Goal: Communication & Community: Answer question/provide support

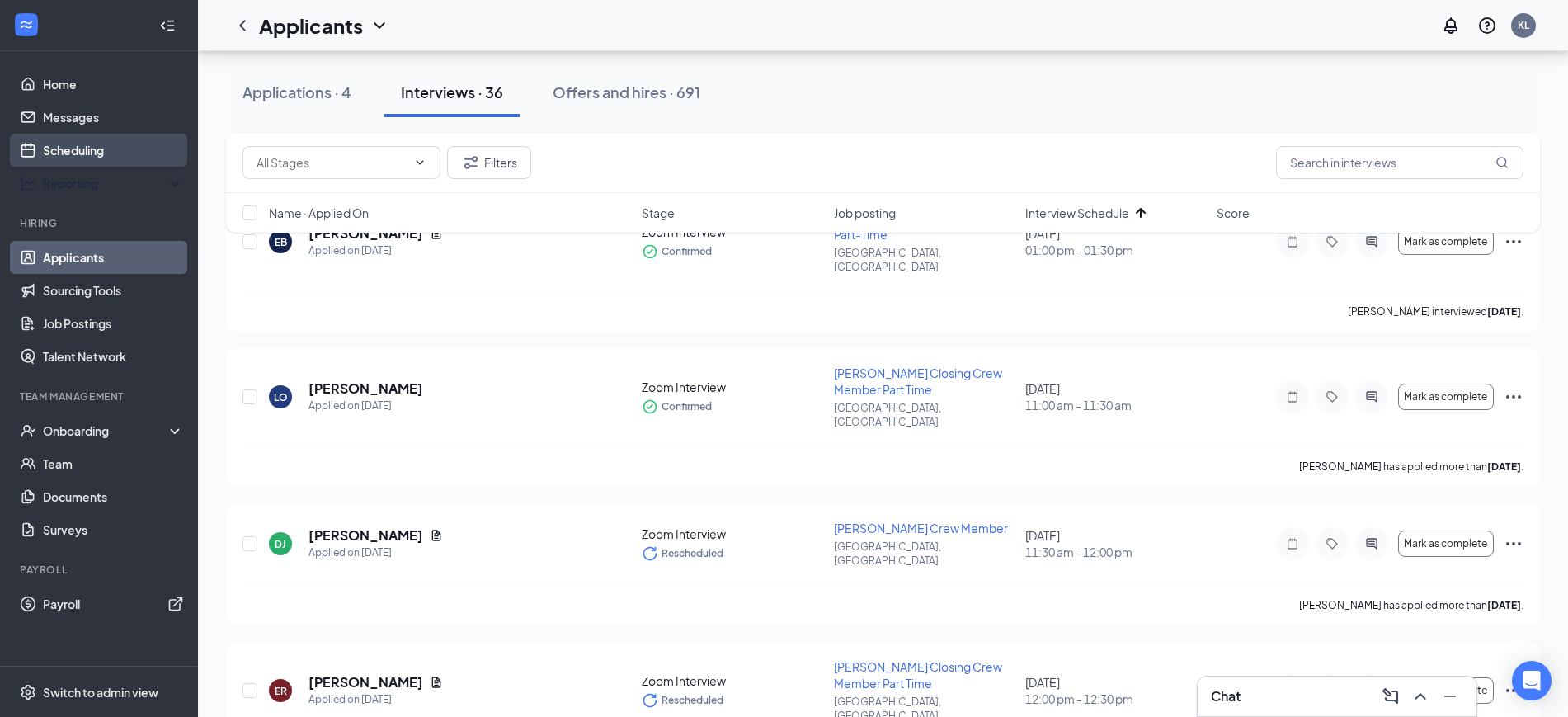
scroll to position [516, 0]
click at [69, 148] on link "Scheduling" at bounding box center [113, 150] width 141 height 33
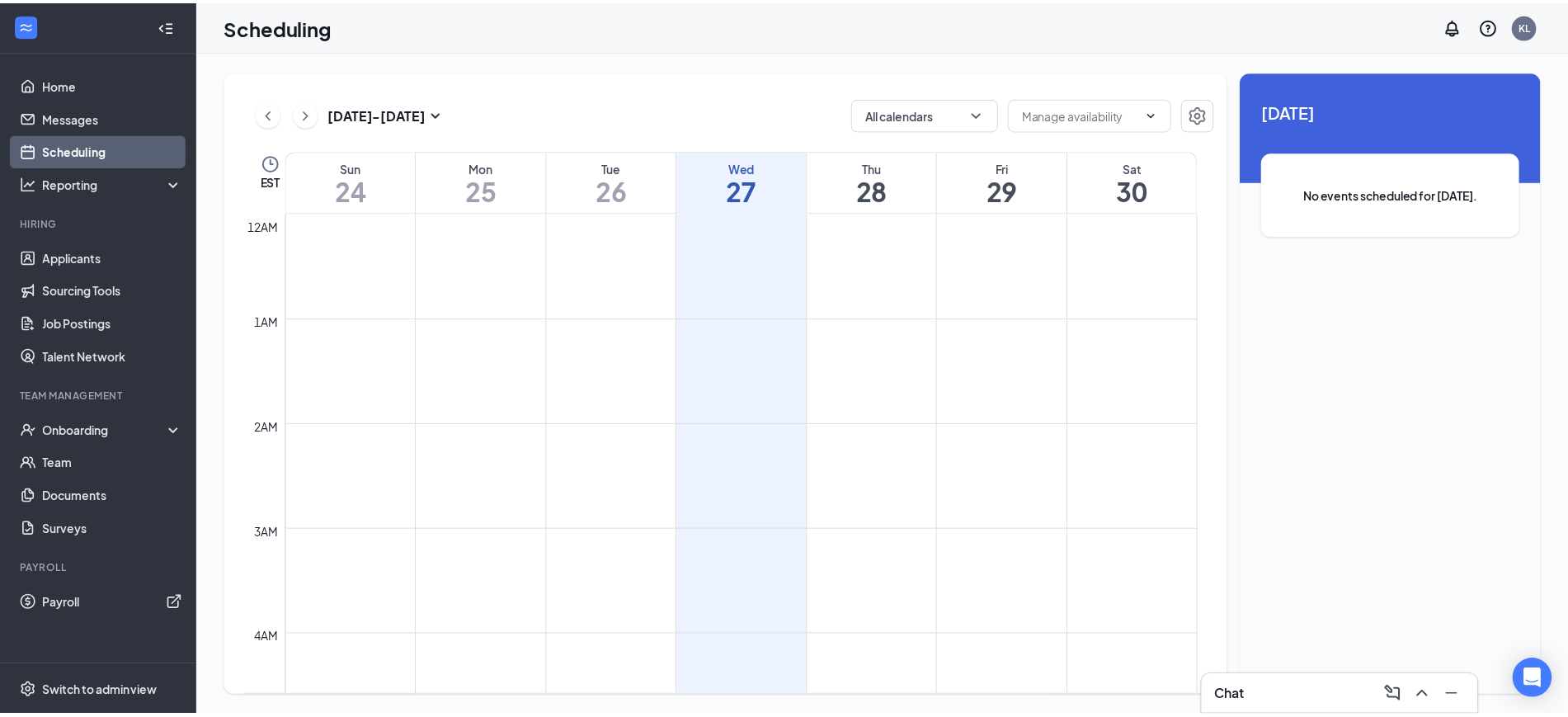
scroll to position [812, 0]
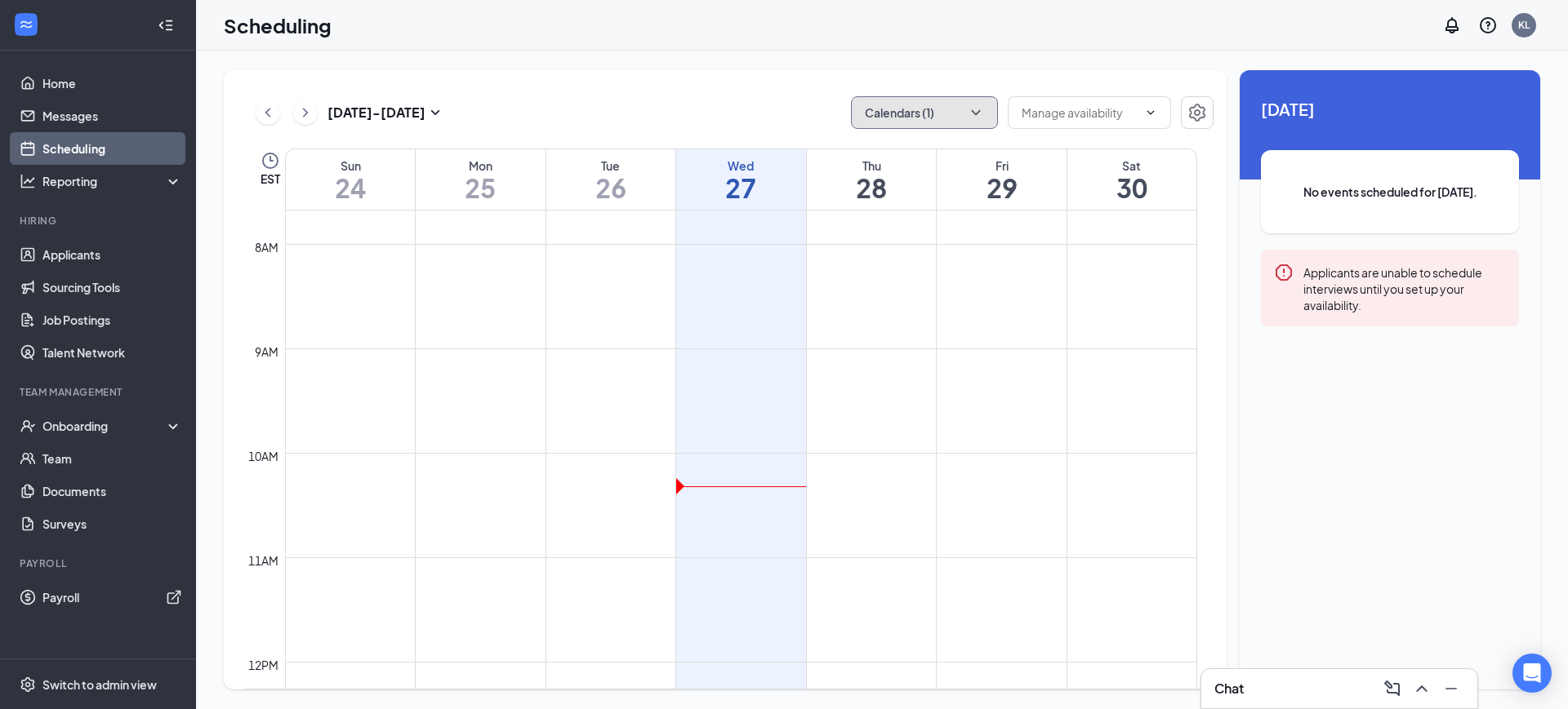
click at [895, 114] on button "Calendars (1)" at bounding box center [924, 112] width 147 height 33
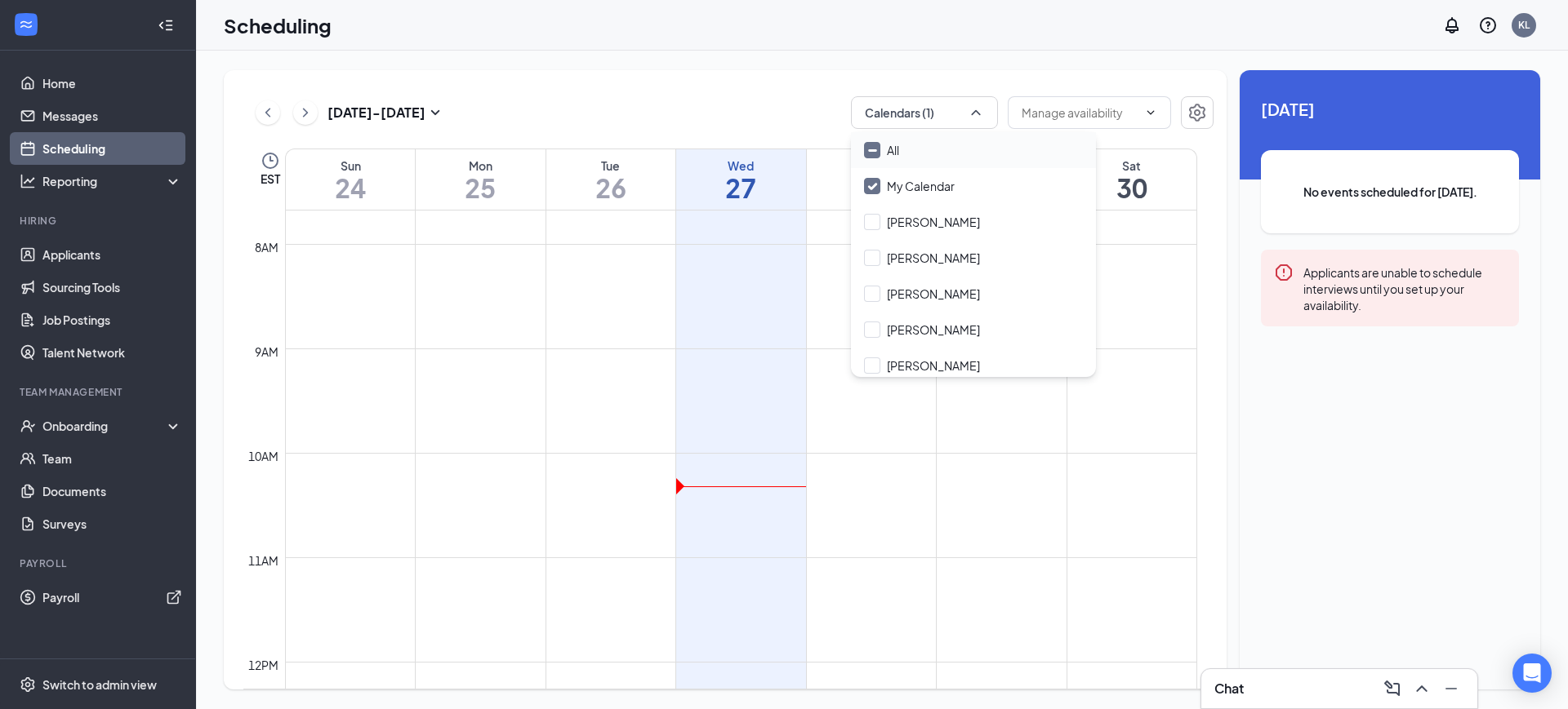
click at [864, 148] on input "All" at bounding box center [881, 150] width 35 height 16
checkbox input "true"
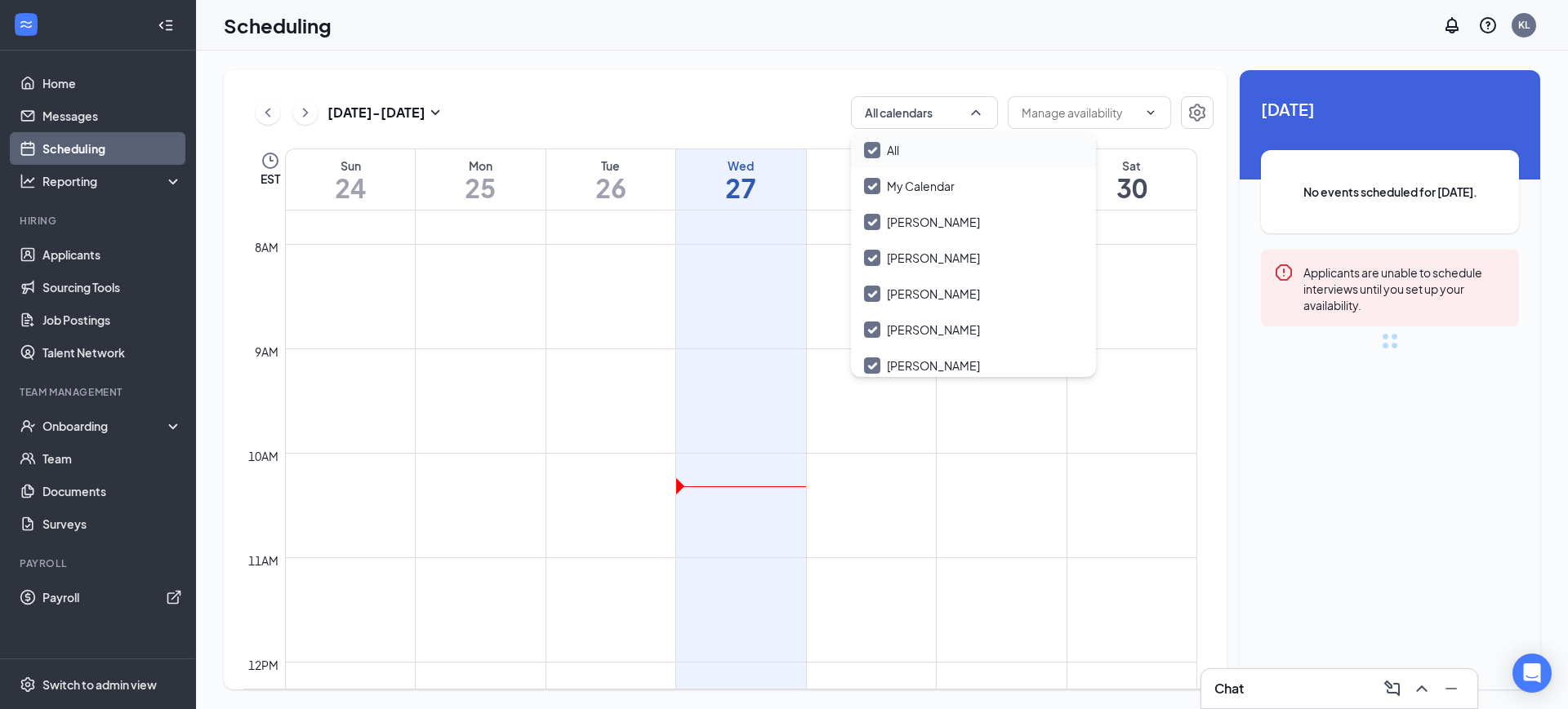
checkbox input "true"
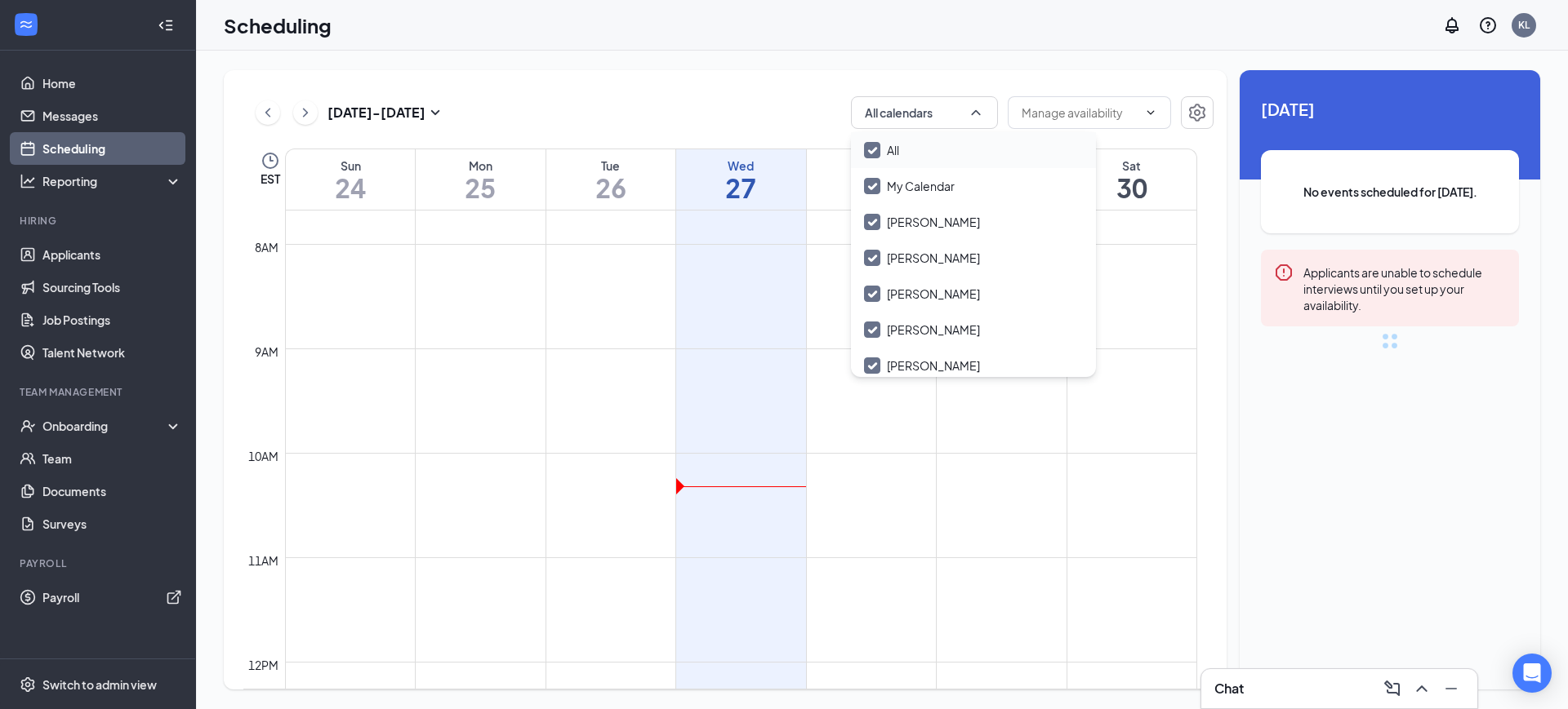
checkbox input "true"
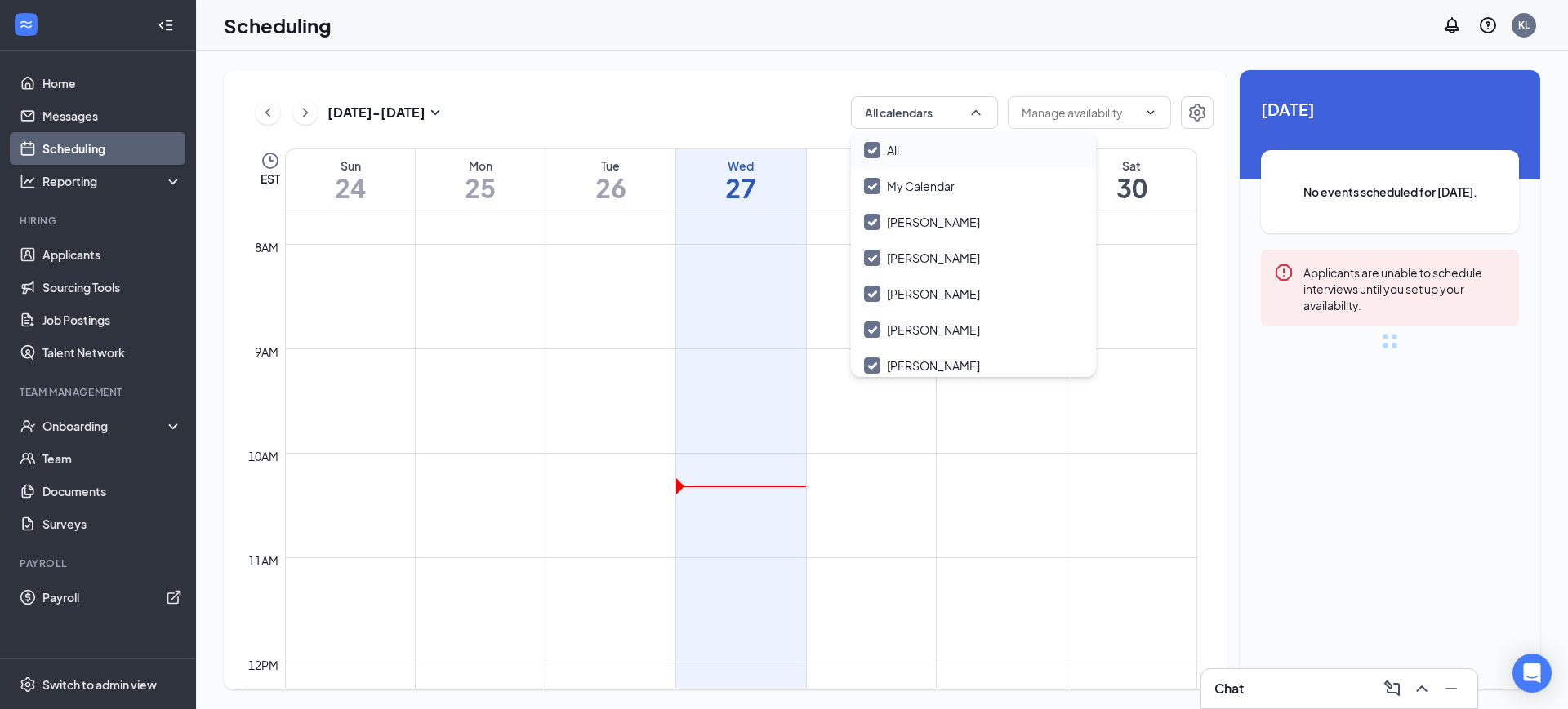
checkbox input "true"
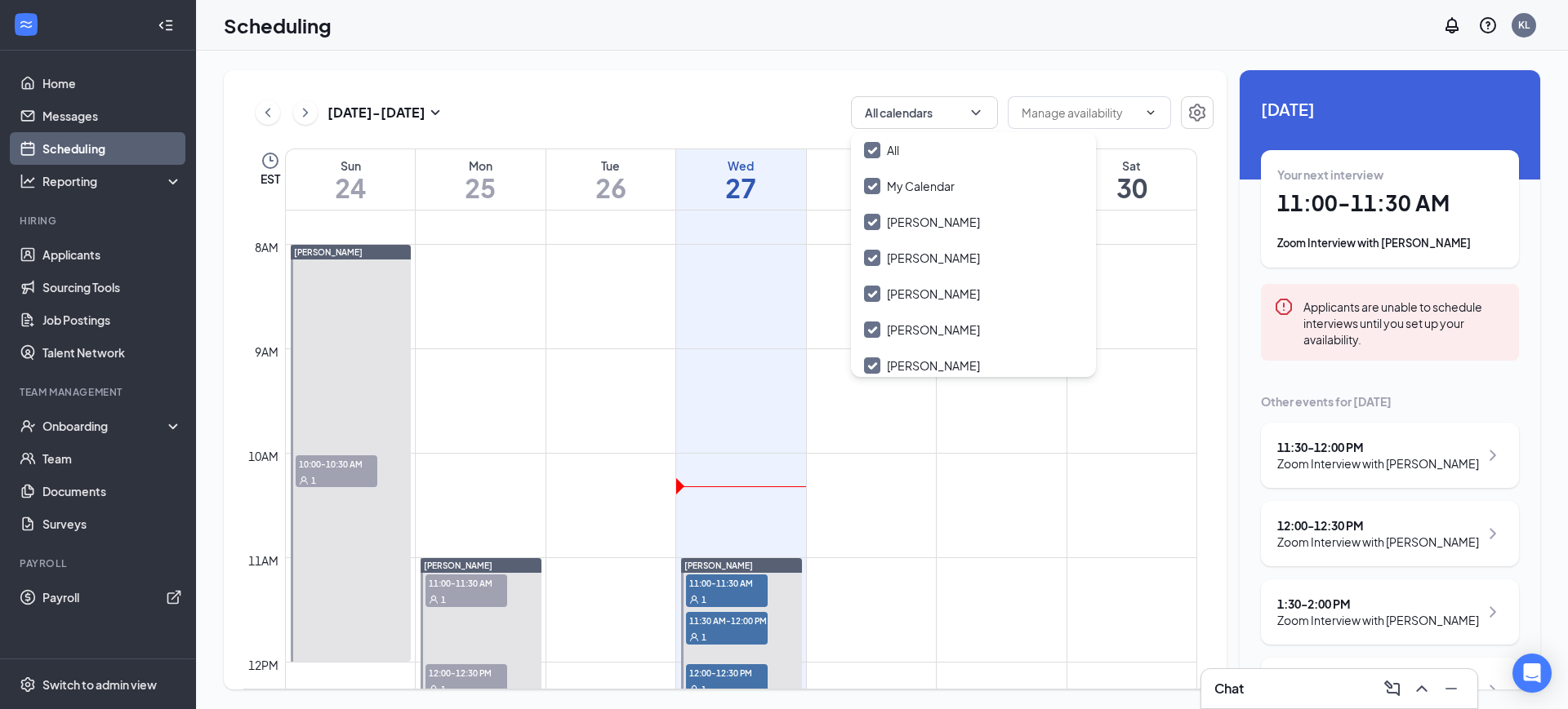
click at [735, 105] on div "[DATE] - [DATE] All calendars" at bounding box center [728, 112] width 970 height 33
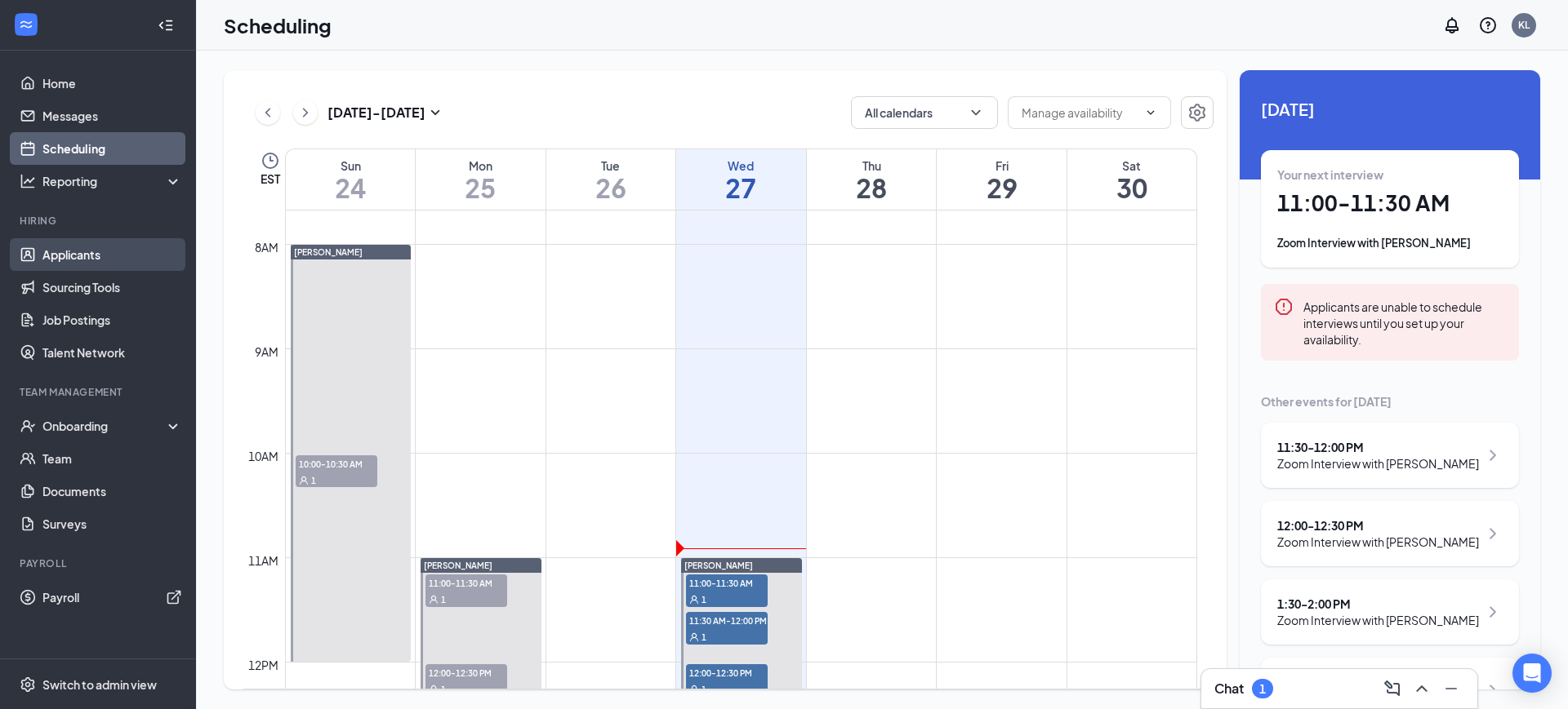
click at [86, 254] on link "Applicants" at bounding box center [112, 254] width 140 height 33
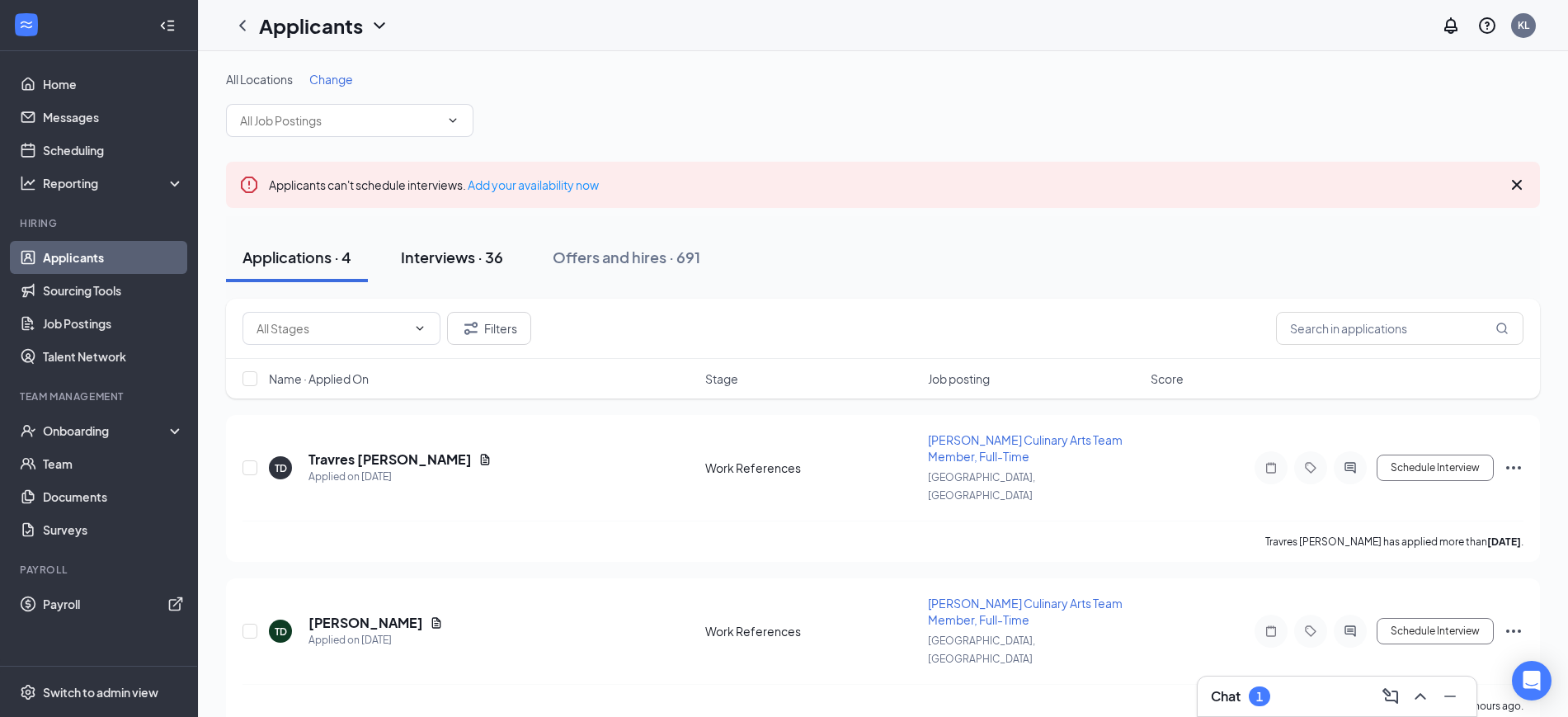
click at [449, 257] on div "Interviews · 36" at bounding box center [452, 257] width 102 height 20
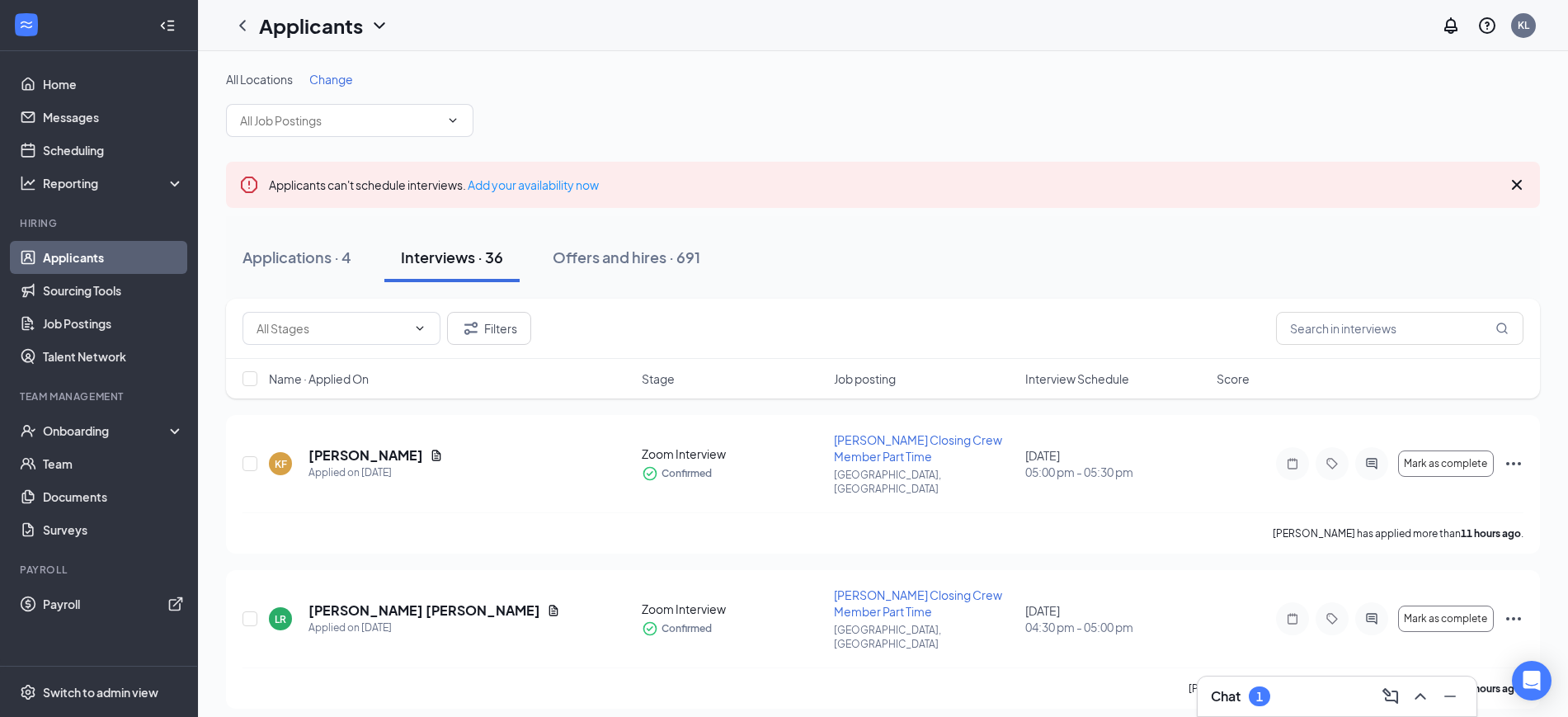
click at [1164, 381] on div "Interview Schedule" at bounding box center [1116, 378] width 181 height 16
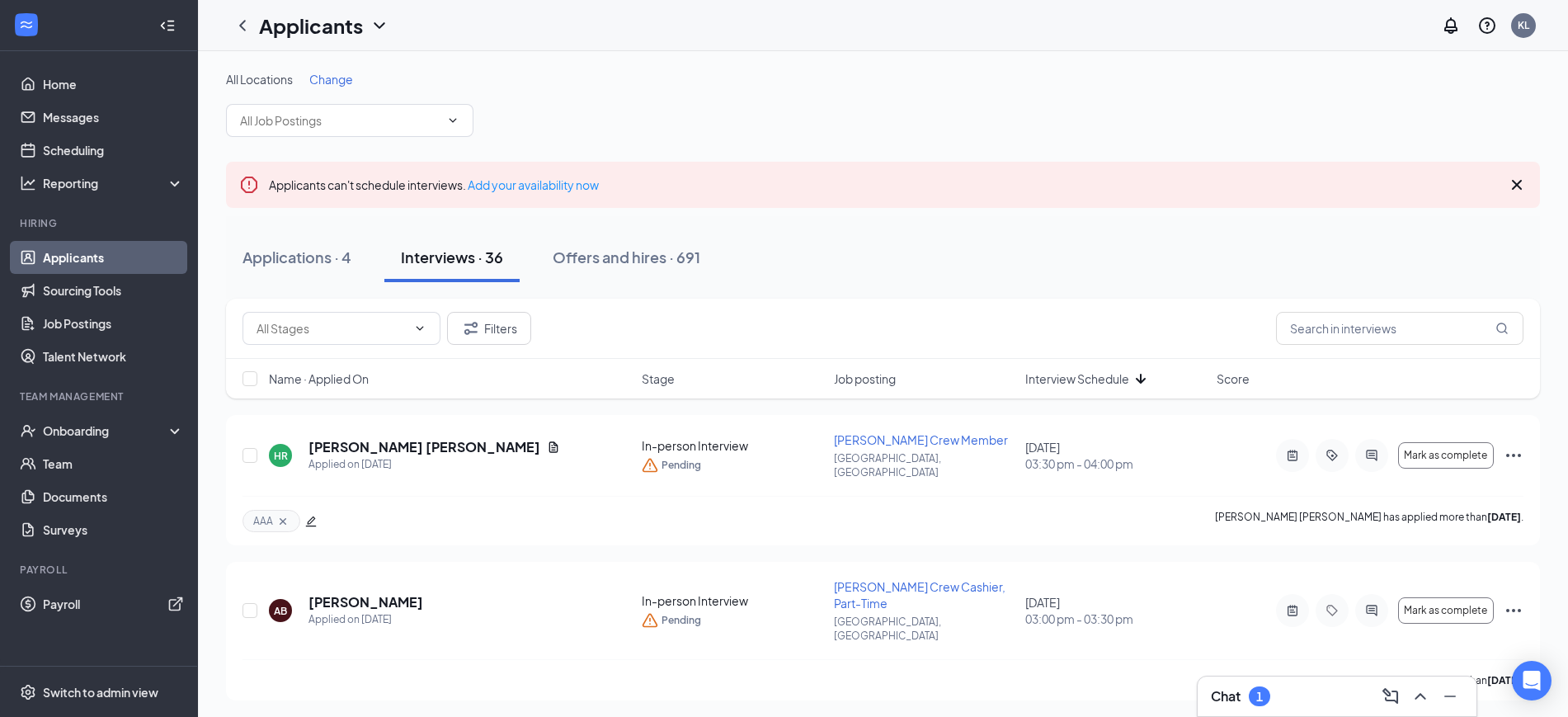
click at [1159, 377] on div "Interview Schedule" at bounding box center [1116, 378] width 181 height 16
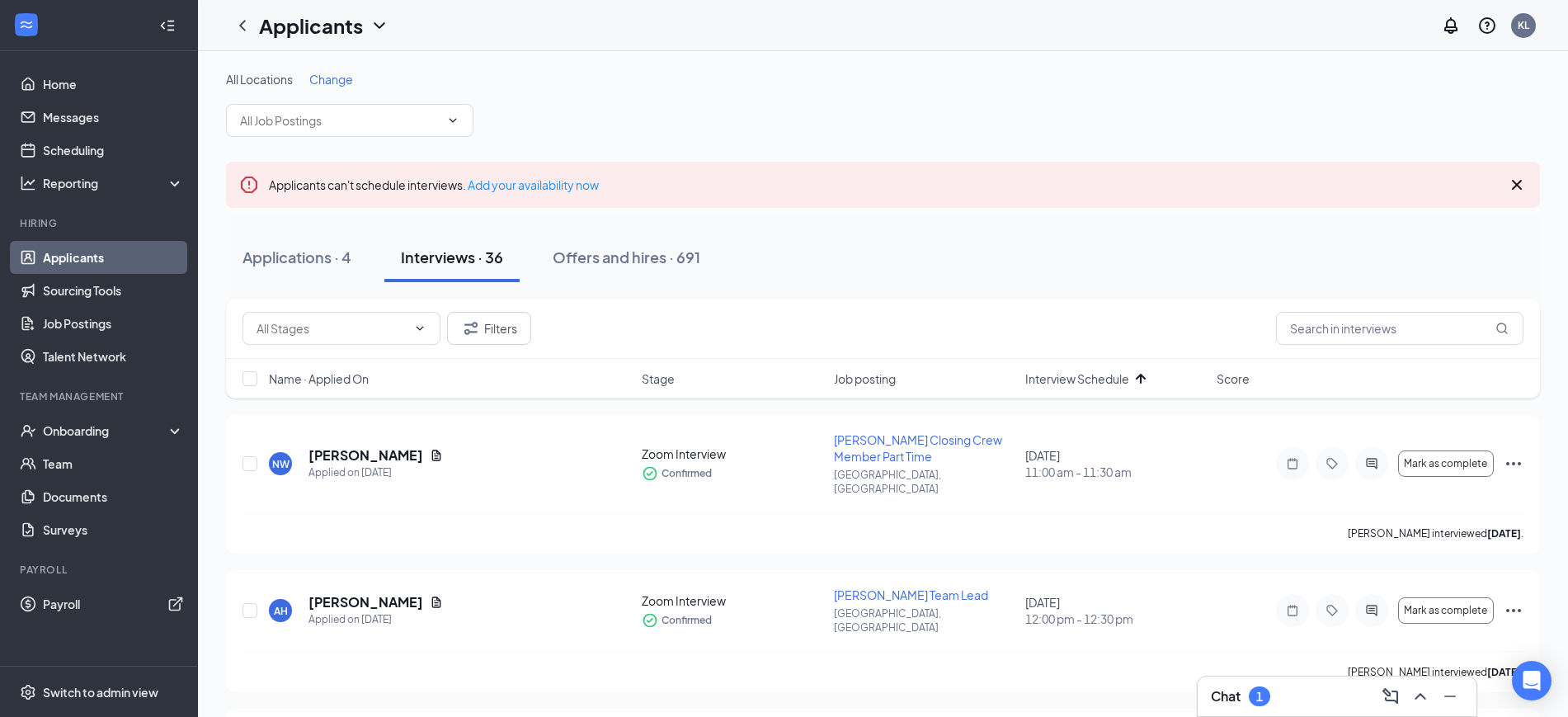
scroll to position [103, 0]
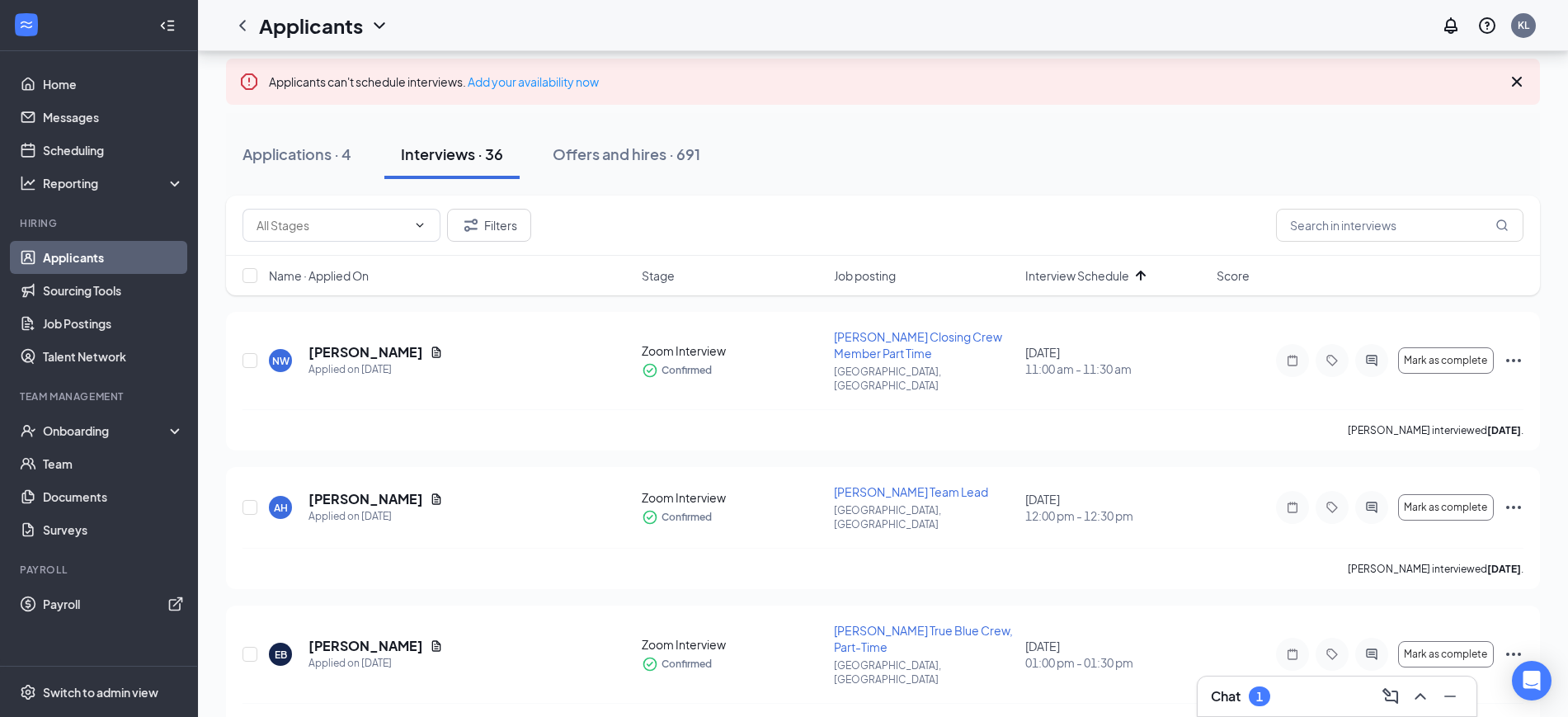
click at [1327, 698] on div "Chat 1" at bounding box center [1337, 696] width 253 height 26
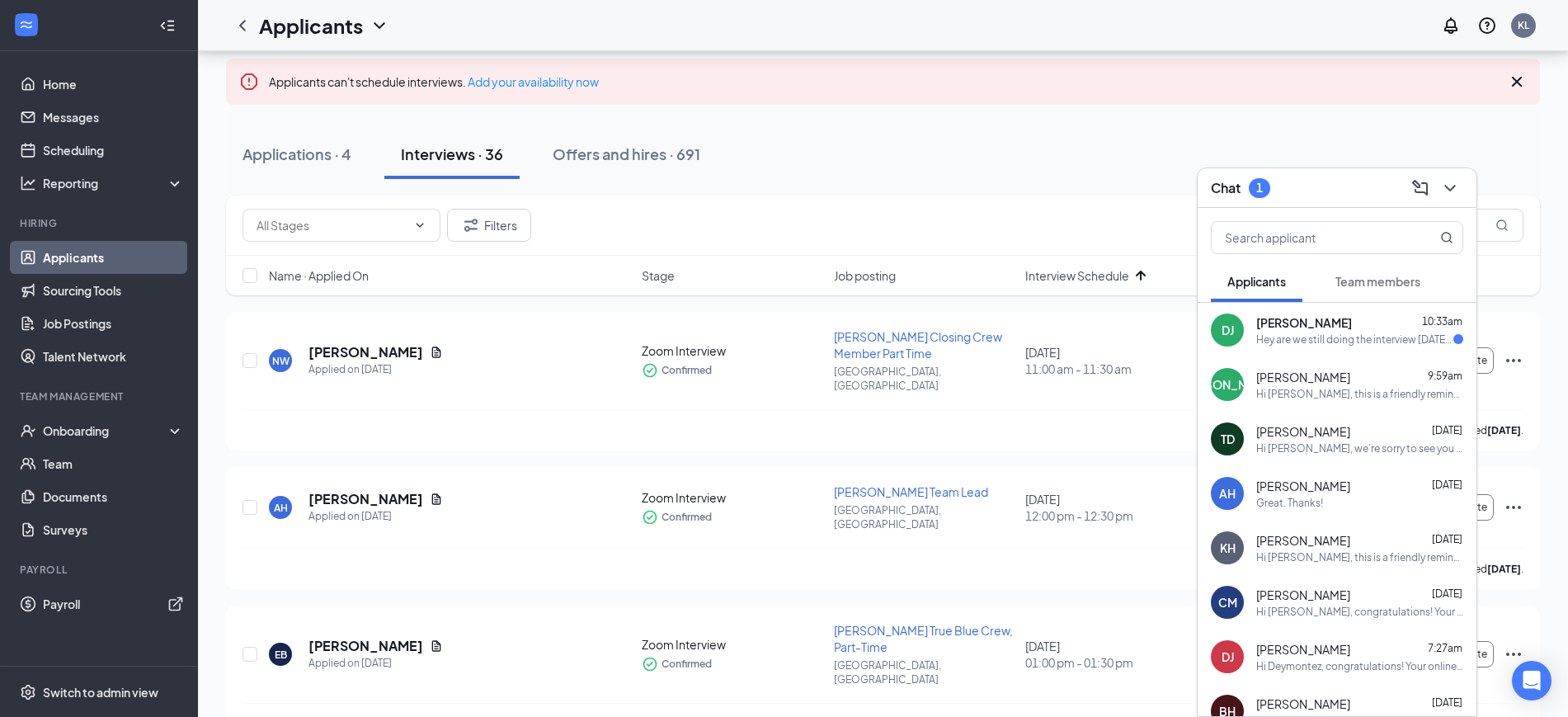
click at [1331, 324] on div "[PERSON_NAME] 10:33am" at bounding box center [1359, 322] width 207 height 16
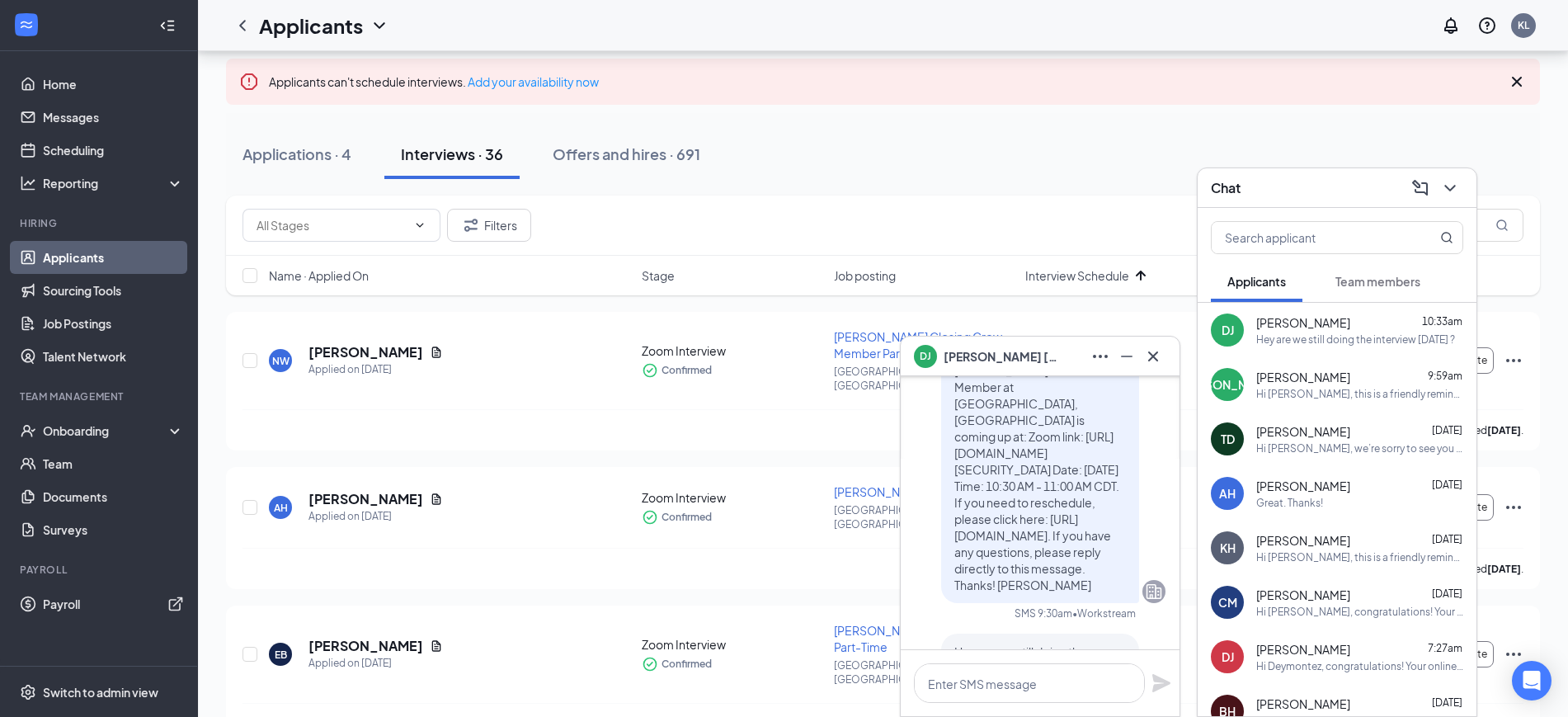
scroll to position [-103, 0]
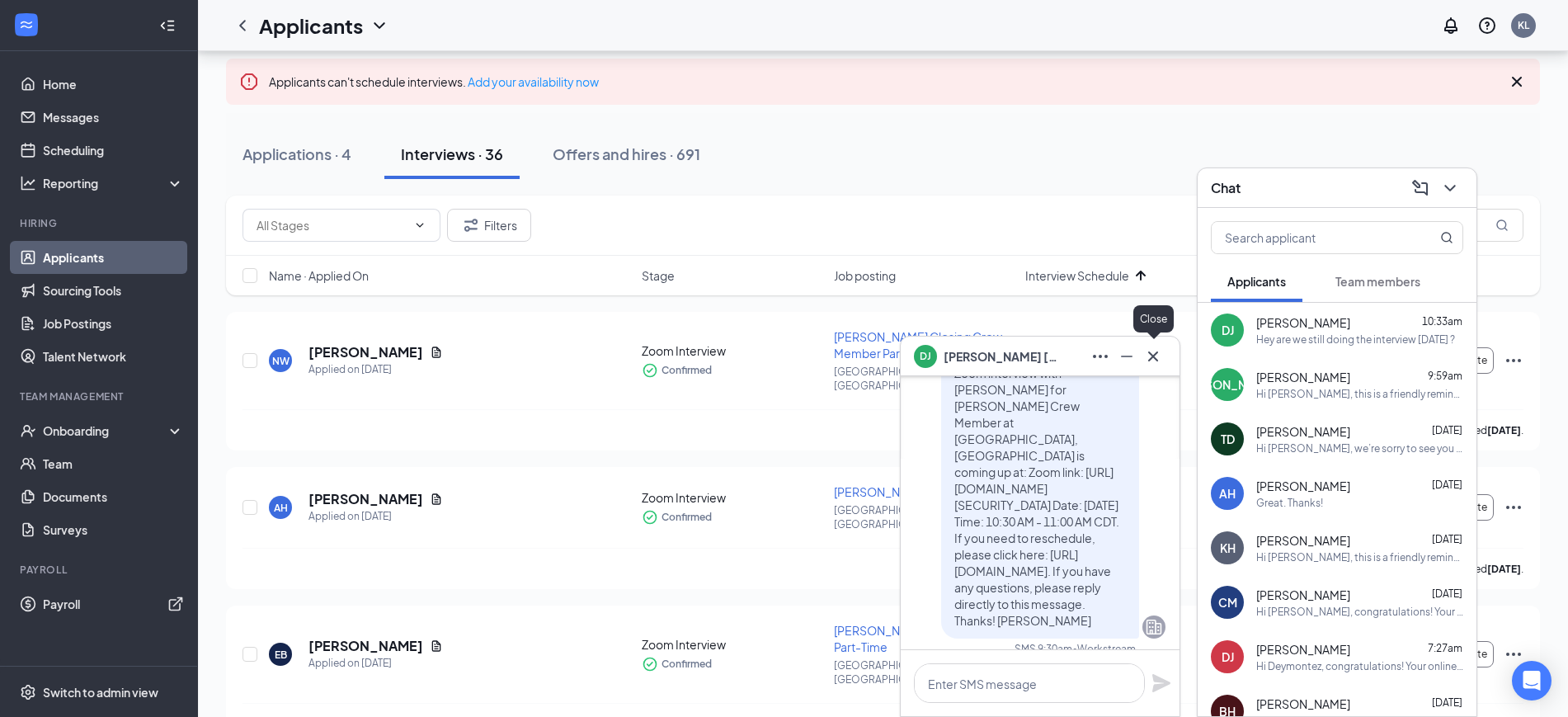
click at [1157, 357] on icon "Cross" at bounding box center [1153, 356] width 20 height 20
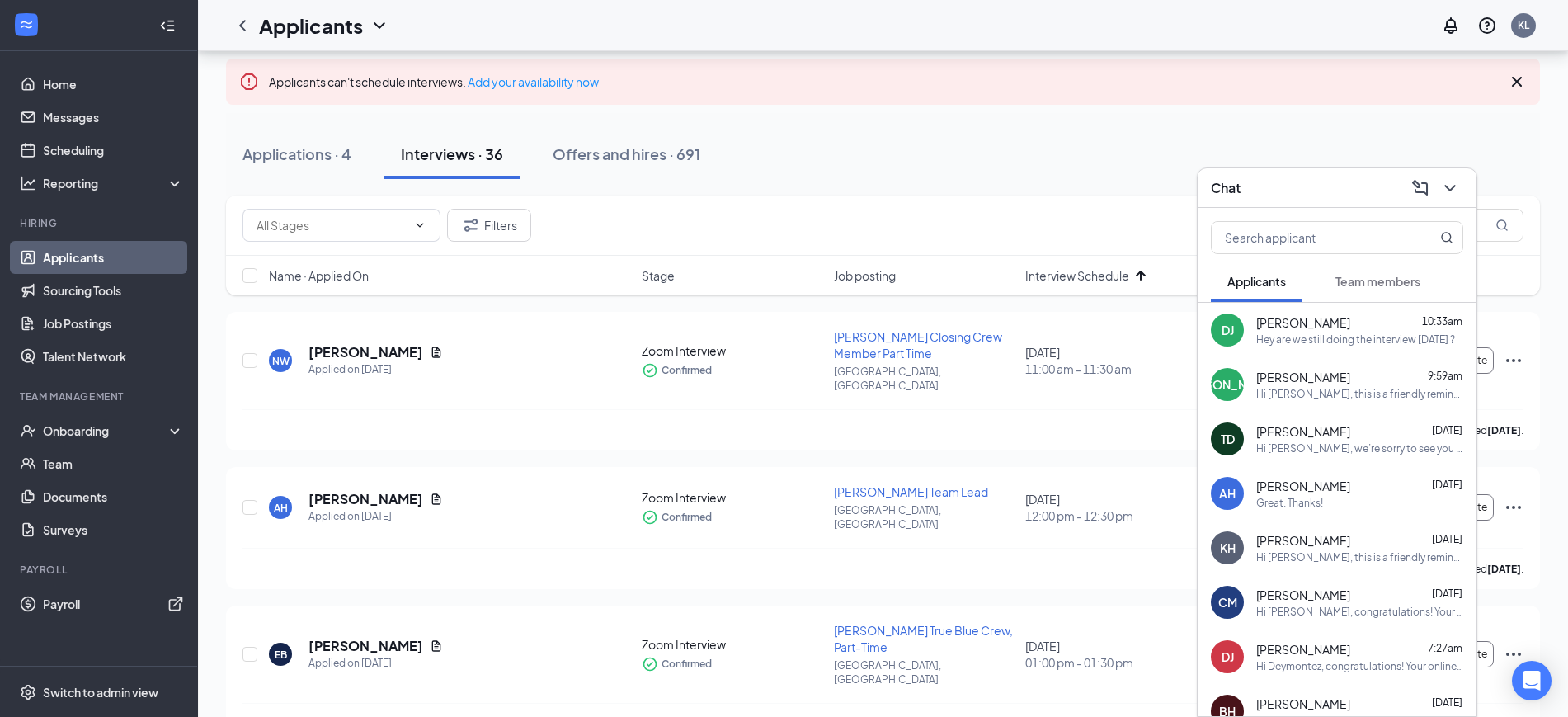
click at [1462, 189] on button at bounding box center [1450, 187] width 26 height 26
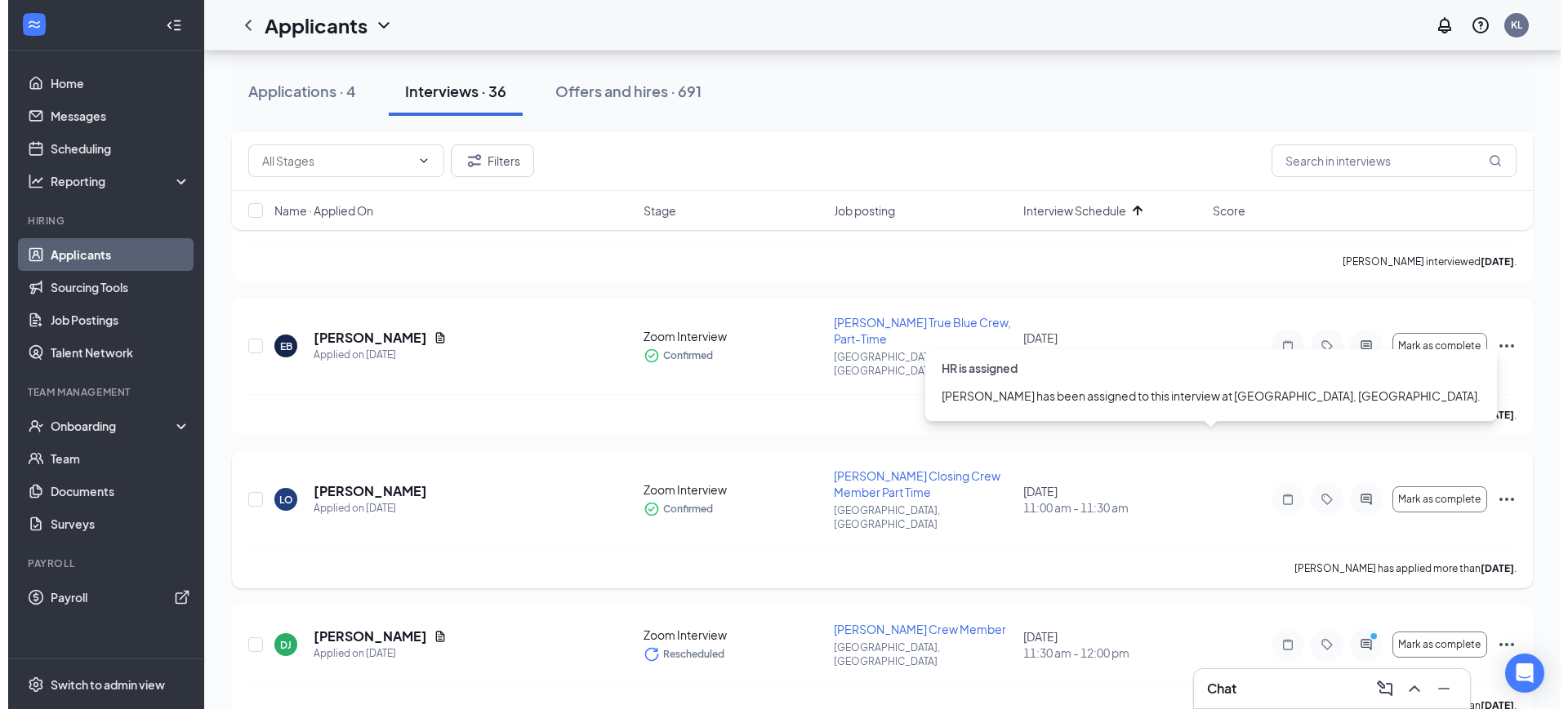
scroll to position [408, 0]
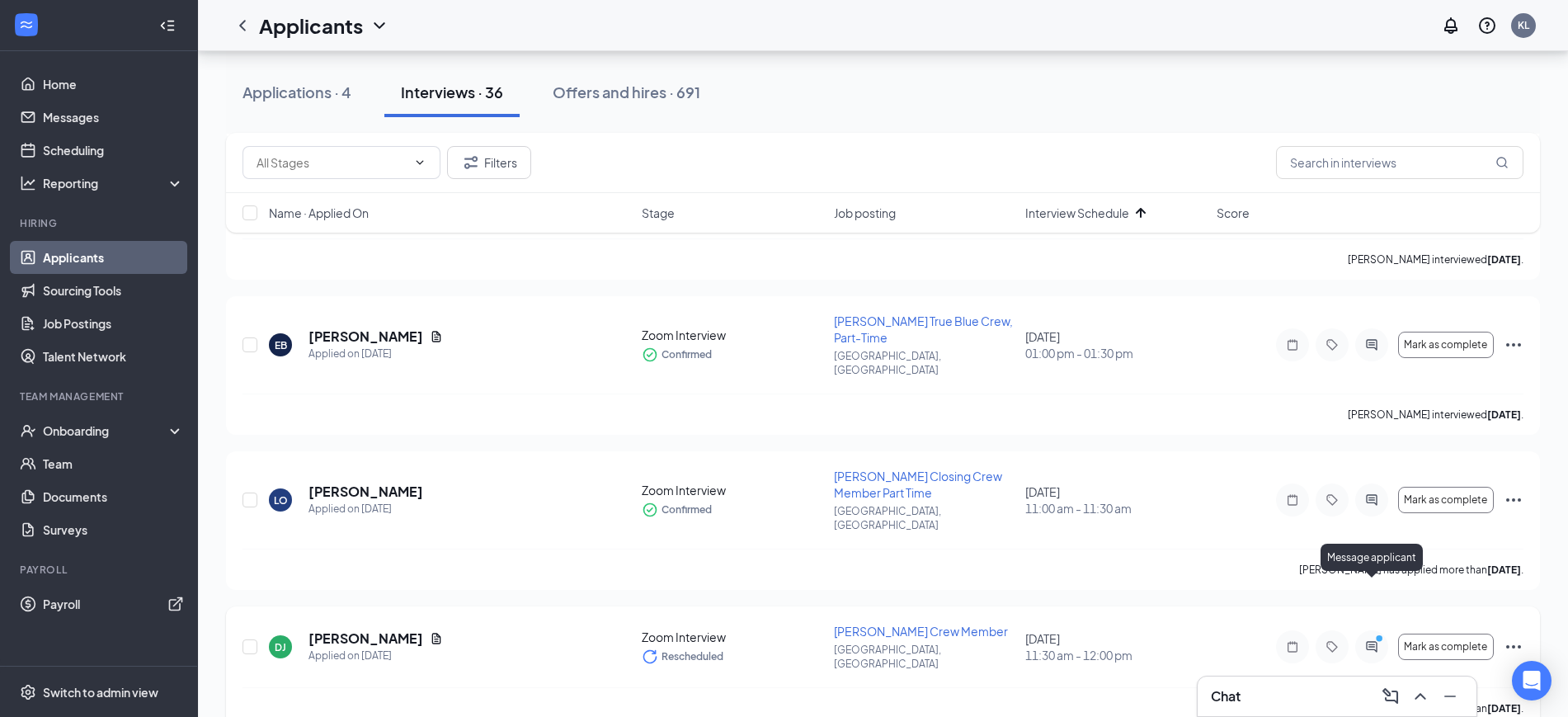
click at [1367, 641] on icon "ActiveChat" at bounding box center [1371, 646] width 11 height 11
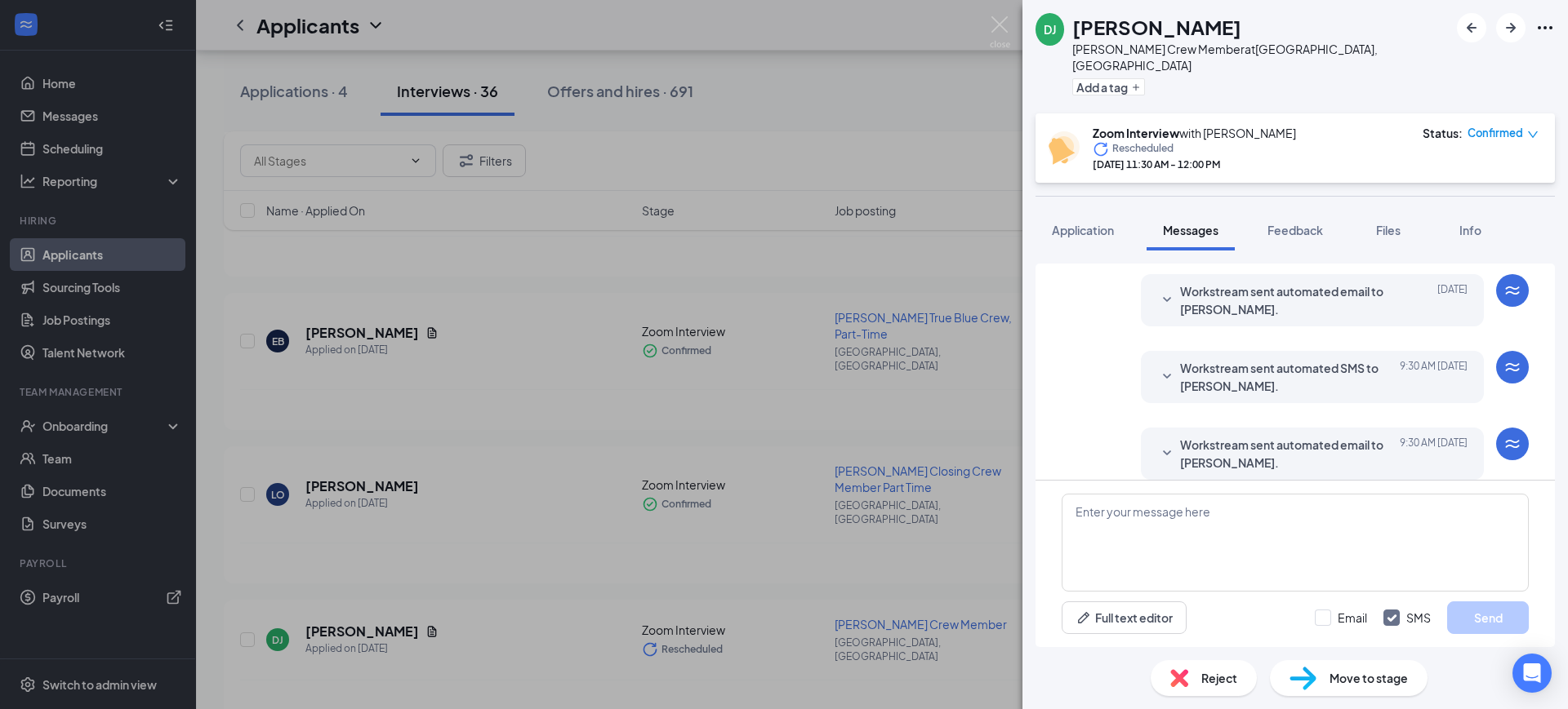
scroll to position [652, 0]
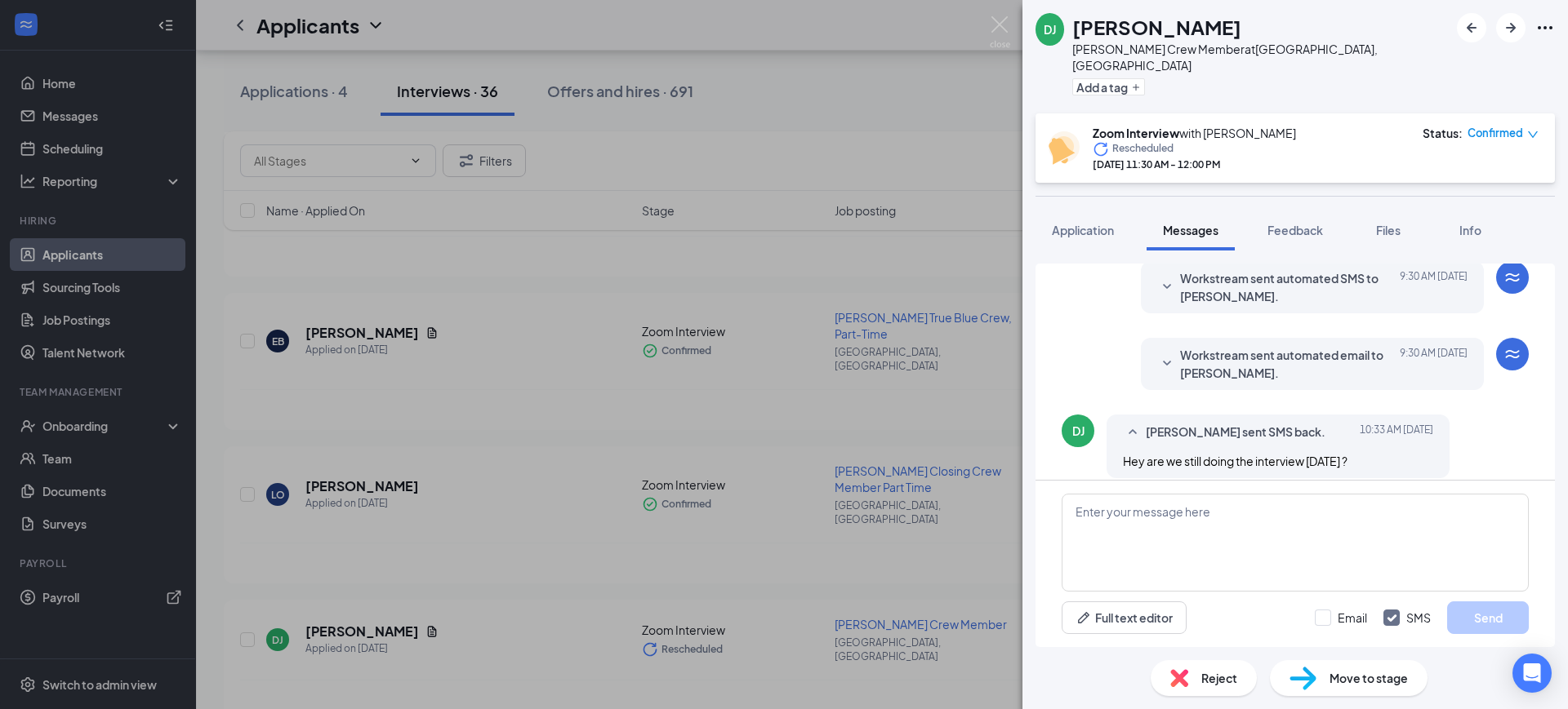
click at [1306, 348] on span "Workstream sent automated email to [PERSON_NAME]." at bounding box center [1287, 364] width 214 height 36
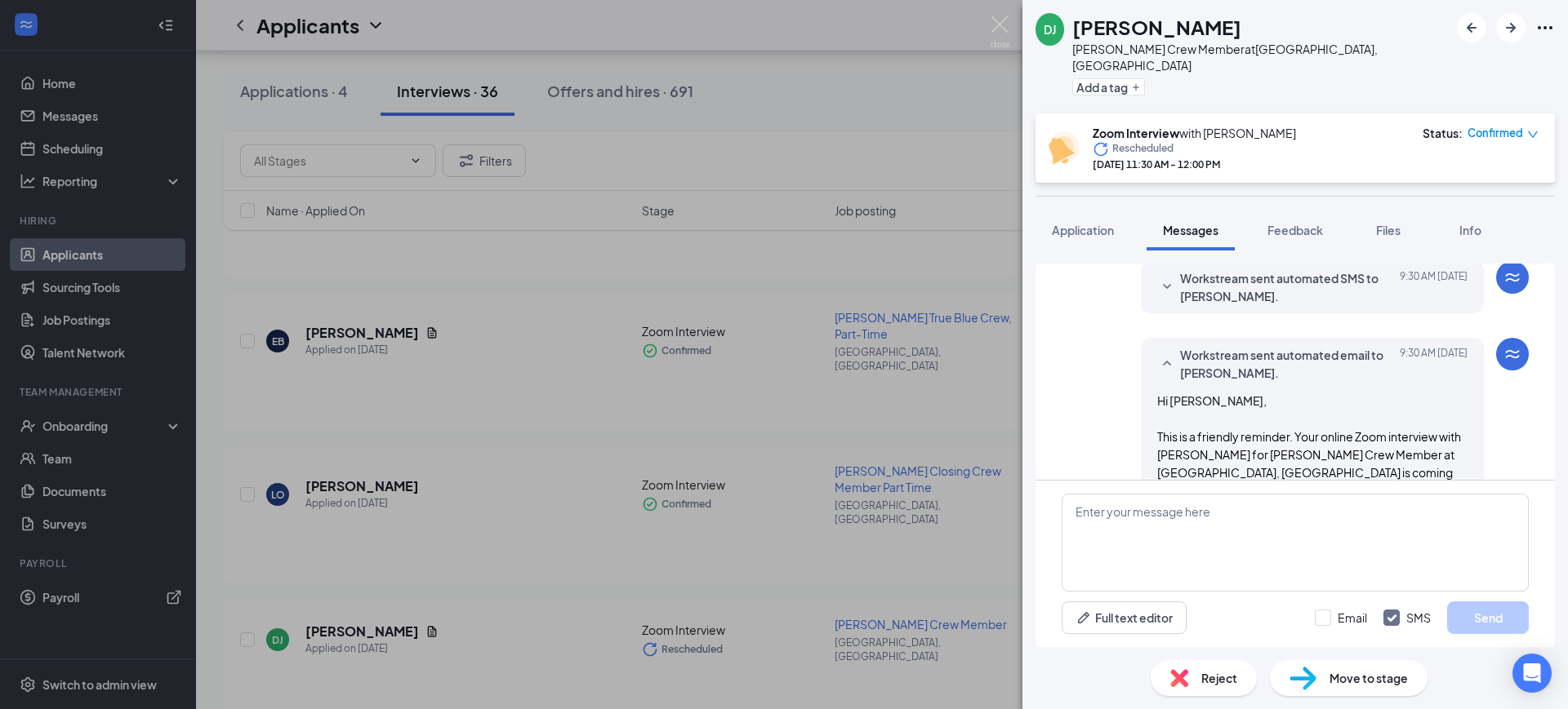
scroll to position [754, 0]
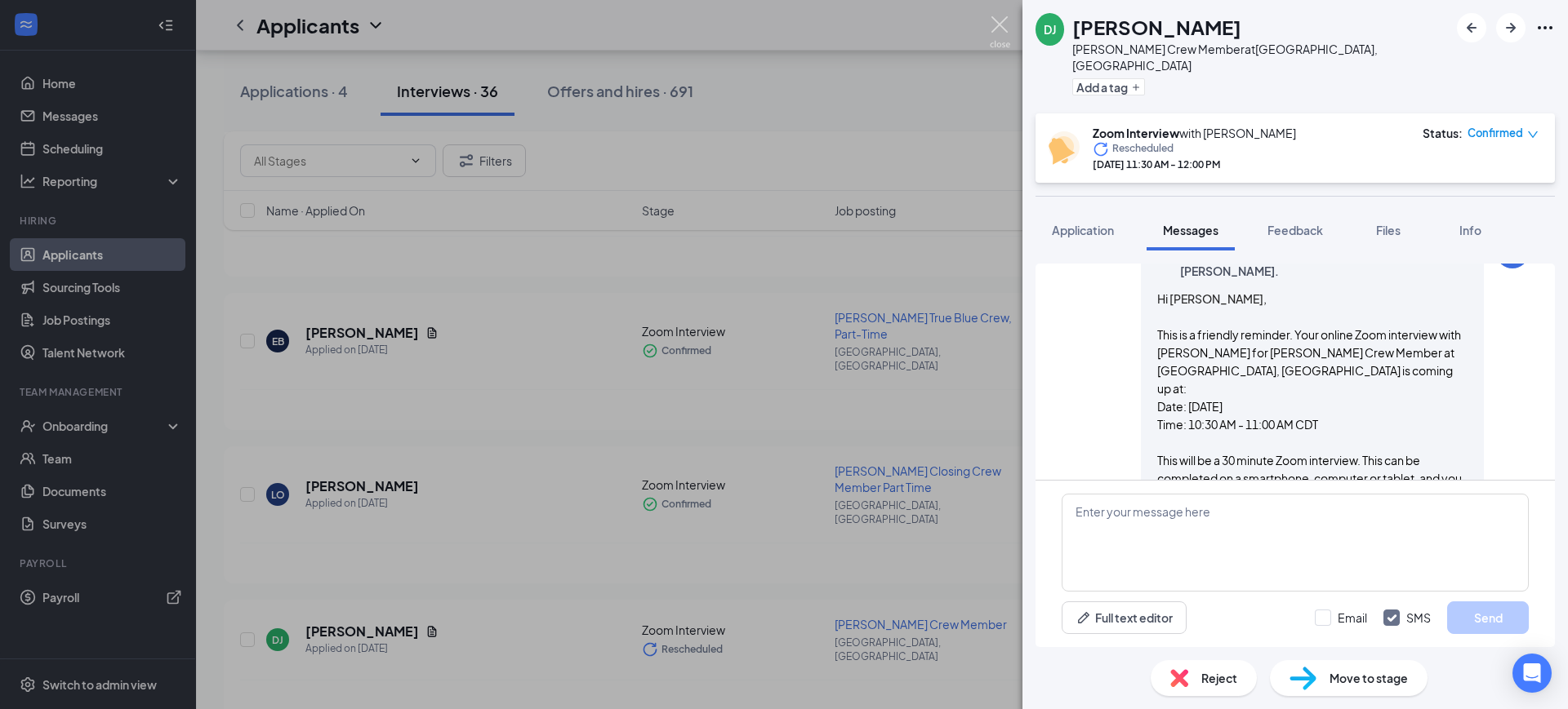
click at [997, 18] on img at bounding box center [999, 32] width 20 height 32
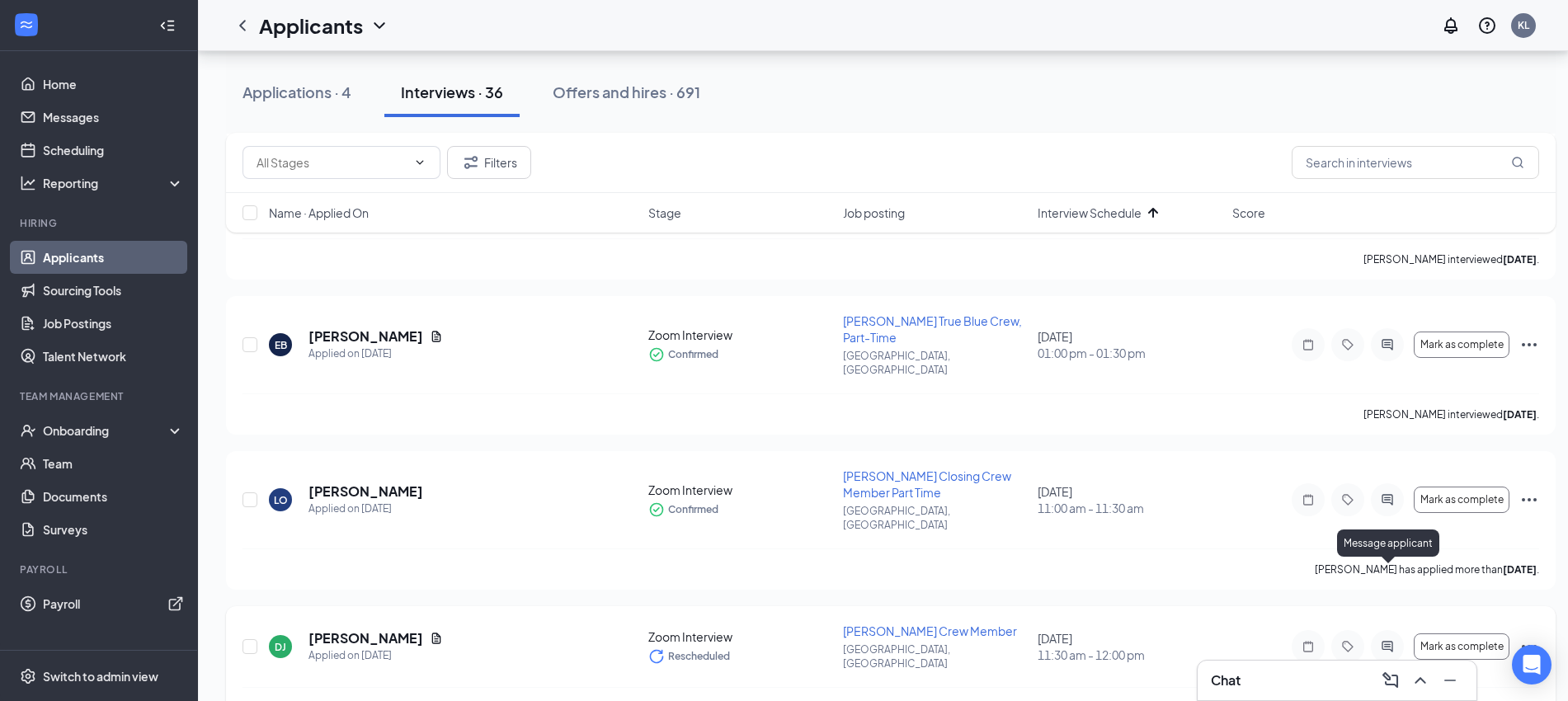
click at [1387, 641] on icon "ActiveChat" at bounding box center [1387, 646] width 11 height 11
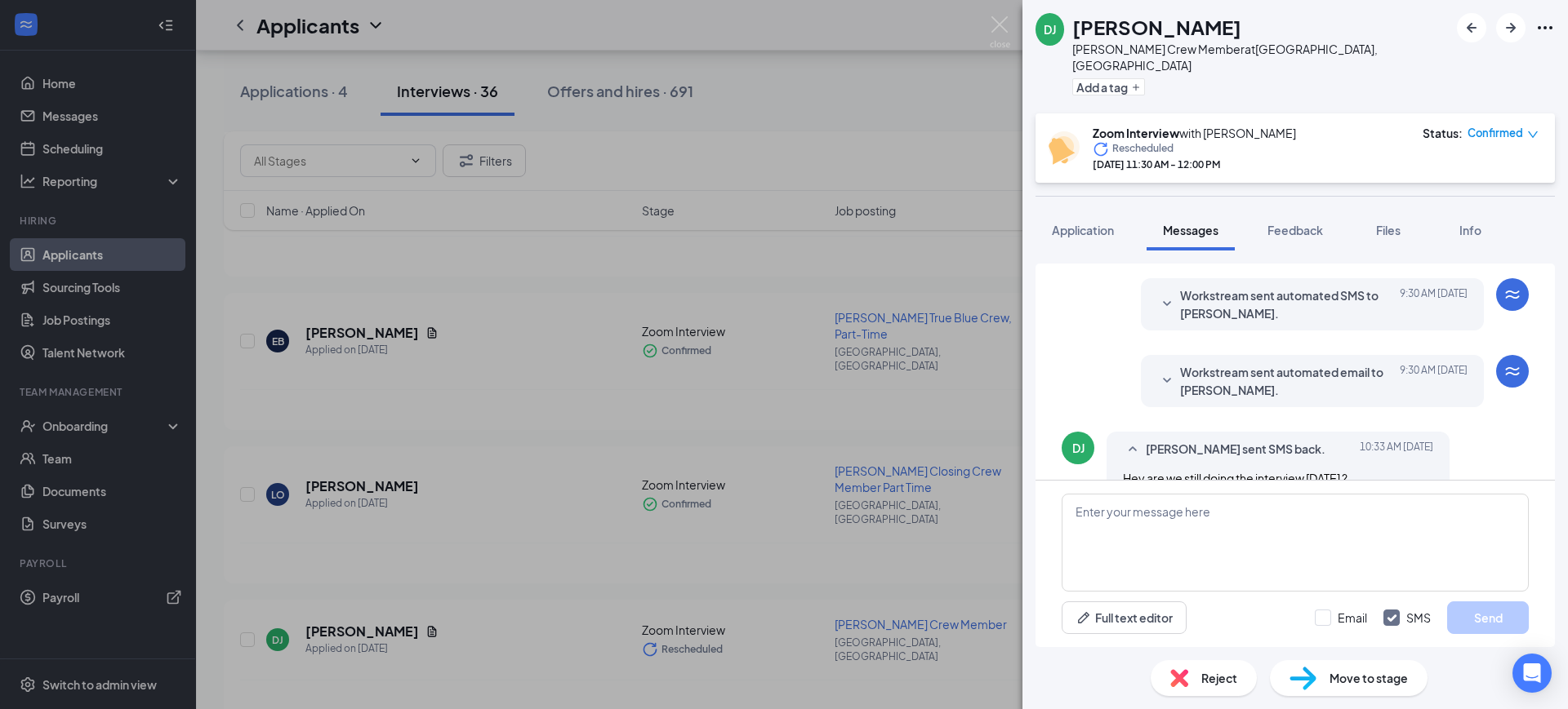
scroll to position [652, 0]
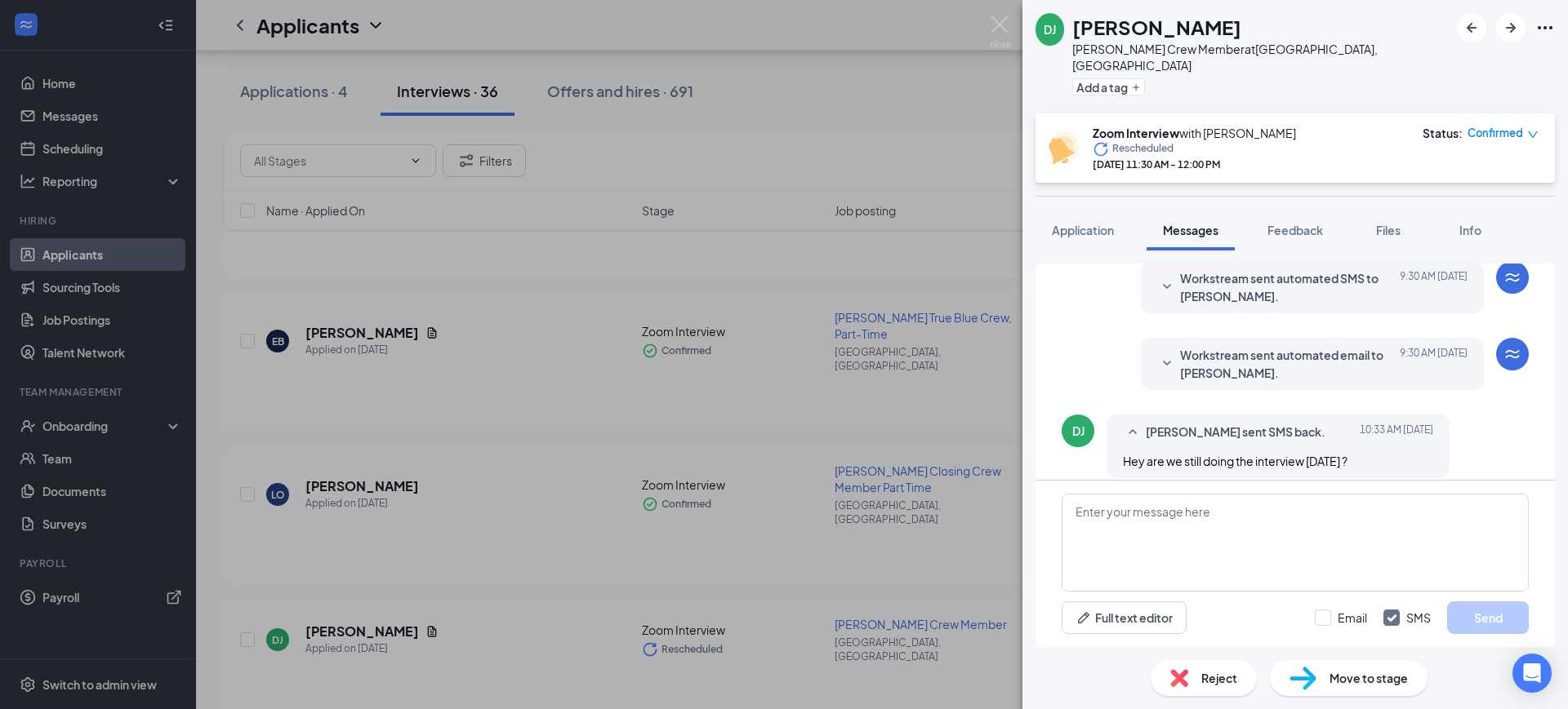
click at [1288, 350] on span "Workstream sent automated email to [PERSON_NAME]." at bounding box center [1287, 364] width 214 height 36
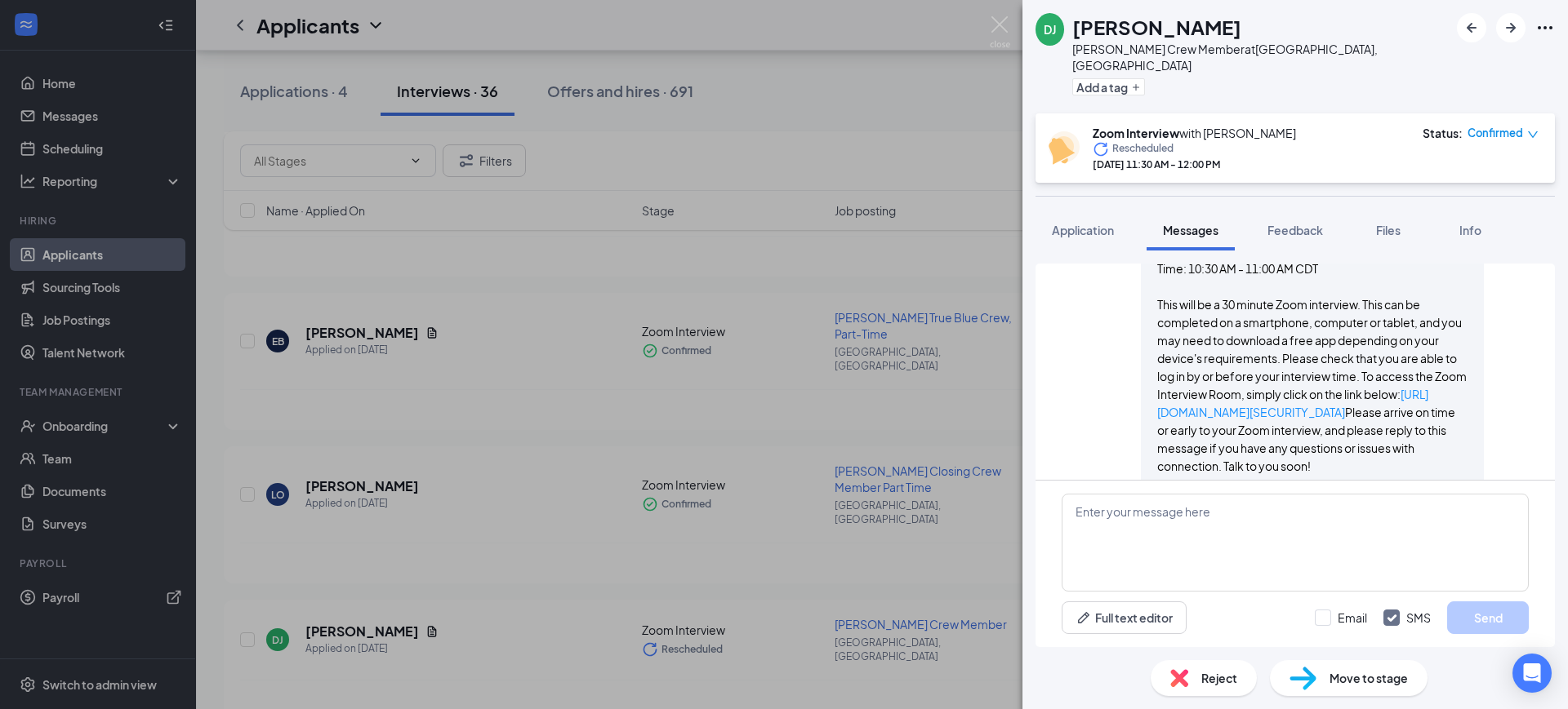
scroll to position [1128, 0]
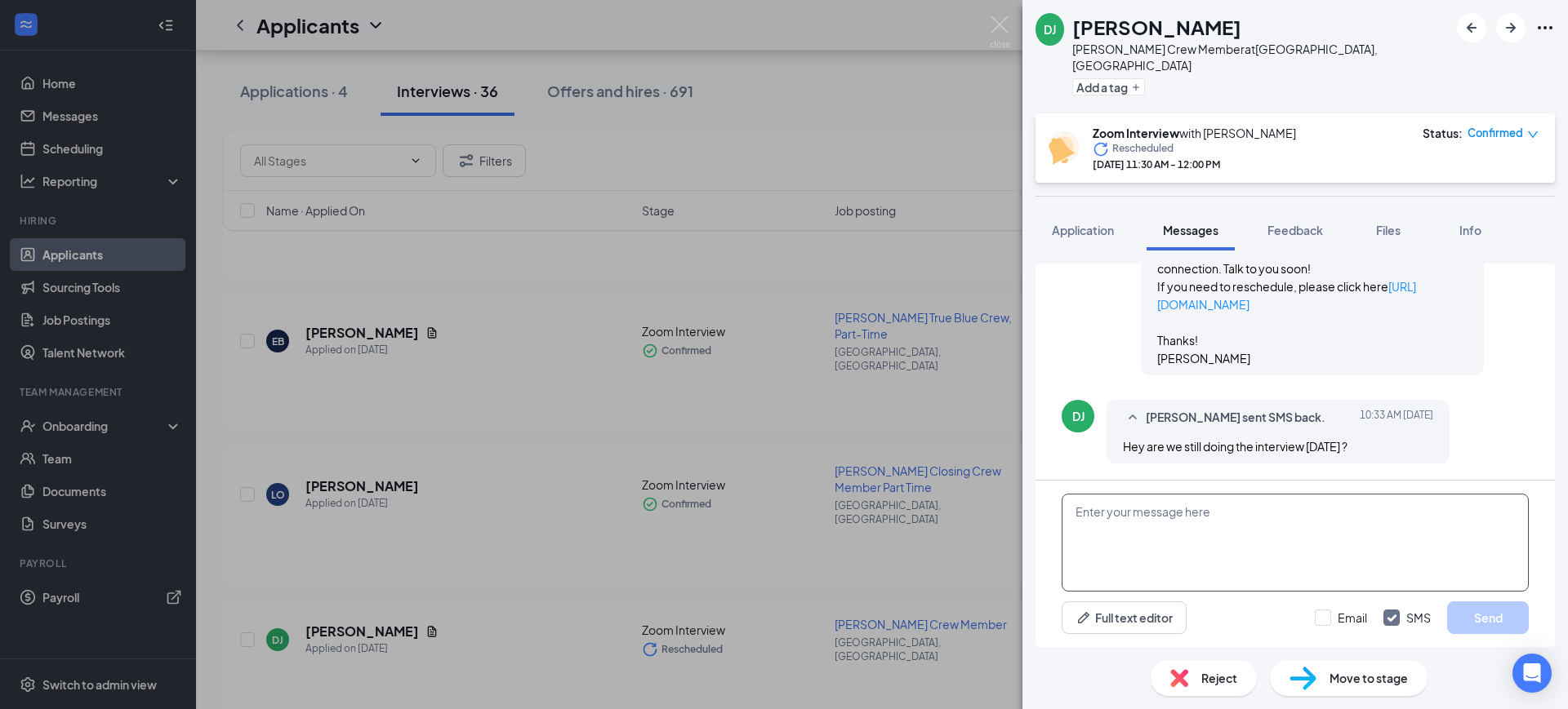
click at [1239, 544] on textarea at bounding box center [1295, 542] width 467 height 98
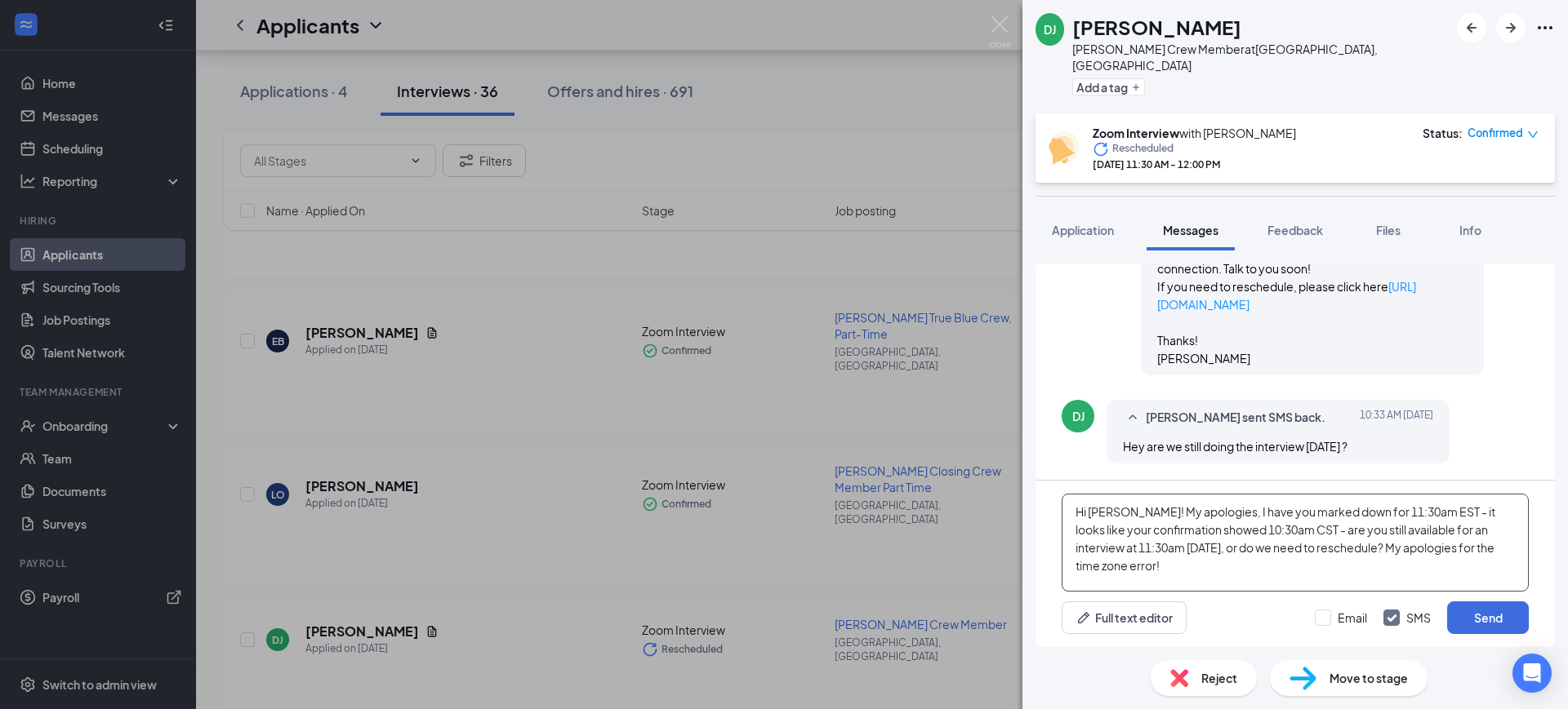
click at [1358, 543] on textarea "Hi [PERSON_NAME]! My apologies, I have you marked down for 11:30am EST - it loo…" at bounding box center [1295, 542] width 467 height 98
click at [1127, 512] on textarea "Hi [PERSON_NAME]! My apologies, I have you marked down for 11:30am EST - it loo…" at bounding box center [1295, 542] width 467 height 98
type textarea "Hi [PERSON_NAME]! [PERSON_NAME] with [PERSON_NAME] [GEOGRAPHIC_DATA] here! My a…"
click at [1492, 616] on button "Send" at bounding box center [1487, 617] width 82 height 33
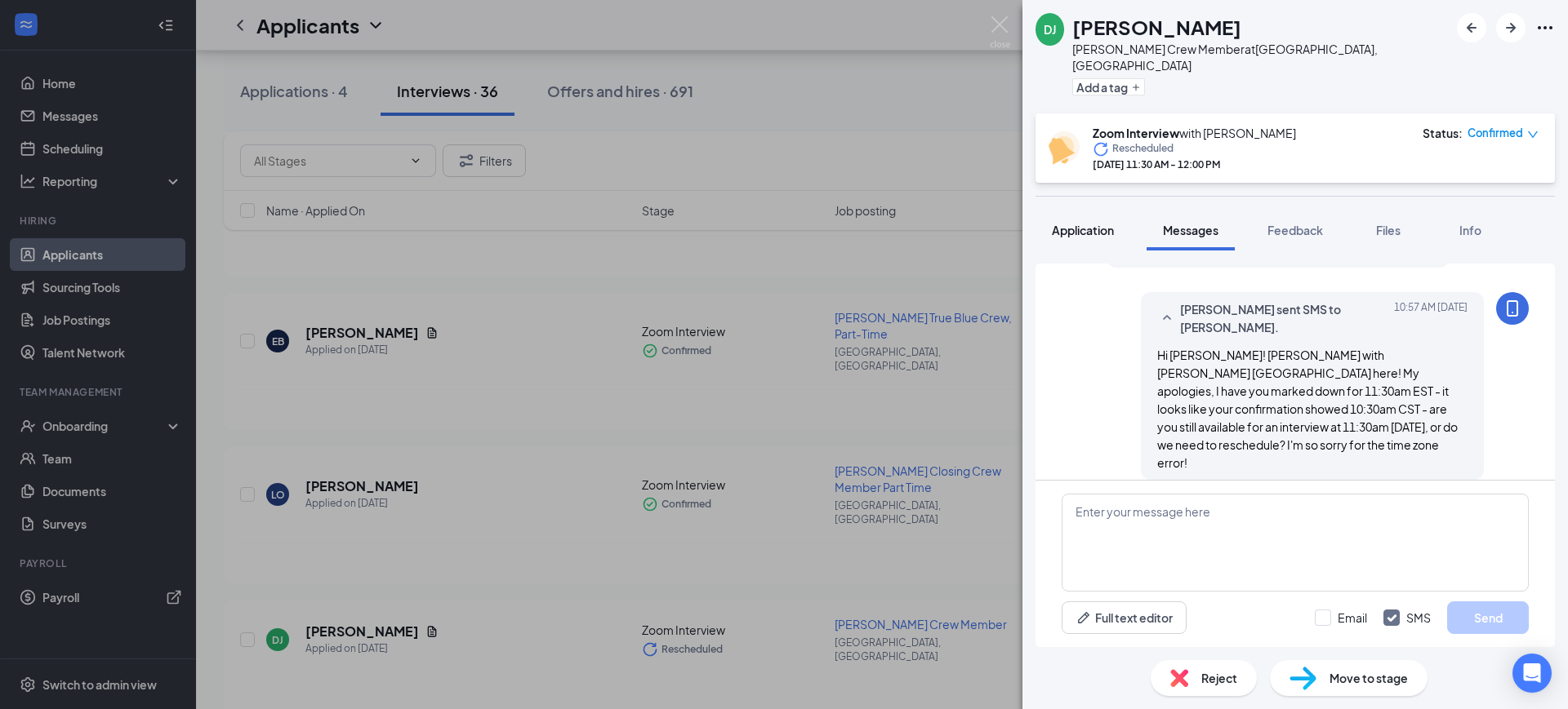
scroll to position [1323, 0]
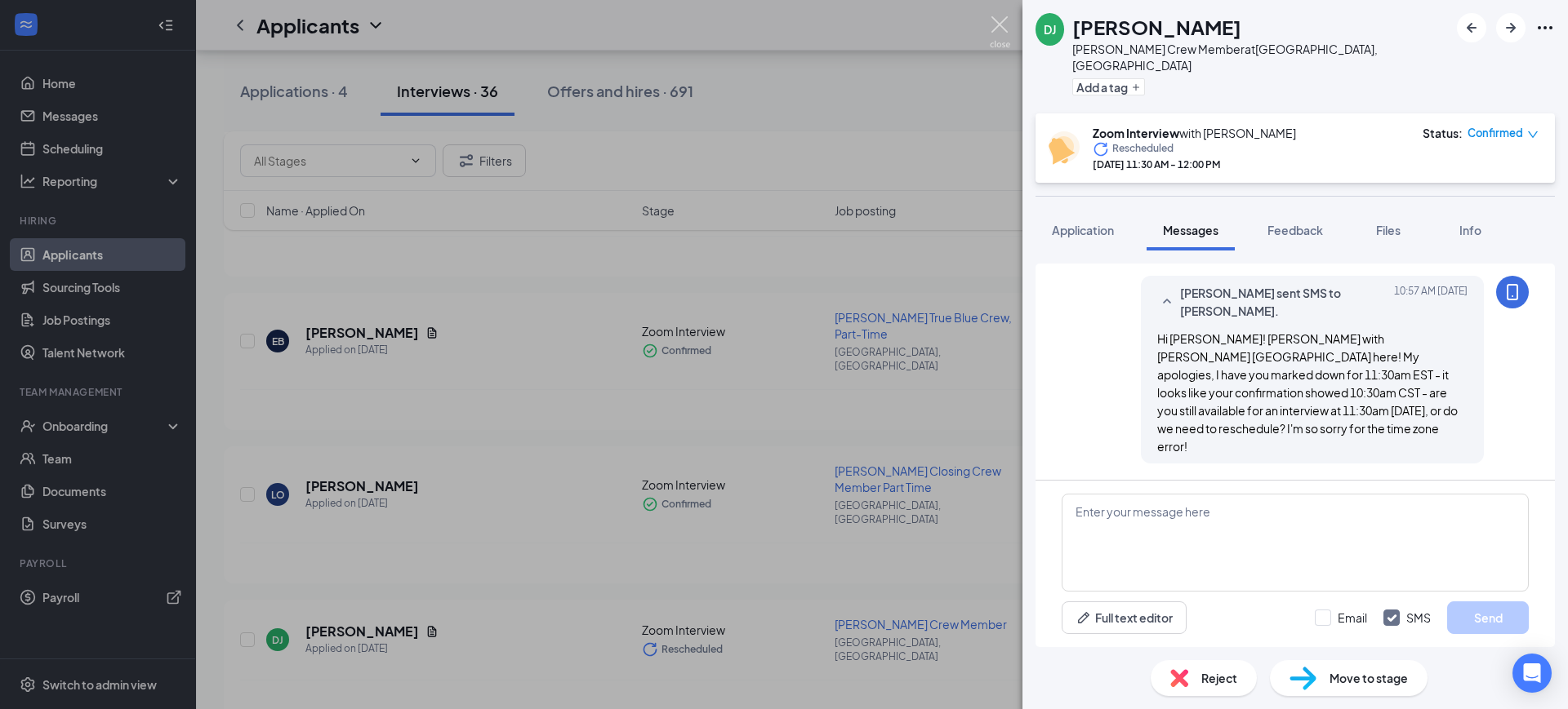
click at [1005, 21] on img at bounding box center [999, 32] width 20 height 32
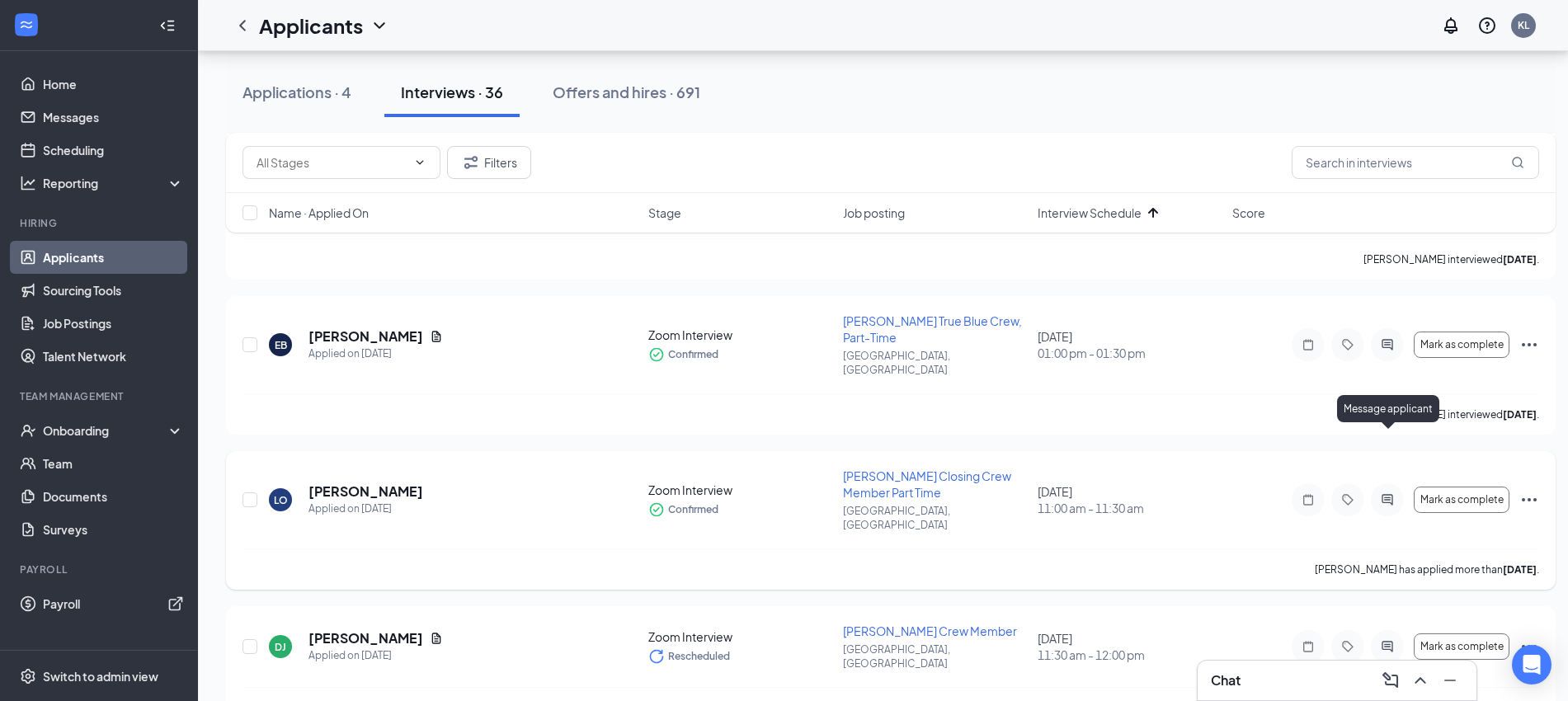
click at [1389, 493] on icon "ActiveChat" at bounding box center [1387, 499] width 20 height 14
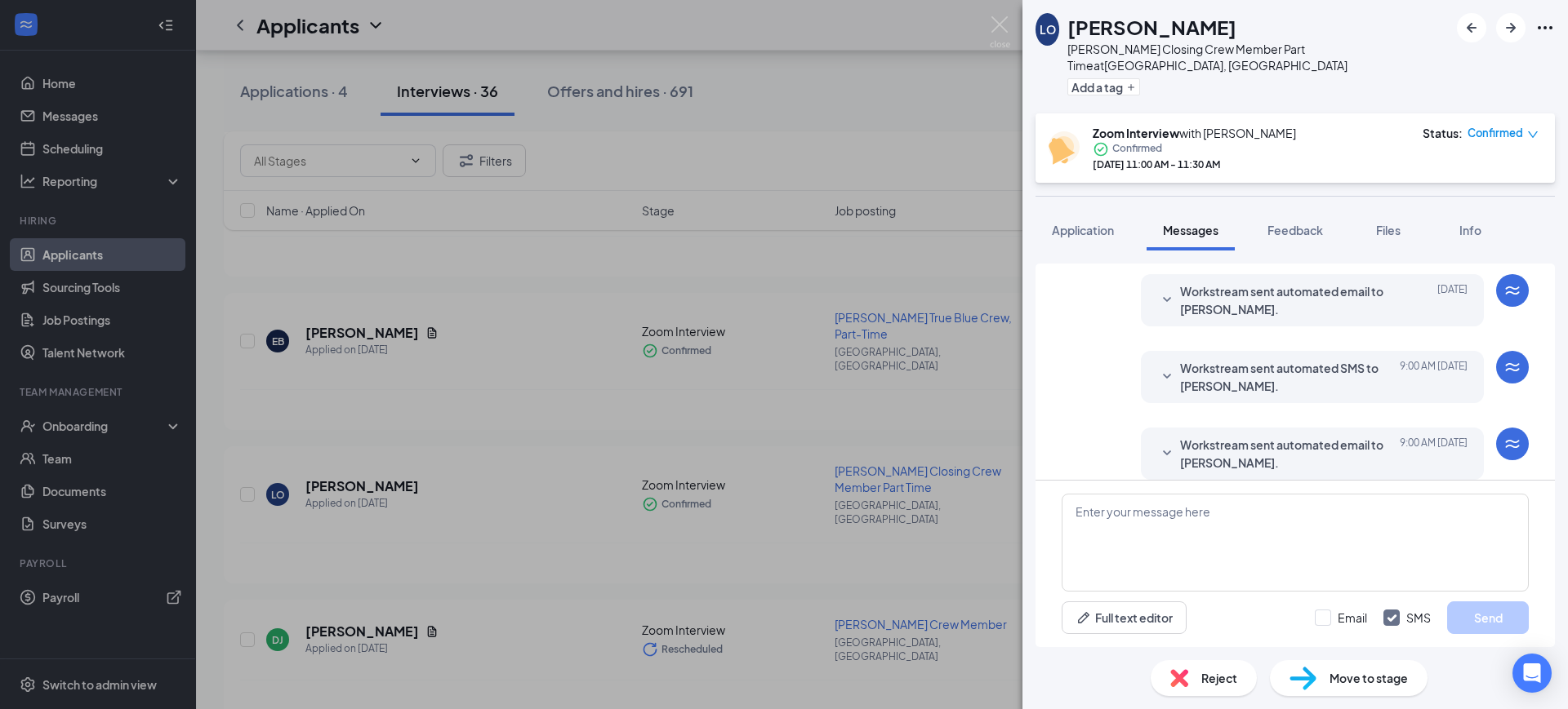
click at [1303, 439] on span "Workstream sent automated email to [PERSON_NAME]." at bounding box center [1287, 453] width 214 height 36
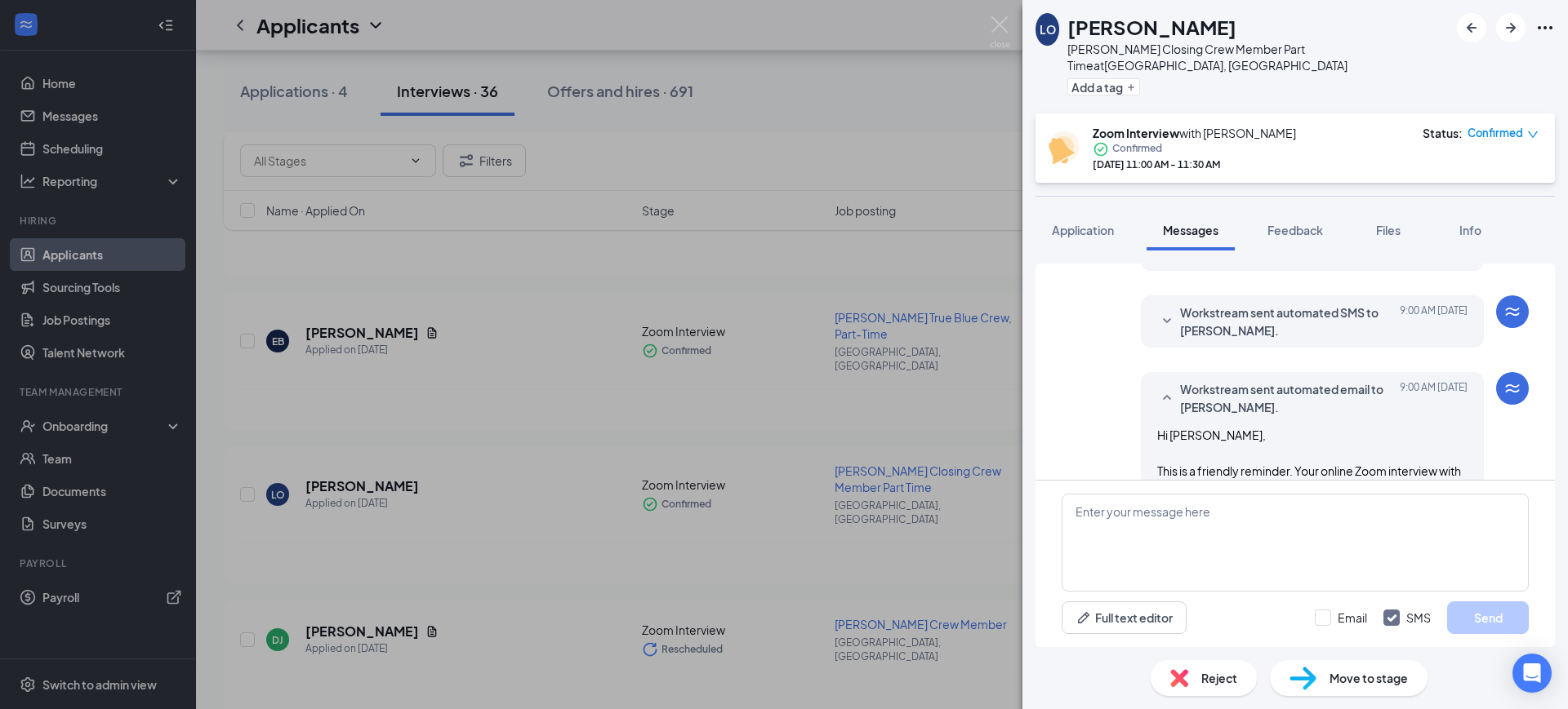
scroll to position [732, 0]
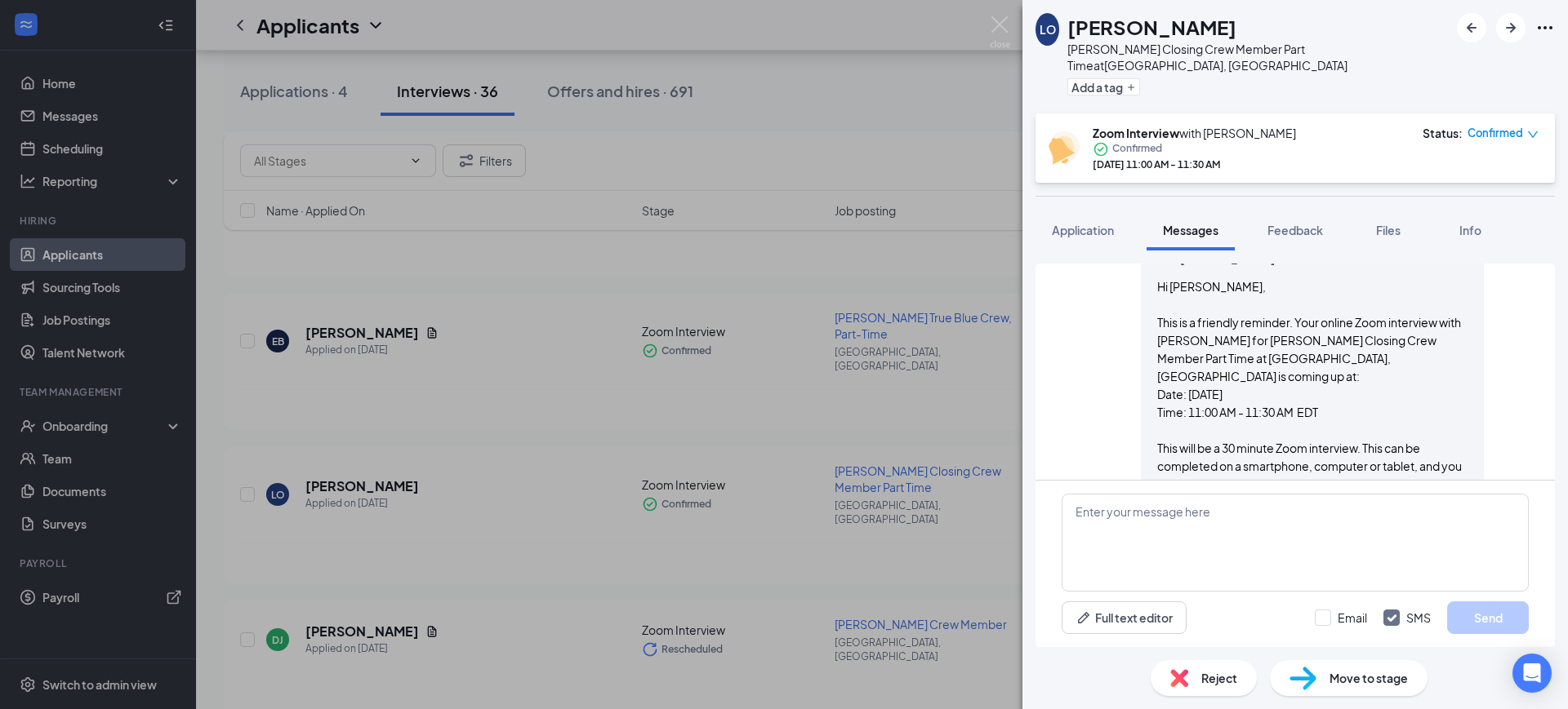
scroll to position [1005, 0]
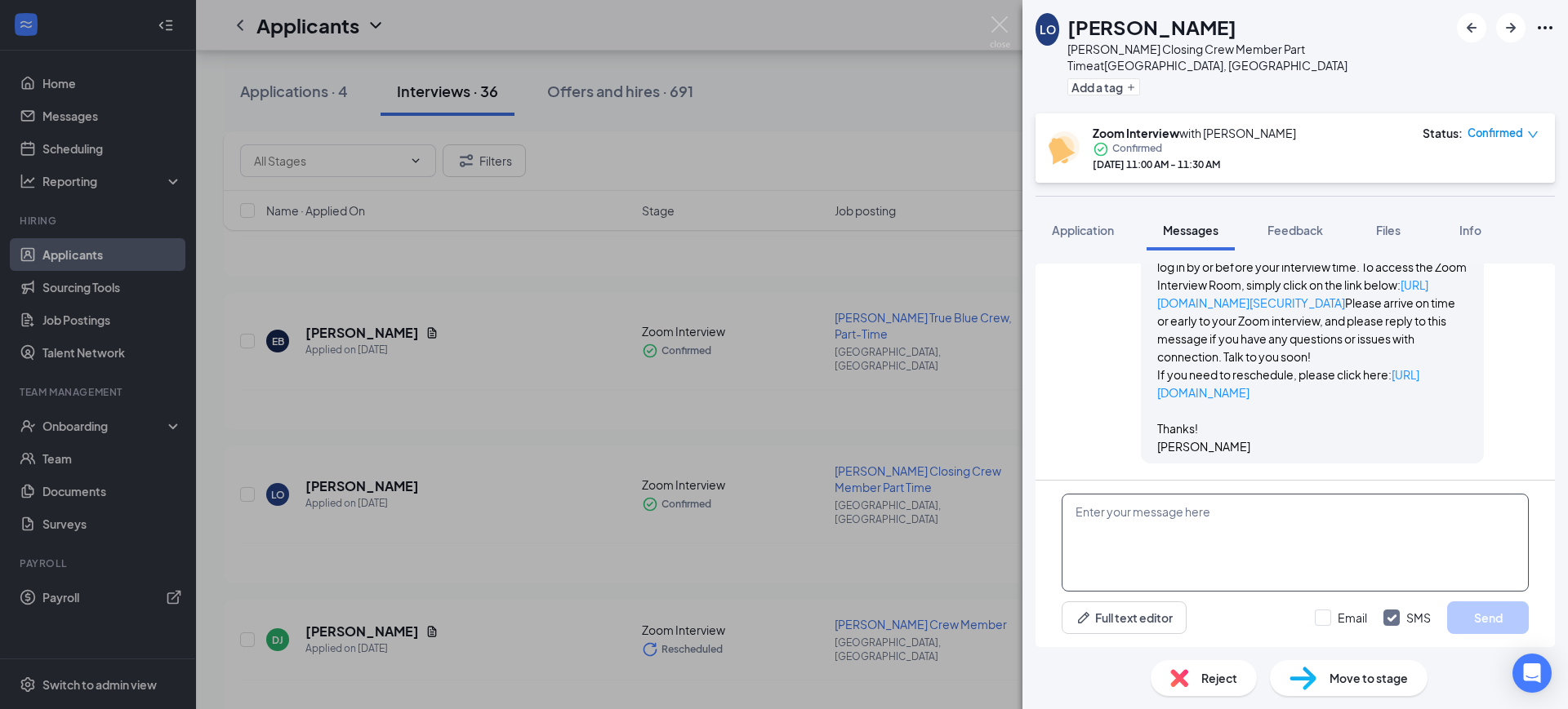
click at [1165, 530] on textarea at bounding box center [1295, 542] width 467 height 98
paste textarea "Hello [PERSON_NAME]! This is [PERSON_NAME] with [PERSON_NAME] Richmond! We have…"
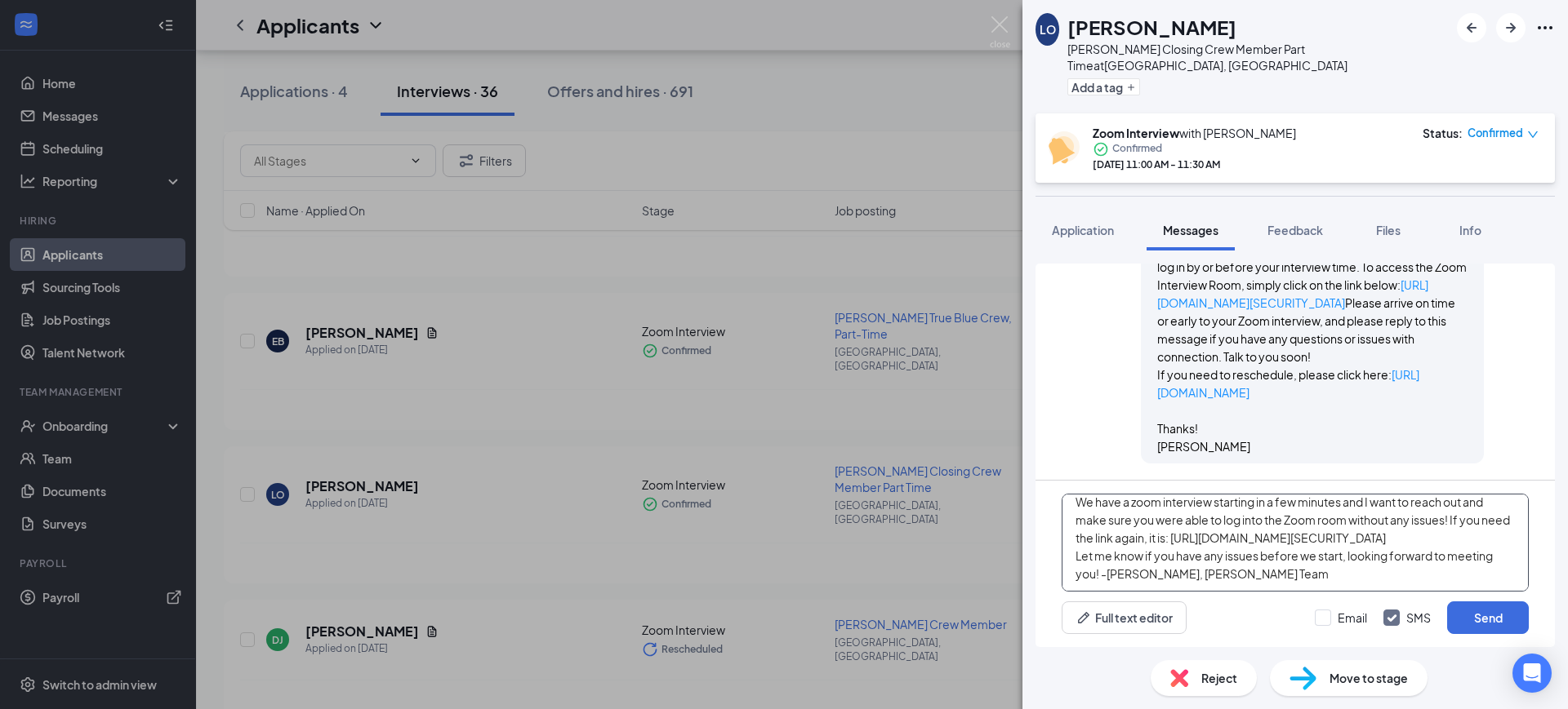
scroll to position [0, 0]
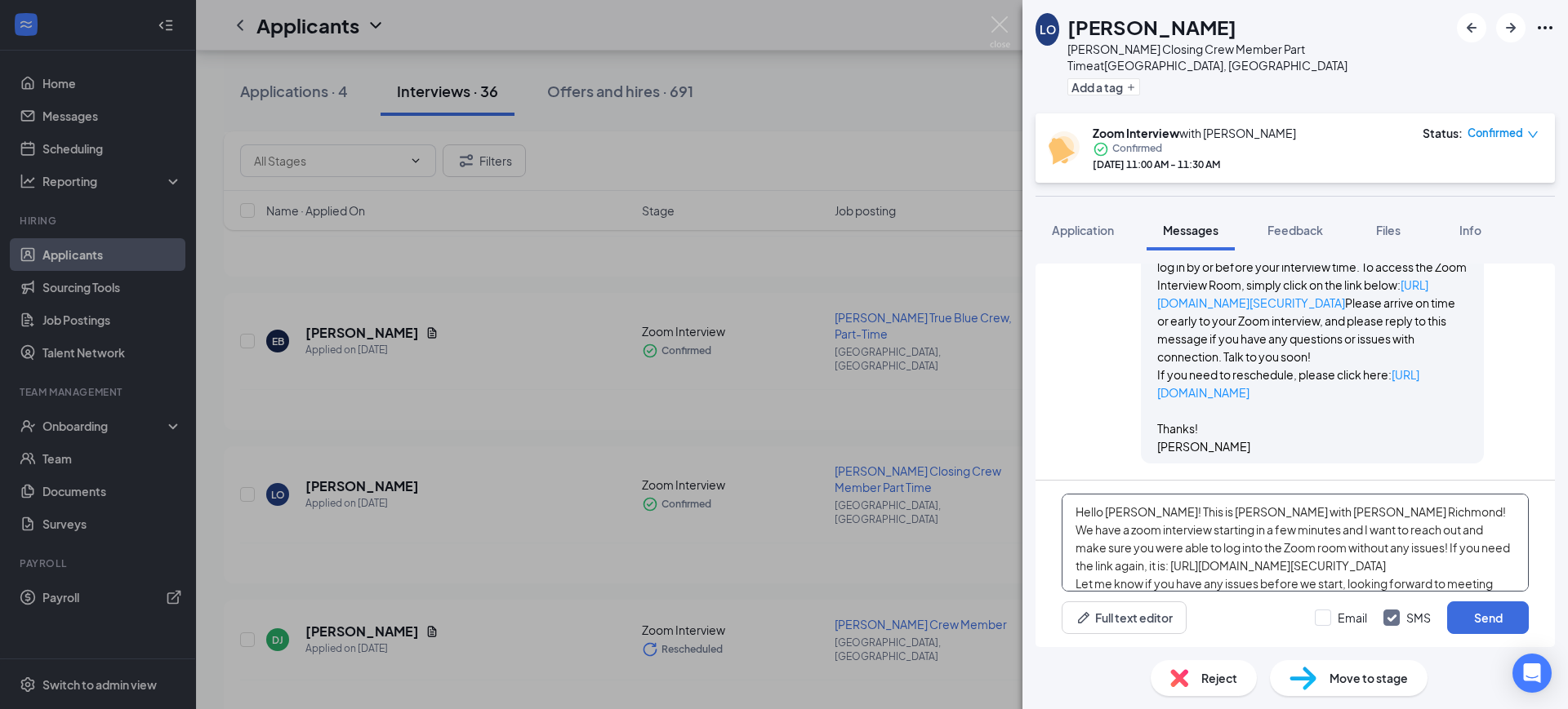
click at [1114, 508] on textarea "Hello [PERSON_NAME]! This is [PERSON_NAME] with [PERSON_NAME] Richmond! We have…" at bounding box center [1295, 542] width 467 height 98
type textarea "Hello [PERSON_NAME]! This is [PERSON_NAME] with [PERSON_NAME] Richmond! We have…"
click at [1492, 616] on button "Send" at bounding box center [1487, 617] width 82 height 33
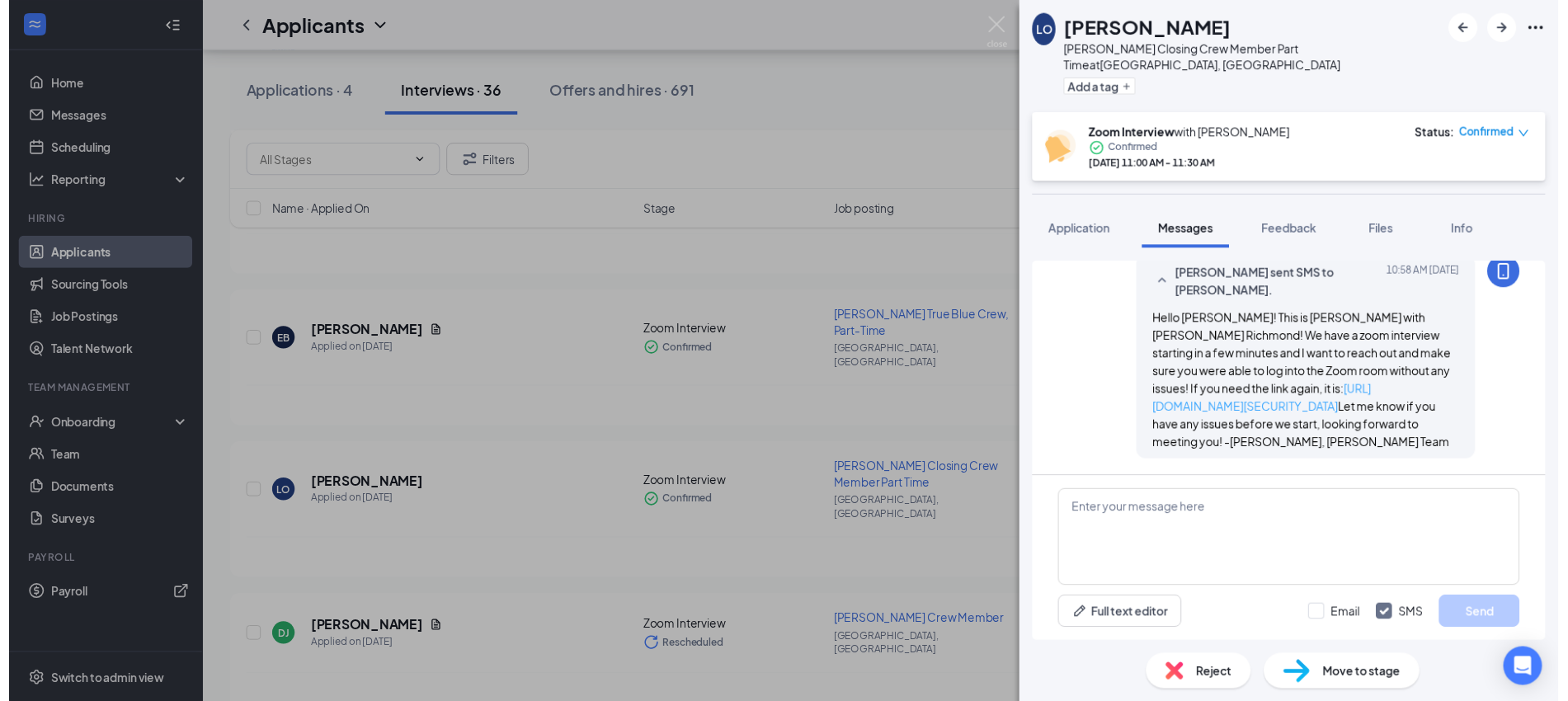
scroll to position [1247, 0]
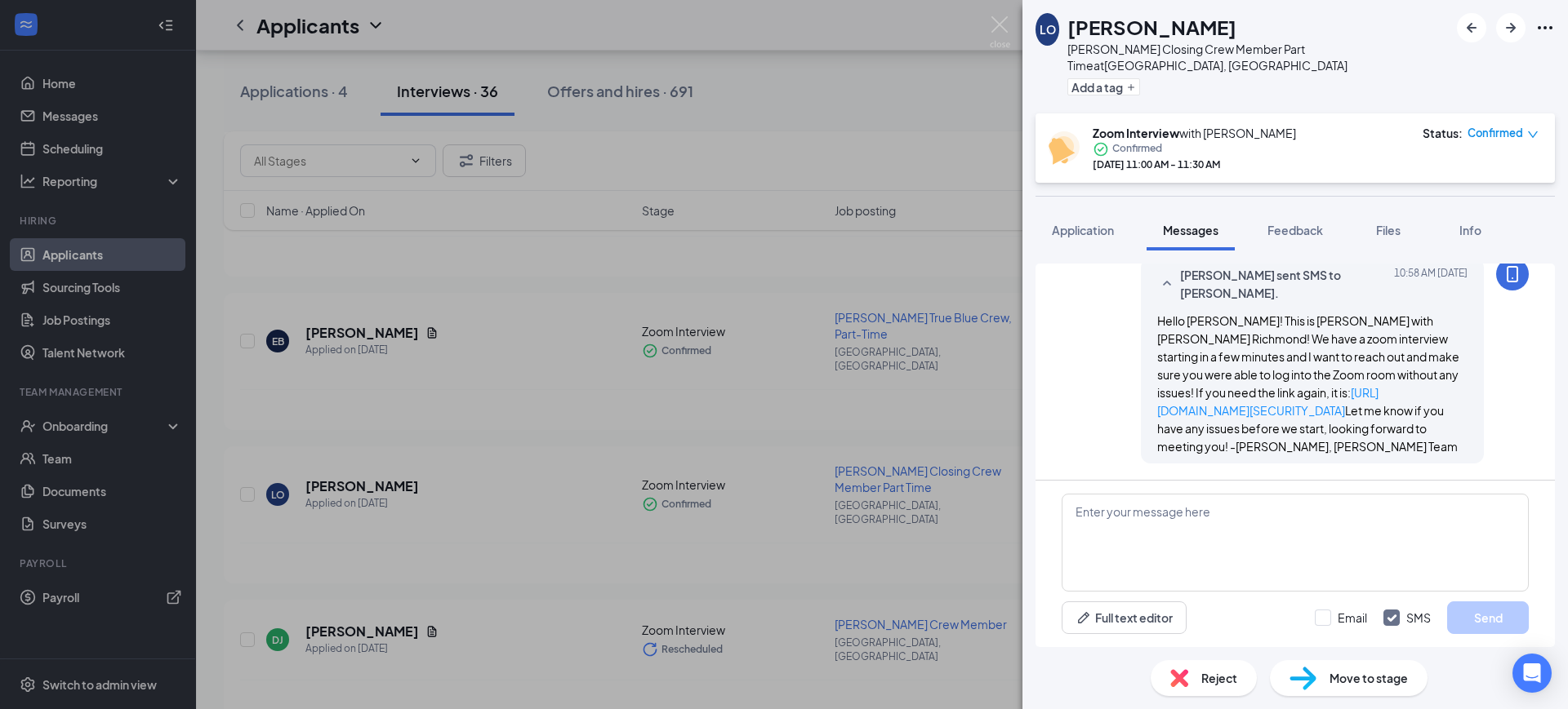
click at [1295, 401] on div "Hello [PERSON_NAME]! This is [PERSON_NAME] with [PERSON_NAME] Richmond! We have…" at bounding box center [1312, 383] width 310 height 144
click at [1279, 387] on link "[URL][DOMAIN_NAME][SECURITY_DATA]" at bounding box center [1267, 401] width 222 height 33
click at [1248, 535] on textarea at bounding box center [1295, 542] width 467 height 98
drag, startPoint x: 995, startPoint y: 16, endPoint x: 985, endPoint y: 246, distance: 230.2
click at [995, 16] on img at bounding box center [999, 32] width 20 height 32
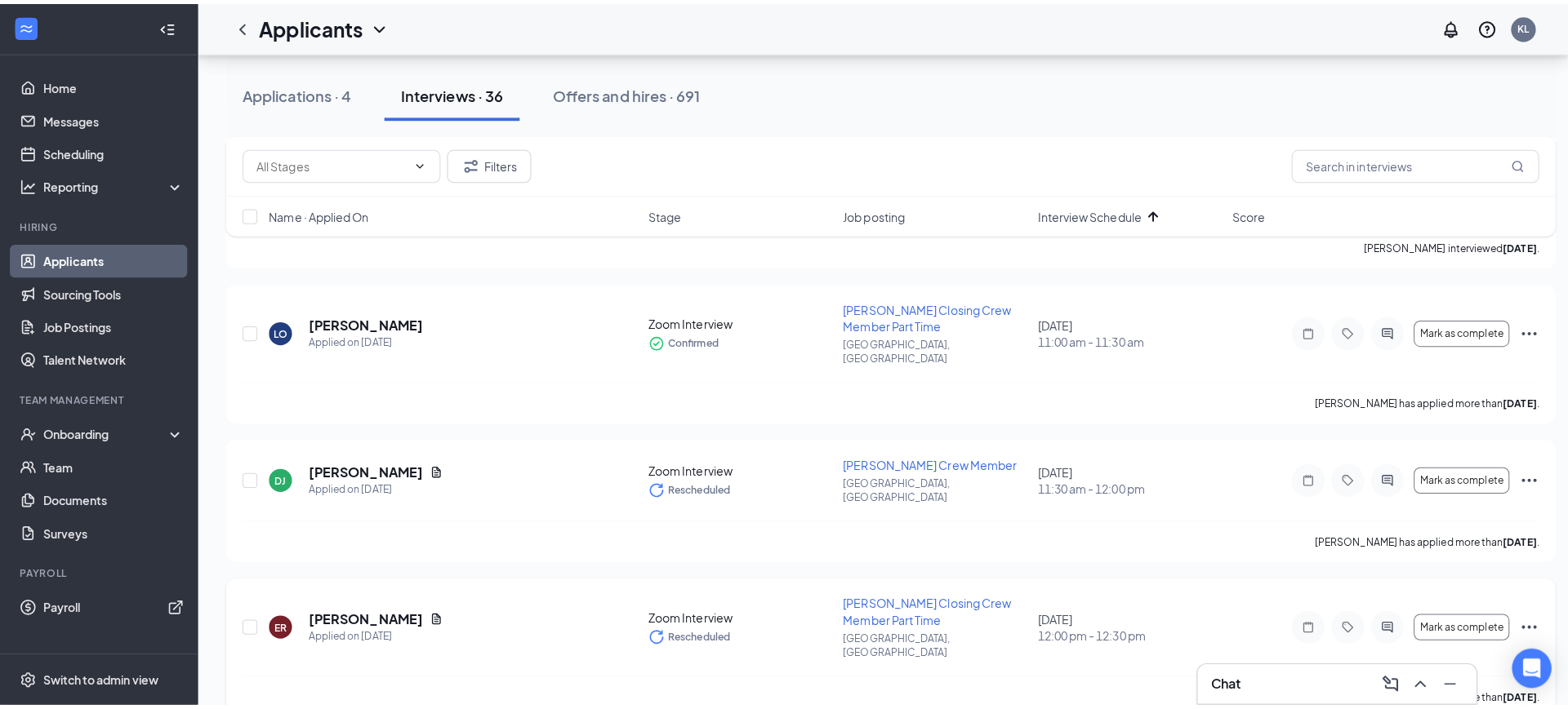
scroll to position [612, 0]
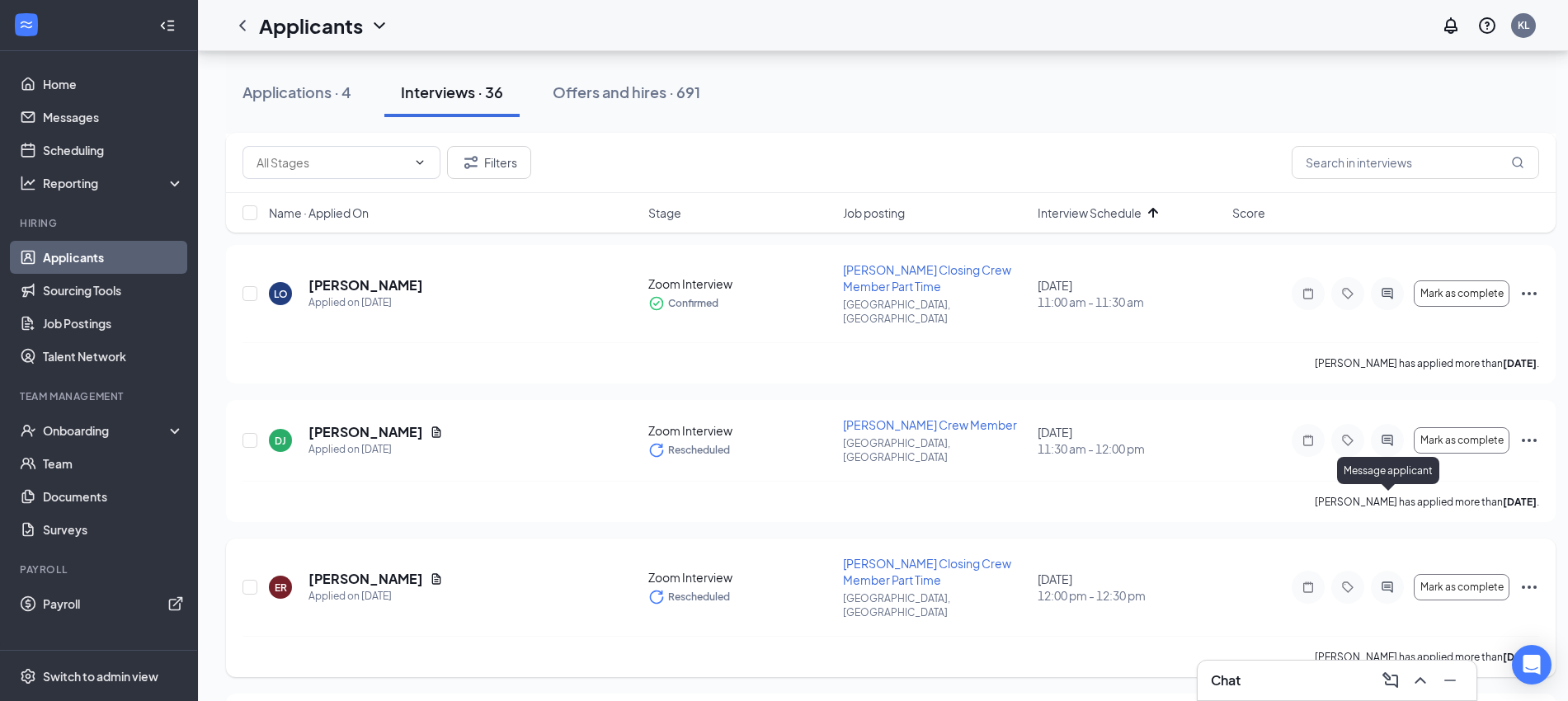
click at [1389, 581] on icon "ActiveChat" at bounding box center [1387, 586] width 11 height 11
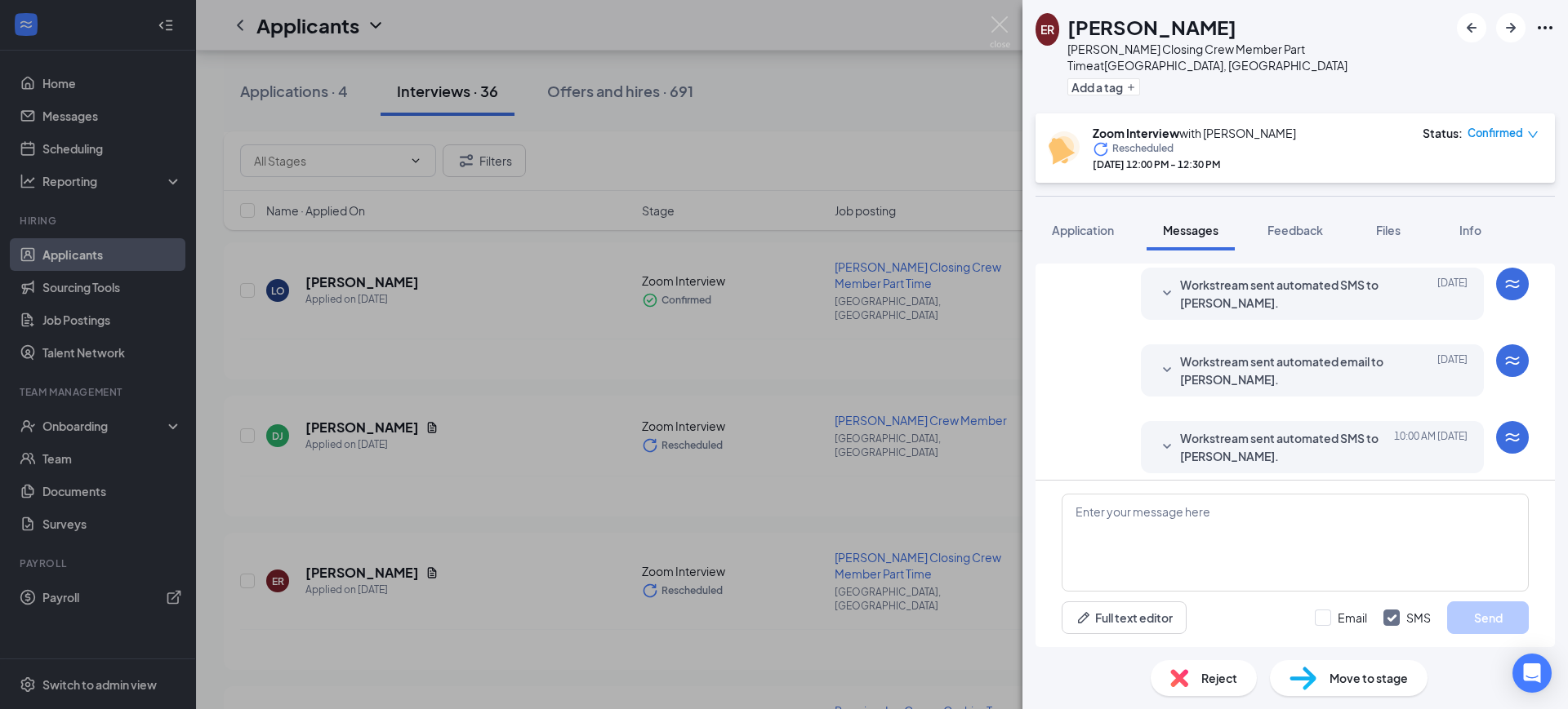
scroll to position [528, 0]
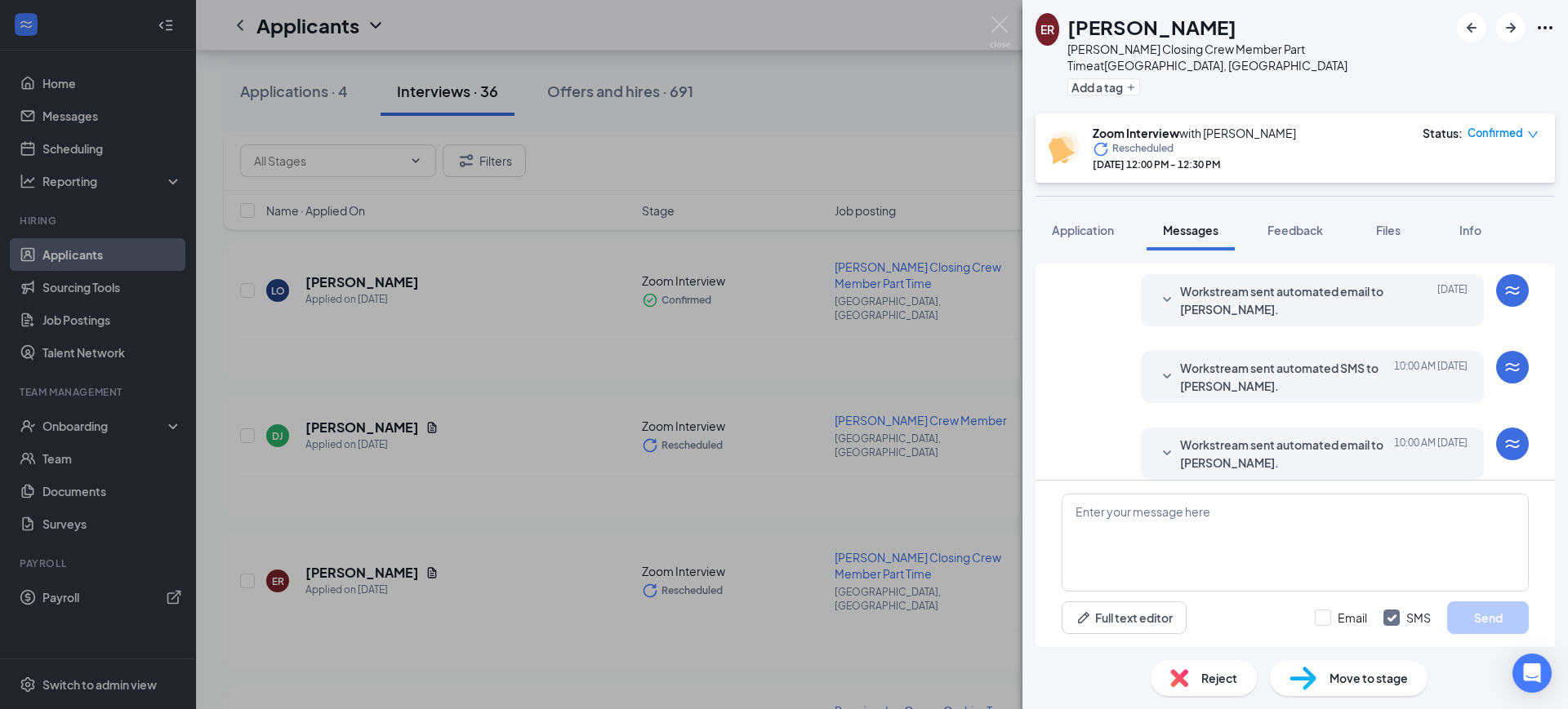
click at [1260, 289] on span "Workstream sent automated email to [PERSON_NAME]." at bounding box center [1287, 300] width 214 height 36
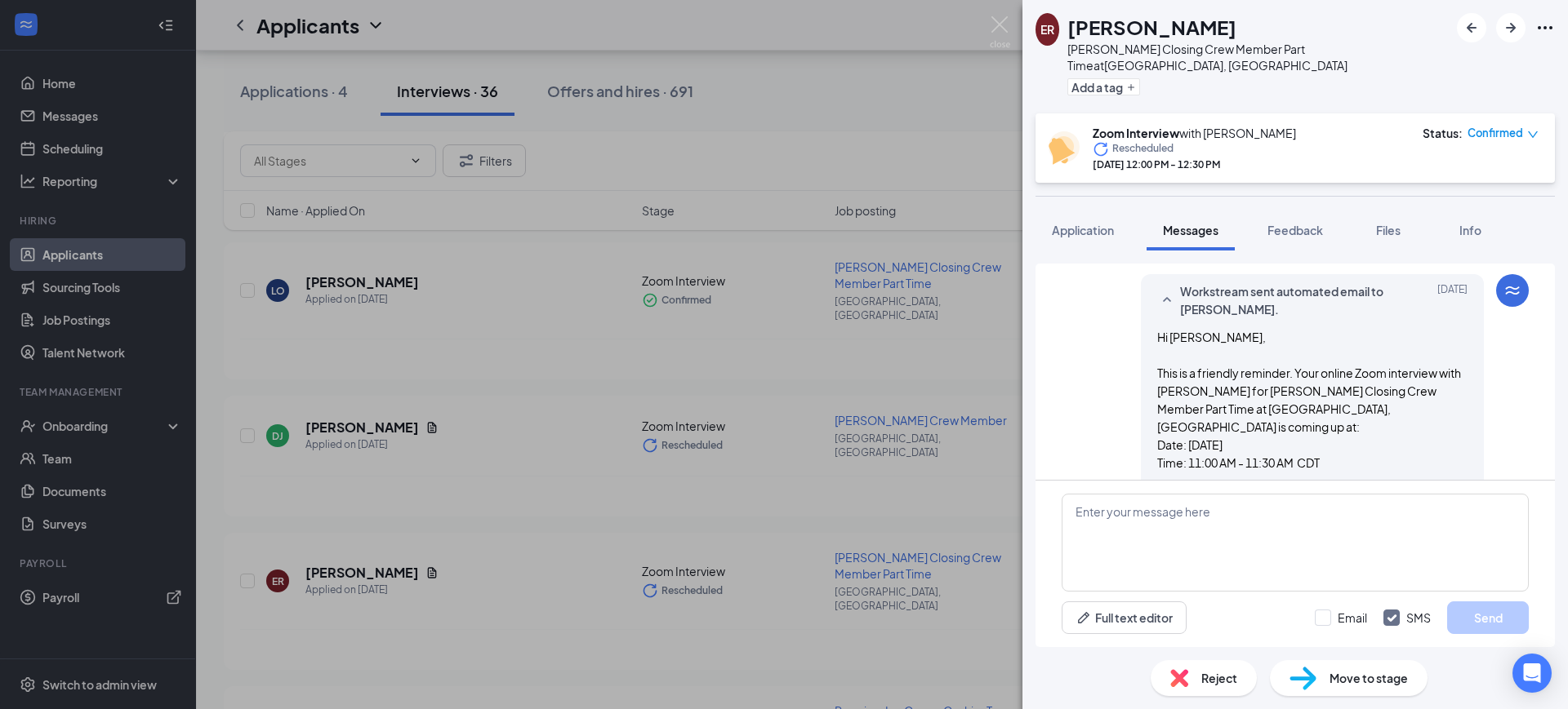
click at [1280, 284] on span "Workstream sent automated email to [PERSON_NAME]." at bounding box center [1287, 300] width 214 height 36
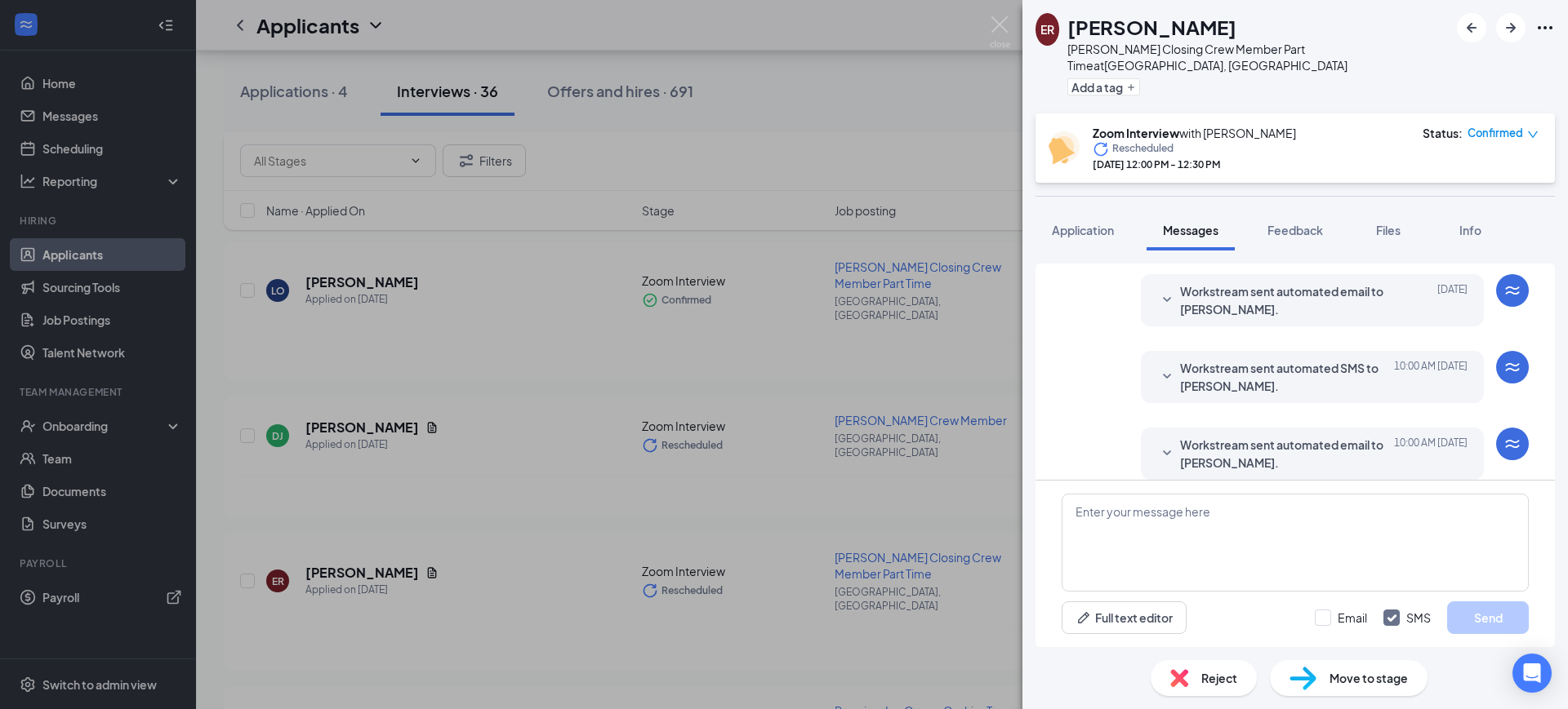
click at [1279, 359] on span "Workstream sent automated SMS to [PERSON_NAME]." at bounding box center [1287, 376] width 214 height 36
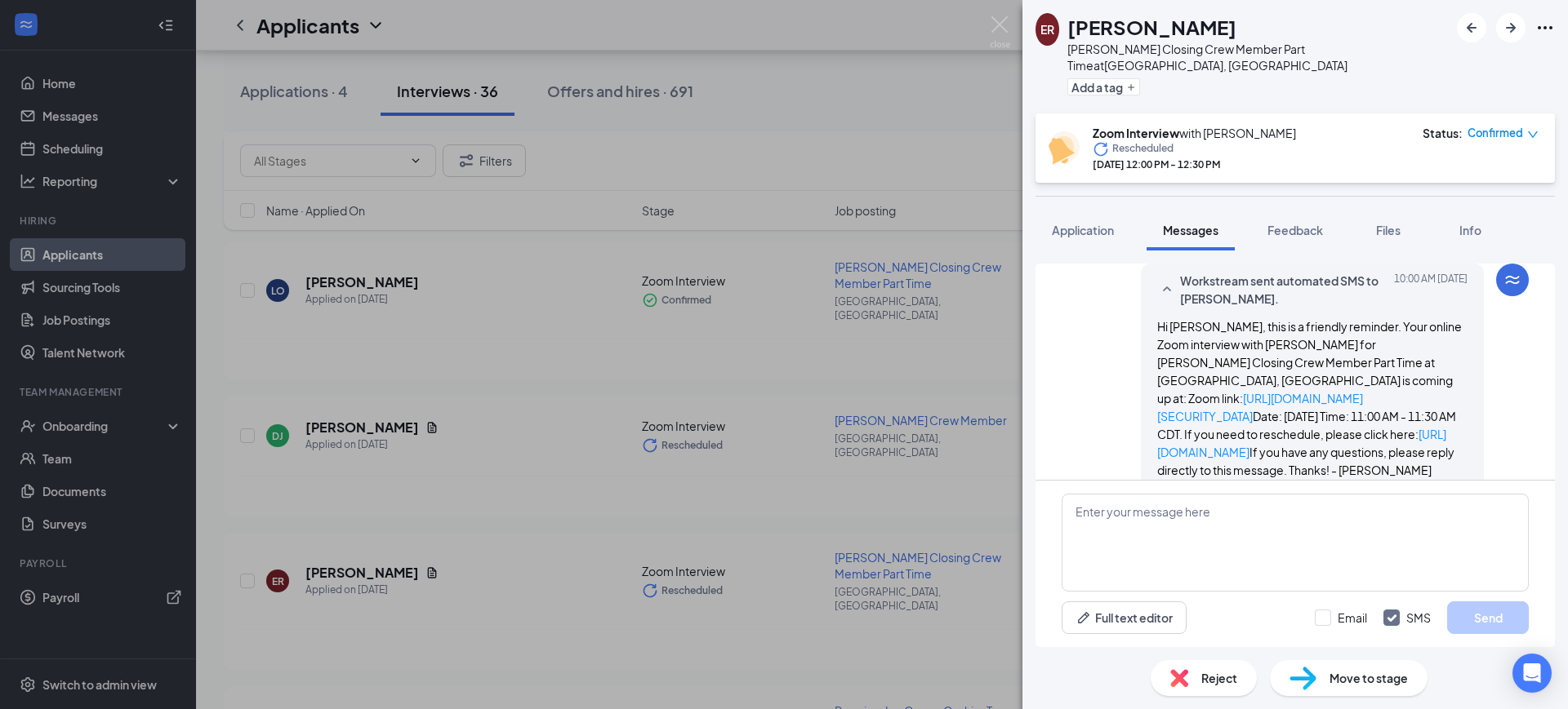
scroll to position [717, 0]
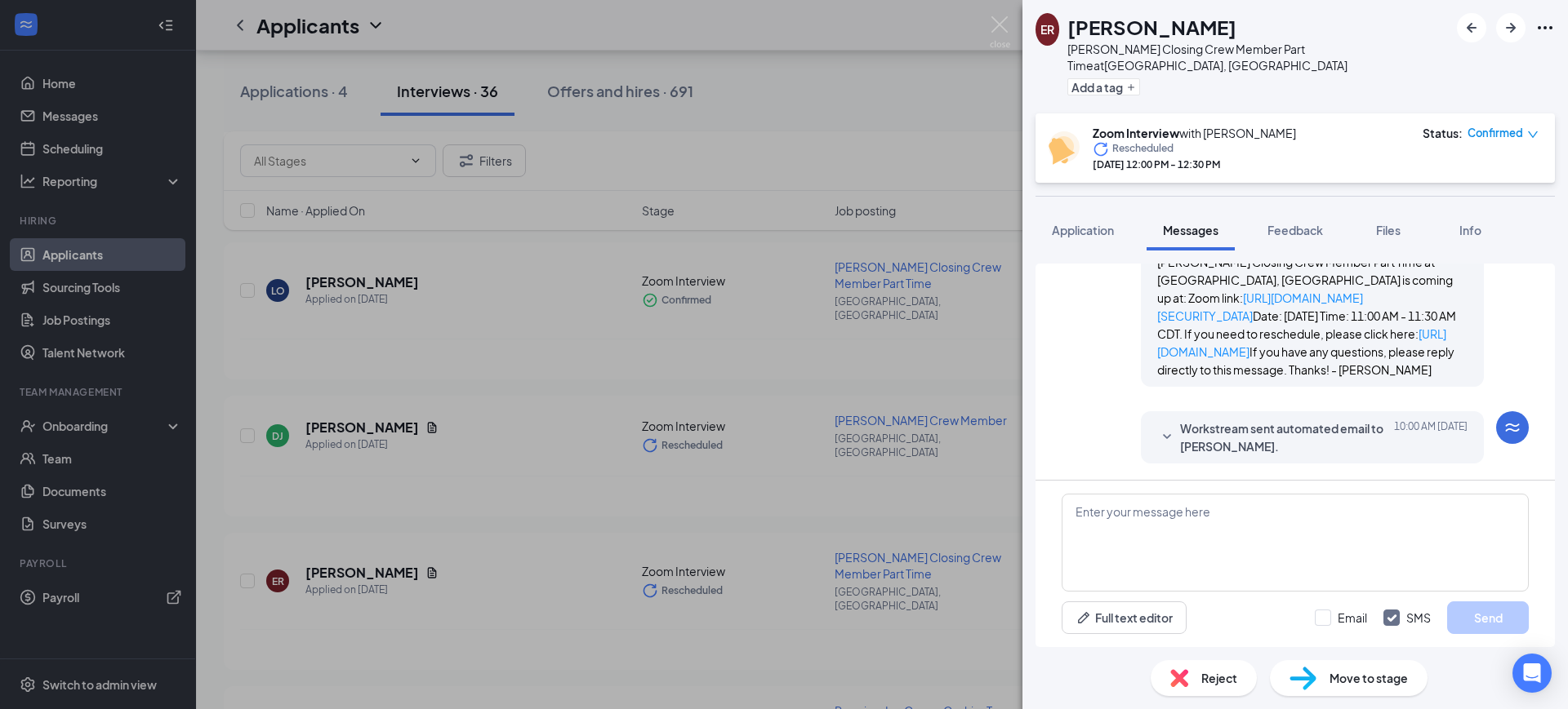
click at [1282, 429] on span "Workstream sent automated email to [PERSON_NAME]." at bounding box center [1287, 437] width 214 height 36
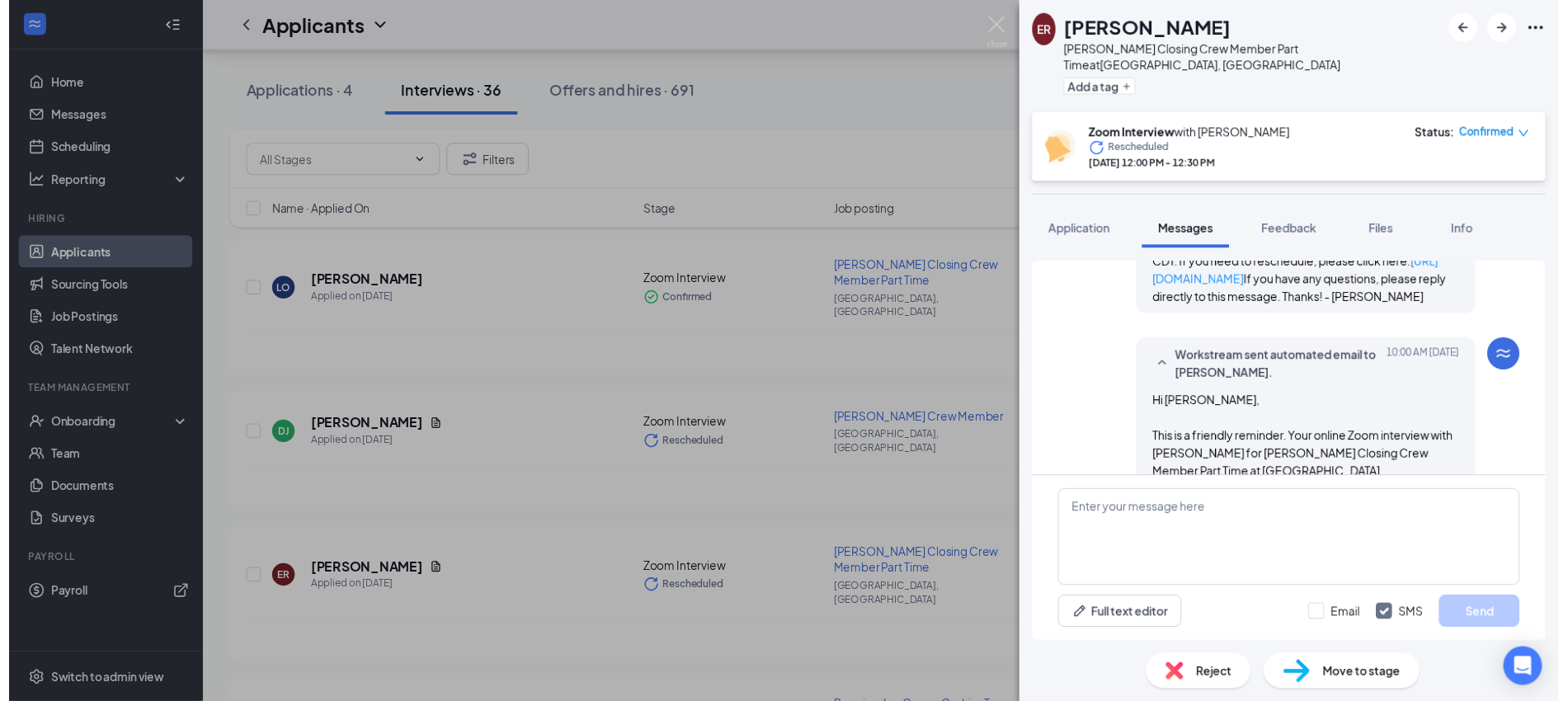
scroll to position [931, 0]
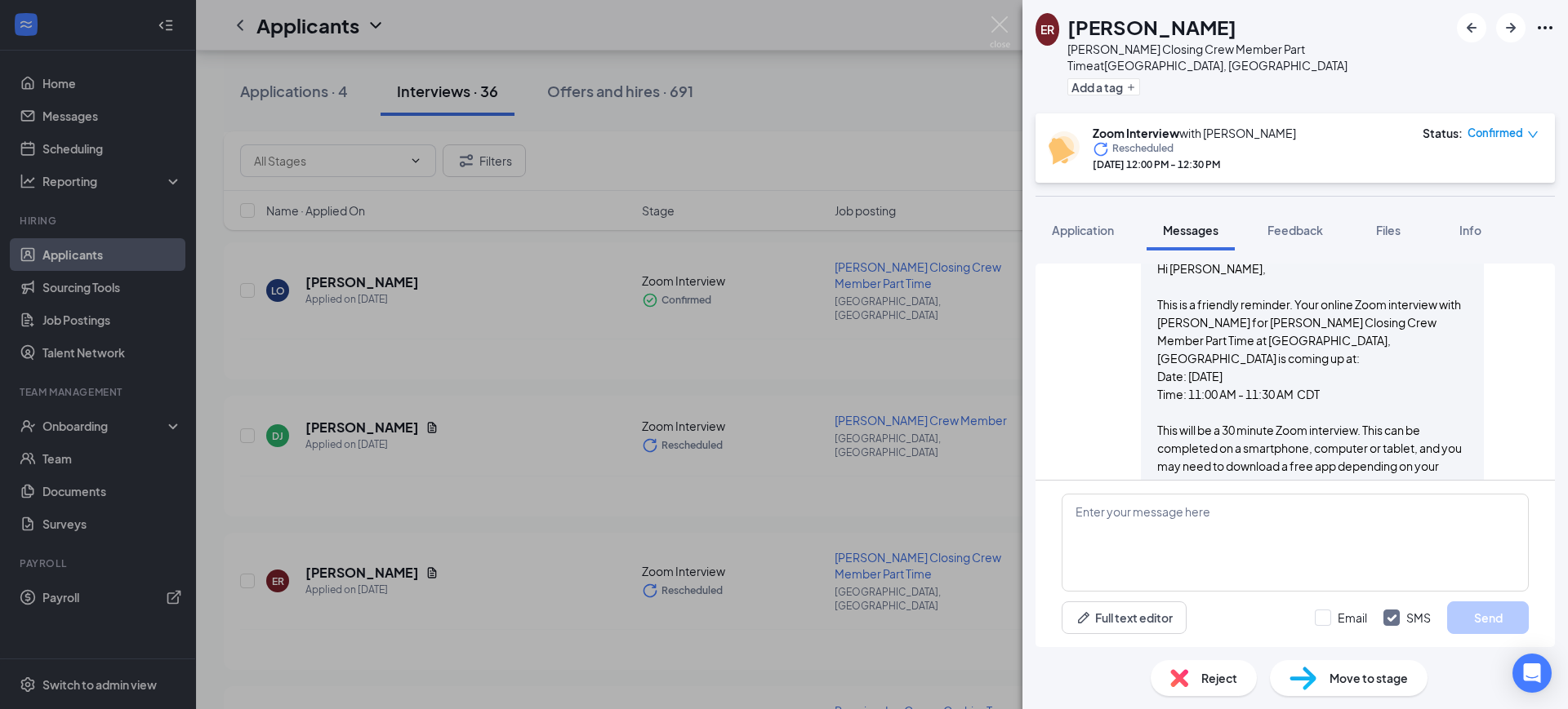
click at [1506, 125] on span "Confirmed" at bounding box center [1495, 132] width 56 height 16
click at [1362, 73] on div "Add a tag" at bounding box center [1258, 87] width 382 height 27
click at [1002, 26] on img at bounding box center [999, 32] width 20 height 32
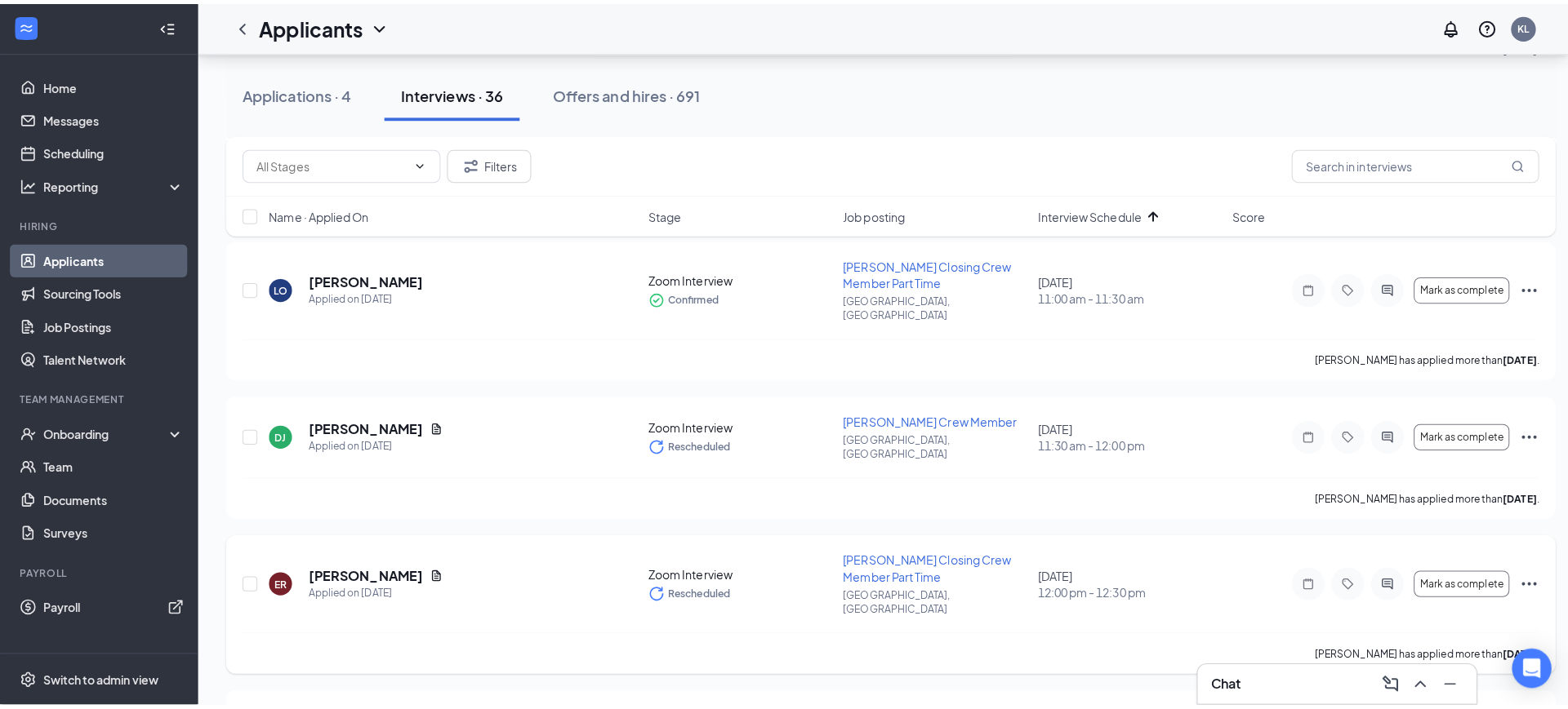
scroll to position [714, 0]
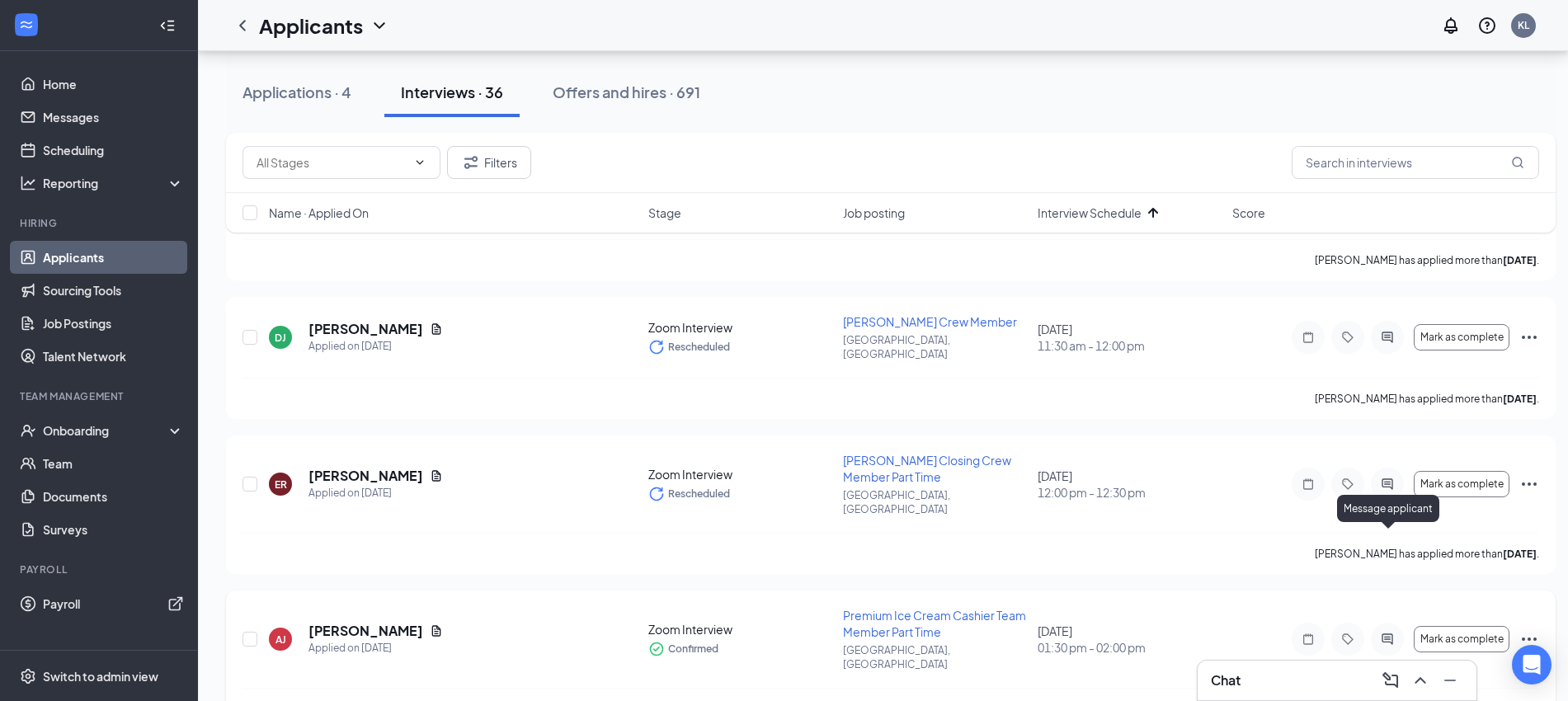
click at [1393, 632] on icon "ActiveChat" at bounding box center [1387, 639] width 20 height 14
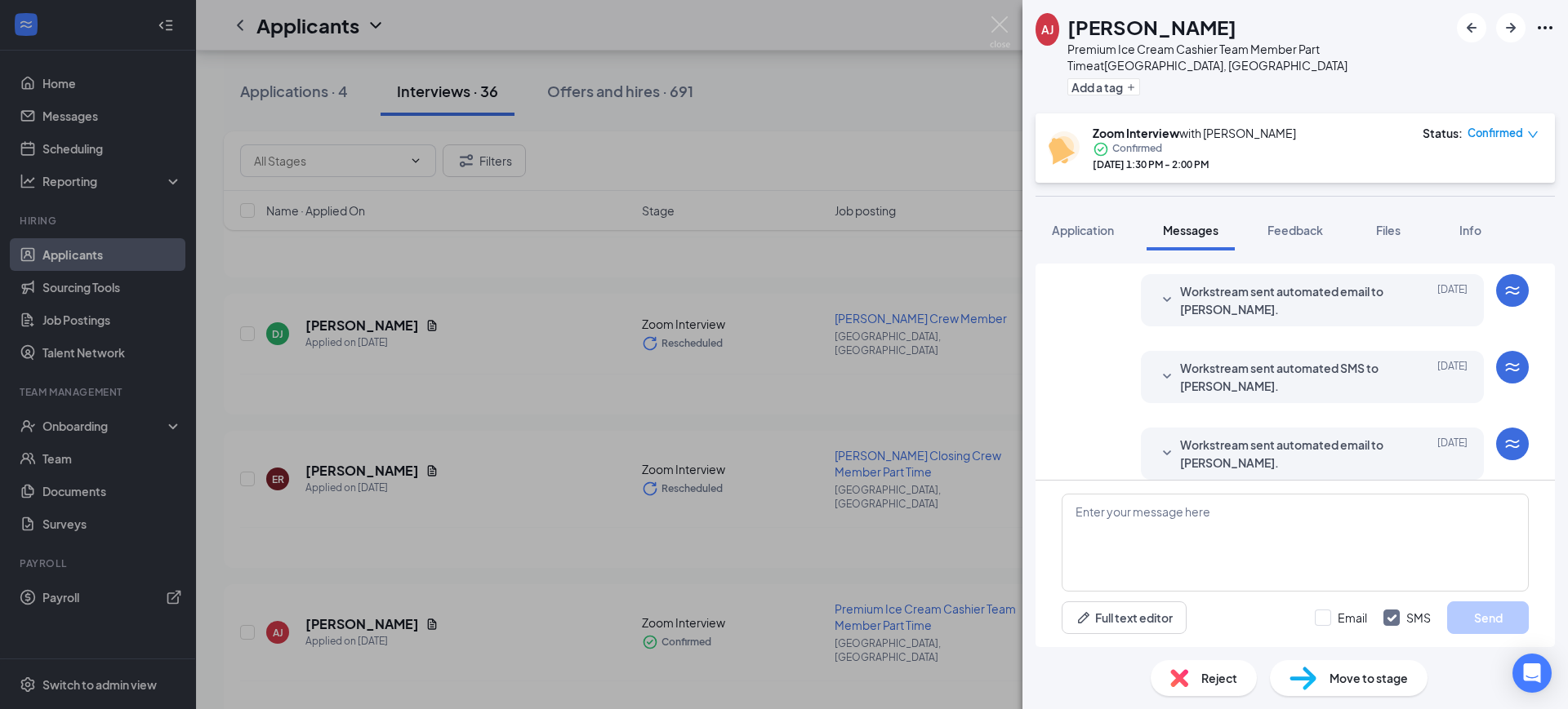
click at [1298, 436] on span "Workstream sent automated email to [PERSON_NAME]." at bounding box center [1287, 453] width 214 height 36
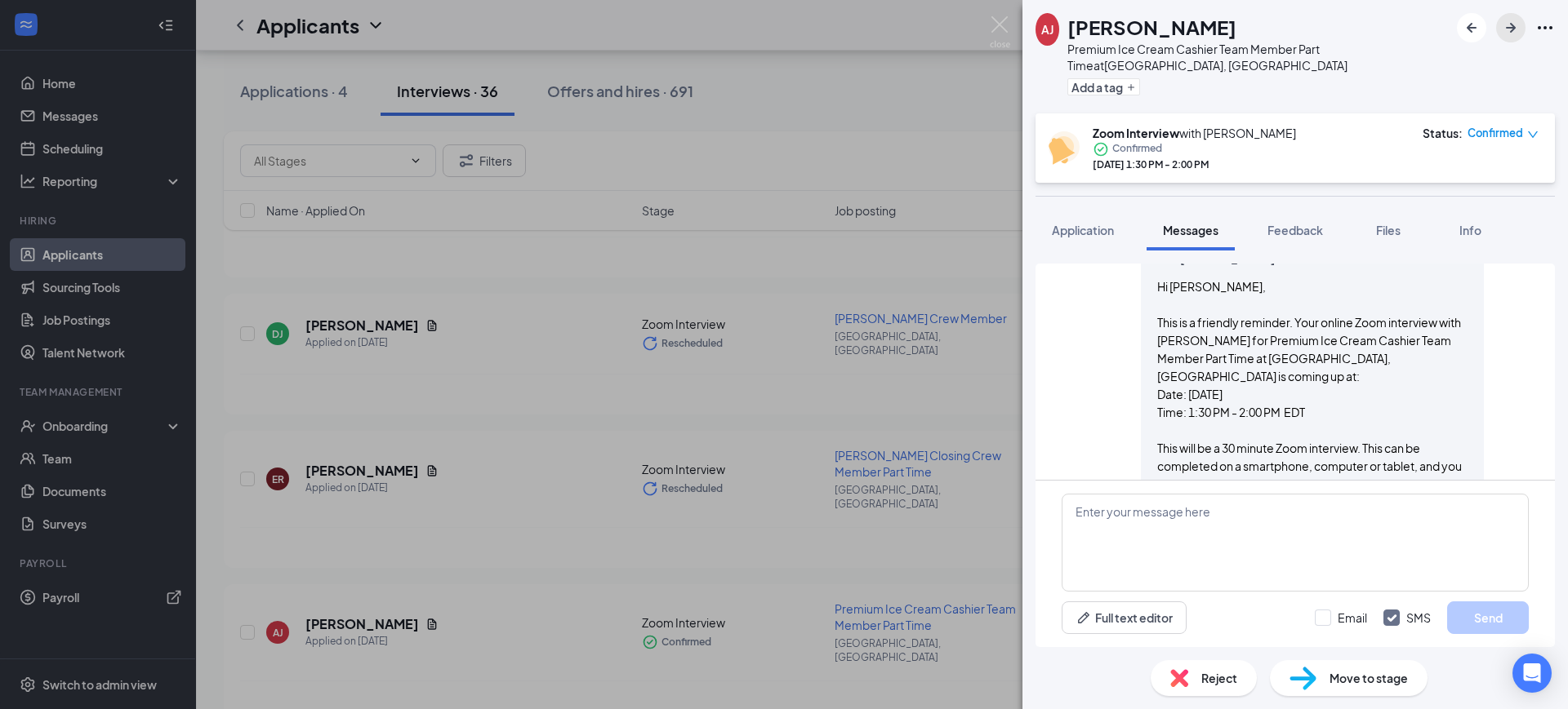
click at [1517, 24] on icon "ArrowRight" at bounding box center [1510, 27] width 19 height 19
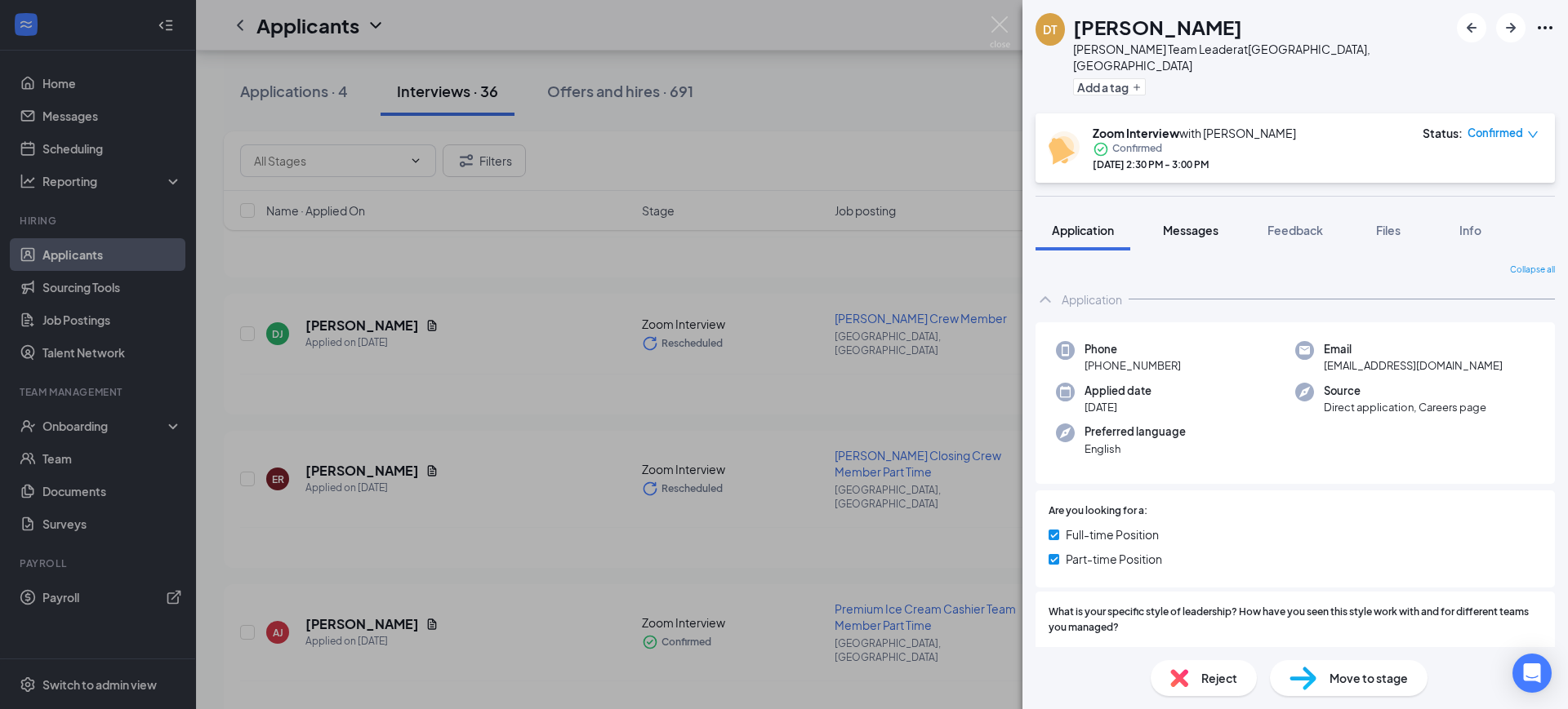
click at [1191, 223] on span "Messages" at bounding box center [1191, 230] width 56 height 14
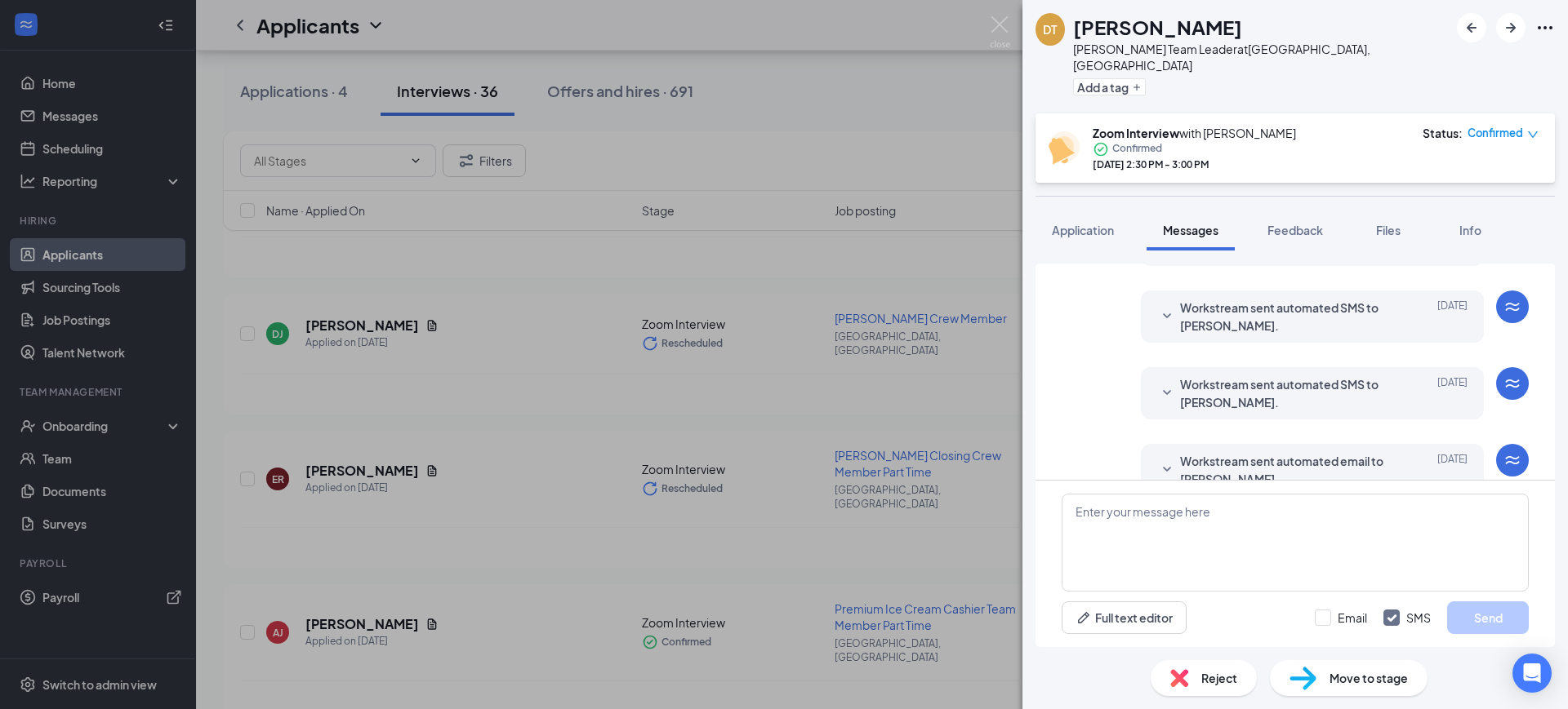
click at [1260, 452] on span "Workstream sent automated email to [PERSON_NAME]." at bounding box center [1287, 470] width 214 height 36
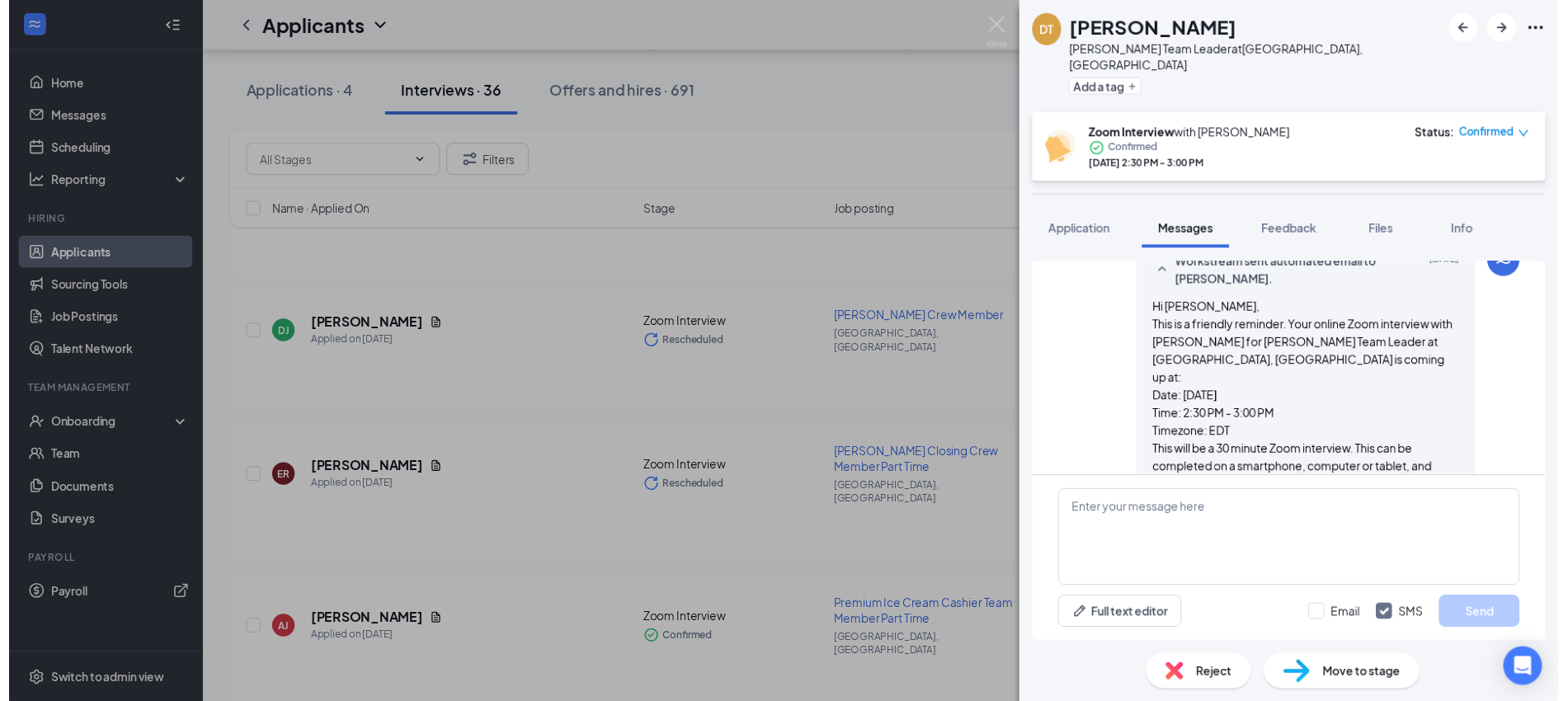
scroll to position [892, 0]
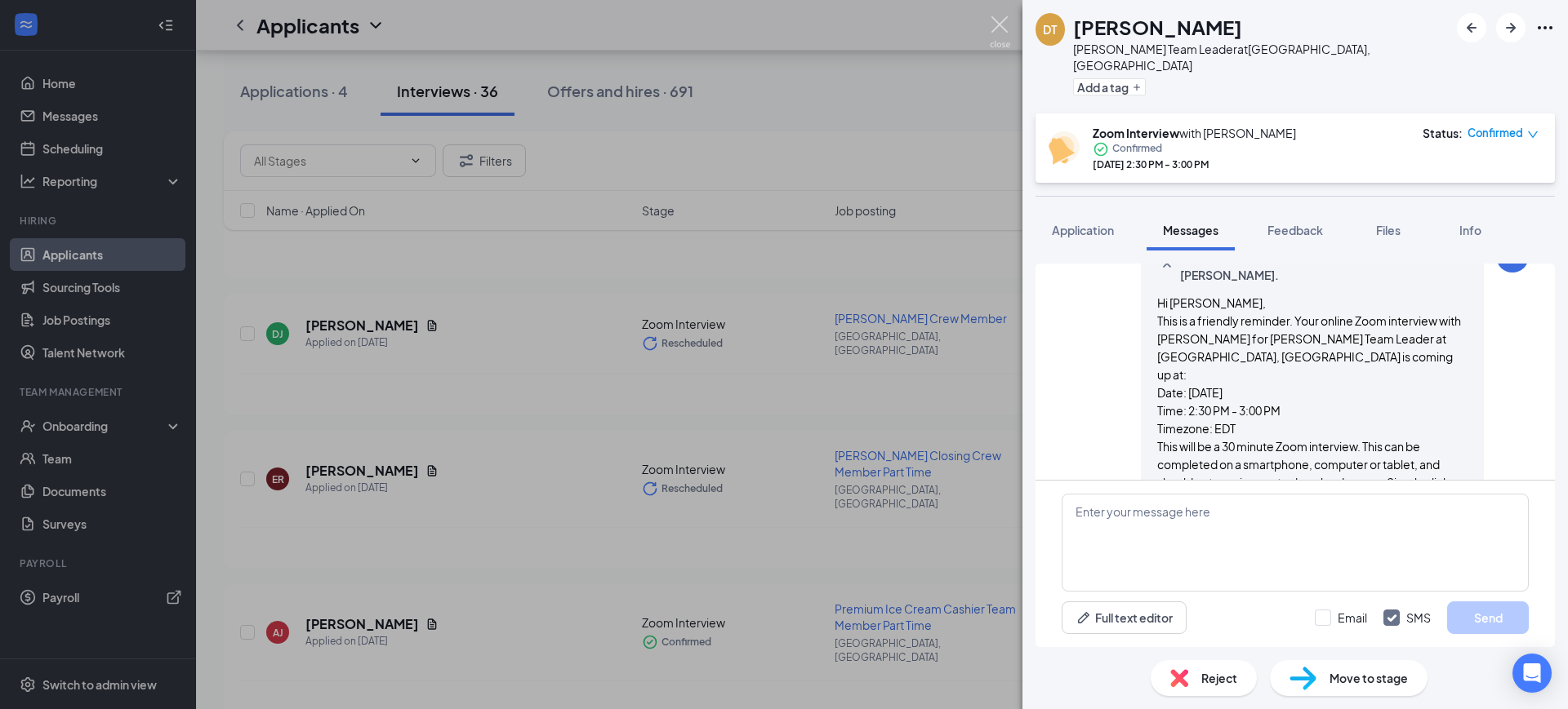
click at [998, 26] on img at bounding box center [999, 32] width 20 height 32
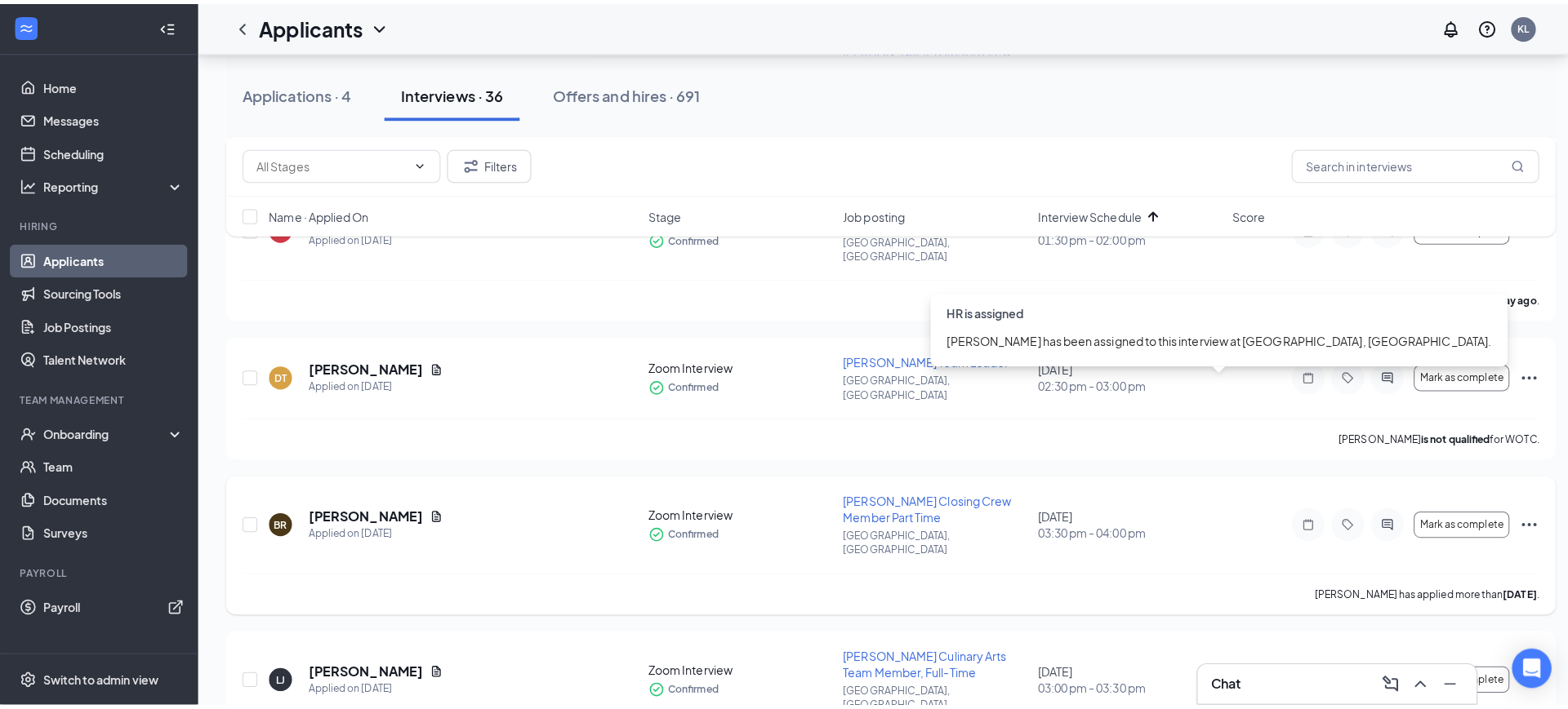
scroll to position [1122, 0]
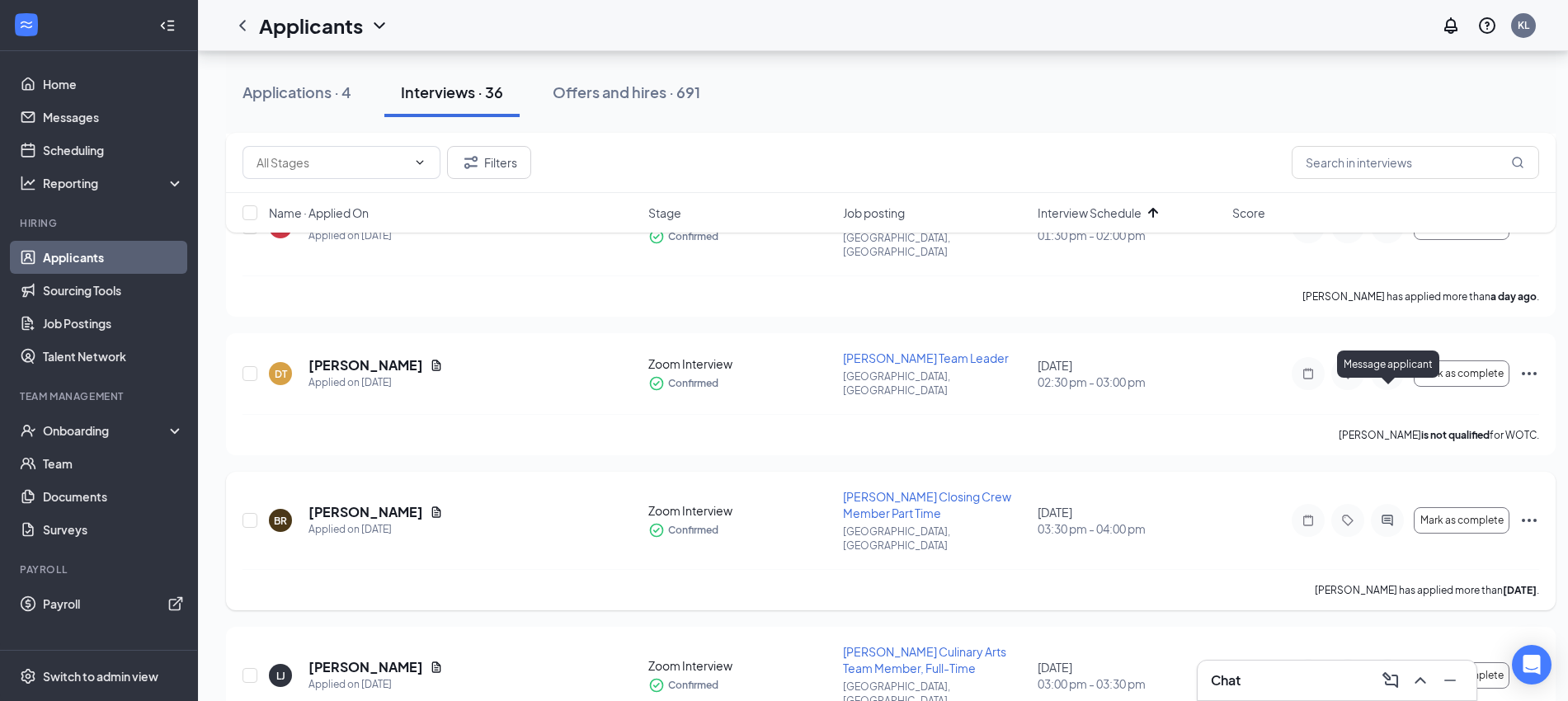
click at [1387, 514] on icon "ActiveChat" at bounding box center [1387, 521] width 20 height 14
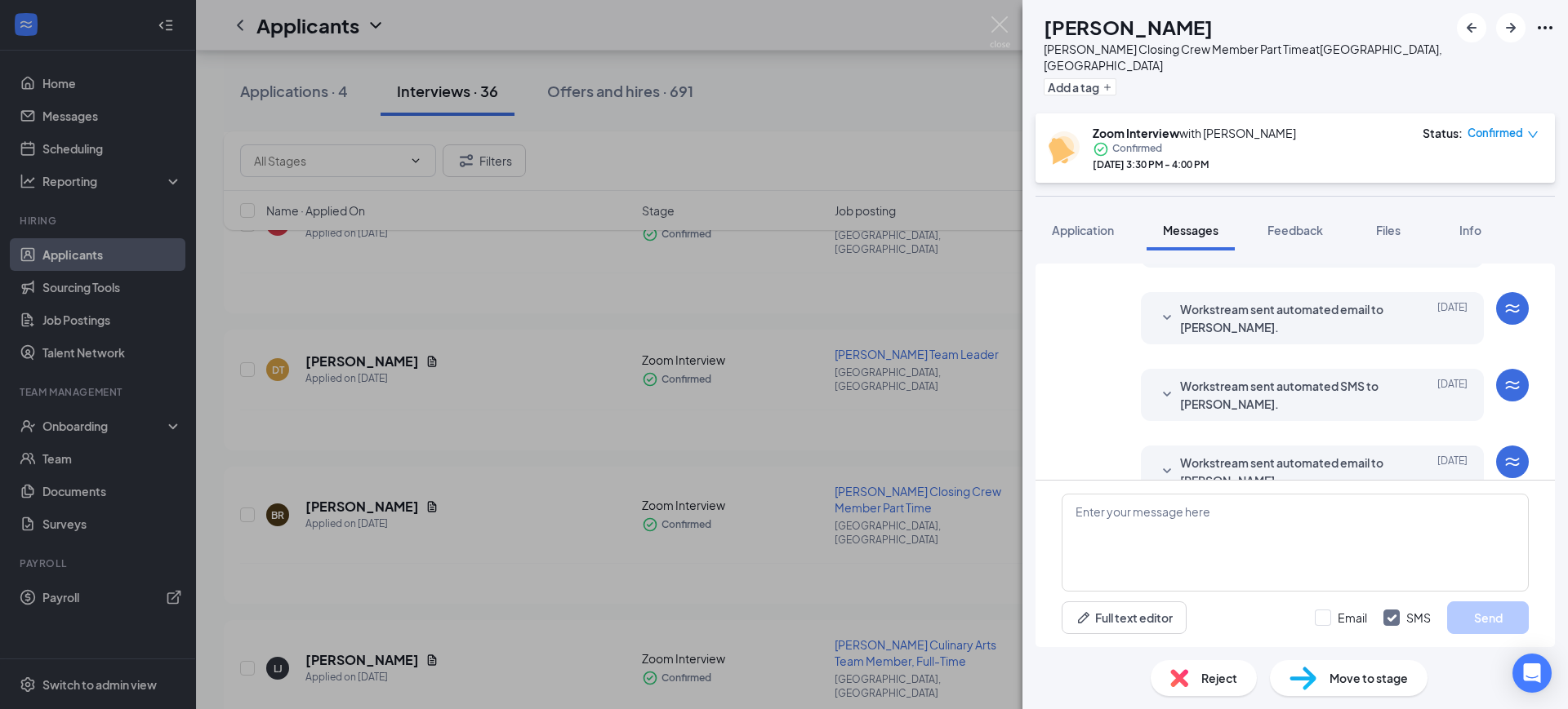
click at [1231, 454] on span "Workstream sent automated email to [PERSON_NAME]." at bounding box center [1287, 472] width 214 height 36
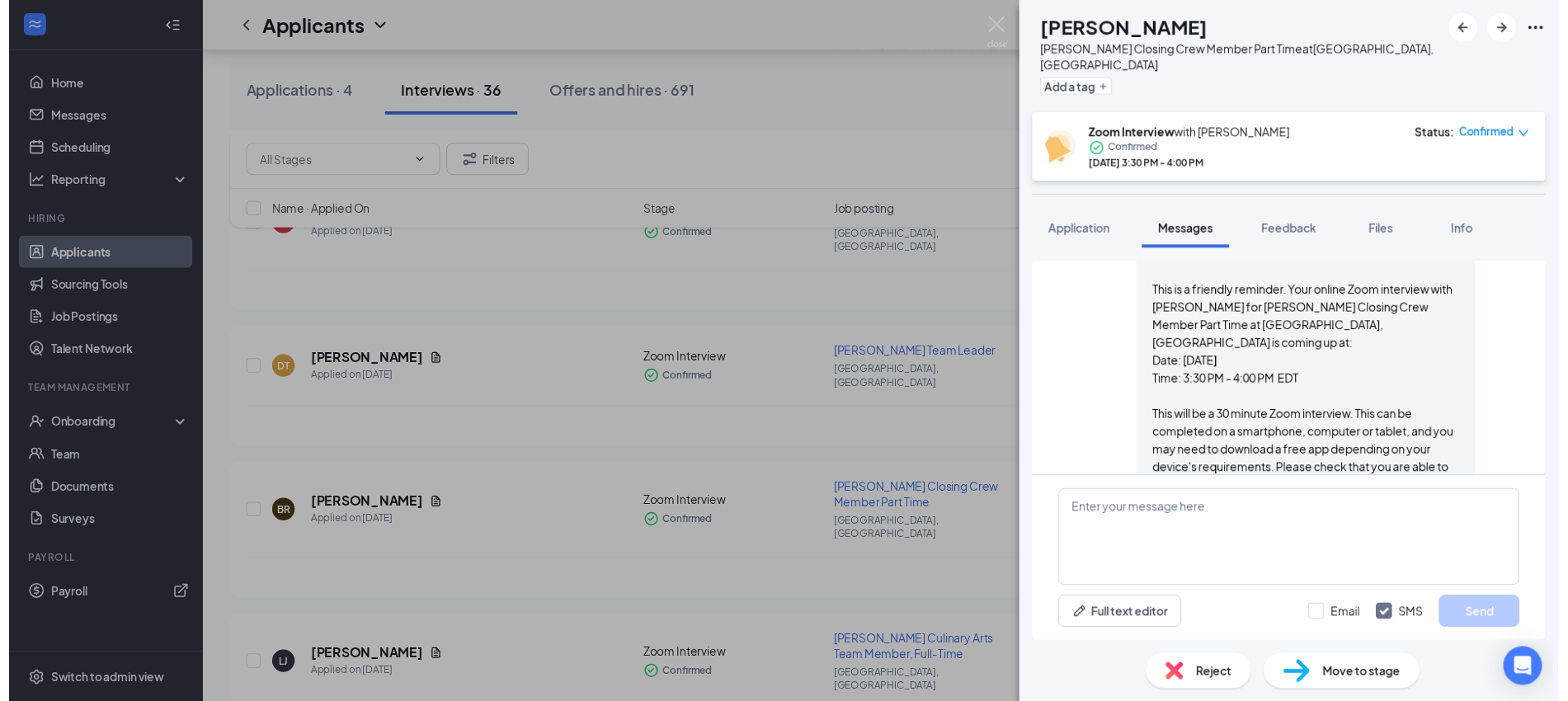
scroll to position [1067, 0]
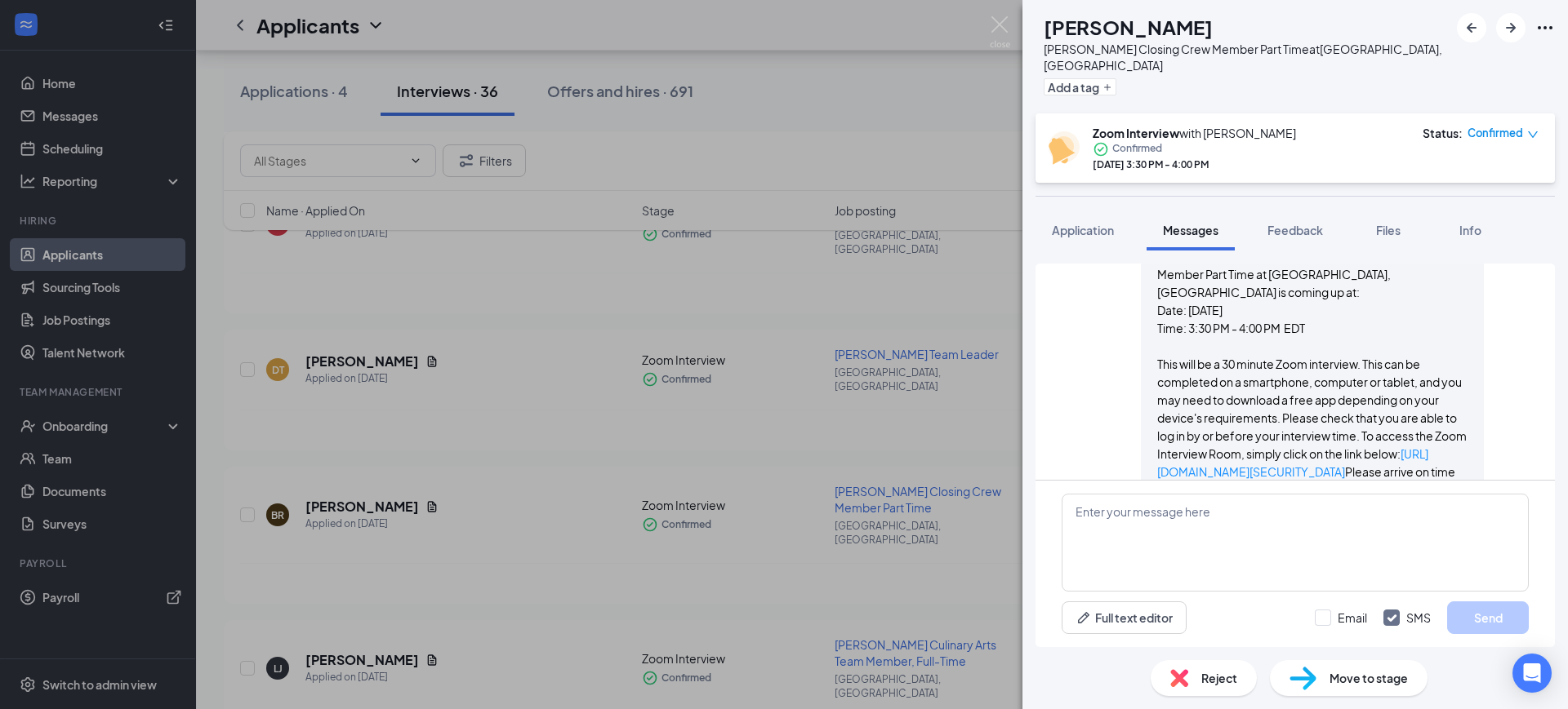
click at [1001, 33] on img at bounding box center [999, 32] width 20 height 32
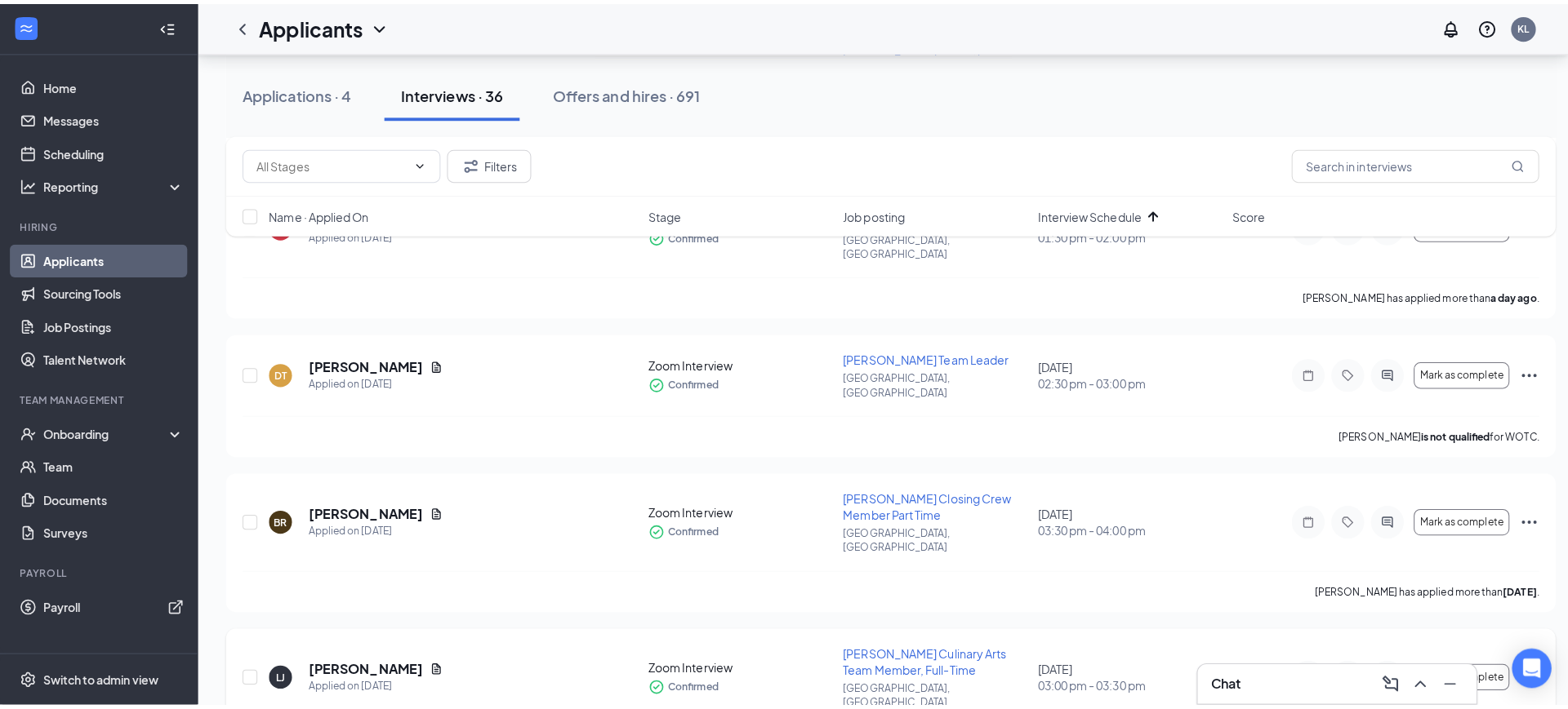
scroll to position [1224, 0]
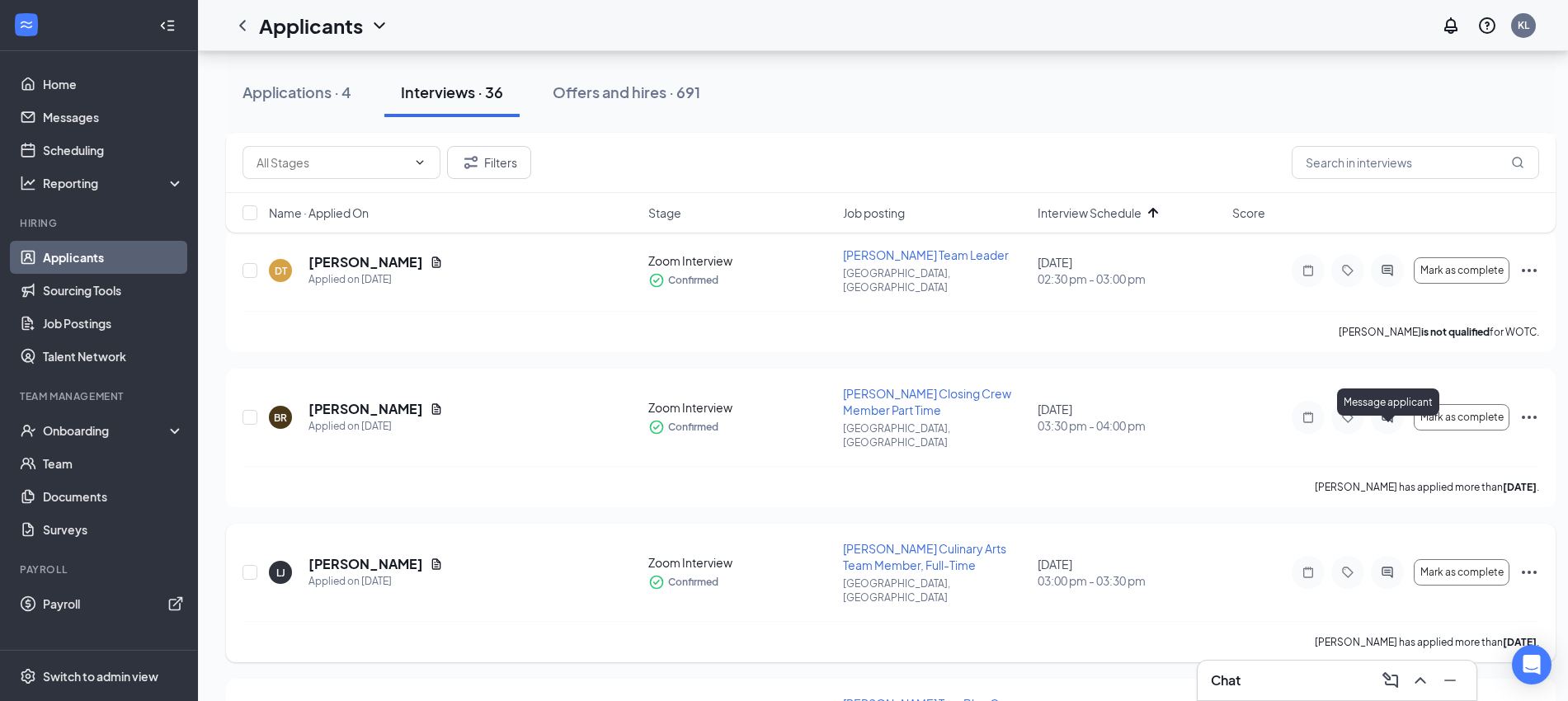
click at [1388, 567] on icon "ActiveChat" at bounding box center [1387, 572] width 11 height 11
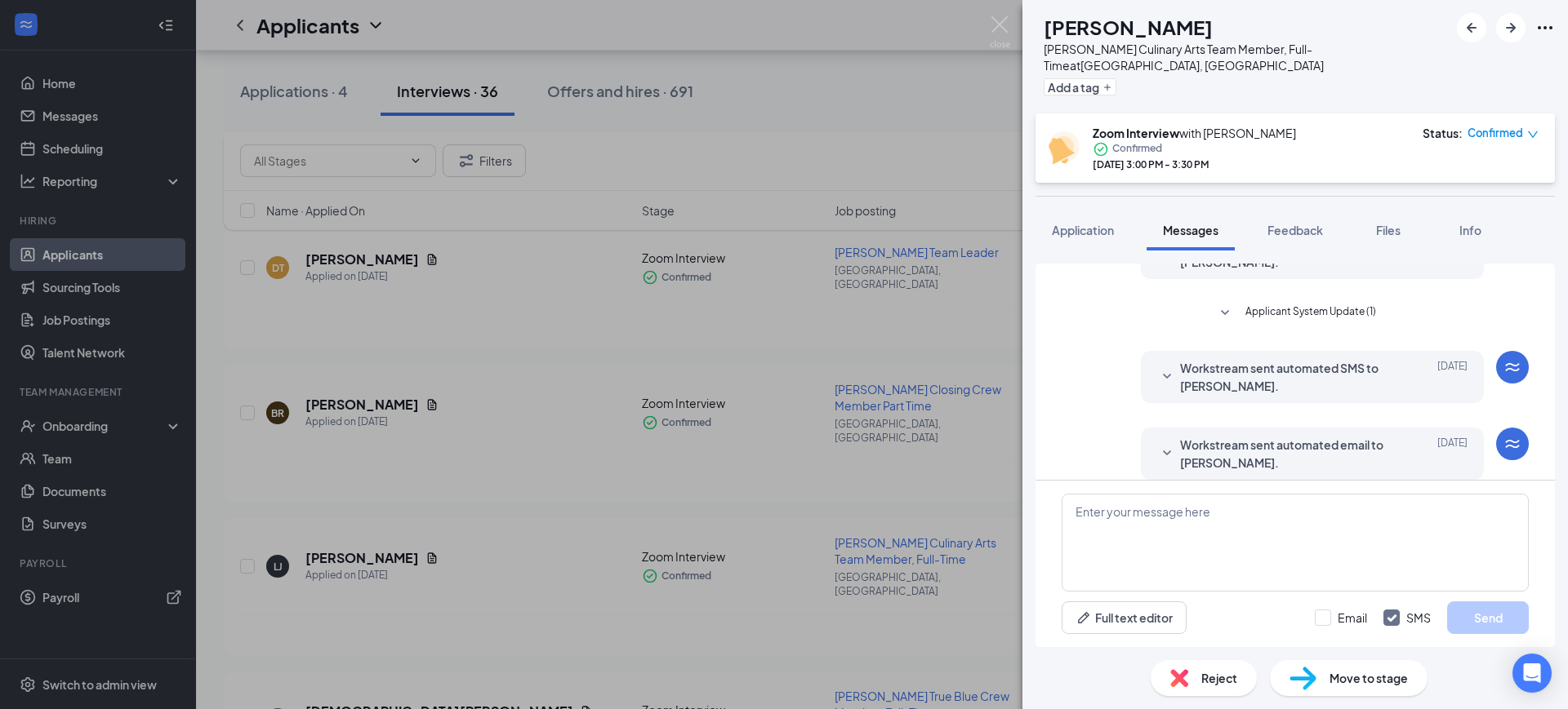
click at [1237, 441] on span "Workstream sent automated email to [PERSON_NAME]." at bounding box center [1287, 453] width 214 height 36
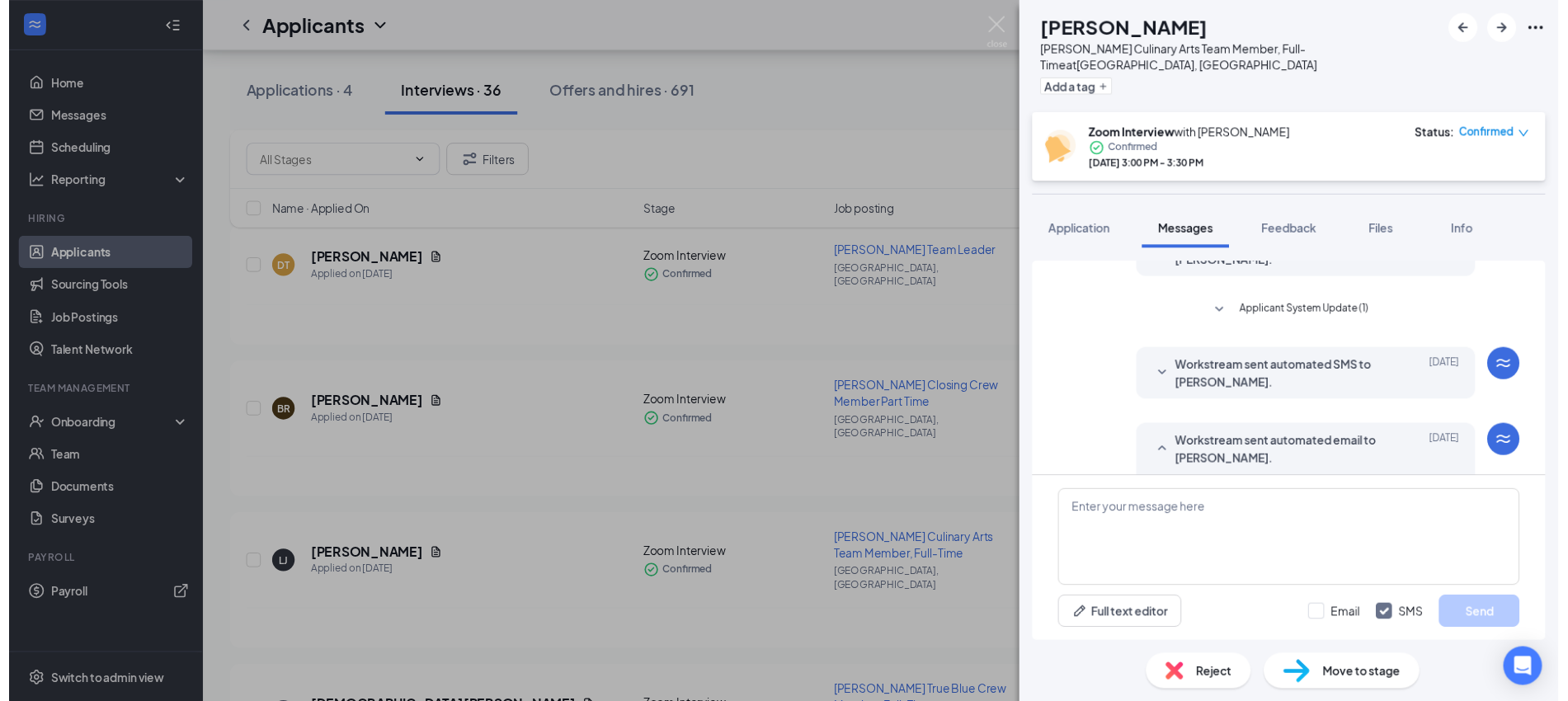
scroll to position [662, 0]
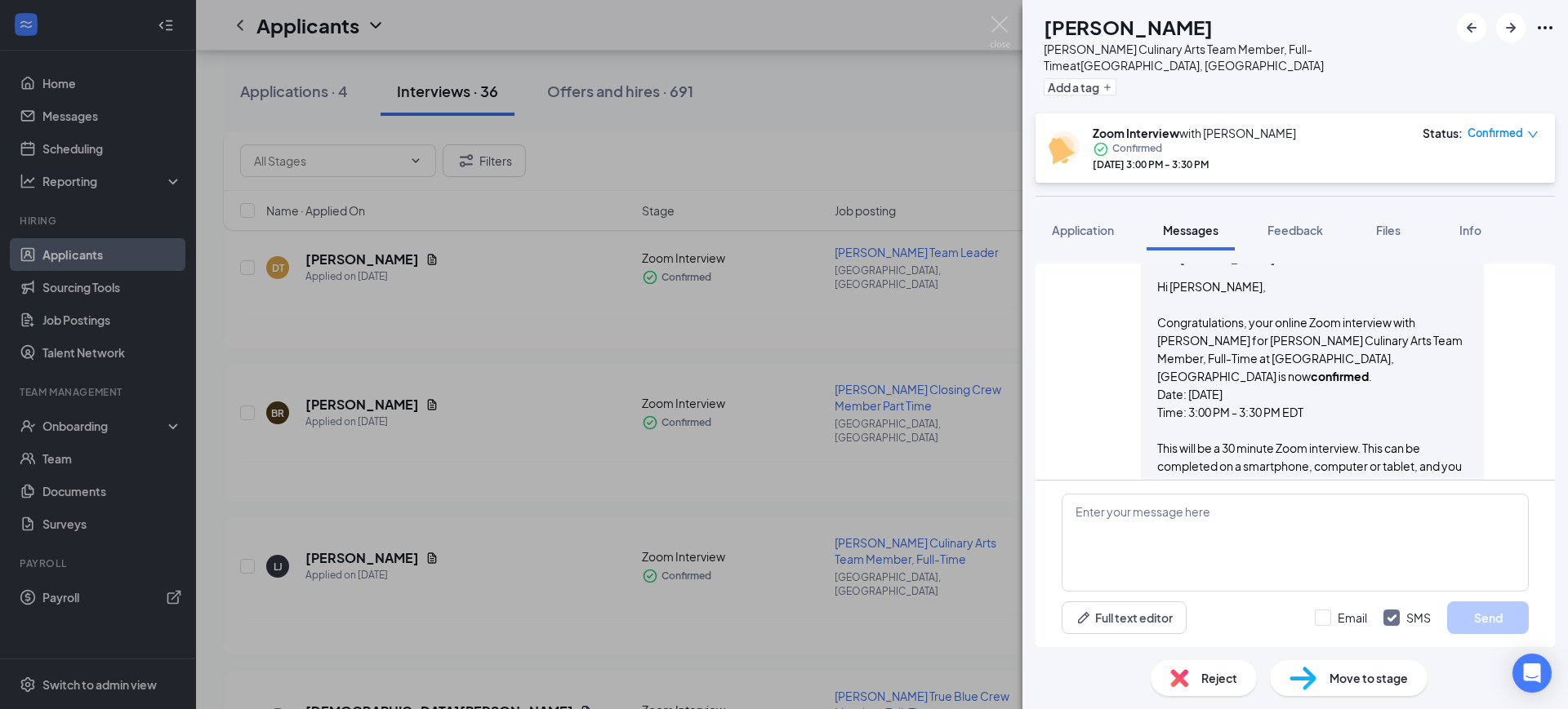
click at [997, 21] on img at bounding box center [999, 32] width 20 height 32
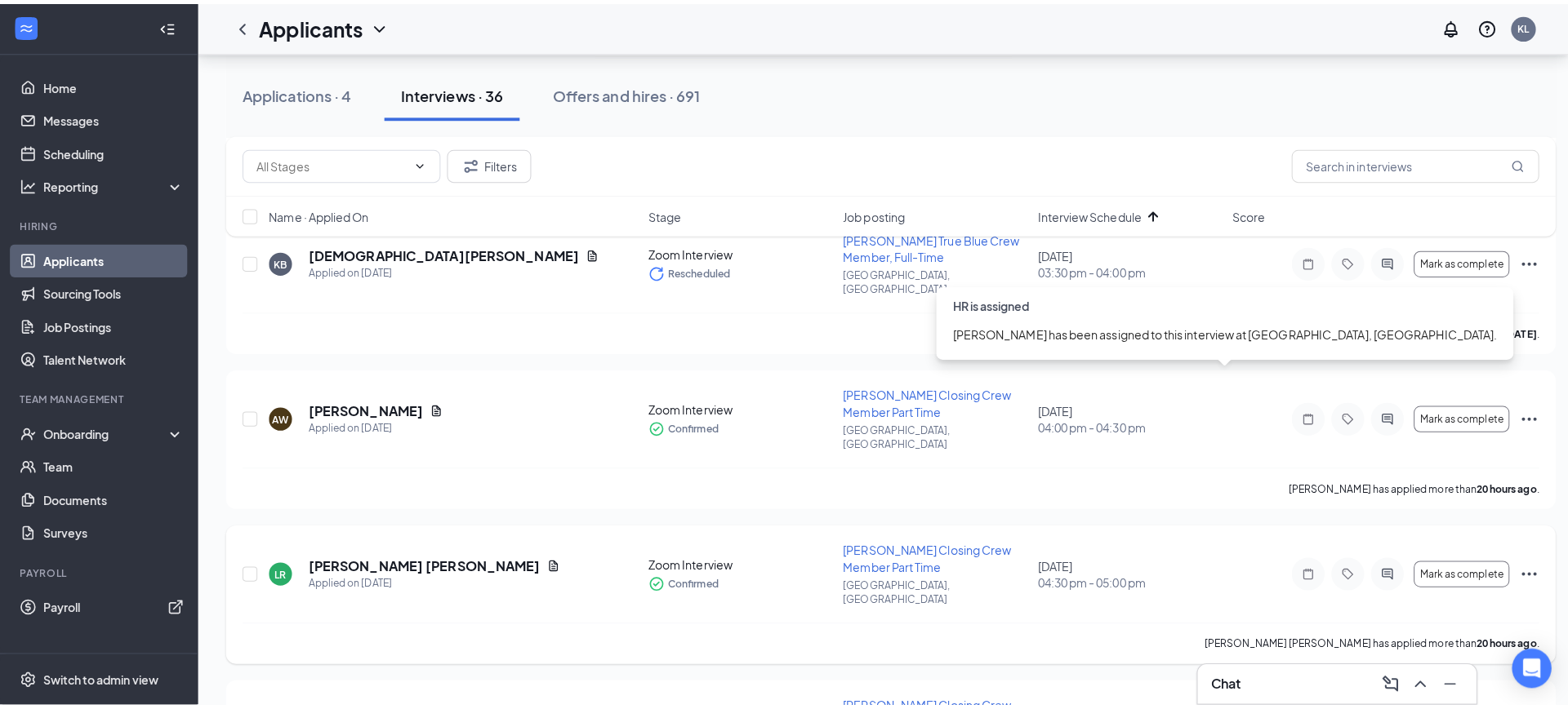
scroll to position [1734, 0]
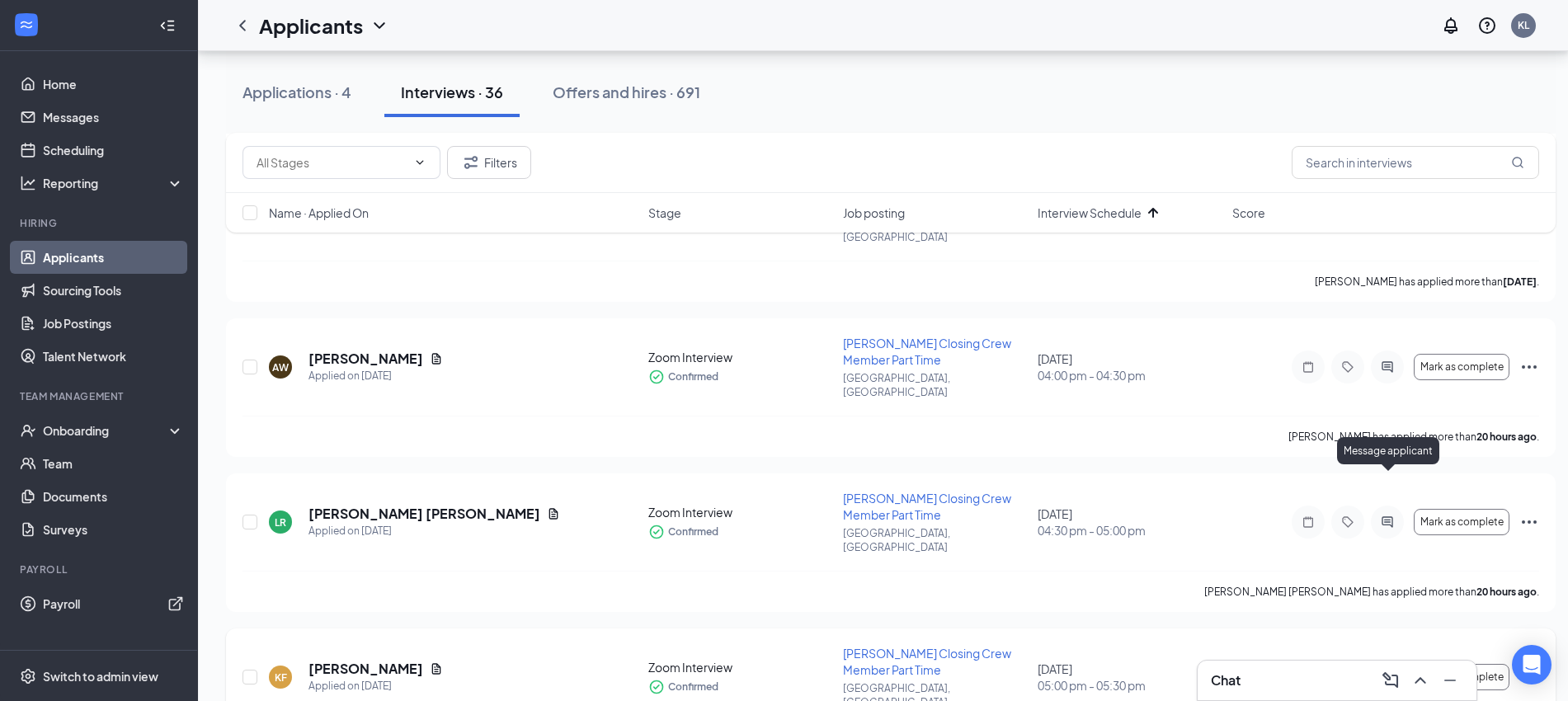
click at [1386, 670] on icon "ActiveChat" at bounding box center [1387, 677] width 20 height 14
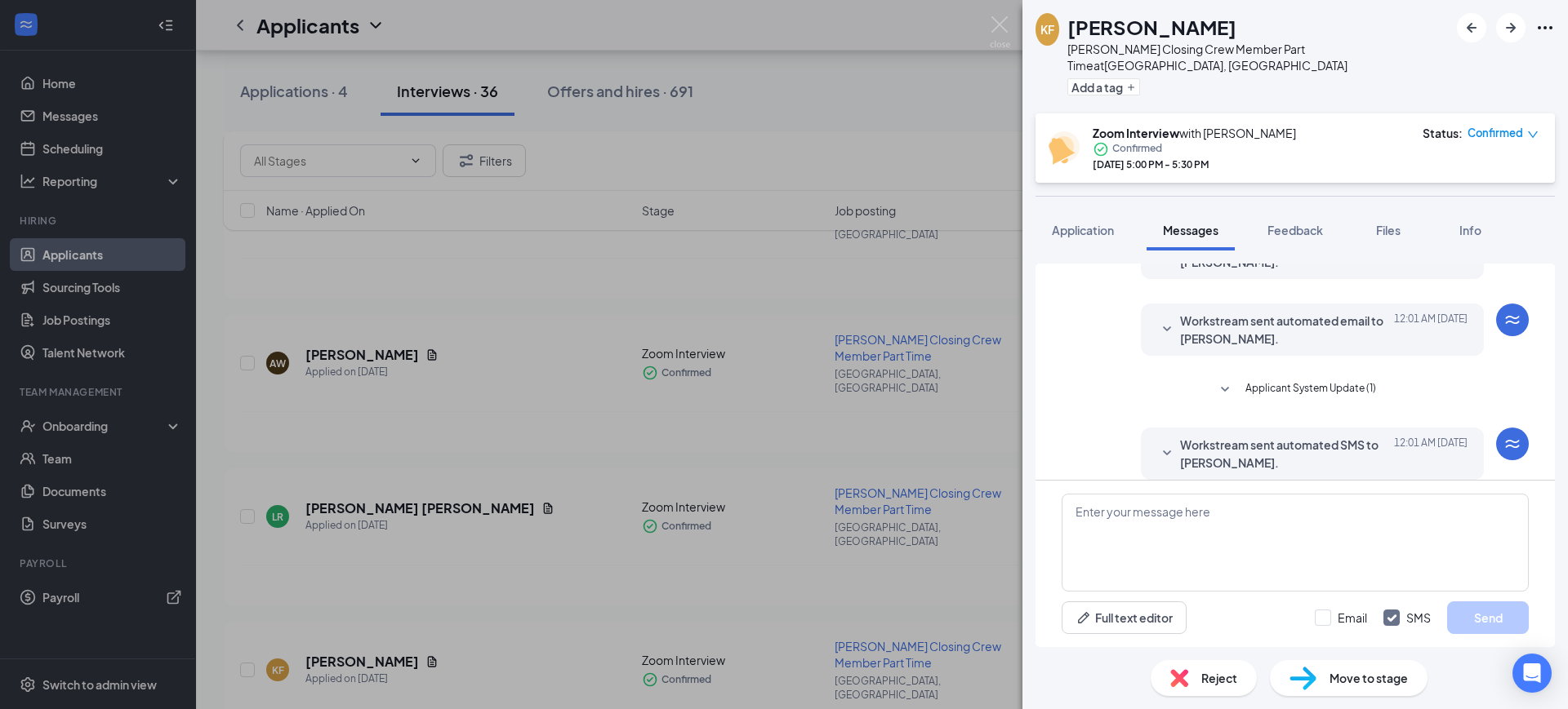
click at [1274, 435] on span "Workstream sent automated SMS to [PERSON_NAME]." at bounding box center [1287, 453] width 214 height 36
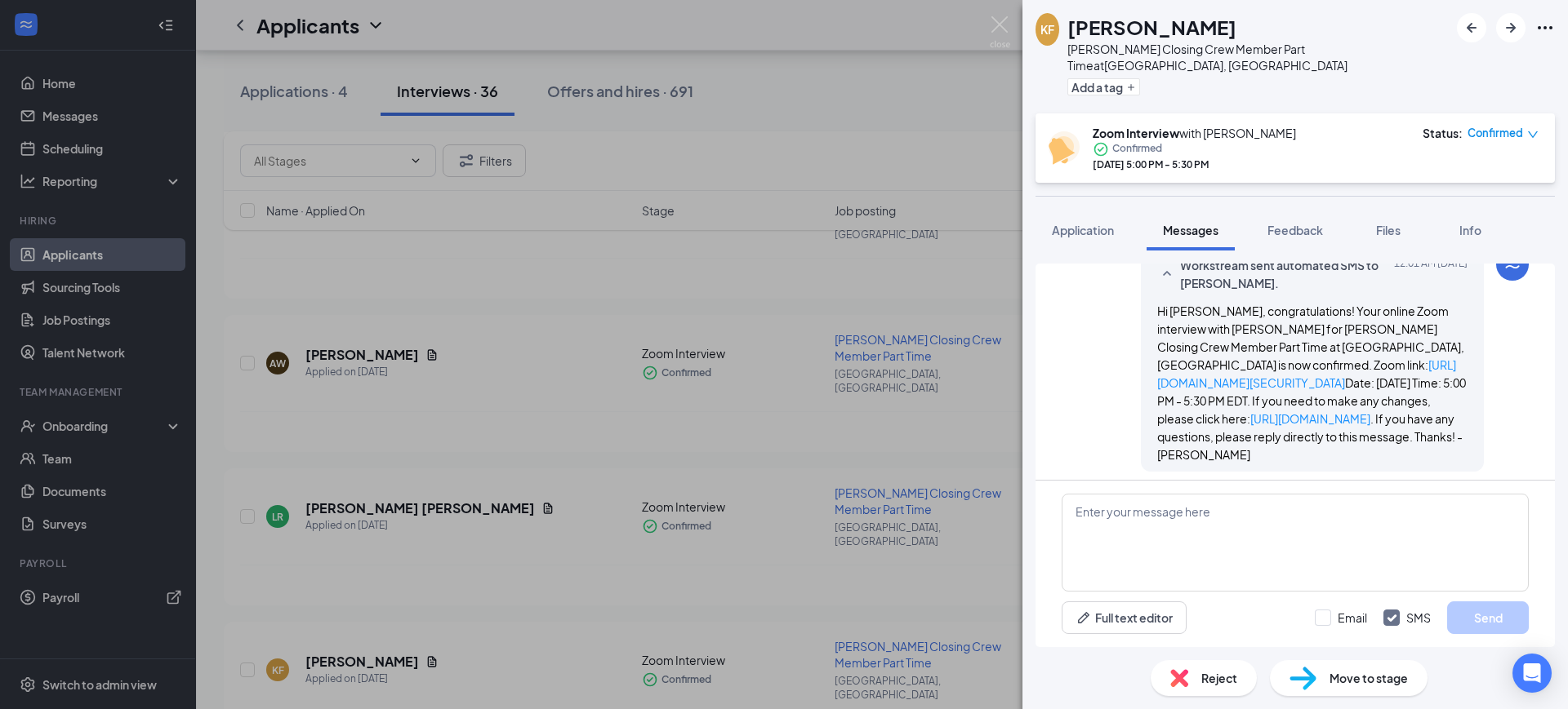
scroll to position [611, 0]
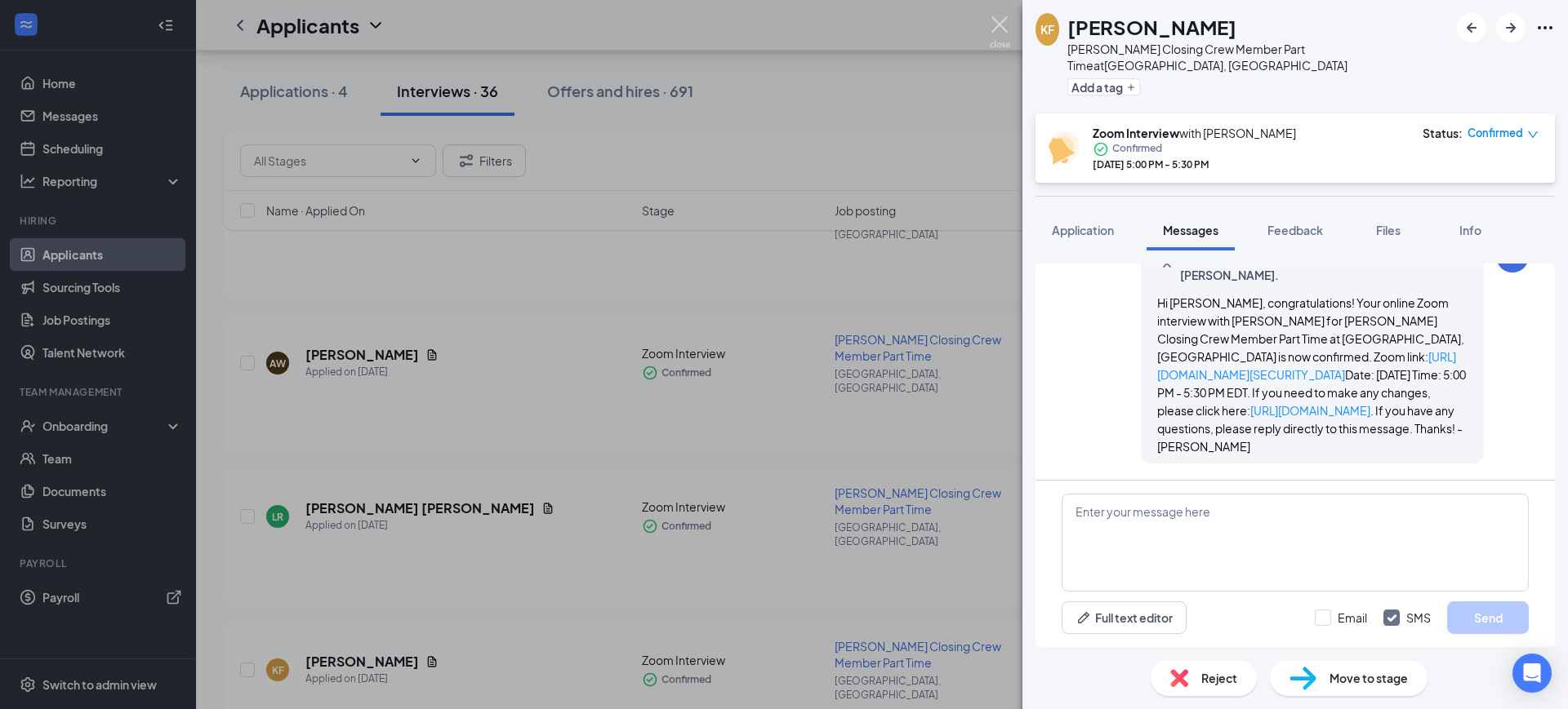
drag, startPoint x: 997, startPoint y: 28, endPoint x: 1055, endPoint y: 127, distance: 114.7
click at [996, 27] on img at bounding box center [999, 32] width 20 height 32
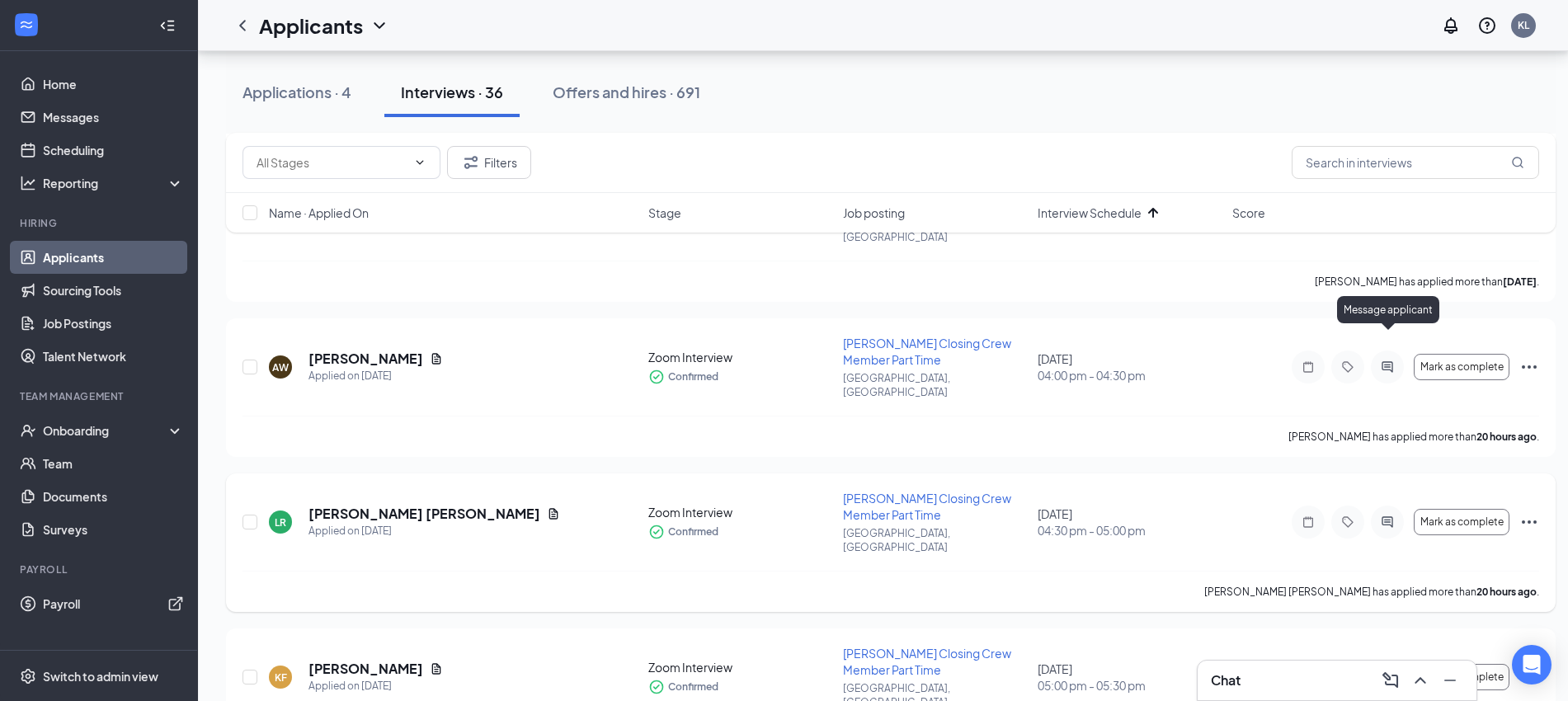
click at [1389, 516] on icon "ActiveChat" at bounding box center [1387, 522] width 20 height 14
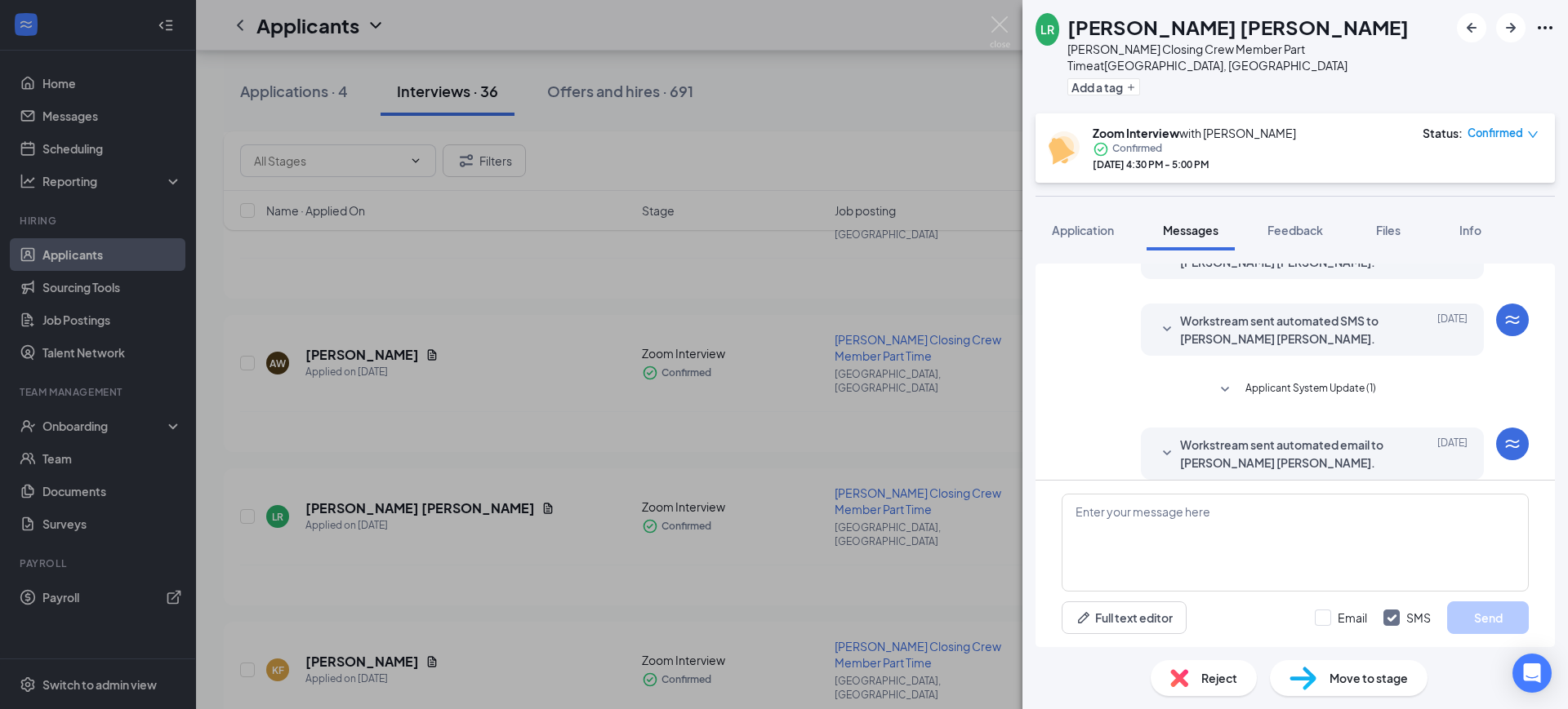
click at [1266, 439] on span "Workstream sent automated email to [PERSON_NAME] [PERSON_NAME]." at bounding box center [1287, 453] width 214 height 36
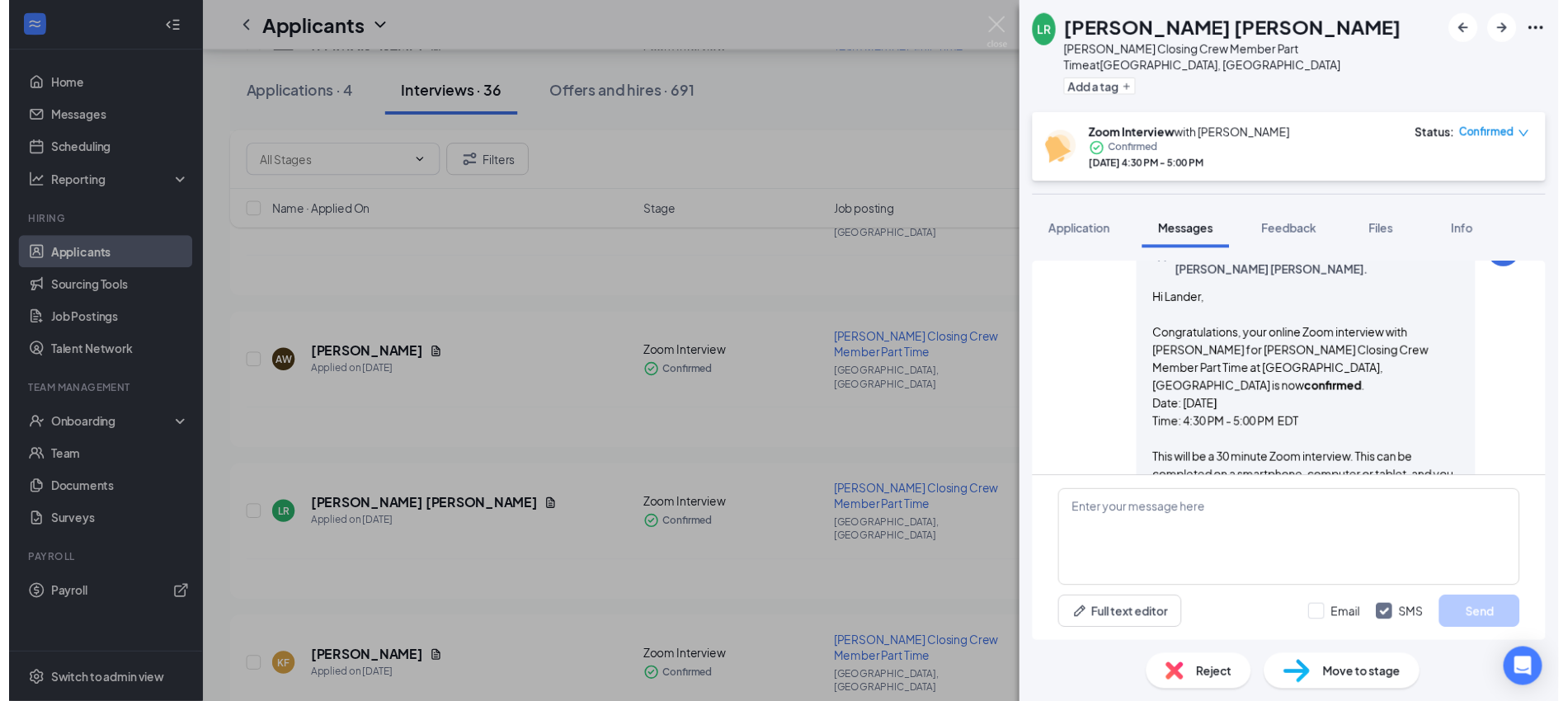
scroll to position [502, 0]
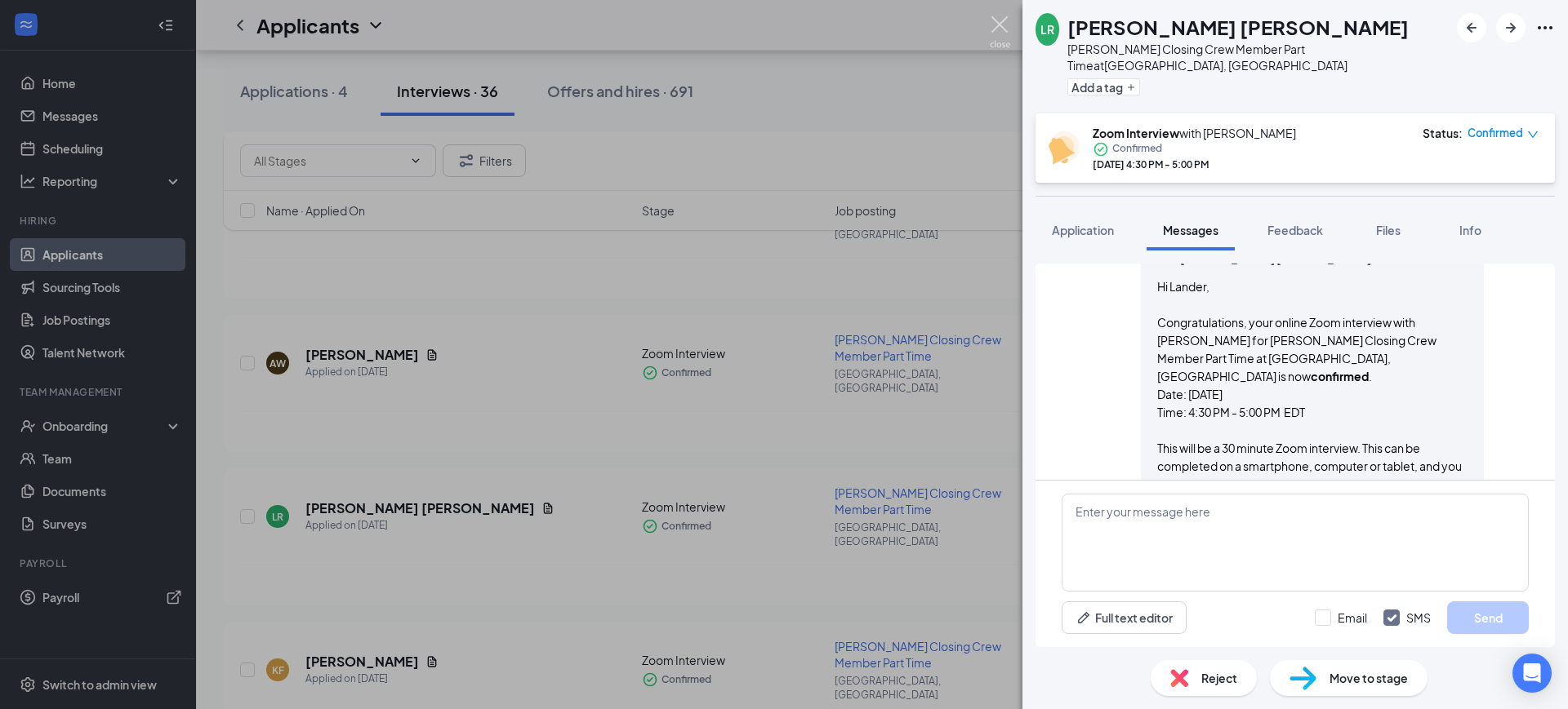
click at [993, 24] on img at bounding box center [999, 32] width 20 height 32
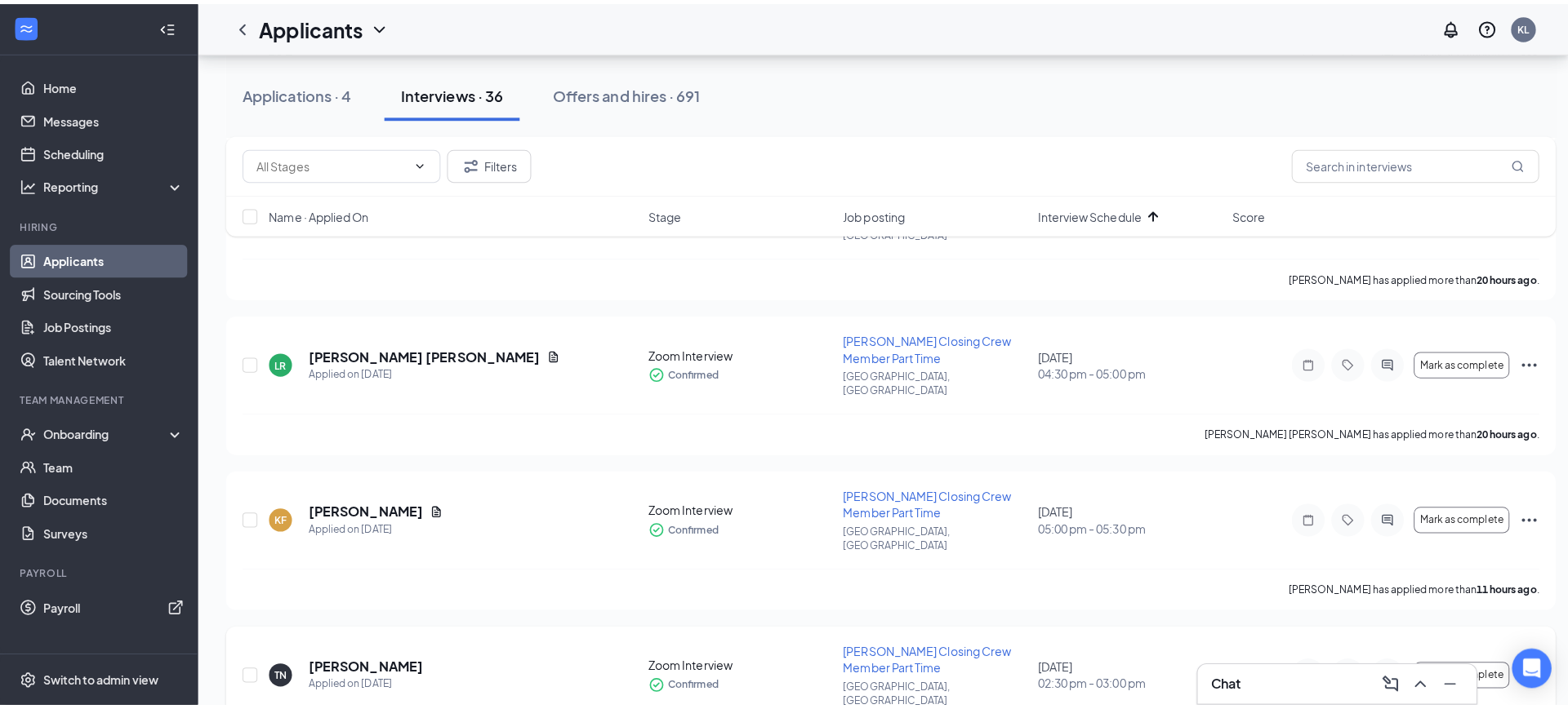
scroll to position [1938, 0]
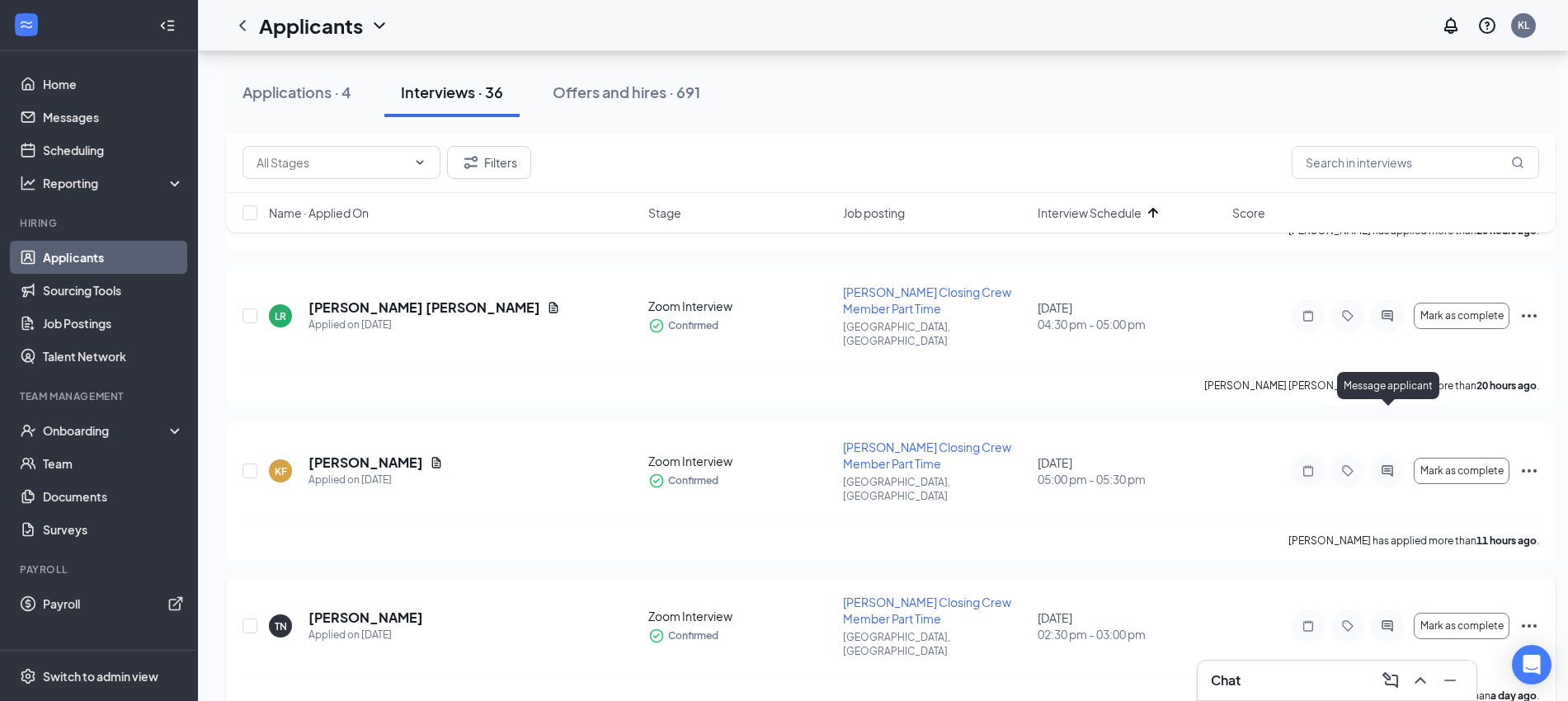
click at [1382, 619] on icon "ActiveChat" at bounding box center [1387, 626] width 20 height 14
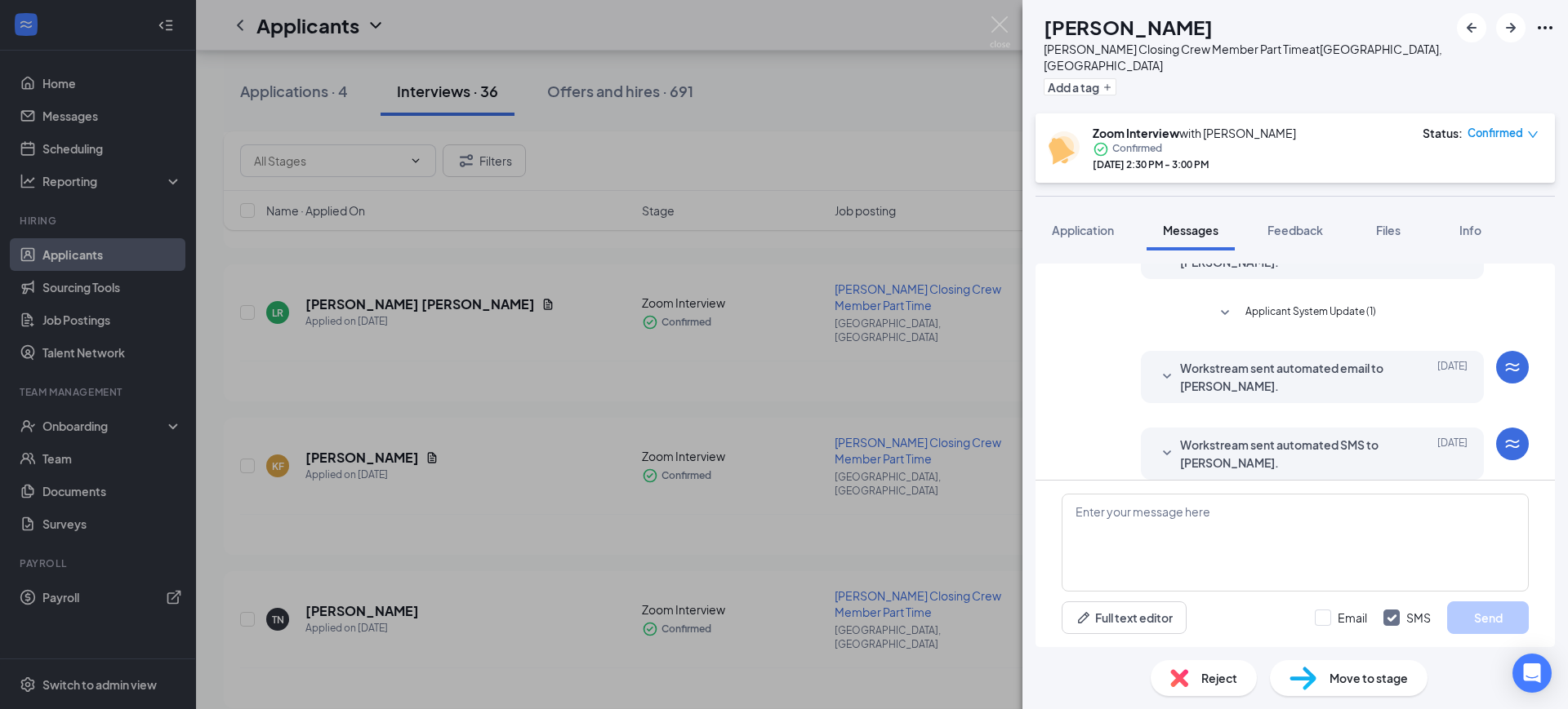
click at [1253, 435] on span "Workstream sent automated SMS to [PERSON_NAME]." at bounding box center [1287, 453] width 214 height 36
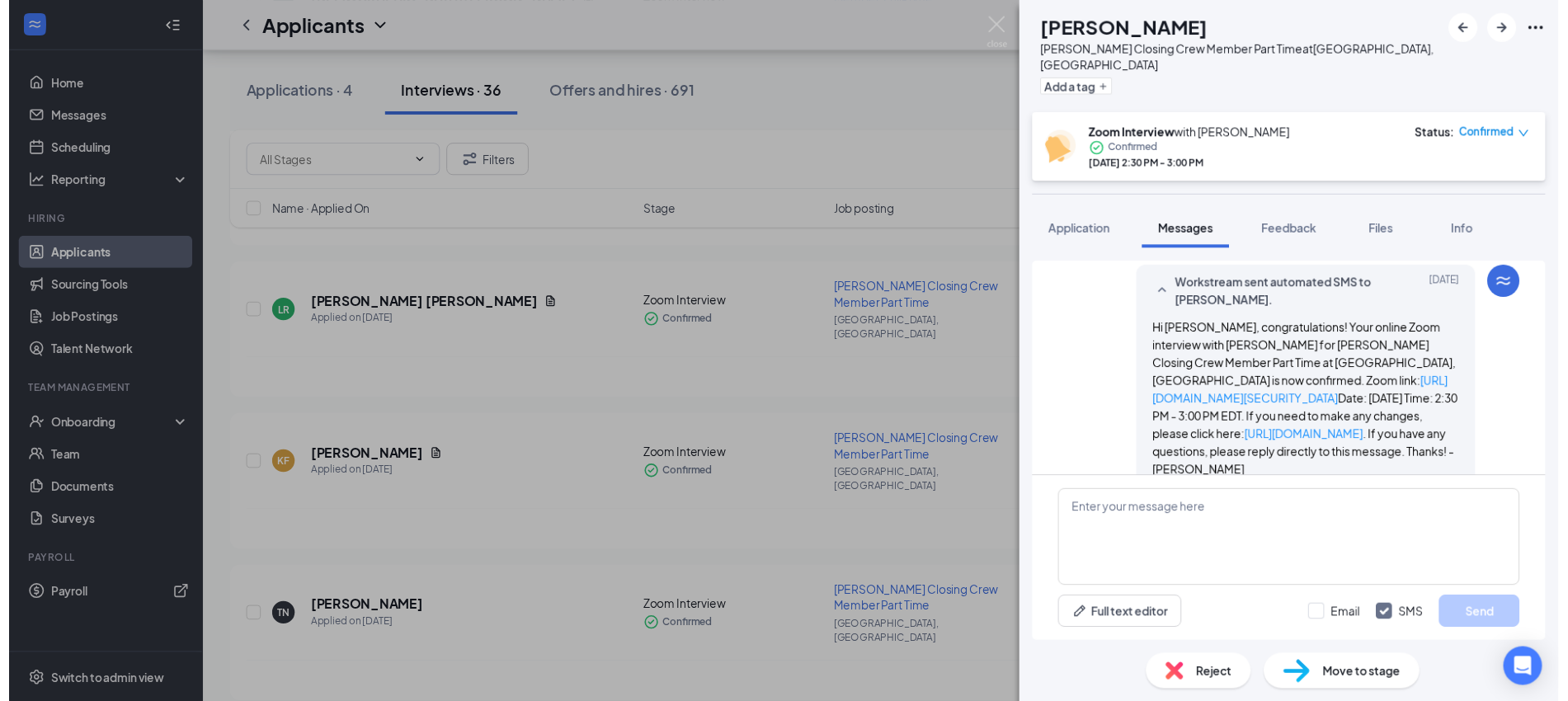
scroll to position [469, 0]
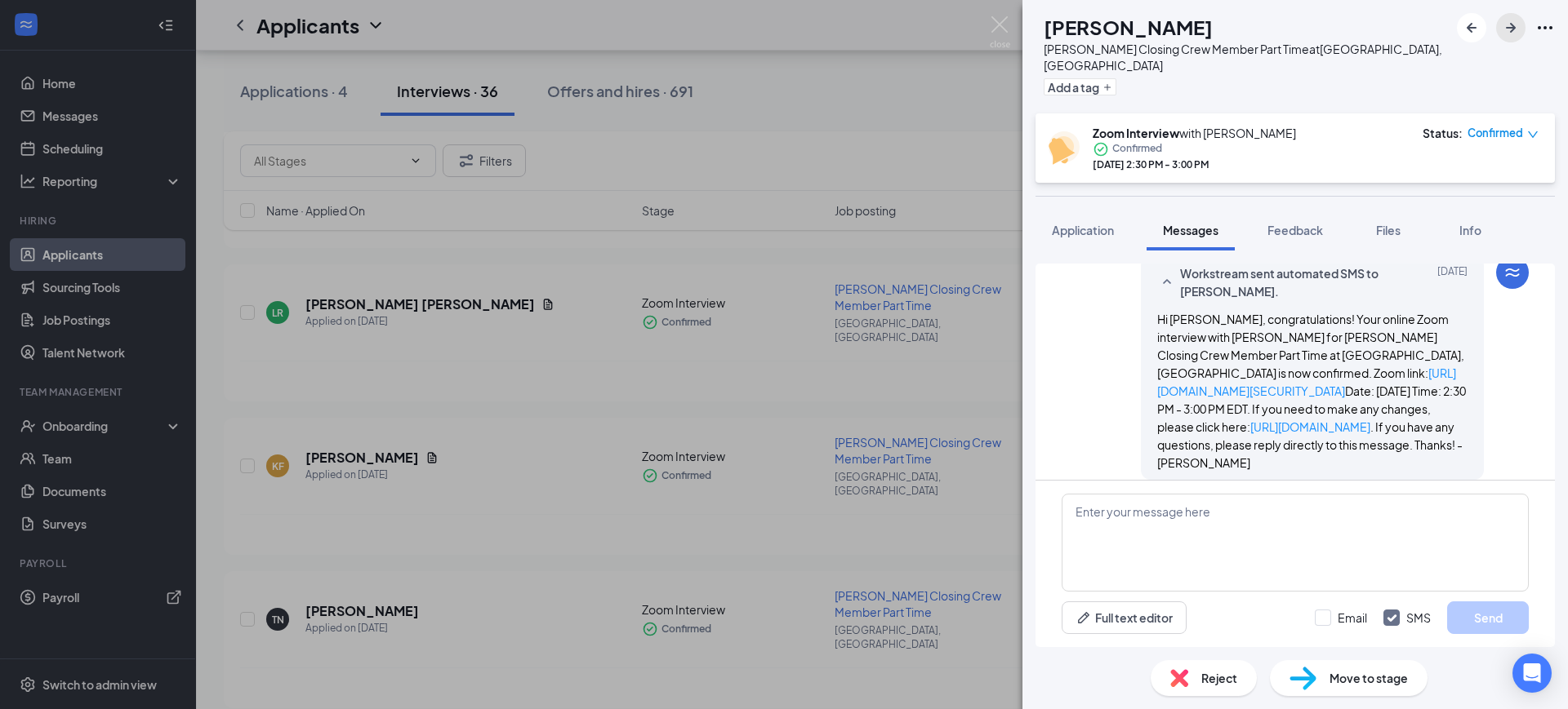
drag, startPoint x: 1515, startPoint y: 24, endPoint x: 1464, endPoint y: 101, distance: 92.4
click at [1516, 24] on icon "ArrowRight" at bounding box center [1510, 27] width 19 height 19
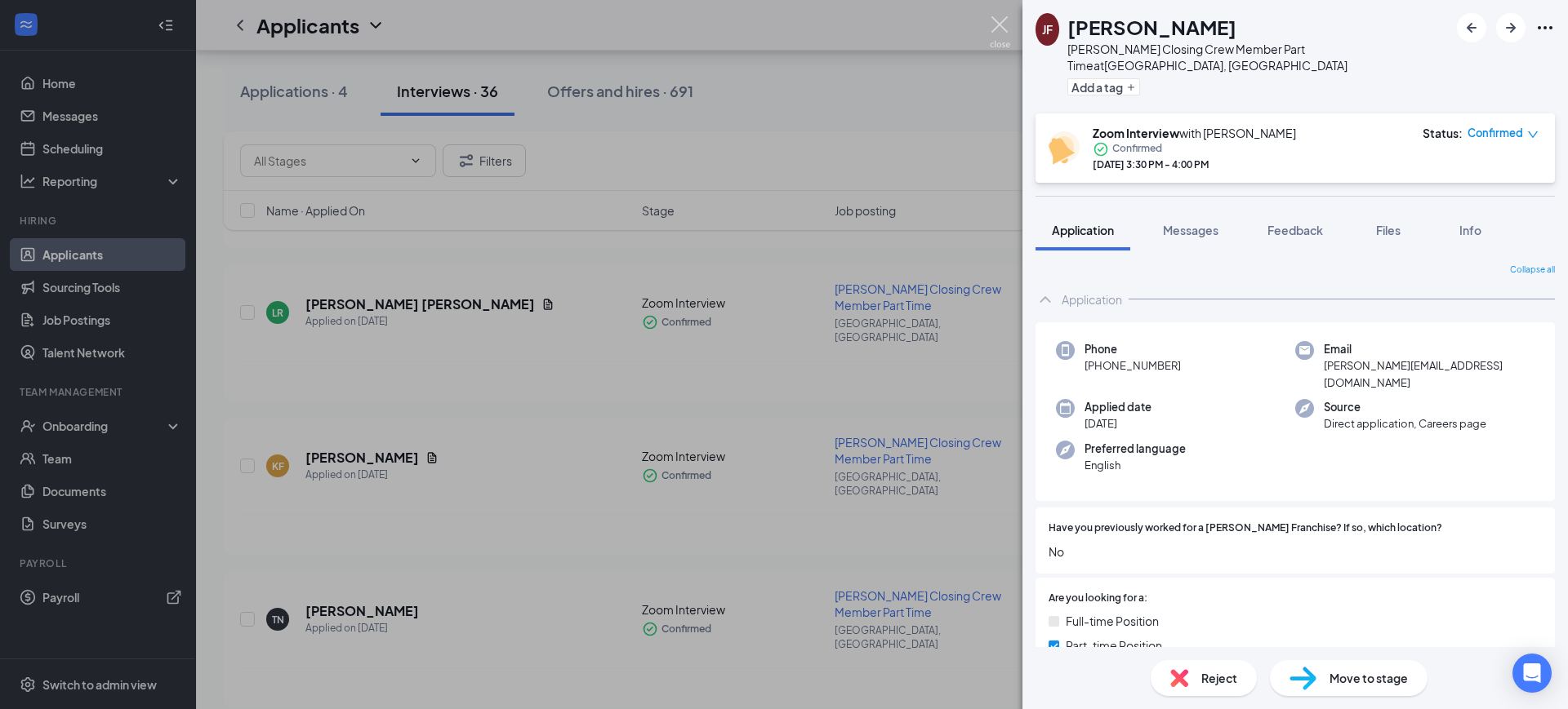
click at [992, 19] on img at bounding box center [999, 32] width 20 height 32
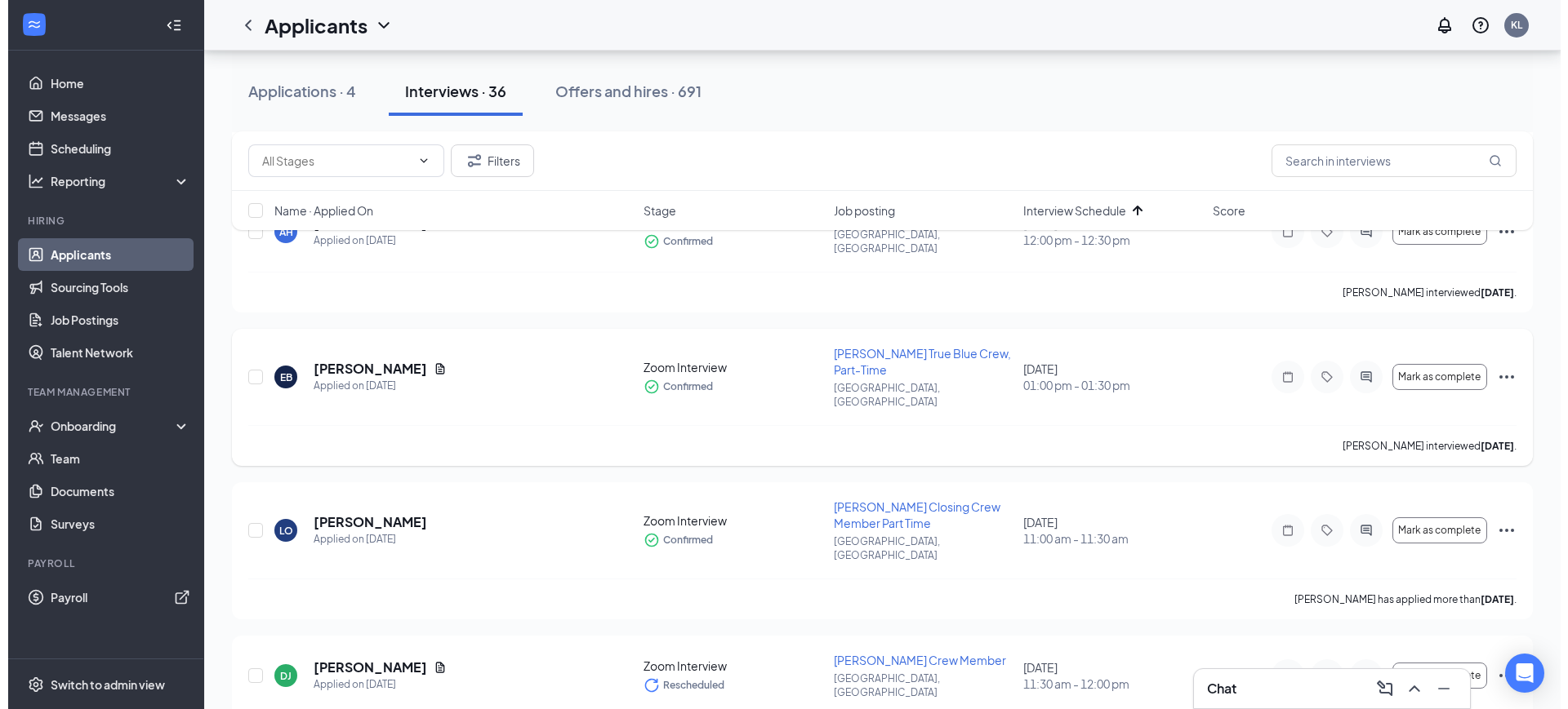
scroll to position [408, 0]
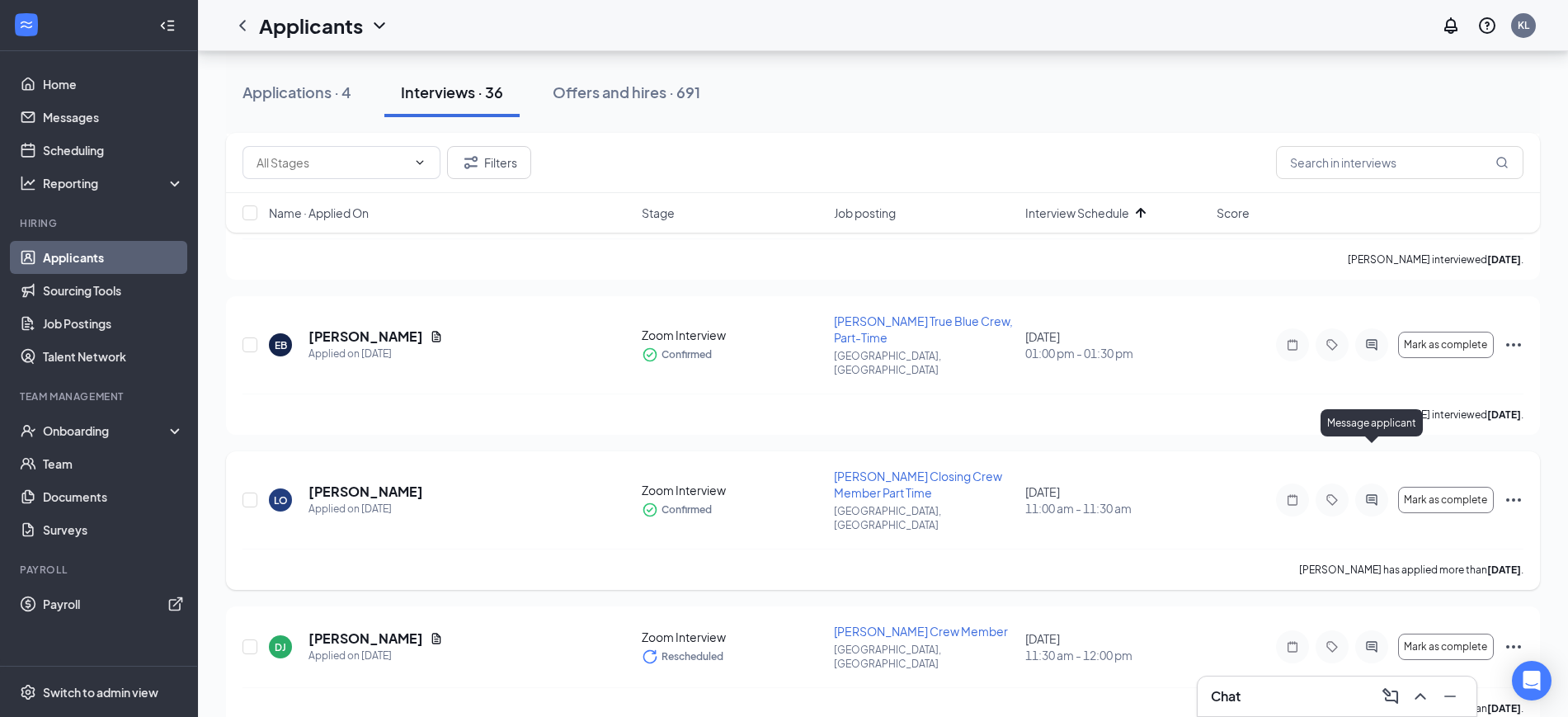
click at [1370, 493] on icon "ActiveChat" at bounding box center [1371, 500] width 20 height 14
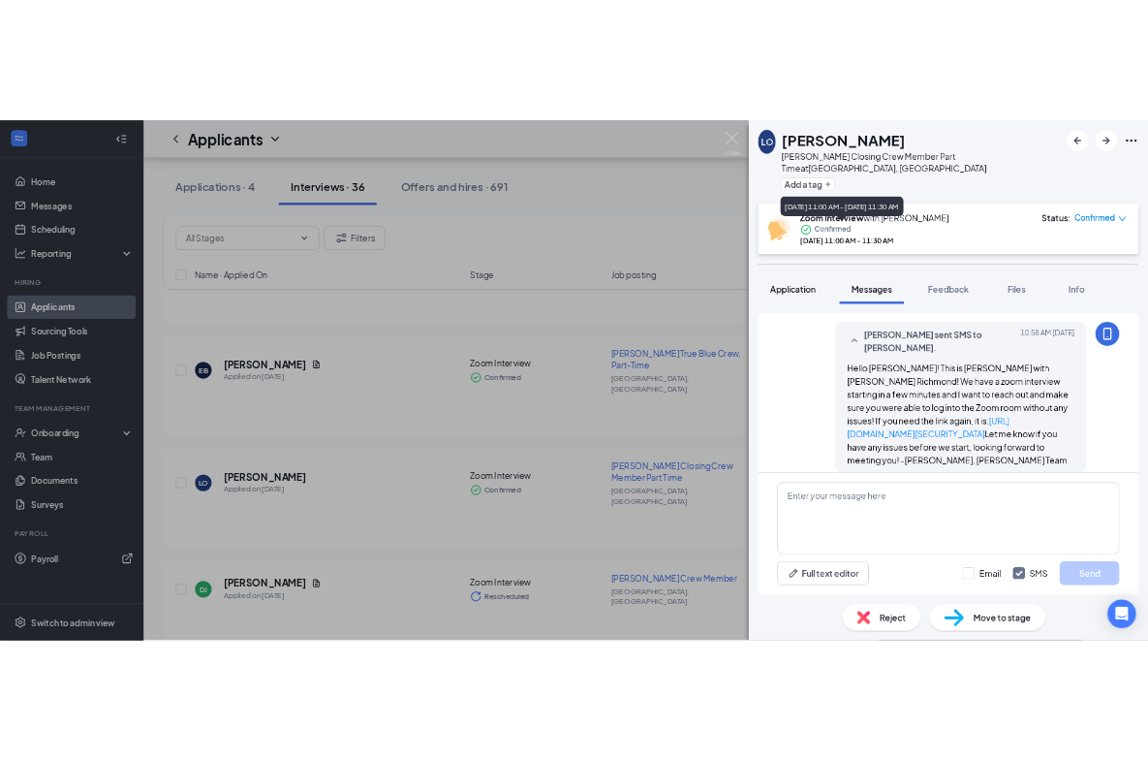
scroll to position [844, 0]
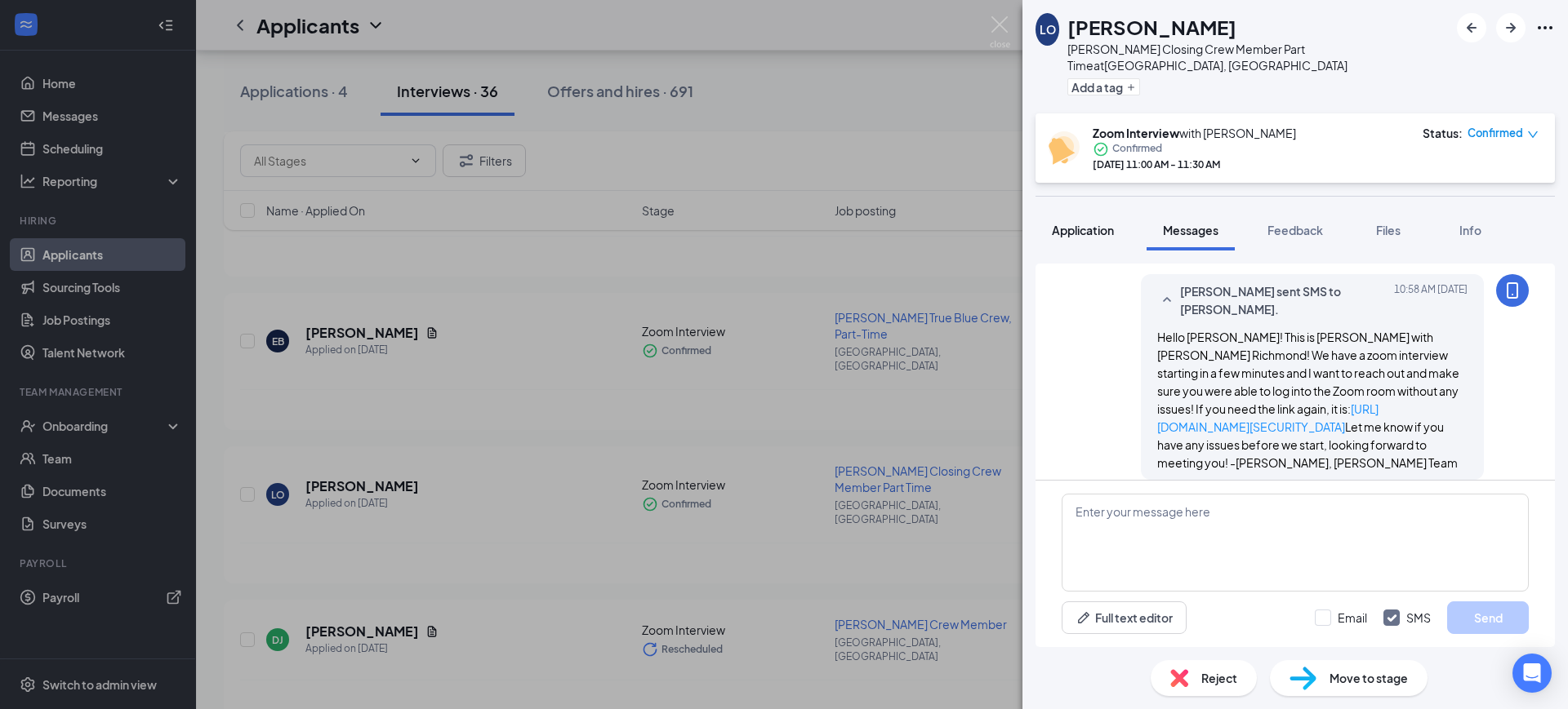
click at [1093, 223] on span "Application" at bounding box center [1083, 230] width 62 height 14
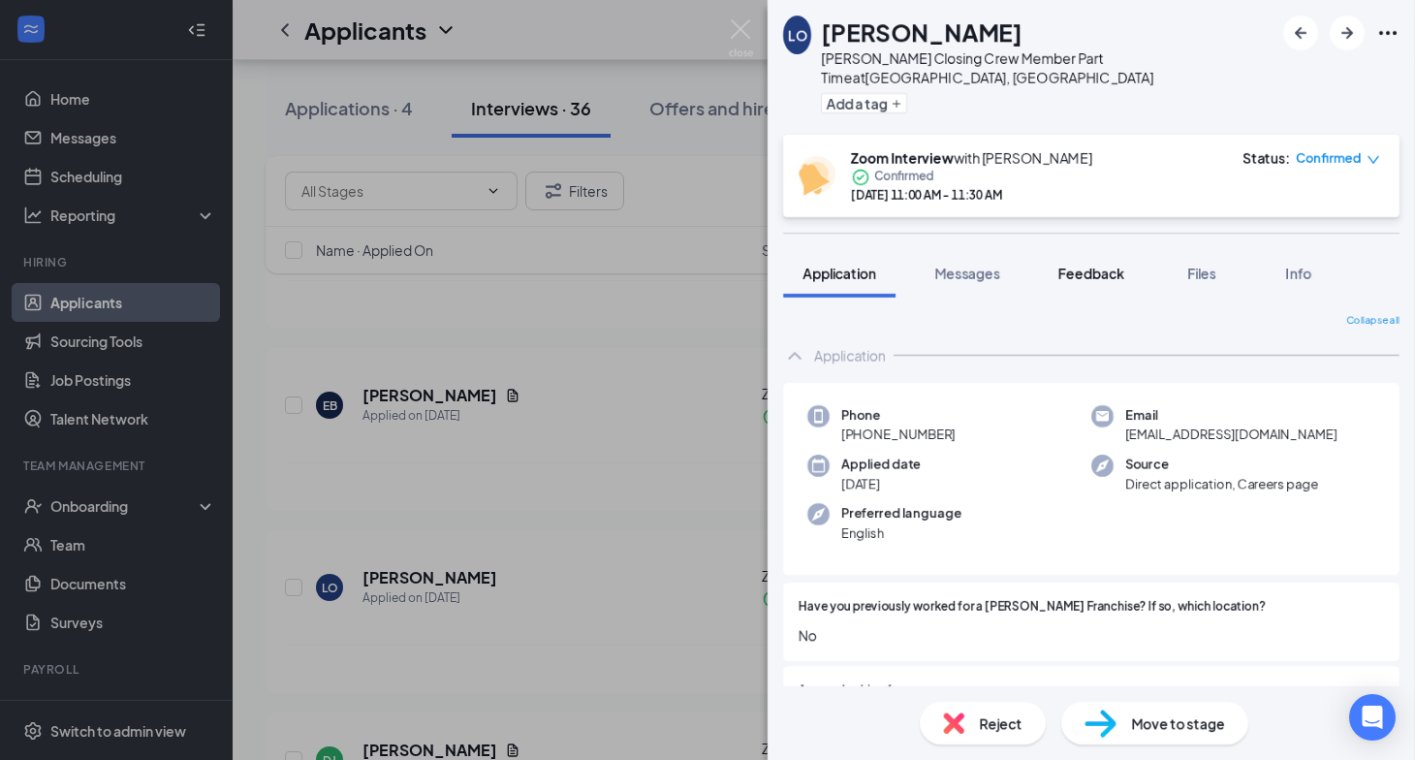
click at [1089, 265] on span "Feedback" at bounding box center [1091, 273] width 66 height 17
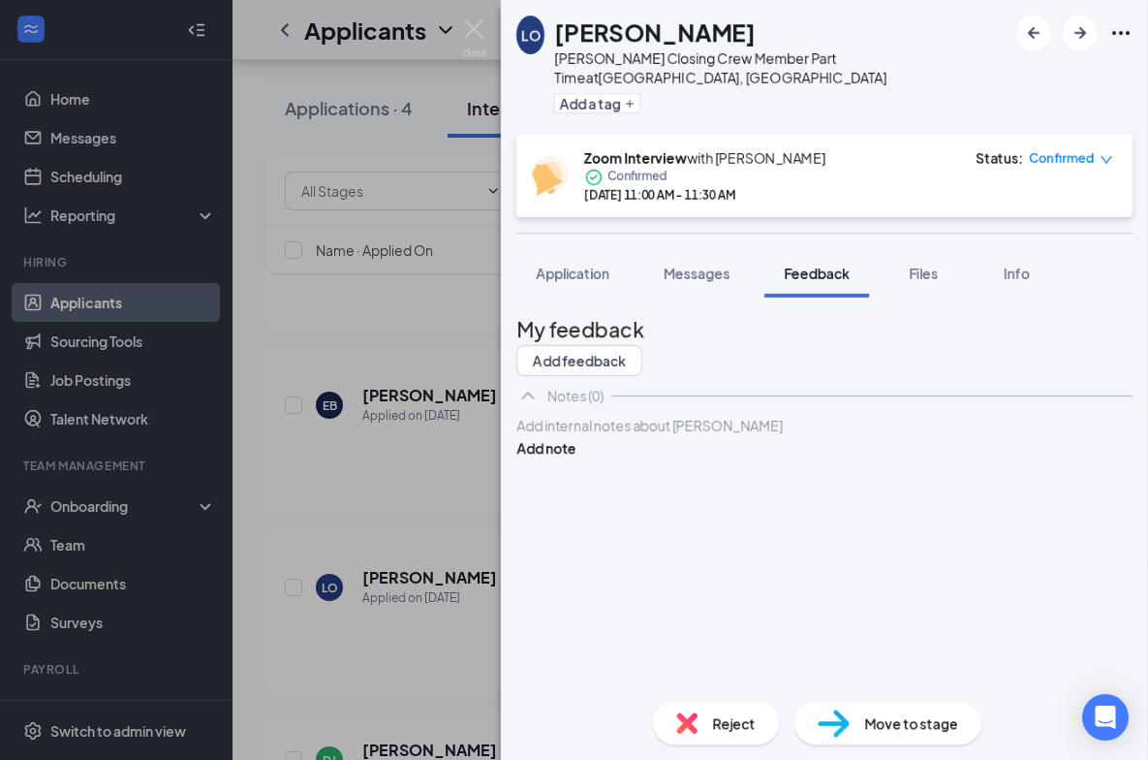
click at [757, 436] on div at bounding box center [824, 426] width 614 height 20
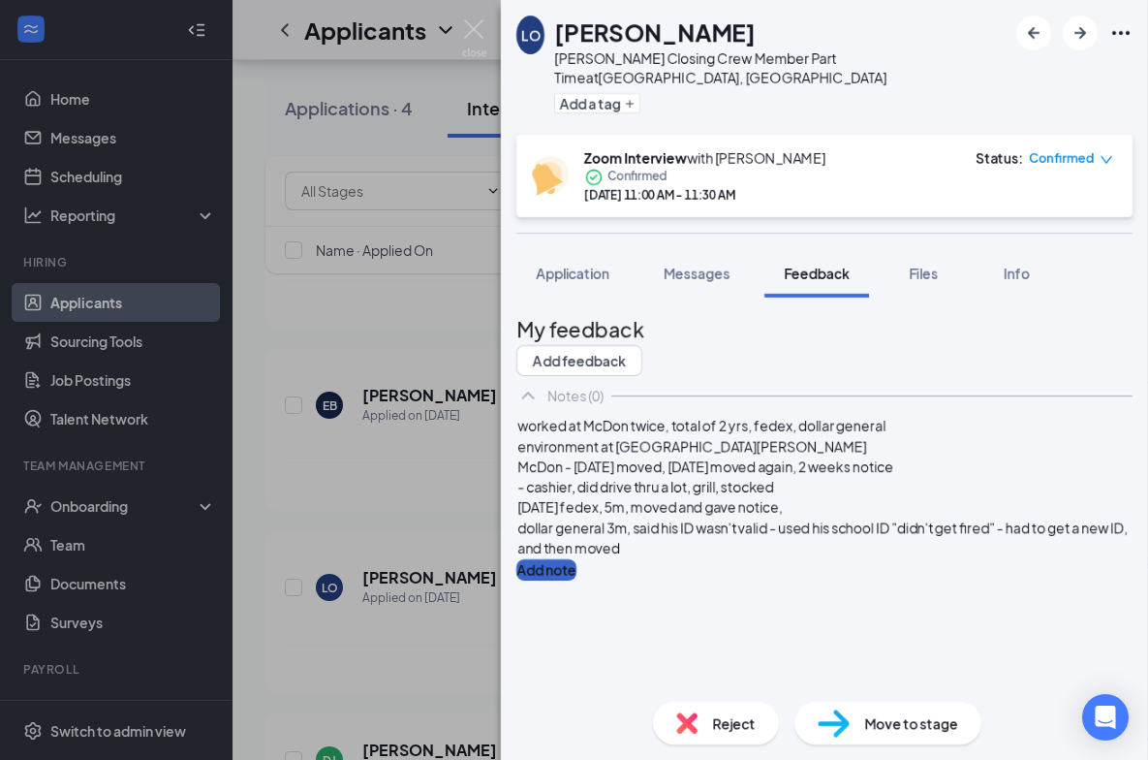
click at [577, 559] on button "Add note" at bounding box center [546, 569] width 60 height 21
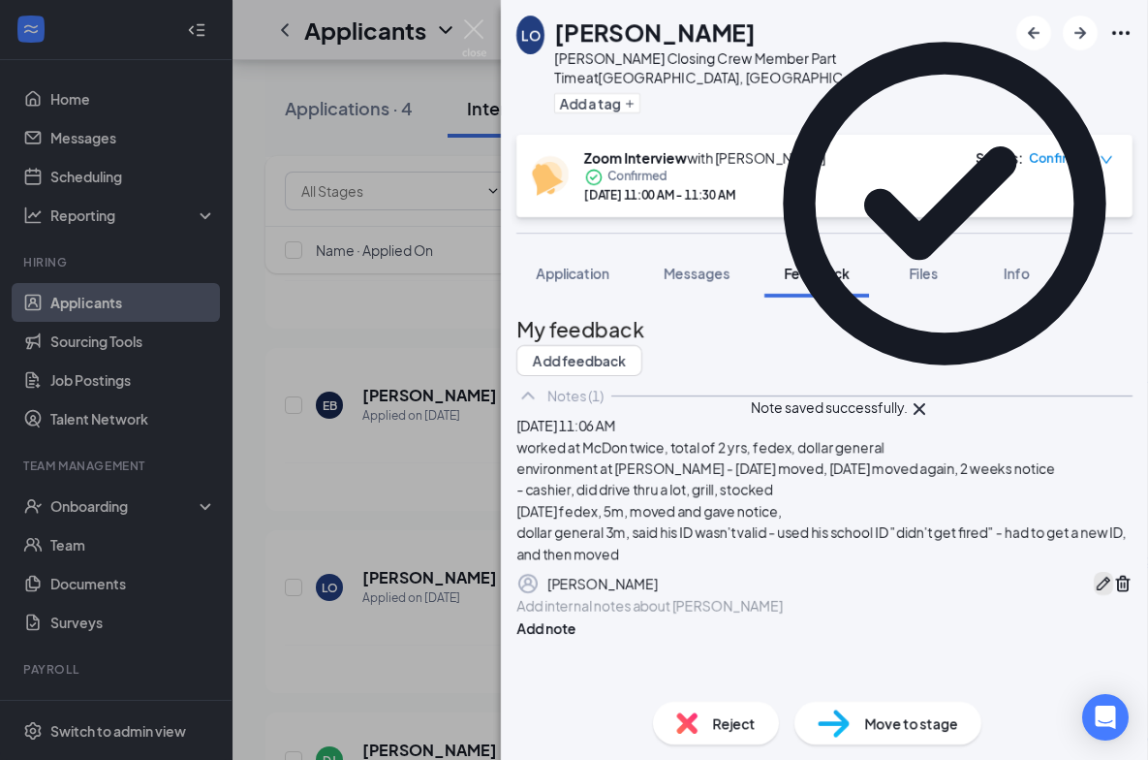
click at [1094, 593] on icon "Pen" at bounding box center [1103, 583] width 19 height 19
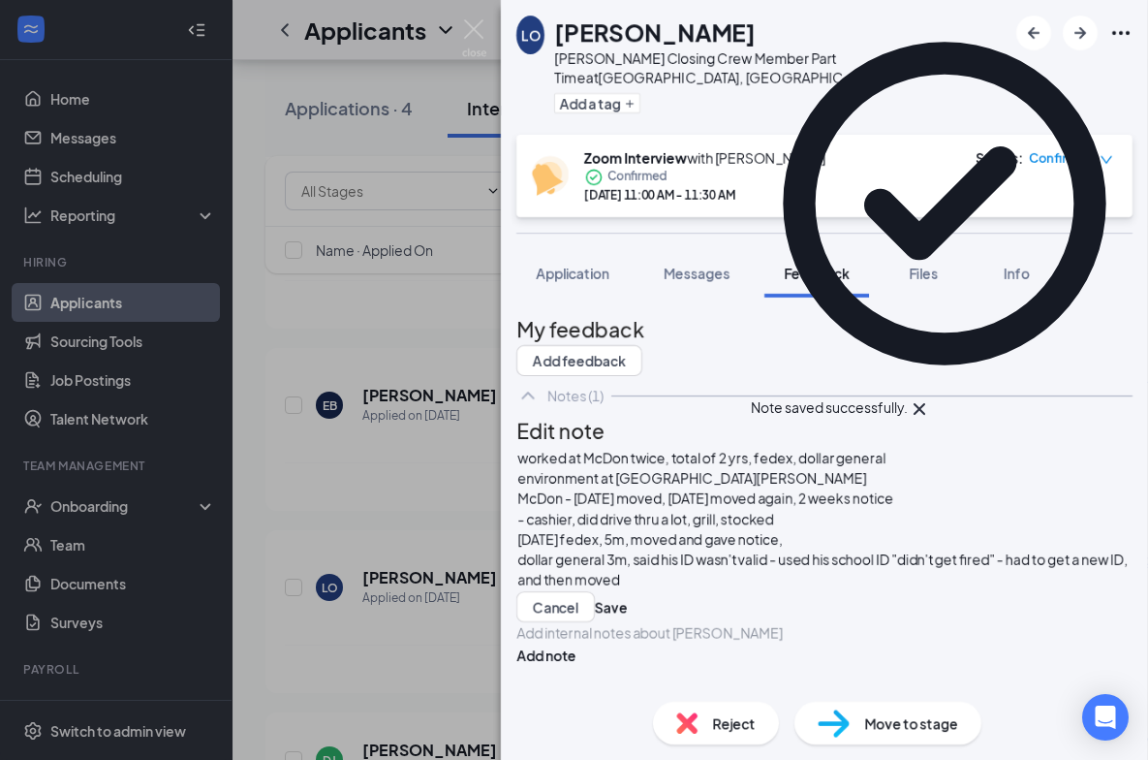
scroll to position [67, 0]
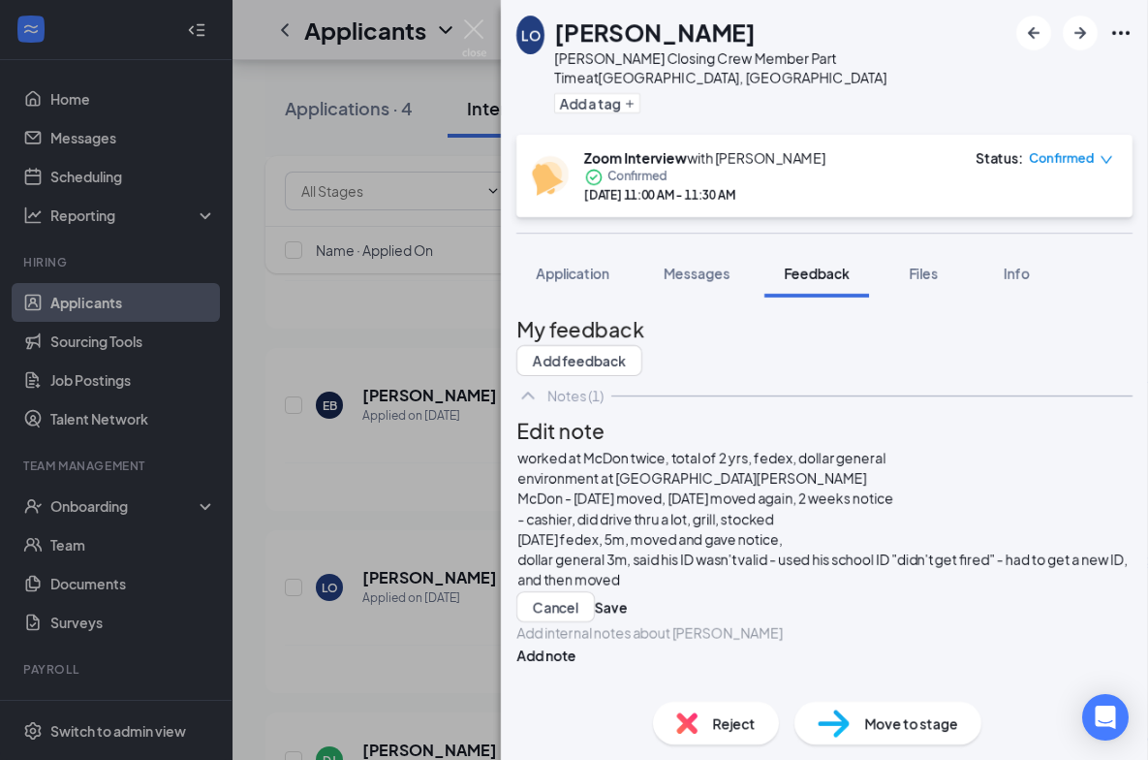
click at [865, 582] on div "worked at McDon twice, total of 2 yrs, fedex, dollar general environment at [PE…" at bounding box center [824, 519] width 614 height 142
click at [628, 652] on button "Save" at bounding box center [611, 667] width 33 height 31
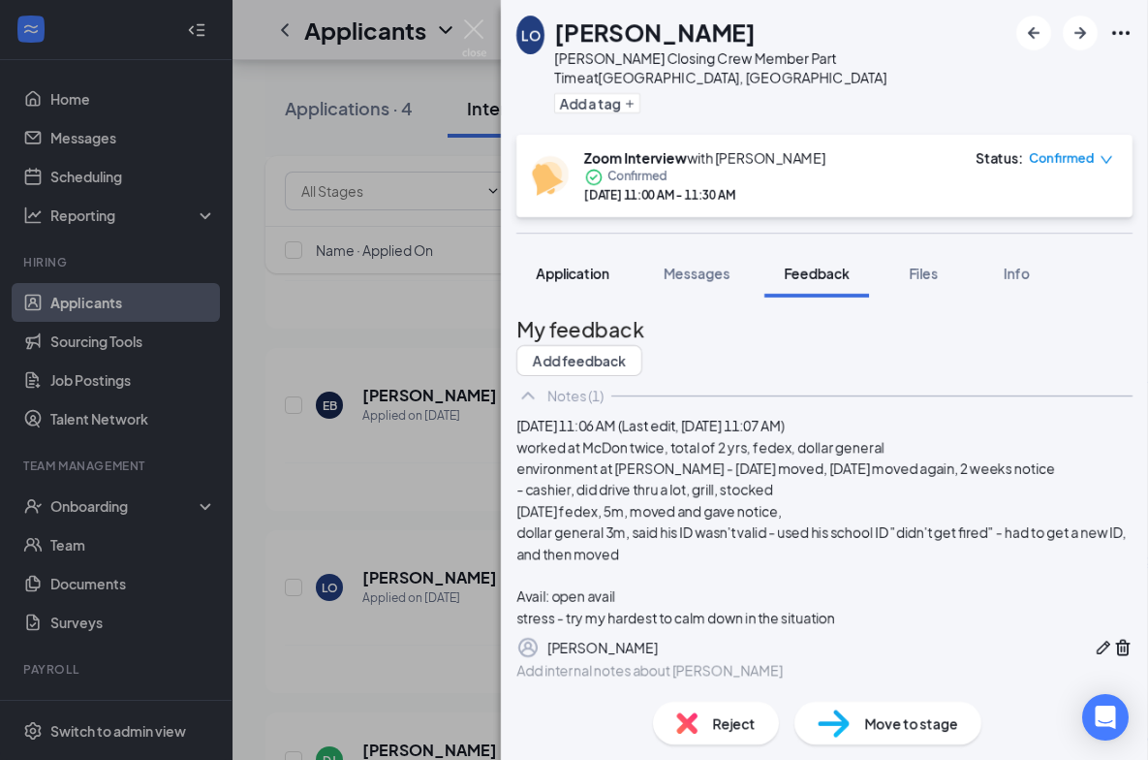
click at [572, 265] on span "Application" at bounding box center [573, 273] width 74 height 17
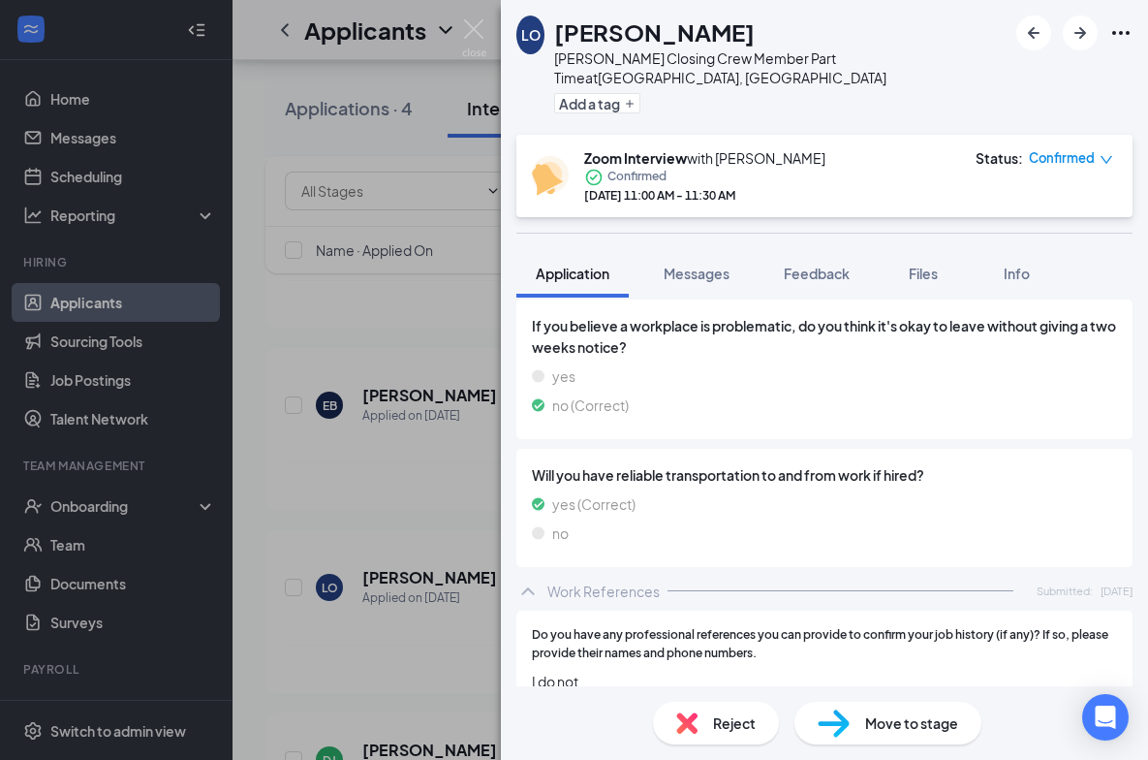
scroll to position [1079, 0]
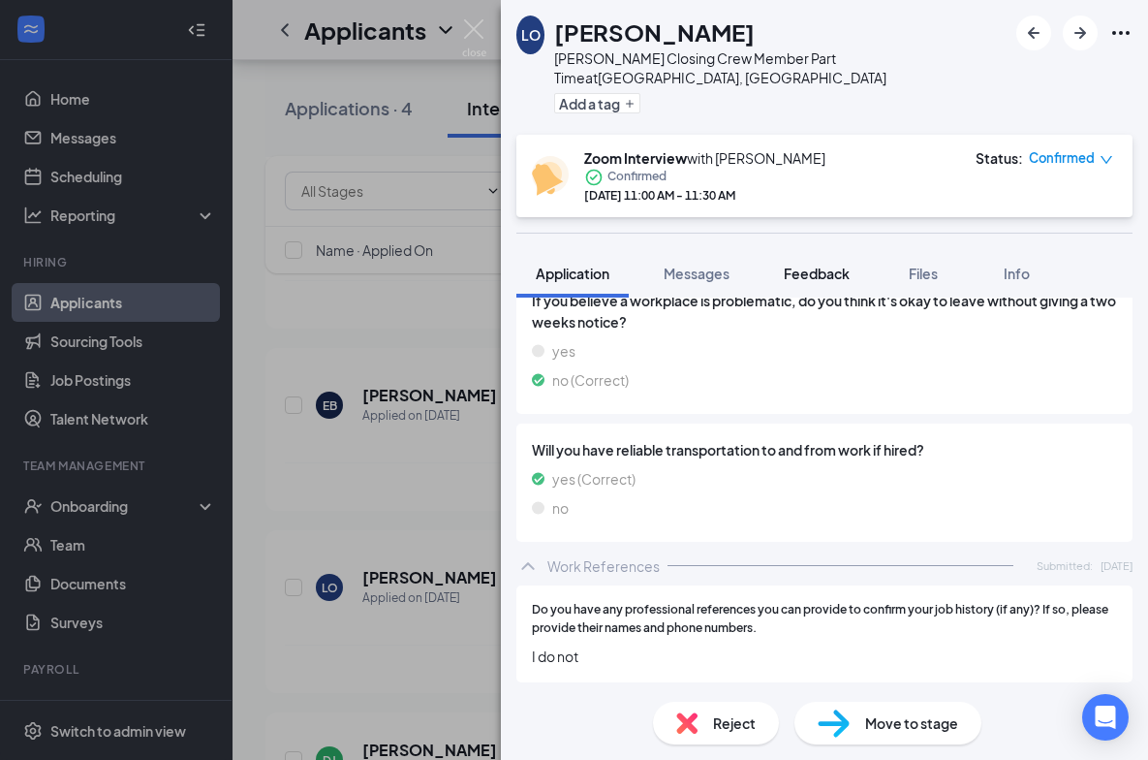
click at [833, 265] on span "Feedback" at bounding box center [817, 273] width 66 height 17
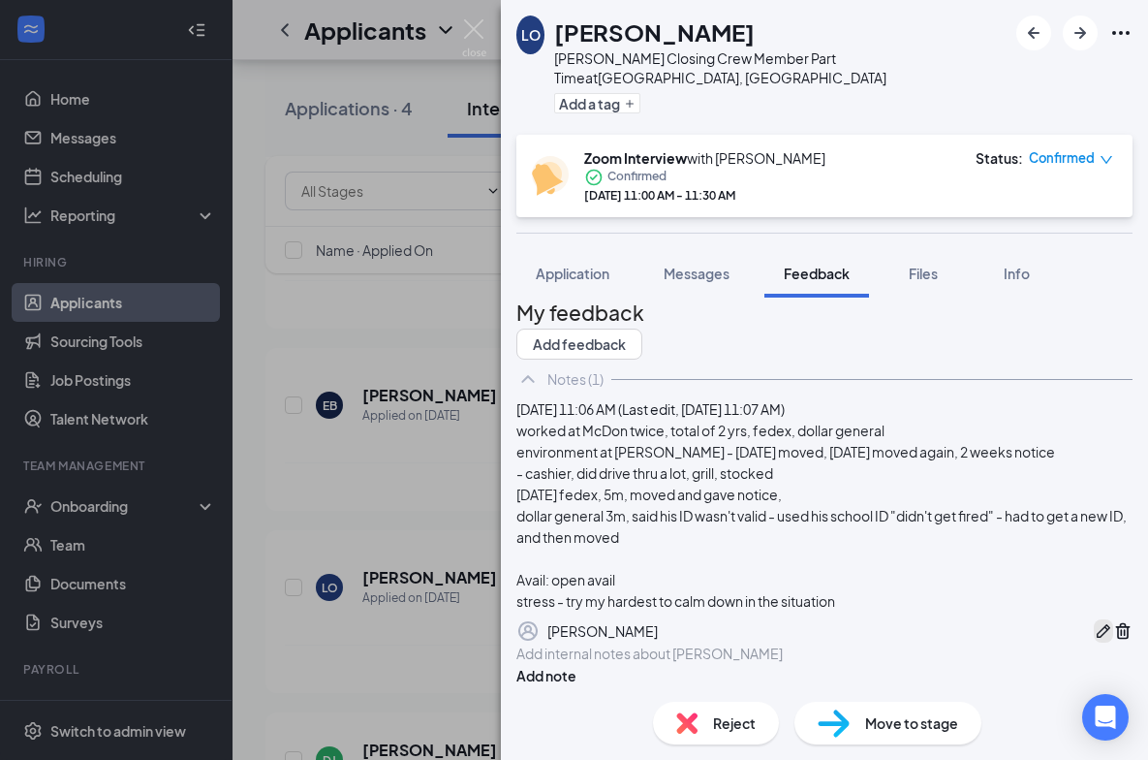
click at [1094, 621] on icon "Pen" at bounding box center [1103, 630] width 19 height 19
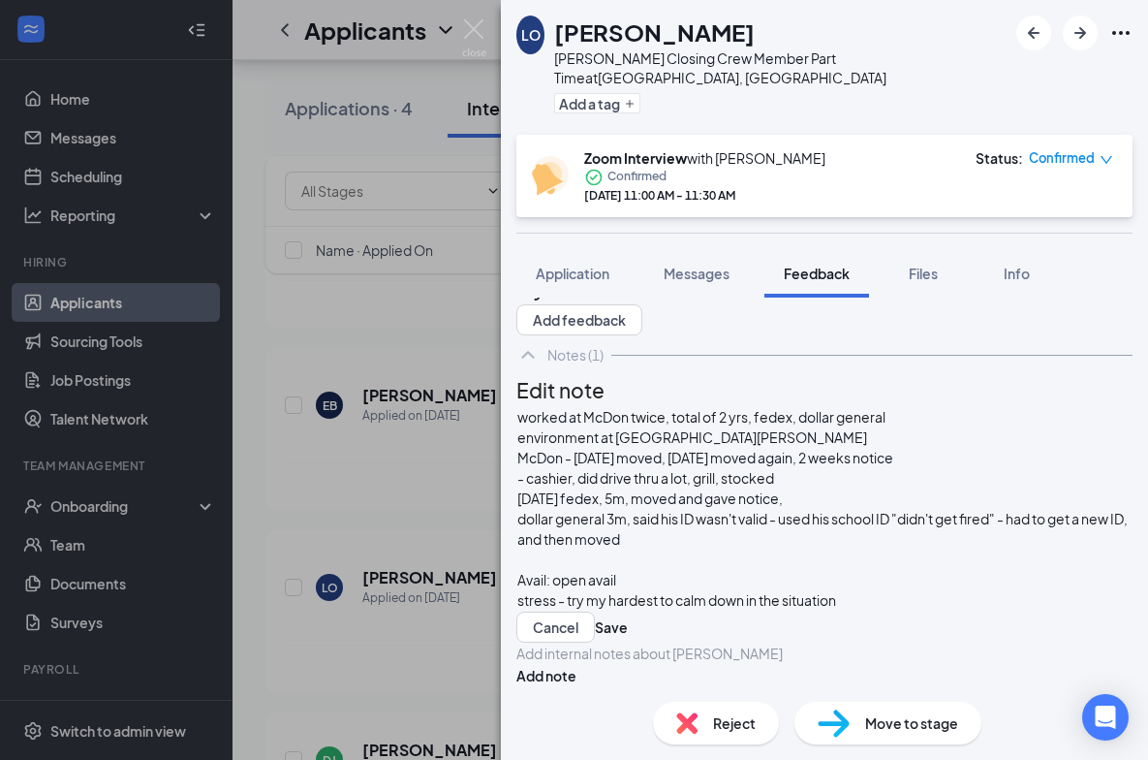
scroll to position [128, 0]
click at [938, 590] on div "stress - try my hardest to calm down in the situation" at bounding box center [824, 600] width 614 height 20
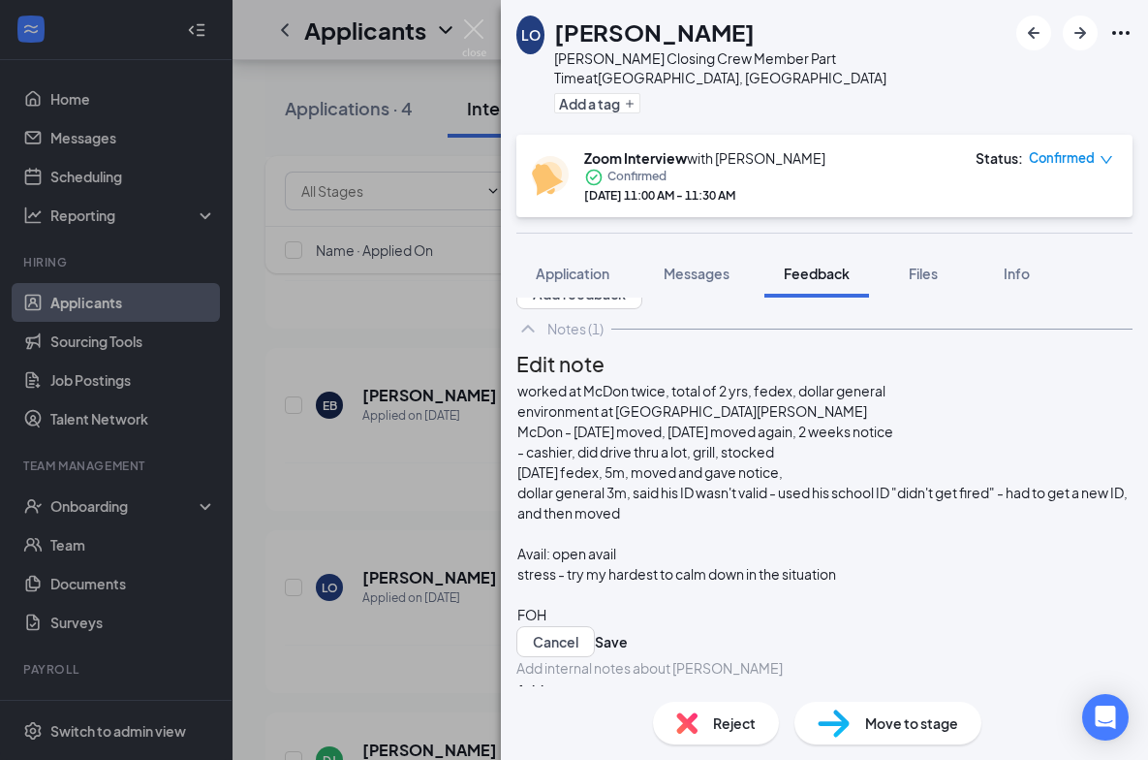
click at [916, 564] on div "stress - try my hardest to calm down in the situation" at bounding box center [824, 574] width 614 height 20
drag, startPoint x: 604, startPoint y: 507, endPoint x: 552, endPoint y: 482, distance: 57.2
click at [552, 482] on div "worked at McDon twice, total of 2 yrs, fedex, dollar general environment at [GE…" at bounding box center [824, 503] width 614 height 244
click at [614, 475] on span "[DATE] fedex, 5m, moved and gave notice," at bounding box center [650, 471] width 266 height 17
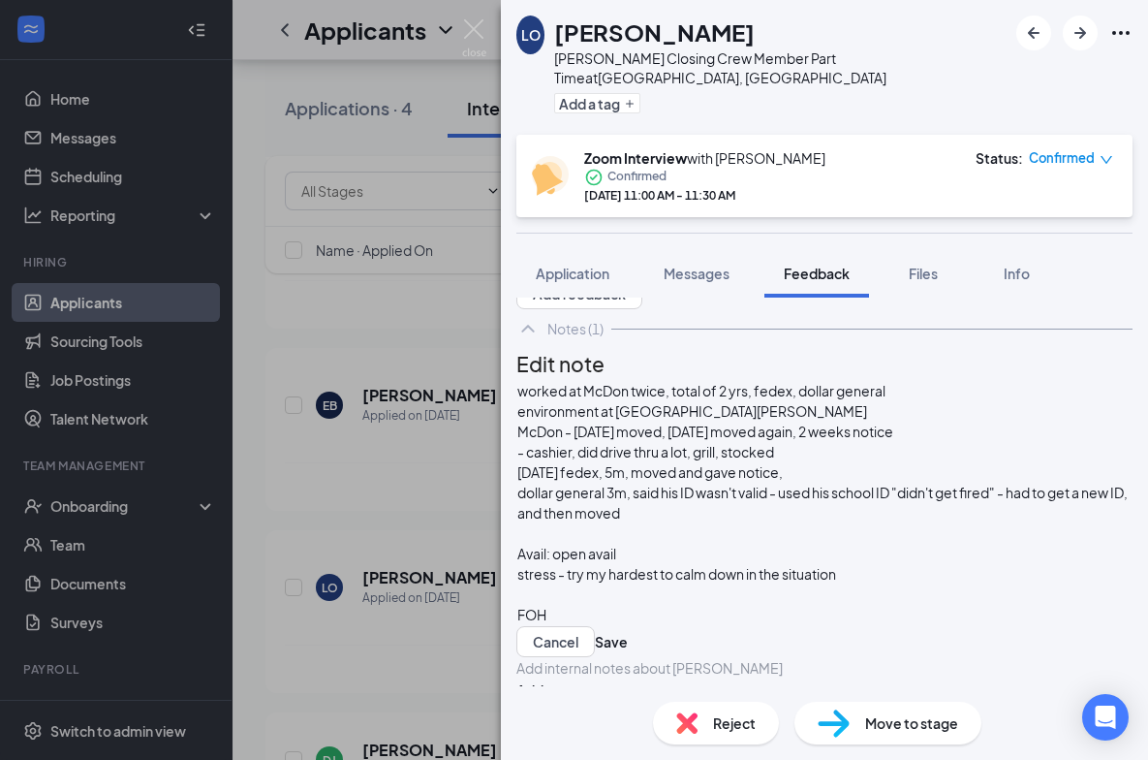
scroll to position [169, 0]
drag, startPoint x: 607, startPoint y: 511, endPoint x: 544, endPoint y: 448, distance: 89.1
click at [544, 448] on div "worked at McDon twice, total of 2 yrs, fedex, dollar general environment at [GE…" at bounding box center [824, 518] width 616 height 277
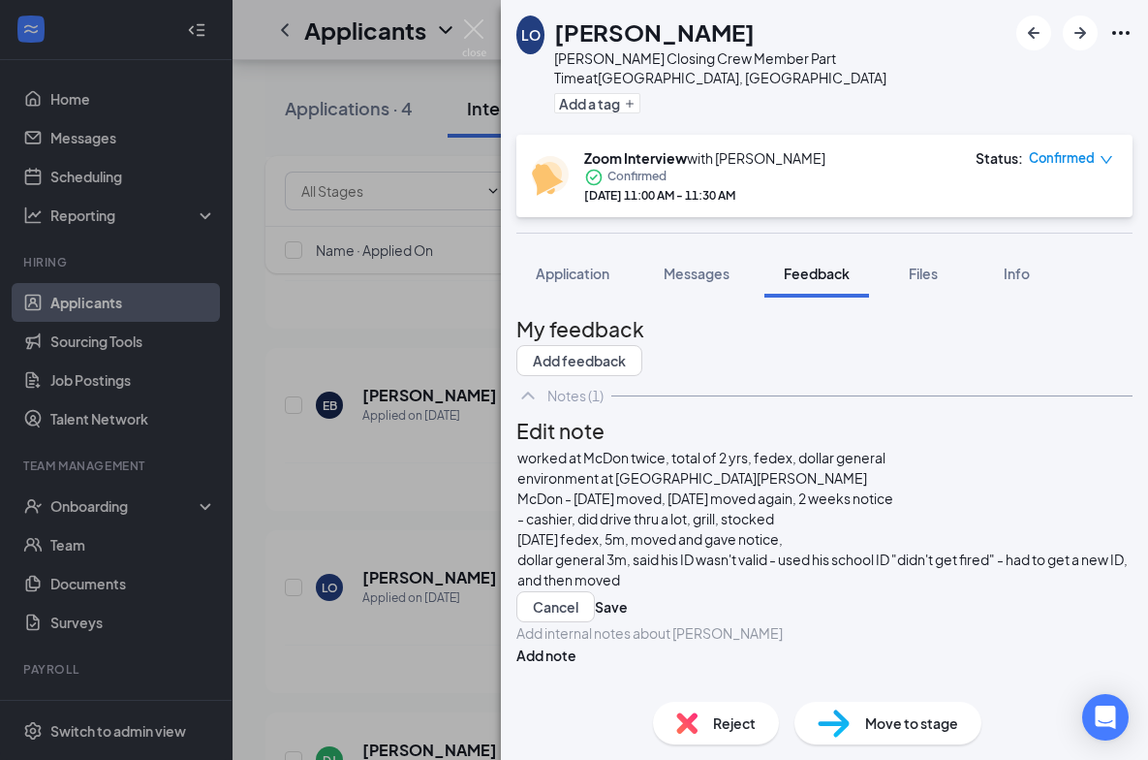
scroll to position [0, 0]
click at [689, 512] on span "- cashier, did drive thru a lot, grill, stocked" at bounding box center [645, 518] width 257 height 17
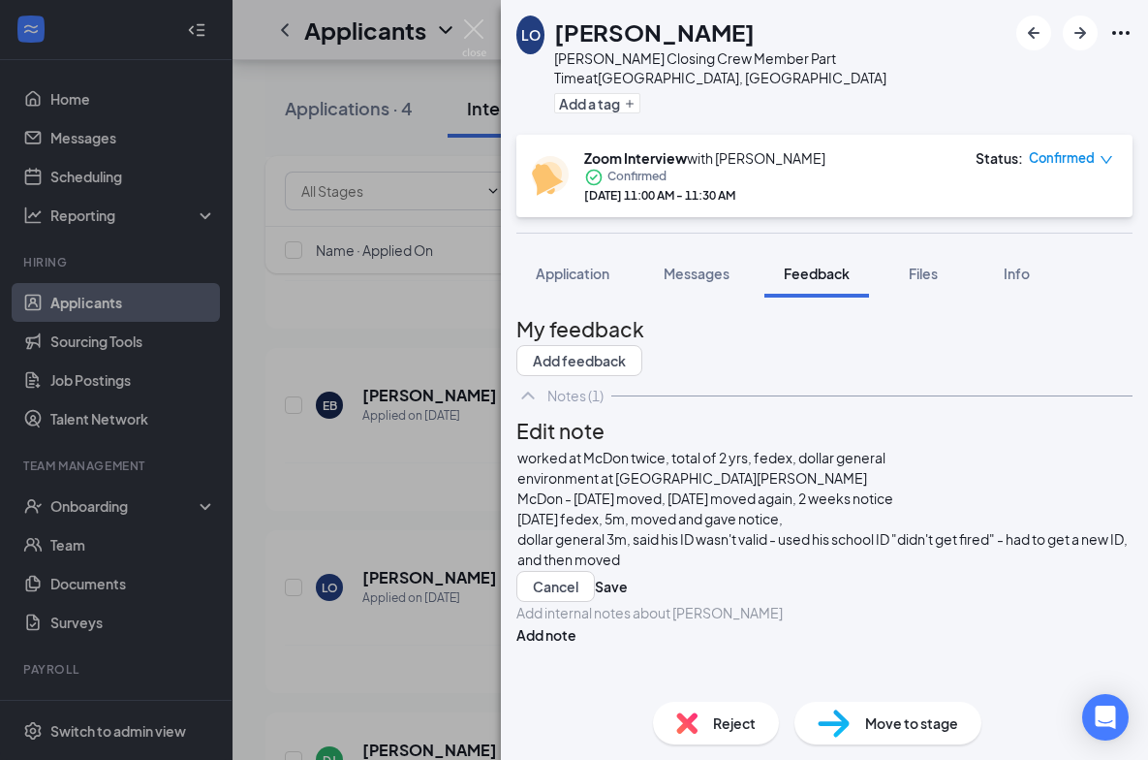
click at [657, 469] on span "environment at [GEOGRAPHIC_DATA][PERSON_NAME]" at bounding box center [692, 477] width 350 height 17
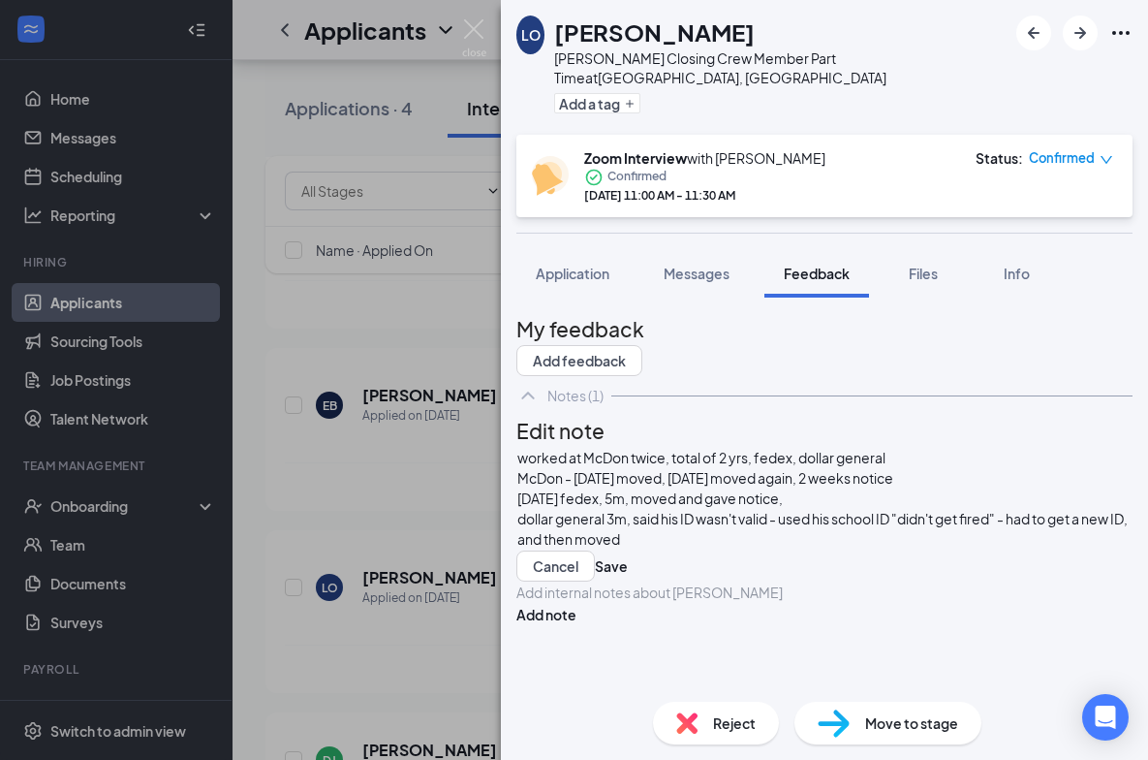
scroll to position [26, 0]
click at [846, 509] on div "dollar general 3m, said his ID wasn't valid - used his school ID "didn't get fi…" at bounding box center [824, 529] width 614 height 41
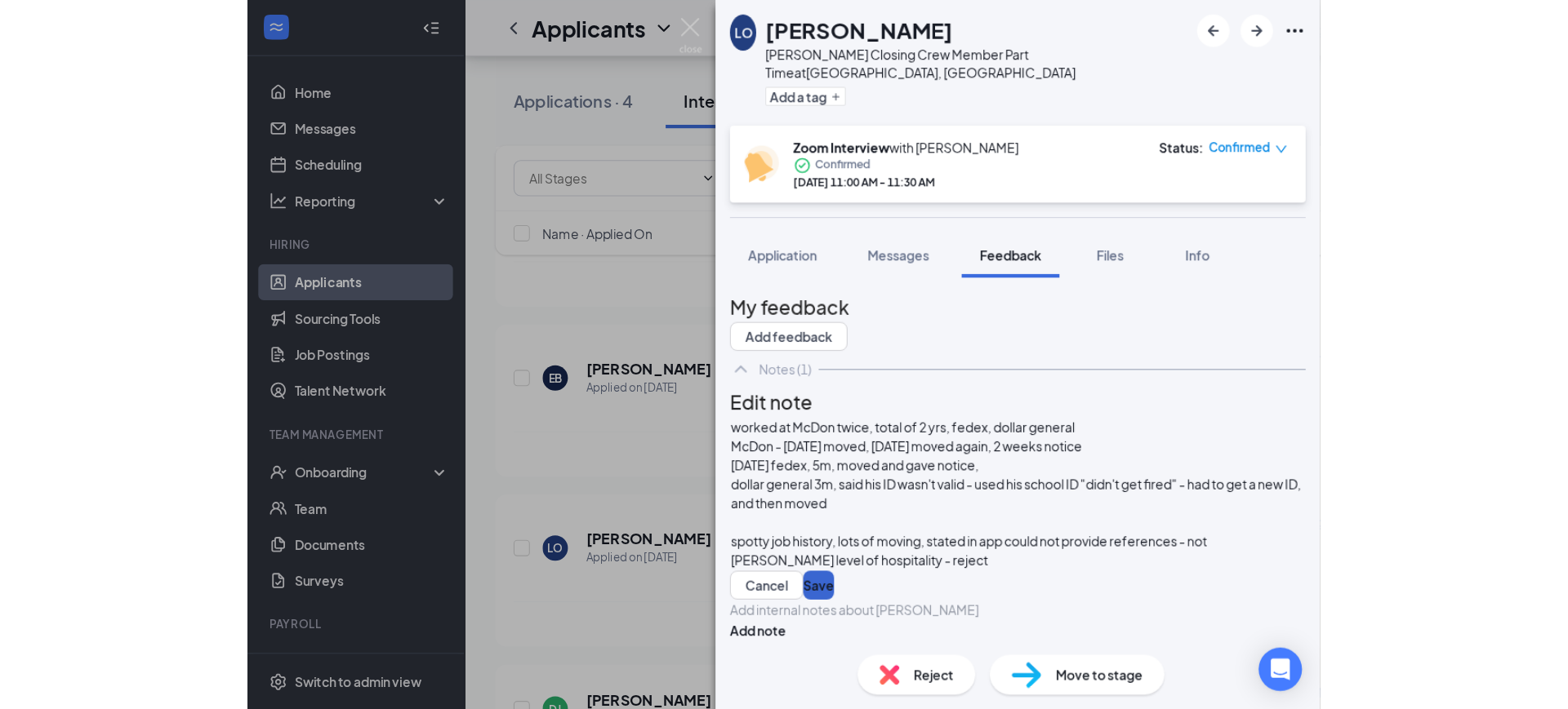
scroll to position [73, 0]
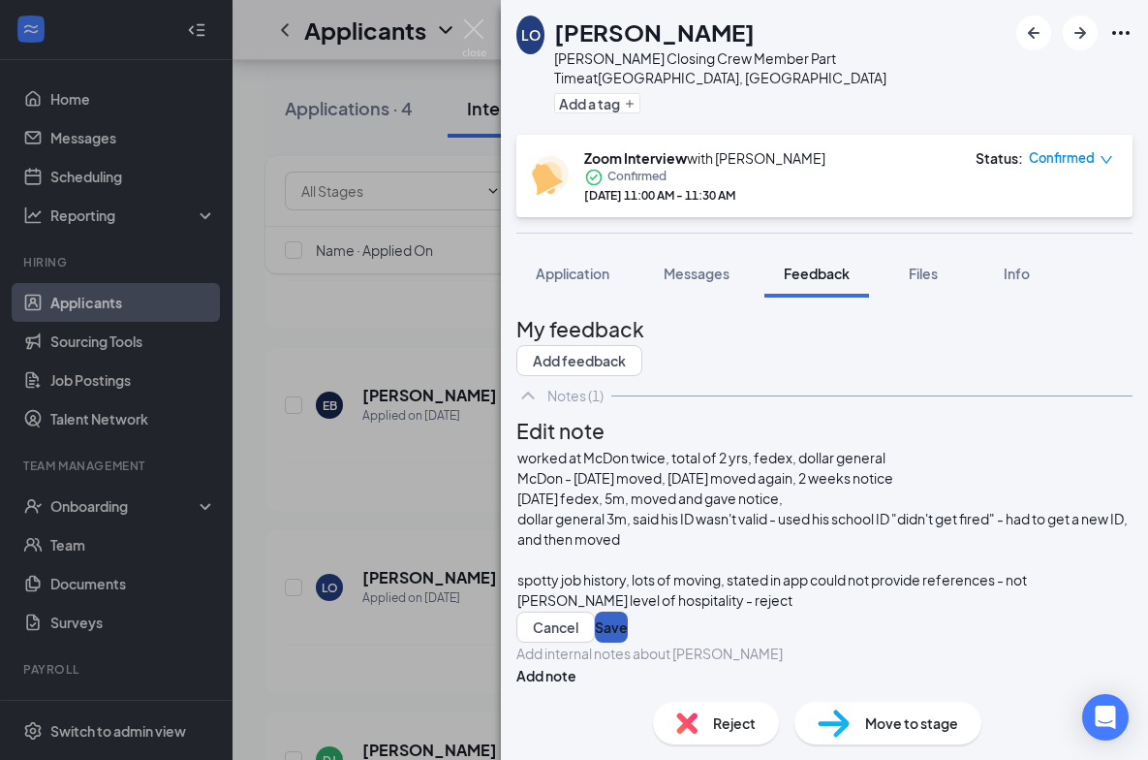
click at [628, 611] on button "Save" at bounding box center [611, 626] width 33 height 31
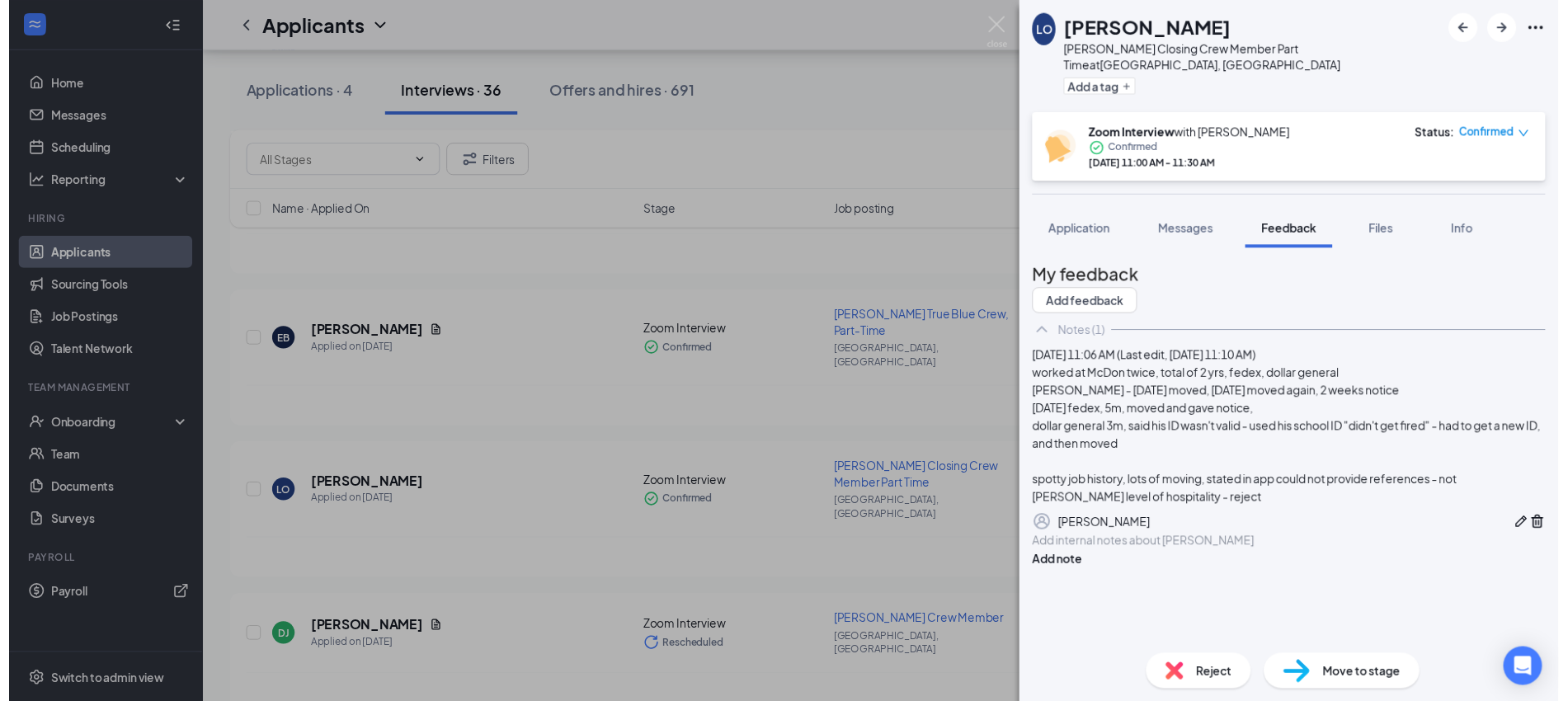
scroll to position [33, 0]
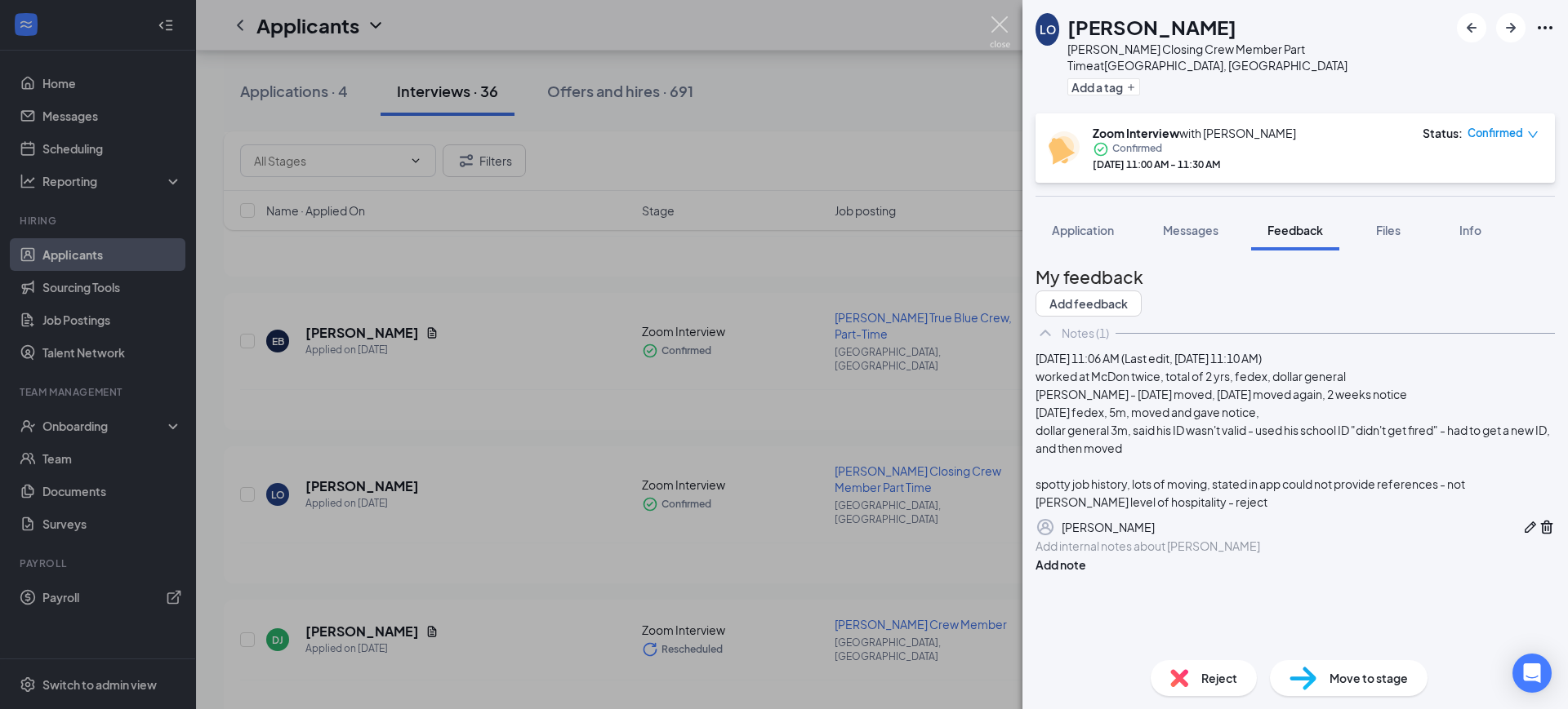
click at [1002, 25] on img at bounding box center [999, 32] width 20 height 32
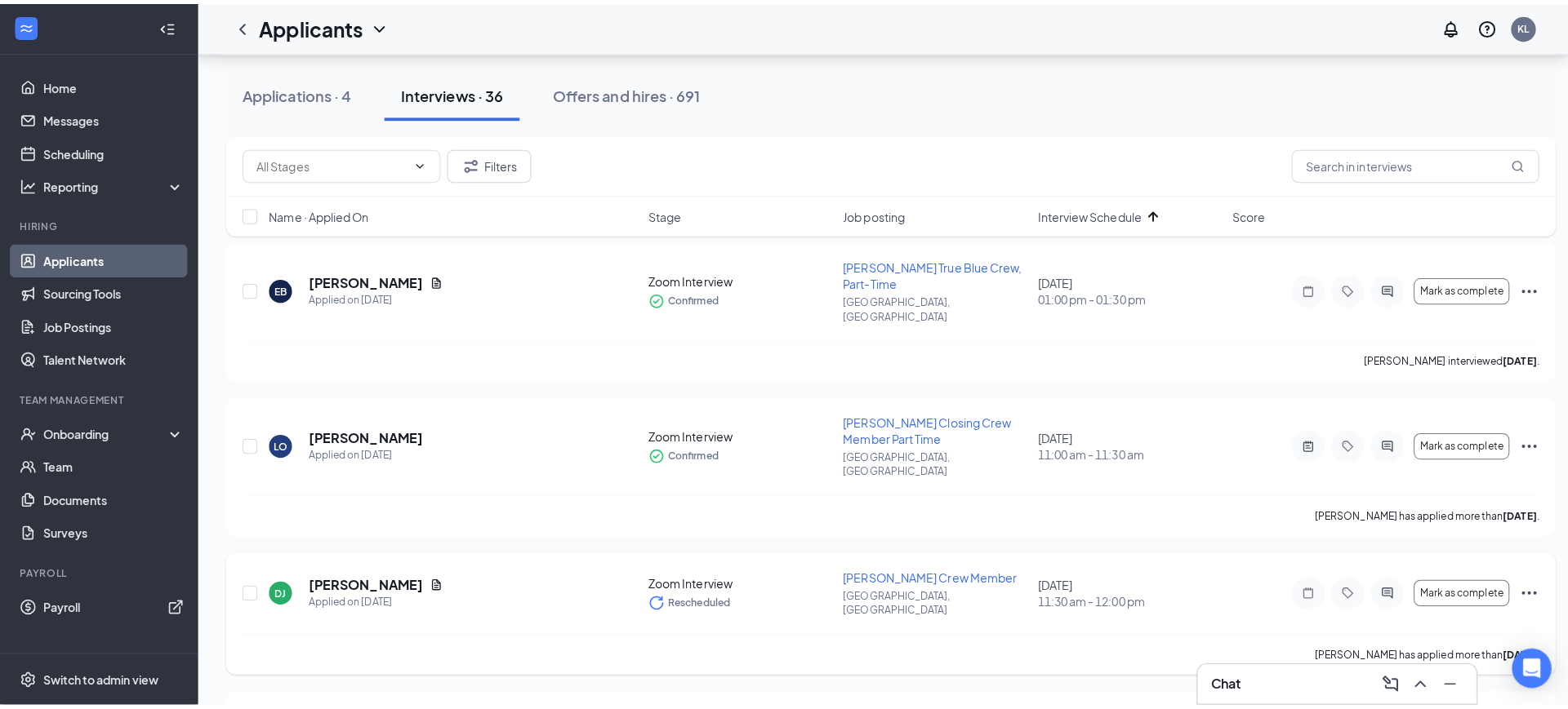
scroll to position [510, 0]
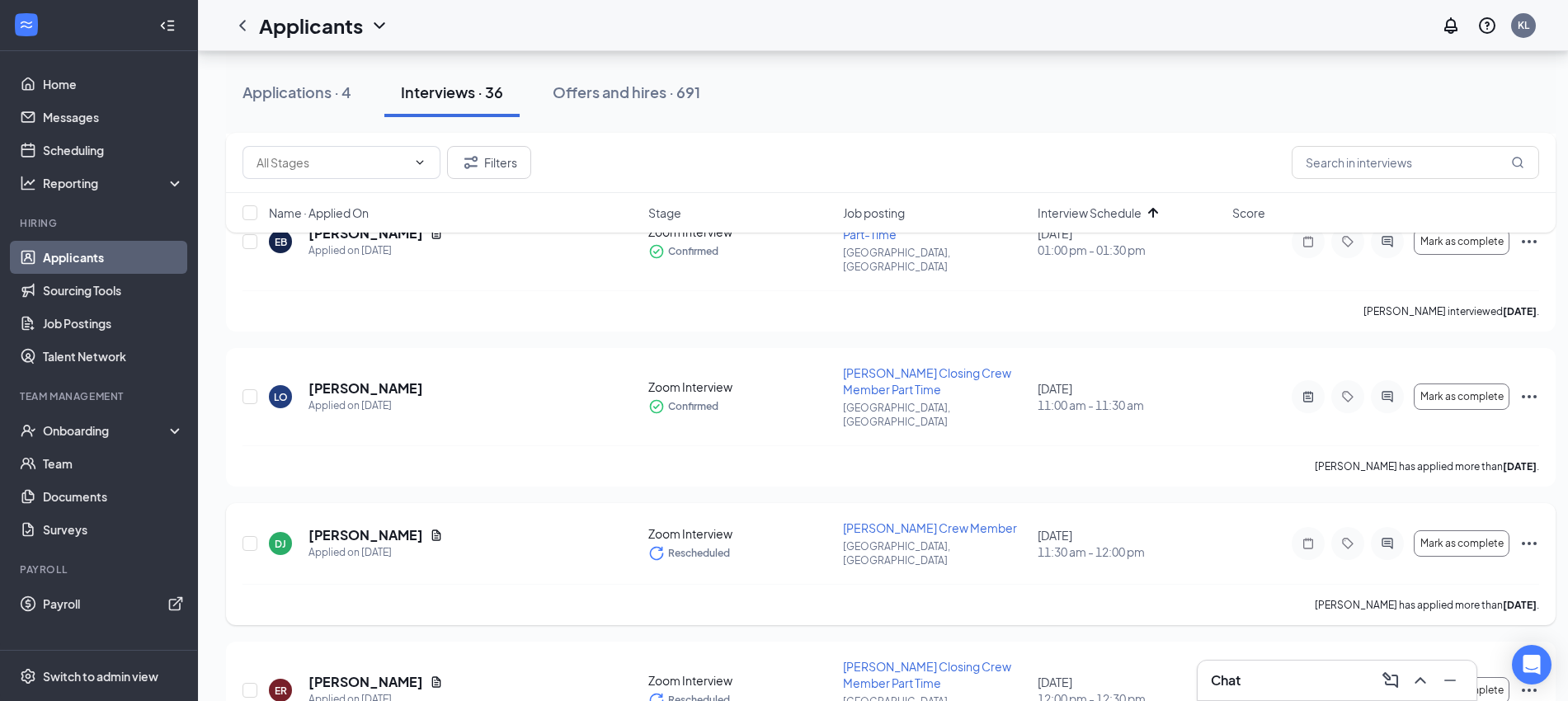
click at [681, 545] on span "Rescheduled" at bounding box center [699, 553] width 62 height 16
click at [1384, 537] on icon "ActiveChat" at bounding box center [1387, 544] width 20 height 14
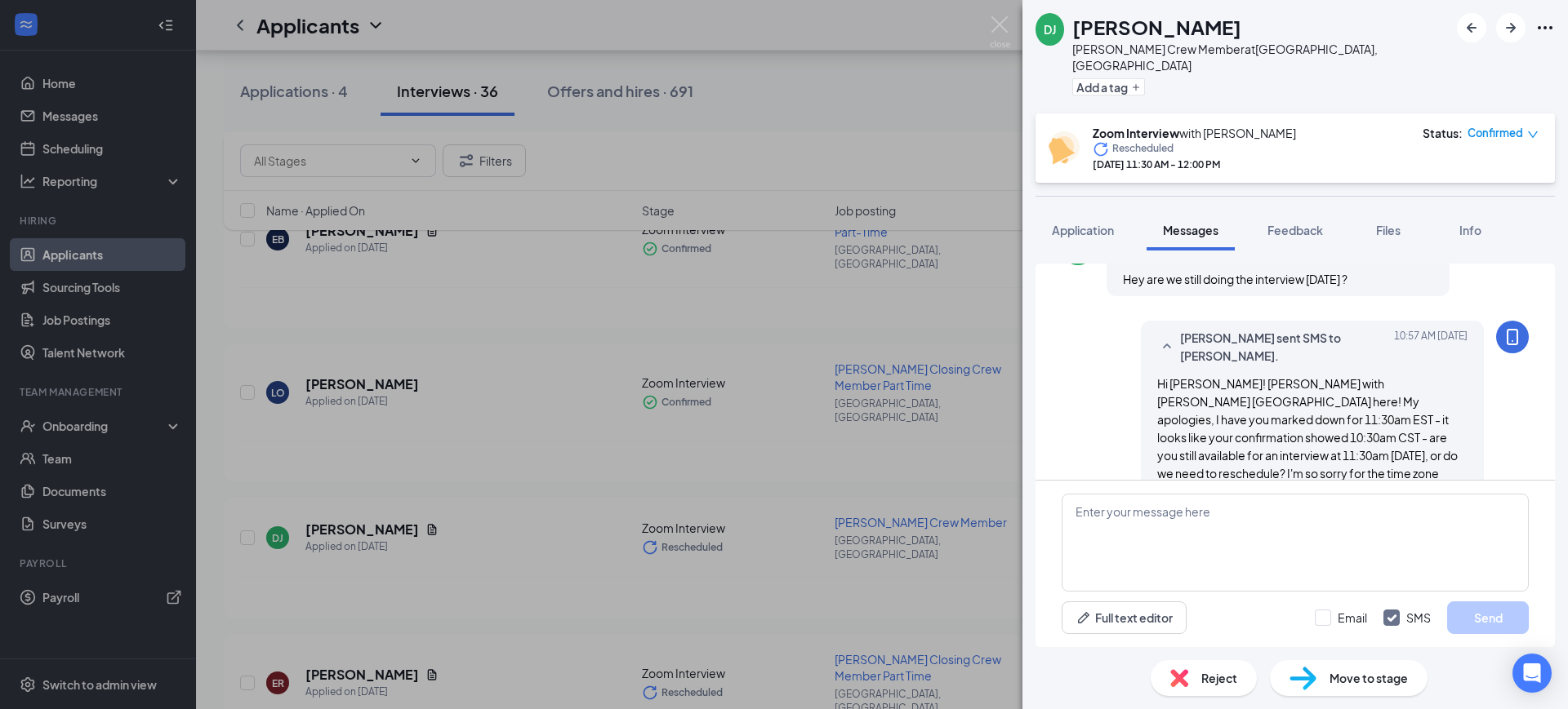
scroll to position [770, 0]
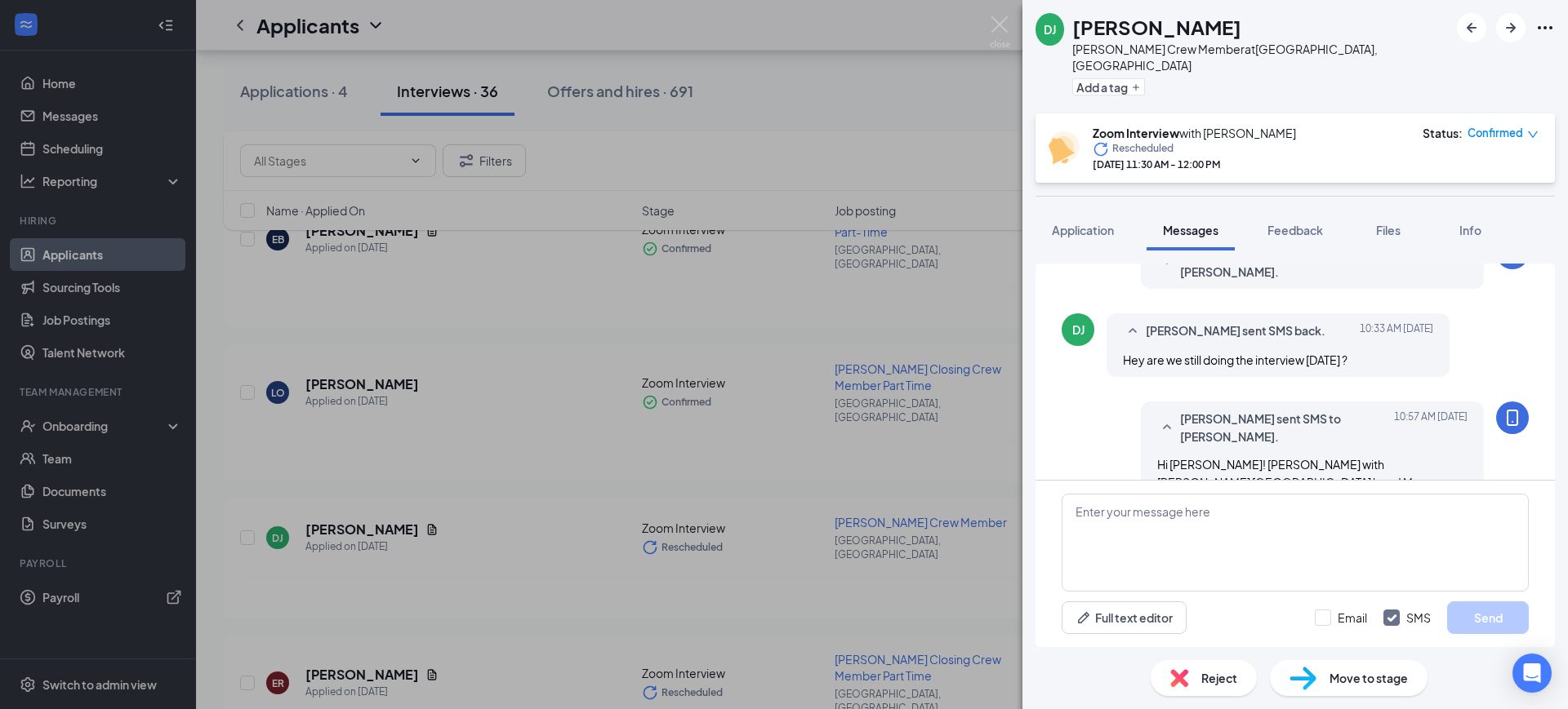
scroll to position [566, 0]
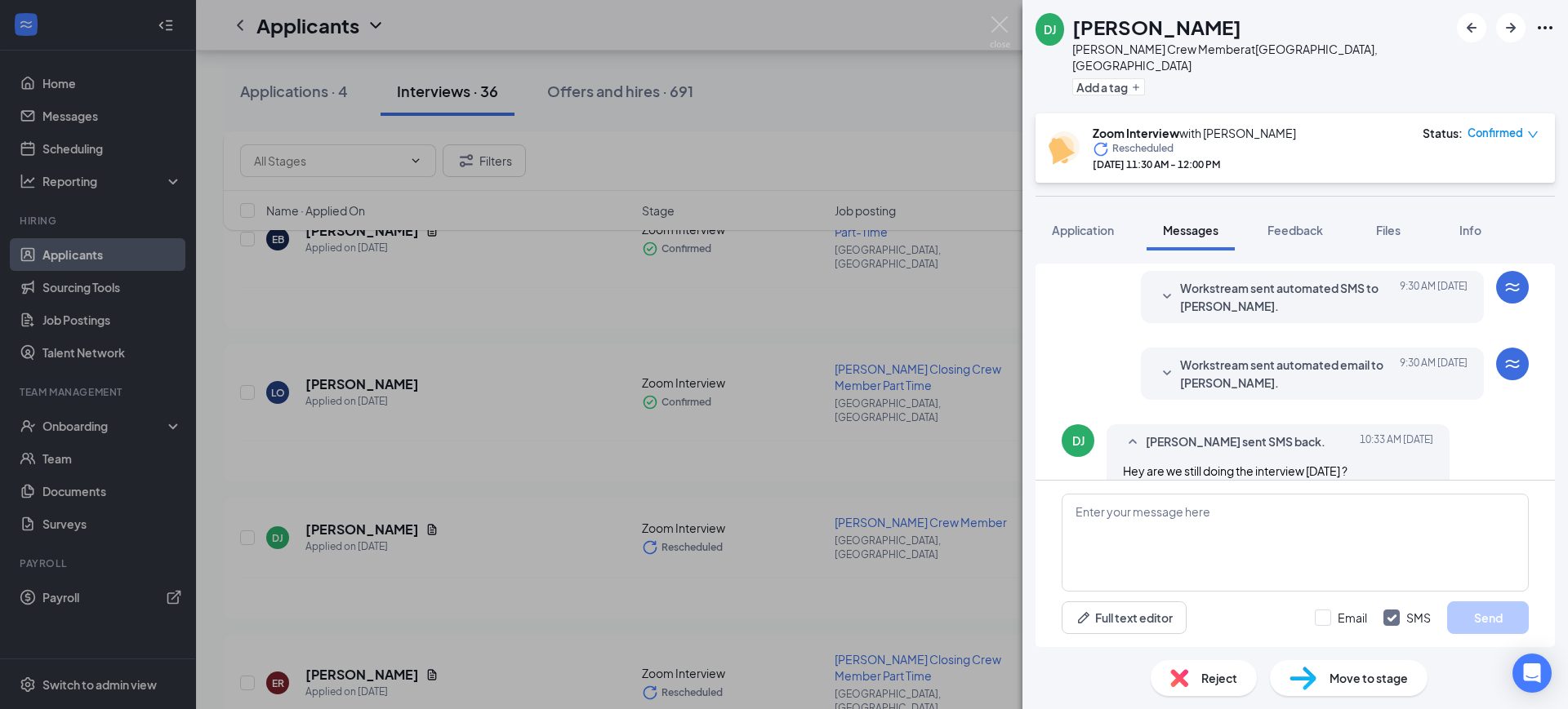
click at [1240, 360] on span "Workstream sent automated email to [PERSON_NAME]." at bounding box center [1287, 374] width 214 height 36
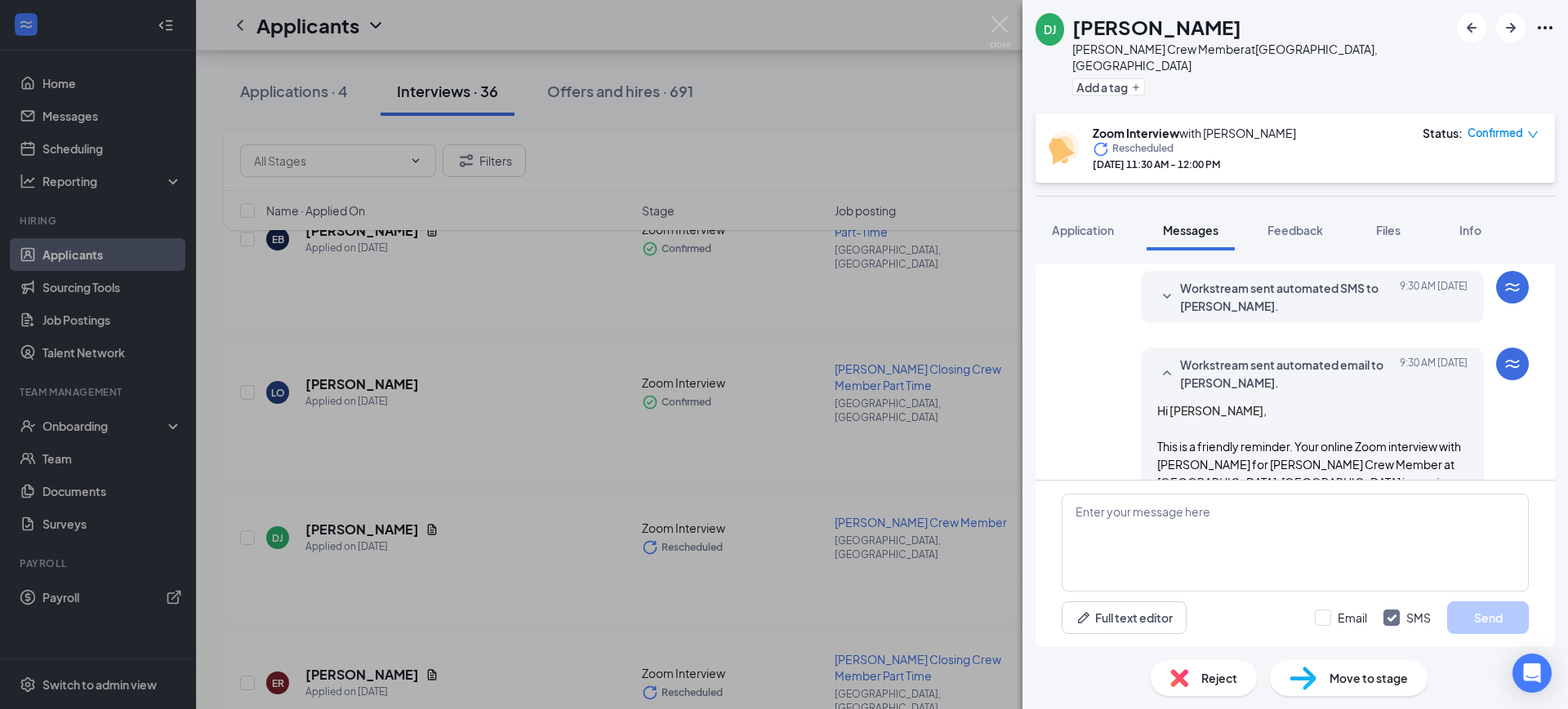
click at [1284, 363] on span "Workstream sent automated email to [PERSON_NAME]." at bounding box center [1287, 374] width 214 height 36
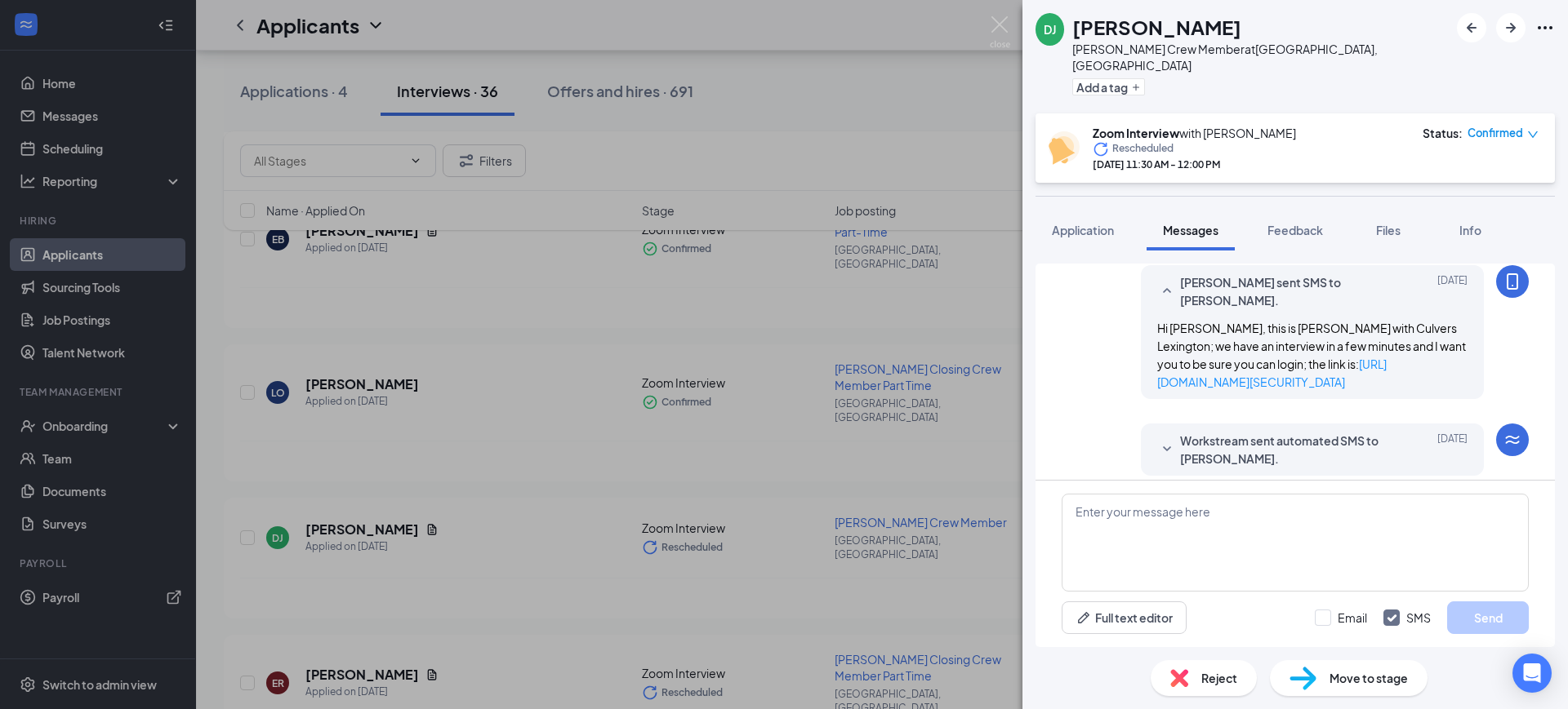
scroll to position [361, 0]
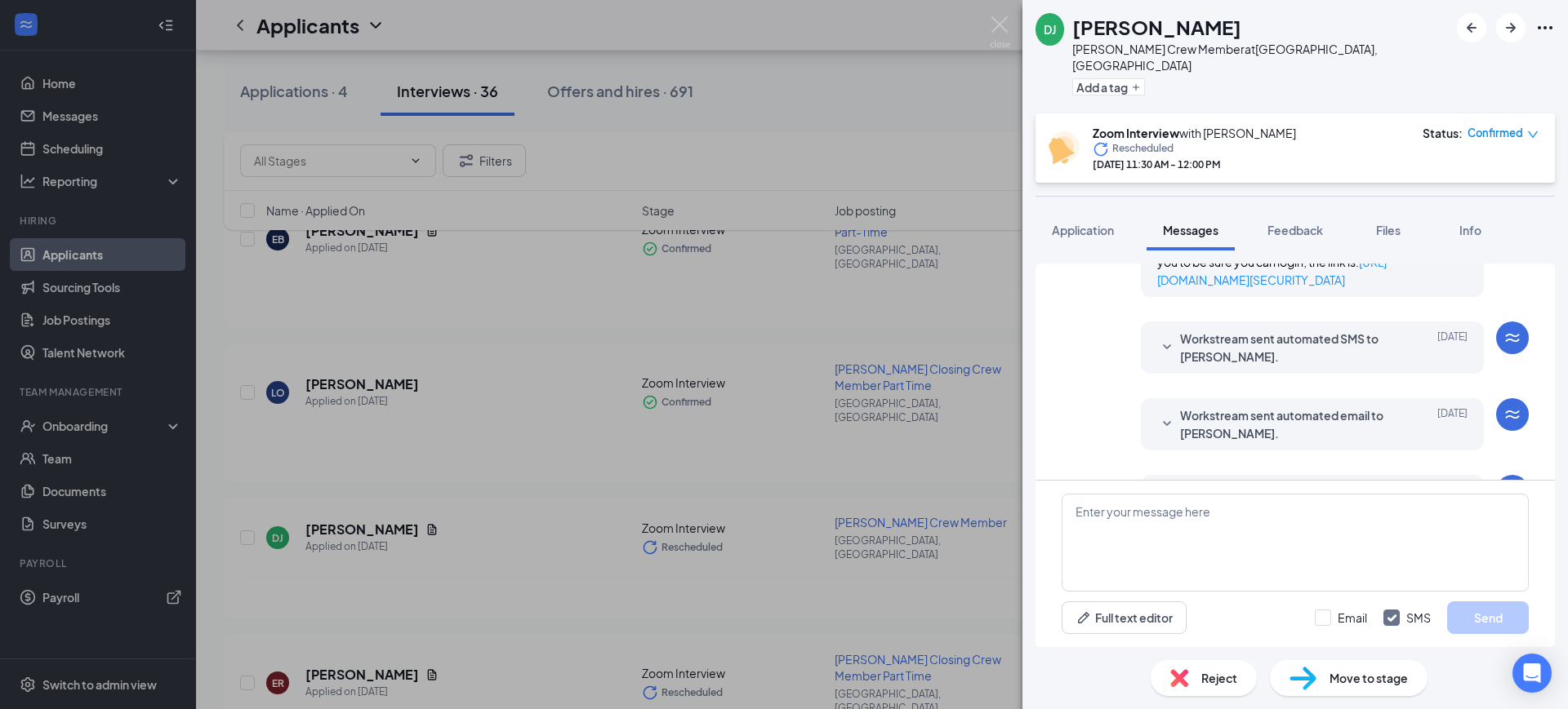
click at [1289, 341] on span "Workstream sent automated SMS to [PERSON_NAME]." at bounding box center [1287, 347] width 214 height 36
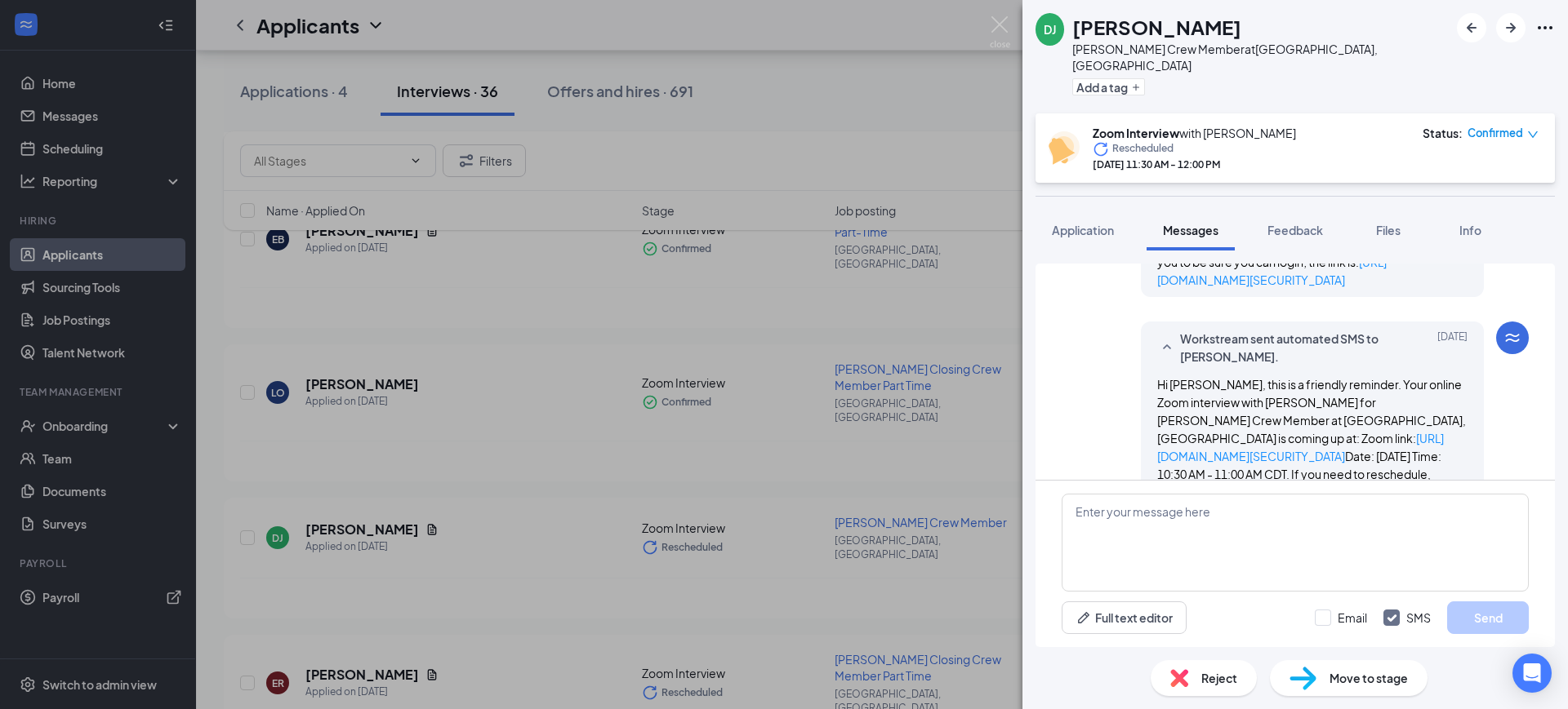
click at [1258, 340] on span "Workstream sent automated SMS to [PERSON_NAME]." at bounding box center [1287, 347] width 214 height 36
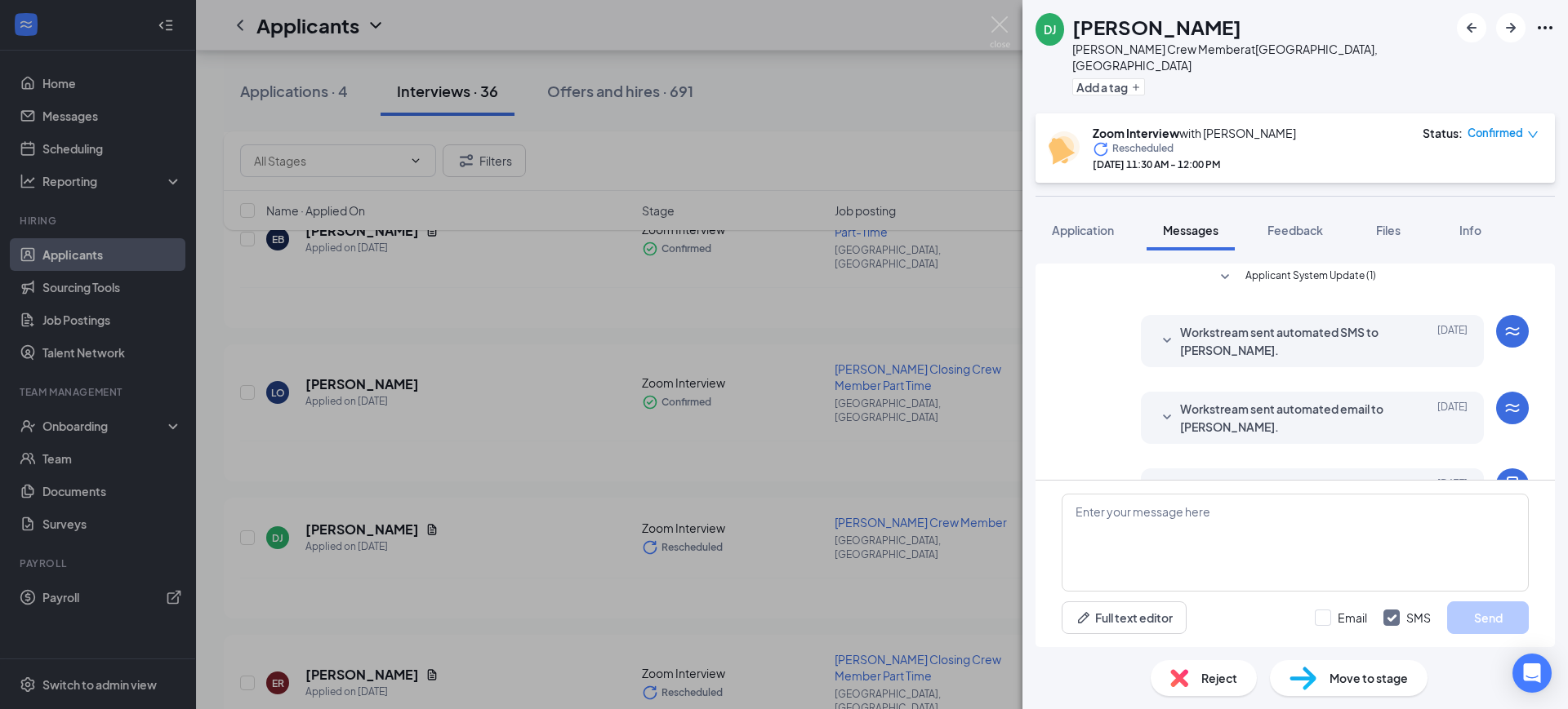
scroll to position [56, 0]
click at [1264, 411] on span "Workstream sent automated email to [PERSON_NAME]." at bounding box center [1287, 418] width 214 height 36
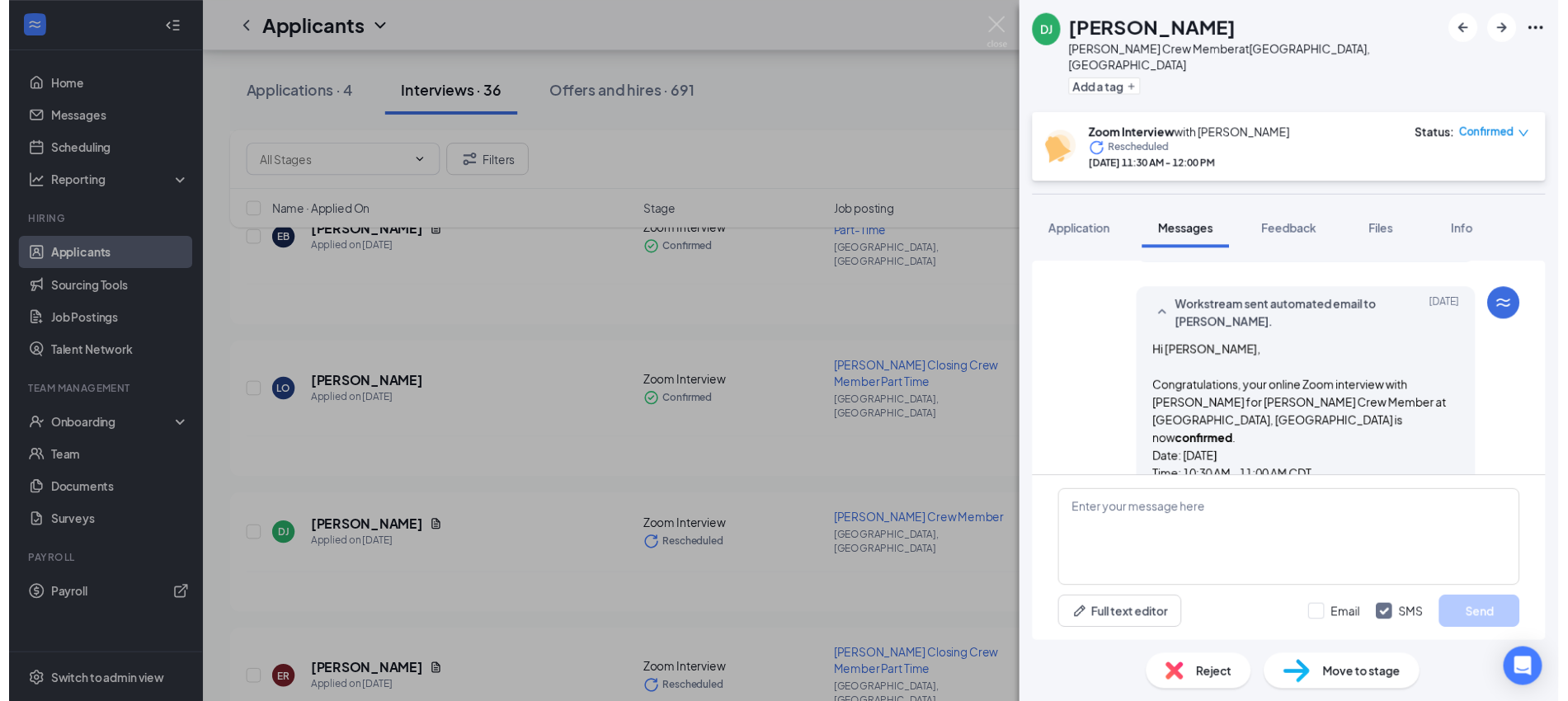
scroll to position [159, 0]
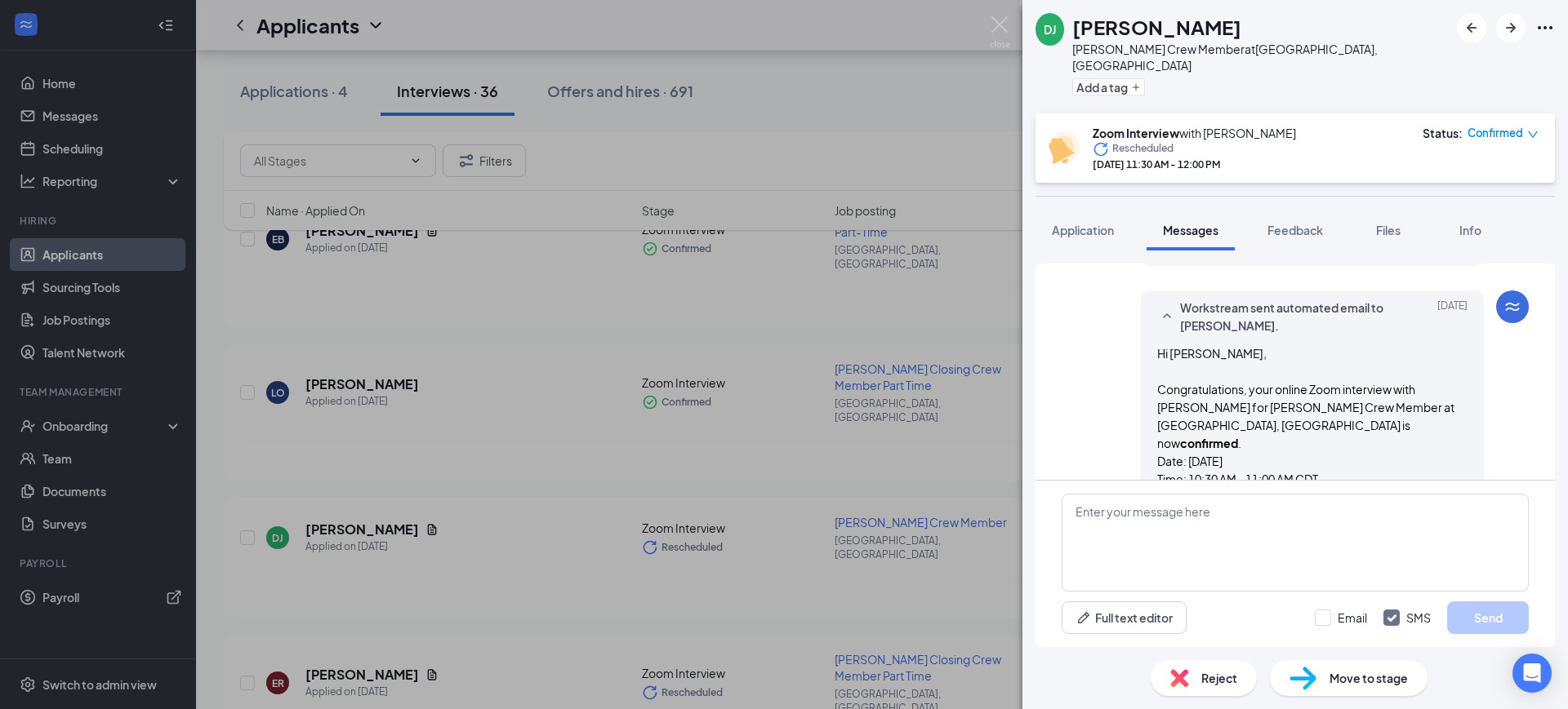
click at [1293, 312] on span "Workstream sent automated email to [PERSON_NAME]." at bounding box center [1287, 317] width 214 height 36
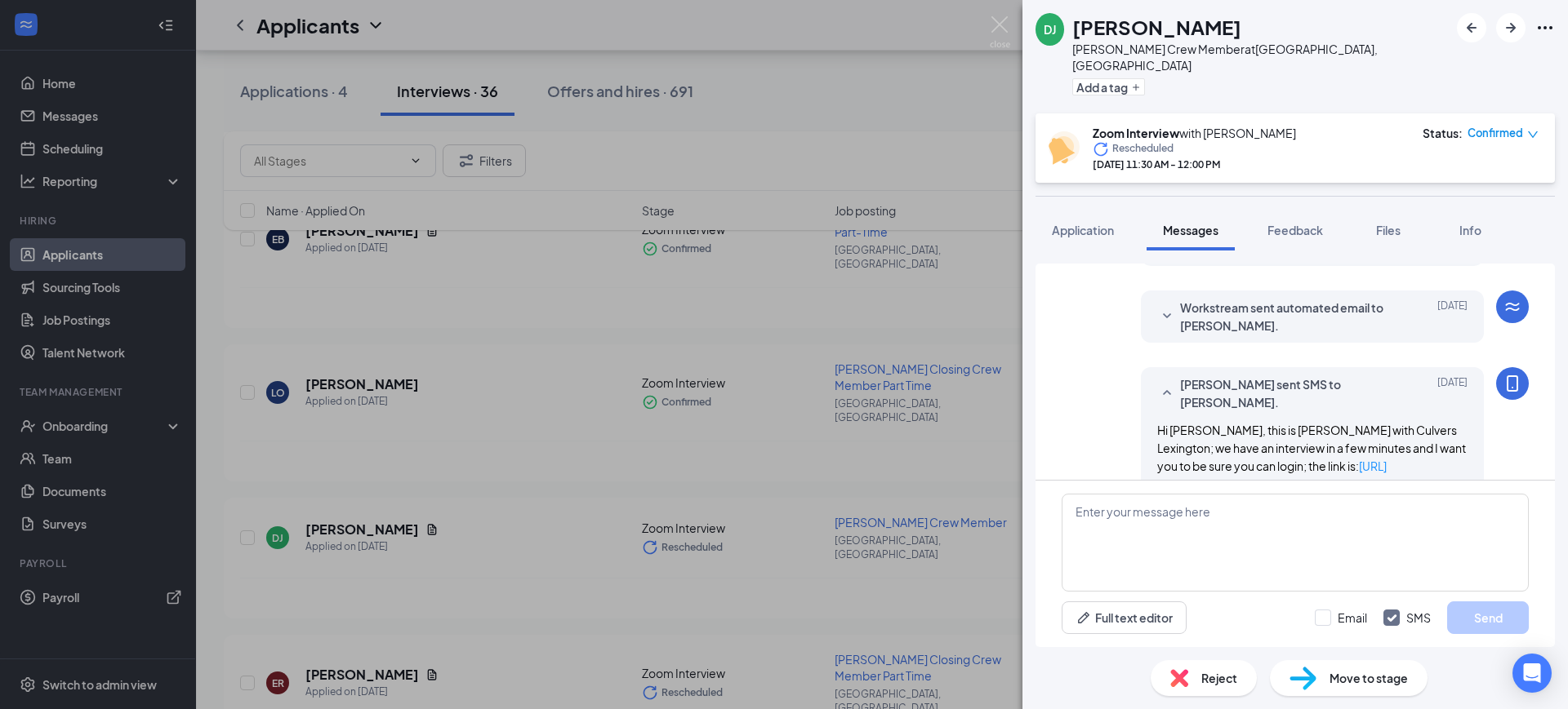
click at [1296, 299] on span "Workstream sent automated email to [PERSON_NAME]." at bounding box center [1287, 317] width 214 height 36
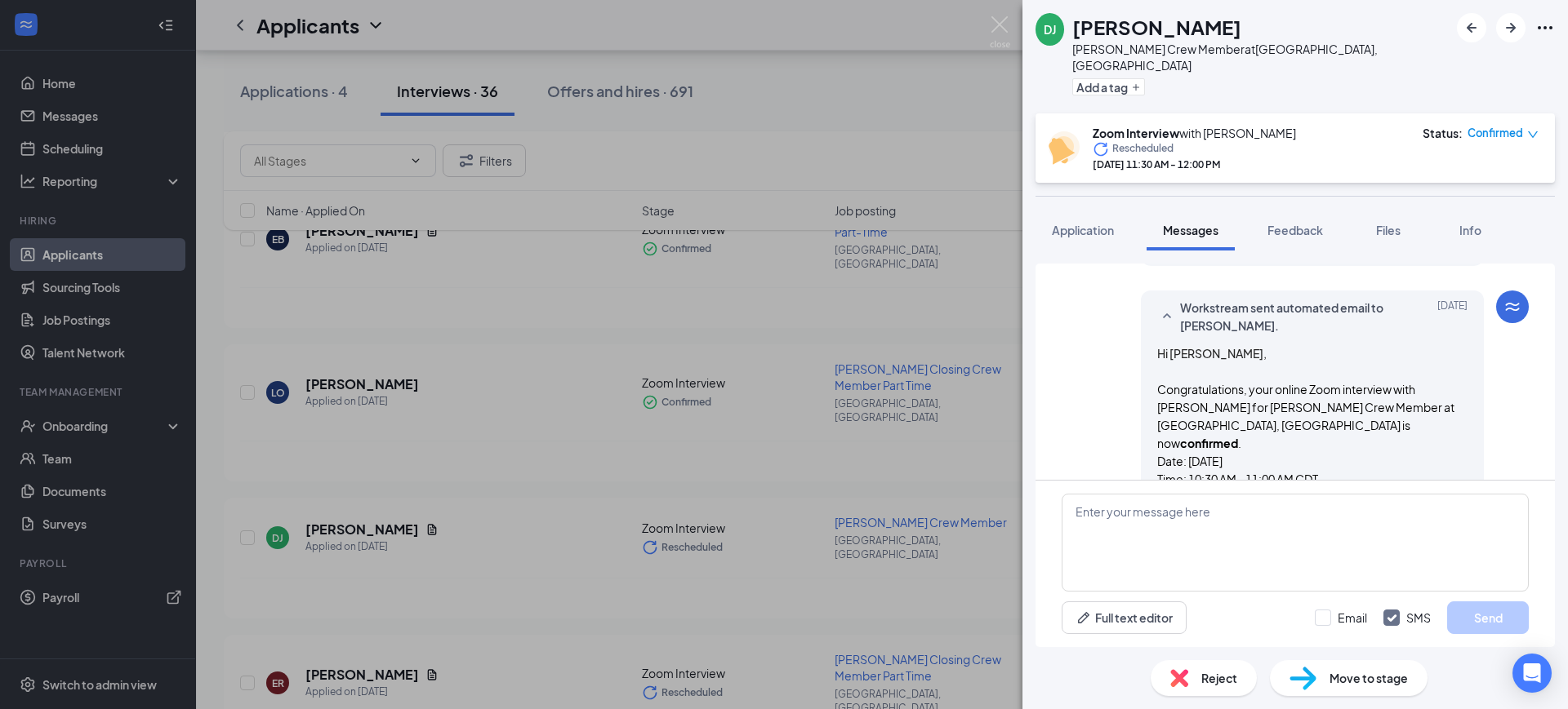
click at [81, 674] on div "DJ [PERSON_NAME] [PERSON_NAME] Crew Member at [GEOGRAPHIC_DATA], [GEOGRAPHIC_DA…" at bounding box center [784, 354] width 1568 height 709
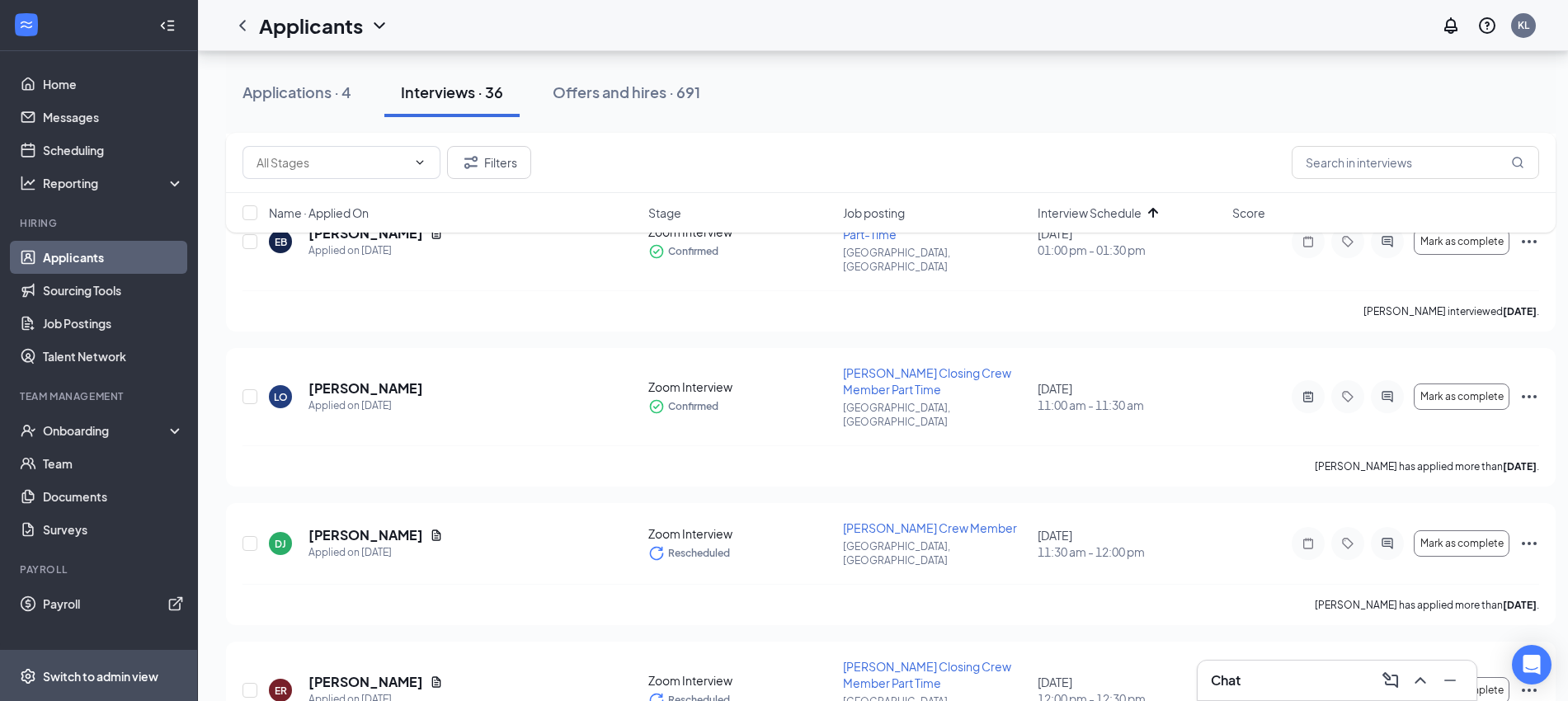
click at [112, 684] on div "Switch to admin view" at bounding box center [100, 675] width 116 height 16
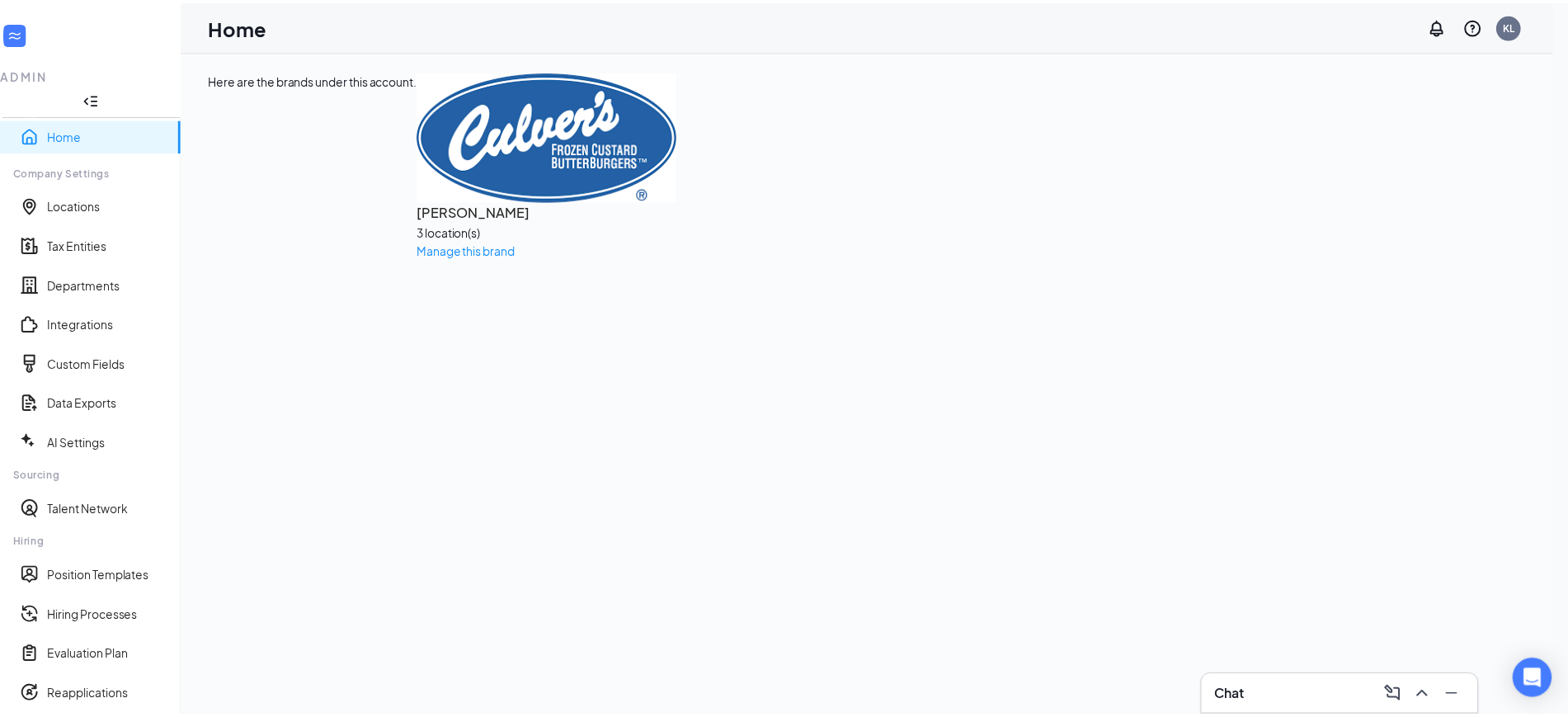
scroll to position [291, 0]
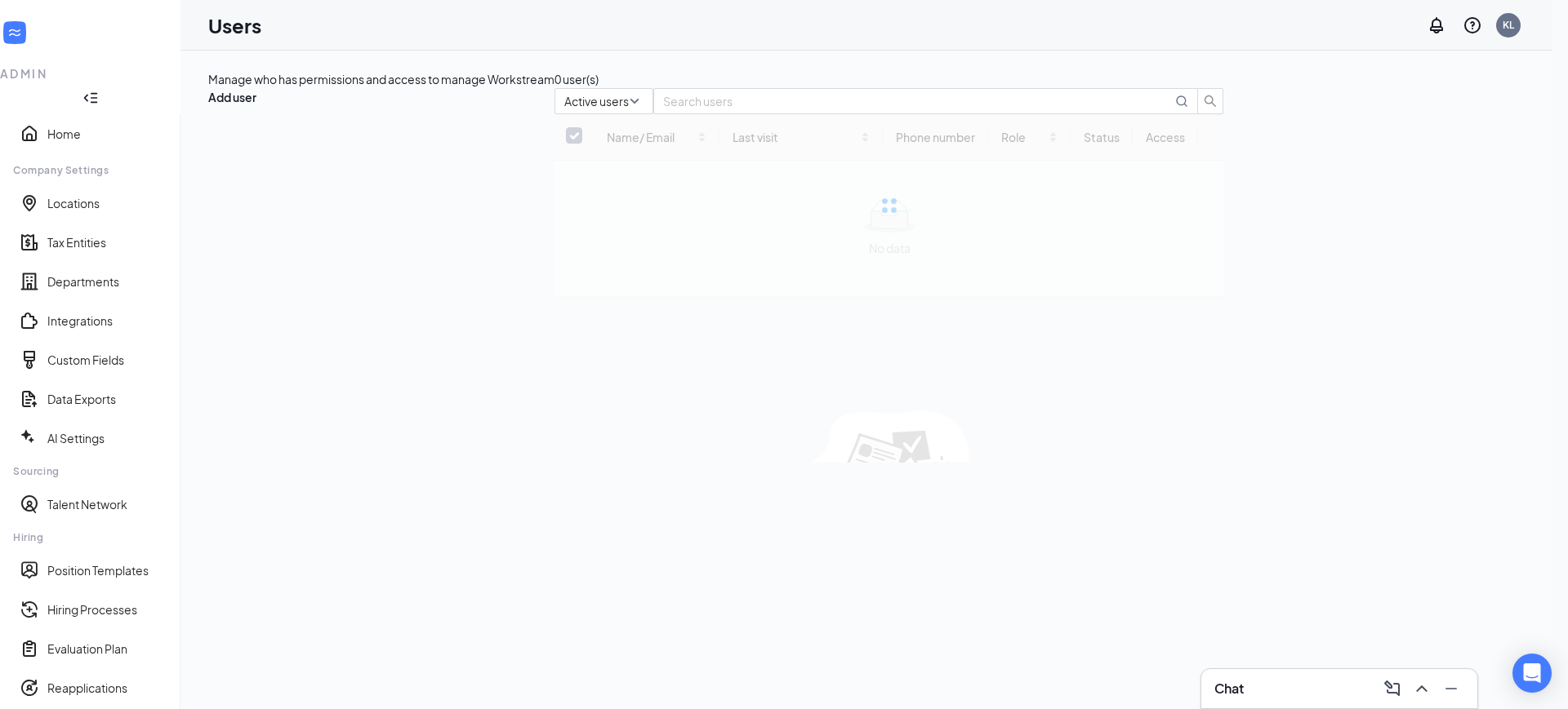
checkbox input "false"
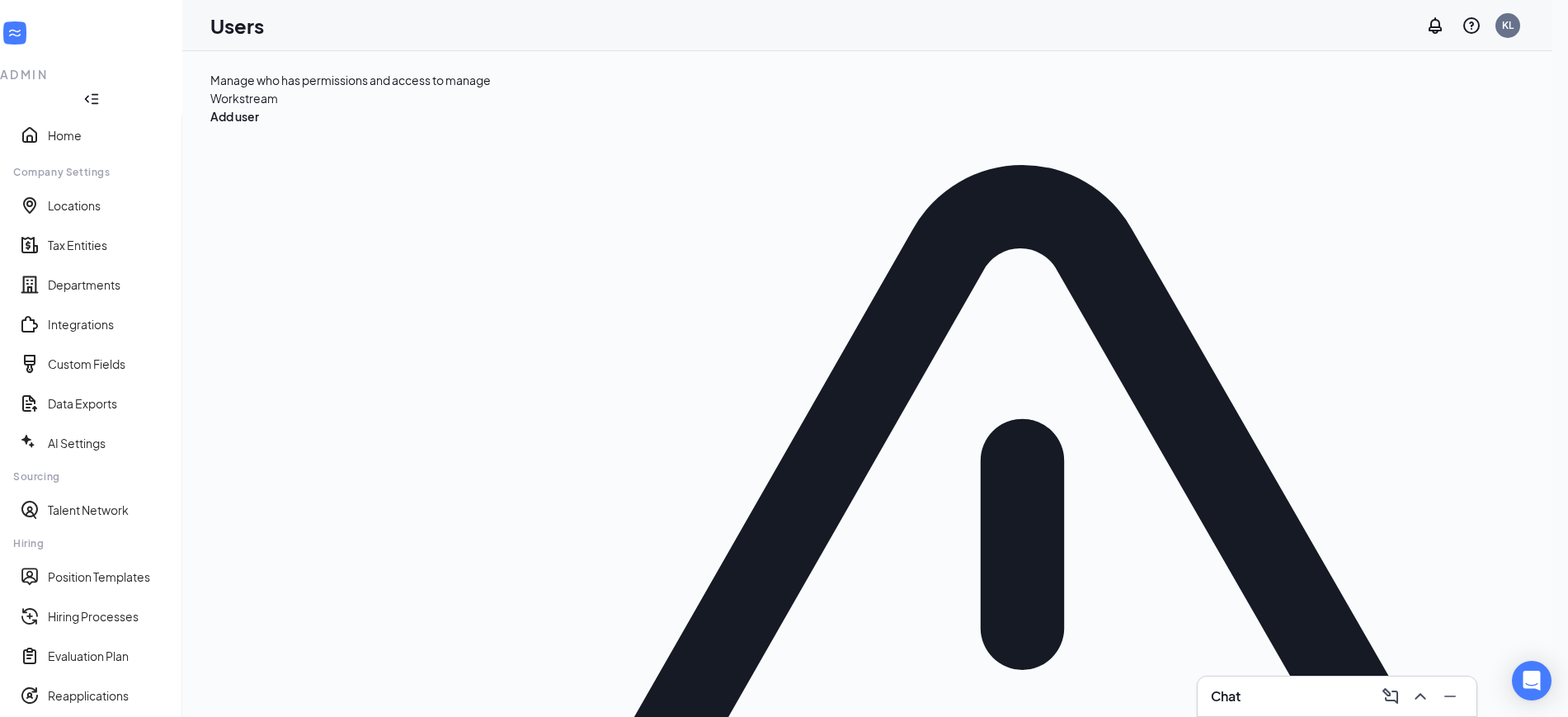
click at [1385, 508] on span "Edit user" at bounding box center [1395, 503] width 47 height 14
type input "[PHONE_NUMBER]"
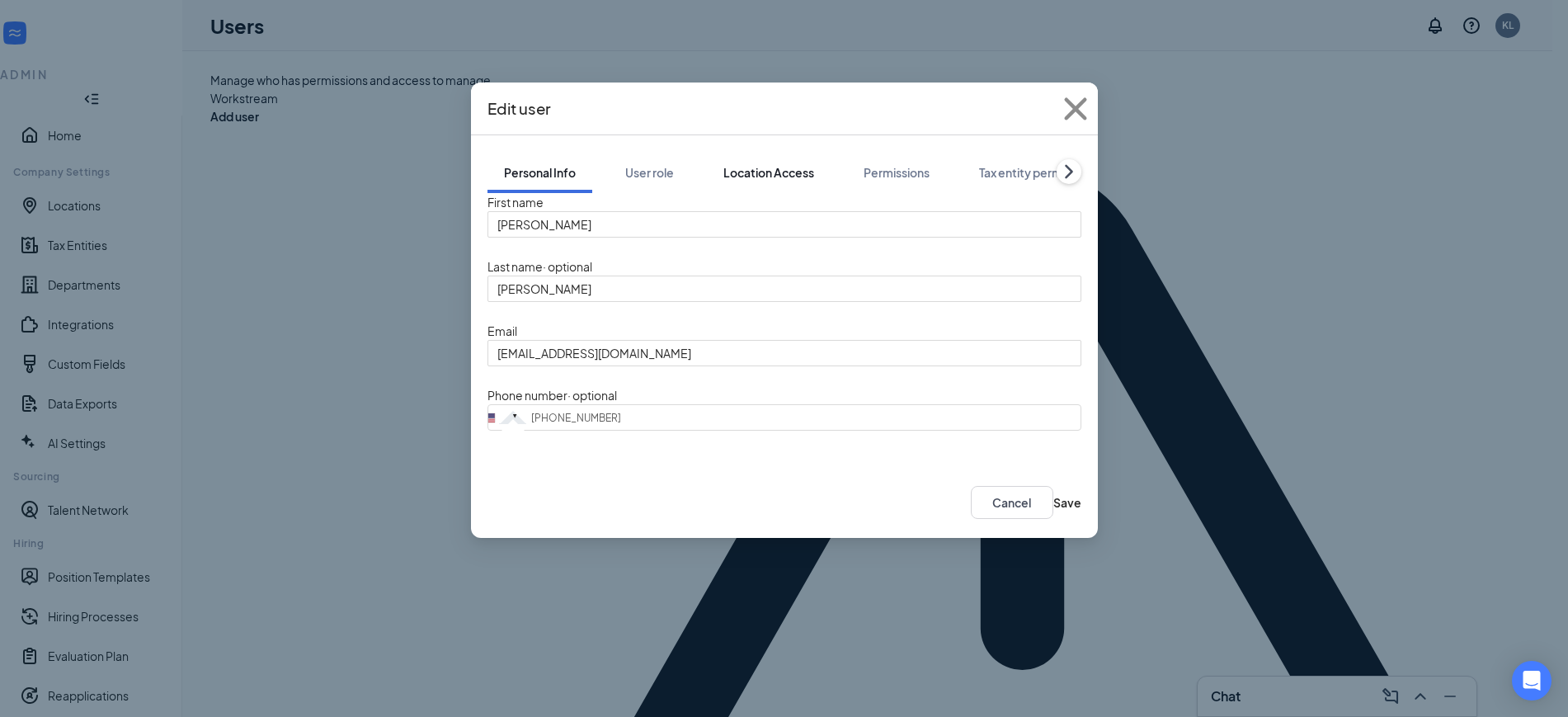
click at [773, 164] on div "Location Access" at bounding box center [769, 172] width 91 height 16
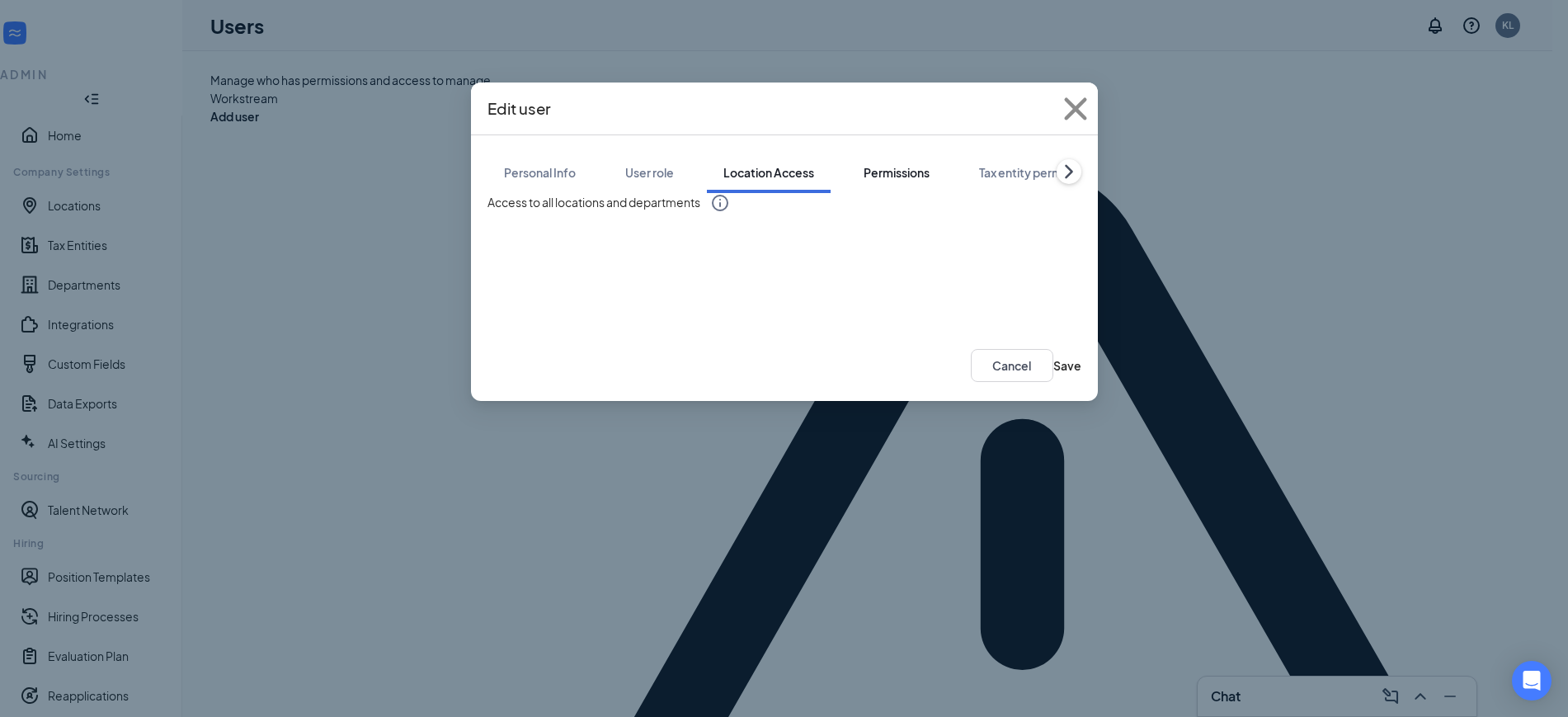
click at [873, 164] on div "Permissions" at bounding box center [897, 172] width 66 height 16
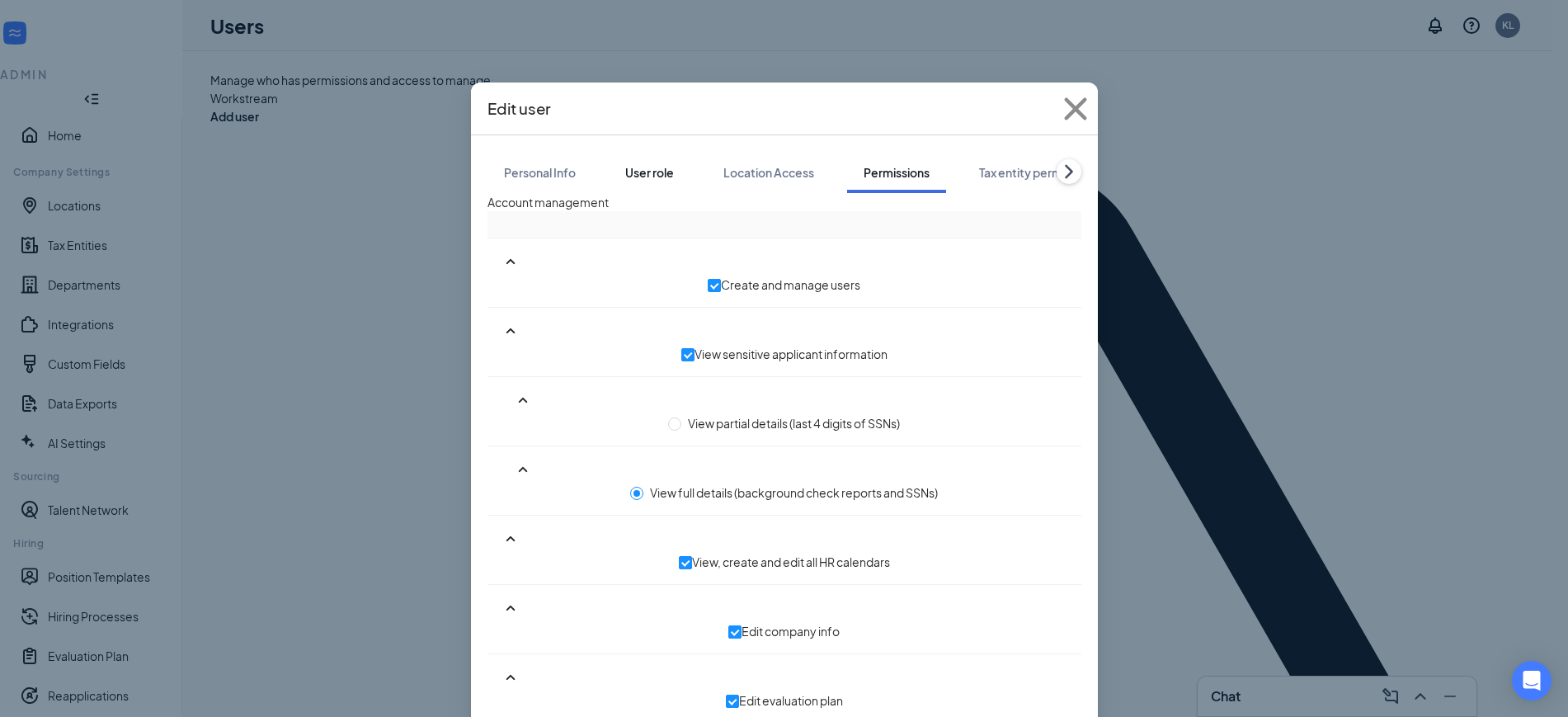
click at [662, 164] on div "User role" at bounding box center [650, 172] width 49 height 16
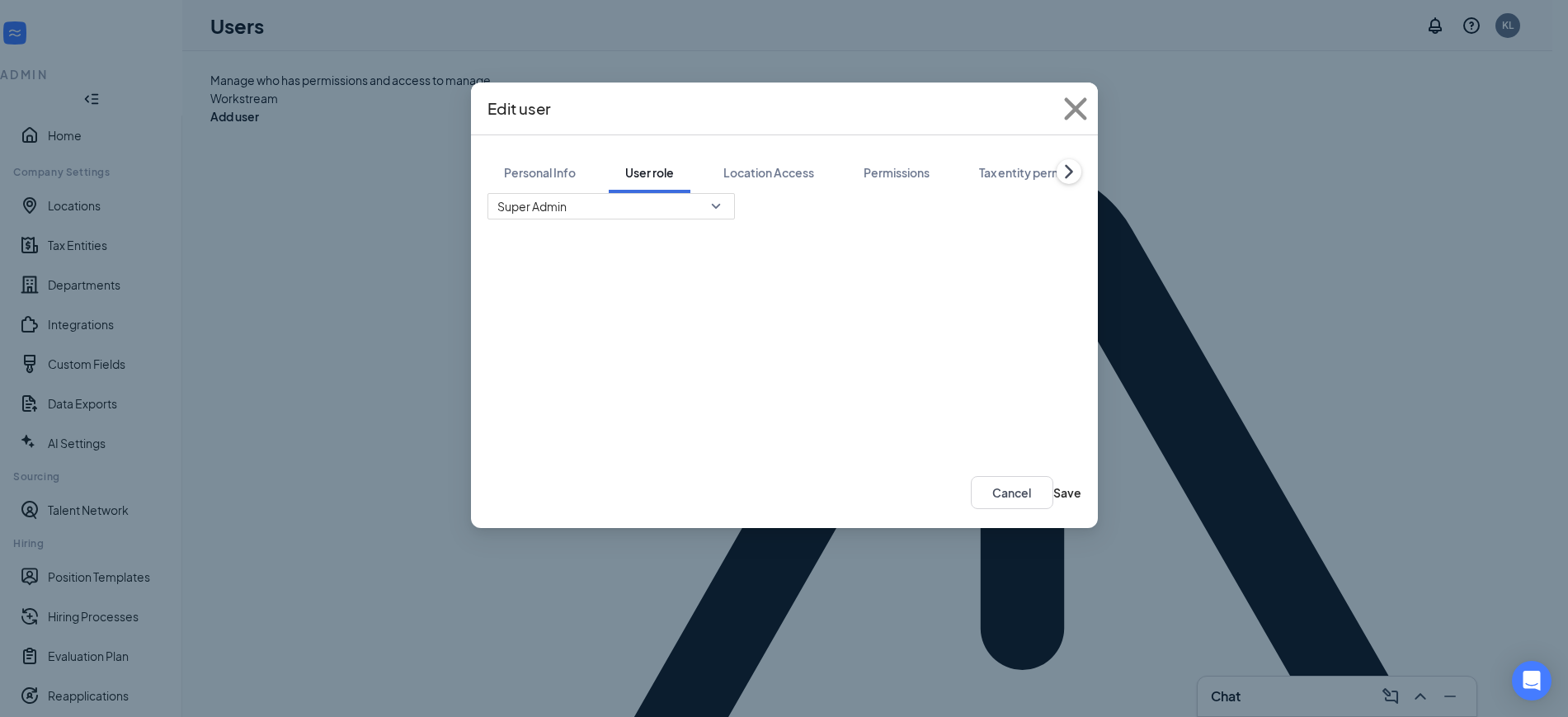
click at [1065, 159] on icon "ChevronRight" at bounding box center [1068, 171] width 25 height 25
click at [1065, 154] on button "Link team profile" at bounding box center [1019, 172] width 124 height 41
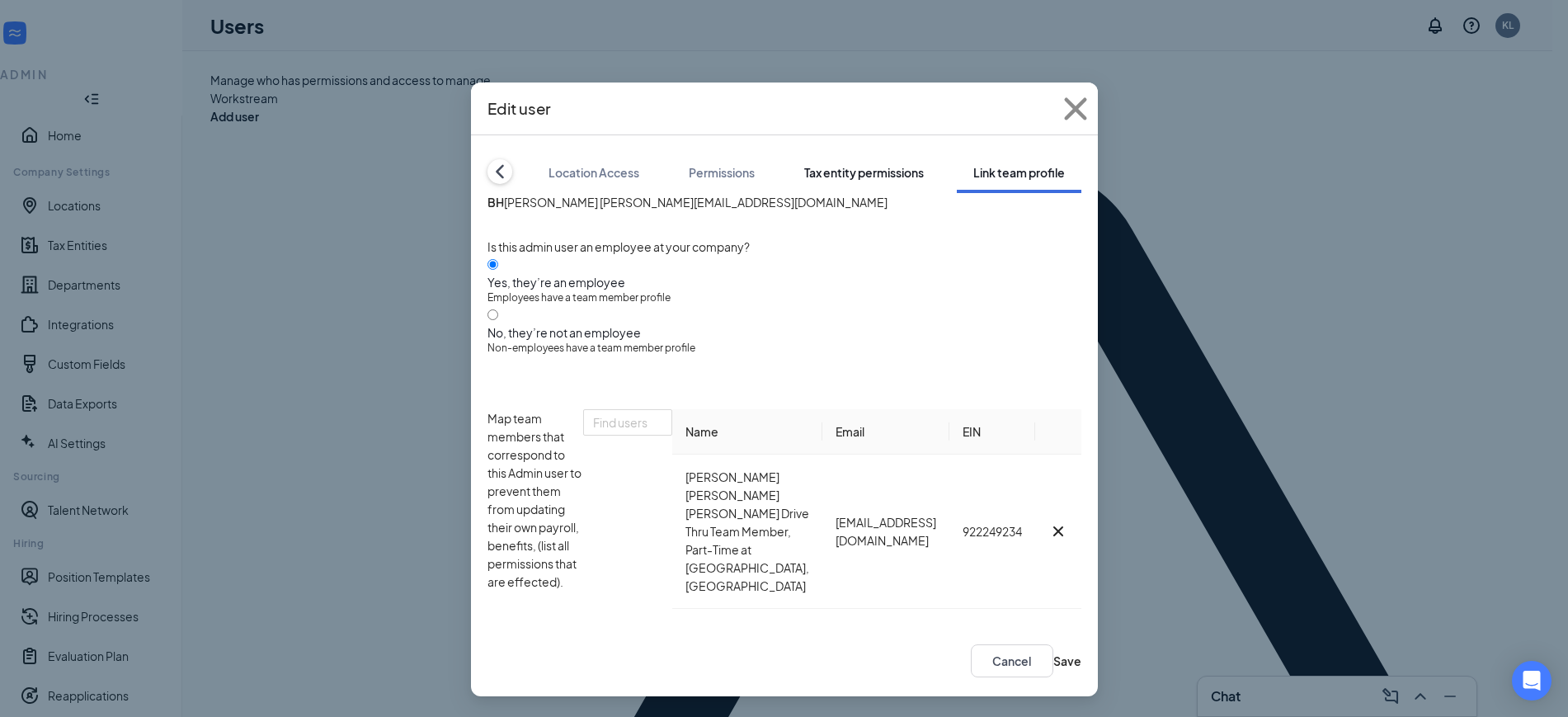
click at [840, 164] on div "Tax entity permissions" at bounding box center [864, 172] width 120 height 16
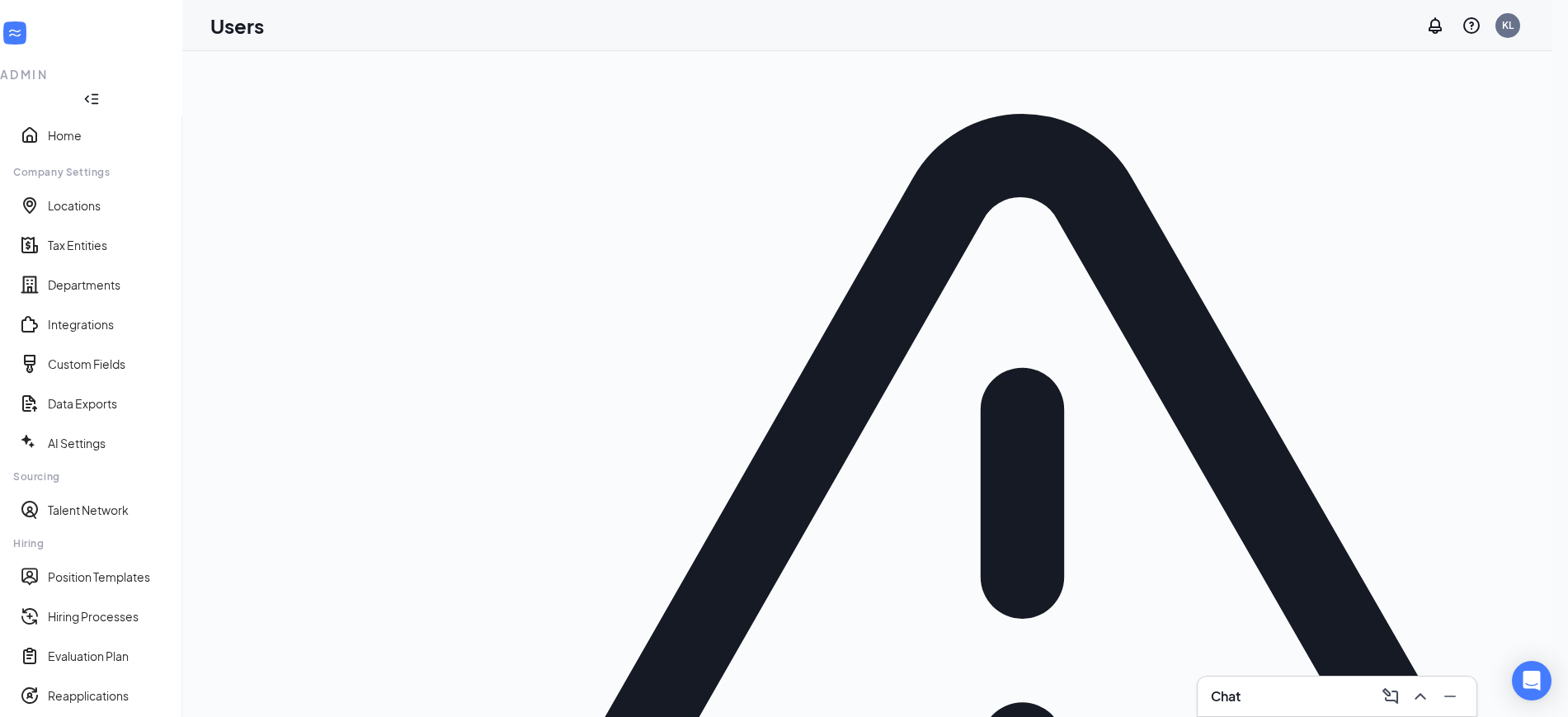
scroll to position [79, 0]
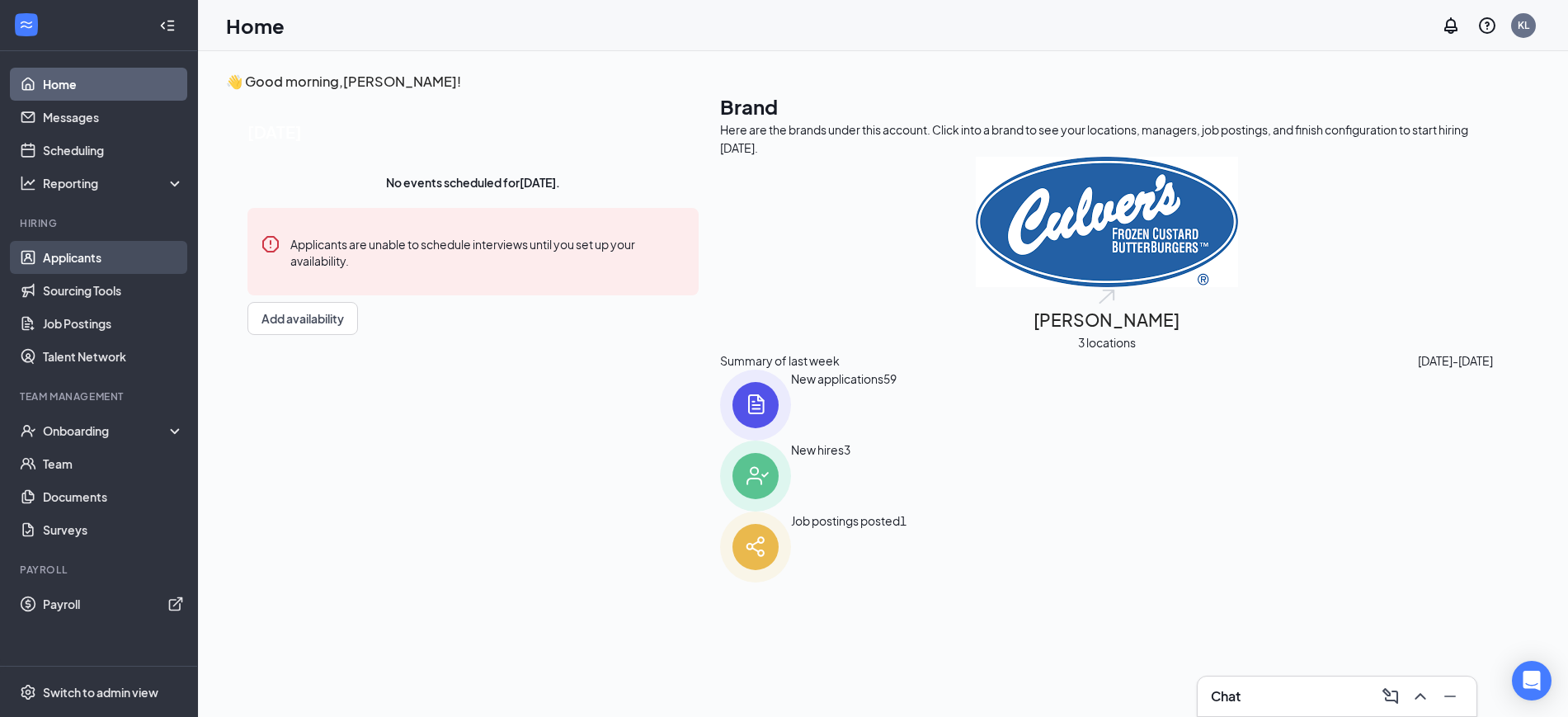
click at [64, 261] on link "Applicants" at bounding box center [113, 257] width 141 height 33
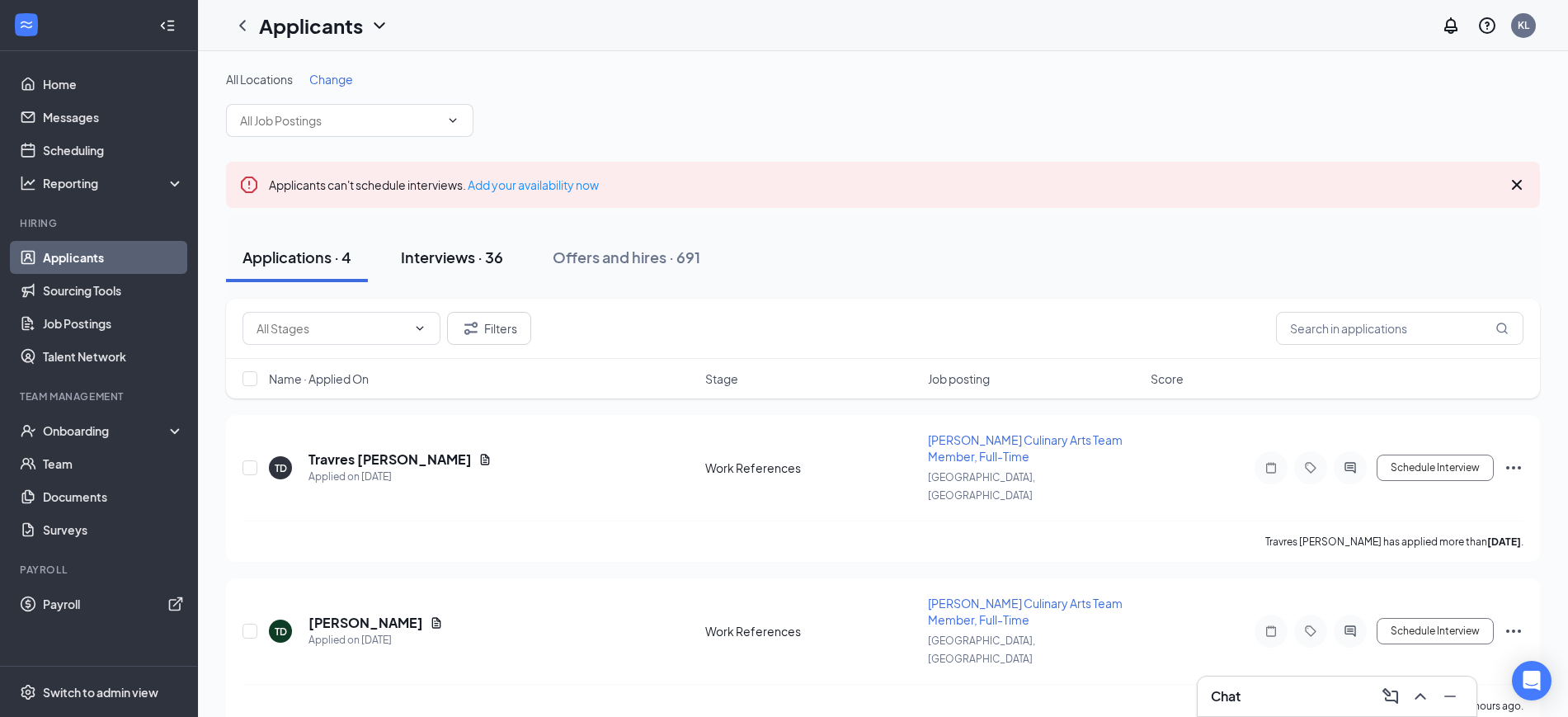
click at [456, 263] on div "Interviews · 36" at bounding box center [452, 257] width 102 height 20
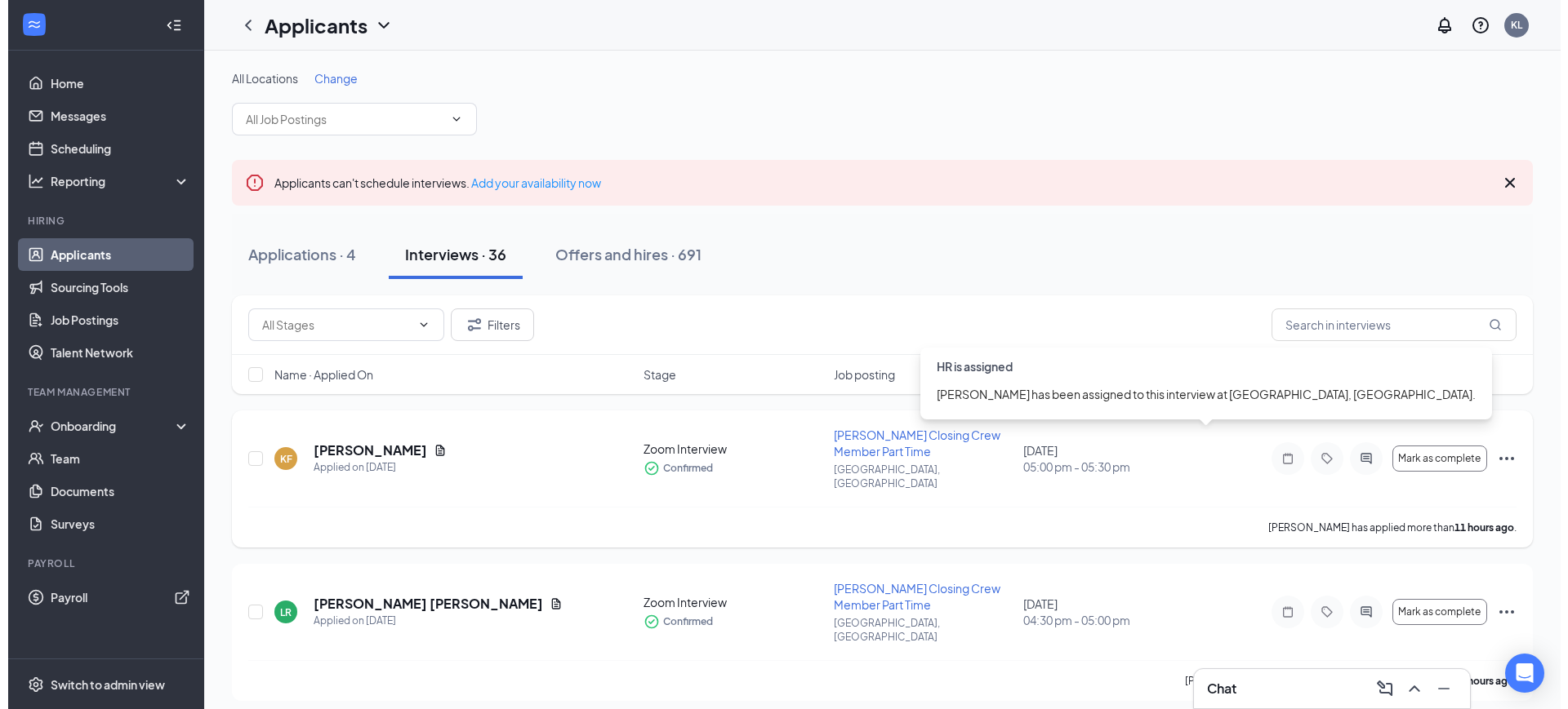
scroll to position [102, 0]
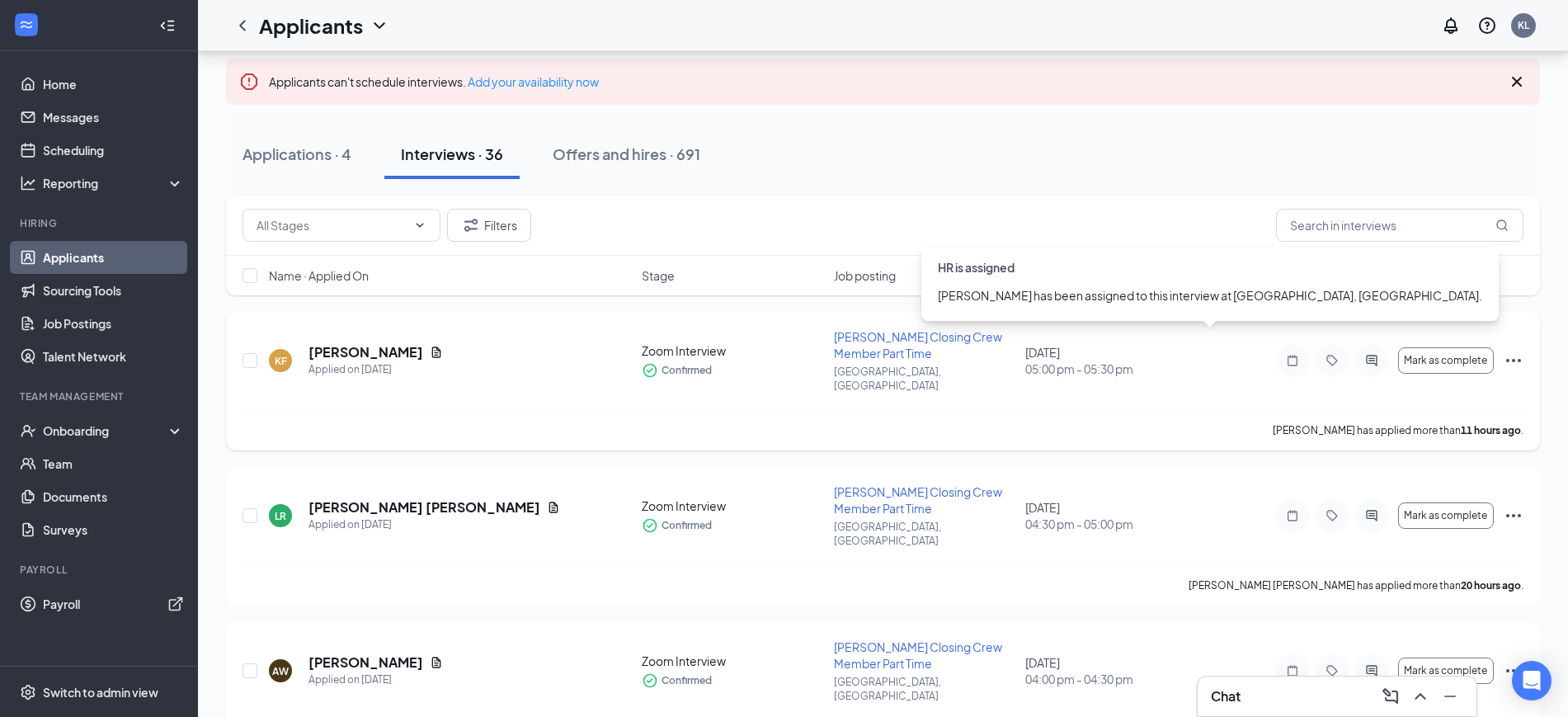
click at [1069, 344] on div "[DATE] 05:00 pm - 05:30 pm" at bounding box center [1116, 360] width 181 height 33
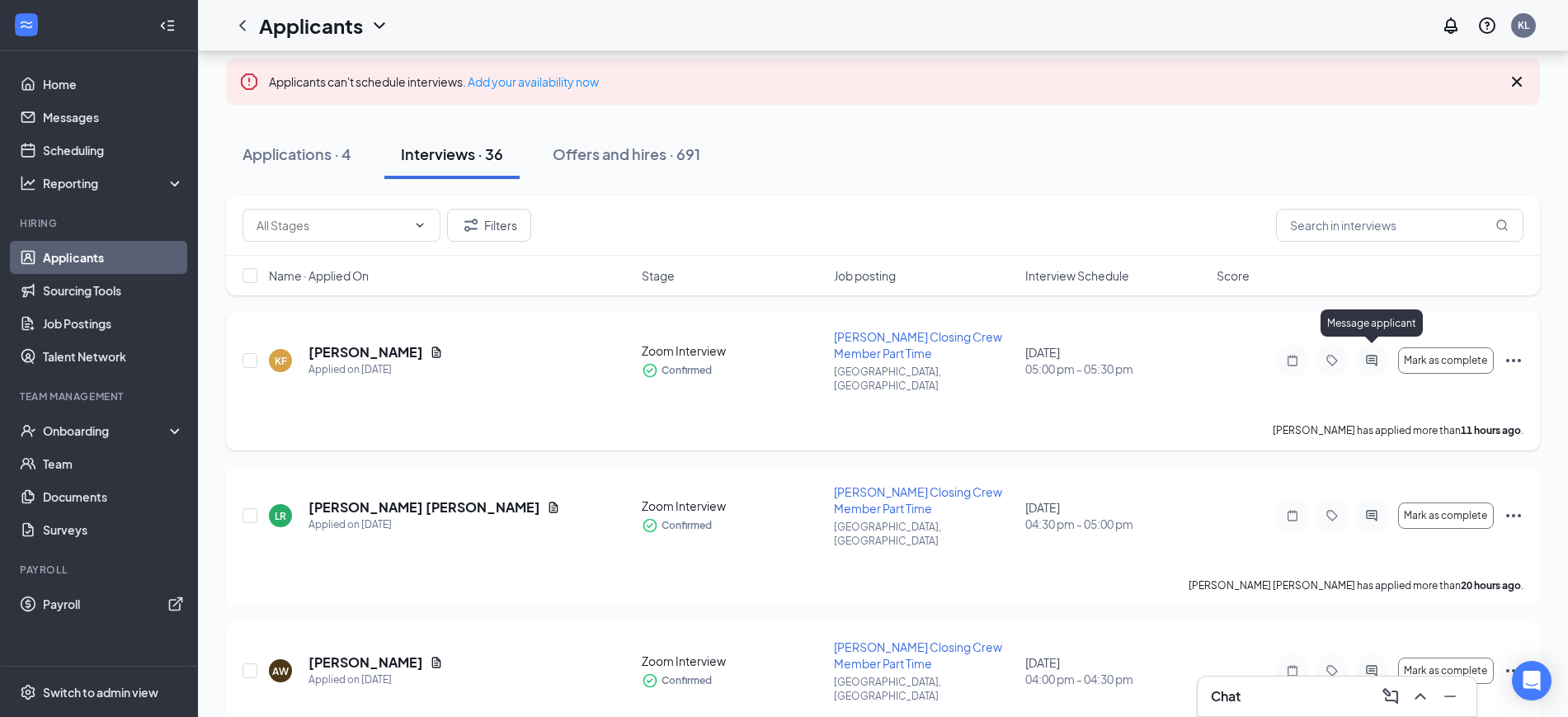
click at [1375, 354] on icon "ActiveChat" at bounding box center [1371, 361] width 20 height 14
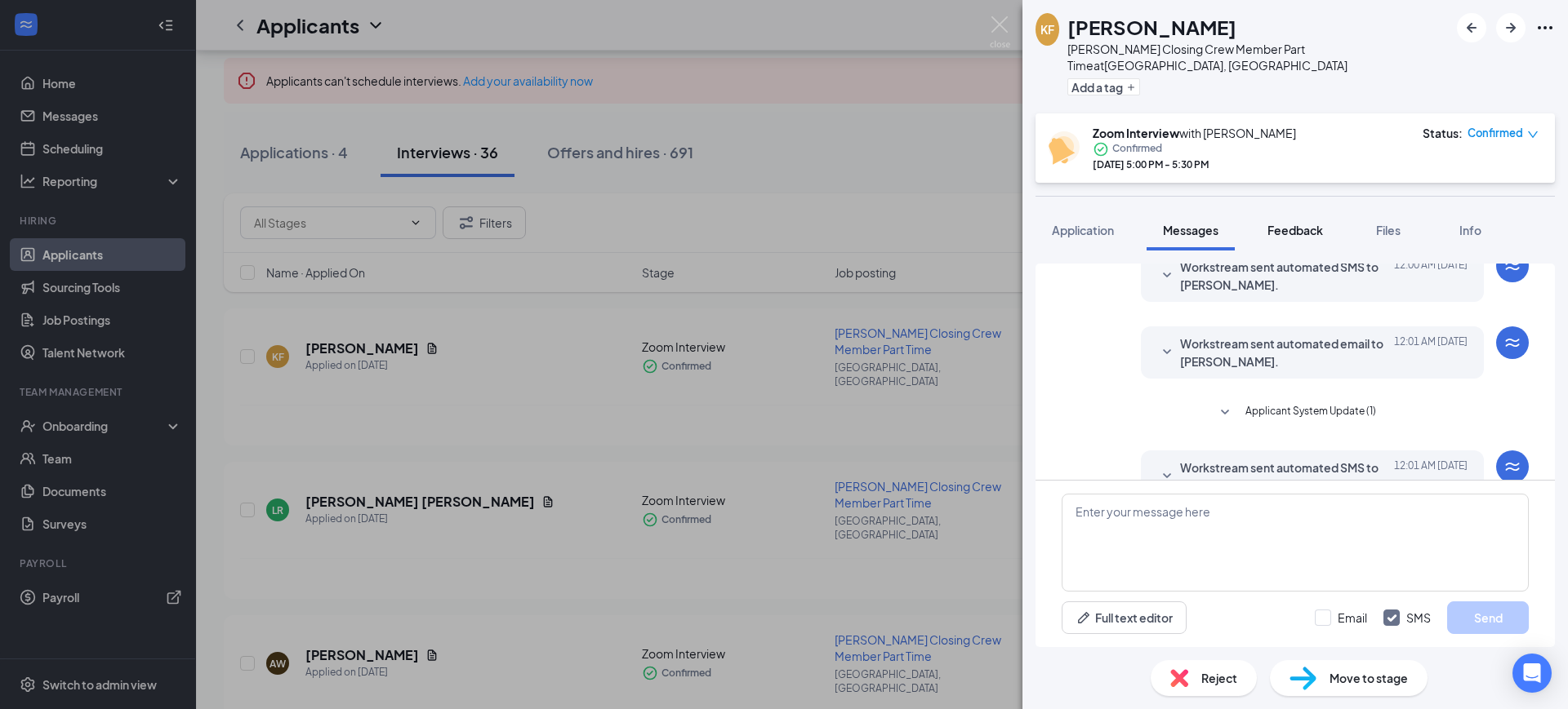
scroll to position [422, 0]
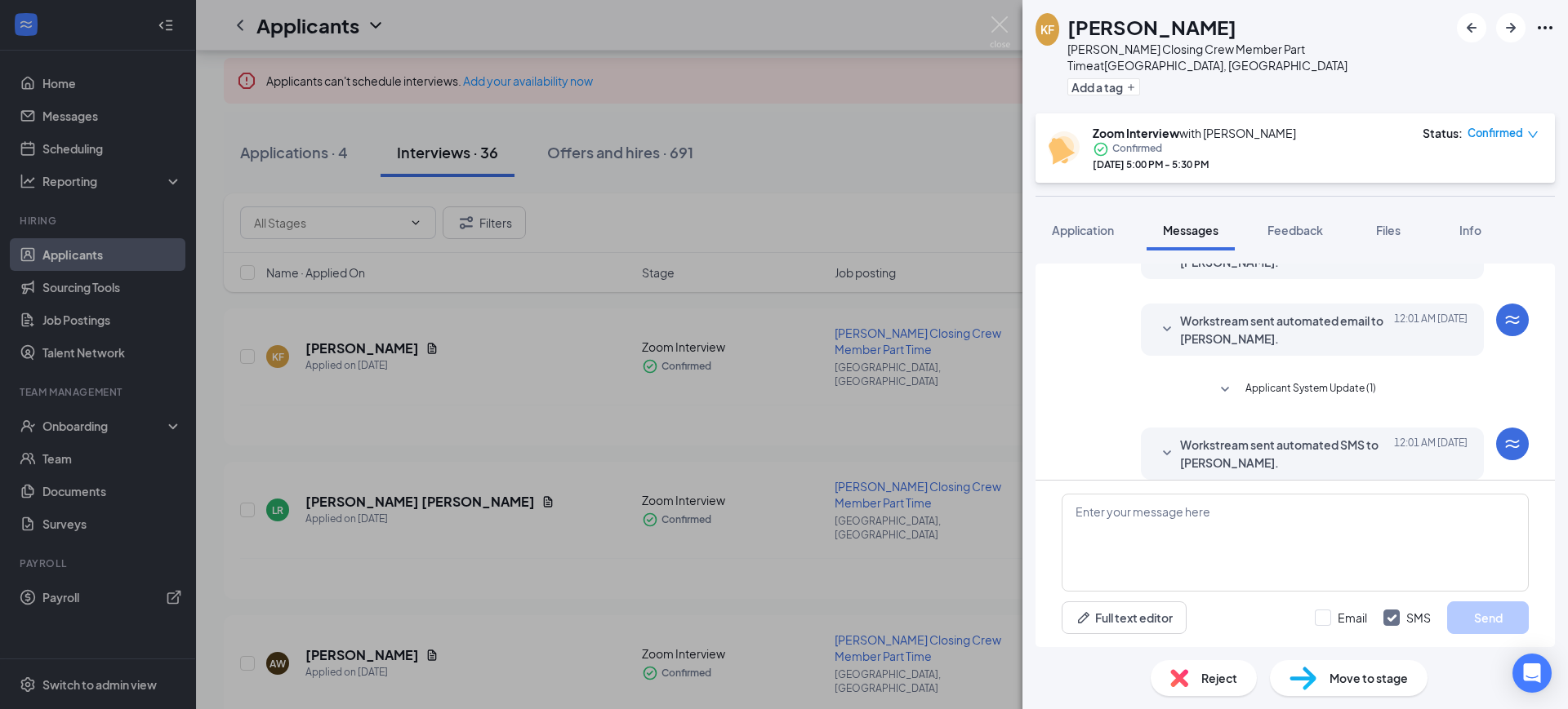
click at [1303, 435] on span "Workstream sent automated SMS to [PERSON_NAME]." at bounding box center [1287, 453] width 214 height 36
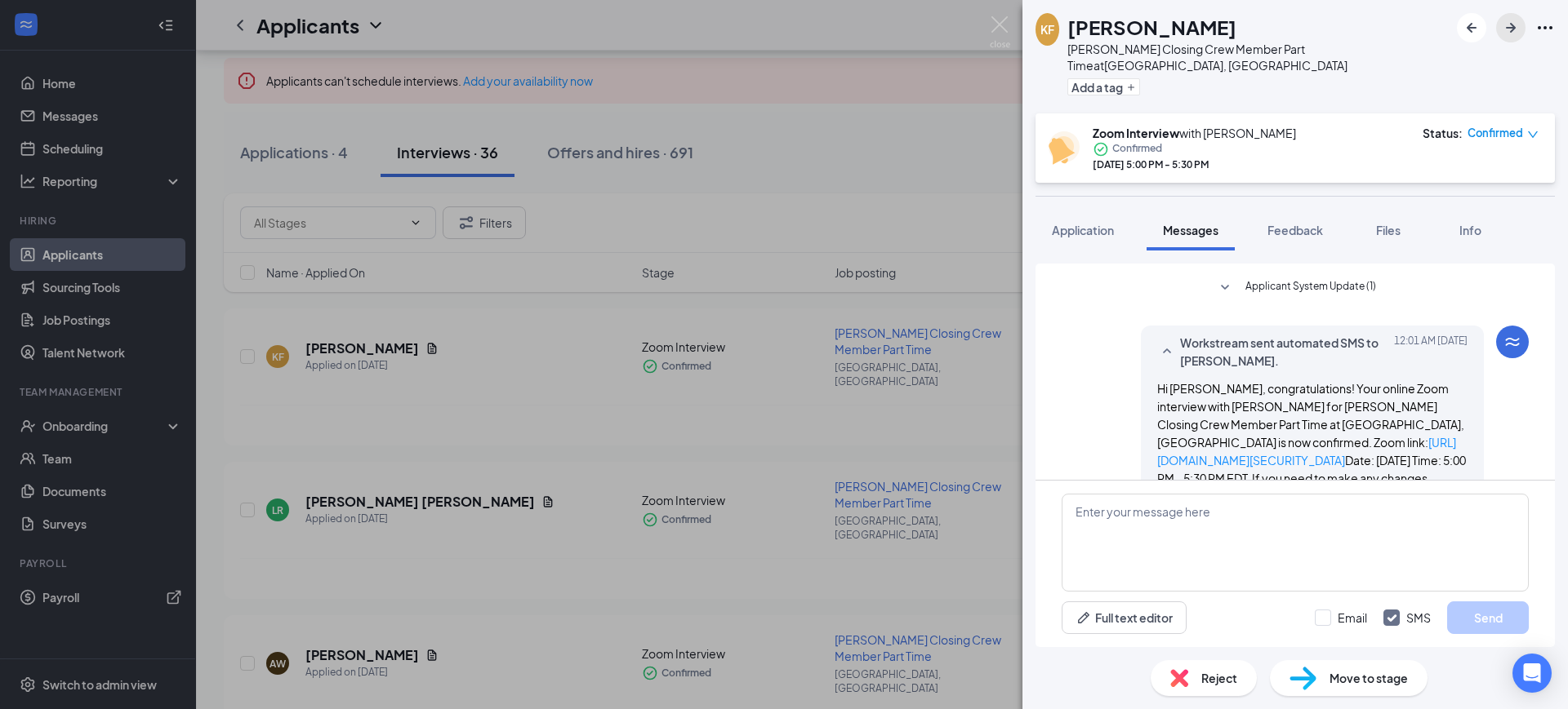
click at [1511, 27] on icon "ArrowRight" at bounding box center [1511, 28] width 10 height 10
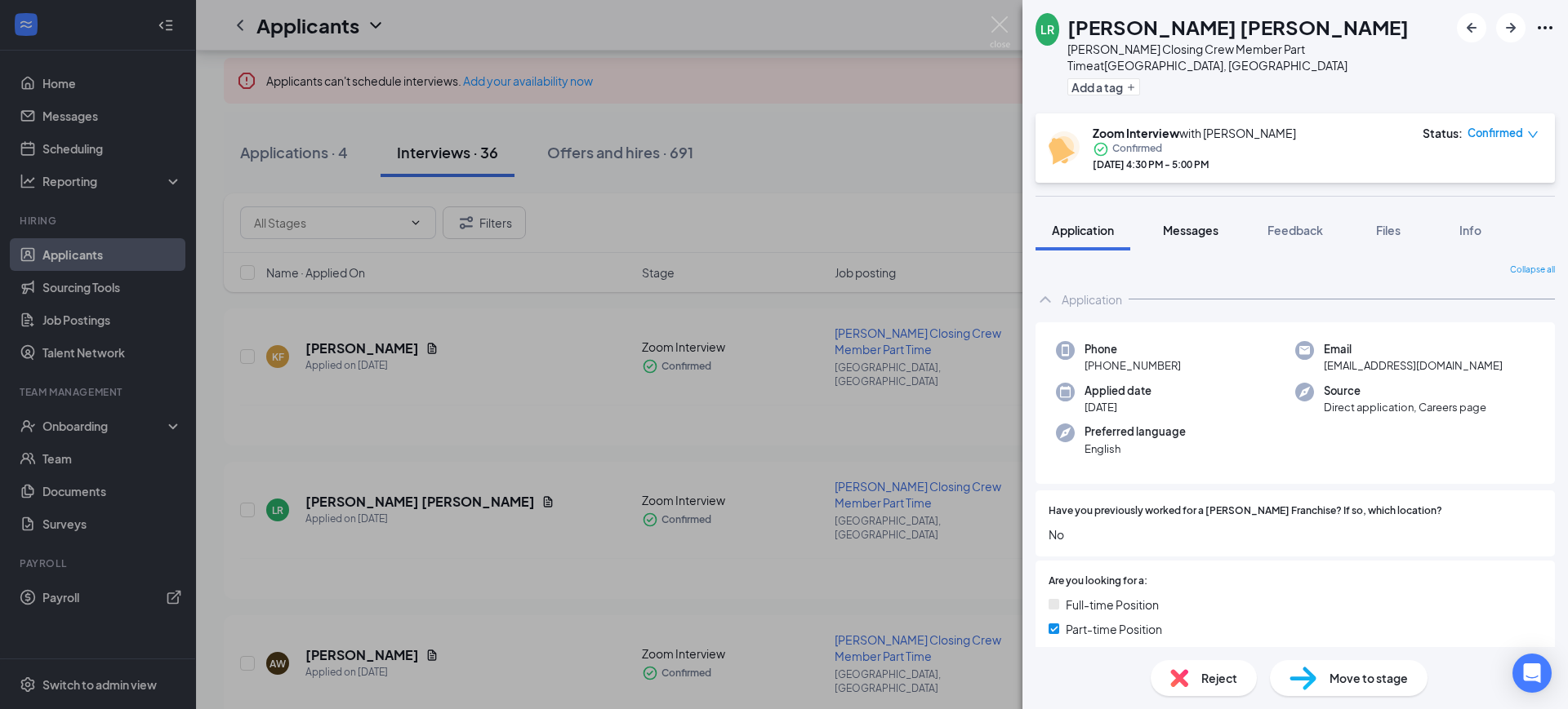
click at [1195, 223] on span "Messages" at bounding box center [1191, 230] width 56 height 14
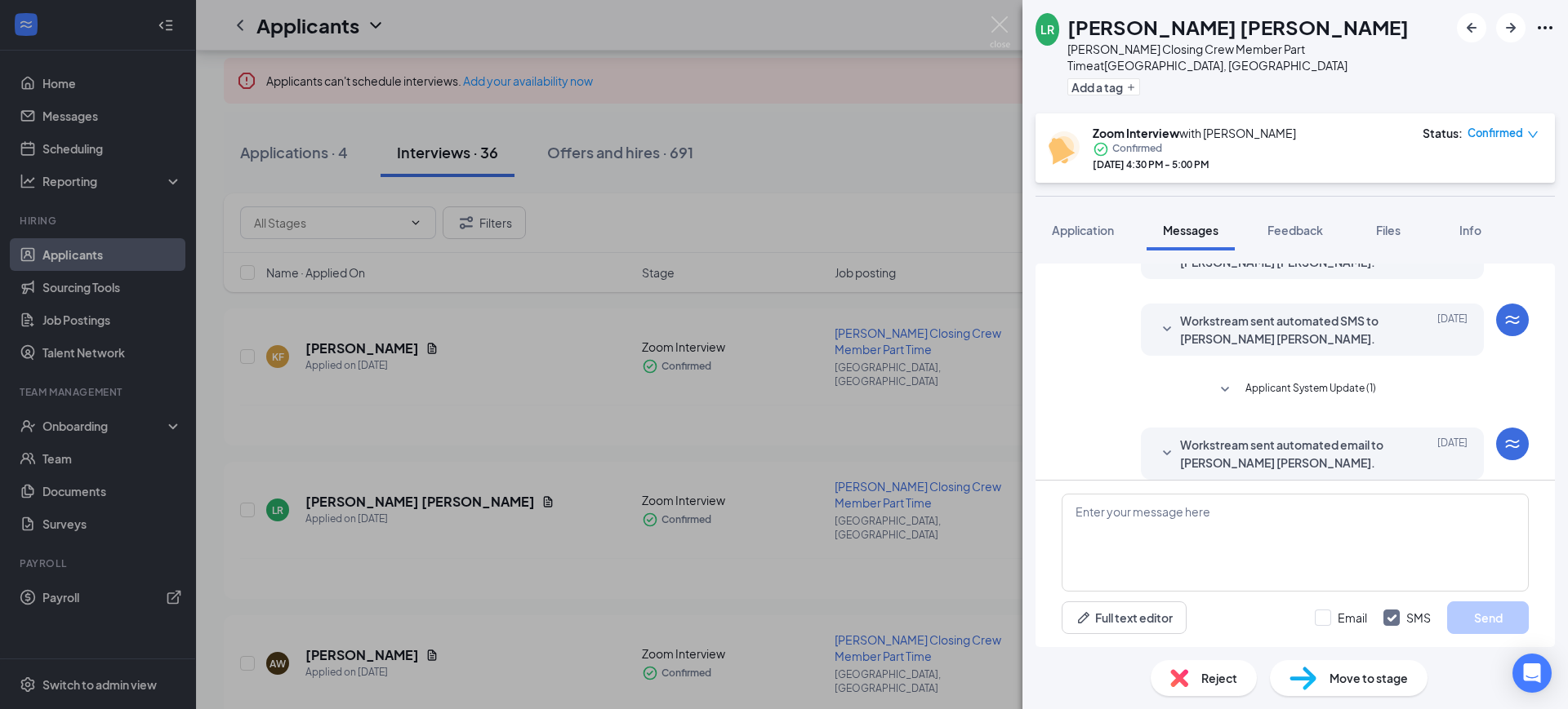
click at [1282, 437] on span "Workstream sent automated email to [PERSON_NAME] [PERSON_NAME]." at bounding box center [1287, 453] width 214 height 36
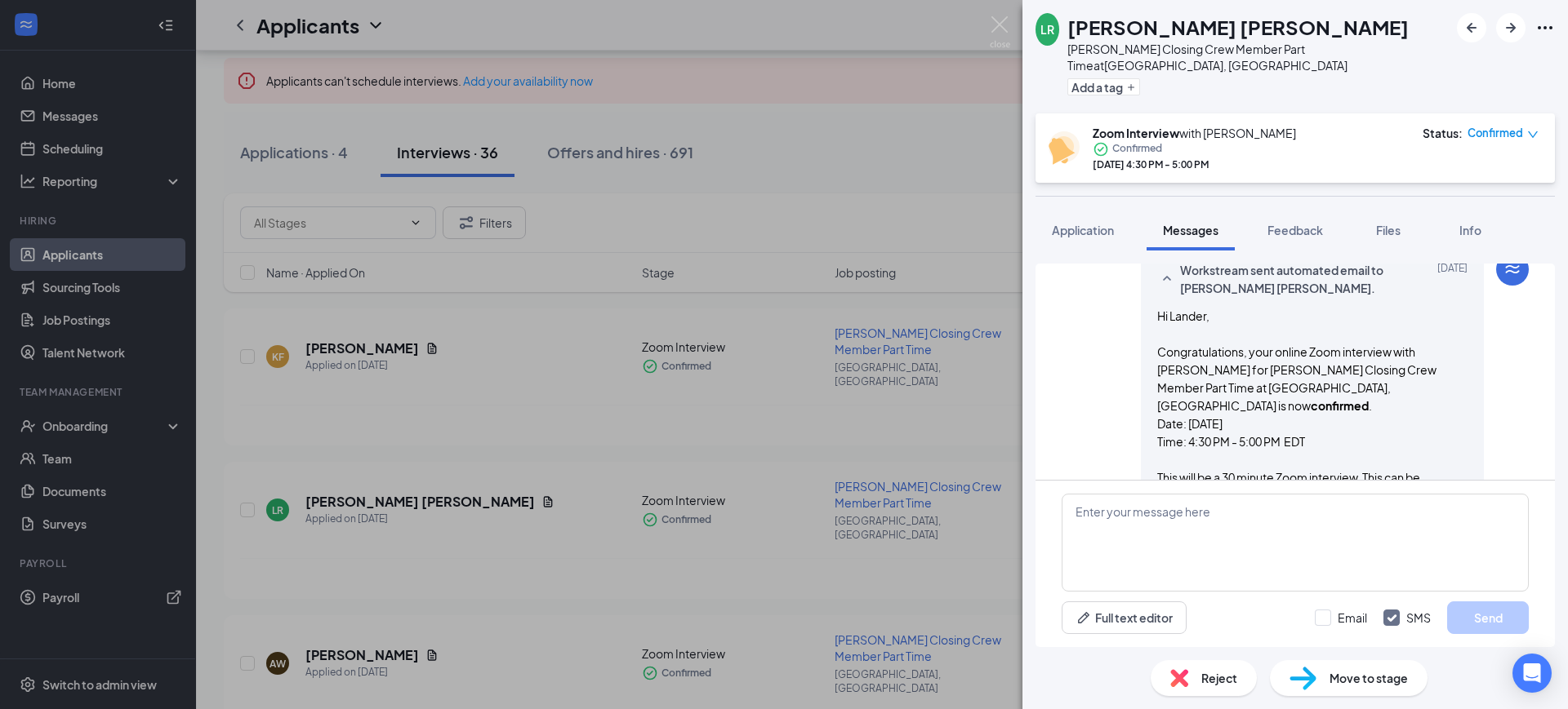
scroll to position [497, 0]
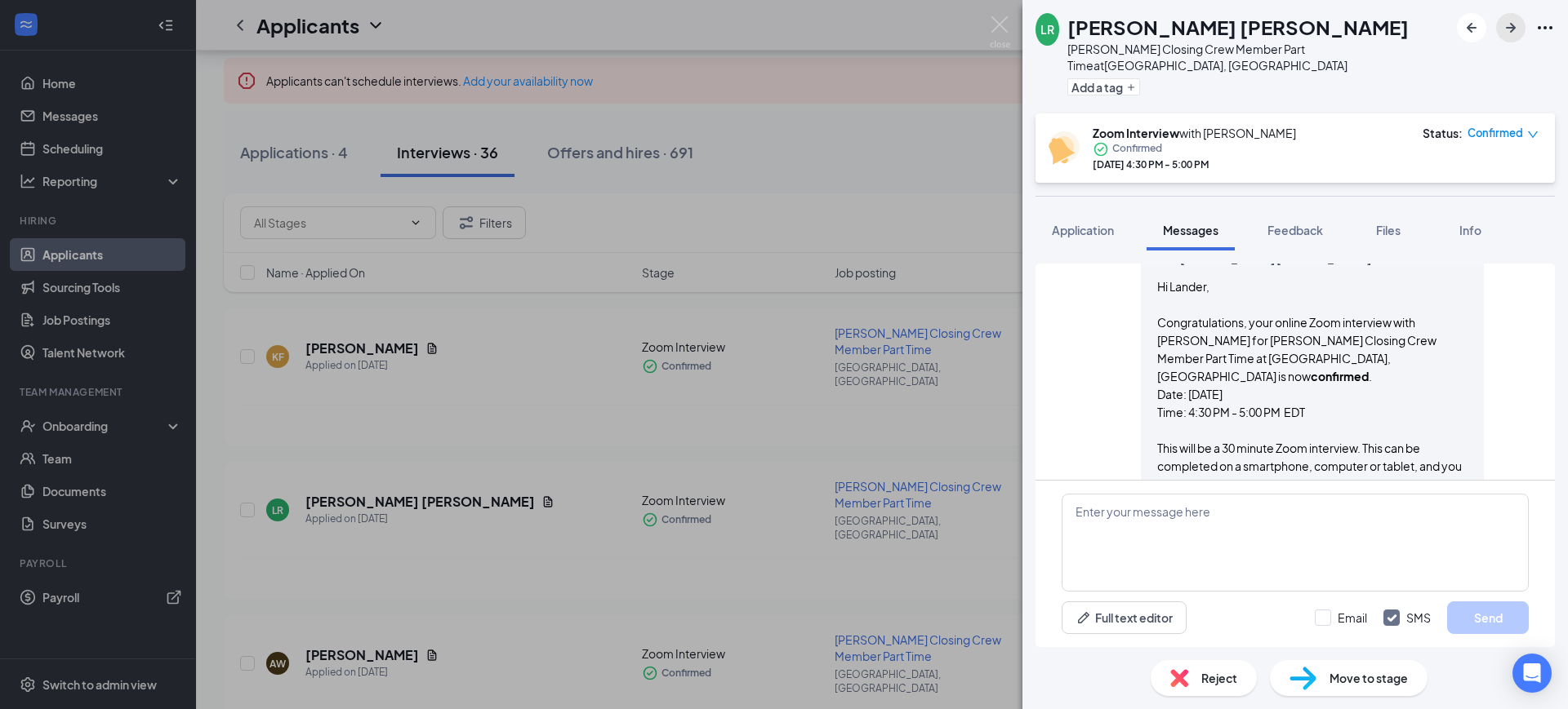
click at [1509, 32] on icon "ArrowRight" at bounding box center [1510, 27] width 19 height 19
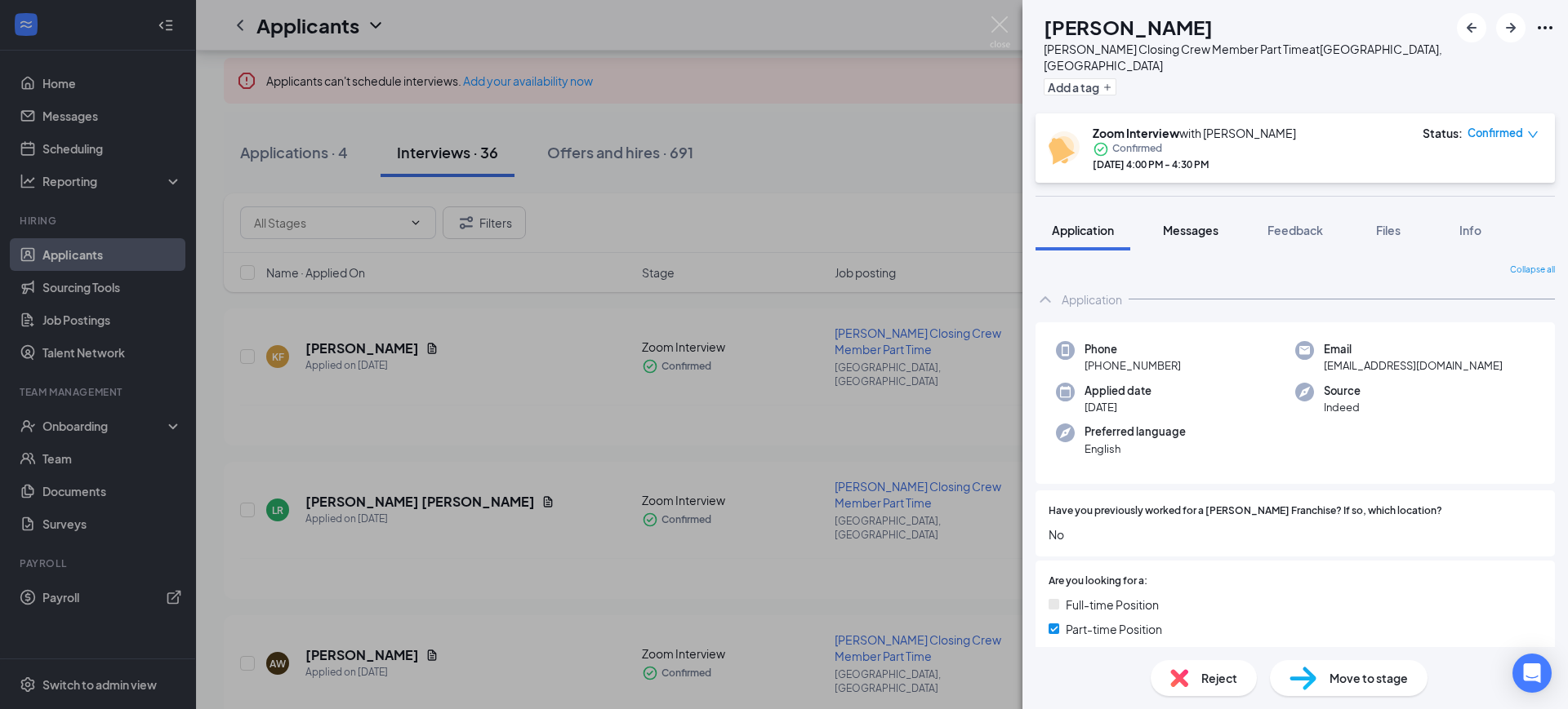
click at [1191, 223] on span "Messages" at bounding box center [1191, 230] width 56 height 14
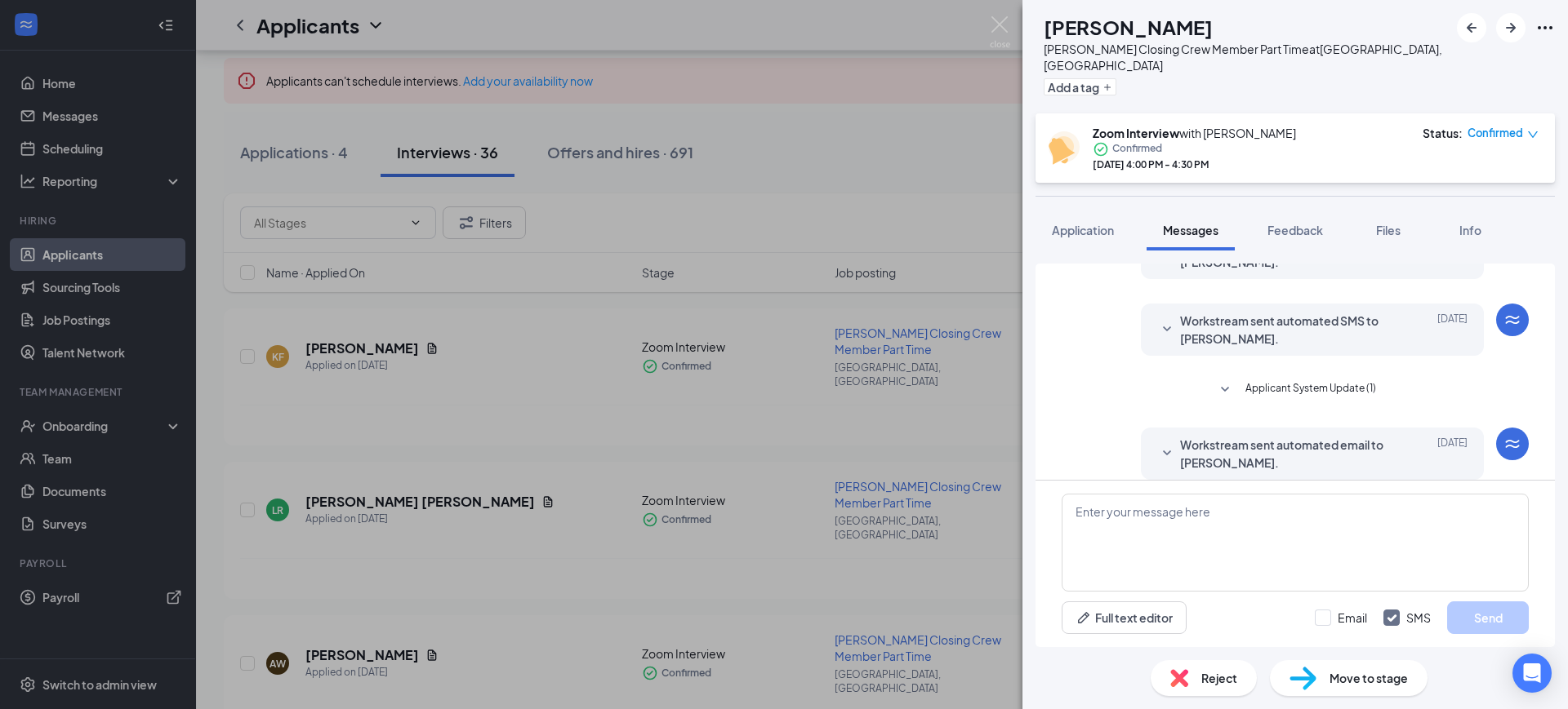
click at [1261, 445] on span "Workstream sent automated email to [PERSON_NAME]." at bounding box center [1287, 453] width 214 height 36
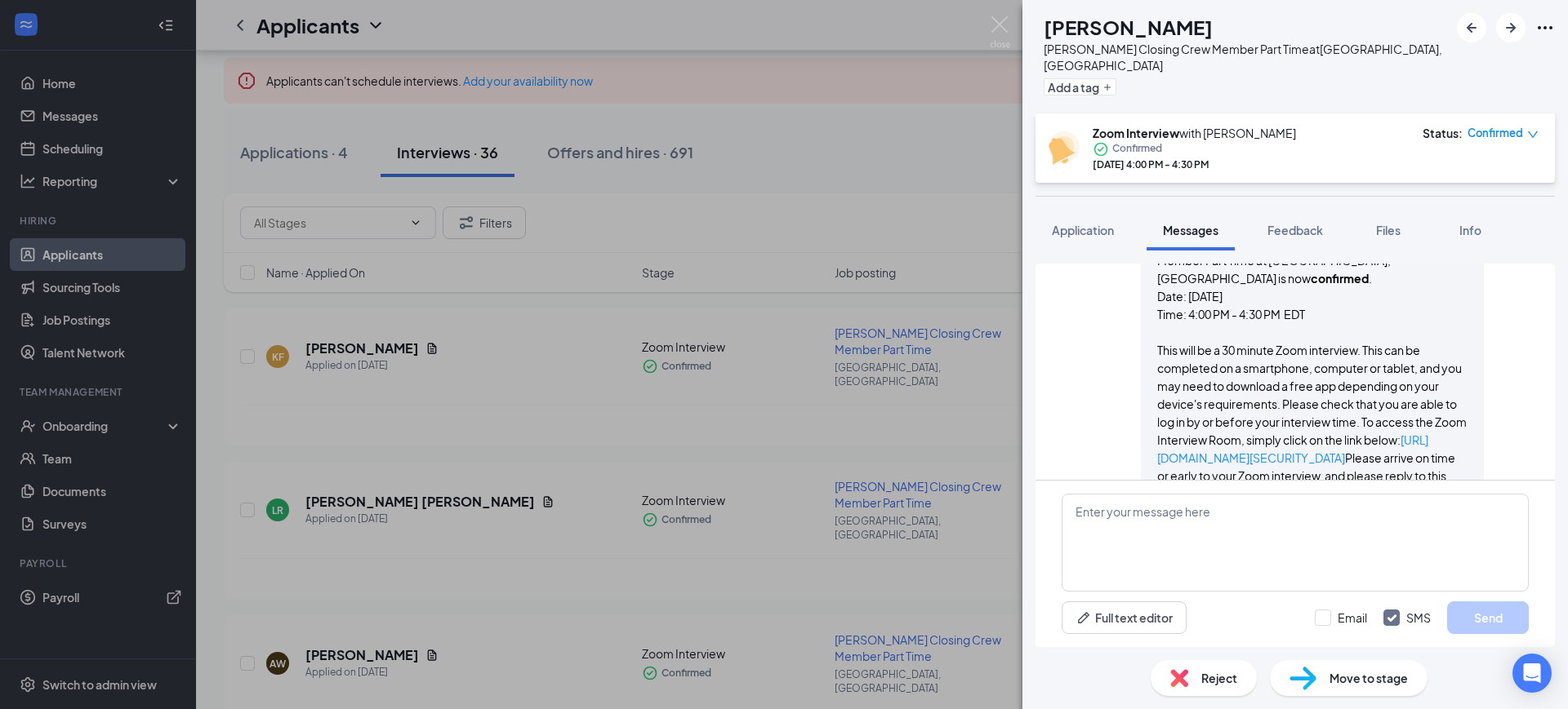
scroll to position [728, 0]
click at [1506, 35] on icon "ArrowRight" at bounding box center [1510, 27] width 19 height 19
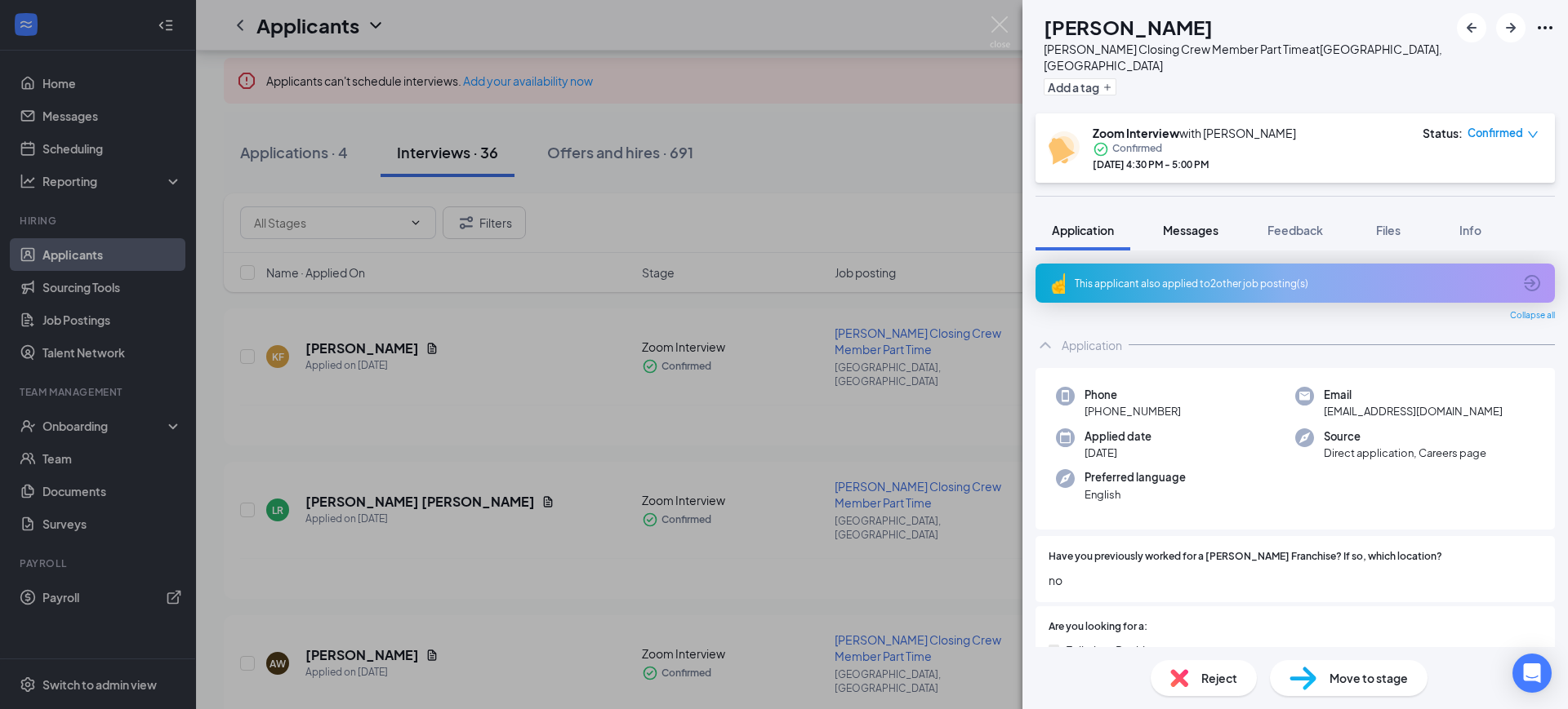
click at [1199, 223] on span "Messages" at bounding box center [1191, 230] width 56 height 14
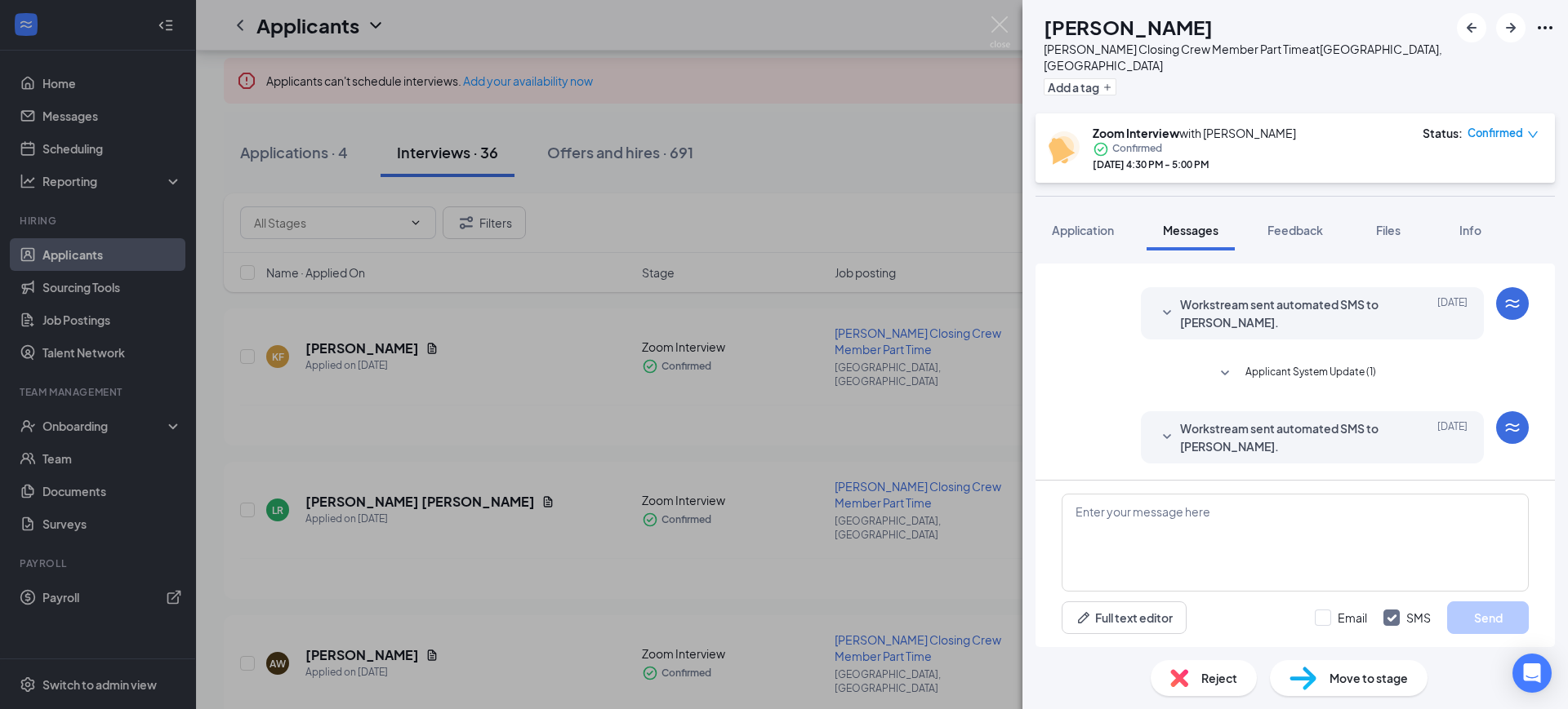
scroll to position [293, 0]
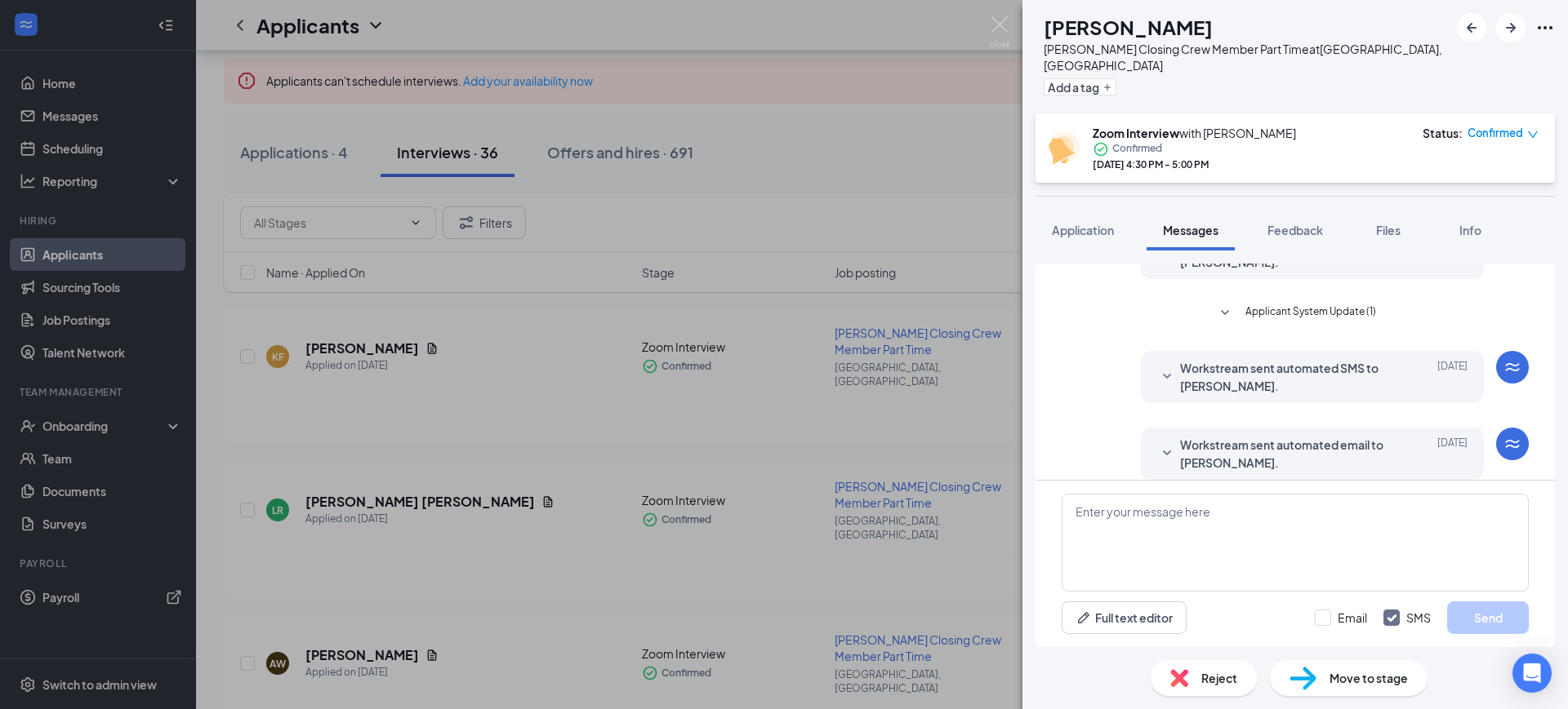
click at [1277, 442] on span "Workstream sent automated email to [PERSON_NAME]." at bounding box center [1287, 453] width 214 height 36
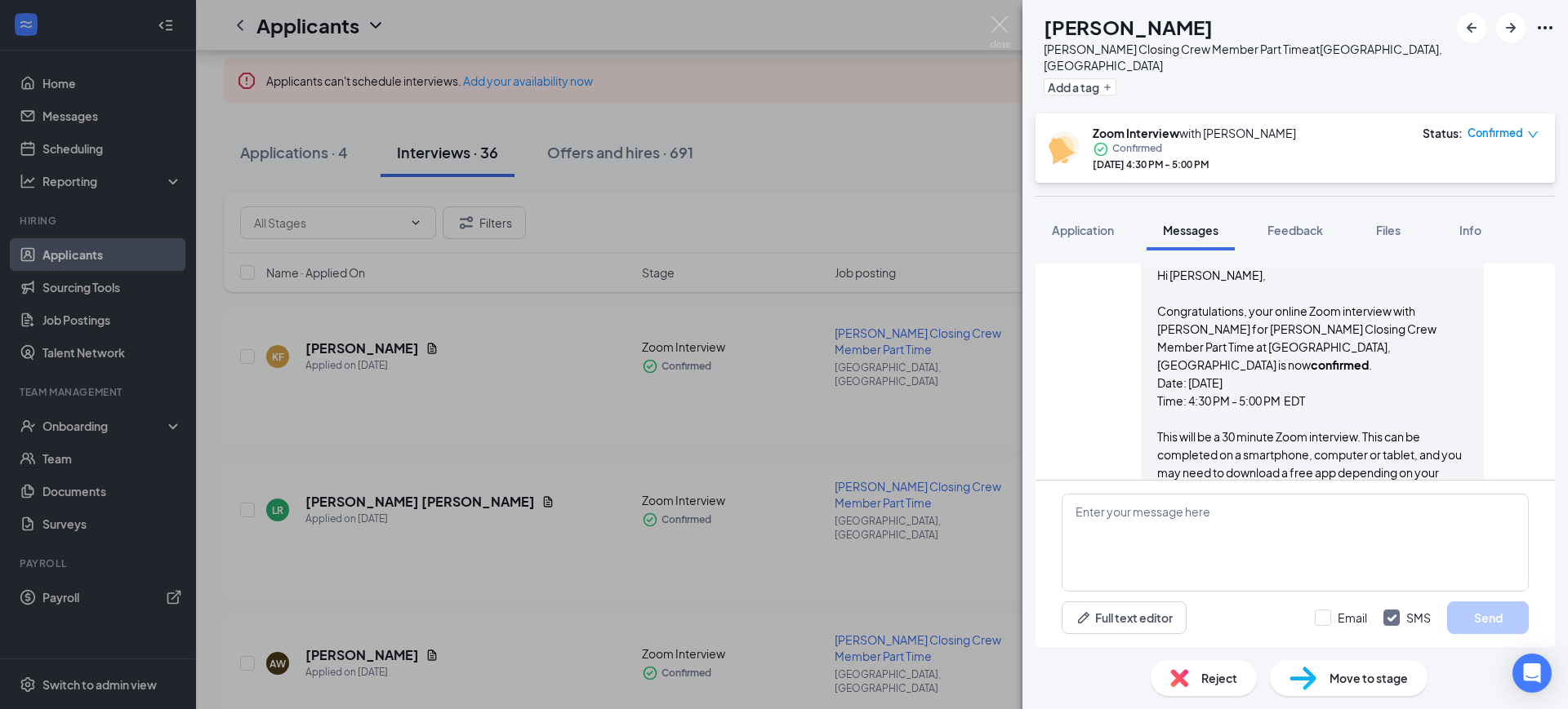
scroll to position [497, 0]
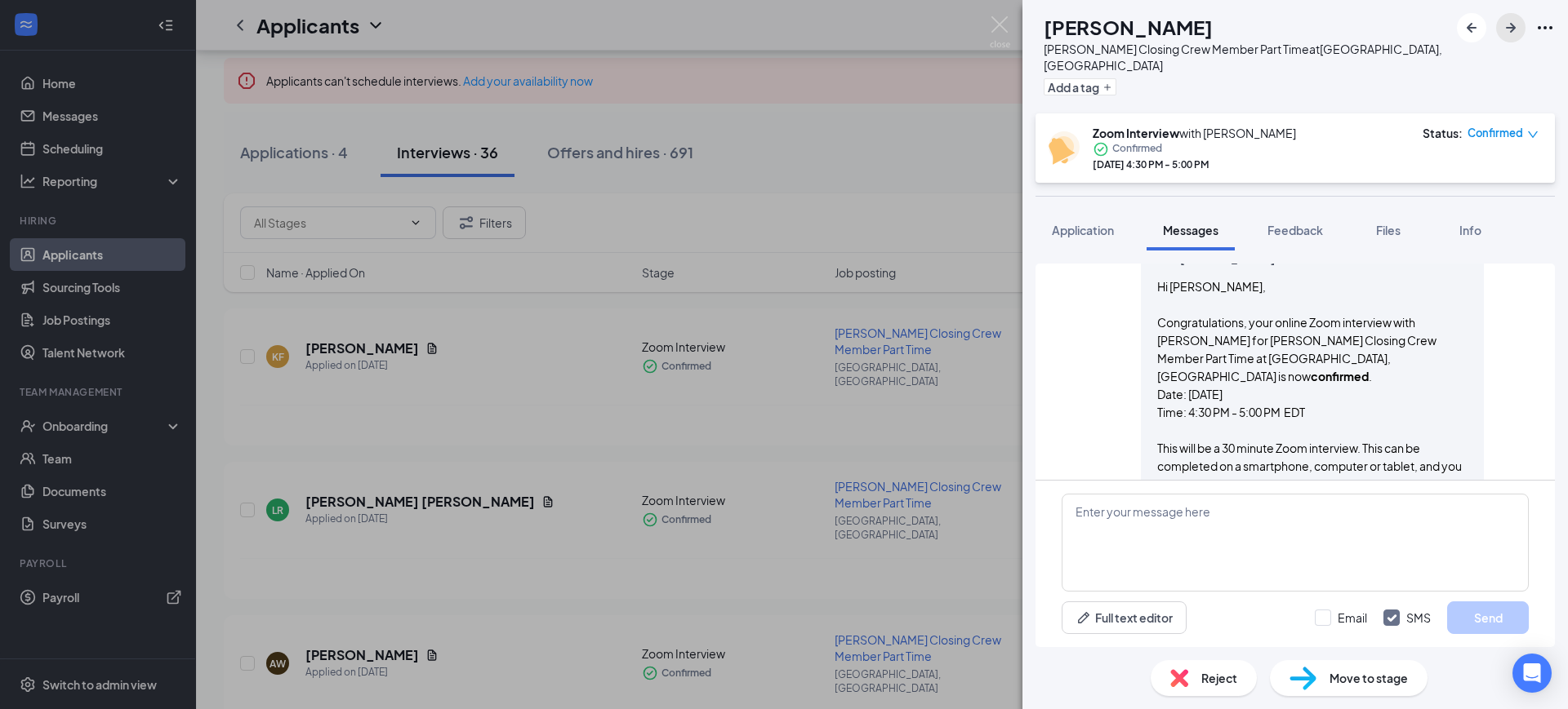
click at [1517, 21] on icon "ArrowRight" at bounding box center [1510, 27] width 19 height 19
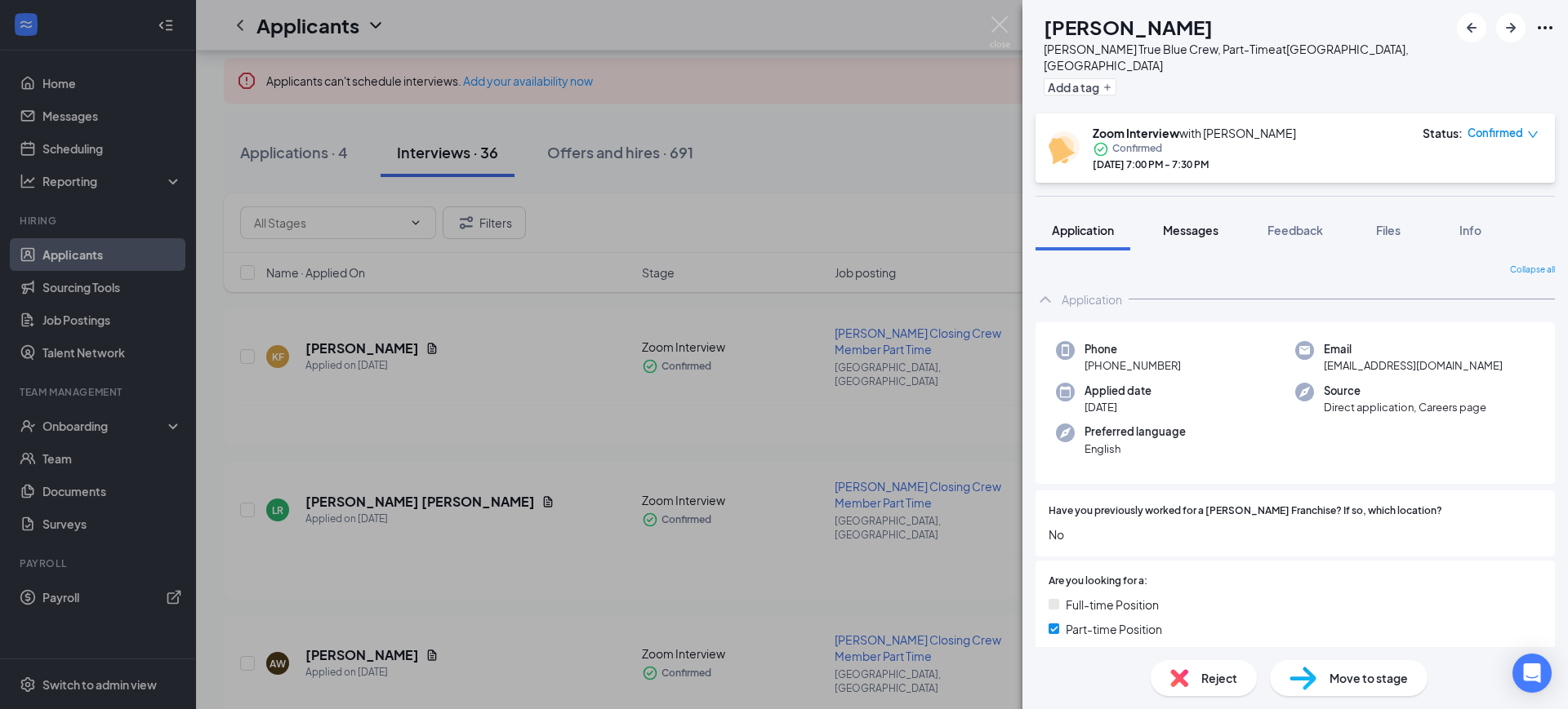
click at [1198, 223] on span "Messages" at bounding box center [1191, 230] width 56 height 14
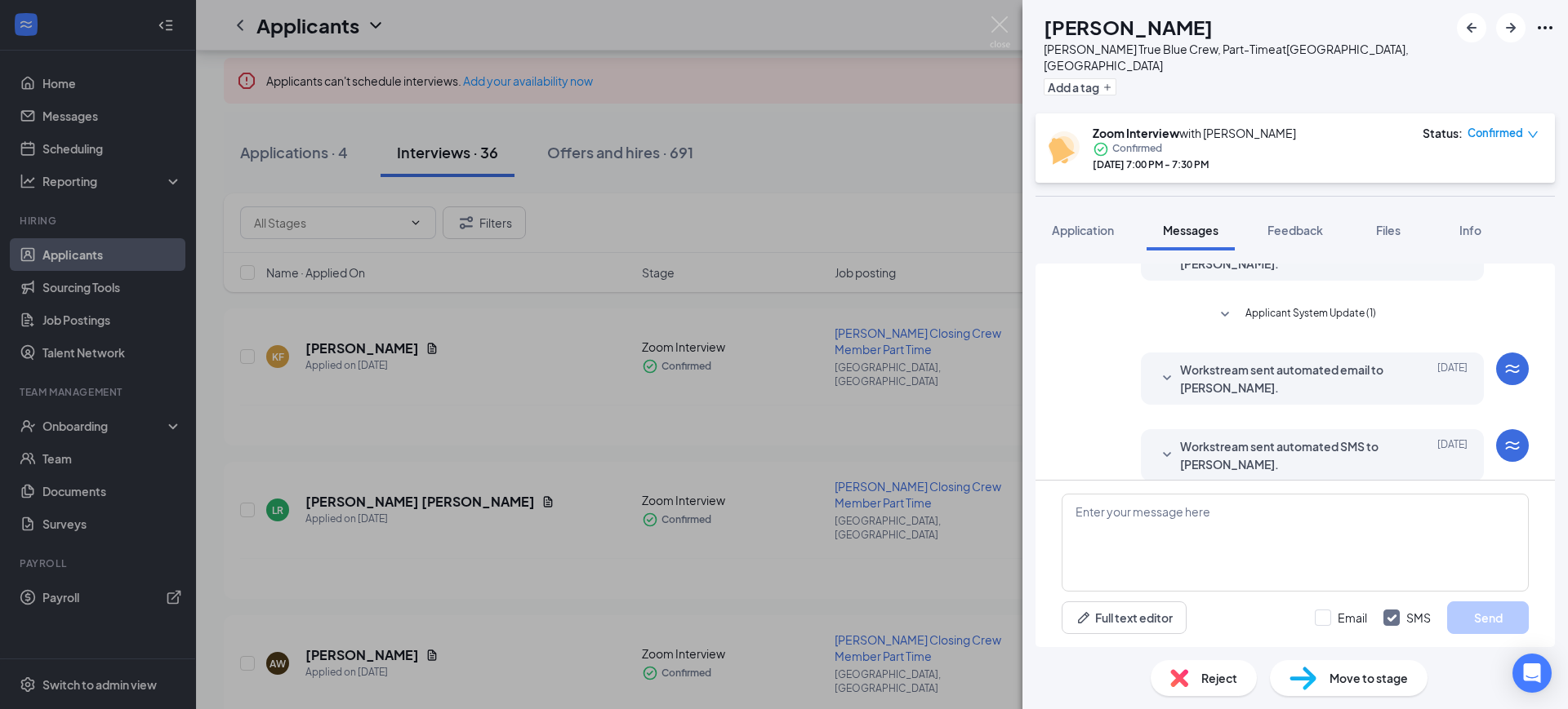
scroll to position [293, 0]
click at [1301, 435] on span "Workstream sent automated SMS to [PERSON_NAME]." at bounding box center [1287, 453] width 214 height 36
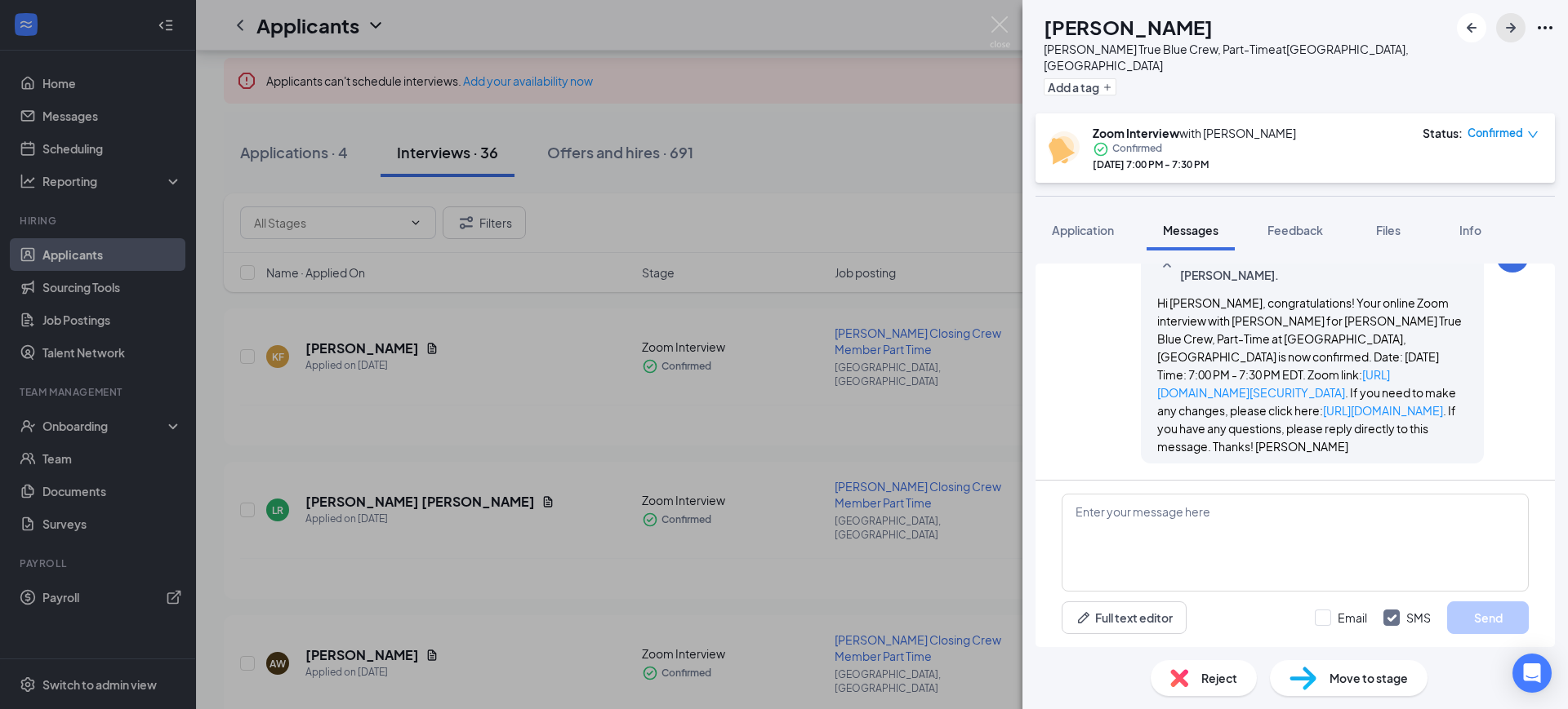
click at [1512, 37] on icon "ArrowRight" at bounding box center [1510, 27] width 19 height 19
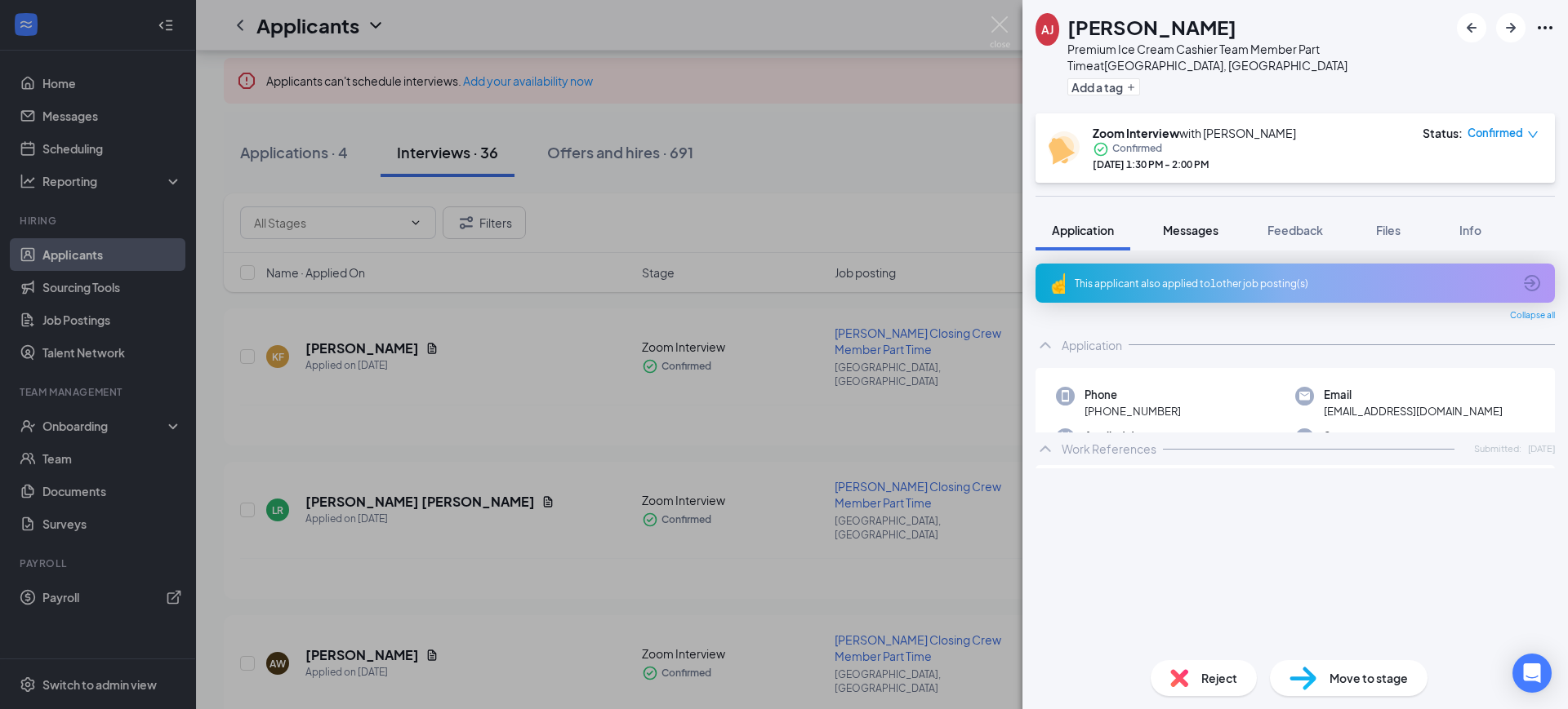
click at [1207, 223] on span "Messages" at bounding box center [1191, 230] width 56 height 14
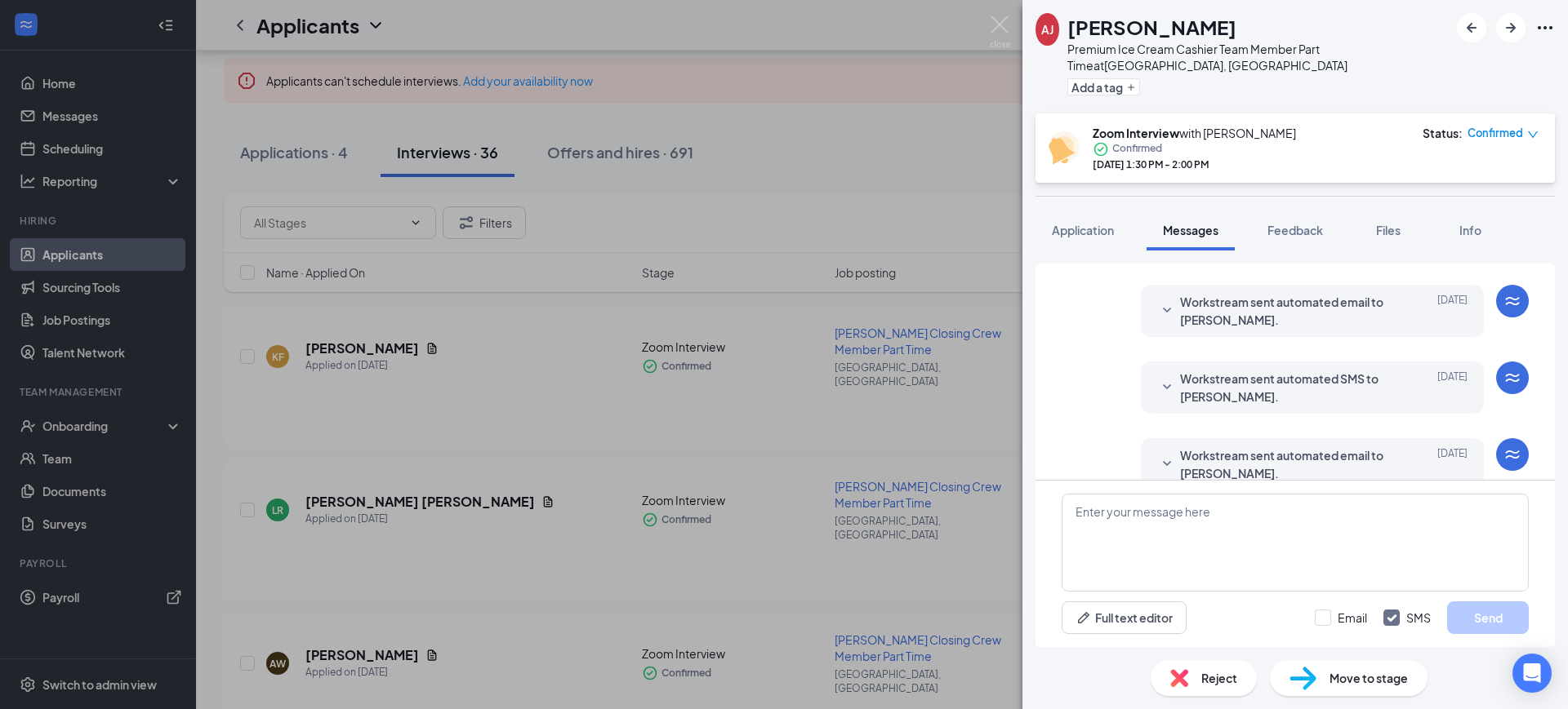
scroll to position [451, 0]
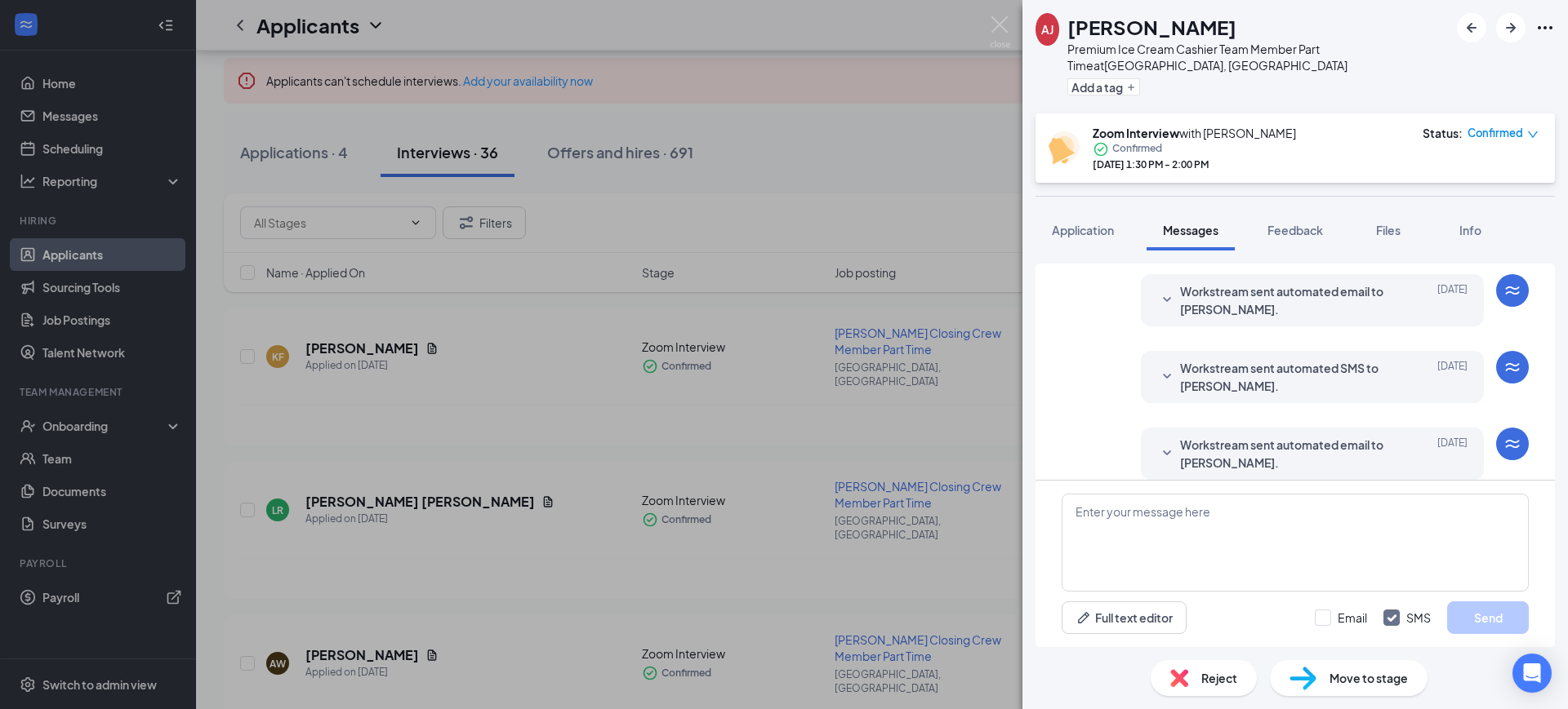
click at [1276, 457] on div "Workstream sent automated email to [PERSON_NAME]. [DATE] Hi [PERSON_NAME], This…" at bounding box center [1312, 454] width 343 height 52
click at [1297, 437] on span "Workstream sent automated email to [PERSON_NAME]." at bounding box center [1287, 453] width 214 height 36
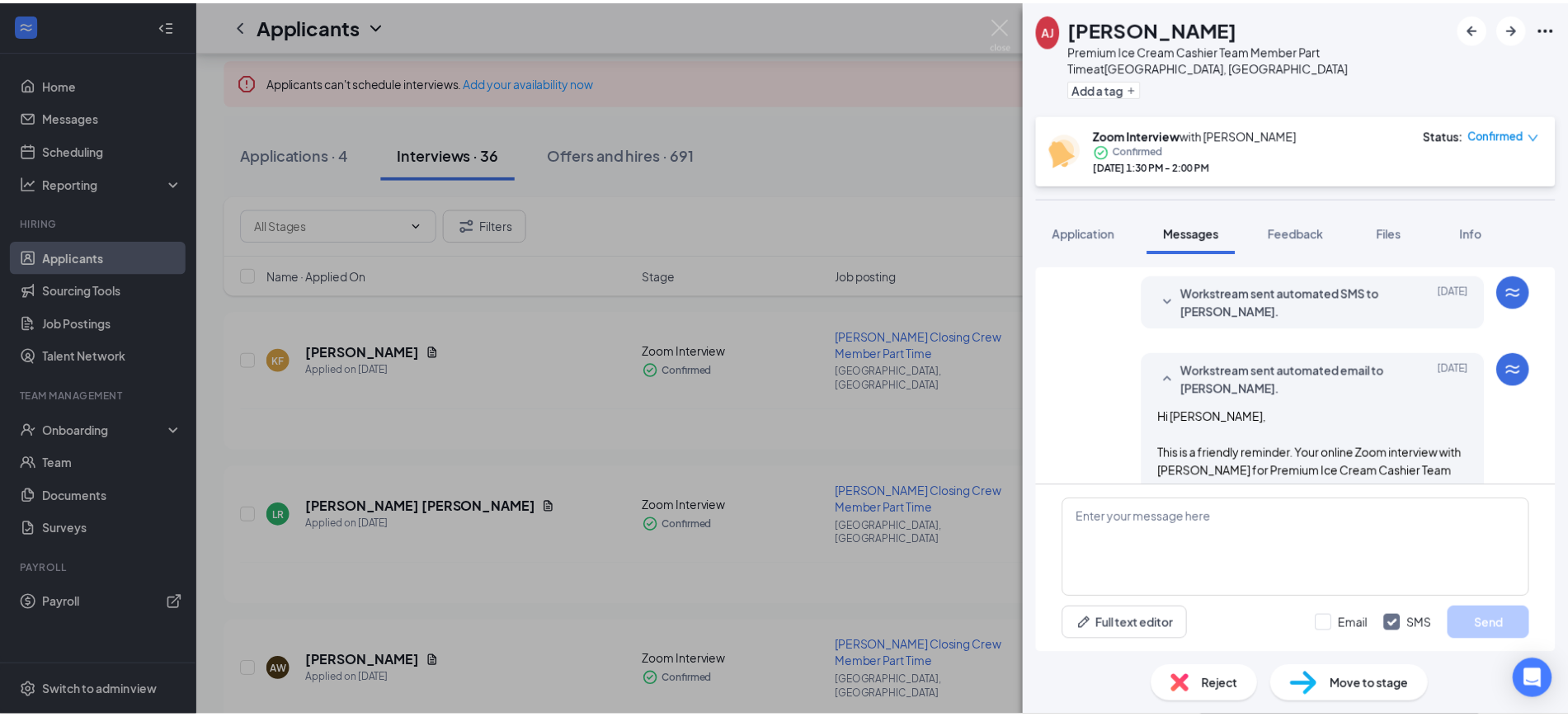
scroll to position [663, 0]
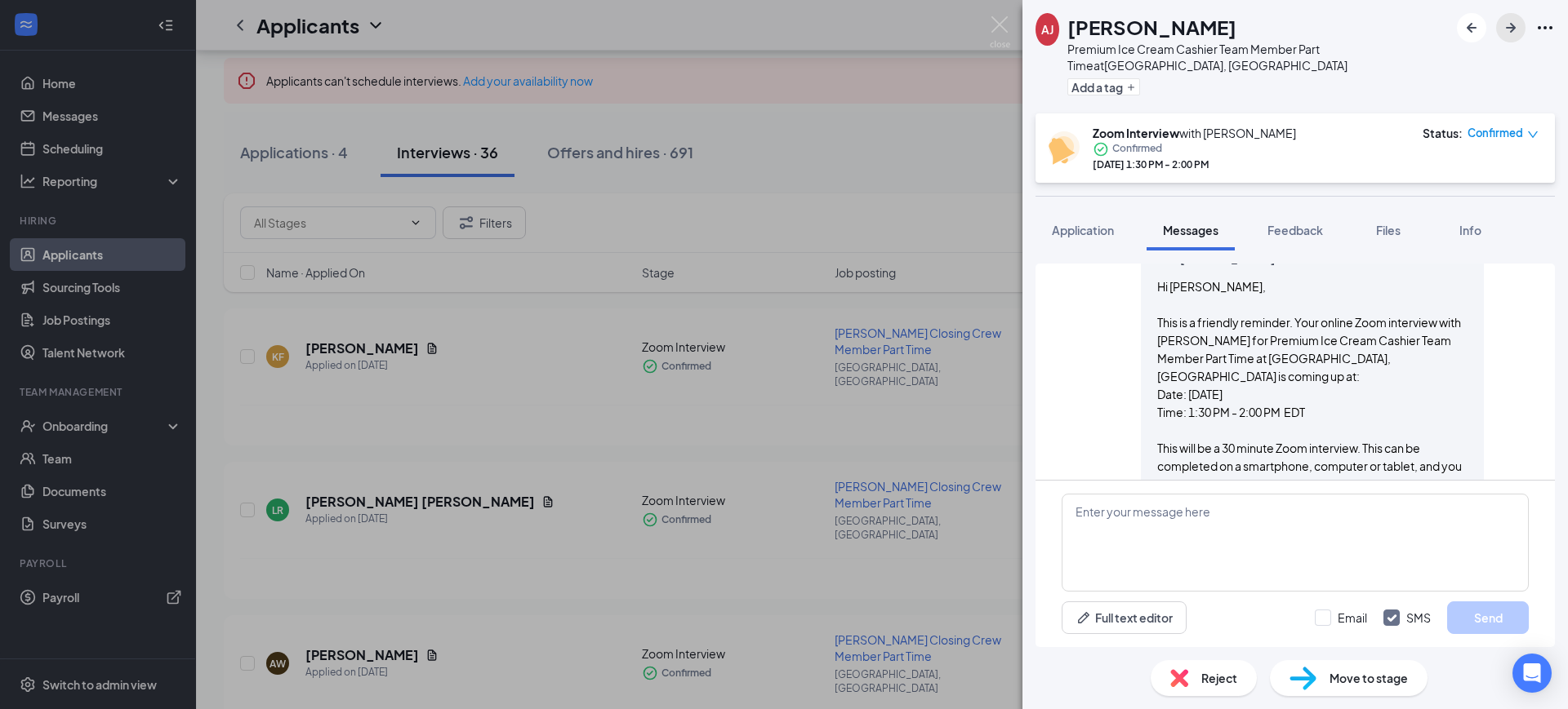
click at [1515, 27] on icon "ArrowRight" at bounding box center [1511, 28] width 10 height 10
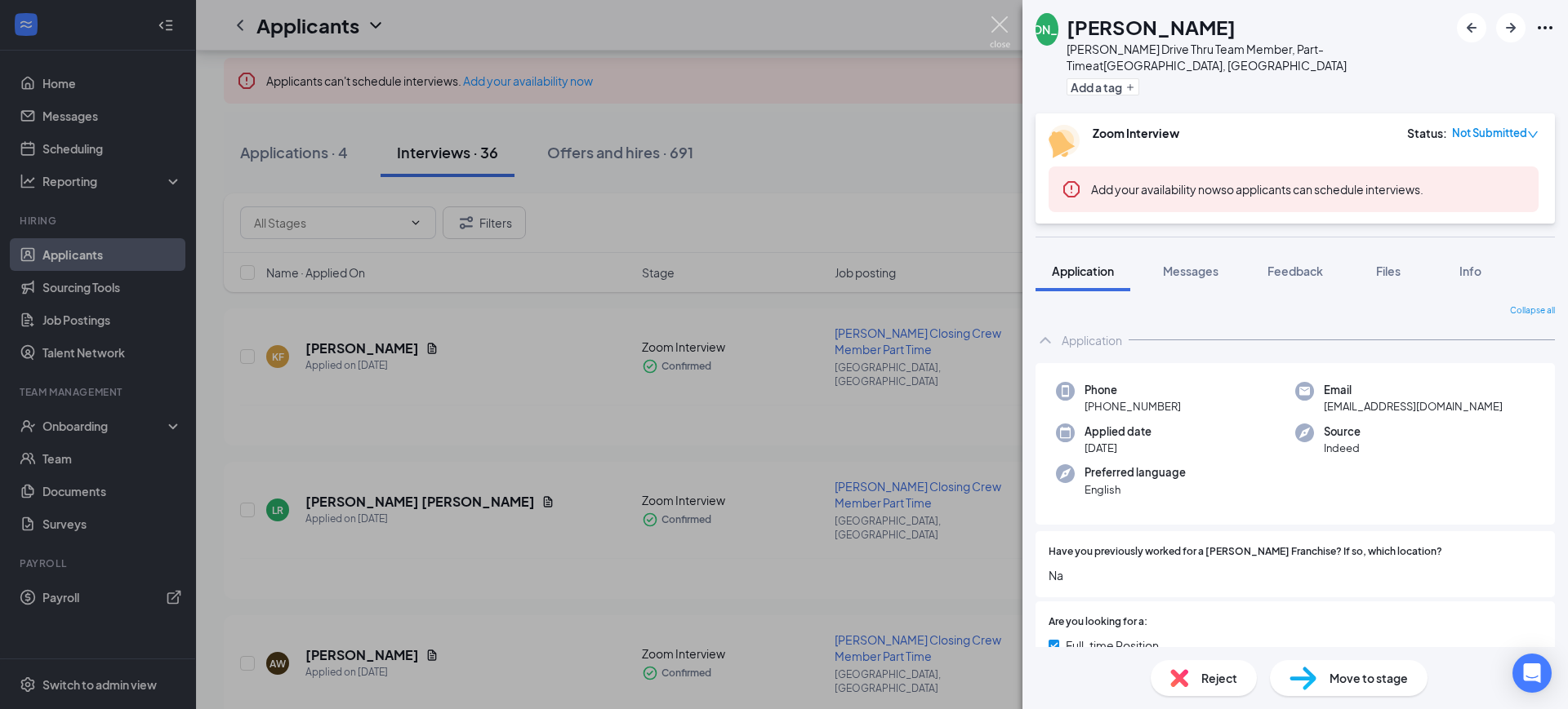
click at [990, 22] on img at bounding box center [999, 32] width 20 height 32
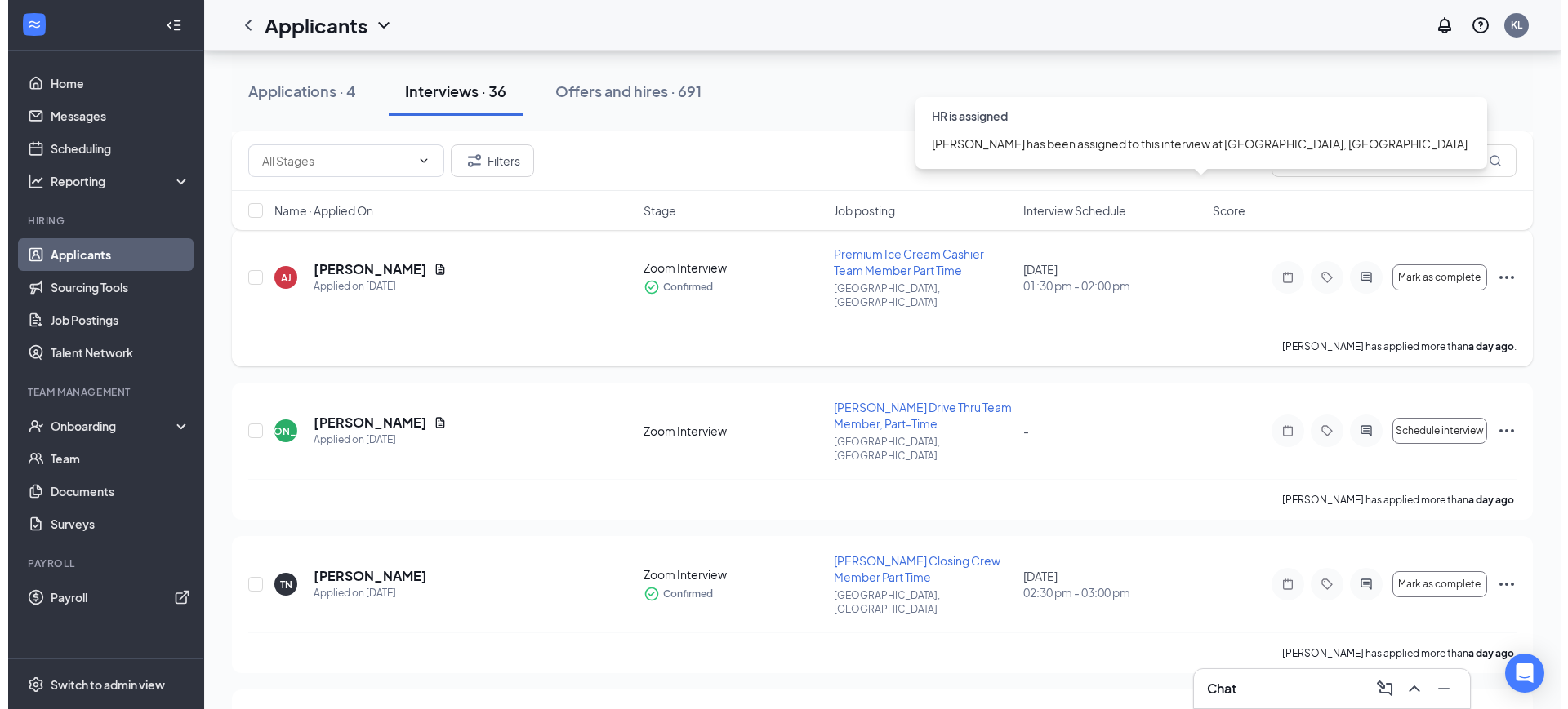
scroll to position [1020, 0]
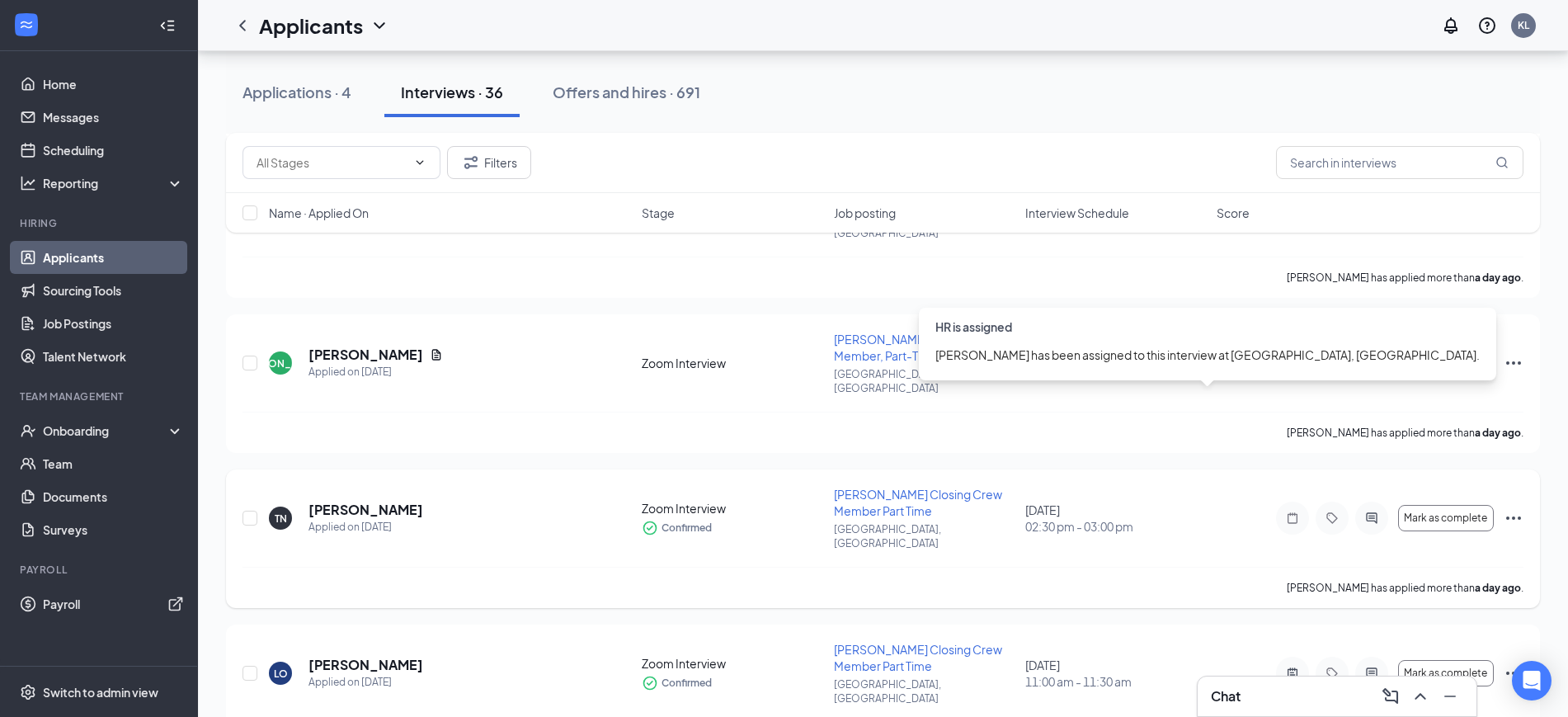
click at [1079, 502] on div "[DATE] 02:30 pm - 03:00 pm" at bounding box center [1116, 518] width 181 height 33
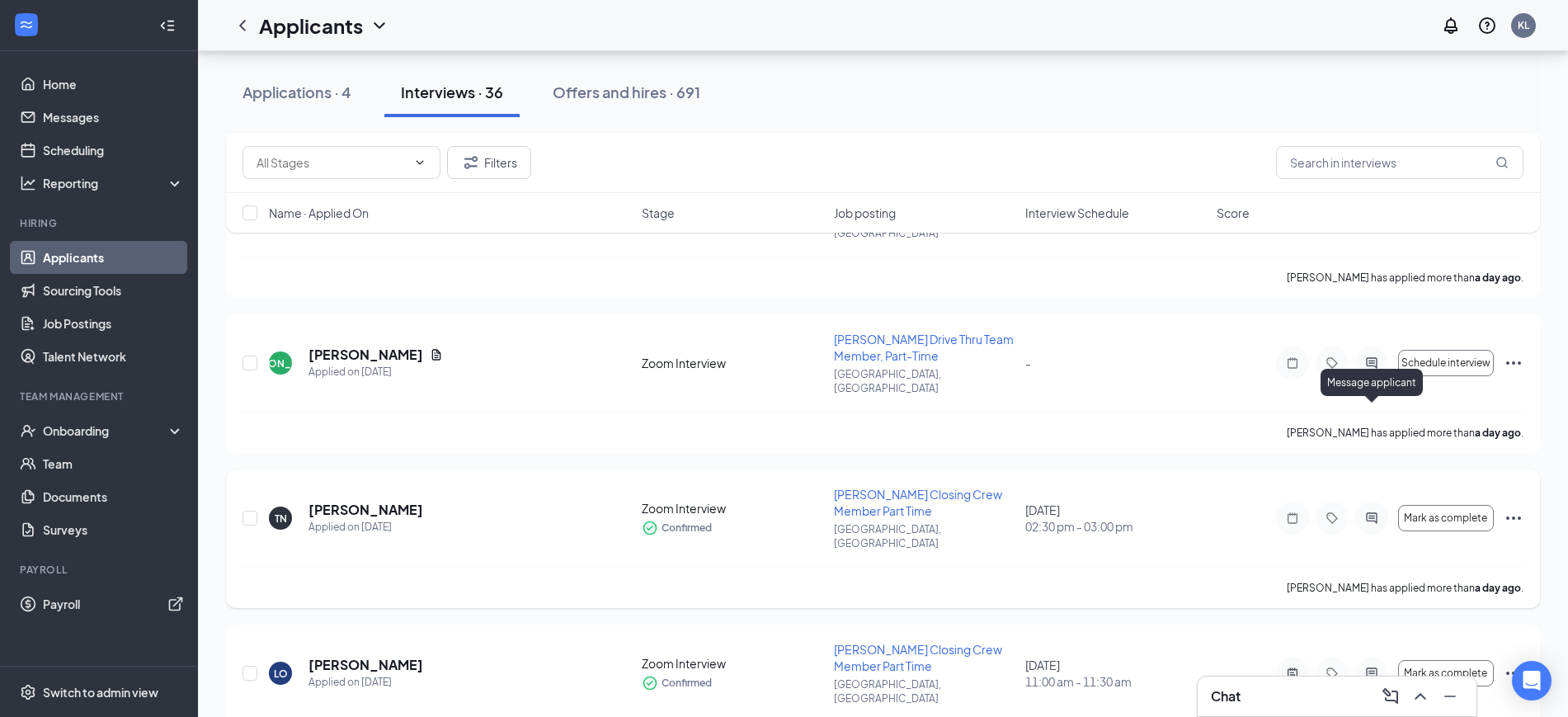
click at [1371, 512] on icon "ActiveChat" at bounding box center [1371, 519] width 20 height 14
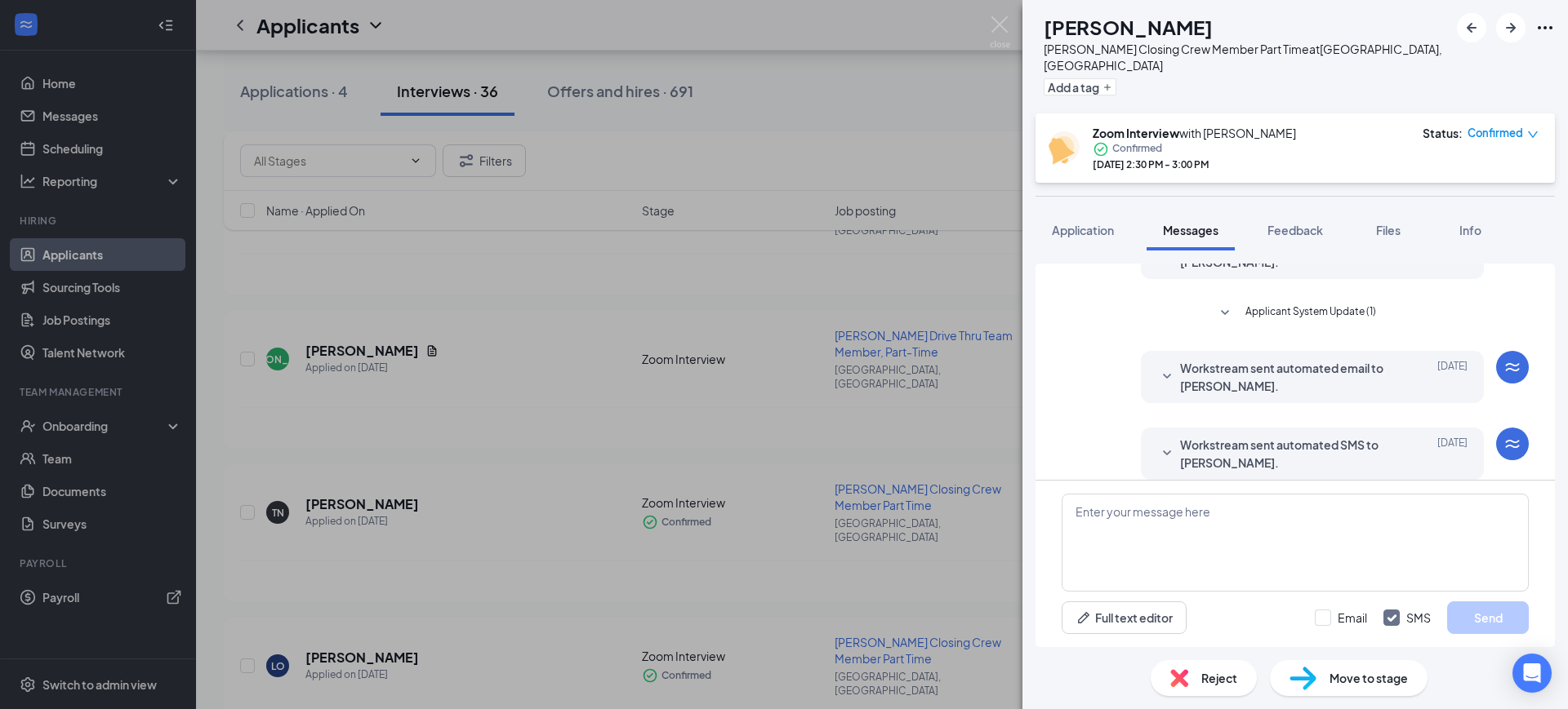
click at [1294, 446] on span "Workstream sent automated SMS to [PERSON_NAME]." at bounding box center [1287, 453] width 214 height 36
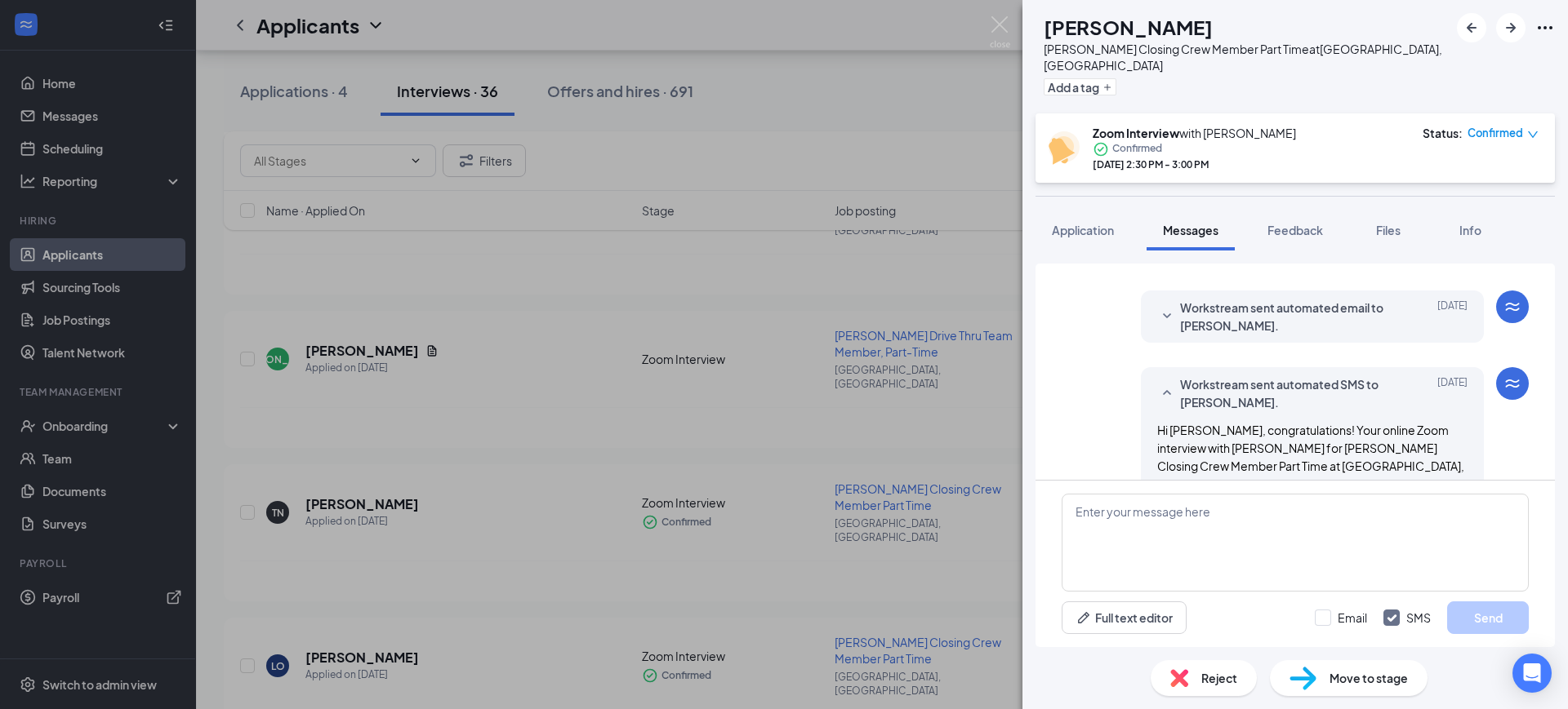
scroll to position [464, 0]
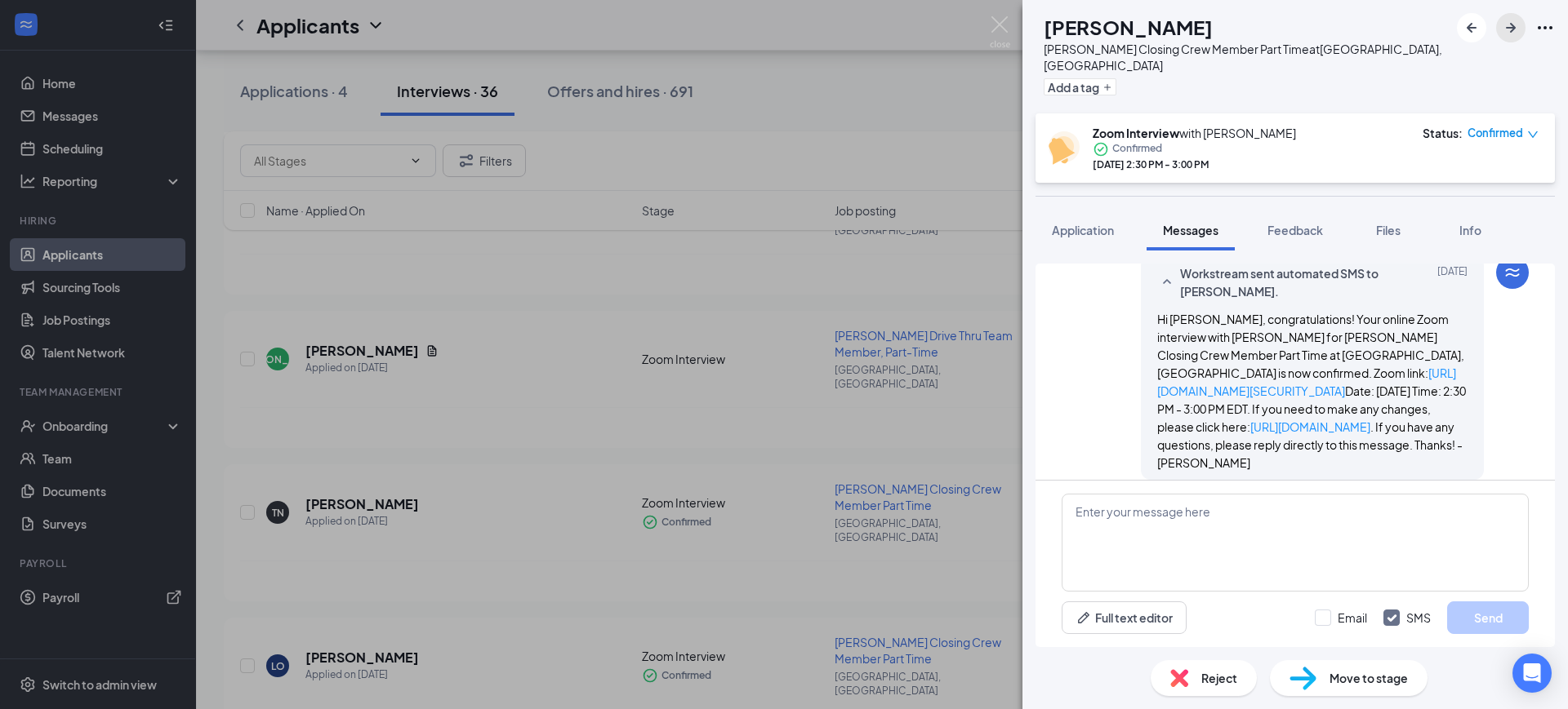
click at [1517, 29] on icon "ArrowRight" at bounding box center [1510, 27] width 19 height 19
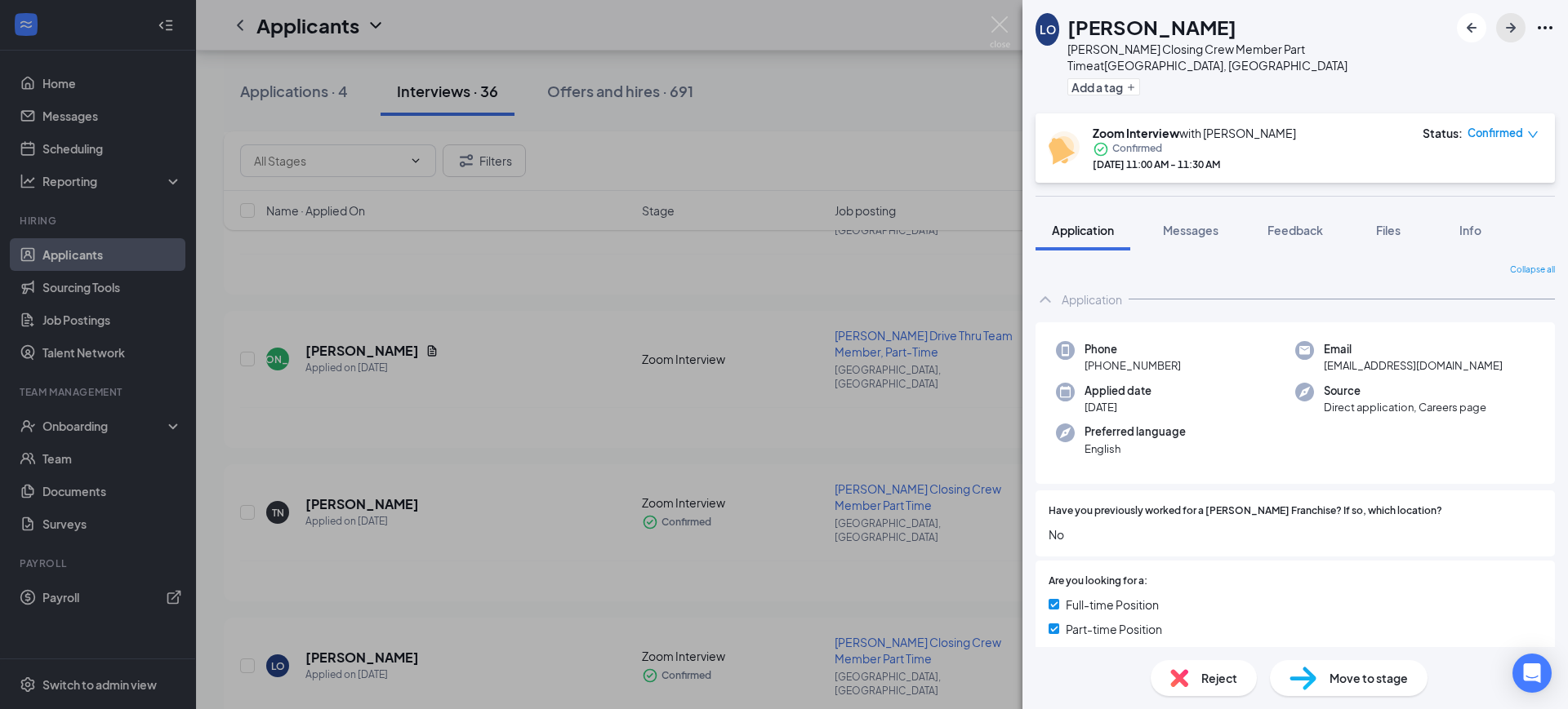
click at [1506, 20] on icon "ArrowRight" at bounding box center [1510, 27] width 19 height 19
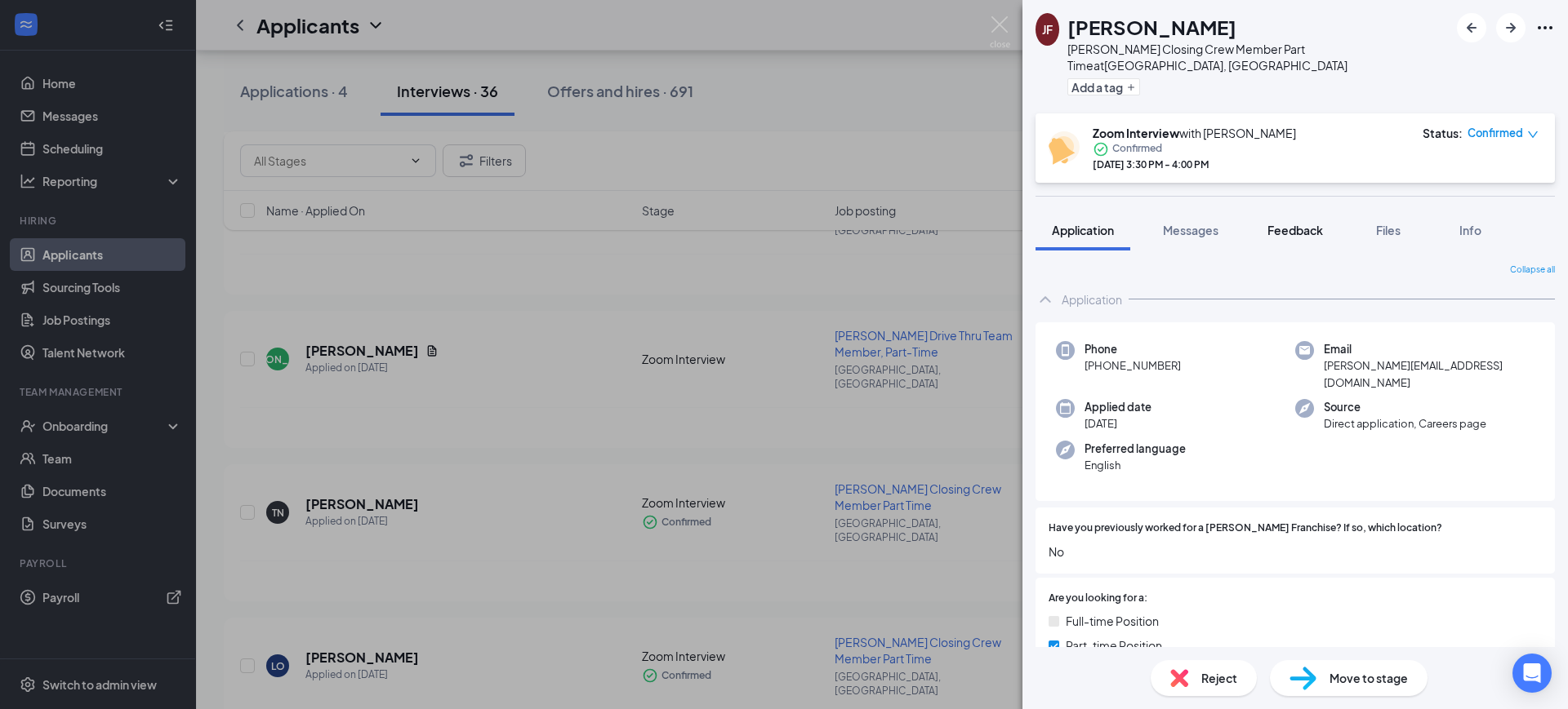
click at [1288, 223] on span "Feedback" at bounding box center [1295, 230] width 56 height 14
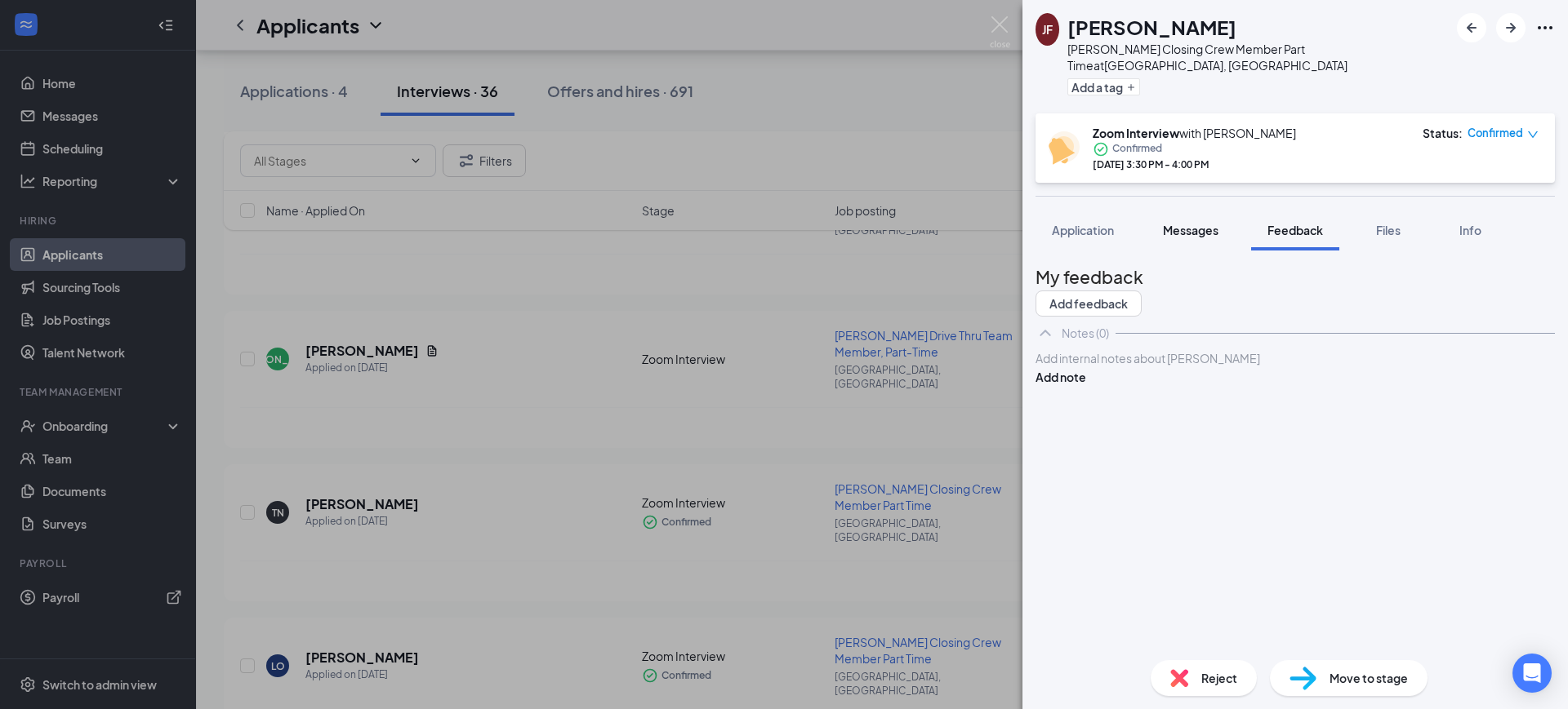
click at [1169, 223] on span "Messages" at bounding box center [1191, 230] width 56 height 14
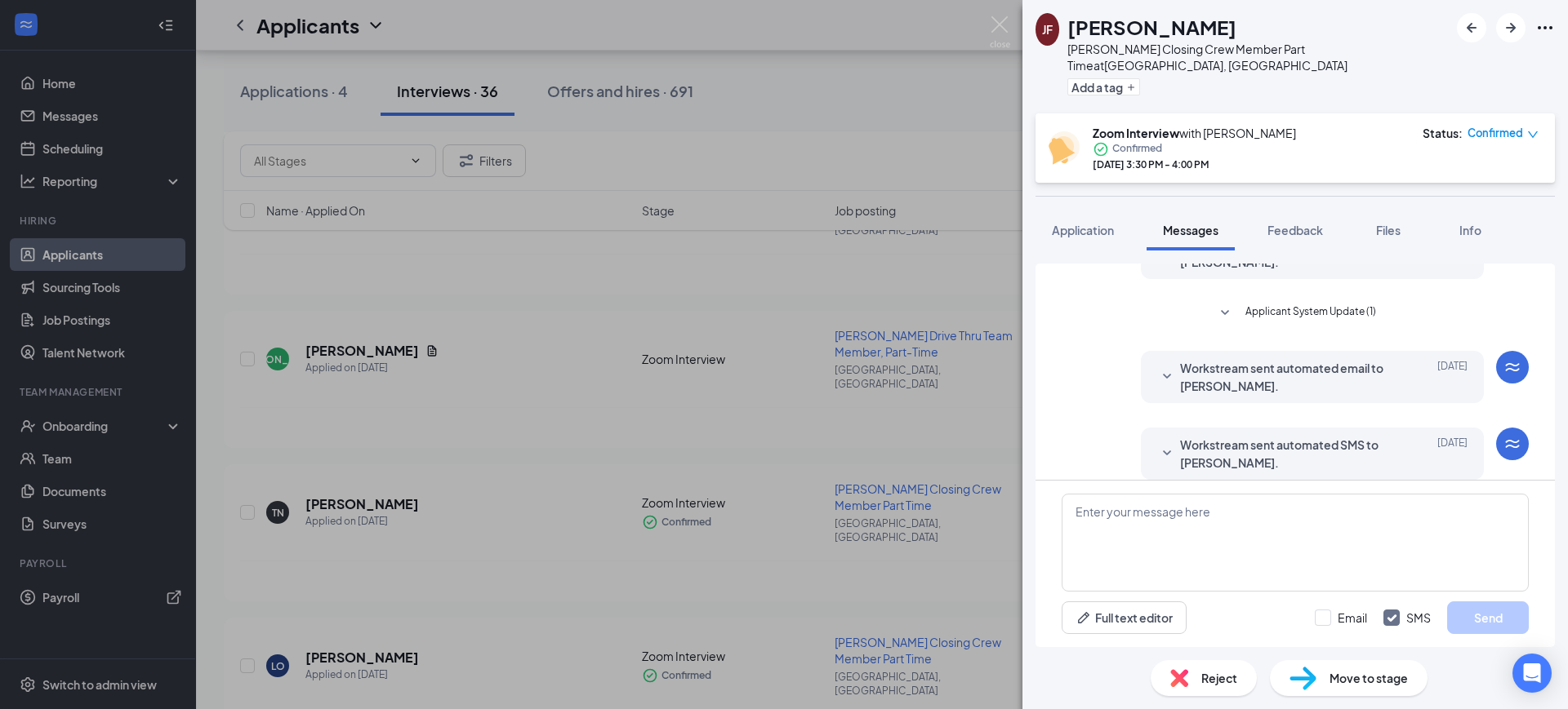
click at [1280, 435] on span "Workstream sent automated SMS to [PERSON_NAME]." at bounding box center [1287, 453] width 214 height 36
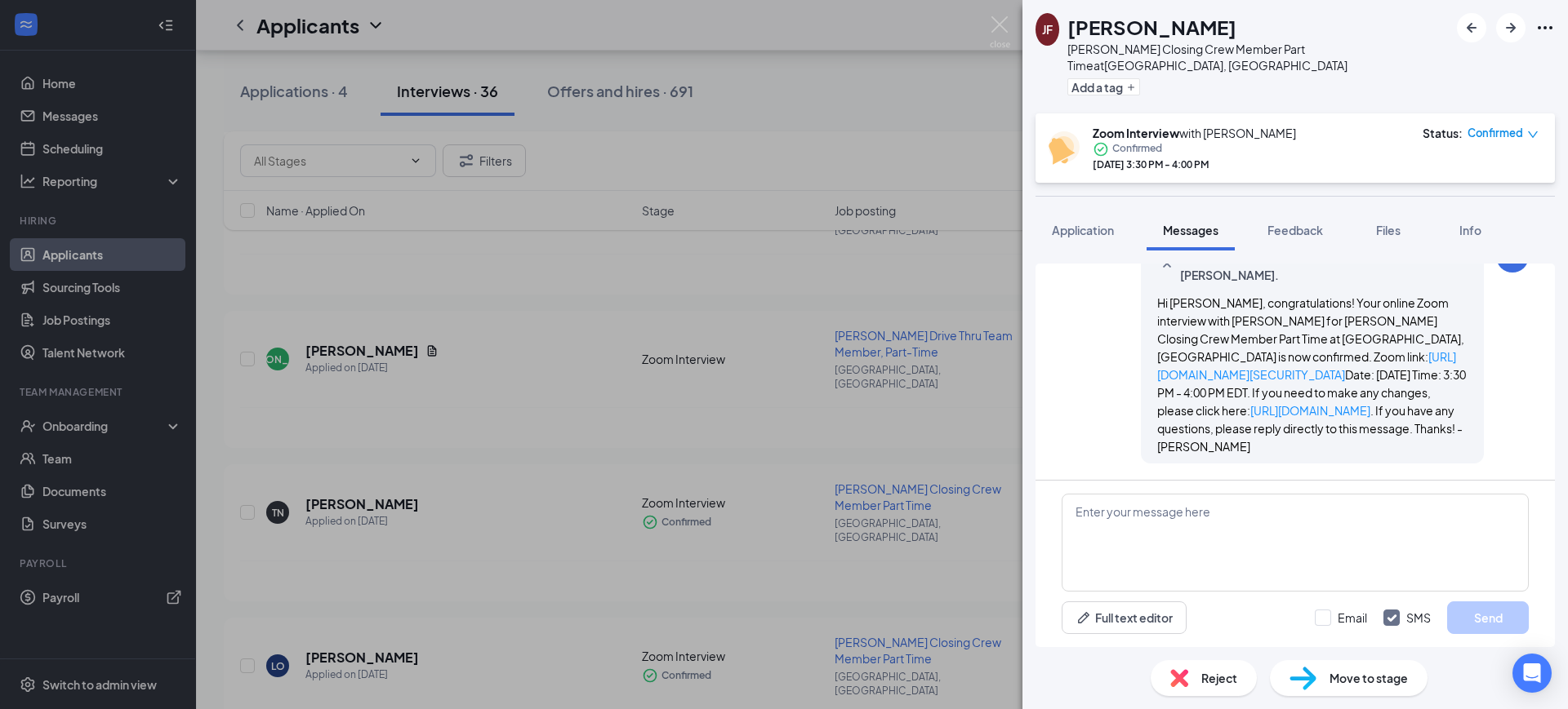
scroll to position [482, 0]
click at [1508, 24] on icon "ArrowRight" at bounding box center [1510, 27] width 19 height 19
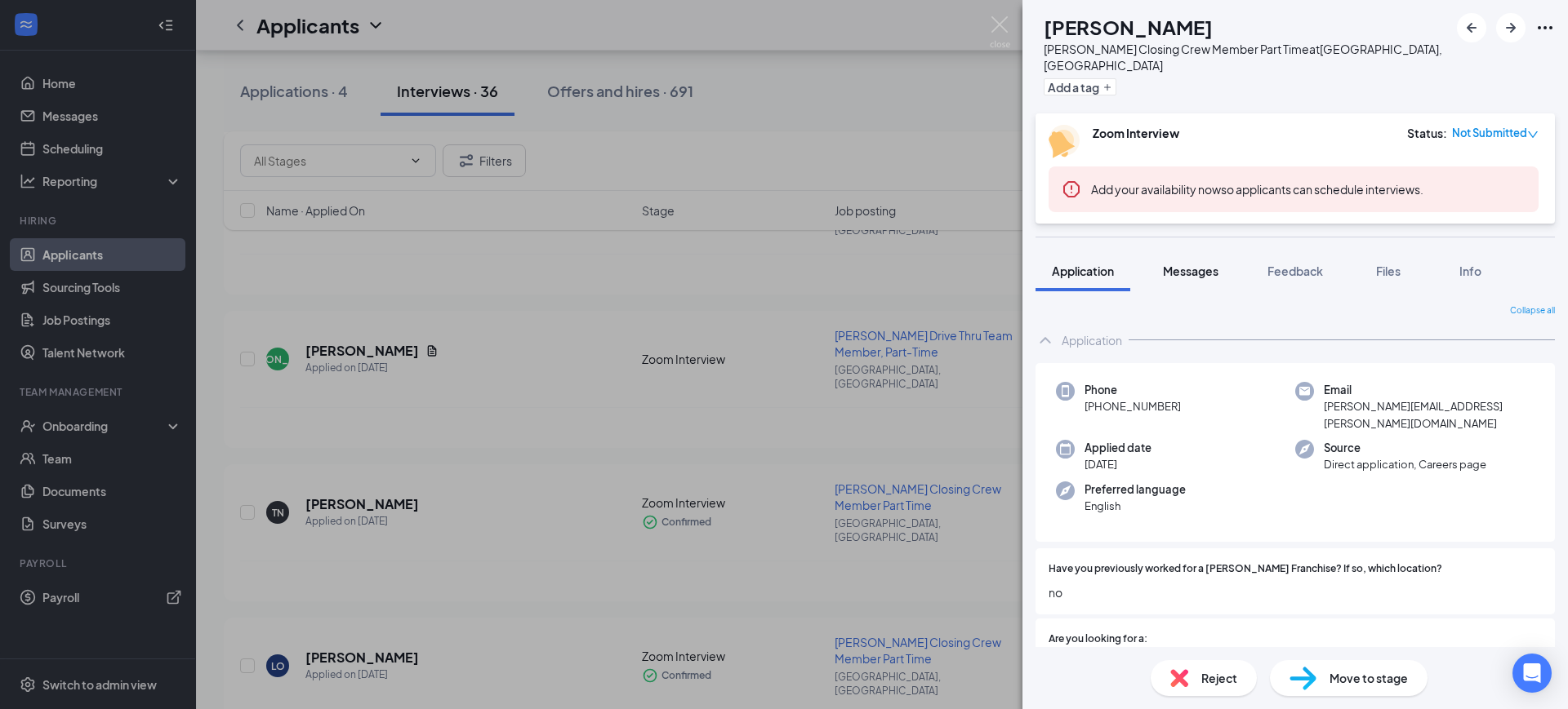
click at [1182, 264] on span "Messages" at bounding box center [1191, 270] width 56 height 14
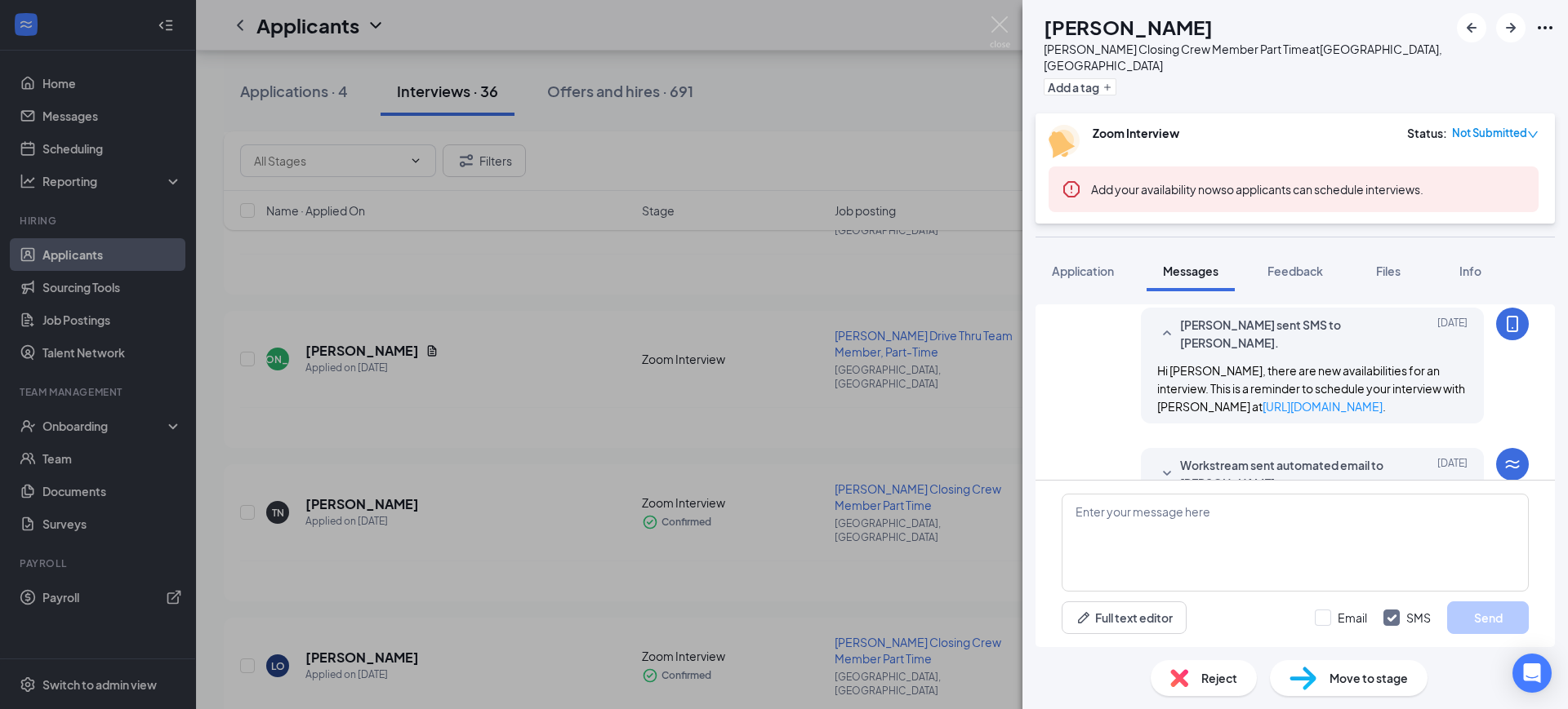
scroll to position [619, 0]
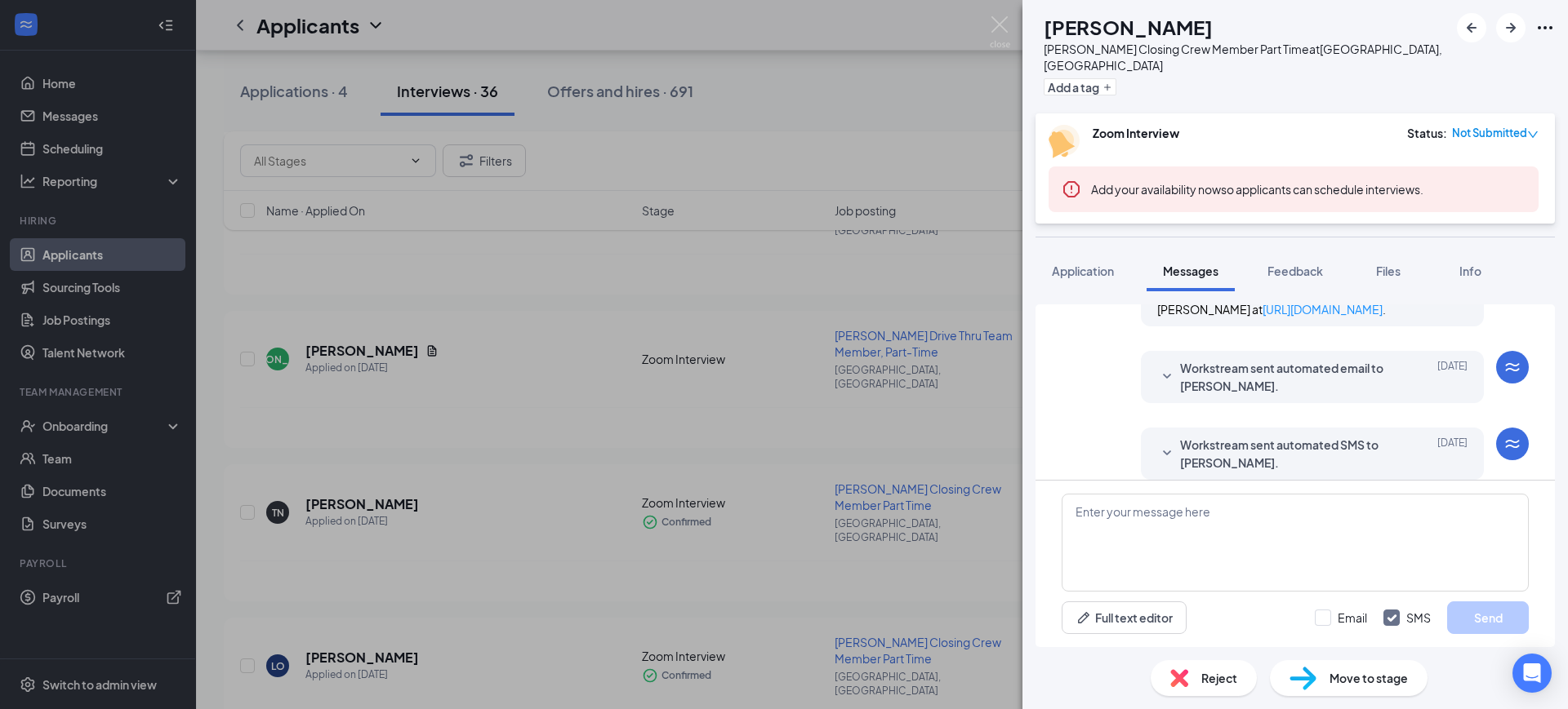
click at [1302, 435] on span "Workstream sent automated SMS to [PERSON_NAME]." at bounding box center [1287, 453] width 214 height 36
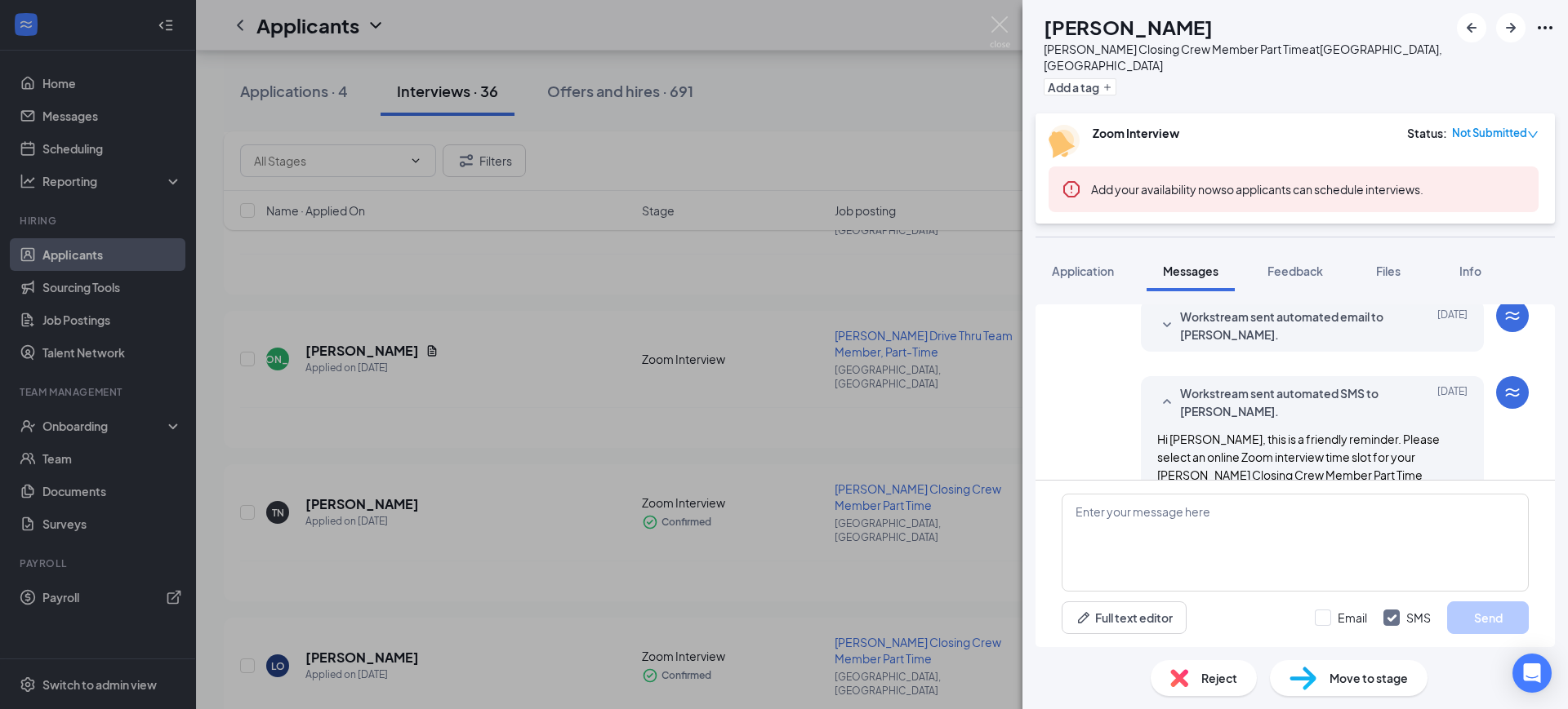
scroll to position [635, 0]
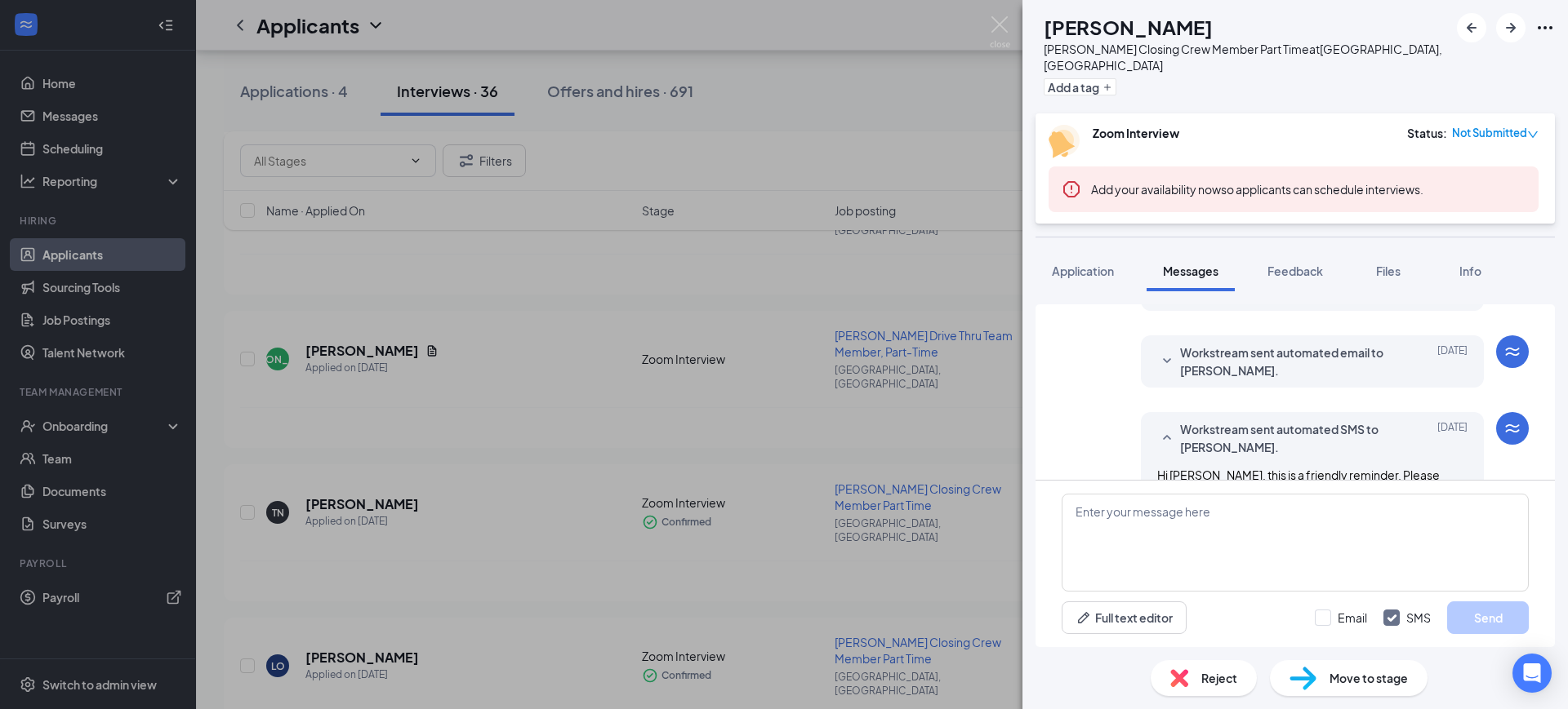
click at [1260, 347] on span "Workstream sent automated email to [PERSON_NAME]." at bounding box center [1287, 361] width 214 height 36
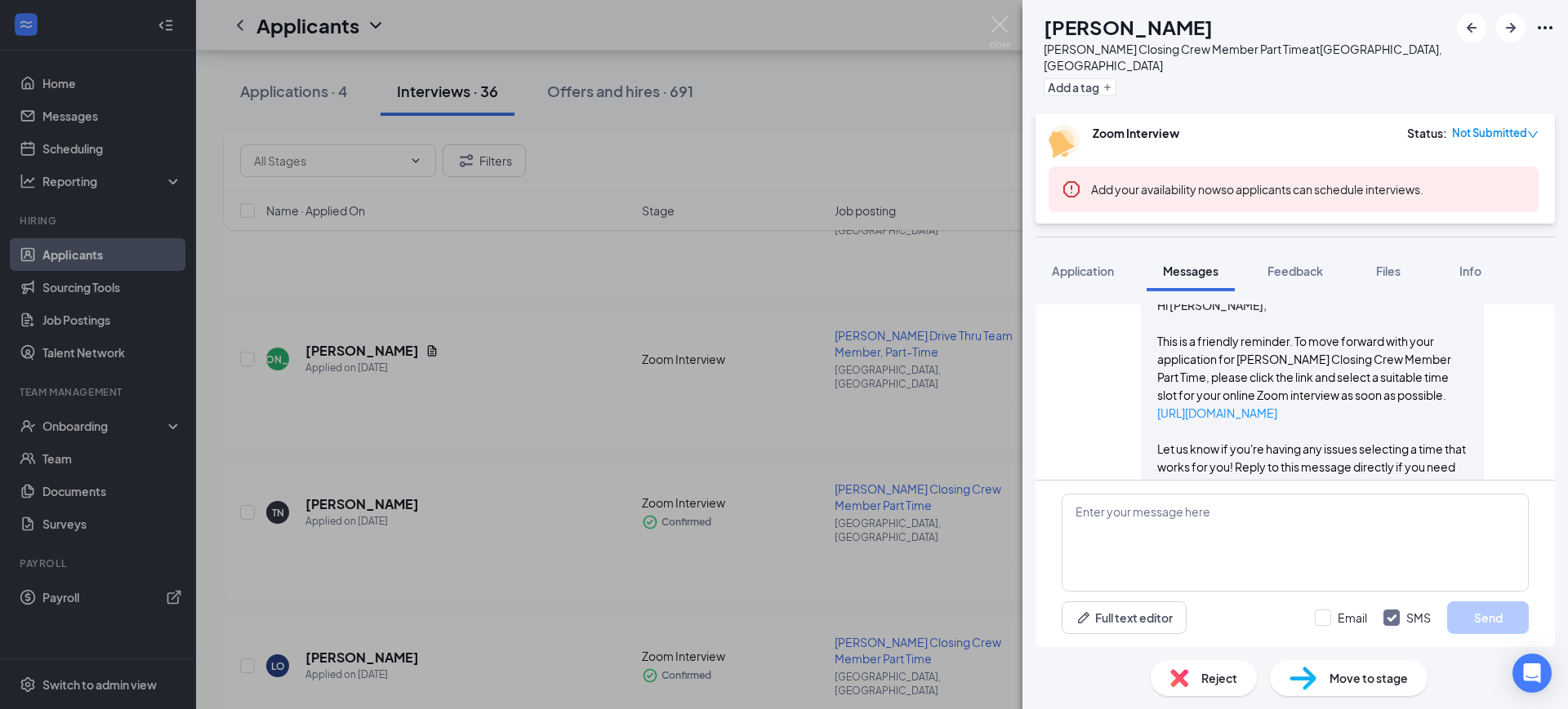
scroll to position [839, 0]
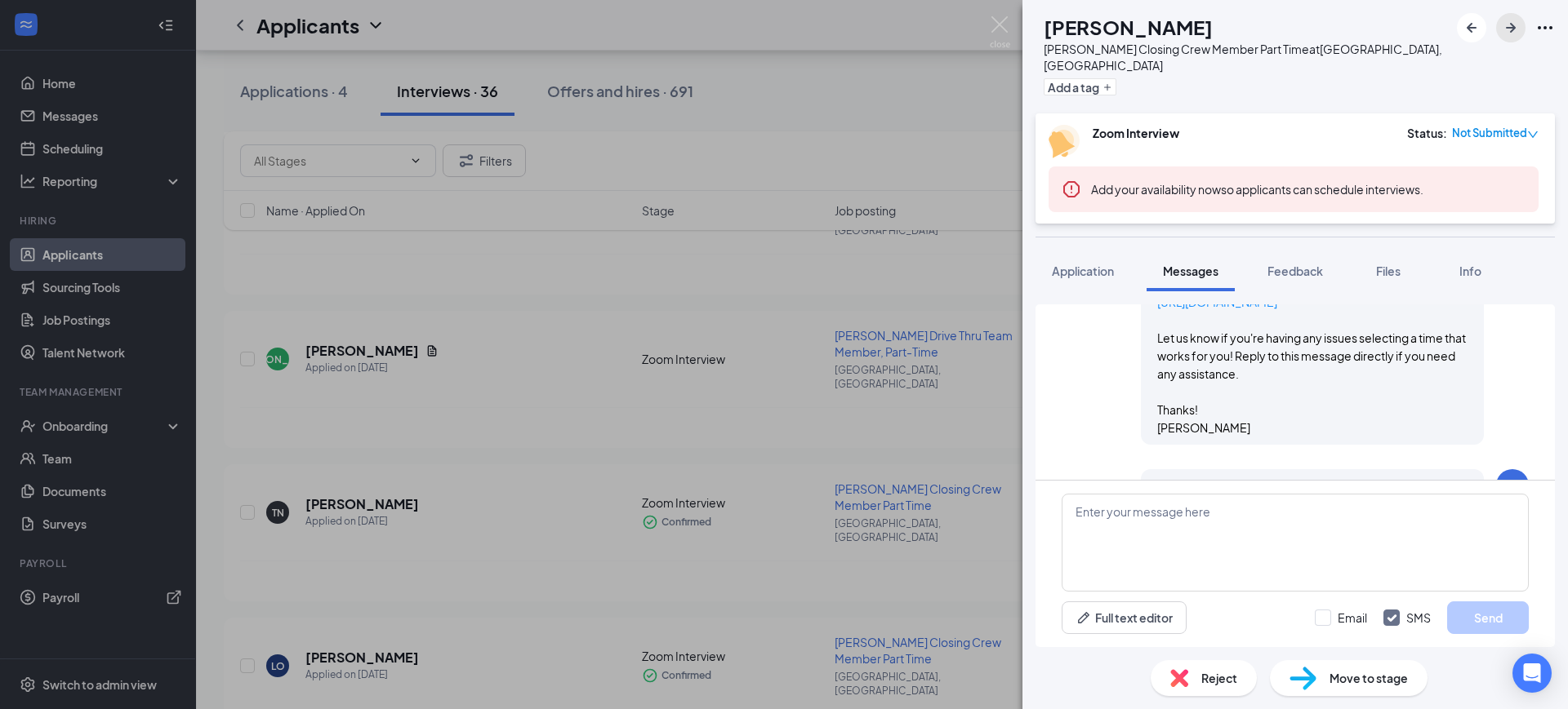
click at [1516, 27] on icon "ArrowRight" at bounding box center [1510, 27] width 19 height 19
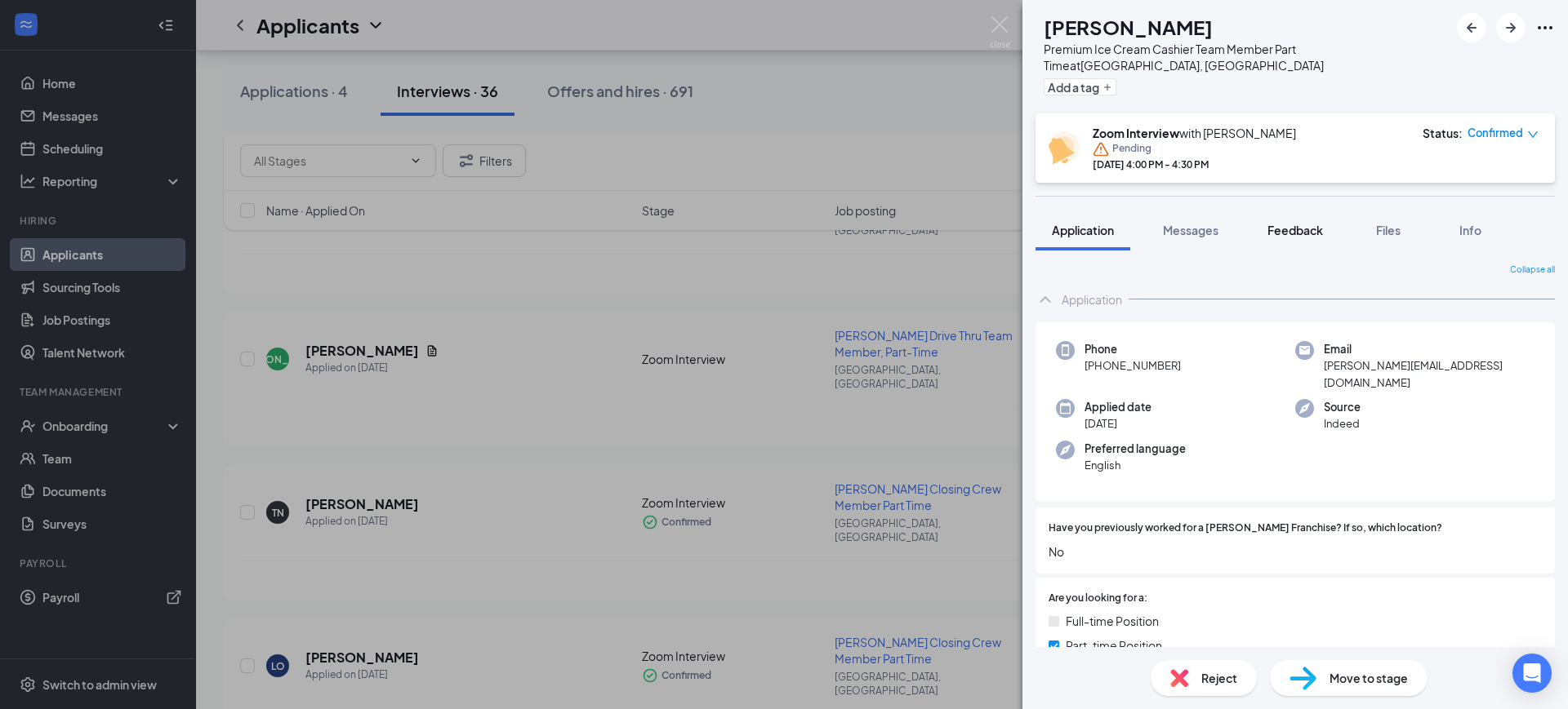
click at [1292, 223] on span "Feedback" at bounding box center [1295, 230] width 56 height 14
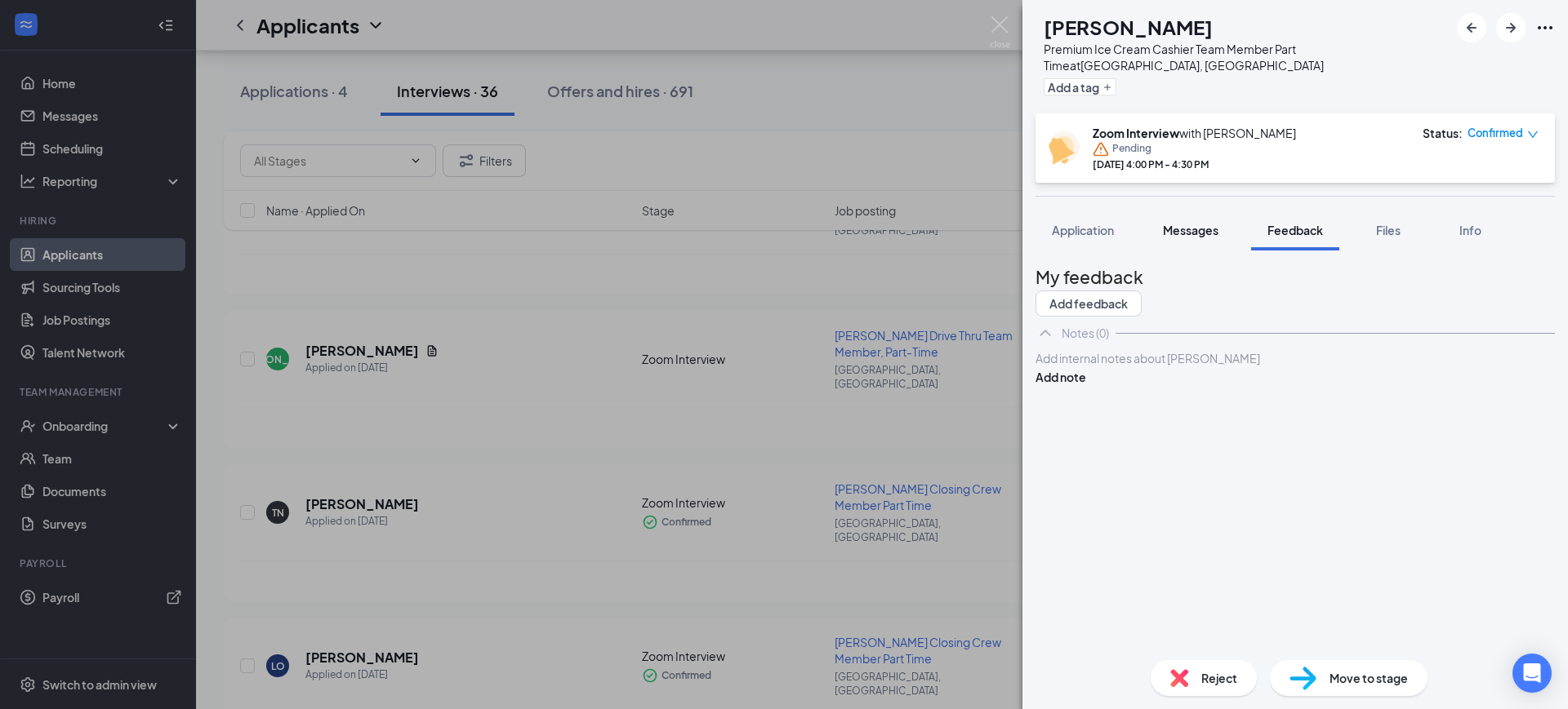
click at [1205, 223] on span "Messages" at bounding box center [1191, 230] width 56 height 14
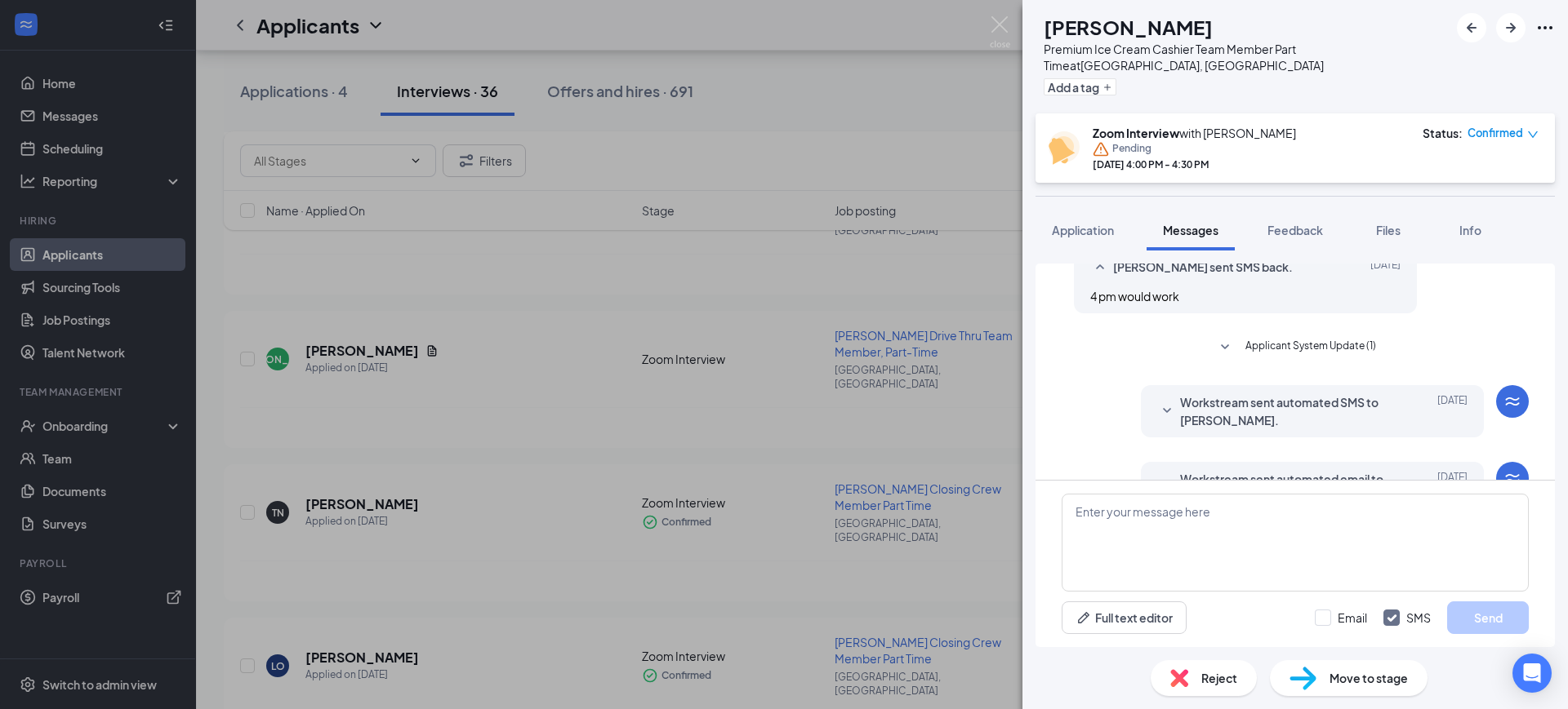
click at [1290, 470] on span "Workstream sent automated email to [PERSON_NAME]." at bounding box center [1287, 488] width 214 height 36
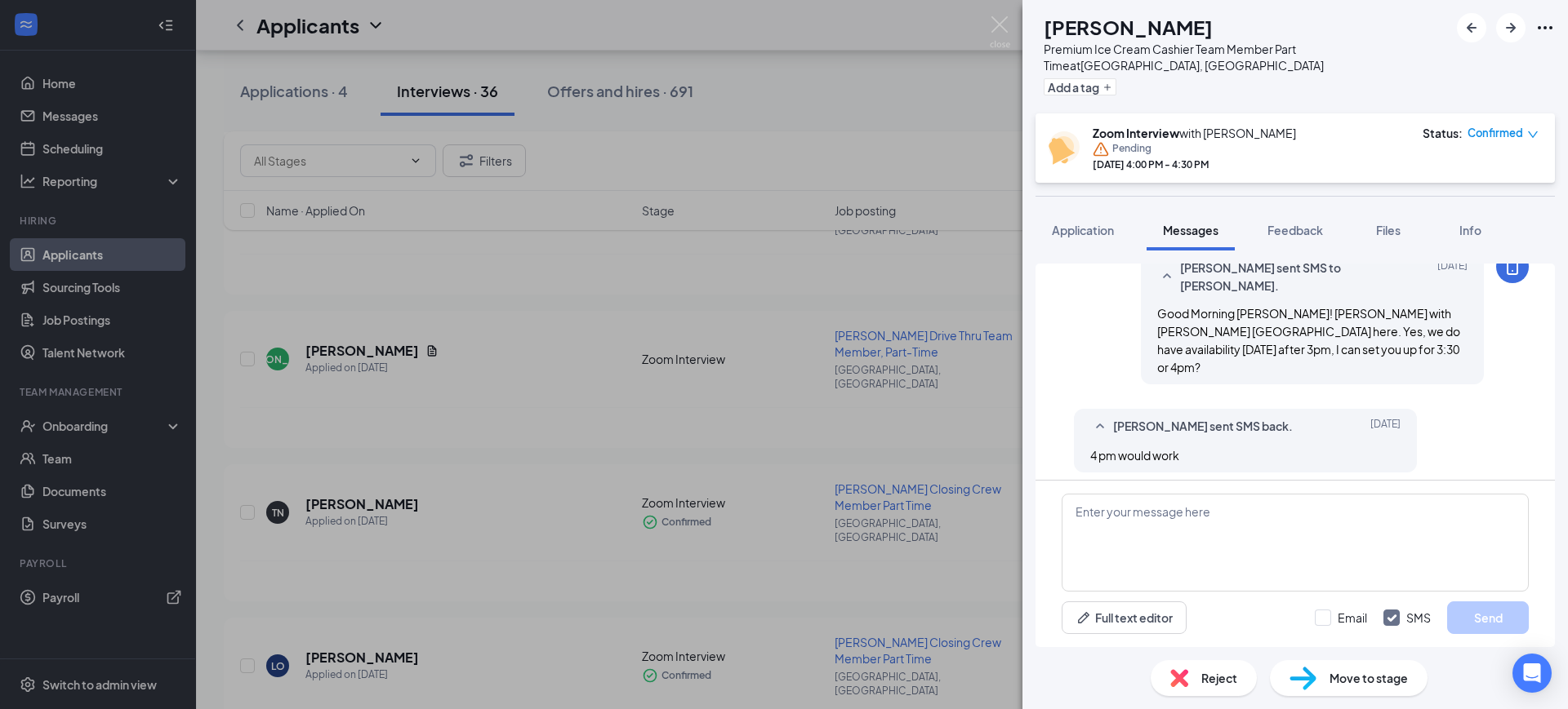
scroll to position [317, 0]
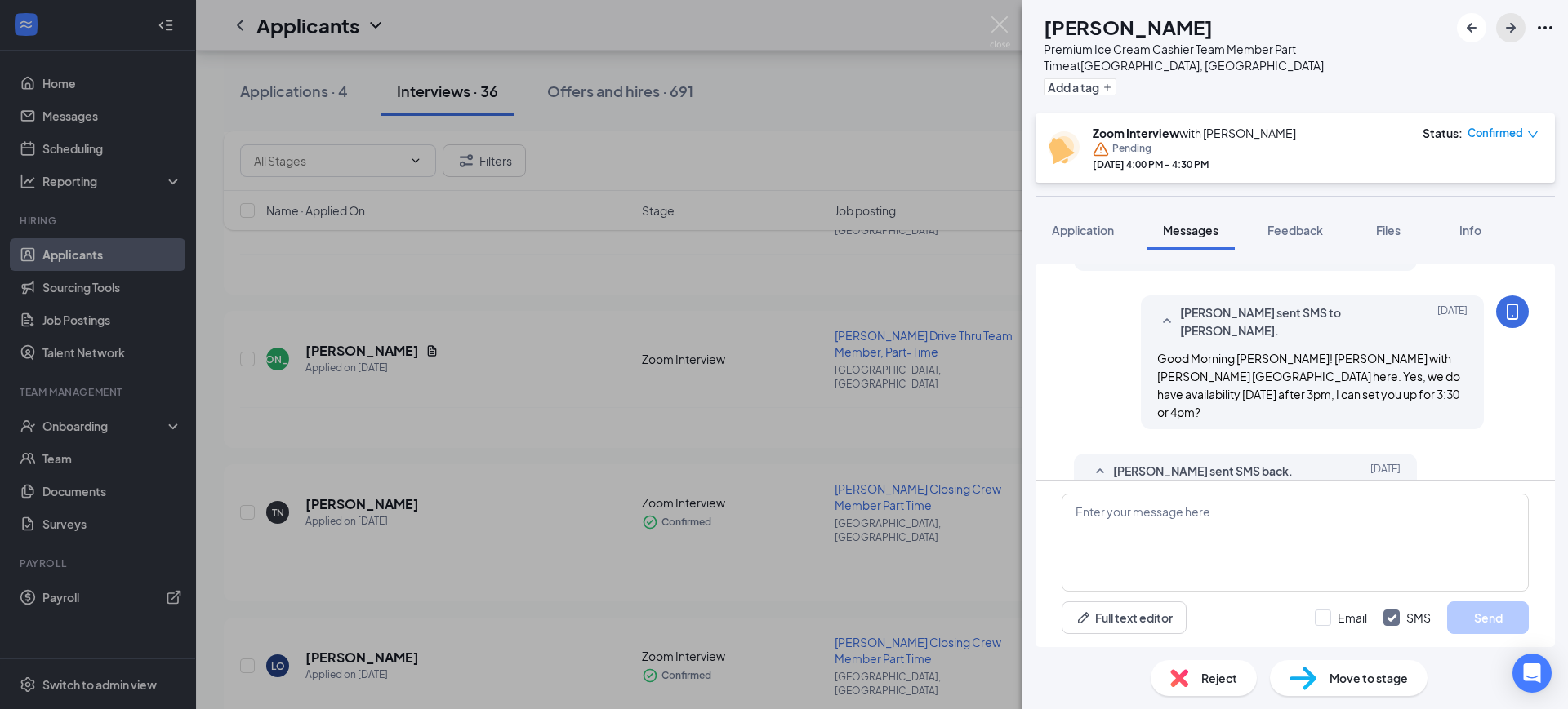
click at [1512, 32] on icon "ArrowRight" at bounding box center [1510, 27] width 19 height 19
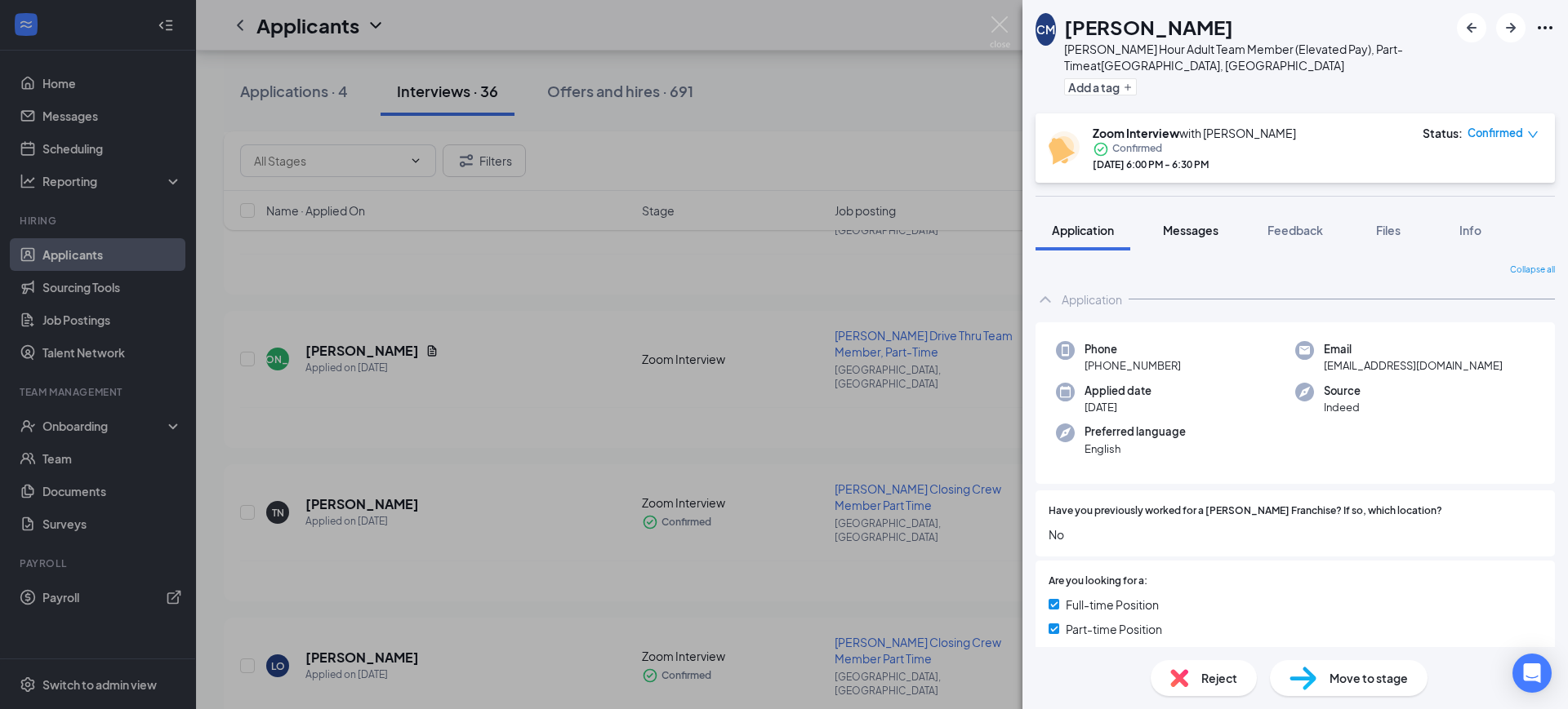
click at [1195, 237] on span "Messages" at bounding box center [1191, 230] width 56 height 14
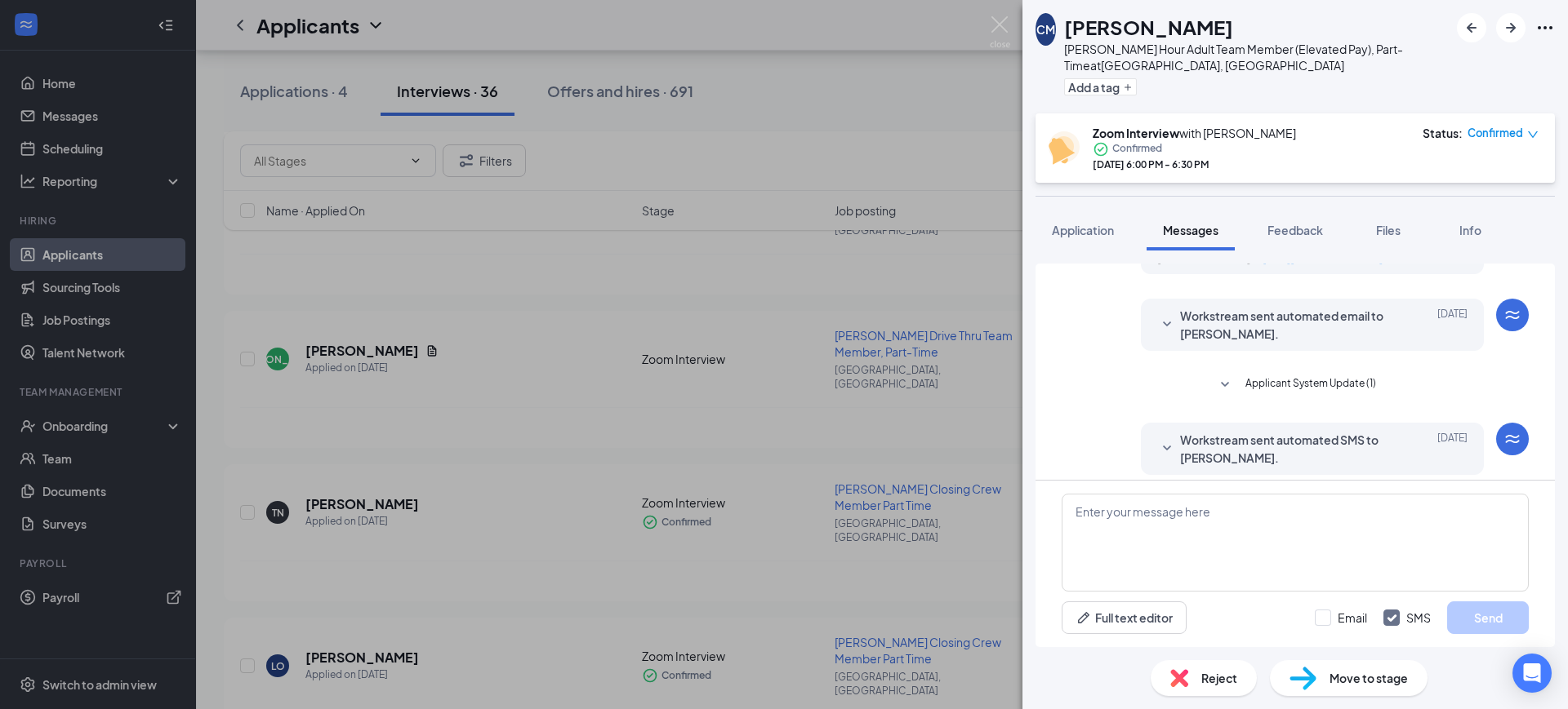
scroll to position [672, 0]
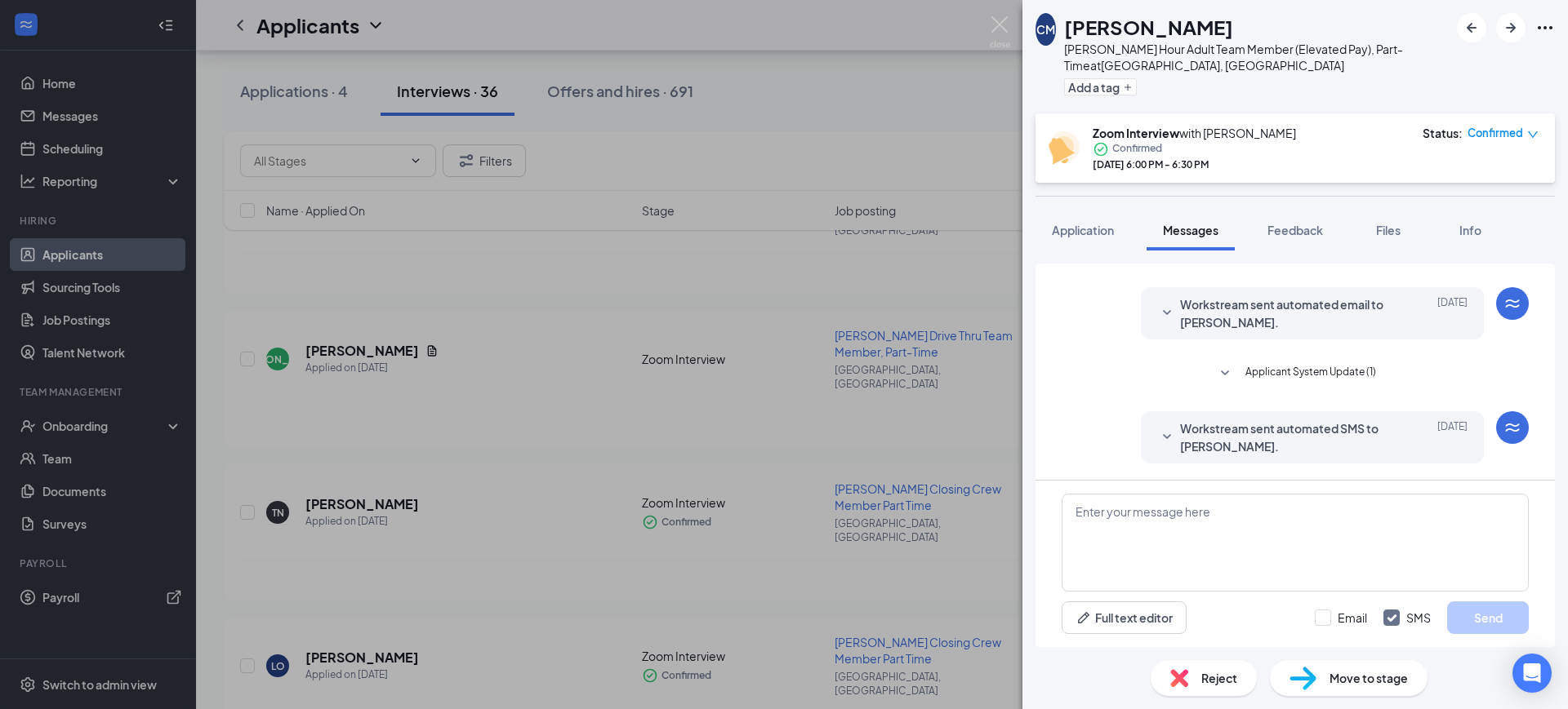
click at [1276, 435] on span "Workstream sent automated SMS to [PERSON_NAME]." at bounding box center [1287, 437] width 214 height 36
click at [1196, 433] on span "Workstream sent automated SMS to [PERSON_NAME]." at bounding box center [1287, 437] width 214 height 36
click at [1228, 433] on span "Workstream sent automated SMS to [PERSON_NAME]." at bounding box center [1287, 437] width 214 height 36
click at [1228, 441] on span "Workstream sent automated SMS to [PERSON_NAME]." at bounding box center [1287, 437] width 214 height 36
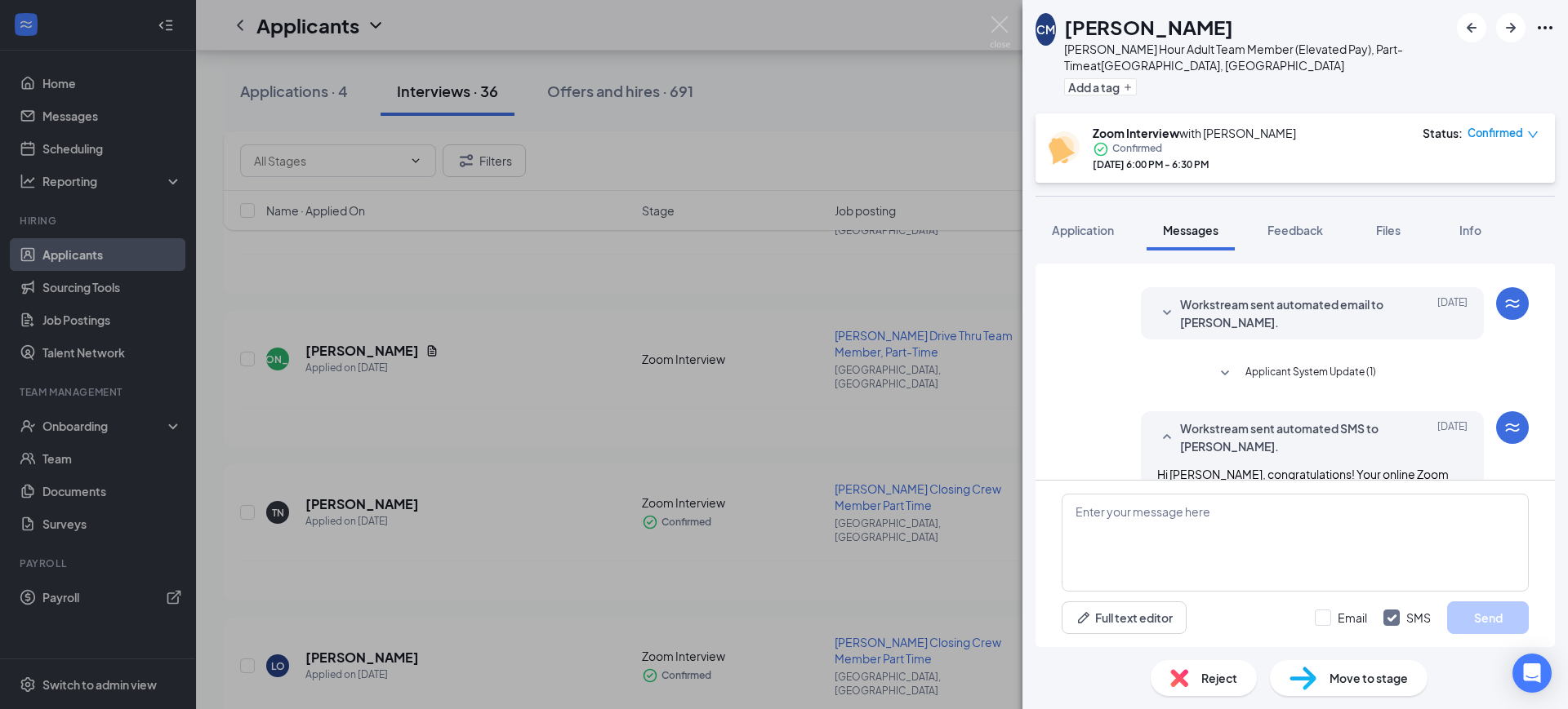
click at [1228, 441] on span "Workstream sent automated SMS to [PERSON_NAME]." at bounding box center [1287, 437] width 214 height 36
click at [1229, 430] on span "Workstream sent automated SMS to [PERSON_NAME]." at bounding box center [1287, 437] width 214 height 36
click at [1224, 443] on span "Workstream sent automated SMS to [PERSON_NAME]." at bounding box center [1287, 437] width 214 height 36
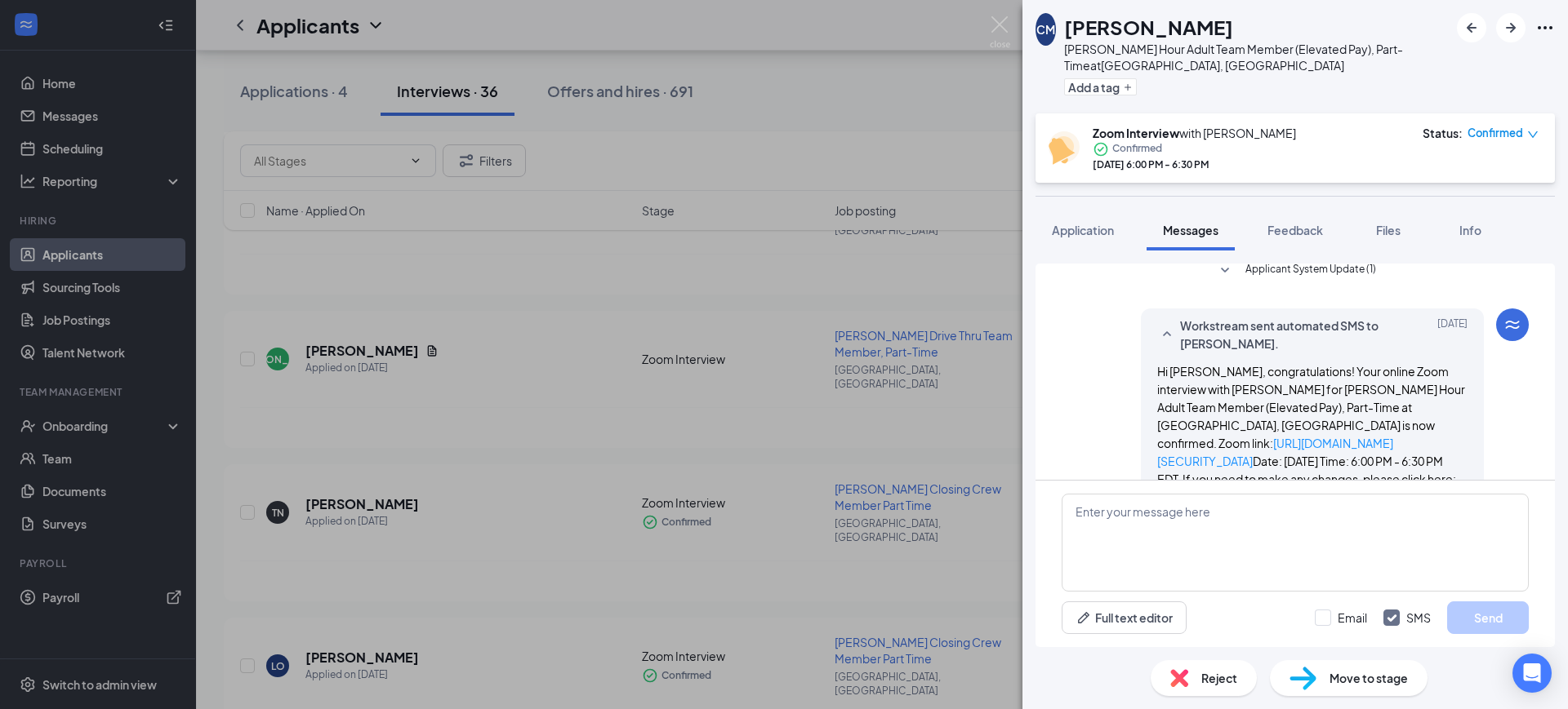
scroll to position [876, 0]
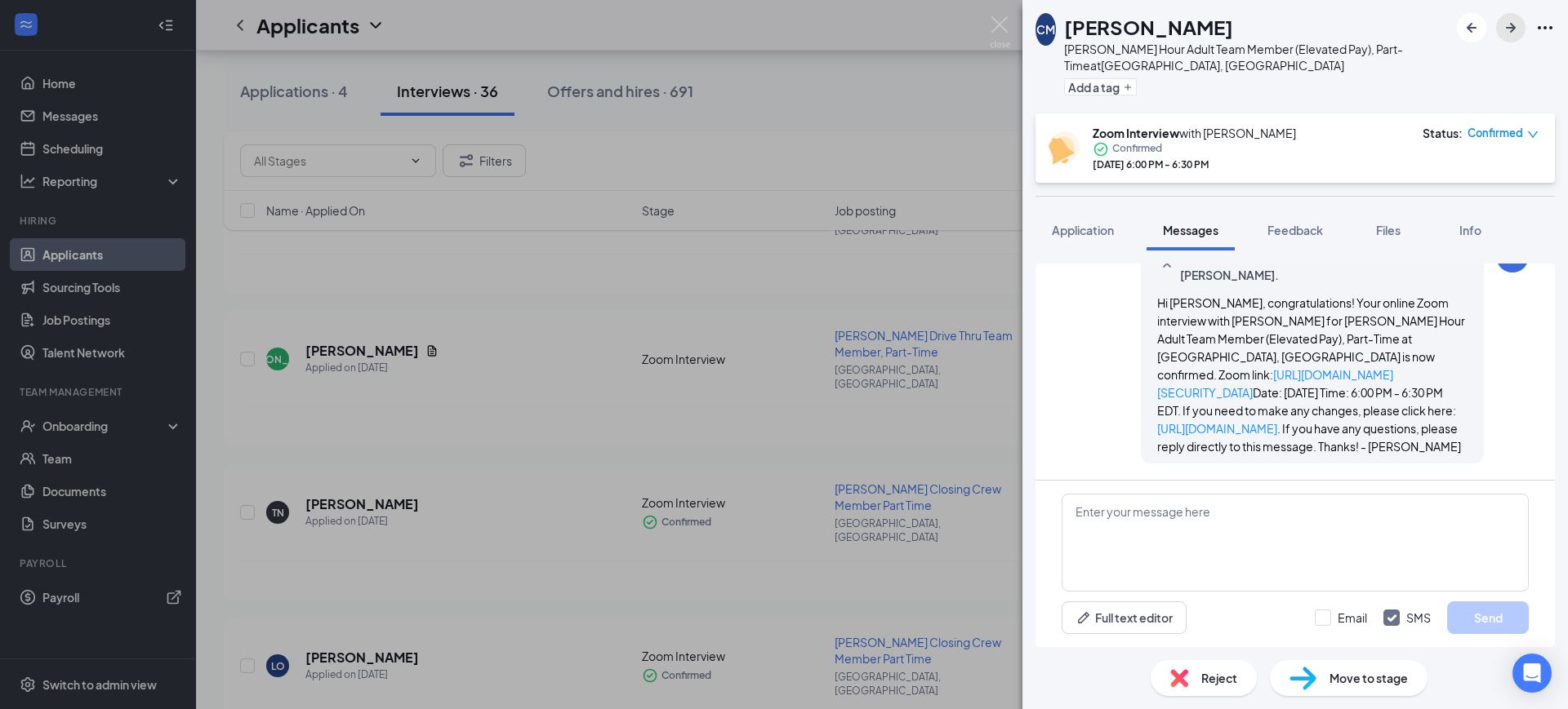
click at [1512, 32] on icon "ArrowRight" at bounding box center [1510, 27] width 19 height 19
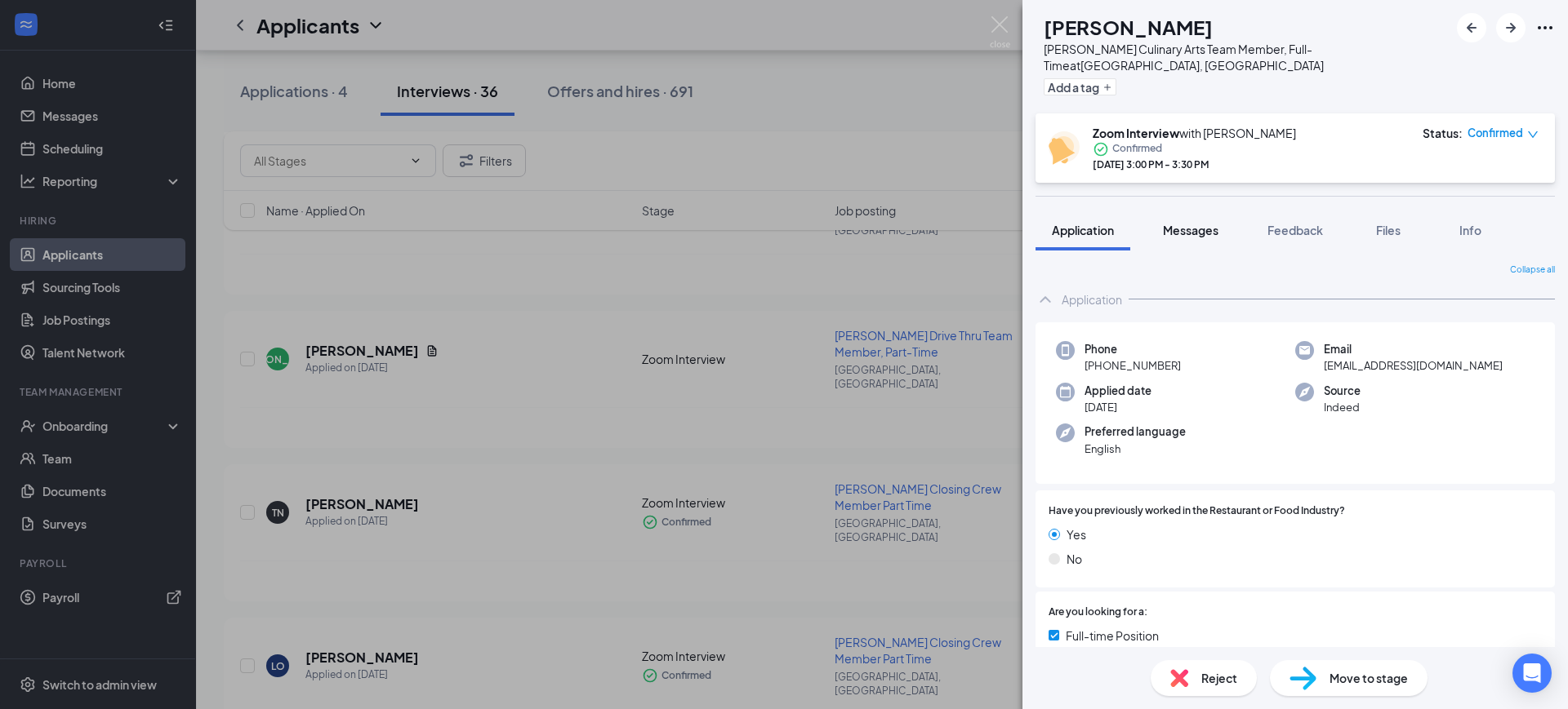
click at [1201, 223] on span "Messages" at bounding box center [1191, 230] width 56 height 14
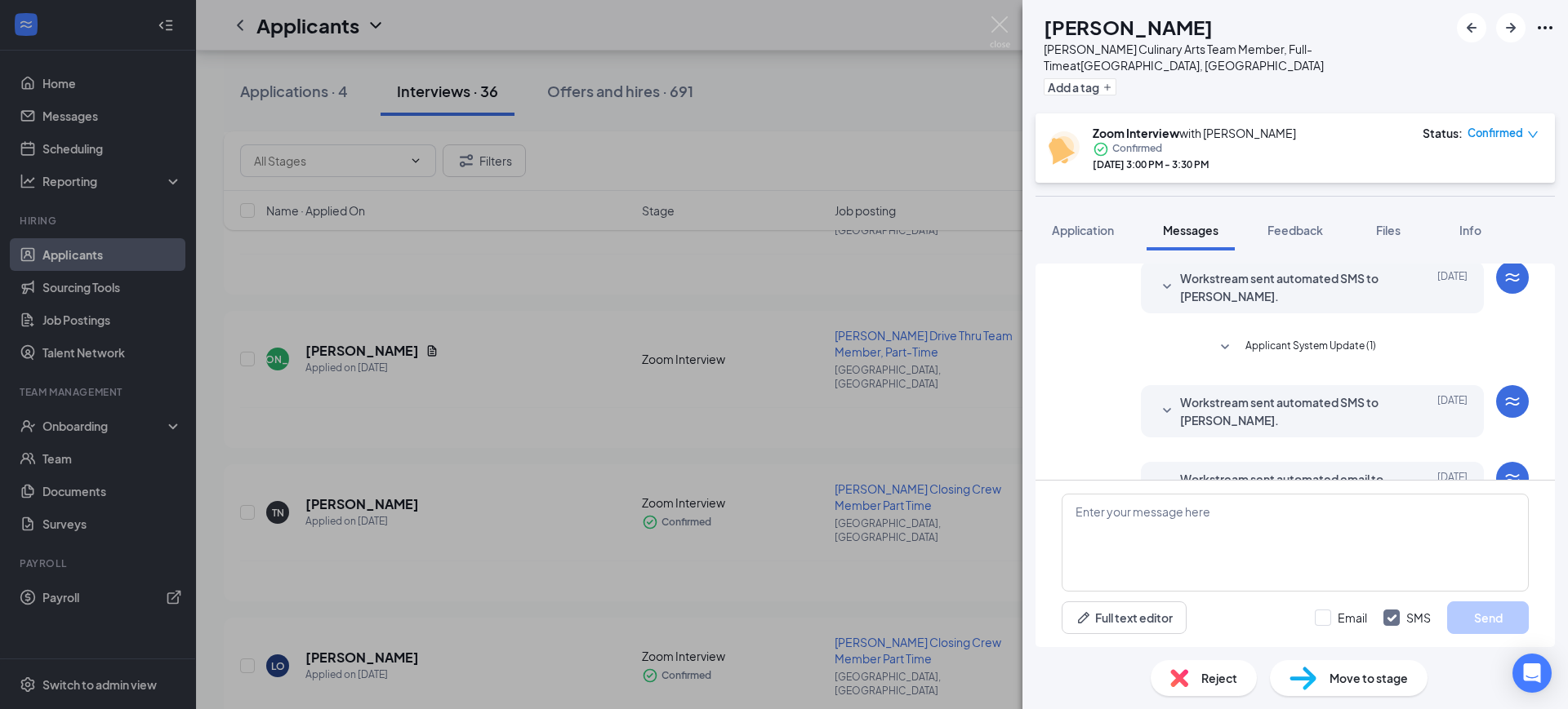
scroll to position [451, 0]
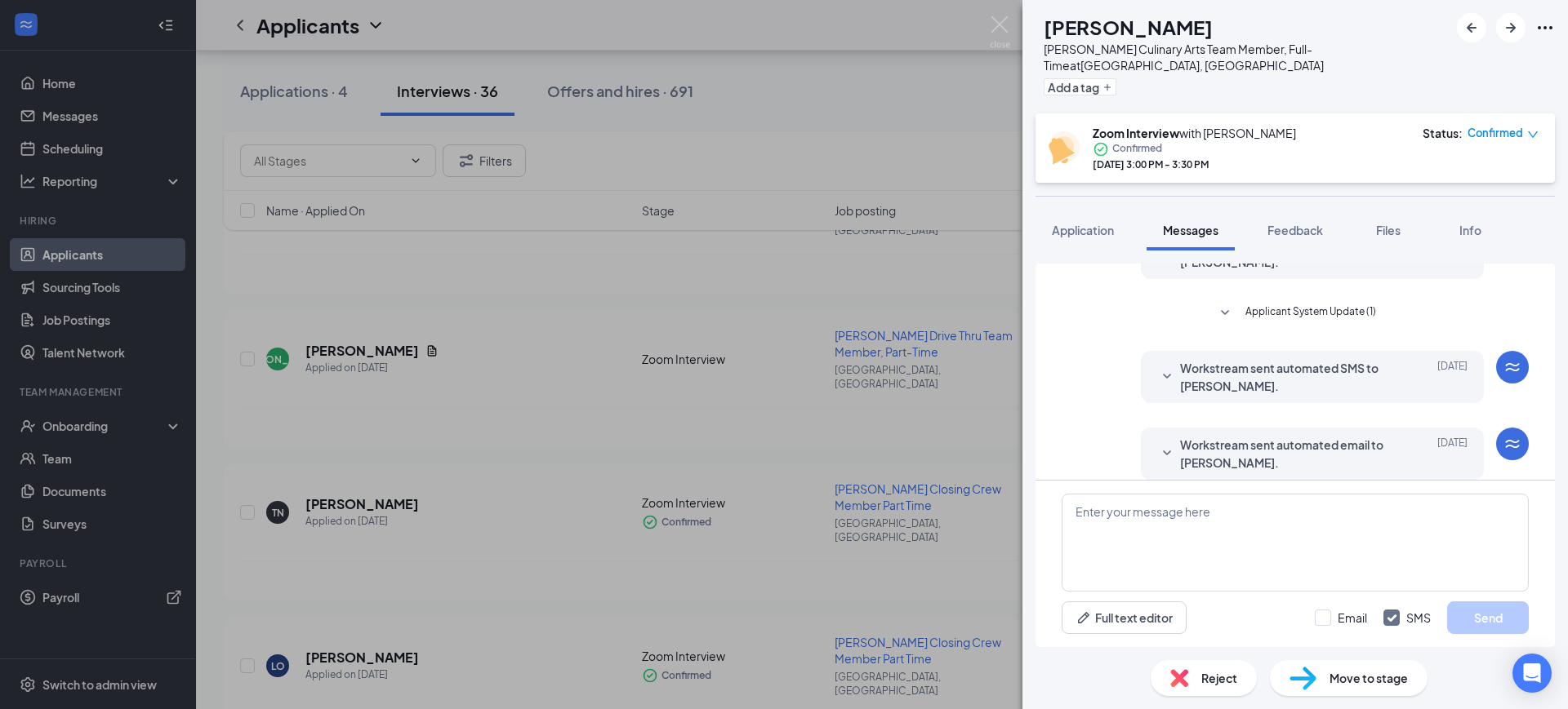
click at [1226, 435] on span "Workstream sent automated email to [PERSON_NAME]." at bounding box center [1287, 453] width 214 height 36
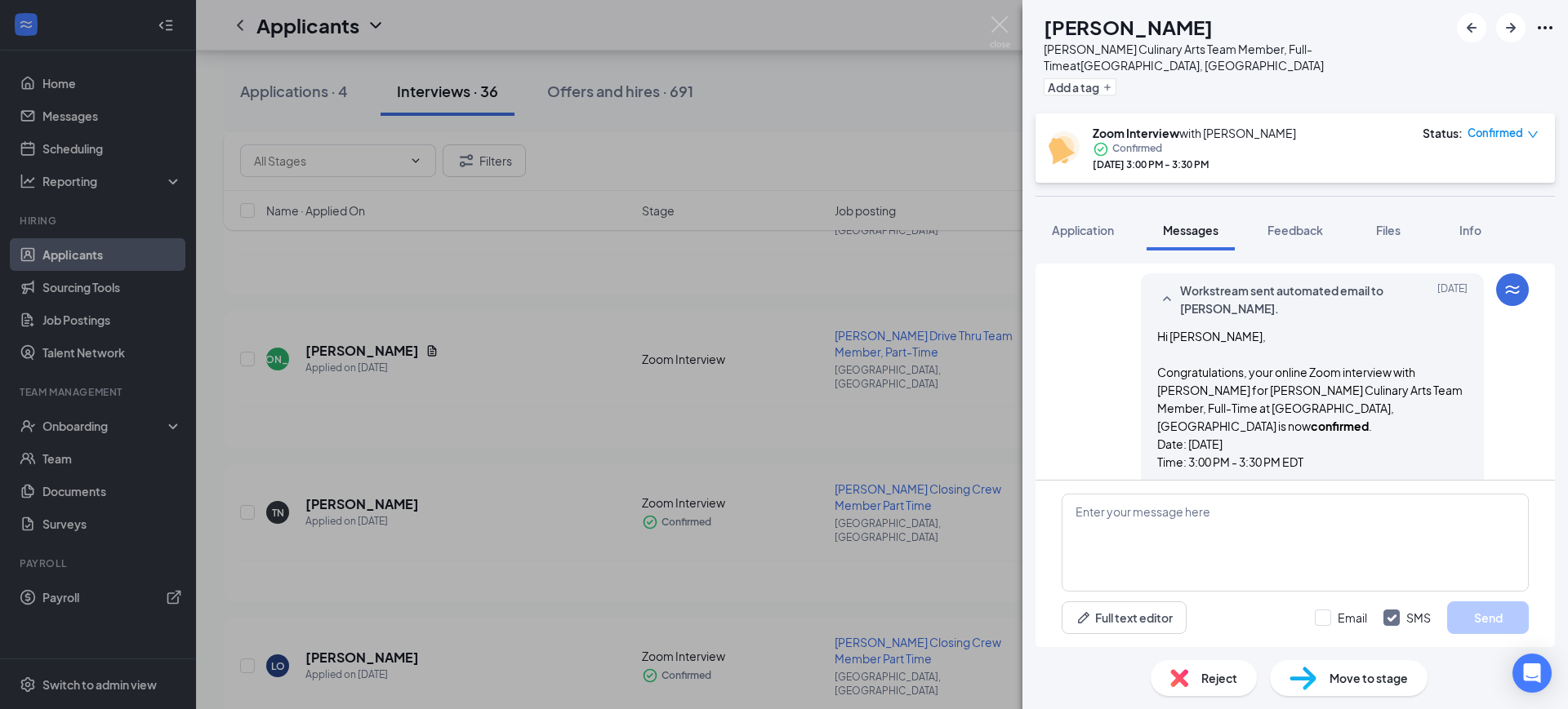
scroll to position [655, 0]
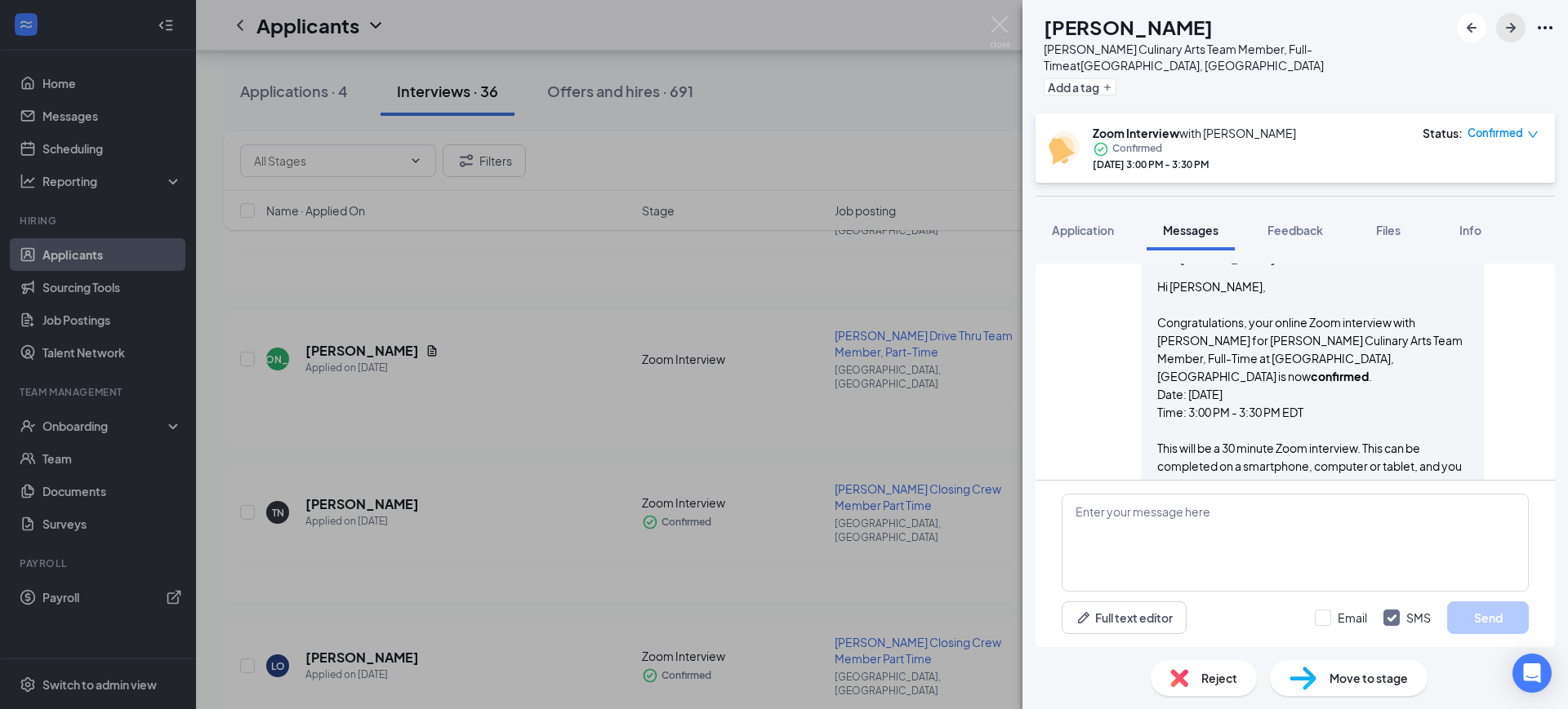
click at [1512, 27] on icon "ArrowRight" at bounding box center [1511, 28] width 10 height 10
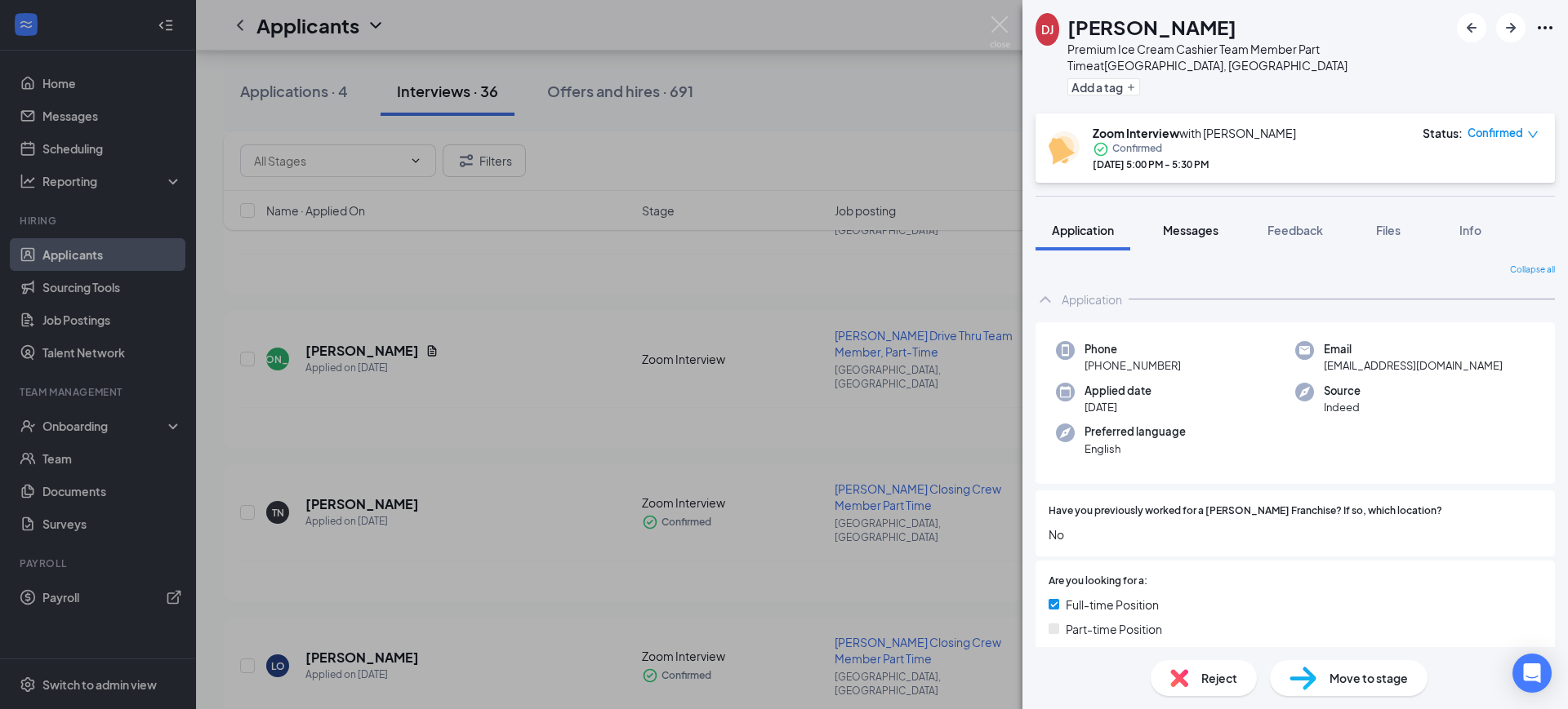
click at [1178, 223] on span "Messages" at bounding box center [1191, 230] width 56 height 14
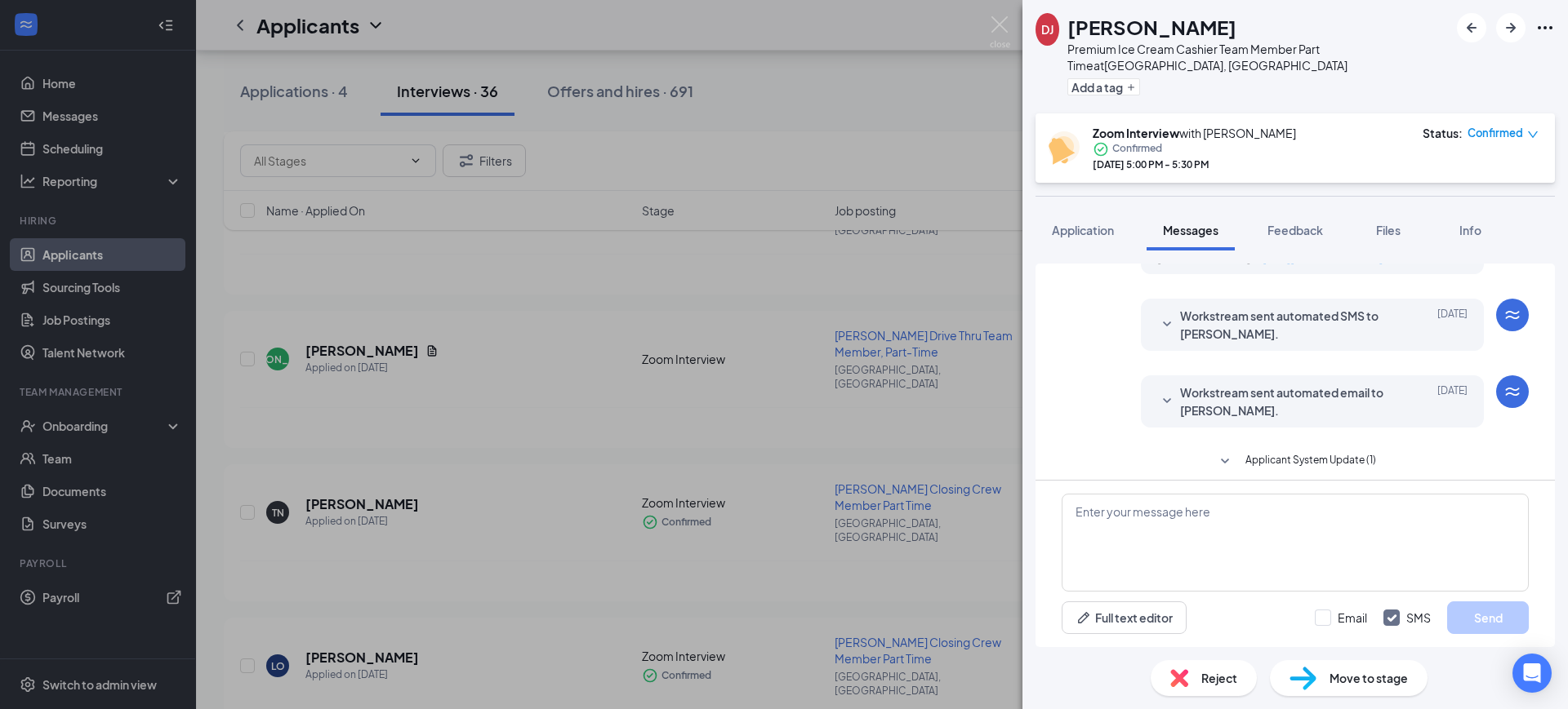
scroll to position [655, 0]
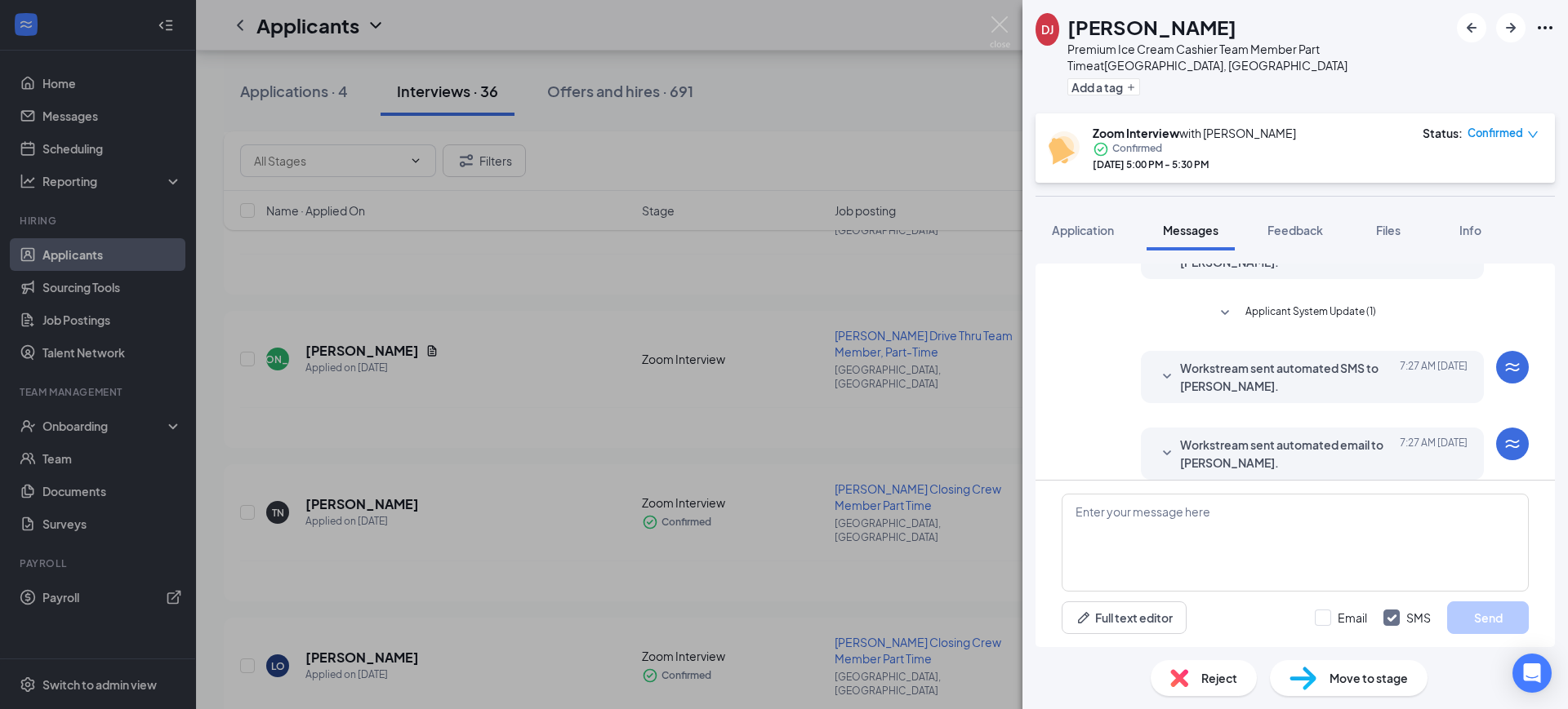
click at [1243, 439] on span "Workstream sent automated email to [PERSON_NAME]." at bounding box center [1287, 453] width 214 height 36
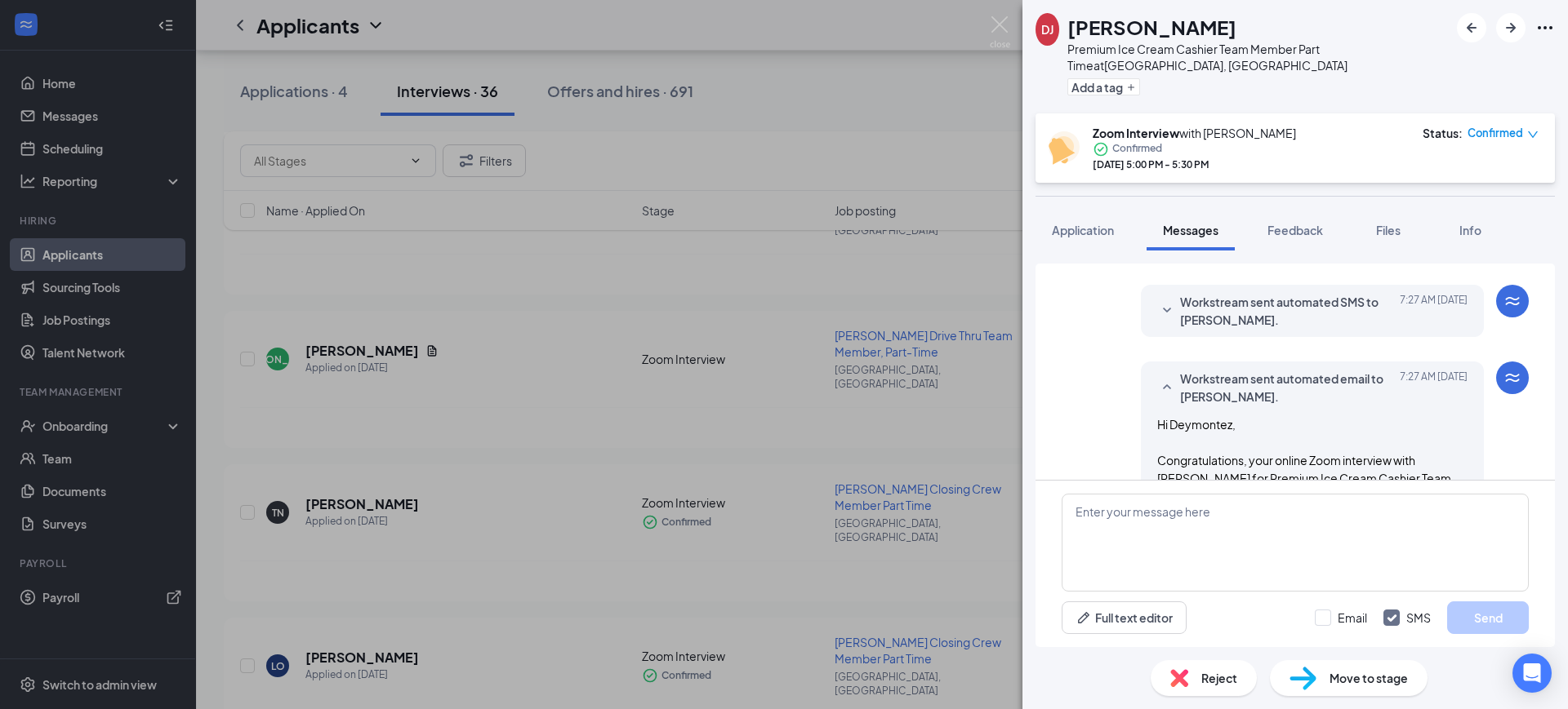
scroll to position [859, 0]
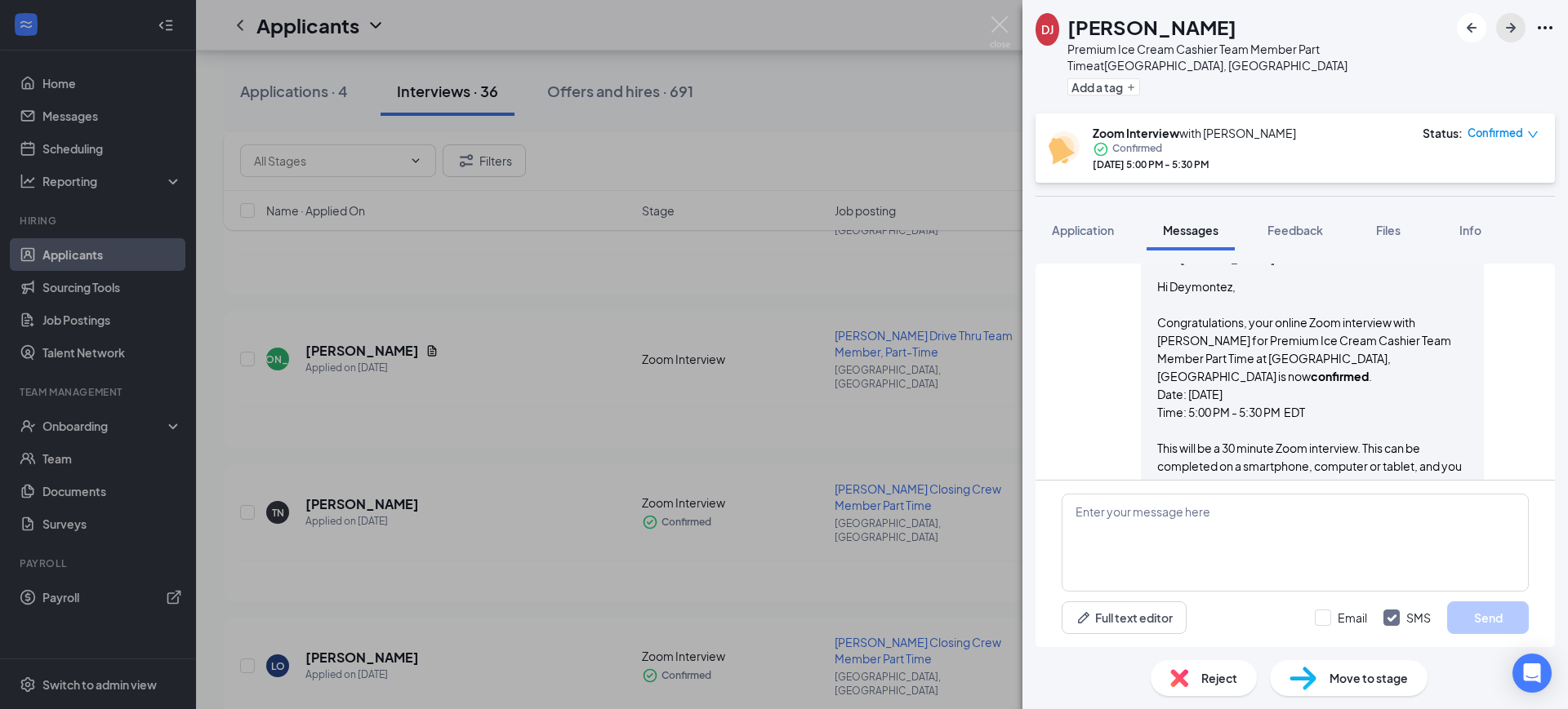
click at [1512, 20] on icon "ArrowRight" at bounding box center [1510, 27] width 19 height 19
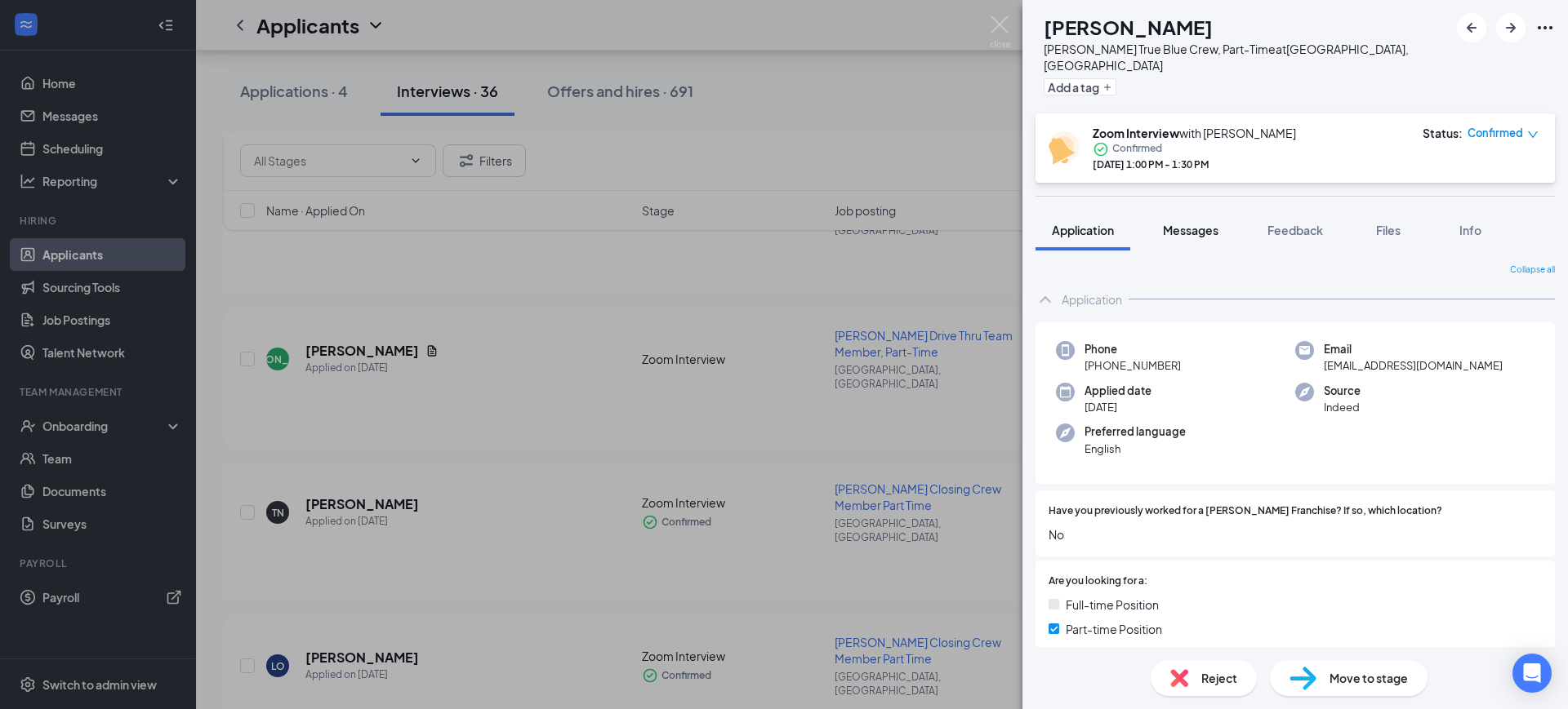
click at [1196, 223] on span "Messages" at bounding box center [1191, 230] width 56 height 14
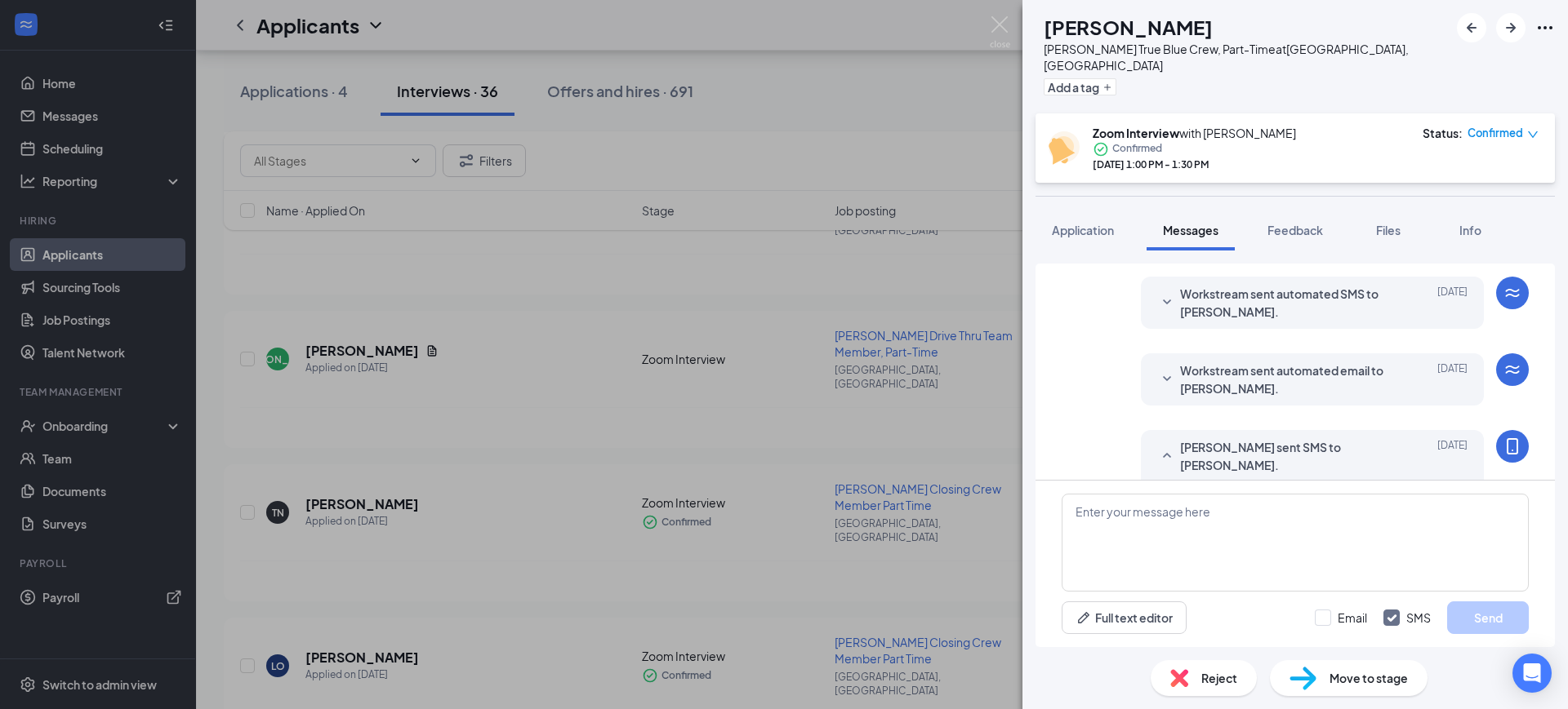
click at [1282, 361] on span "Workstream sent automated email to [PERSON_NAME]." at bounding box center [1287, 379] width 214 height 36
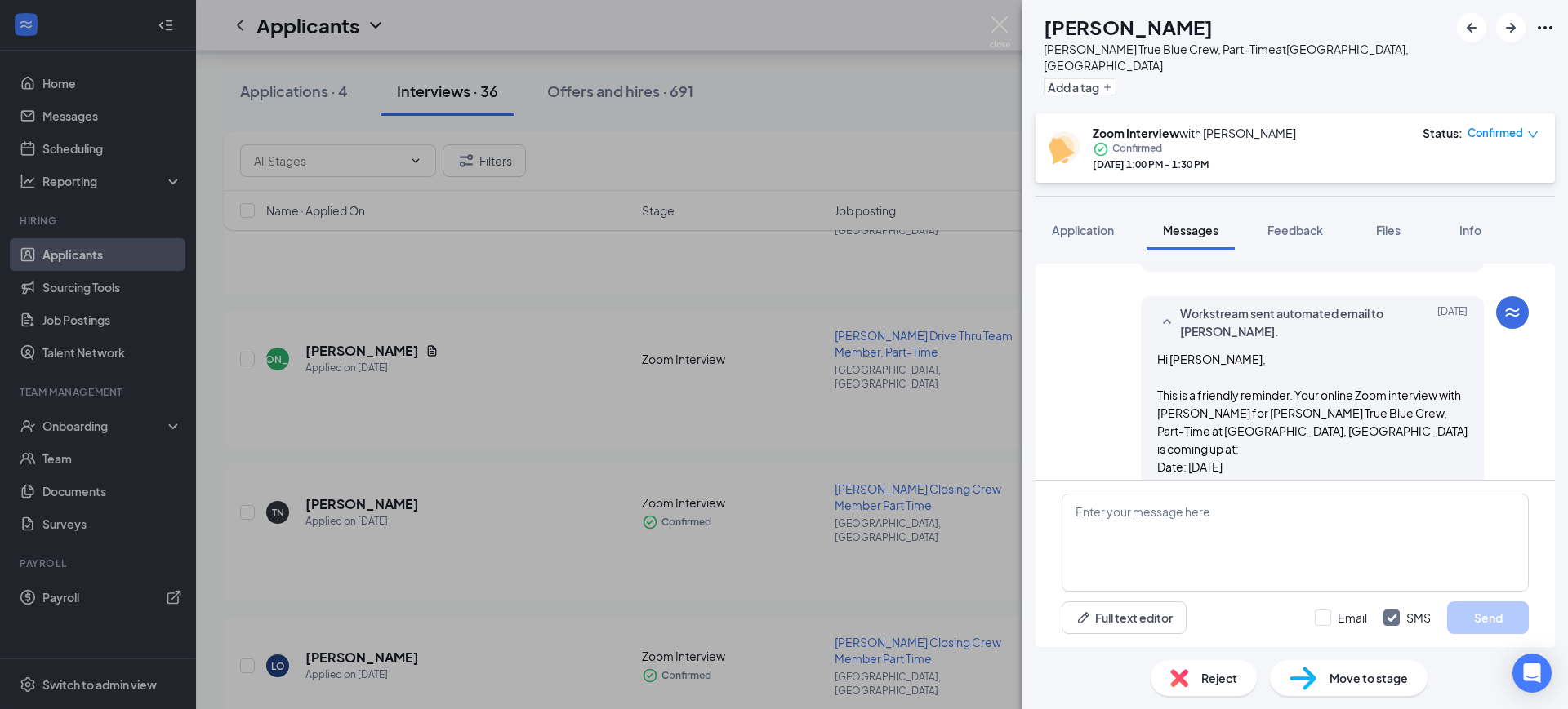
scroll to position [657, 0]
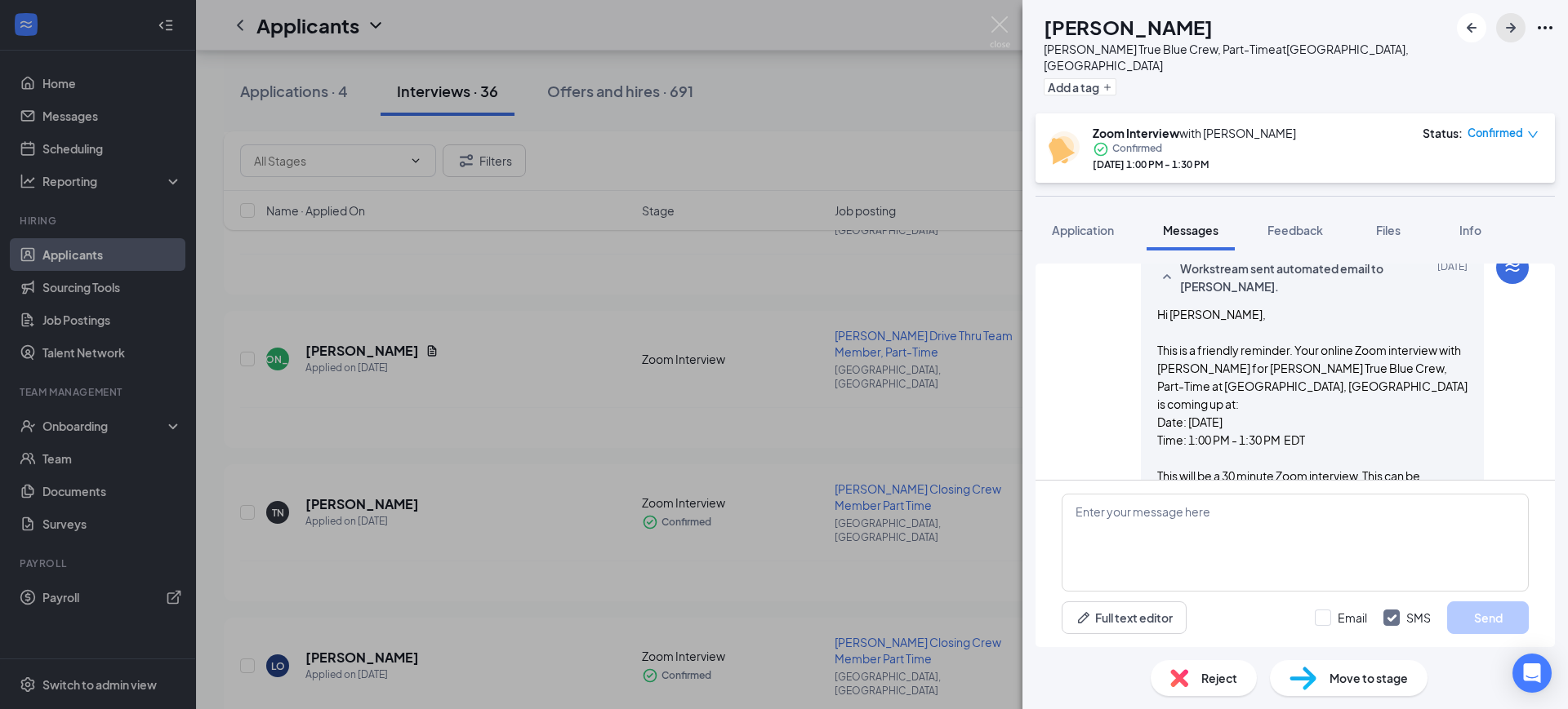
click at [1512, 30] on icon "ArrowRight" at bounding box center [1511, 28] width 10 height 10
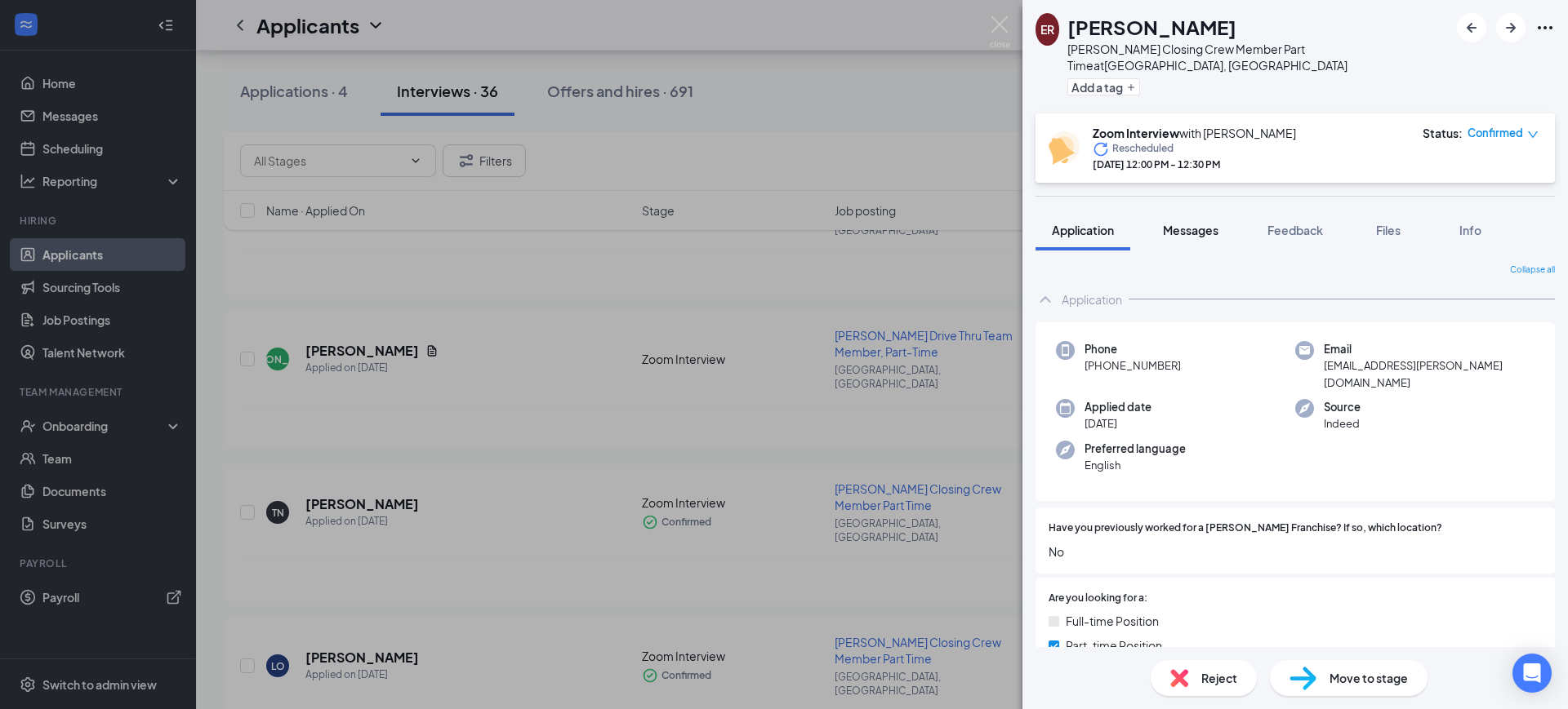
click at [1204, 223] on span "Messages" at bounding box center [1191, 230] width 56 height 14
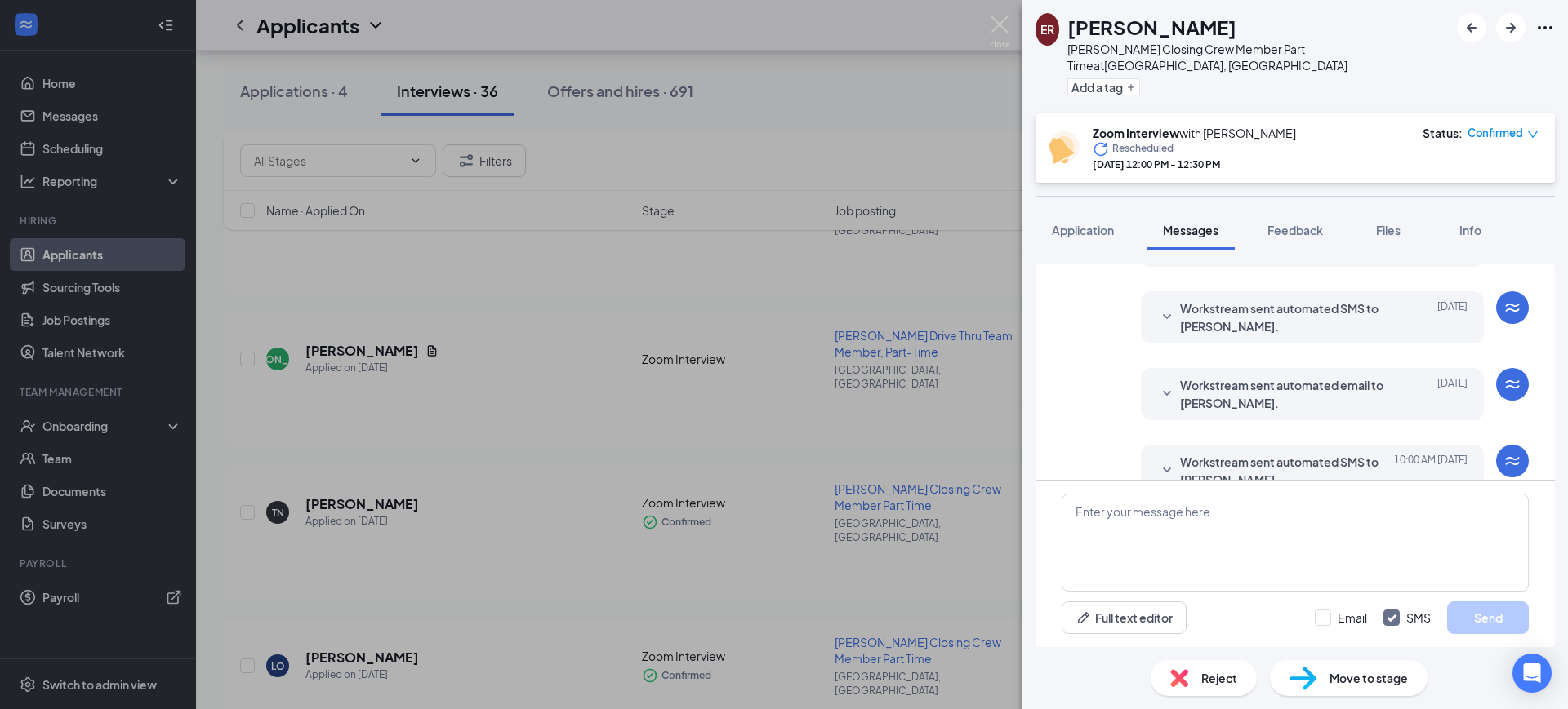
scroll to position [528, 0]
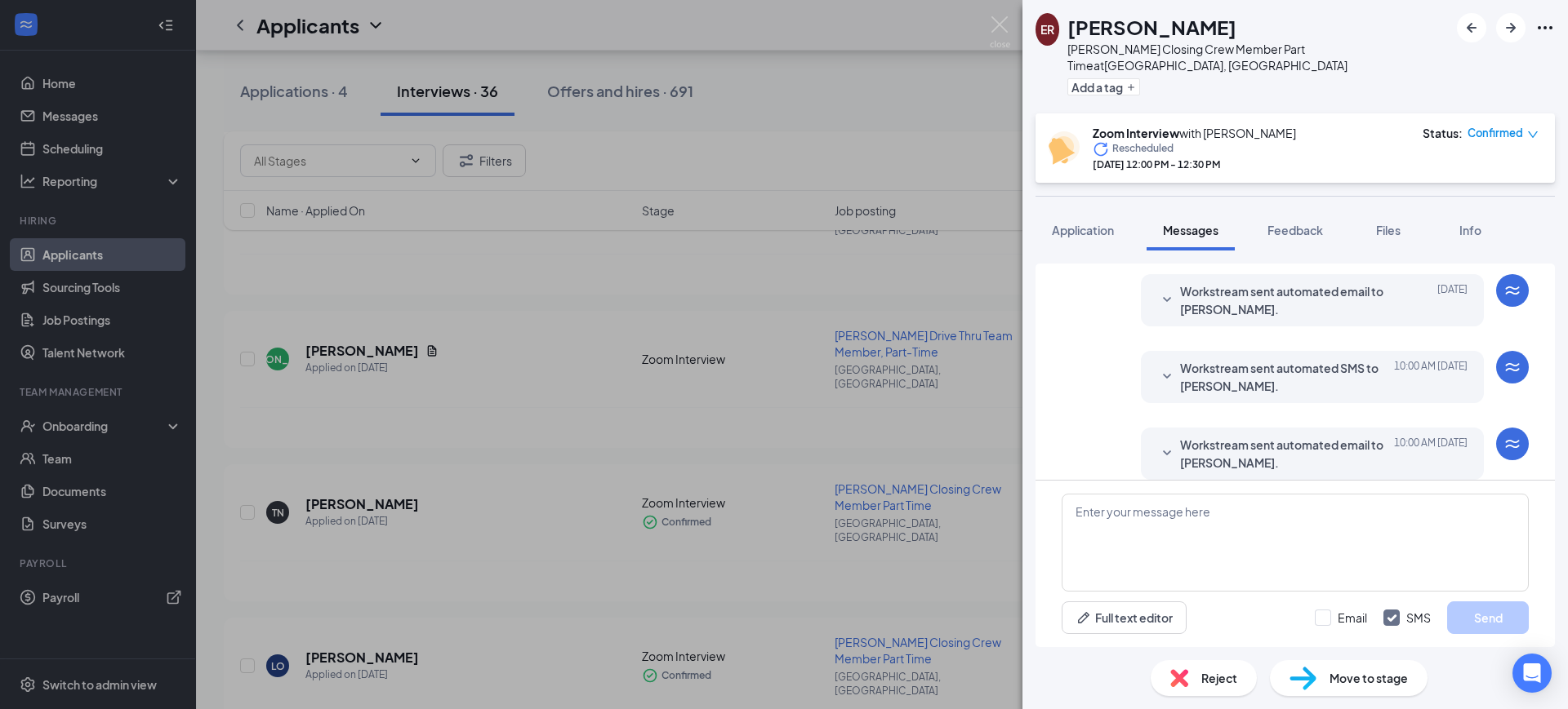
click at [1272, 438] on span "Workstream sent automated email to [PERSON_NAME]." at bounding box center [1287, 453] width 214 height 36
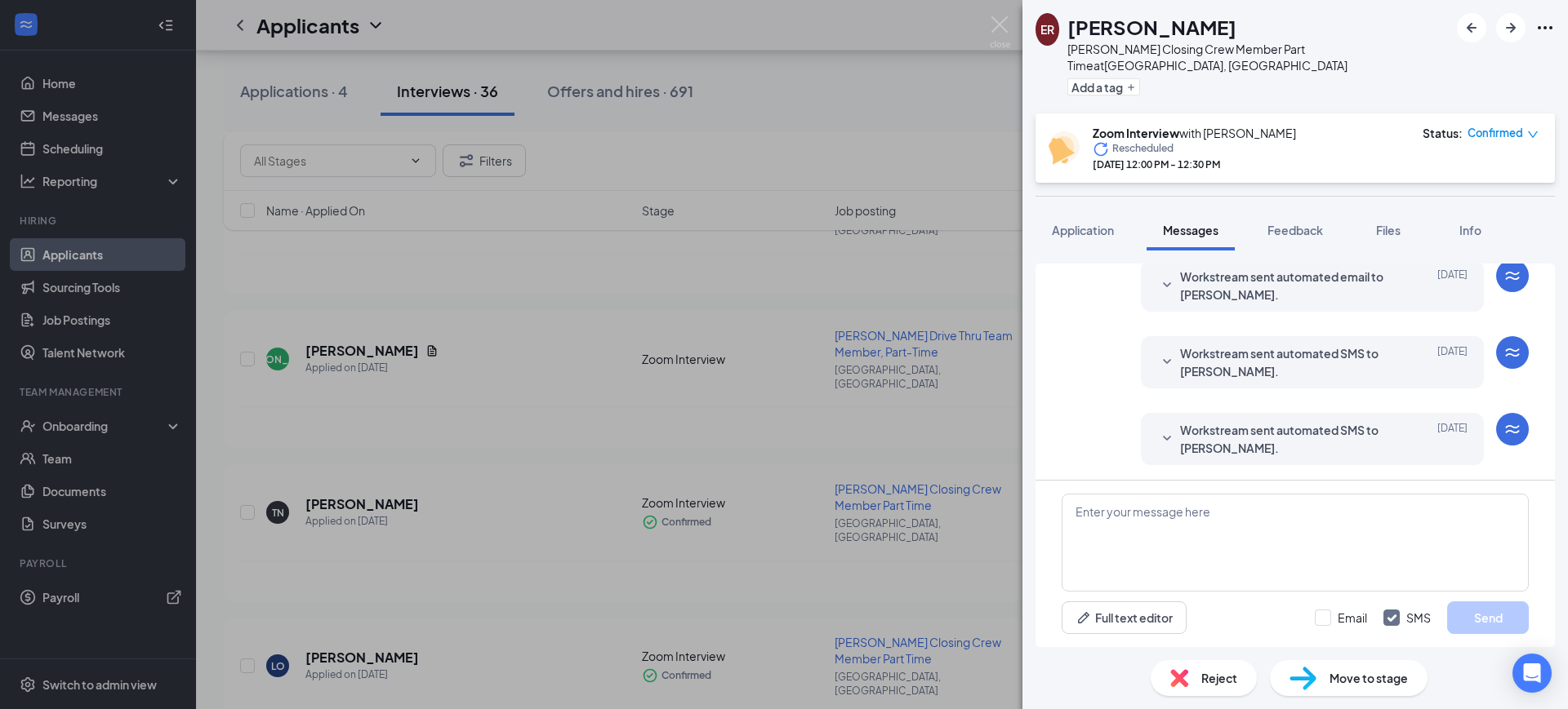
scroll to position [0, 0]
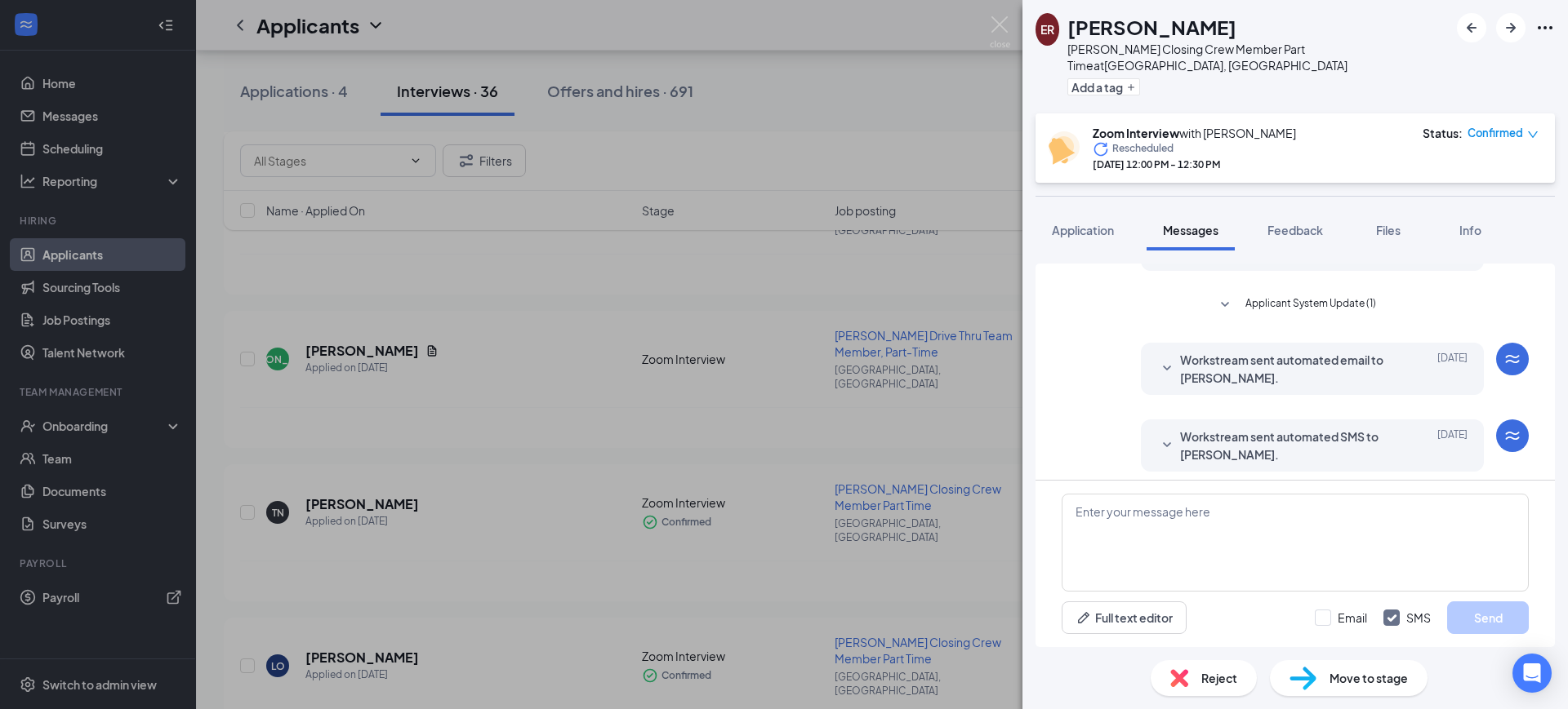
click at [1328, 351] on span "Workstream sent automated email to [PERSON_NAME]." at bounding box center [1287, 369] width 214 height 36
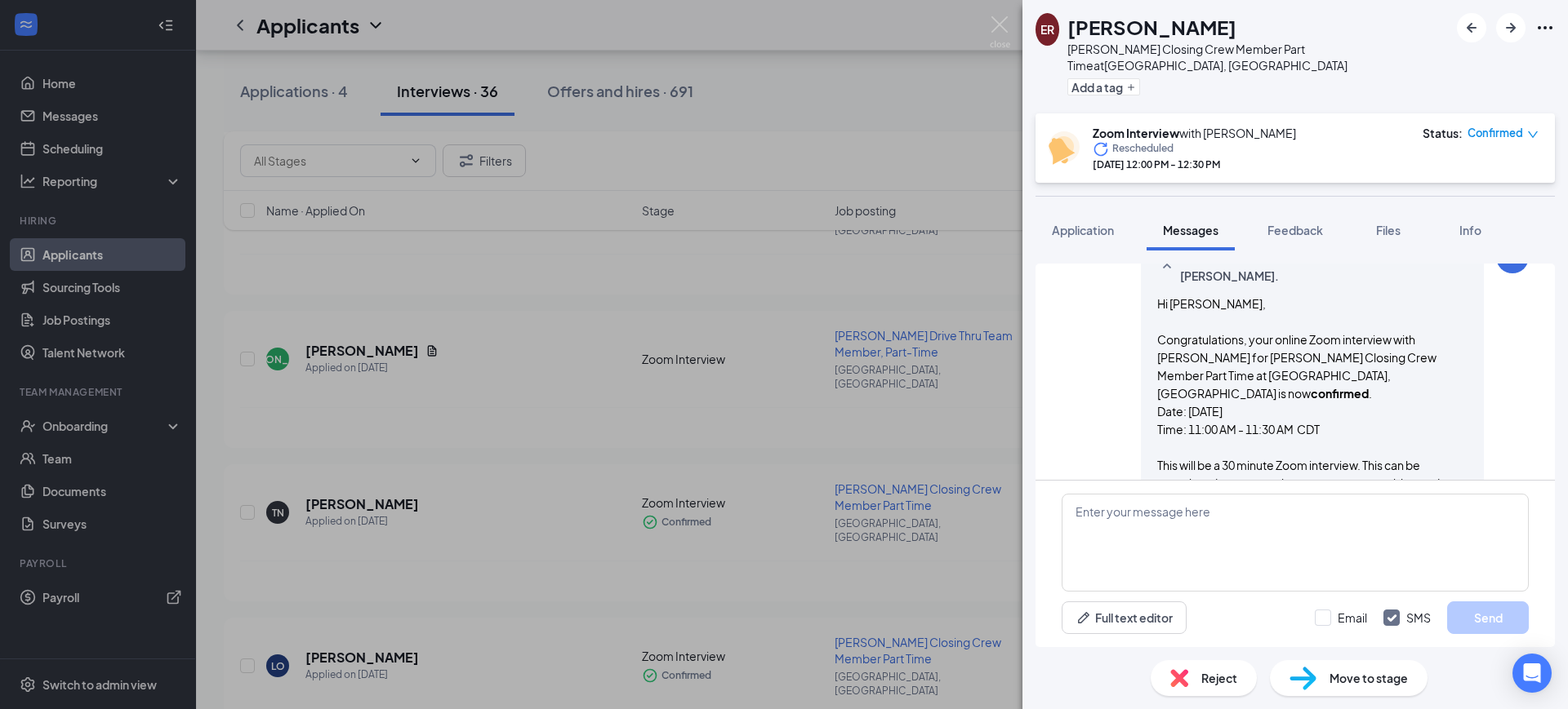
scroll to position [306, 0]
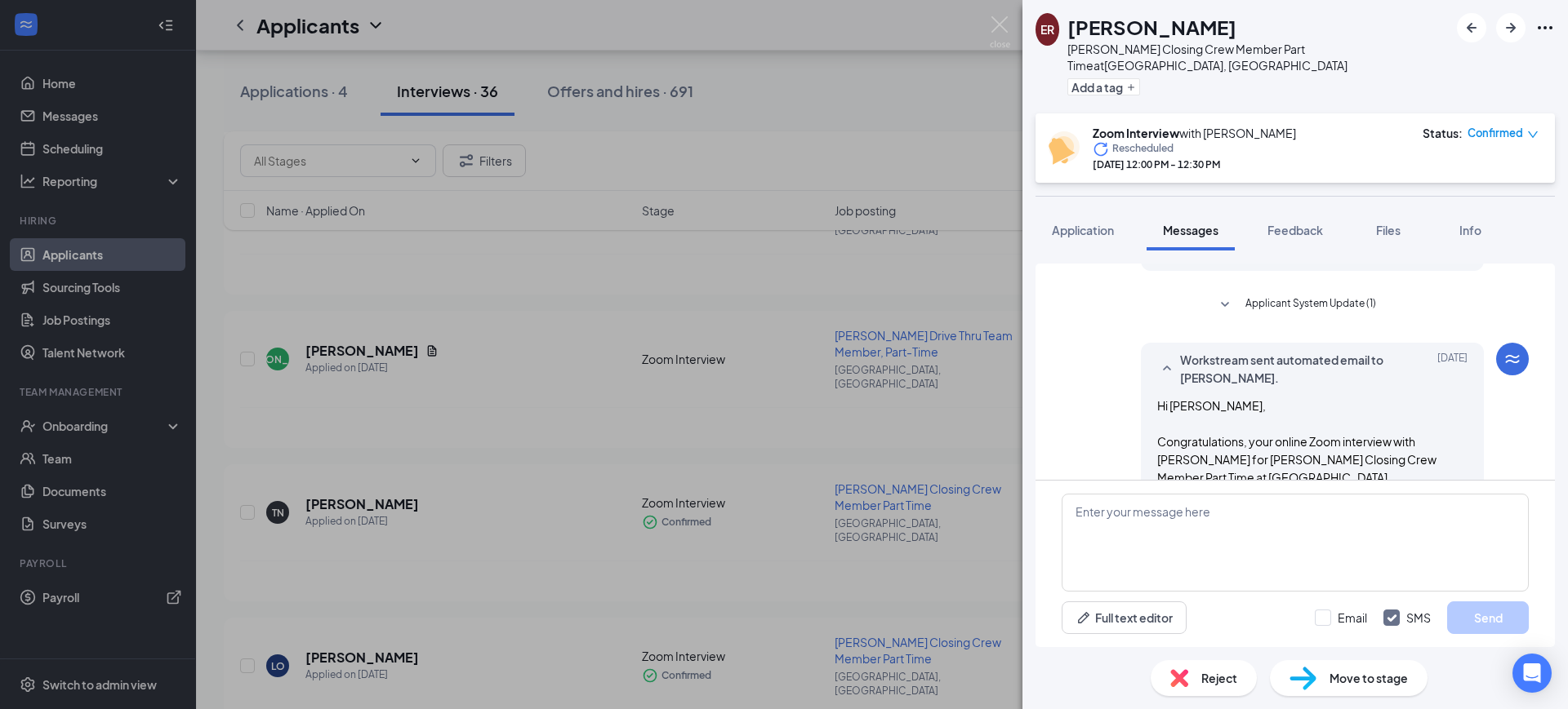
click at [1326, 296] on span "Applicant System Update (1)" at bounding box center [1310, 305] width 131 height 19
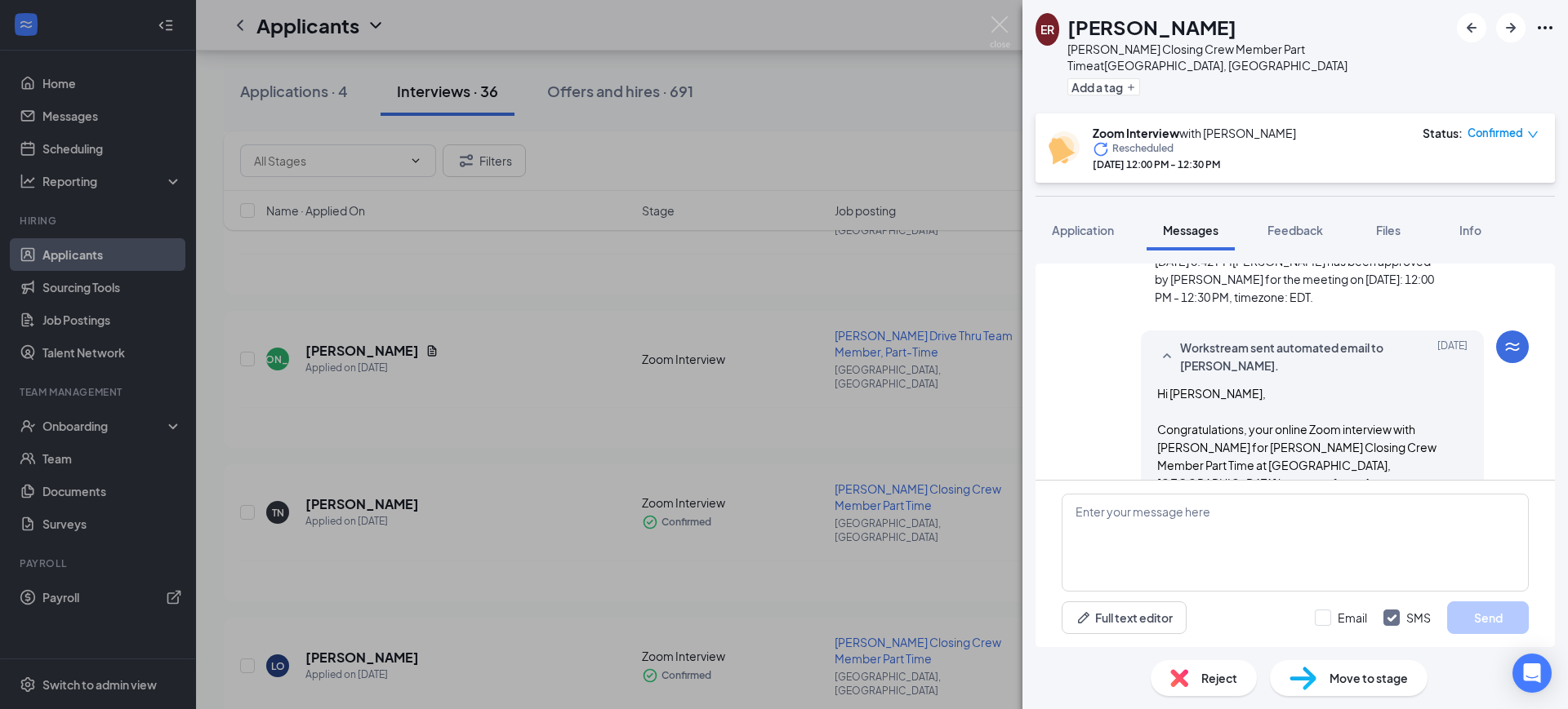
scroll to position [408, 0]
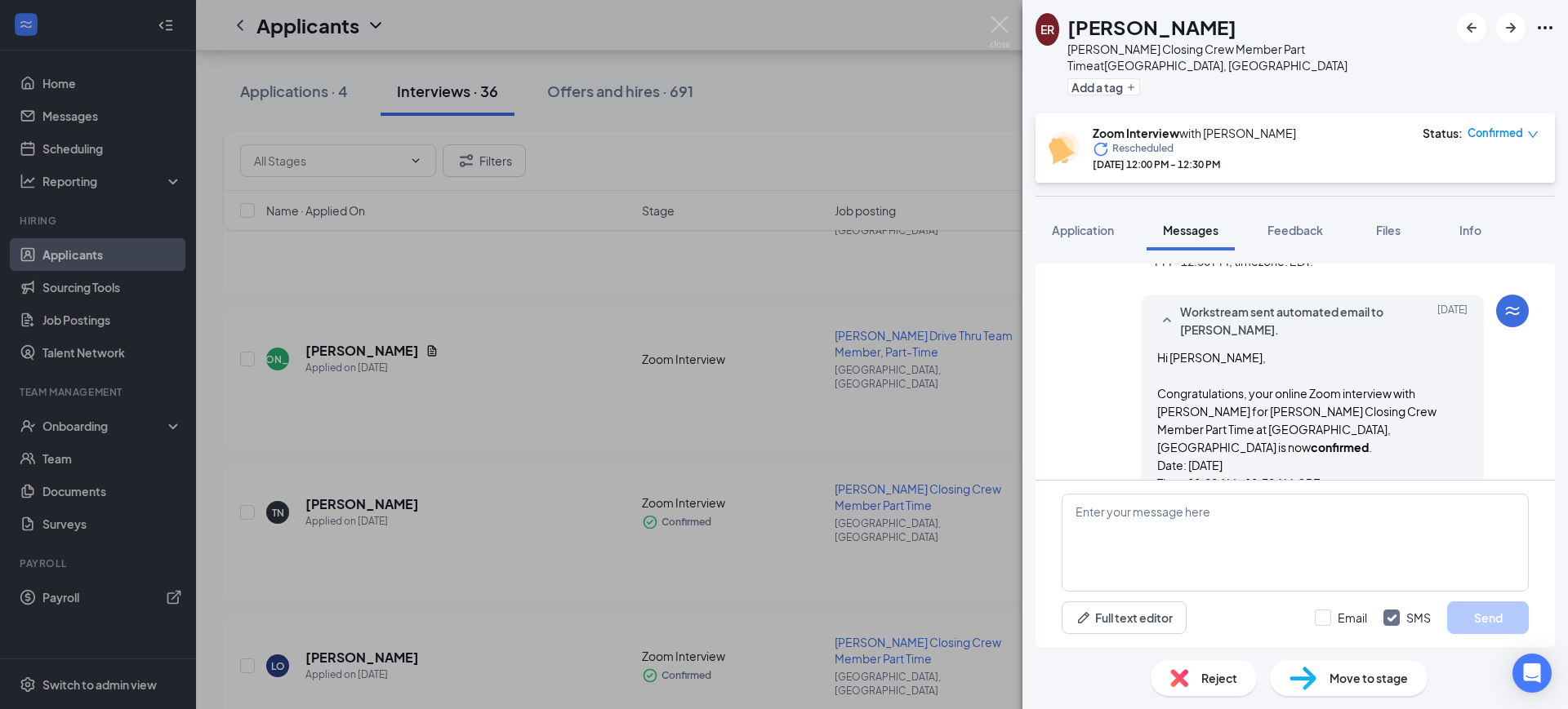
click at [1341, 349] on p "Hi [PERSON_NAME]," at bounding box center [1312, 357] width 310 height 18
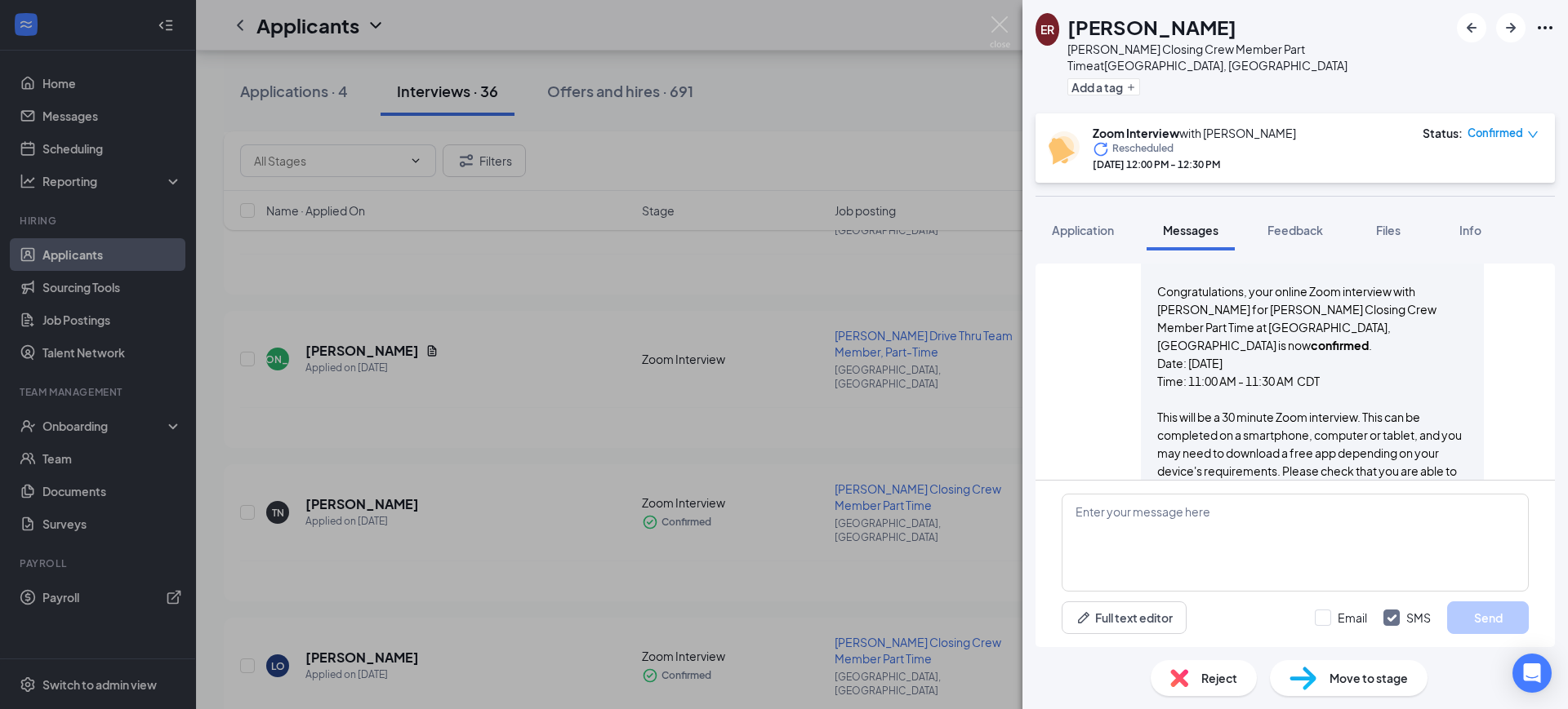
scroll to position [612, 0]
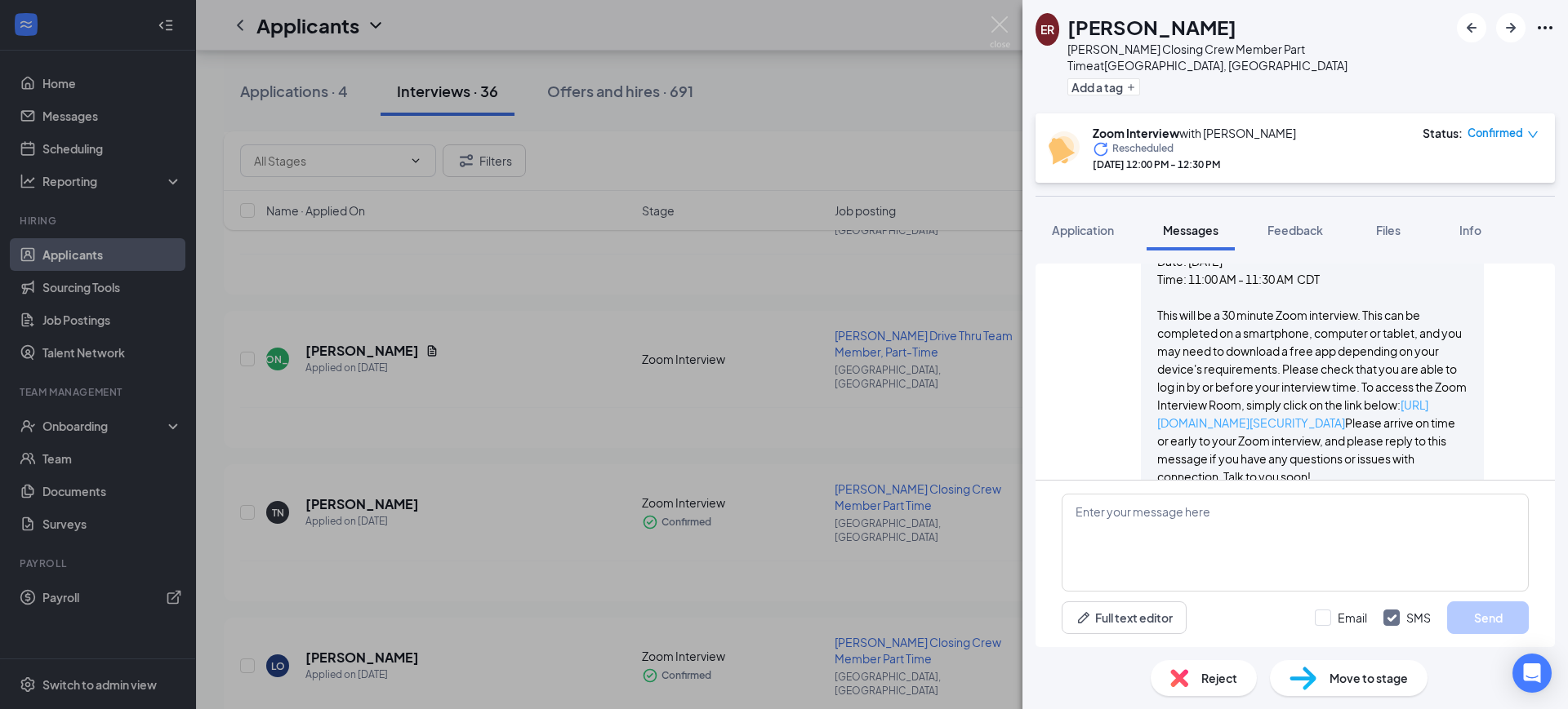
click at [1277, 408] on link "[URL][DOMAIN_NAME][SECURITY_DATA]" at bounding box center [1292, 413] width 271 height 33
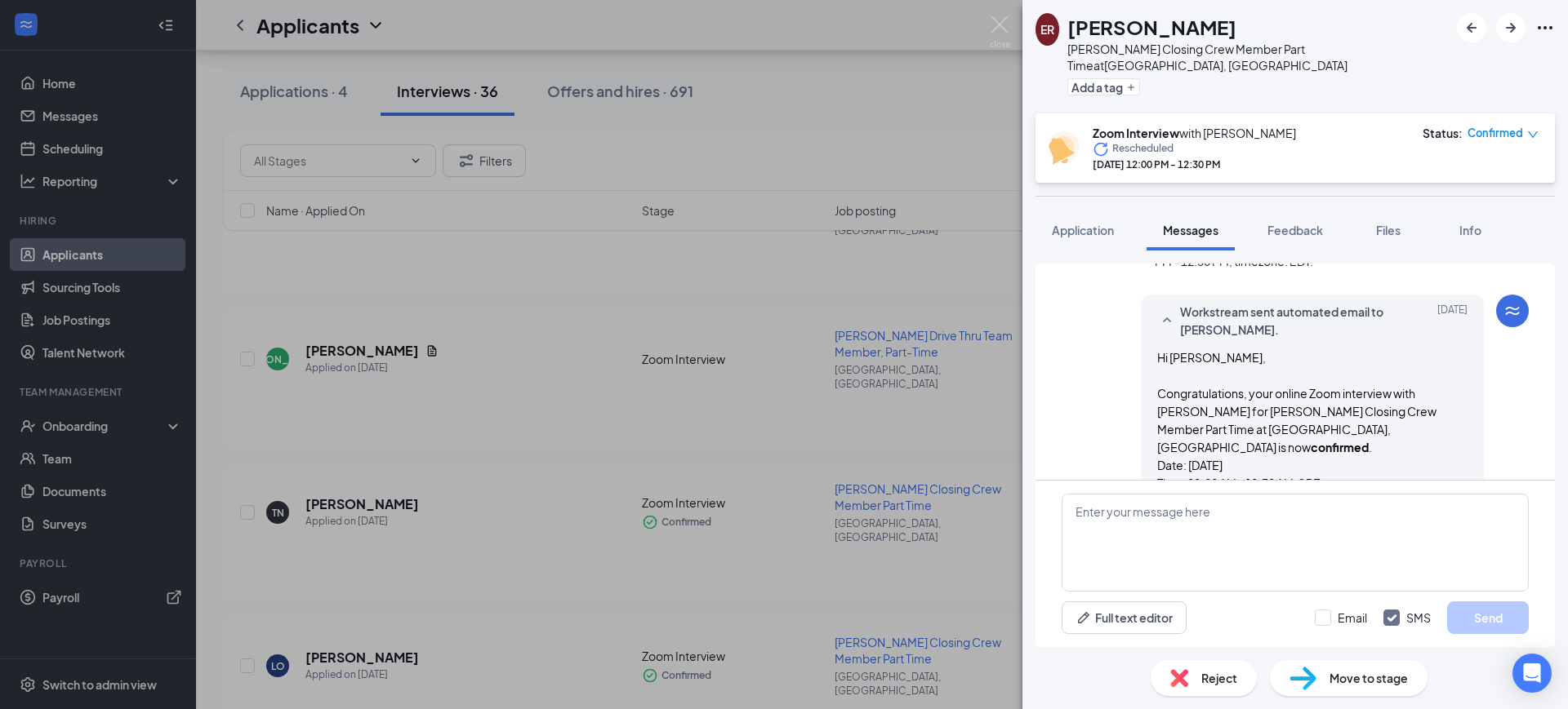
scroll to position [510, 0]
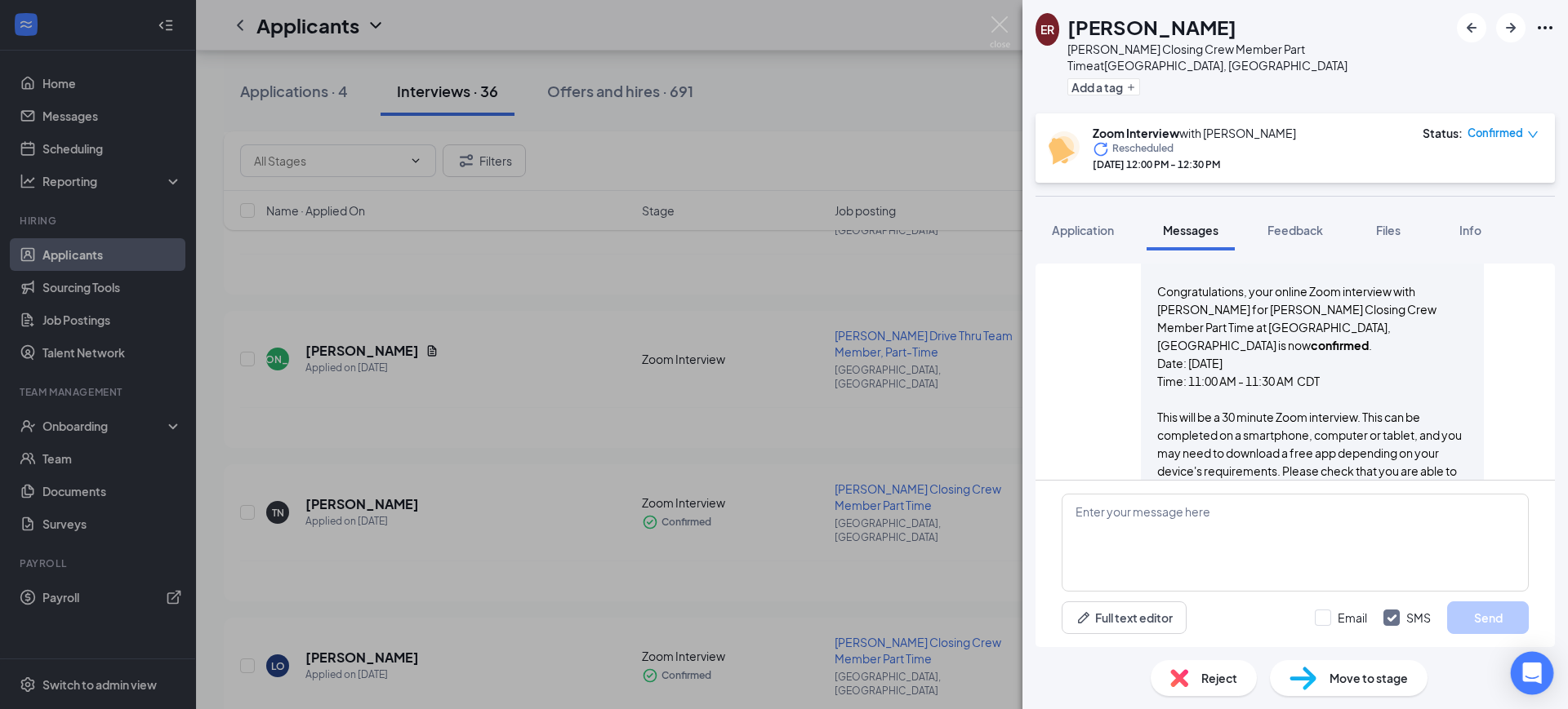
click at [1533, 672] on icon "Open Intercom Messenger" at bounding box center [1531, 673] width 19 height 21
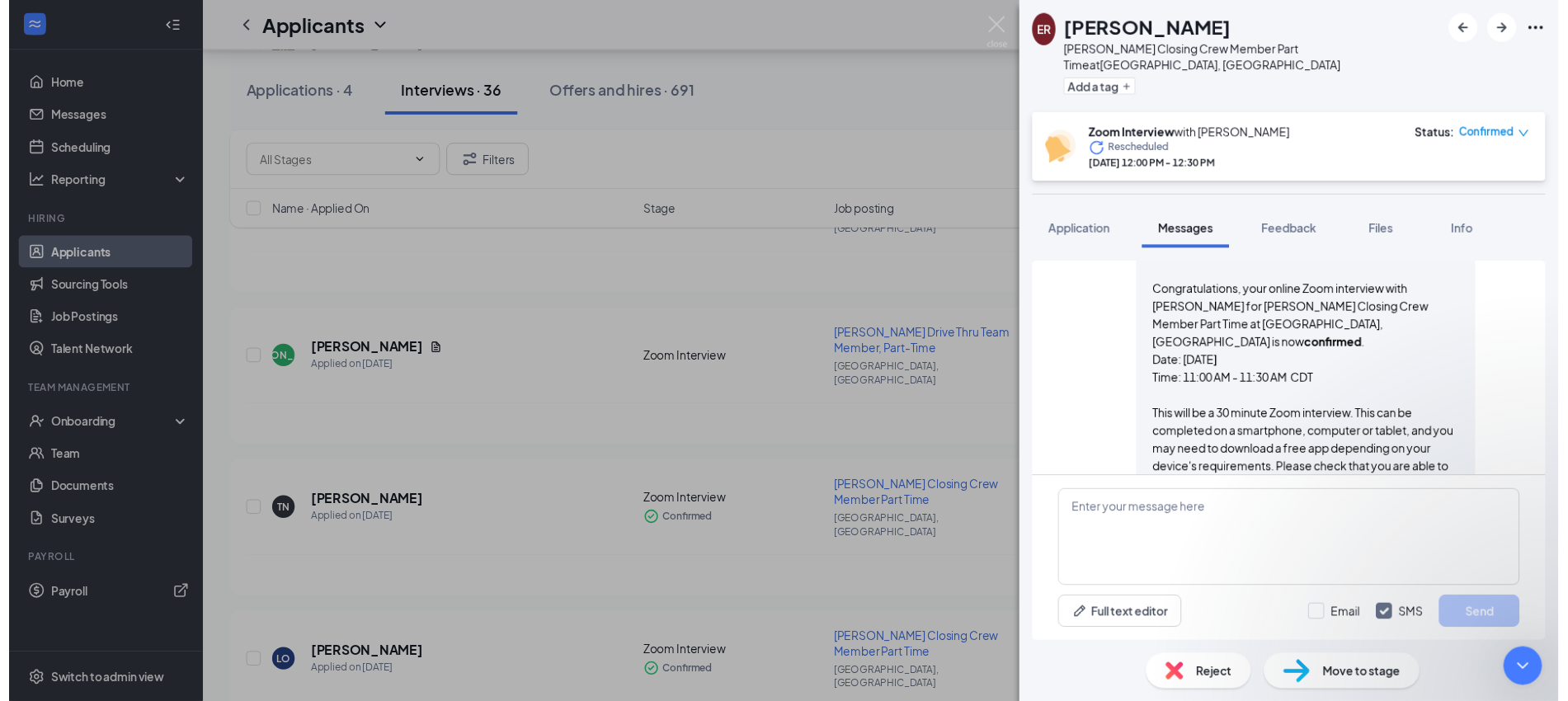
scroll to position [0, 0]
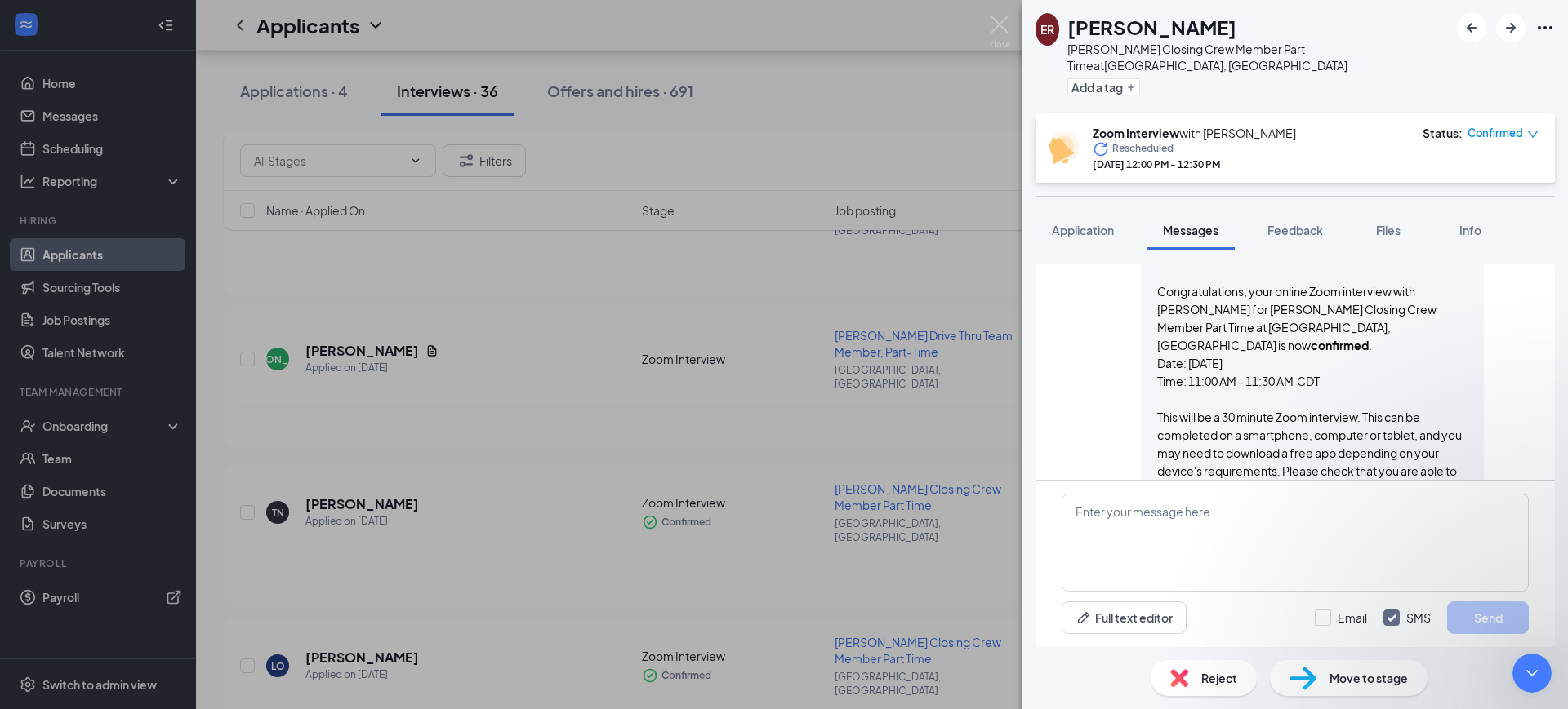
drag, startPoint x: 1126, startPoint y: 24, endPoint x: 1090, endPoint y: 22, distance: 36.1
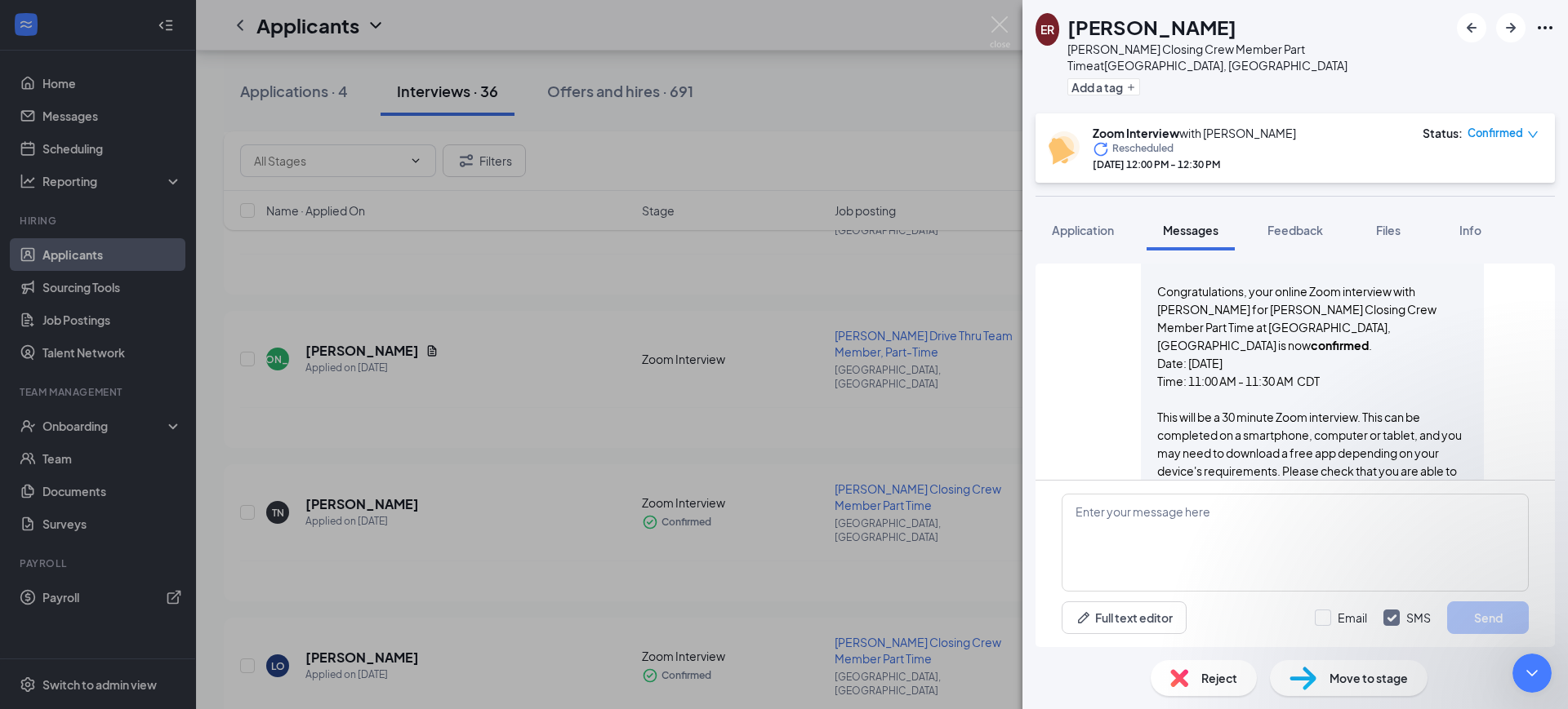
click at [1090, 22] on div "[PERSON_NAME]" at bounding box center [1258, 27] width 382 height 28
click at [1148, 30] on h1 "[PERSON_NAME]" at bounding box center [1152, 27] width 169 height 28
drag, startPoint x: 1244, startPoint y: 26, endPoint x: 1073, endPoint y: 29, distance: 171.0
click at [1073, 29] on div "ER [PERSON_NAME] Closing Crew Member Part Time at [GEOGRAPHIC_DATA], [GEOGRAPHI…" at bounding box center [1242, 57] width 413 height 88
copy h1 "[PERSON_NAME]"
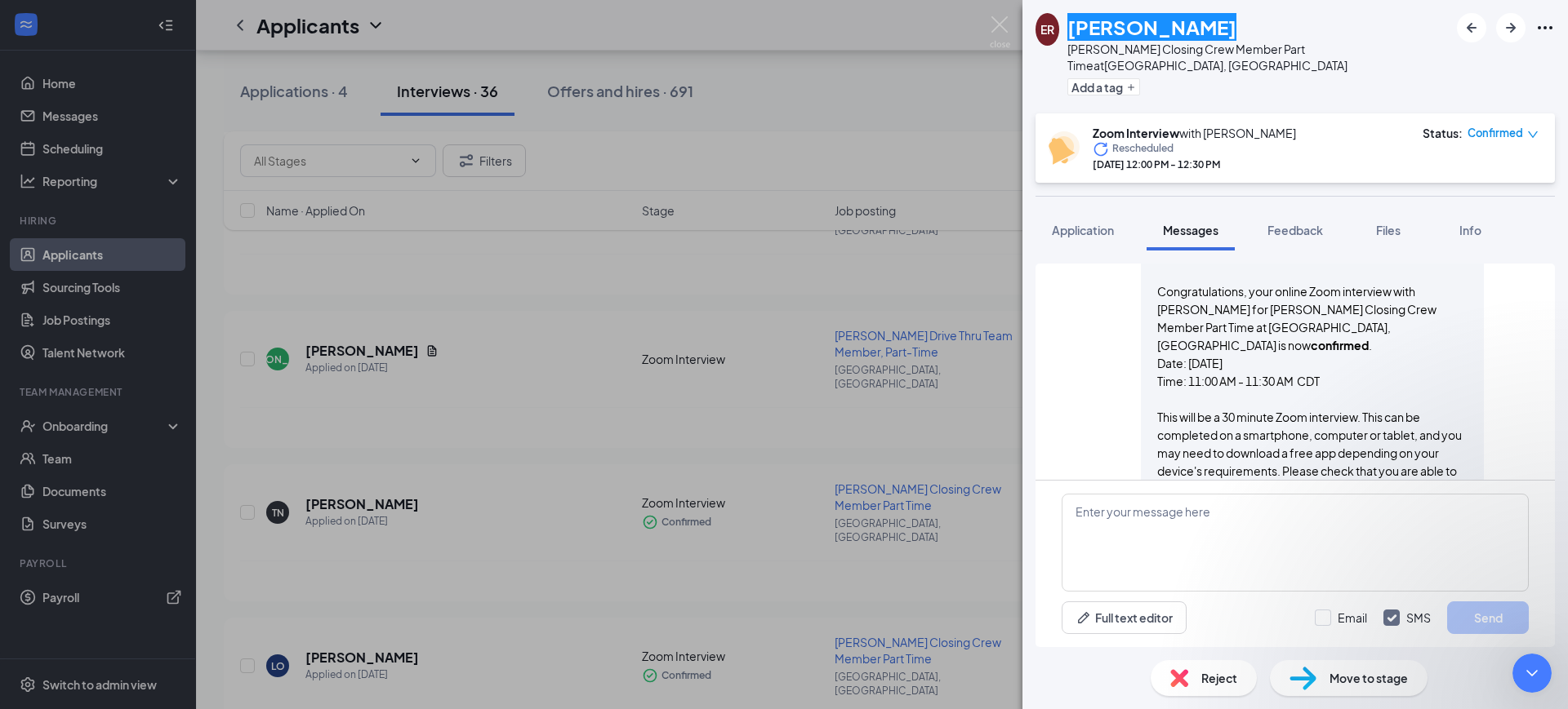
paste textarea "[PERSON_NAME]"
click at [992, 17] on img at bounding box center [999, 32] width 20 height 32
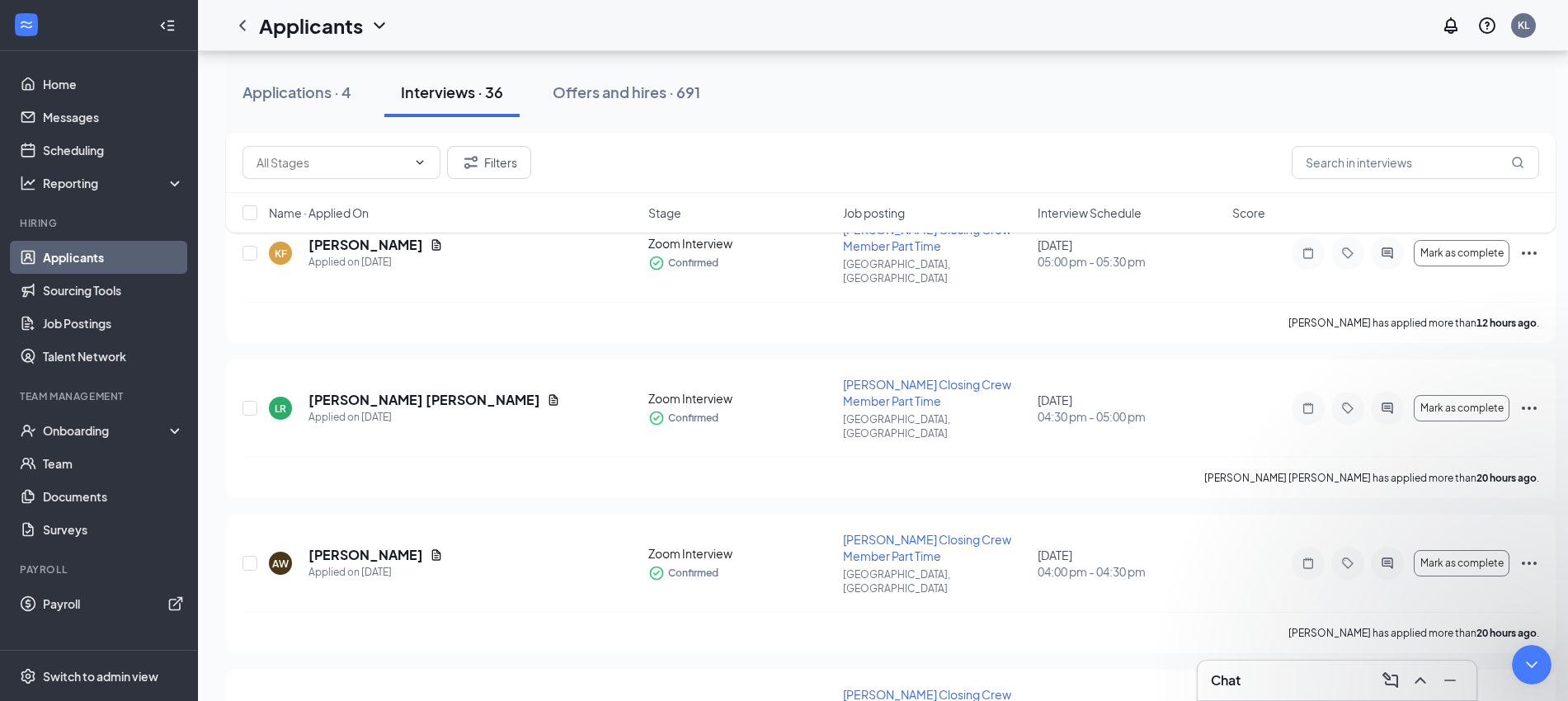
scroll to position [206, 0]
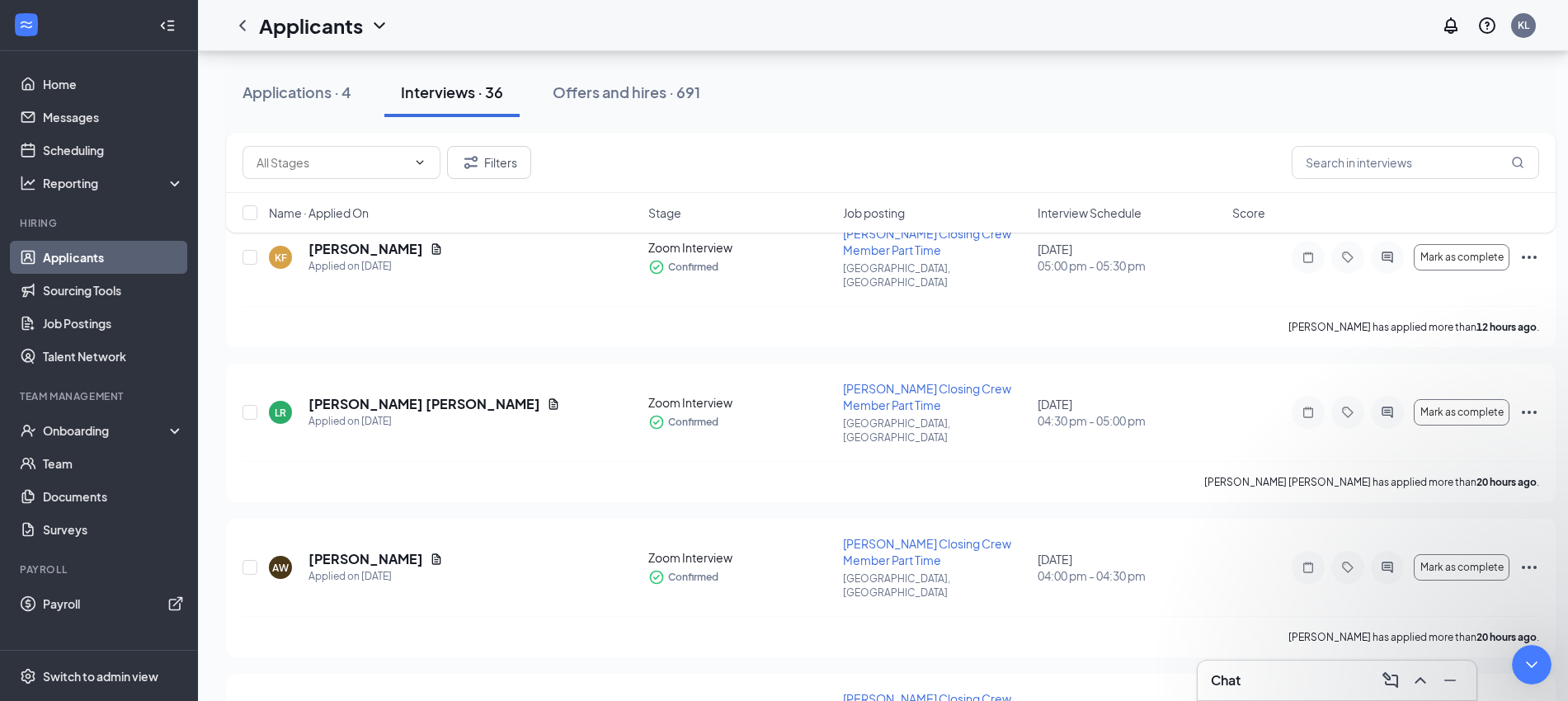
click at [1148, 214] on div "Interview Schedule" at bounding box center [1130, 212] width 185 height 16
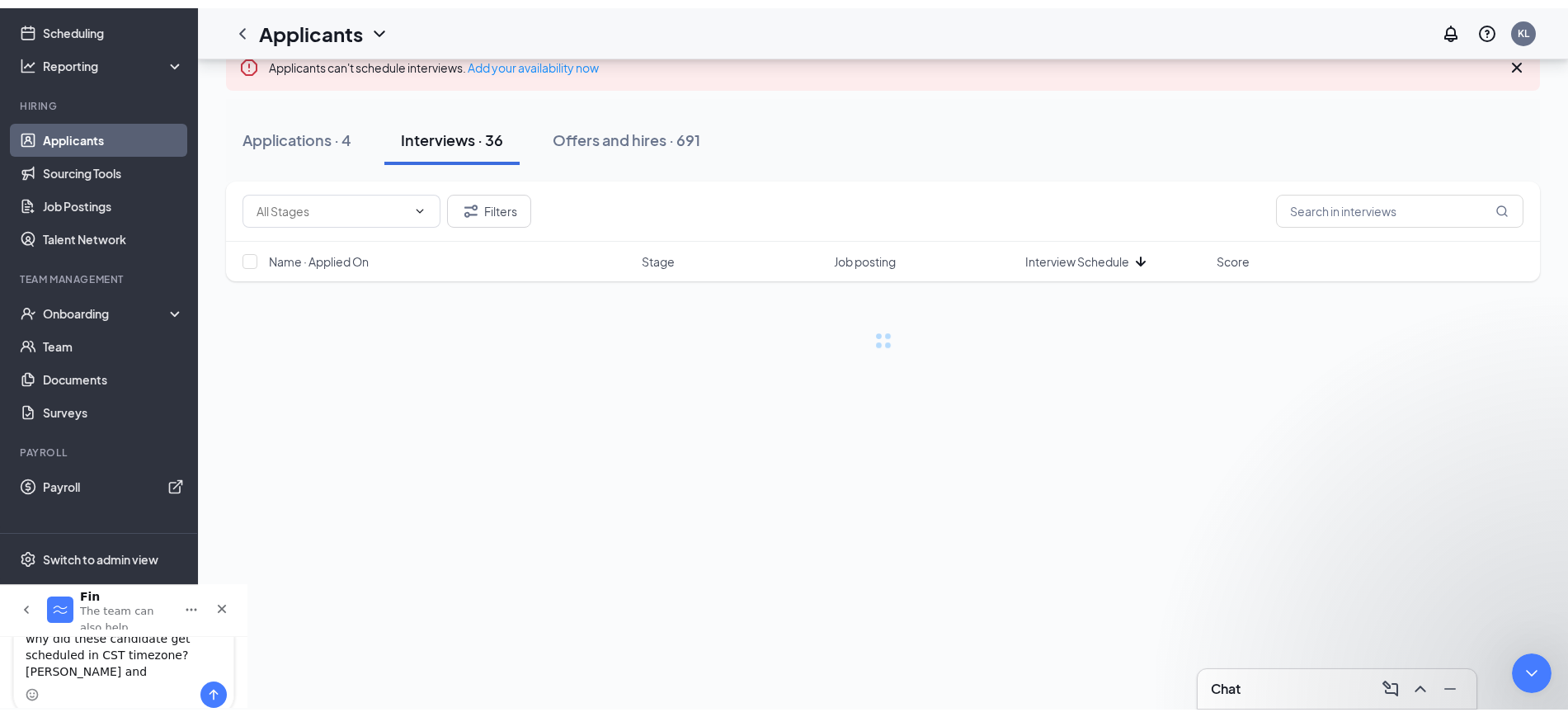
scroll to position [0, 0]
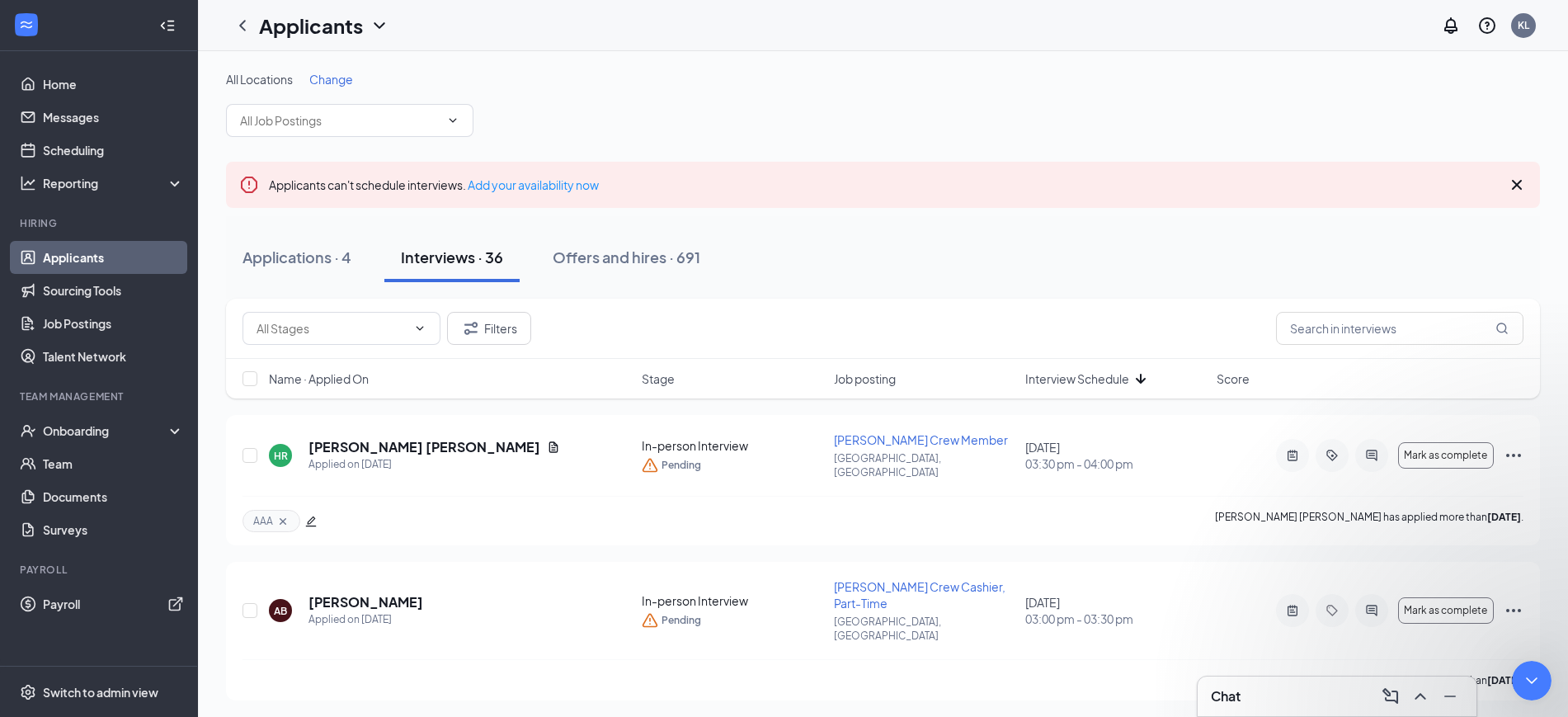
click at [1152, 377] on div "Interview Schedule" at bounding box center [1116, 378] width 181 height 16
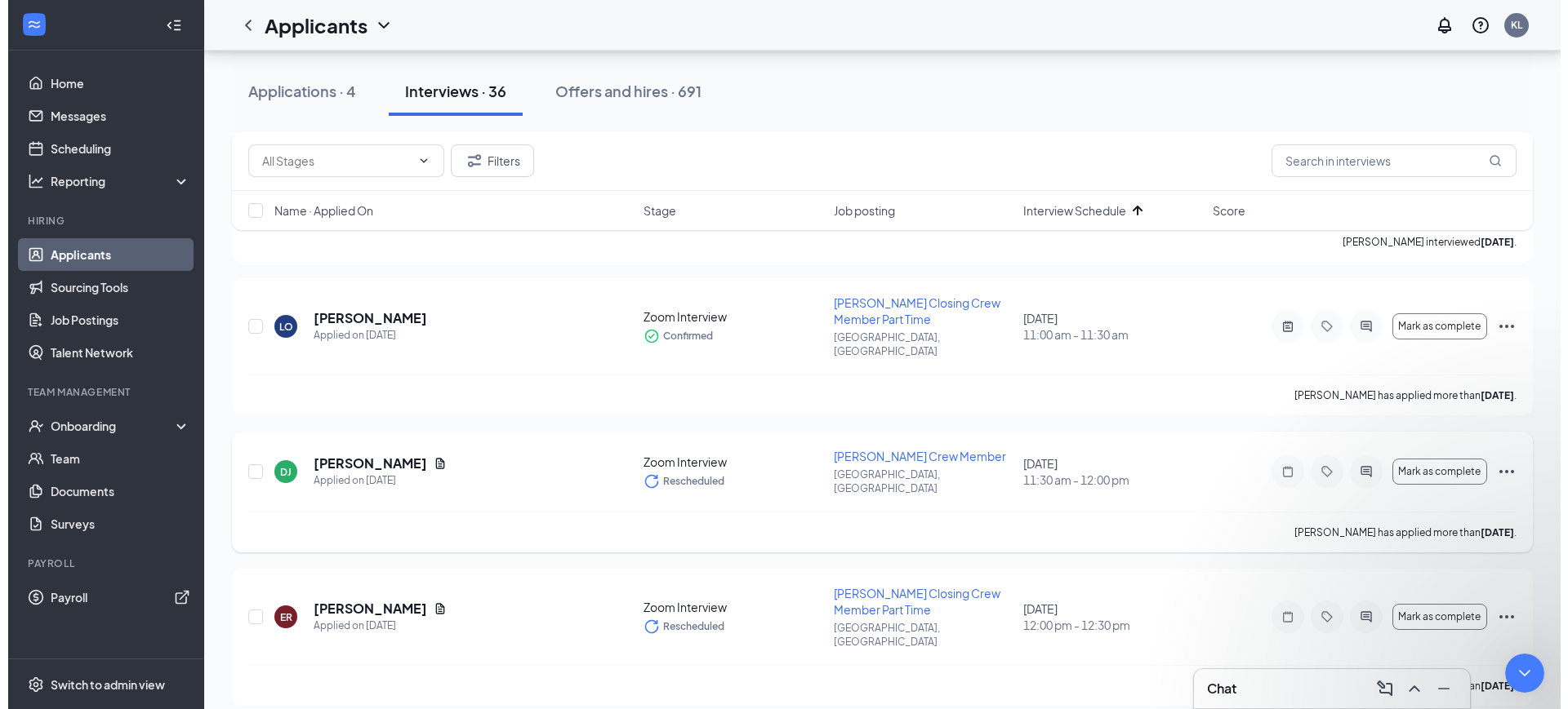
scroll to position [612, 0]
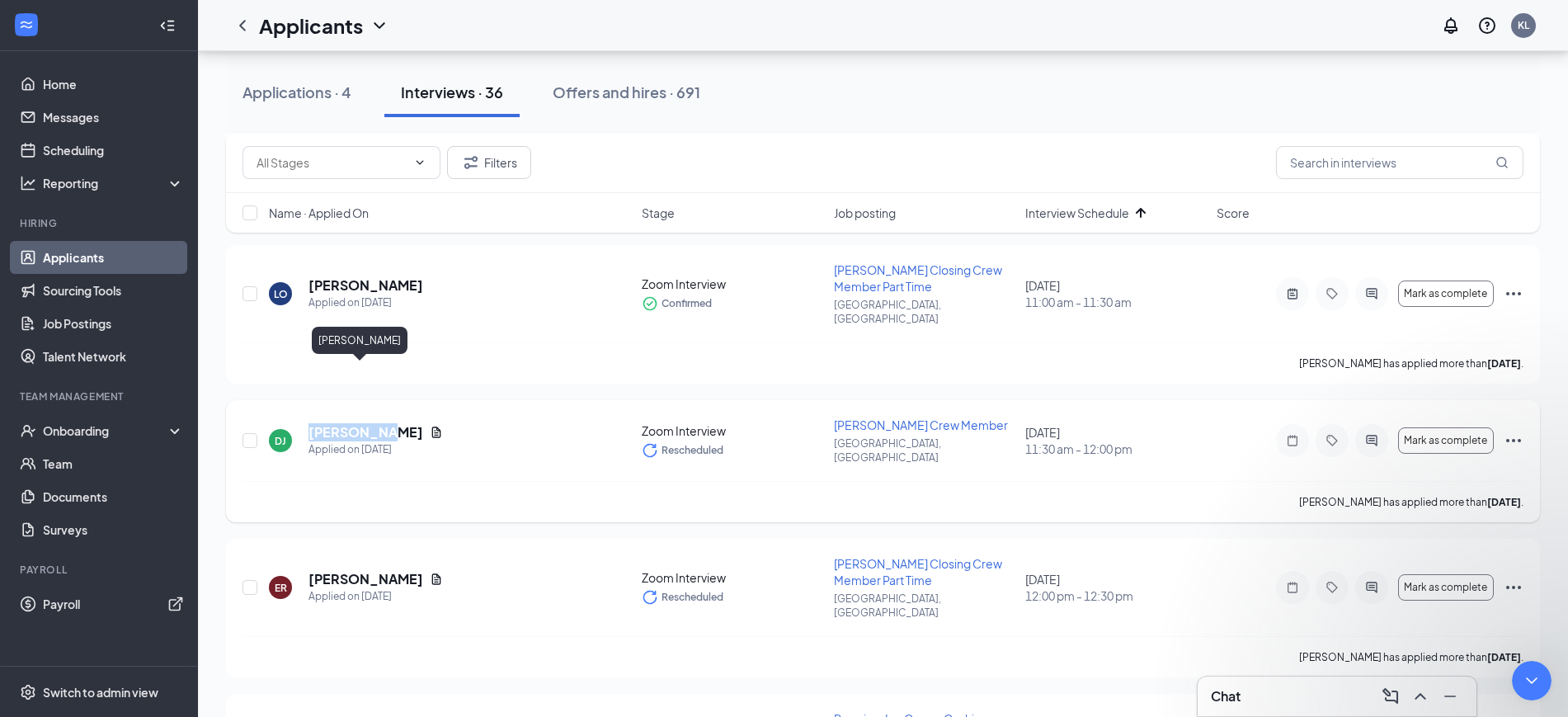
drag, startPoint x: 381, startPoint y: 370, endPoint x: 309, endPoint y: 371, distance: 72.0
click at [309, 423] on h5 "[PERSON_NAME]" at bounding box center [365, 432] width 115 height 18
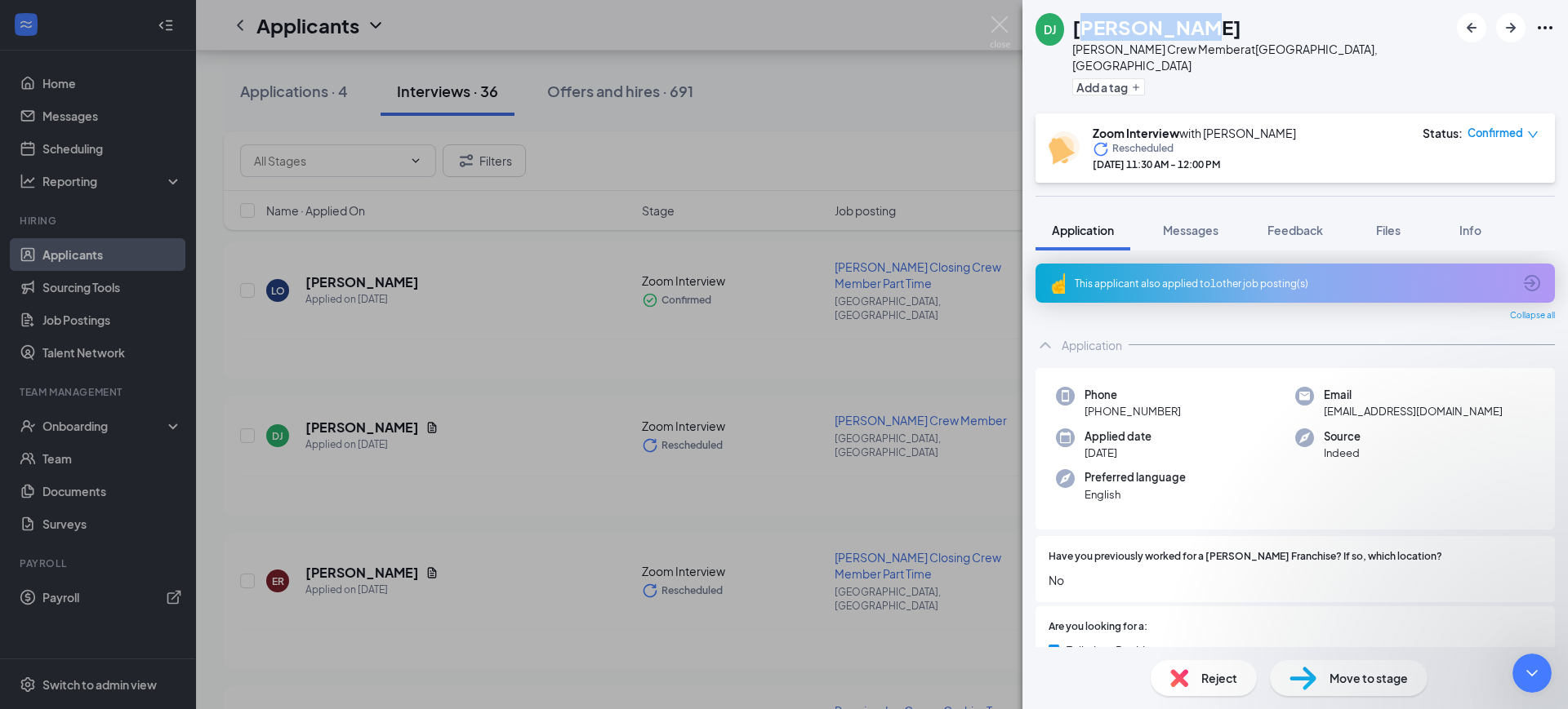
scroll to position [83, 0]
drag, startPoint x: 1105, startPoint y: 37, endPoint x: 1072, endPoint y: 31, distance: 33.5
click at [1072, 31] on div "DJ [PERSON_NAME] [PERSON_NAME] Crew Member at [GEOGRAPHIC_DATA], [GEOGRAPHIC_DA…" at bounding box center [1242, 57] width 413 height 88
type textarea "why did these candidate get scheduled in CST timezone? [PERSON_NAME] and [PERSO…"
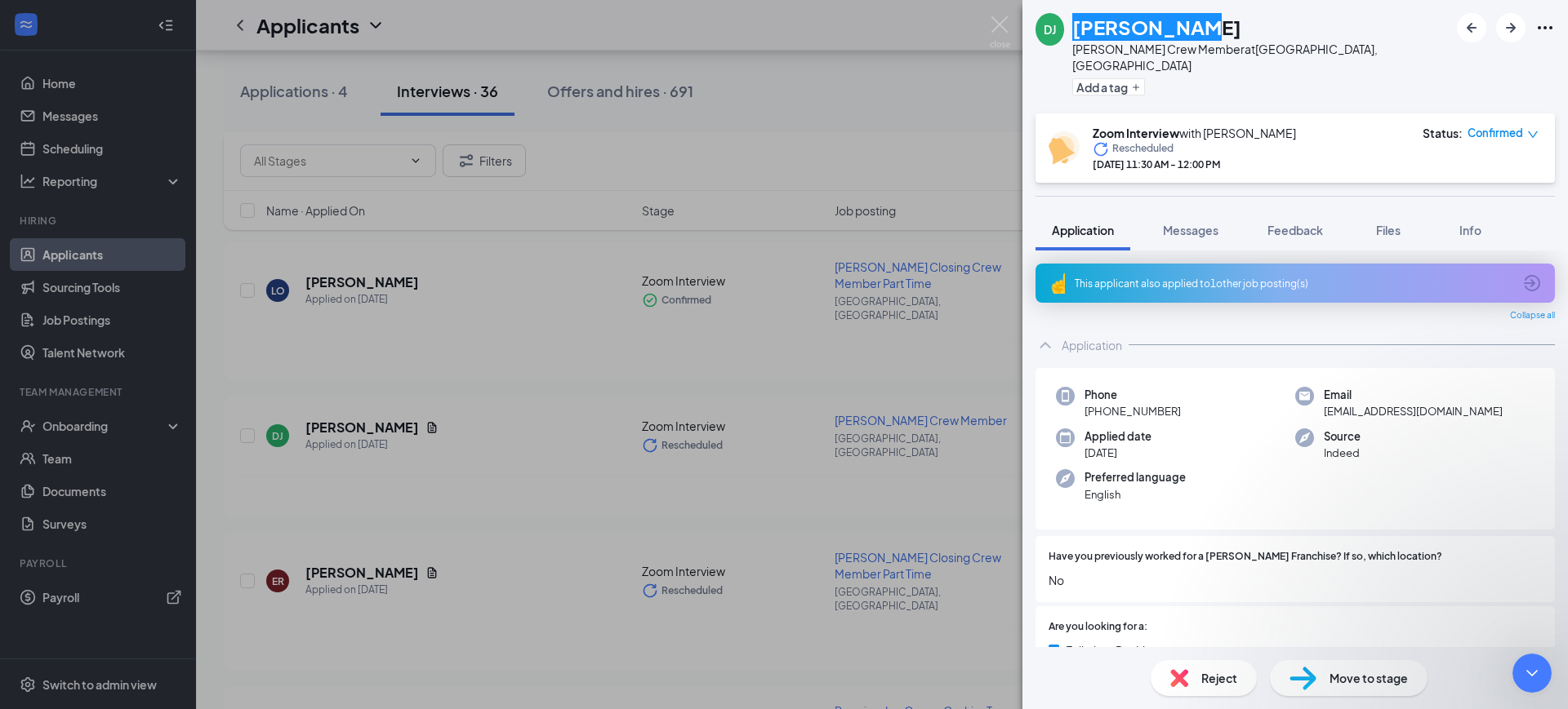
scroll to position [220, 0]
type textarea "i needed scheduling support, sorry your options for which area we need support …"
type textarea "the user is in EST, the candidates are in EST, but their zoom interviews were s…"
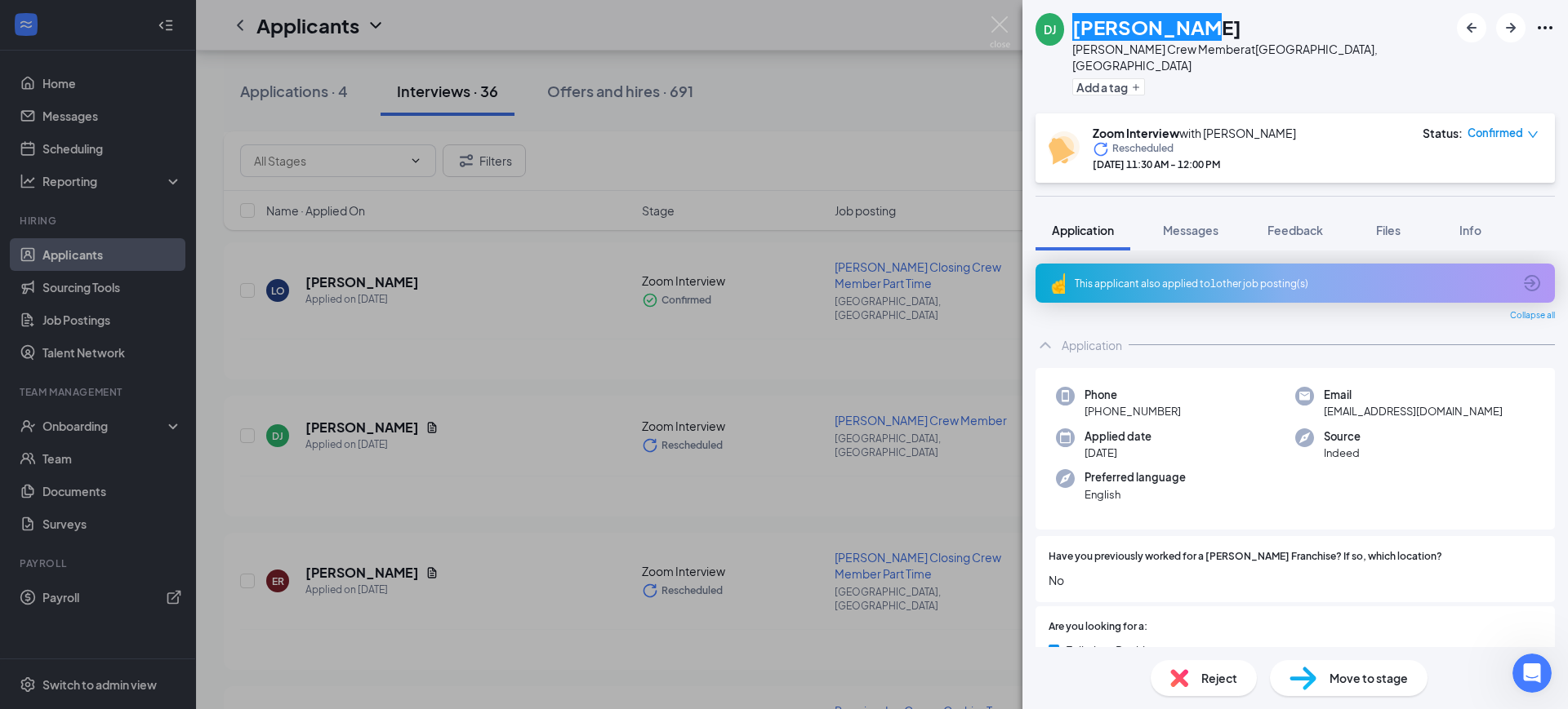
scroll to position [485, 0]
click at [1238, 309] on div "Collapse all" at bounding box center [1295, 316] width 519 height 13
click at [1200, 223] on span "Messages" at bounding box center [1191, 230] width 56 height 14
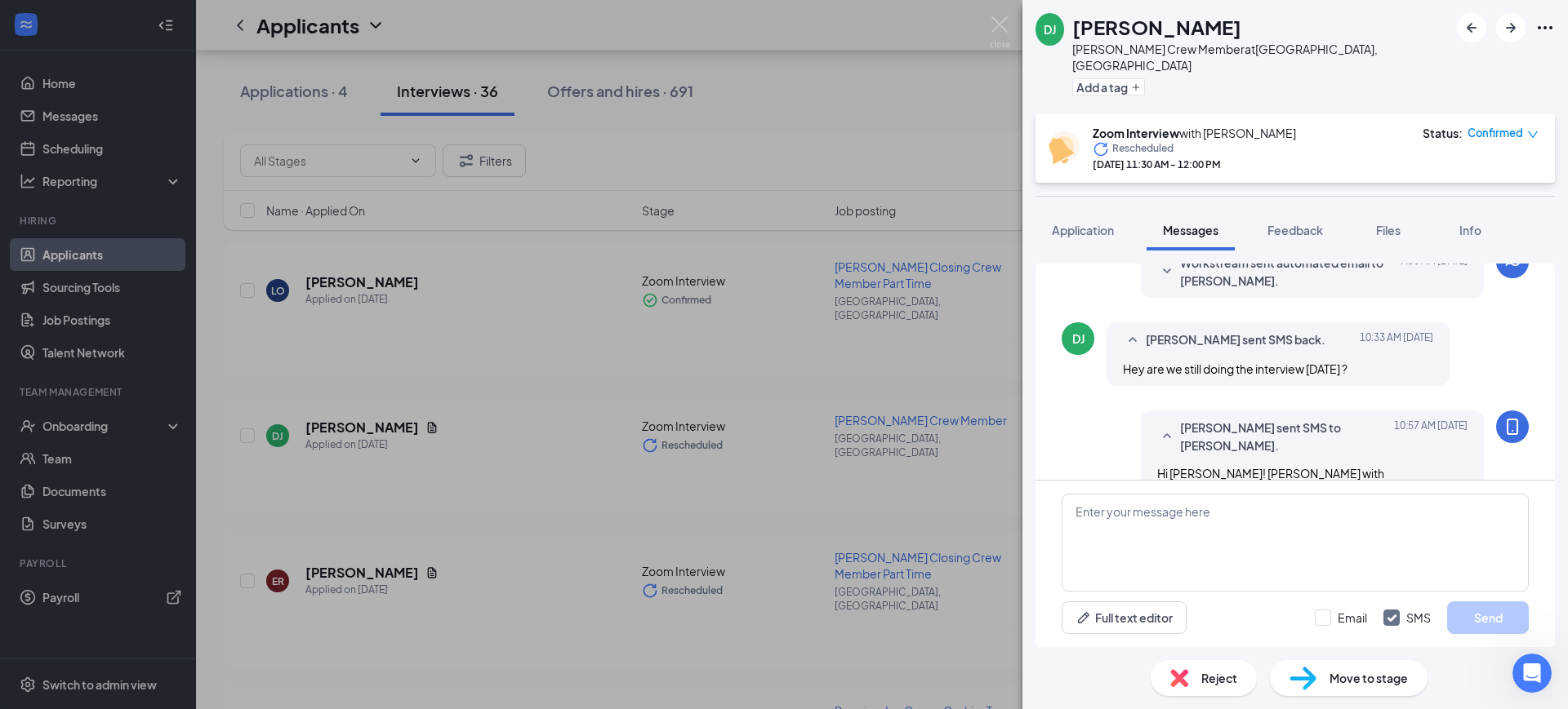
scroll to position [566, 0]
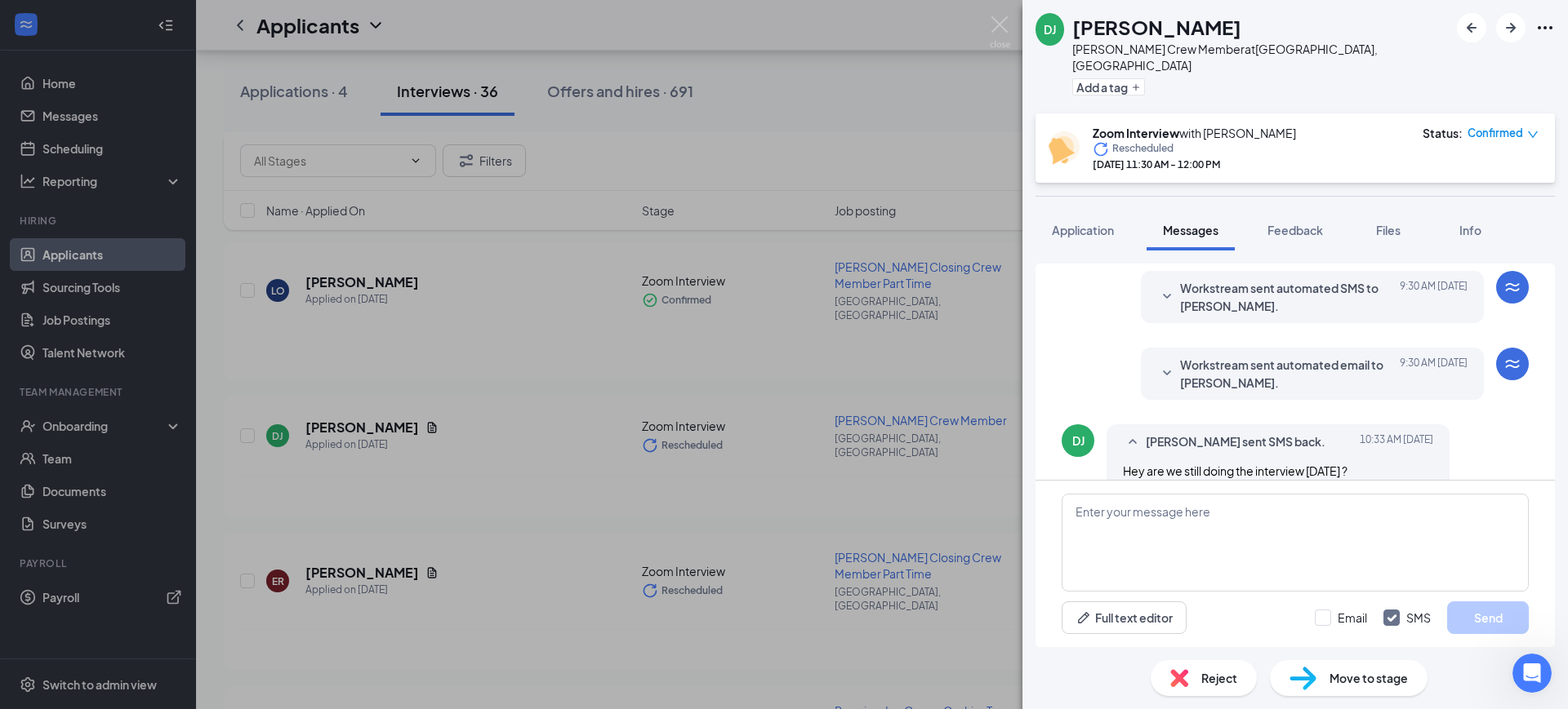
click at [1282, 374] on span "Workstream sent automated email to [PERSON_NAME]." at bounding box center [1287, 374] width 214 height 36
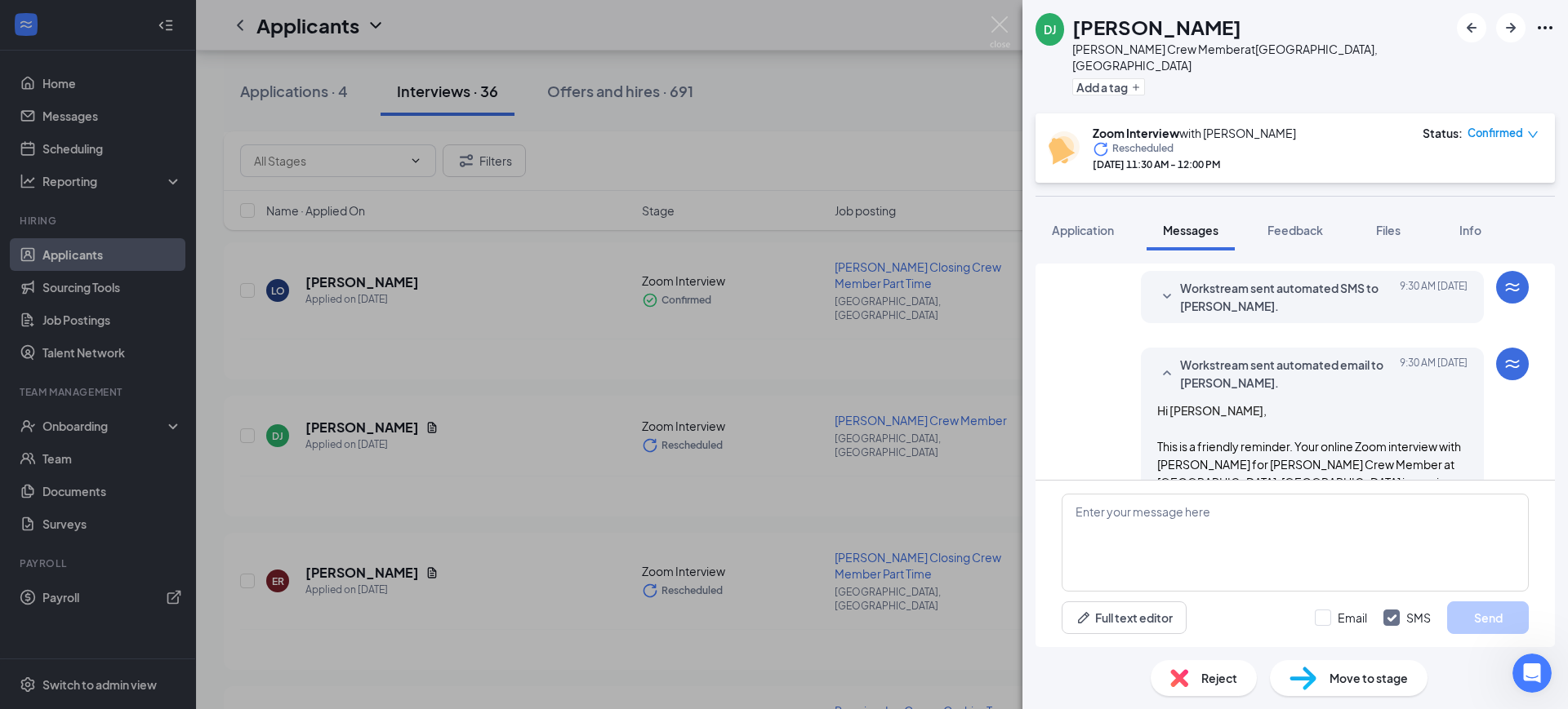
click at [1303, 363] on span "Workstream sent automated email to [PERSON_NAME]." at bounding box center [1287, 374] width 214 height 36
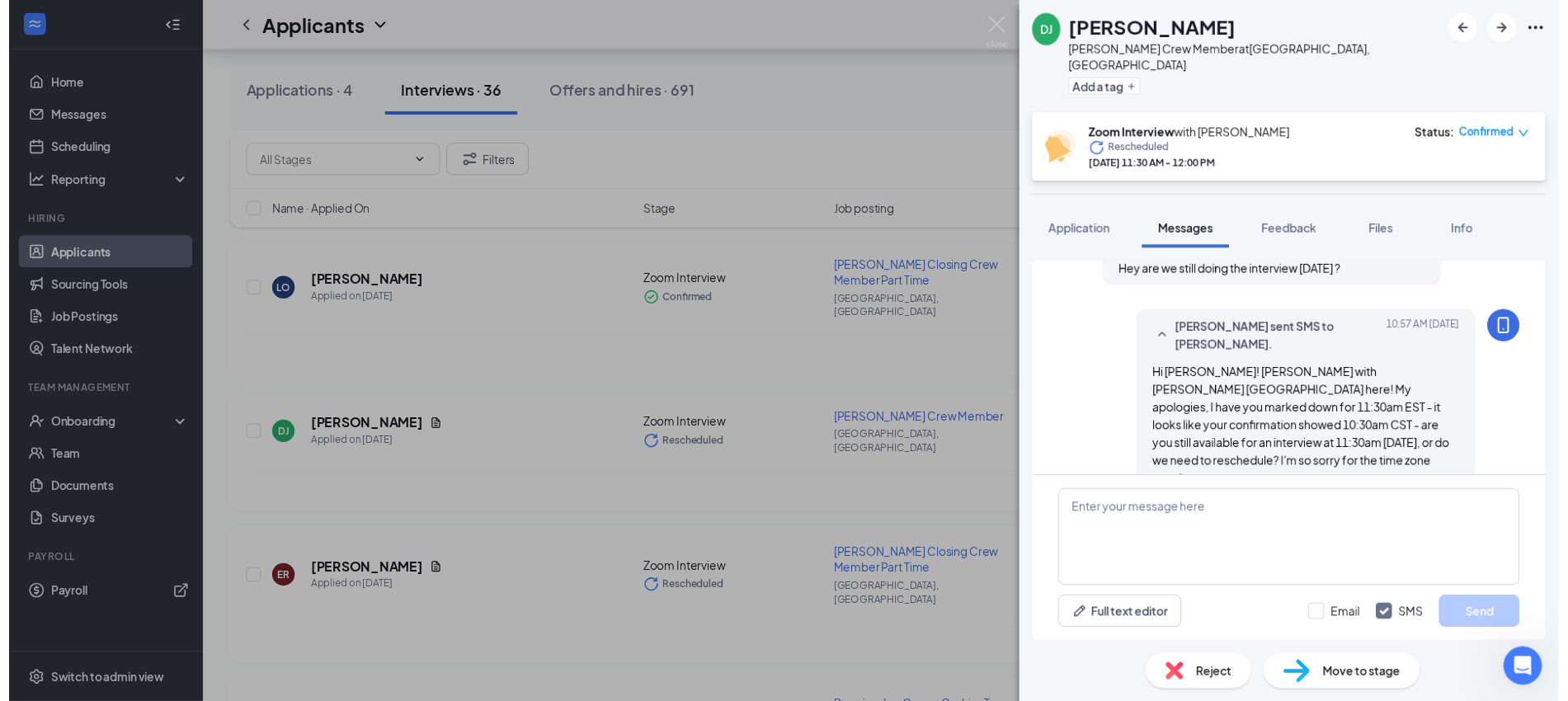
scroll to position [778, 0]
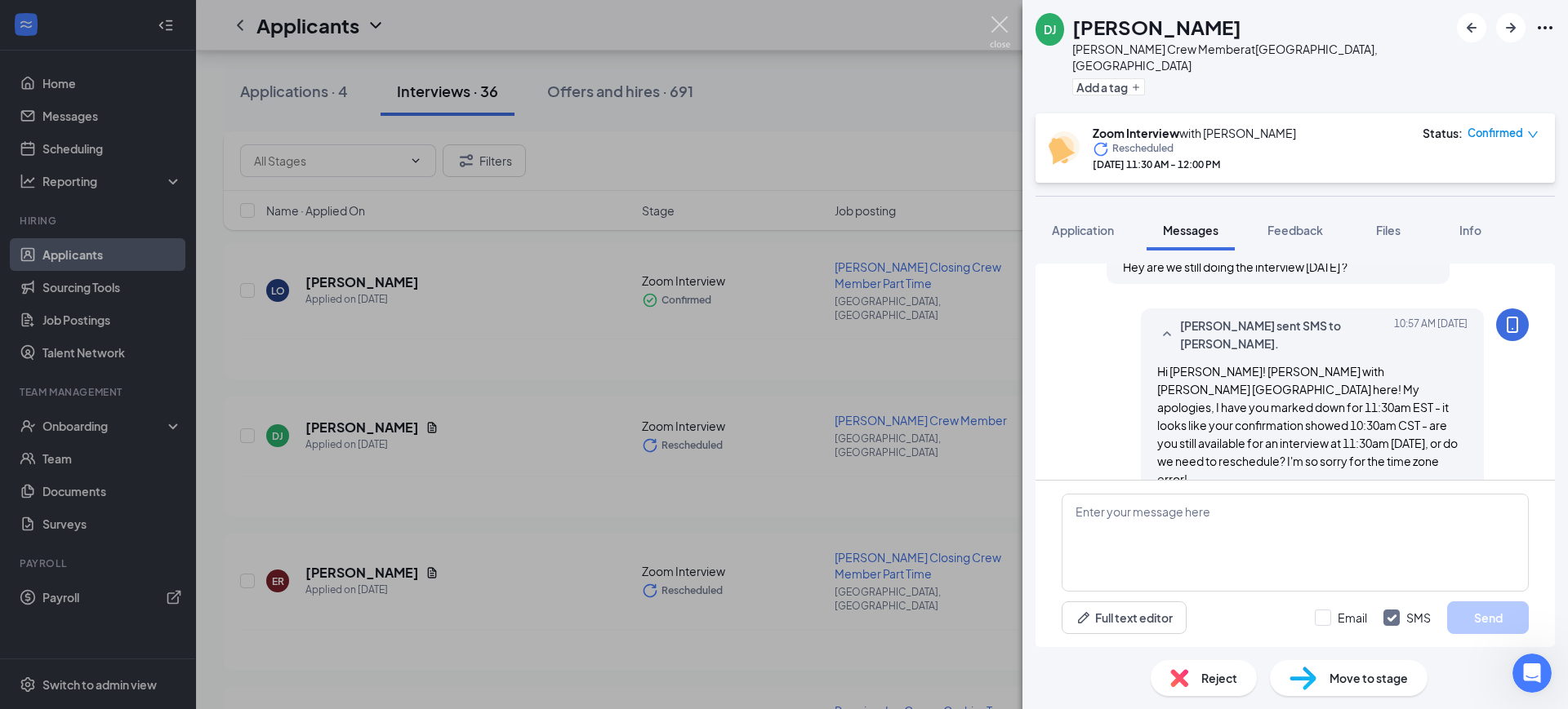
click at [998, 24] on img at bounding box center [999, 32] width 20 height 32
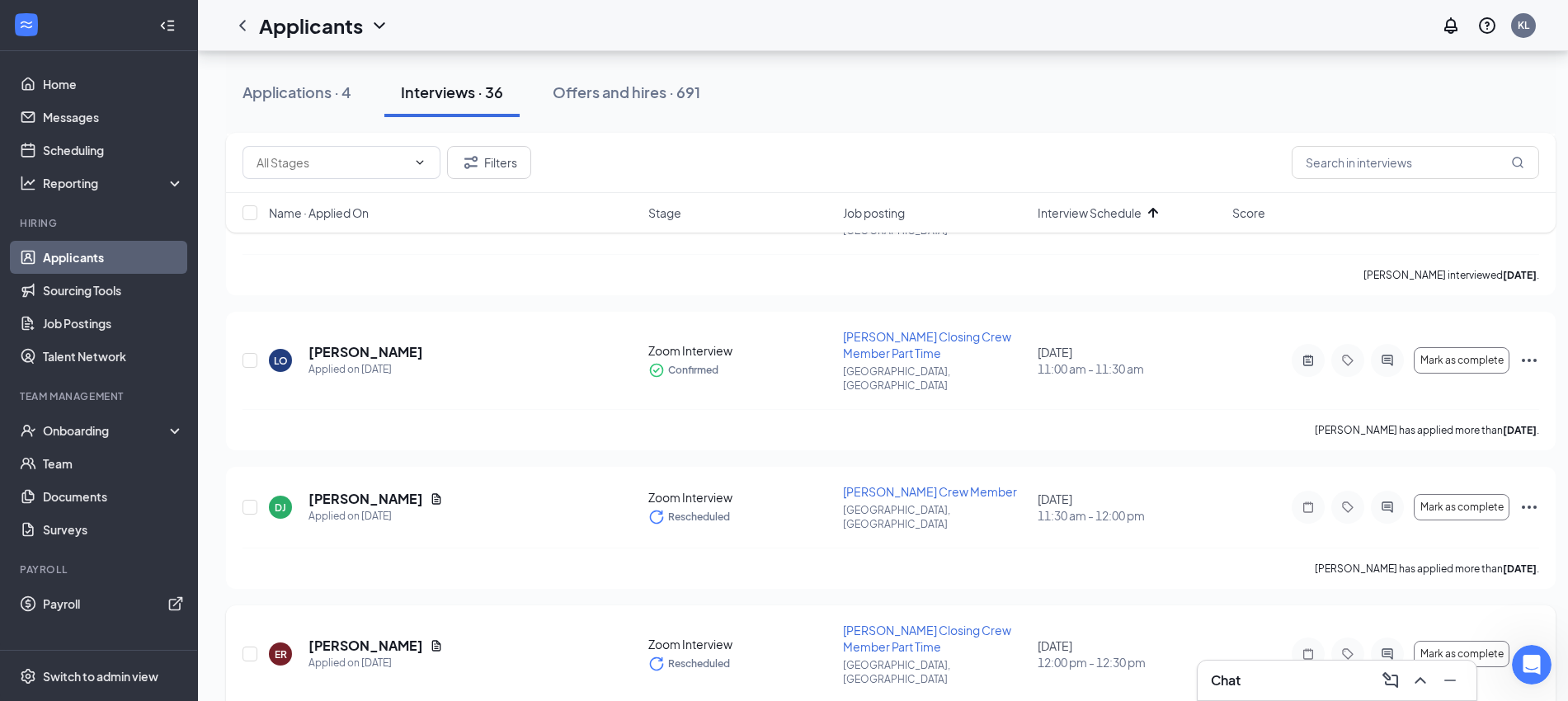
scroll to position [516, 0]
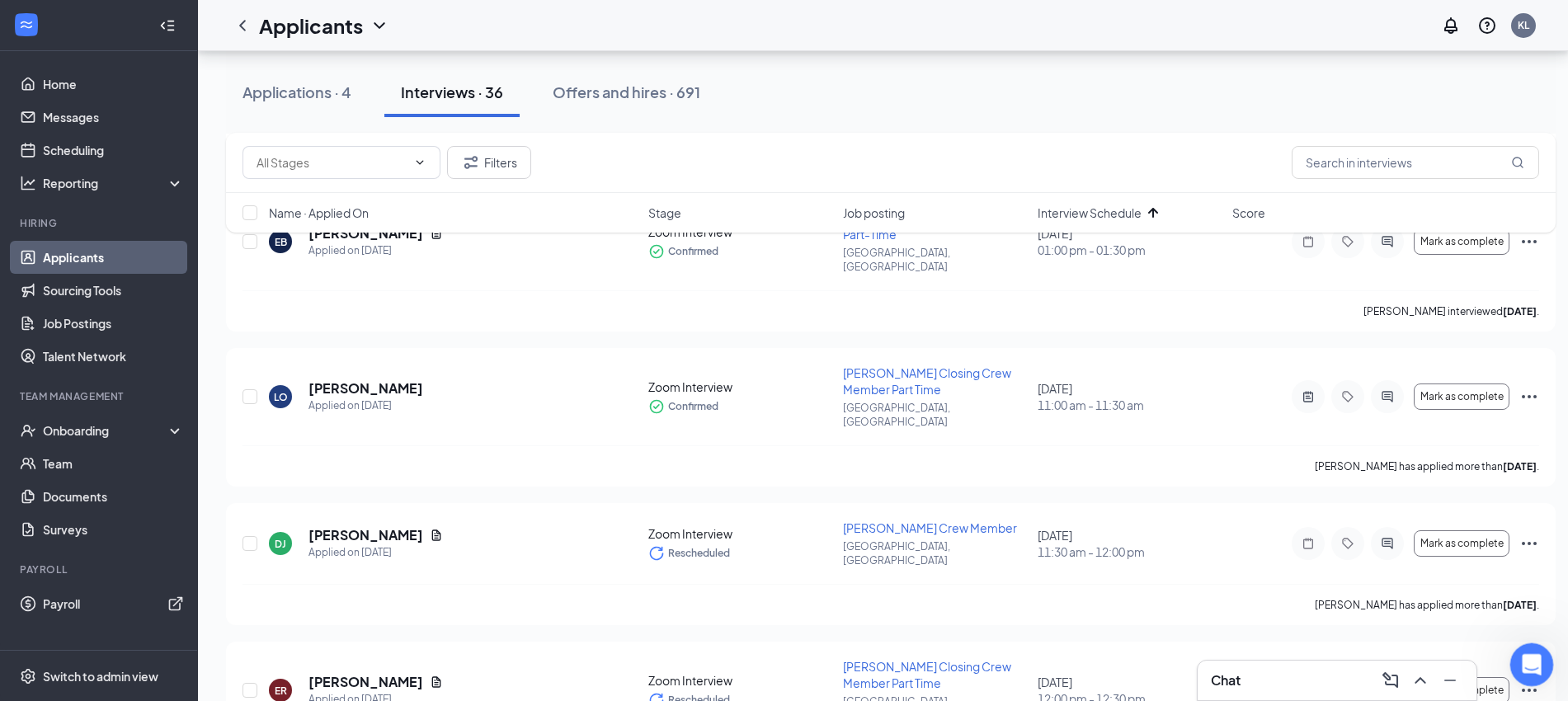
click at [1523, 658] on icon "Open Intercom Messenger" at bounding box center [1530, 663] width 27 height 27
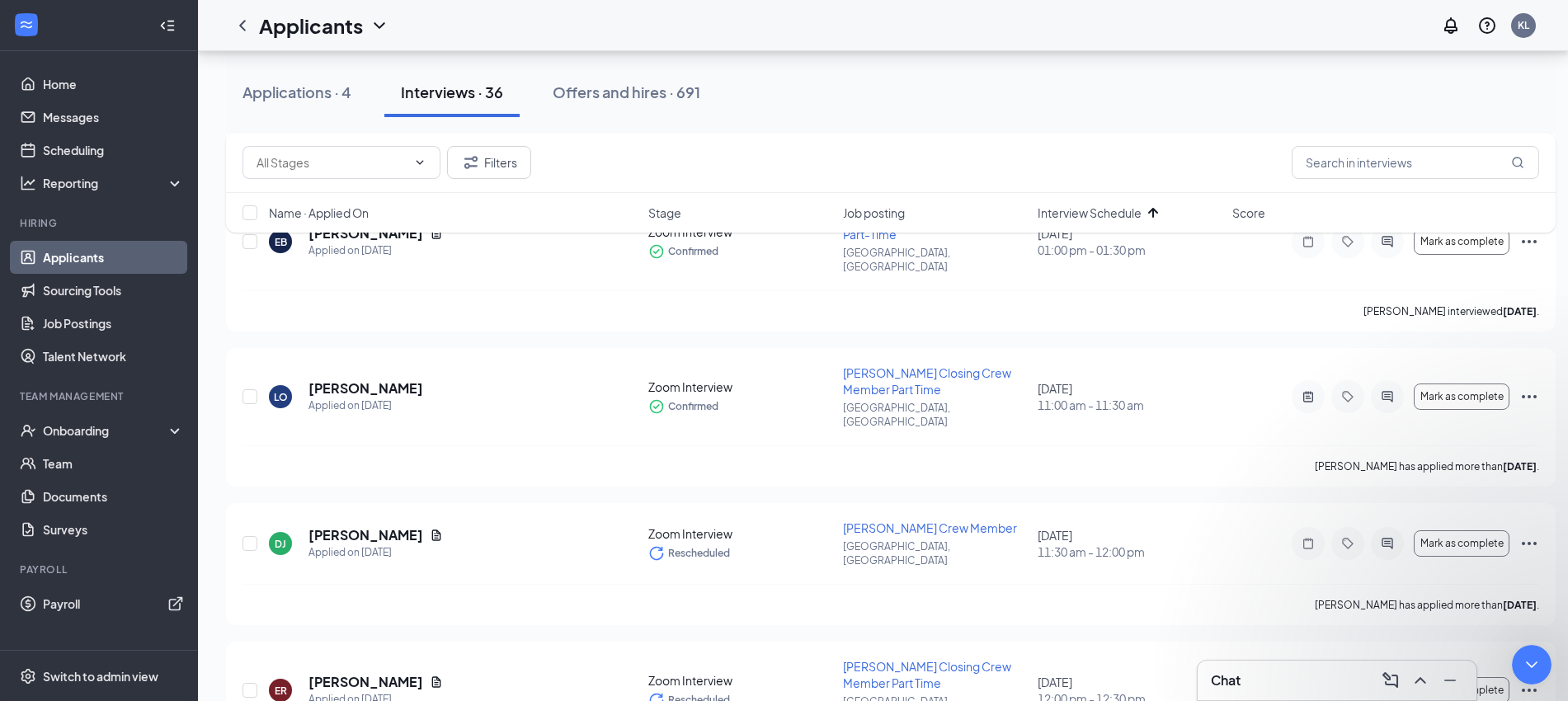
scroll to position [490, 0]
type textarea "yes"
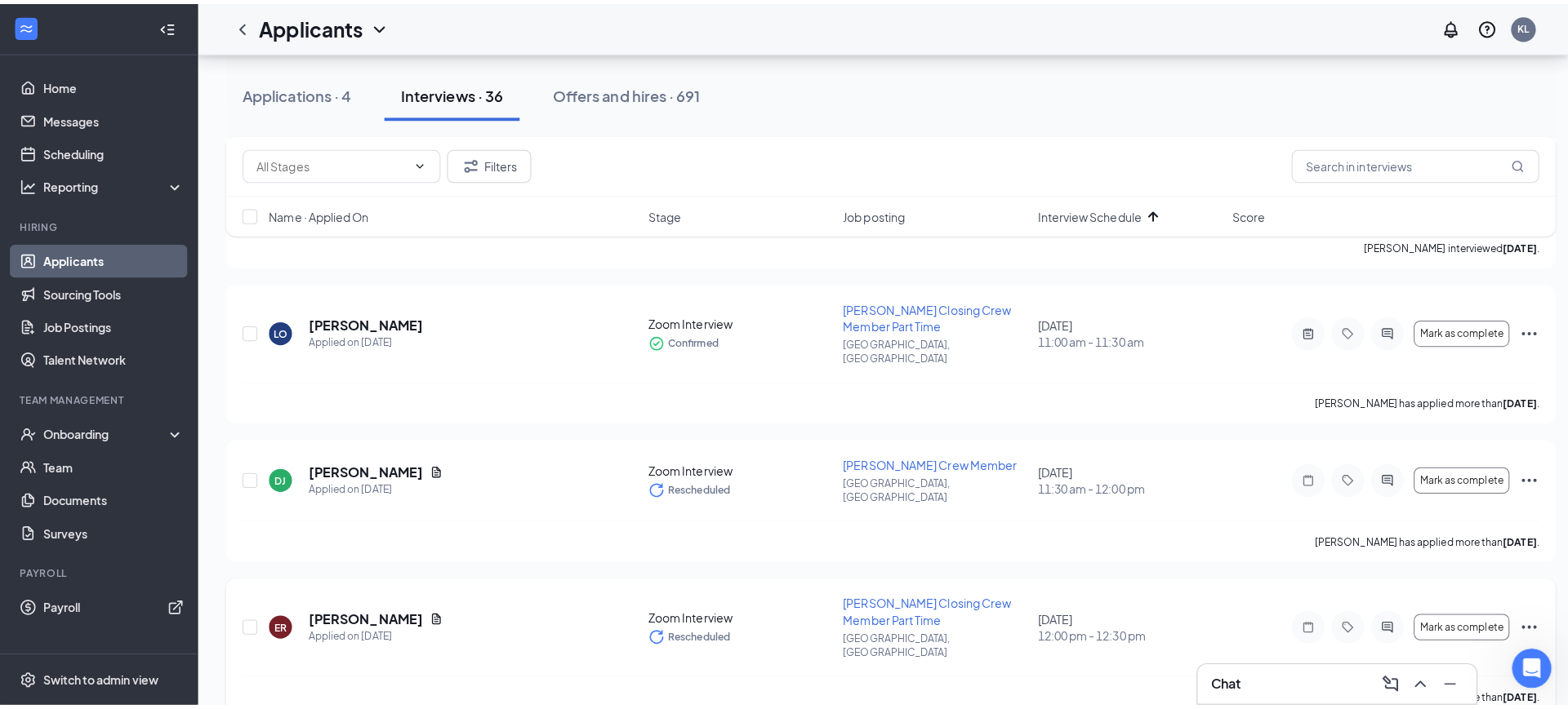
scroll to position [612, 0]
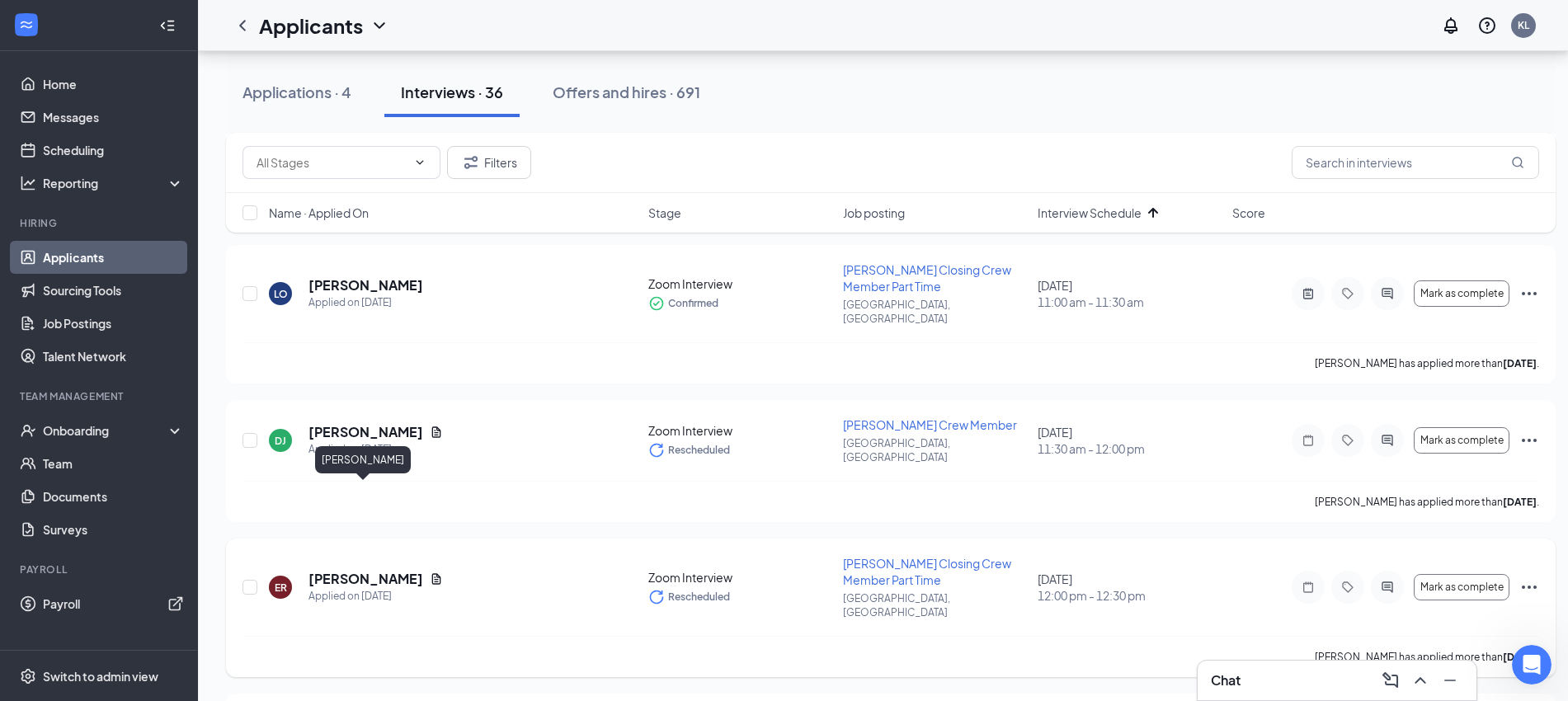
click at [375, 570] on h5 "[PERSON_NAME]" at bounding box center [365, 578] width 115 height 18
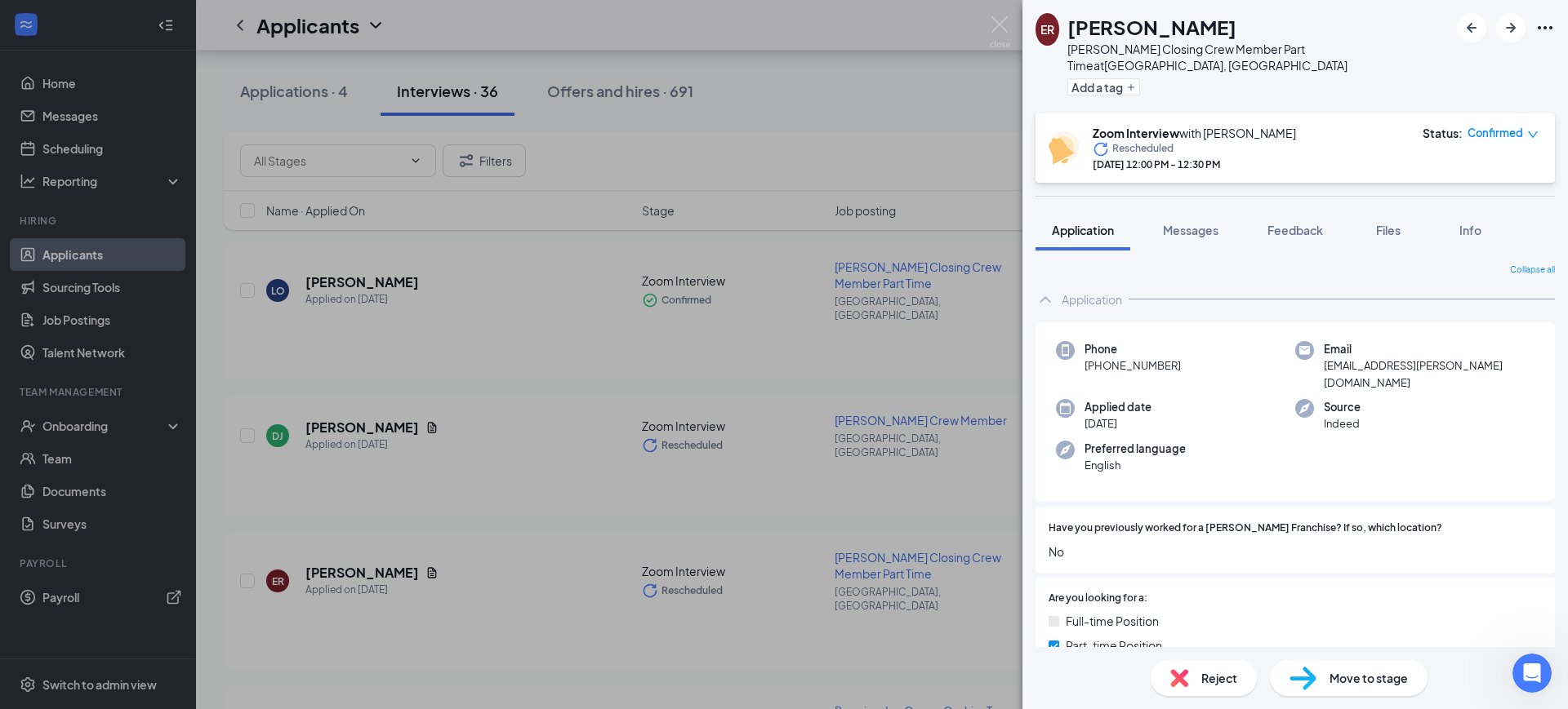
scroll to position [540, 0]
click at [1189, 223] on span "Messages" at bounding box center [1191, 230] width 56 height 14
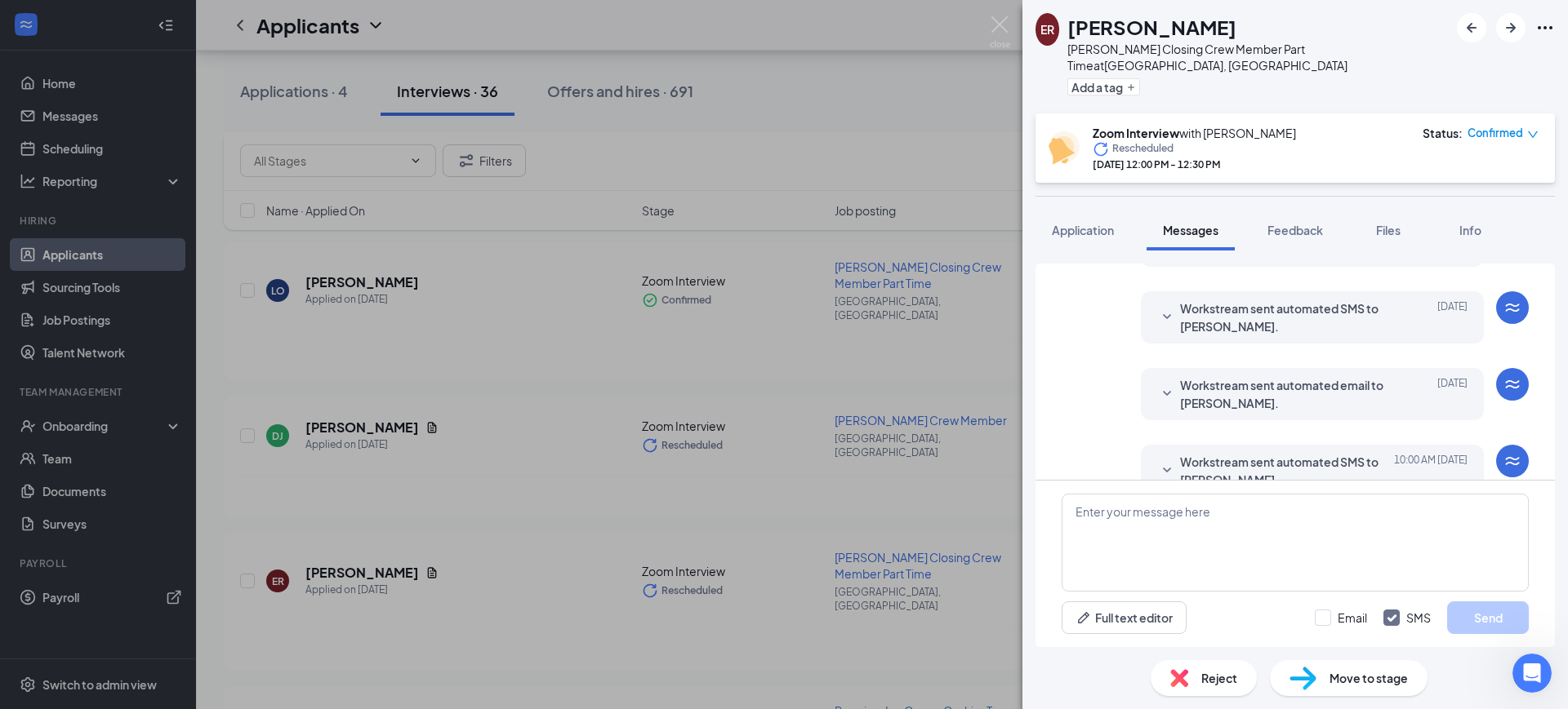
scroll to position [528, 0]
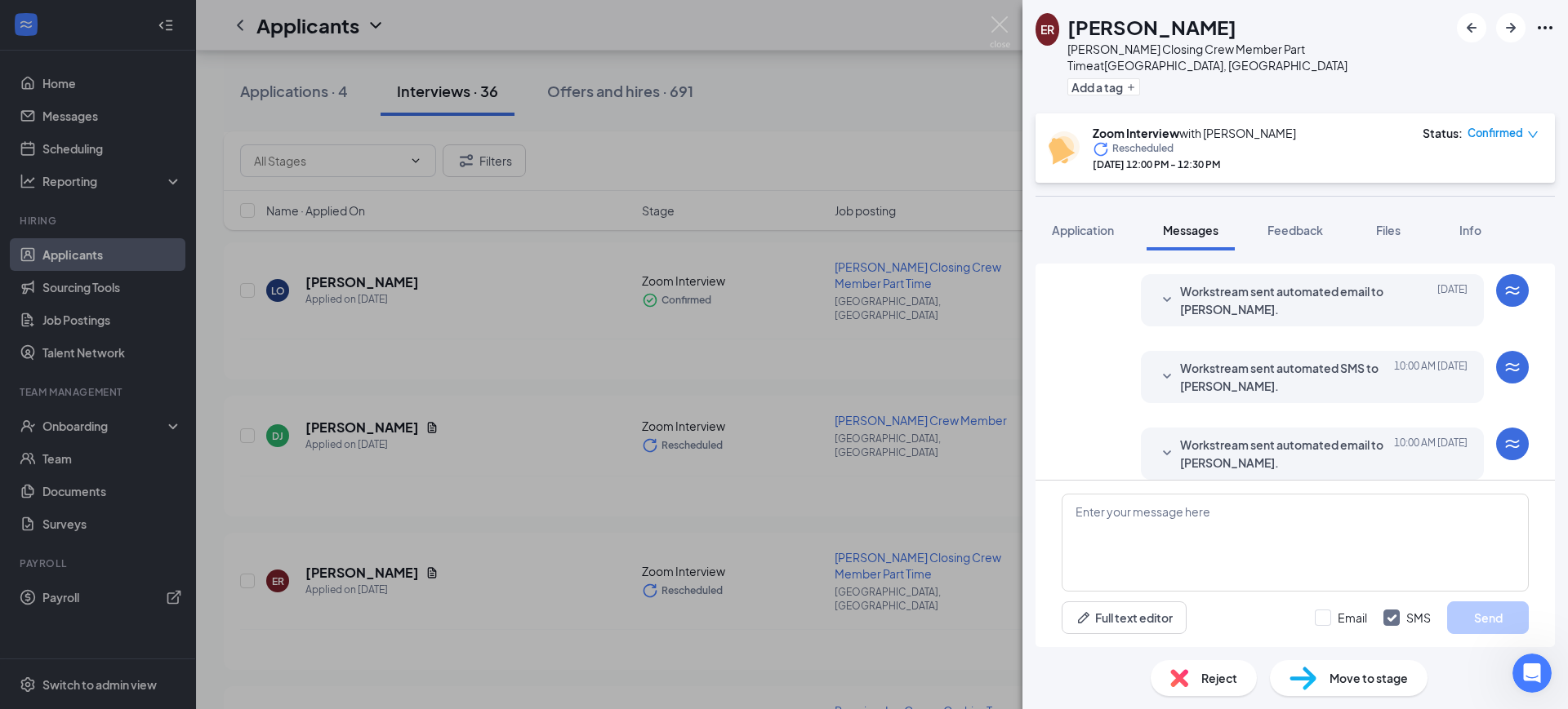
click at [1305, 435] on span "Workstream sent automated email to [PERSON_NAME]." at bounding box center [1287, 453] width 214 height 36
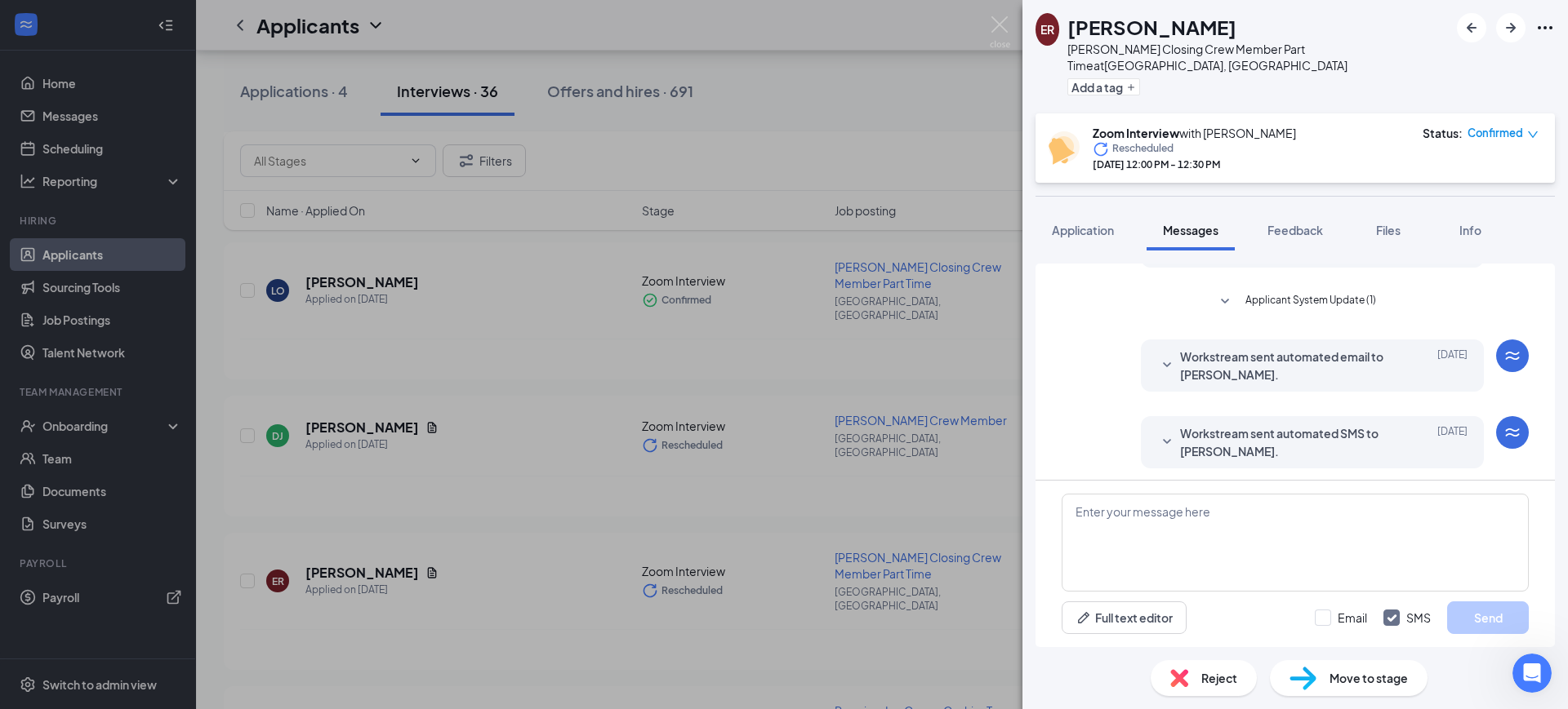
scroll to position [120, 0]
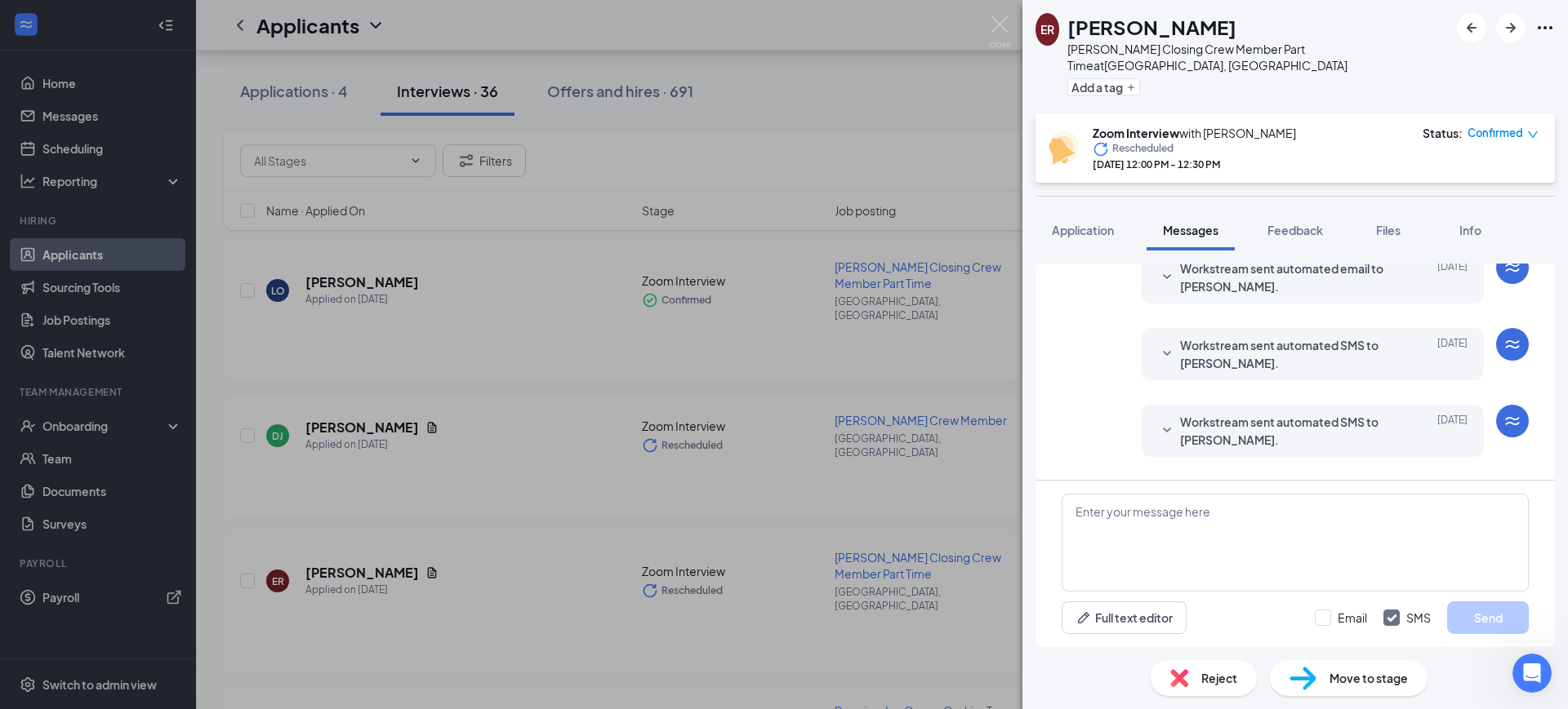
click at [1293, 336] on span "Workstream sent automated SMS to [PERSON_NAME]." at bounding box center [1287, 354] width 214 height 36
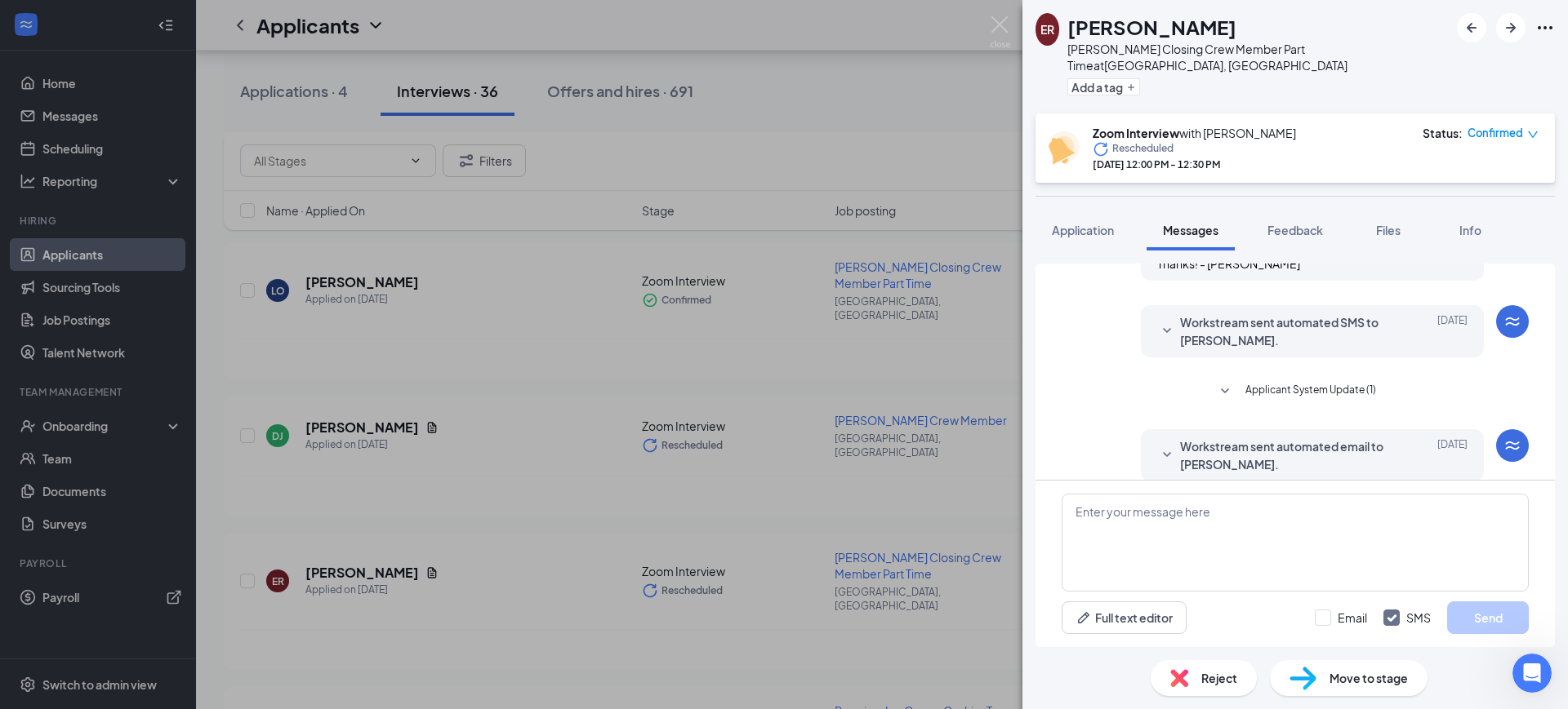
scroll to position [426, 0]
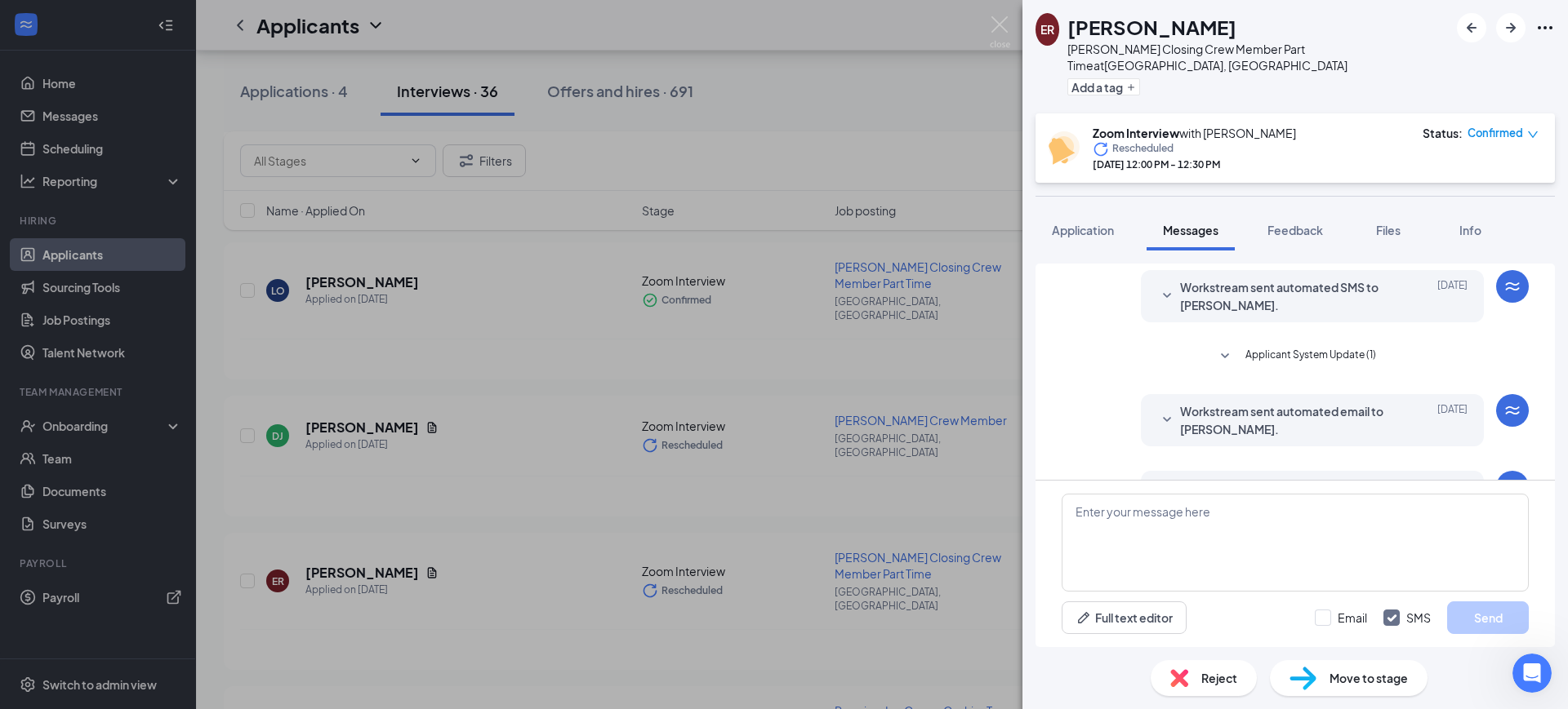
click at [1292, 347] on span "Applicant System Update (1)" at bounding box center [1310, 356] width 131 height 19
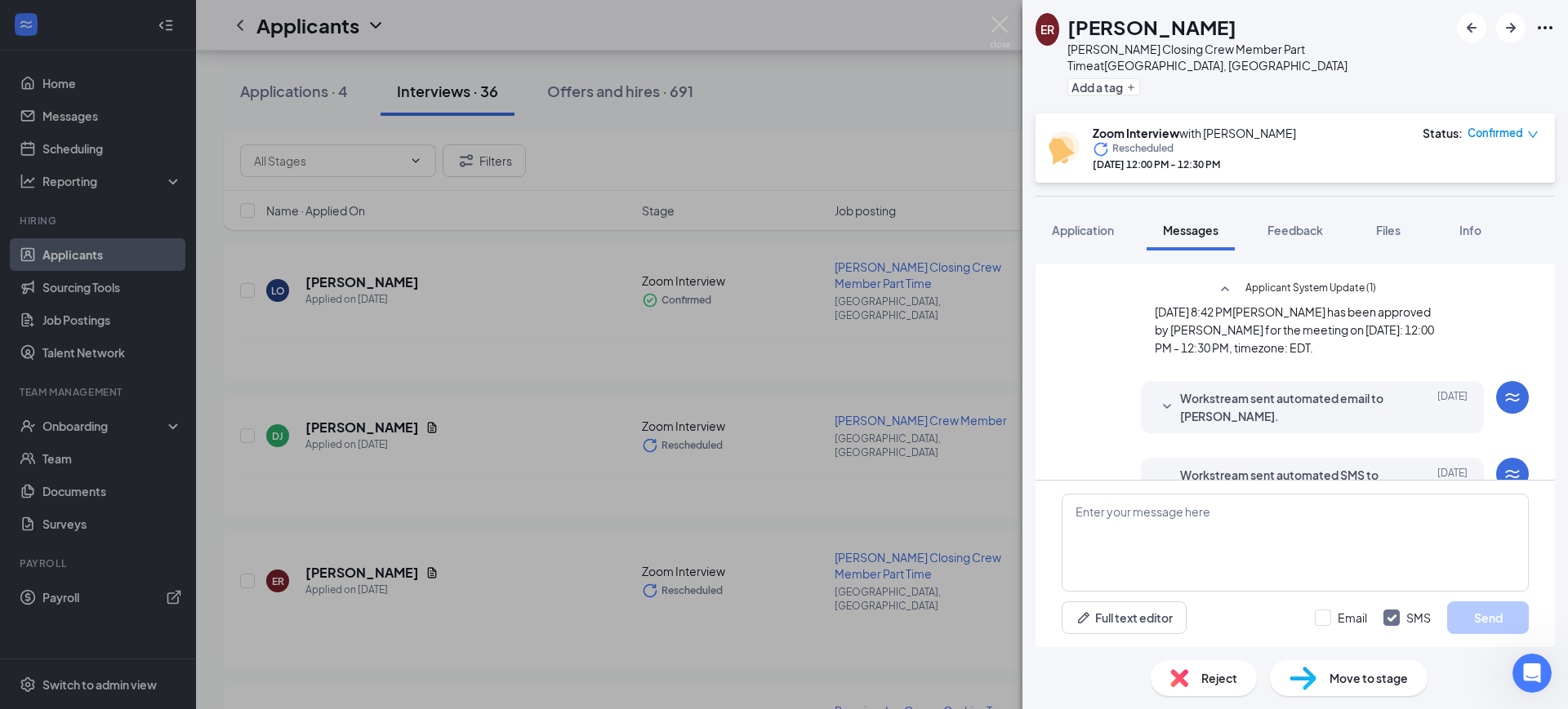
scroll to position [528, 0]
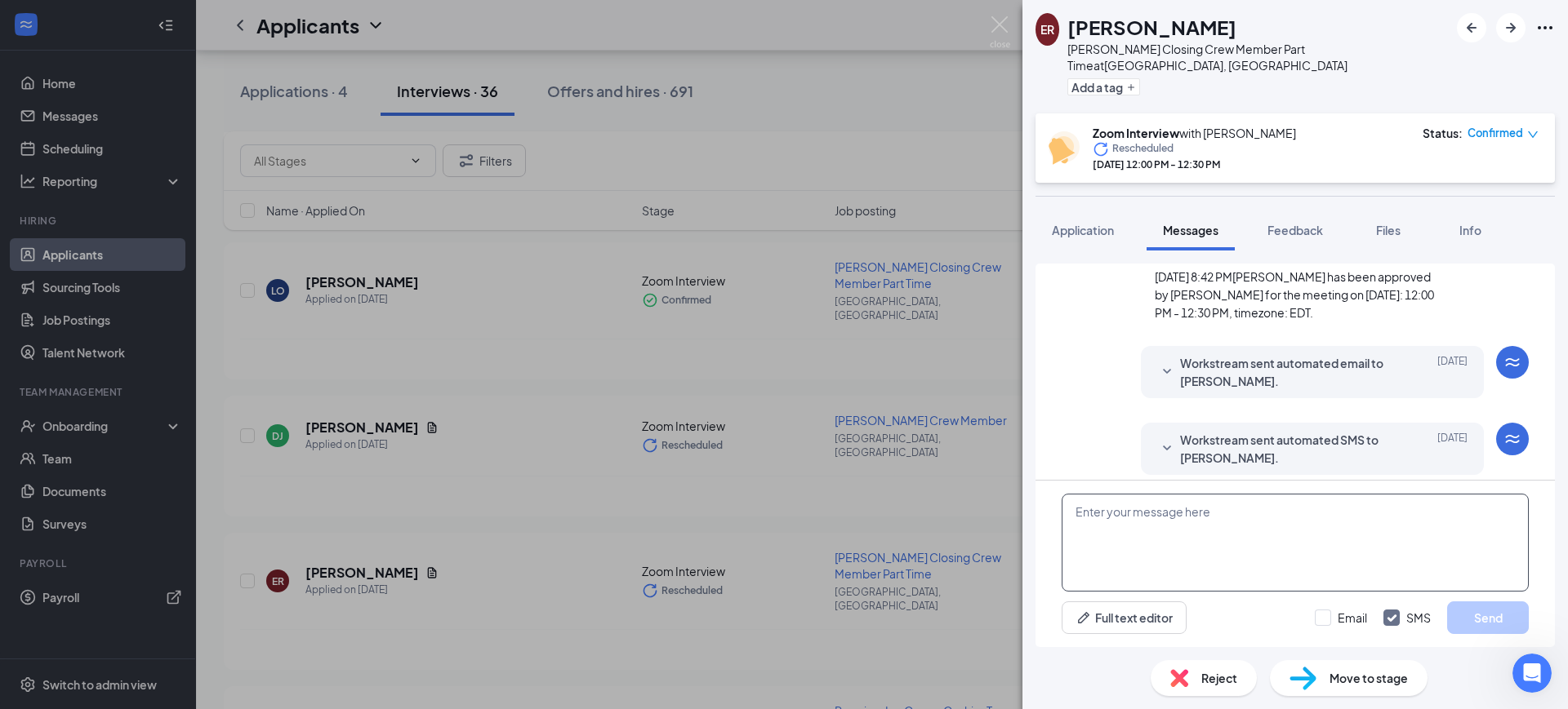
click at [1156, 548] on textarea at bounding box center [1295, 542] width 467 height 98
click at [1293, 365] on span "Workstream sent automated email to [PERSON_NAME]." at bounding box center [1287, 372] width 214 height 36
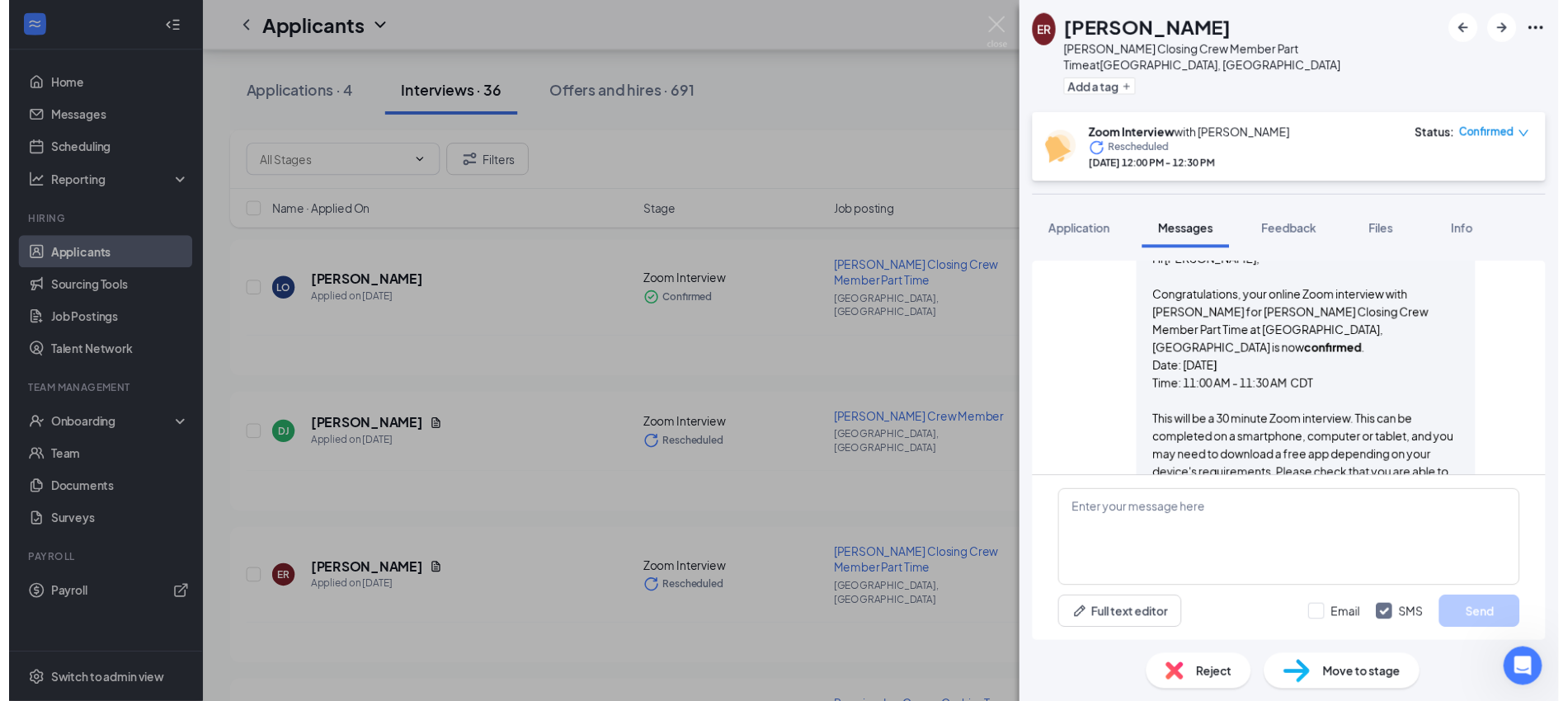
scroll to position [636, 0]
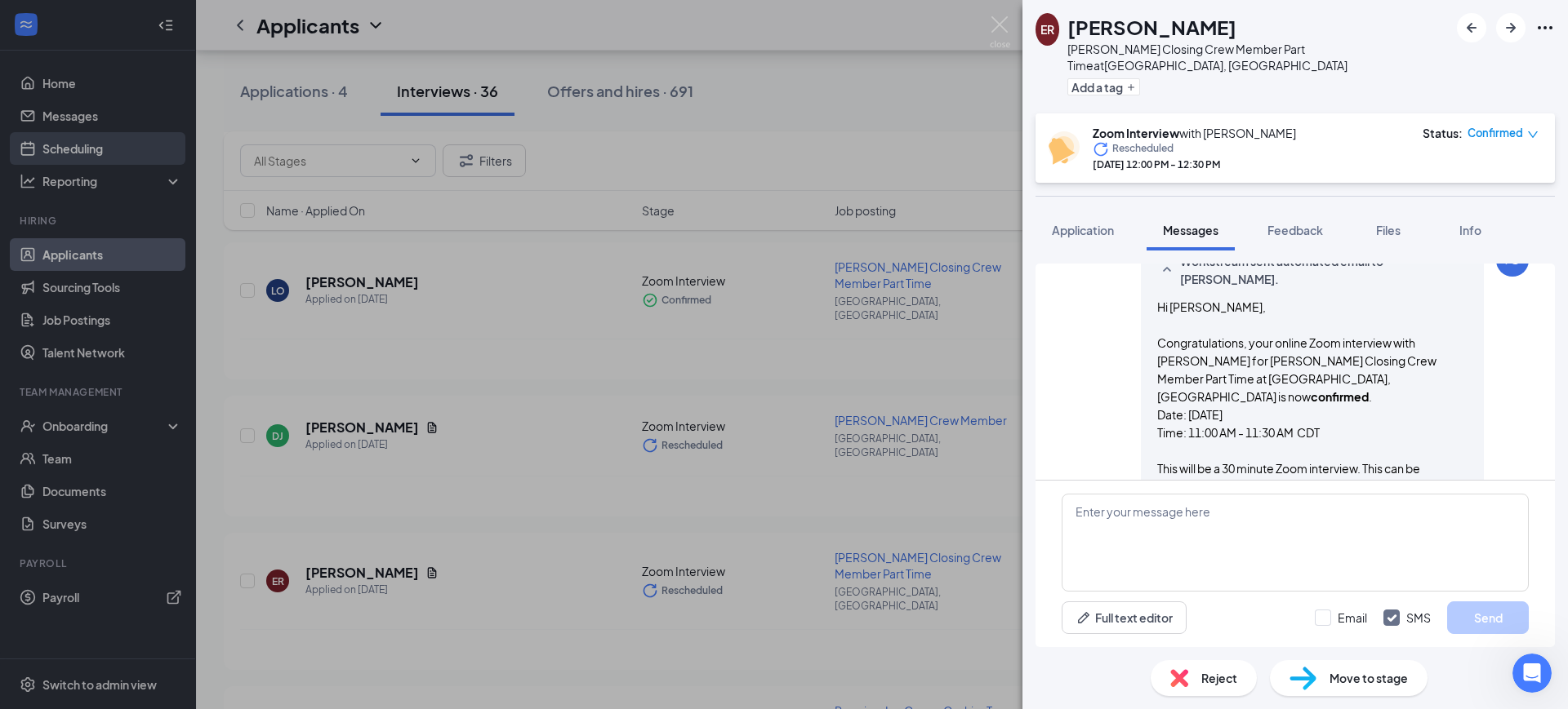
click at [61, 161] on div "ER [PERSON_NAME] Closing Crew Member Part Time at [GEOGRAPHIC_DATA], [GEOGRAPHI…" at bounding box center [784, 354] width 1568 height 709
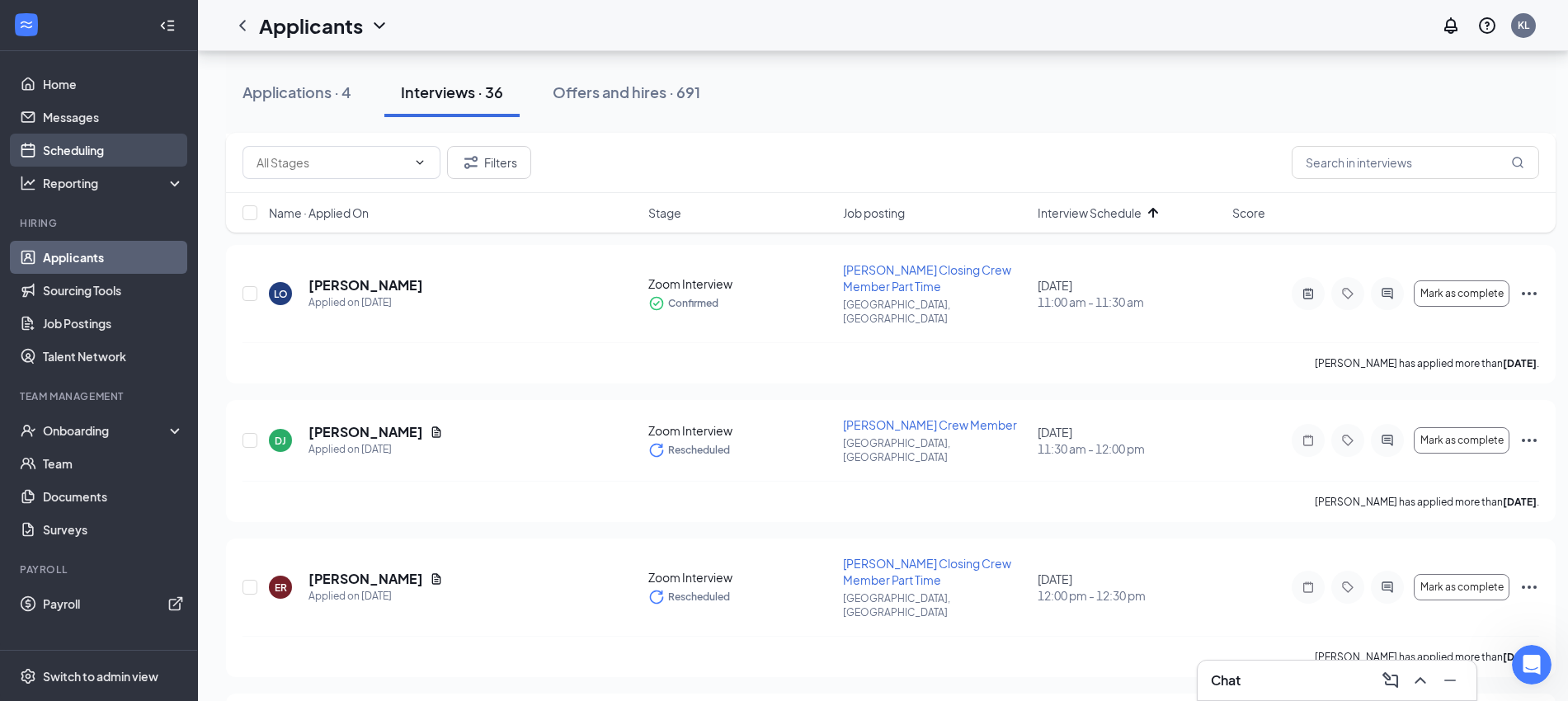
click at [82, 152] on link "Scheduling" at bounding box center [113, 150] width 141 height 33
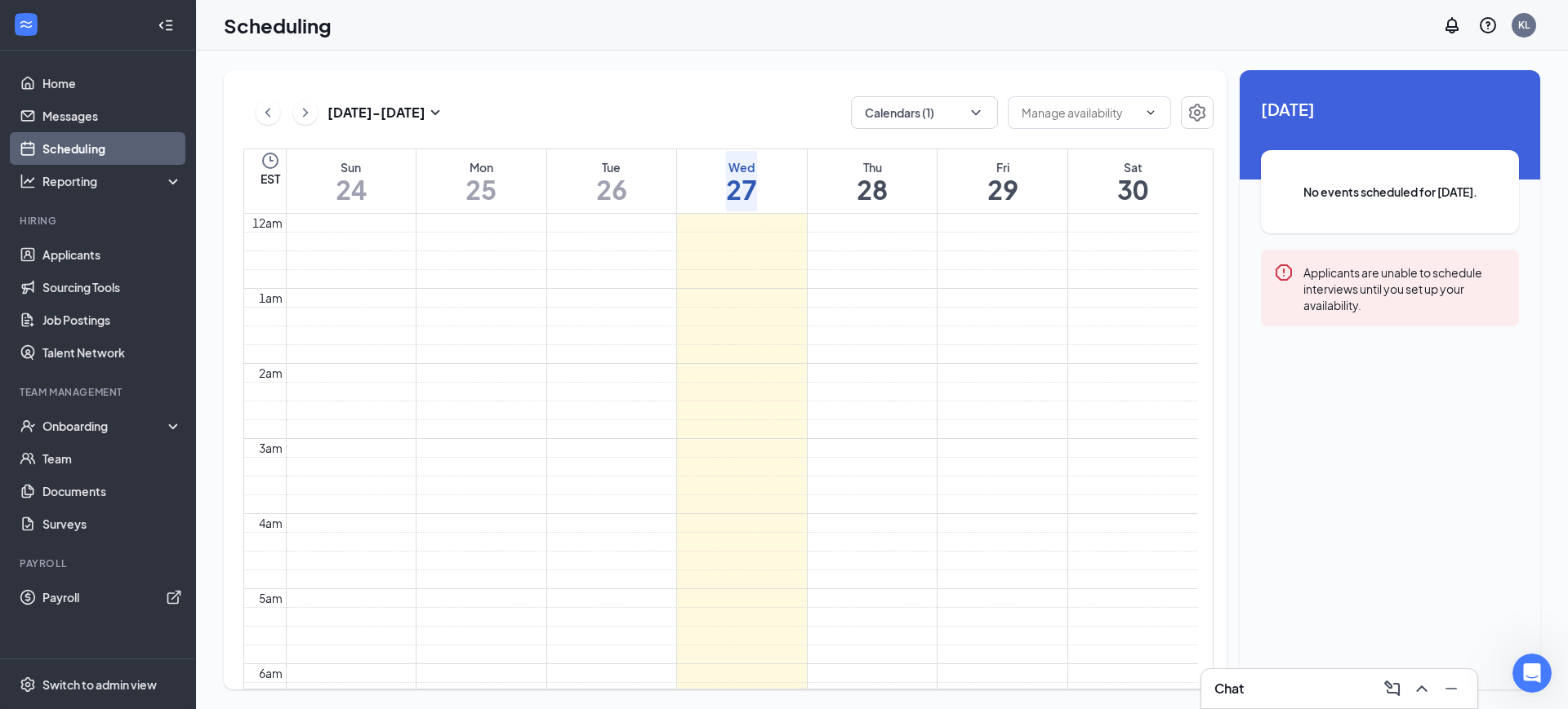
scroll to position [802, 0]
click at [946, 114] on button "Calendars (1)" at bounding box center [924, 112] width 147 height 33
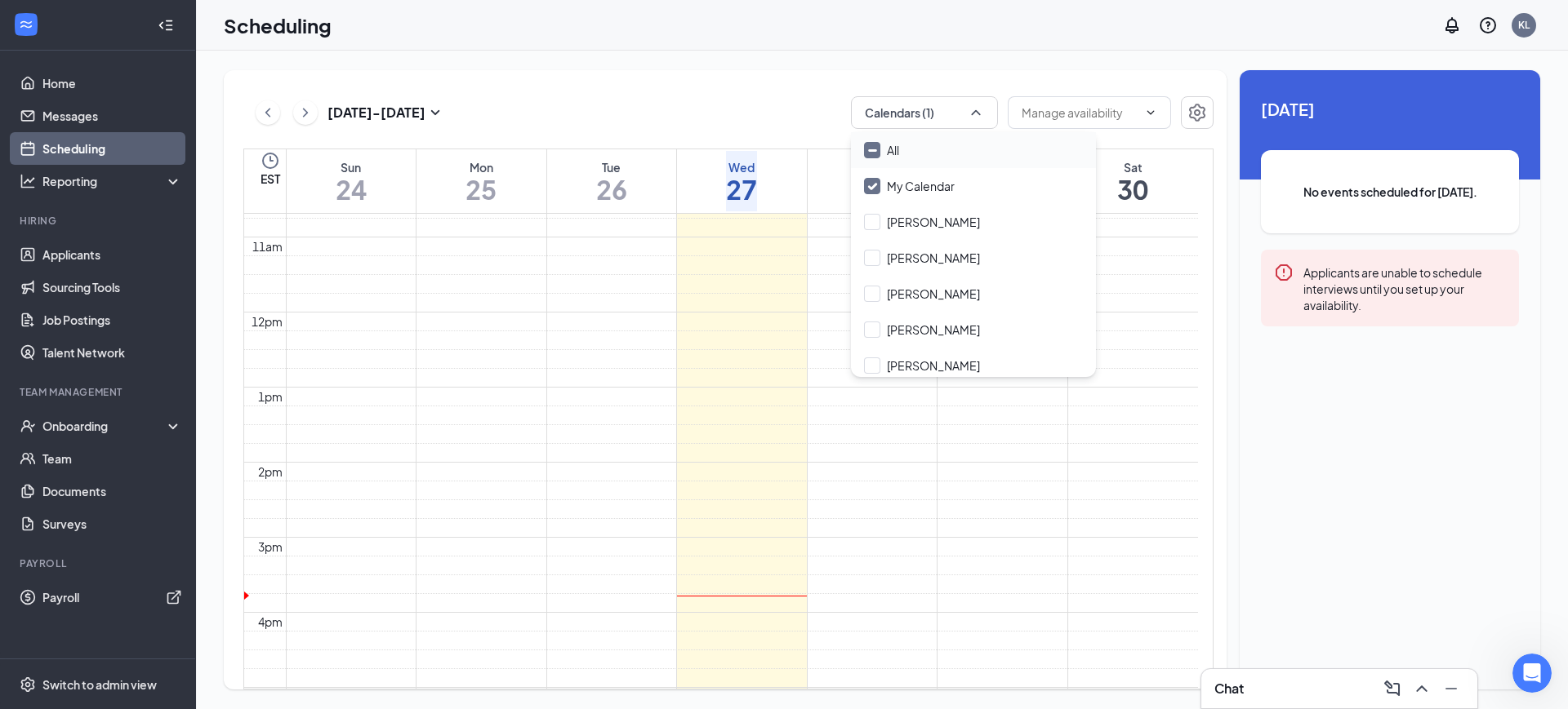
click at [867, 148] on input "All" at bounding box center [881, 150] width 35 height 16
checkbox input "true"
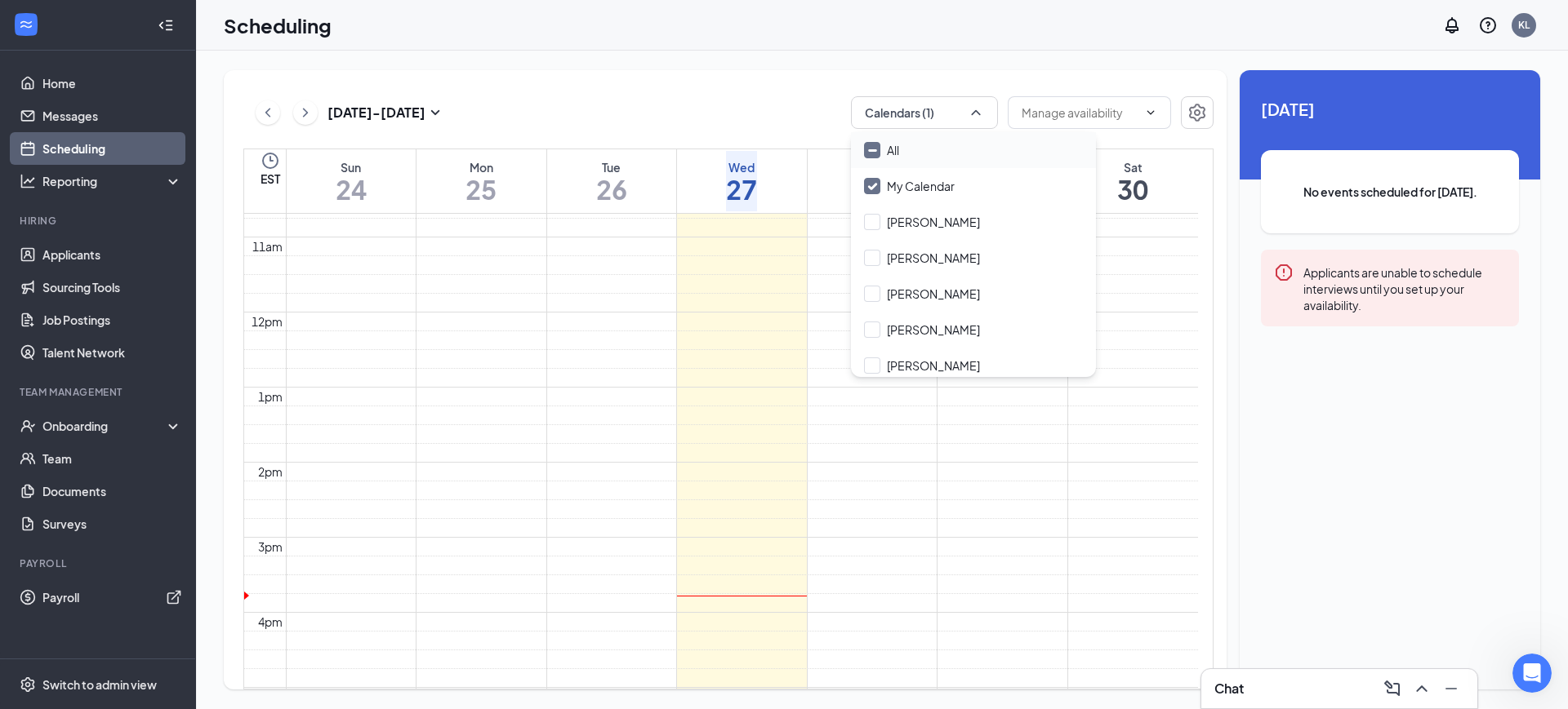
checkbox input "true"
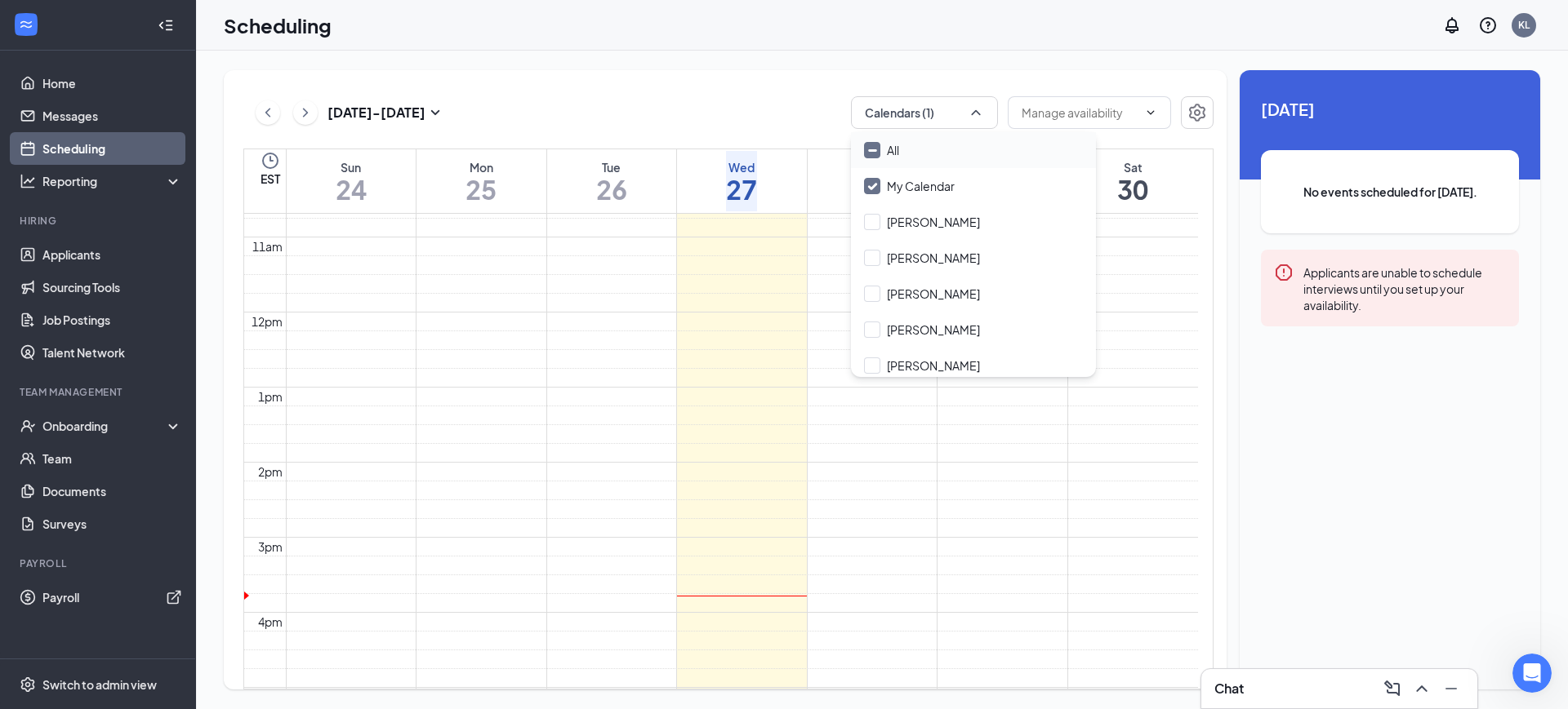
checkbox input "true"
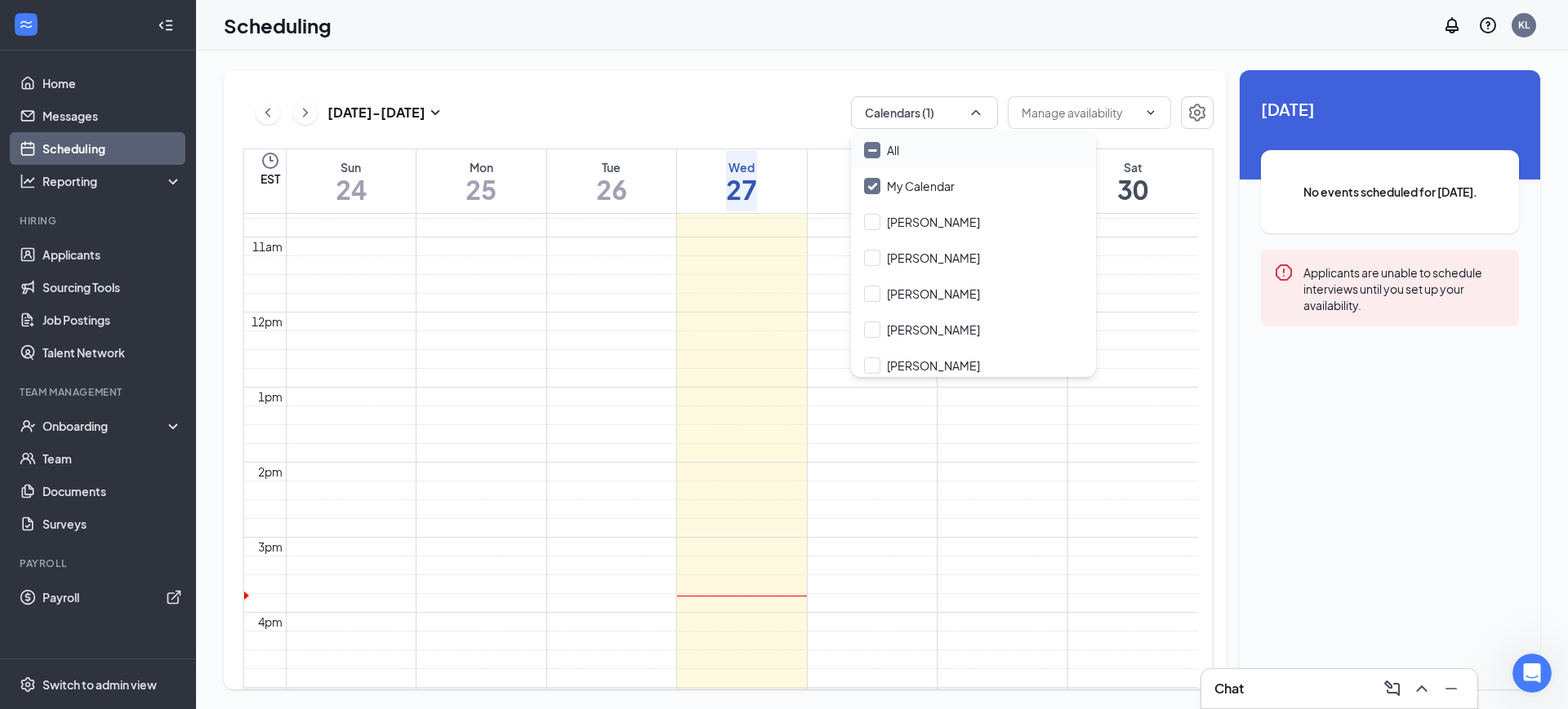
checkbox input "true"
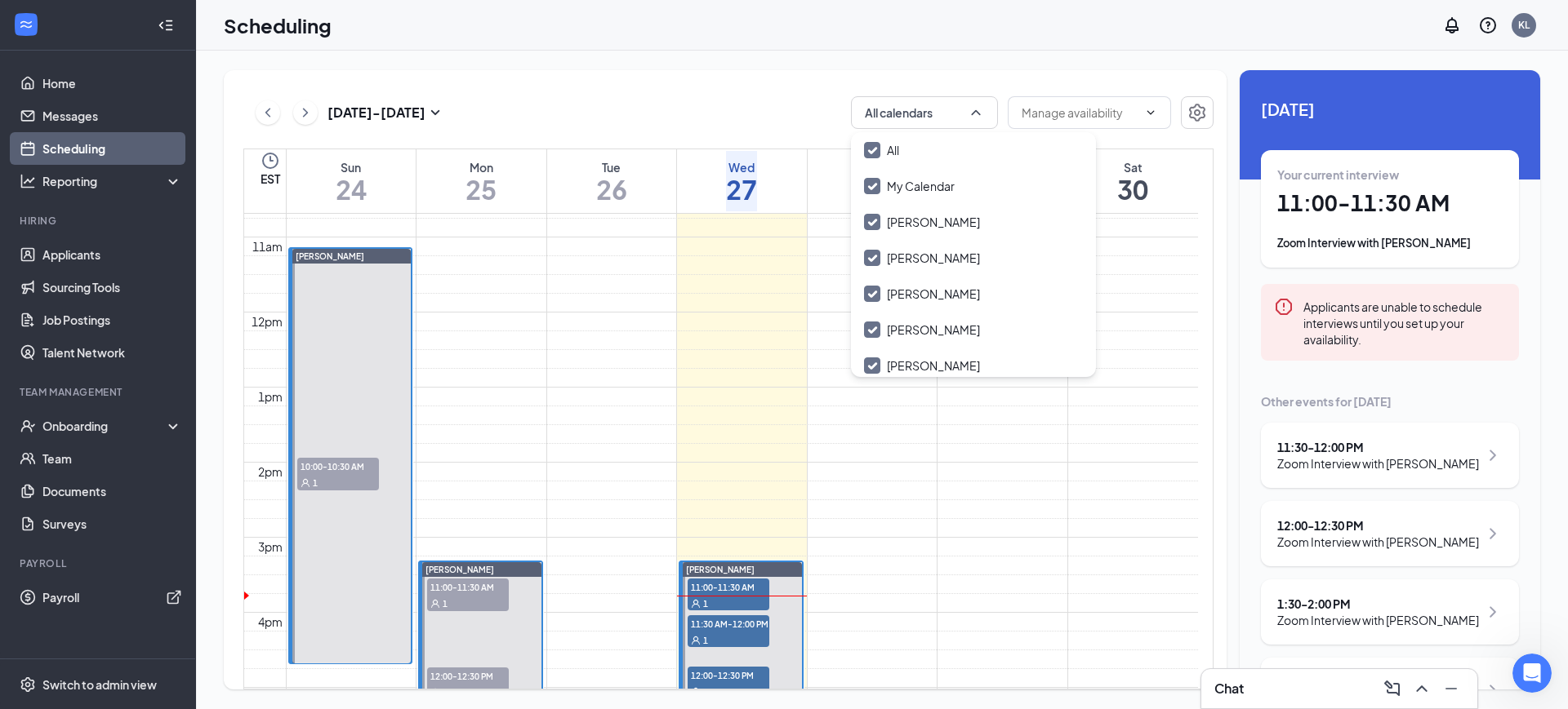
click at [775, 105] on div "[DATE] - [DATE] All calendars" at bounding box center [728, 112] width 970 height 33
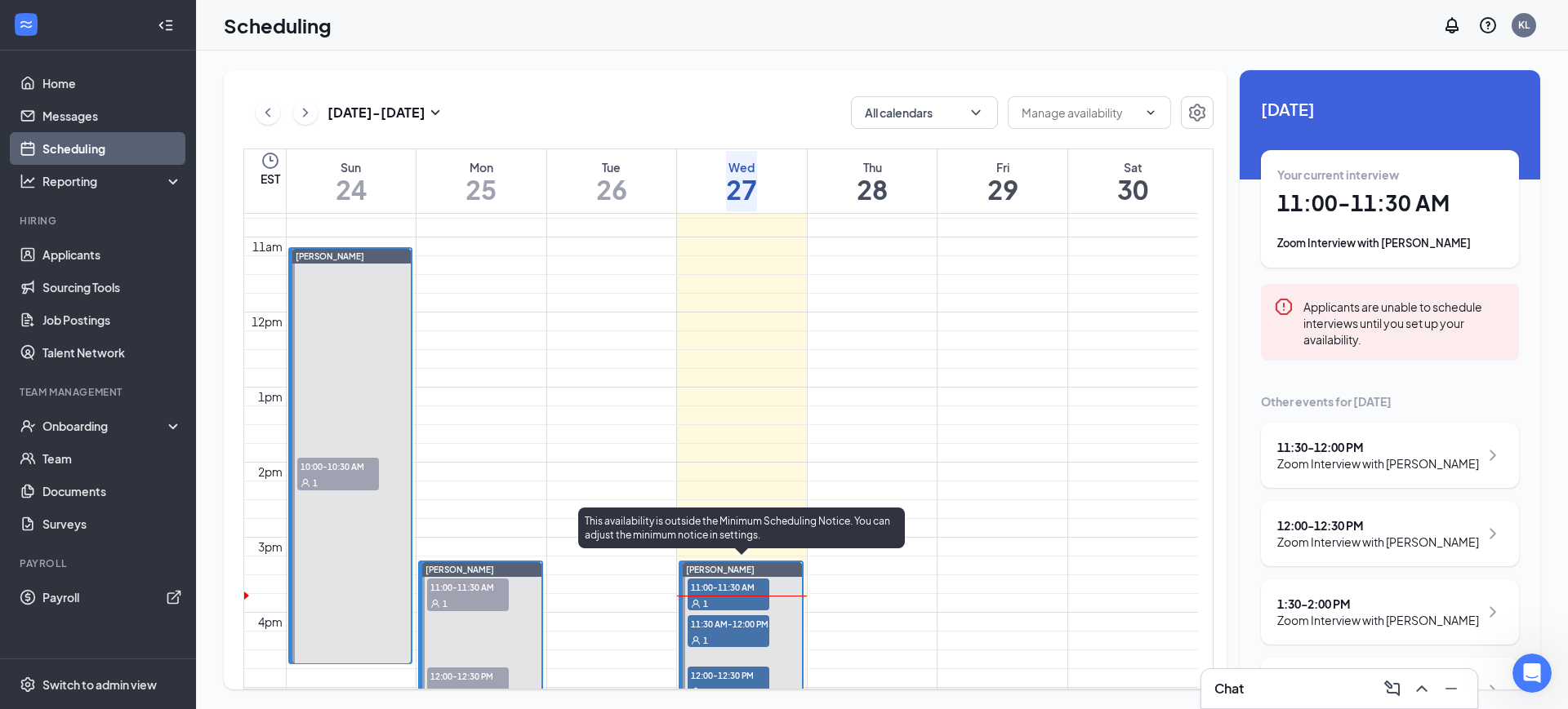
click at [785, 567] on div "[PERSON_NAME]" at bounding box center [741, 569] width 119 height 14
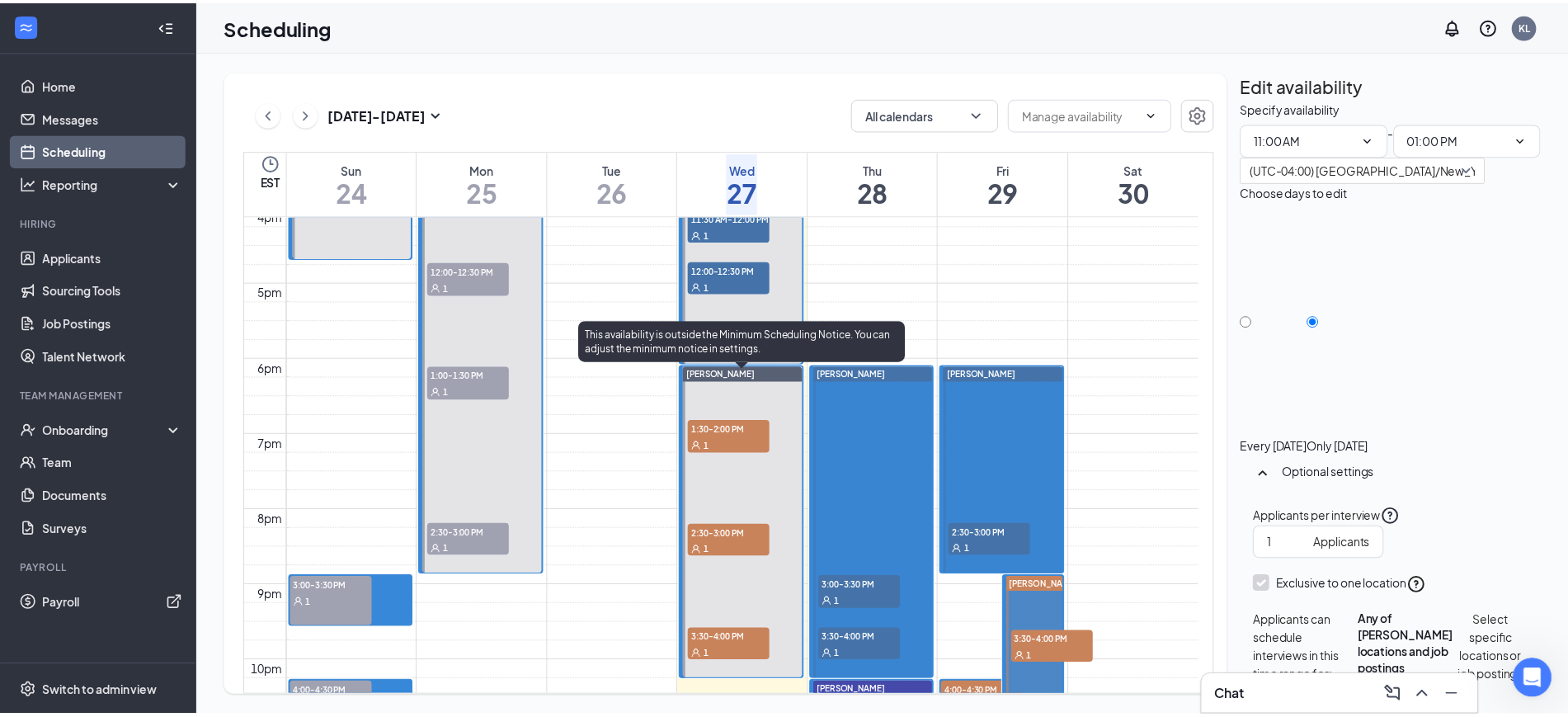
scroll to position [1121, 0]
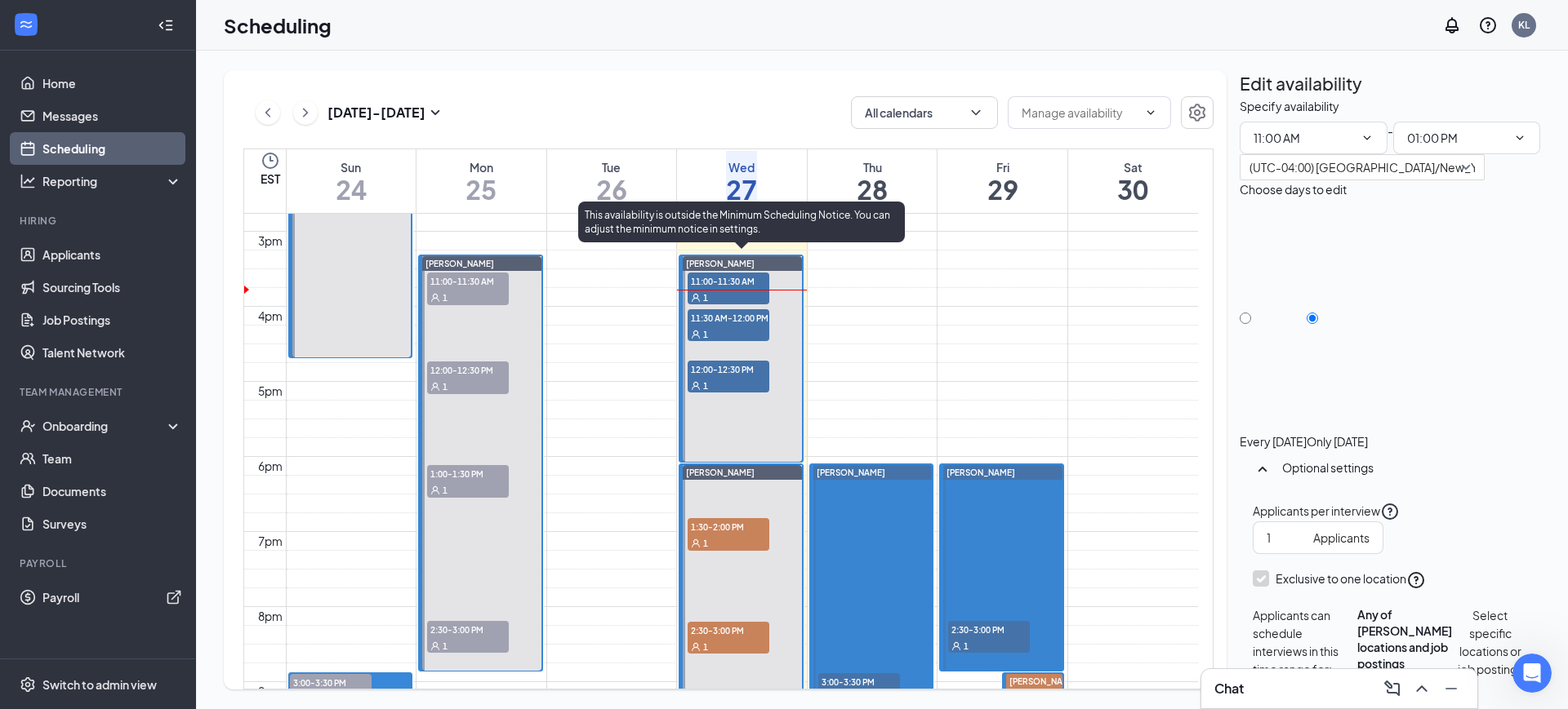
click at [714, 318] on span "11:30 AM-12:00 PM" at bounding box center [728, 317] width 82 height 16
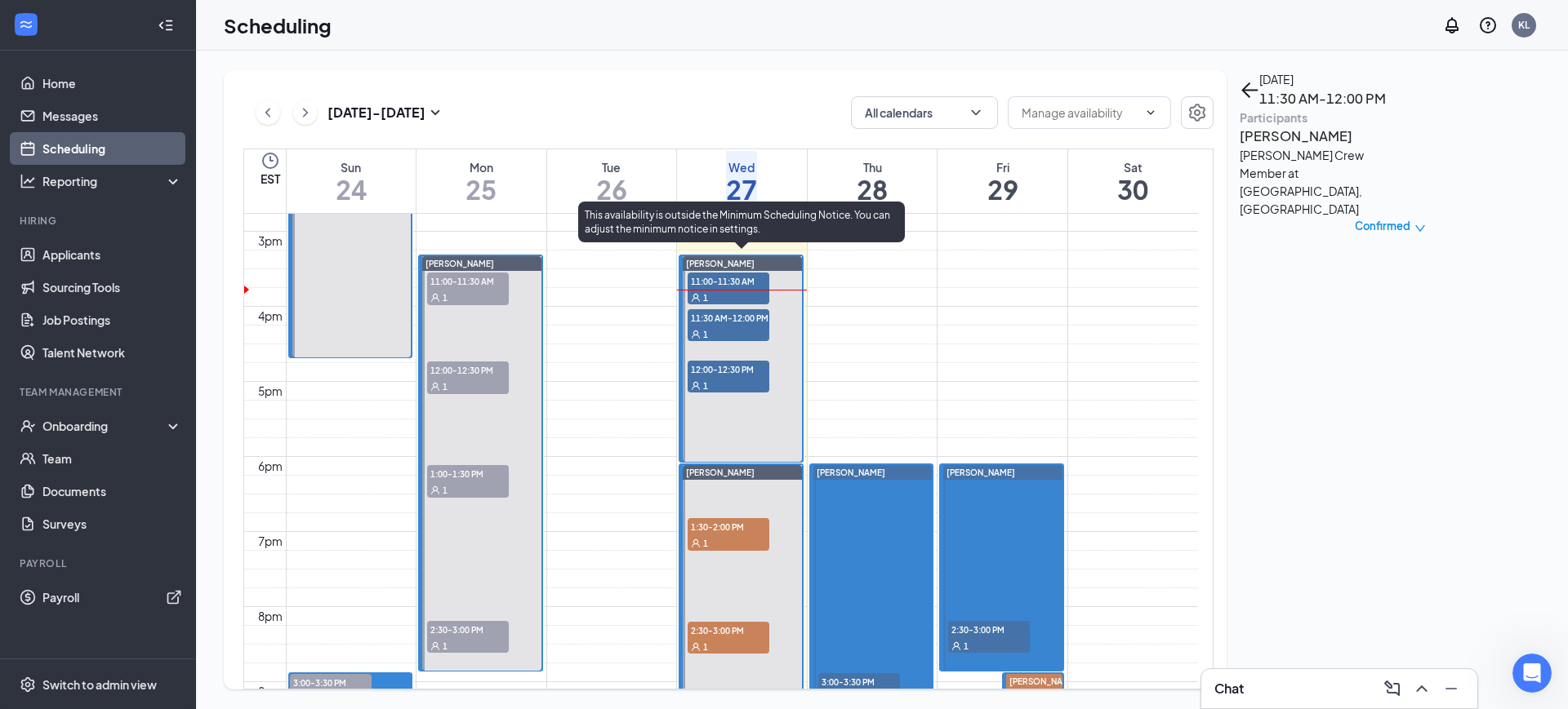
click at [730, 289] on div "1" at bounding box center [728, 296] width 82 height 16
click at [731, 320] on span "11:30 AM-12:00 PM" at bounding box center [728, 317] width 82 height 16
click at [729, 379] on div "1" at bounding box center [728, 385] width 82 height 16
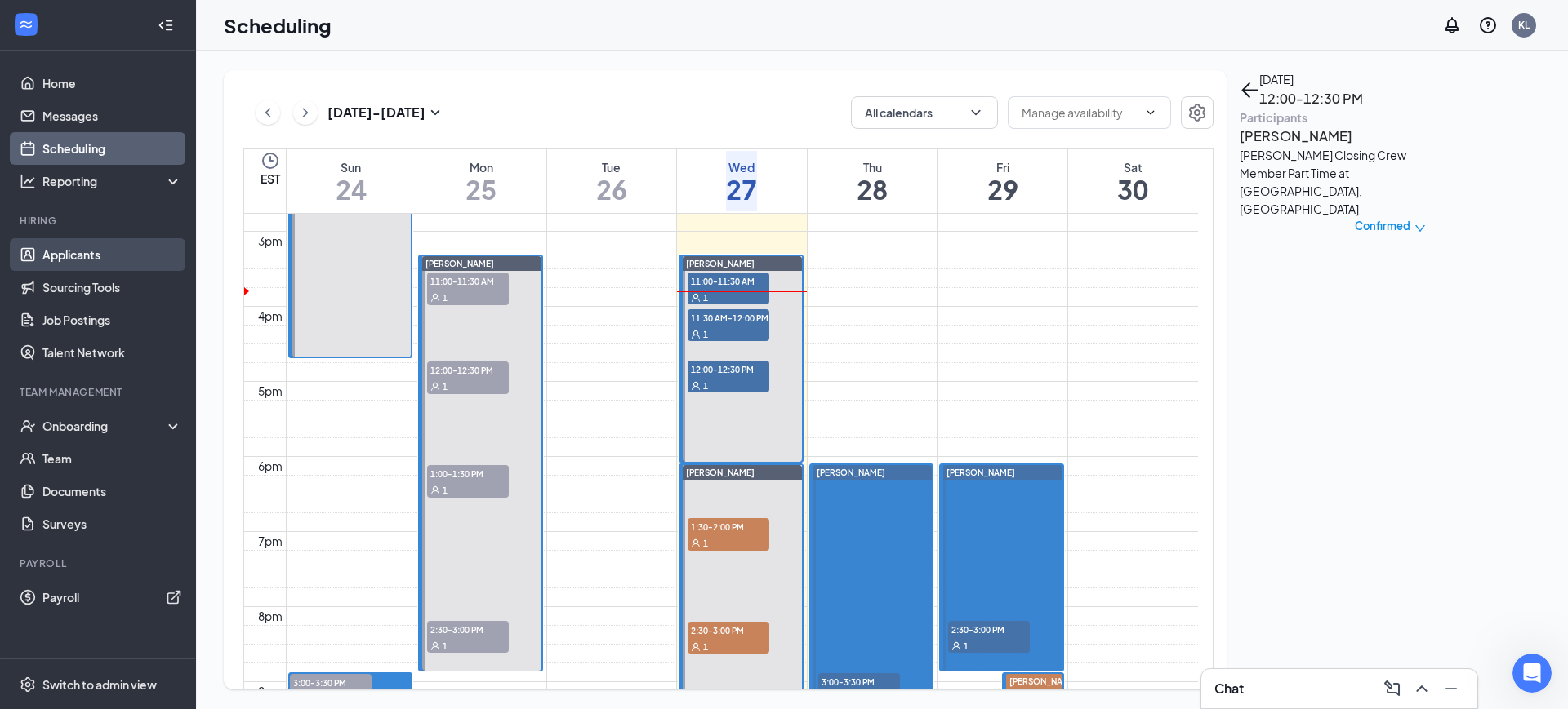
click at [83, 247] on link "Applicants" at bounding box center [112, 254] width 140 height 33
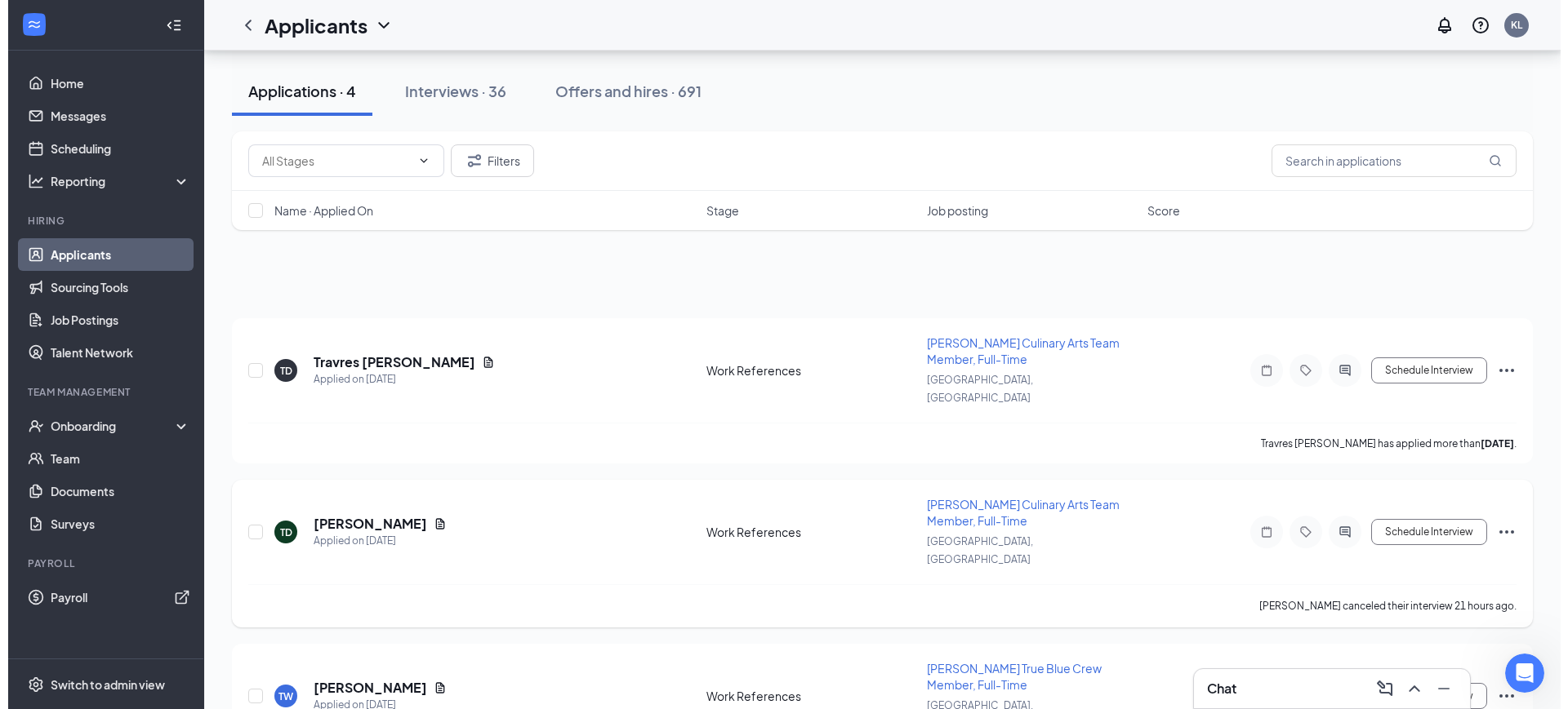
scroll to position [204, 0]
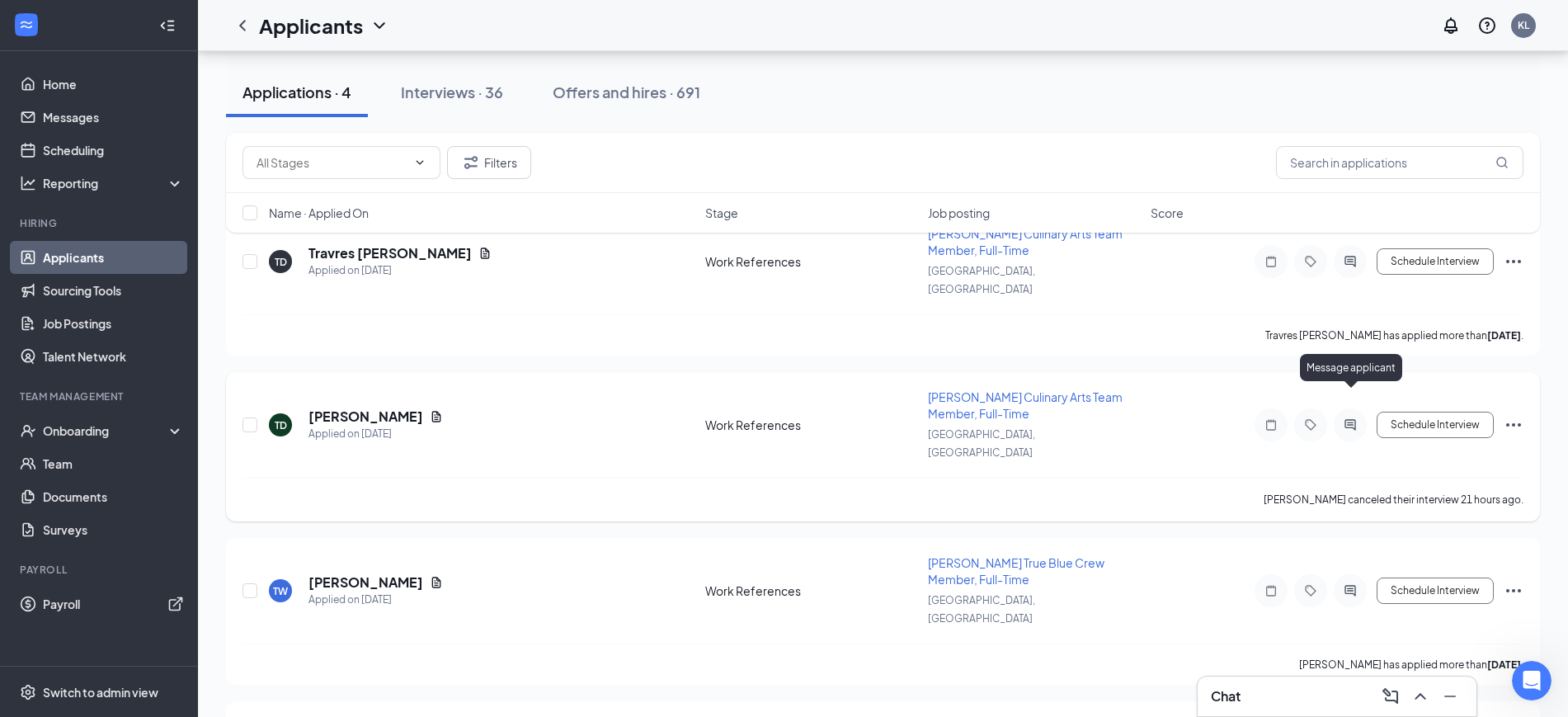
click at [1348, 418] on icon "ActiveChat" at bounding box center [1350, 425] width 20 height 14
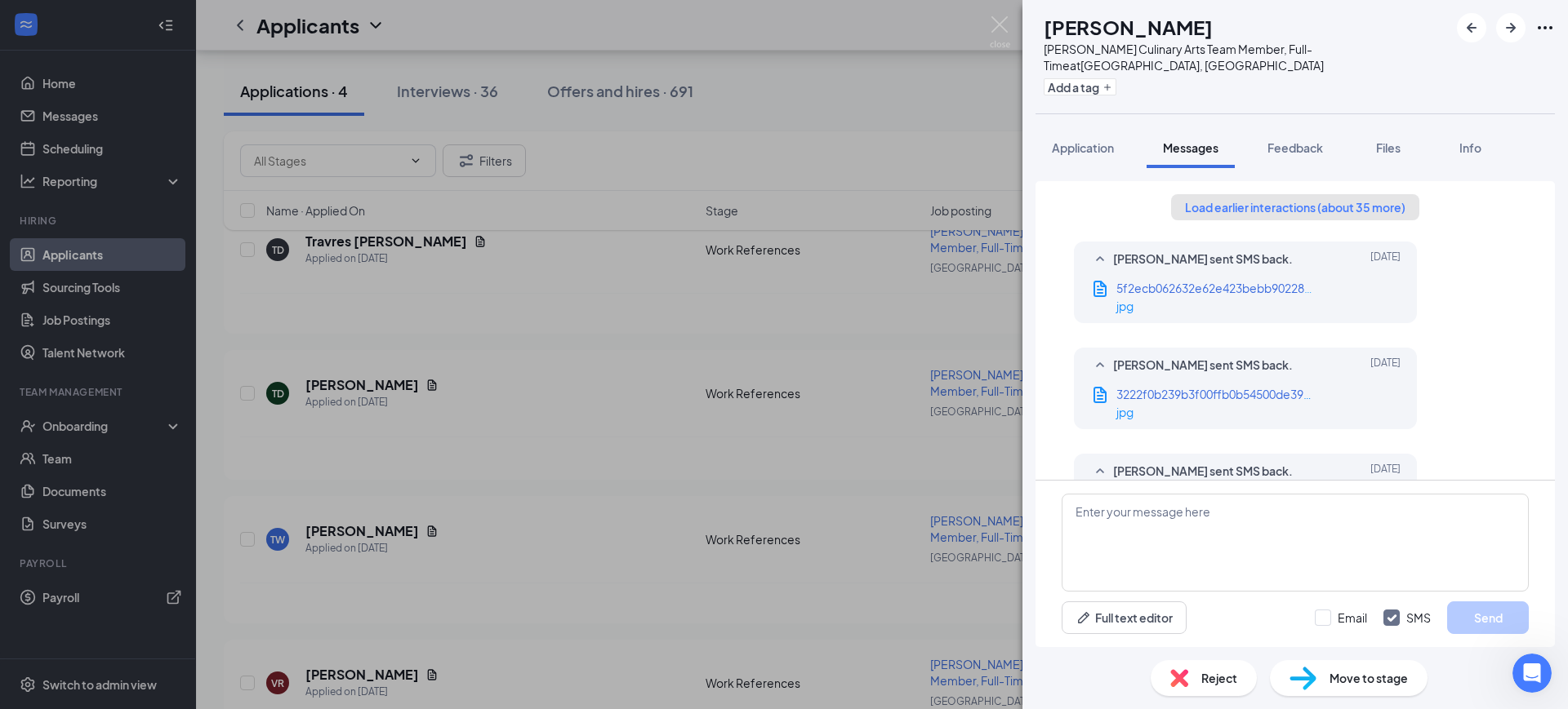
click at [1317, 198] on button "Load earlier interactions (about 35 more)" at bounding box center [1295, 207] width 249 height 26
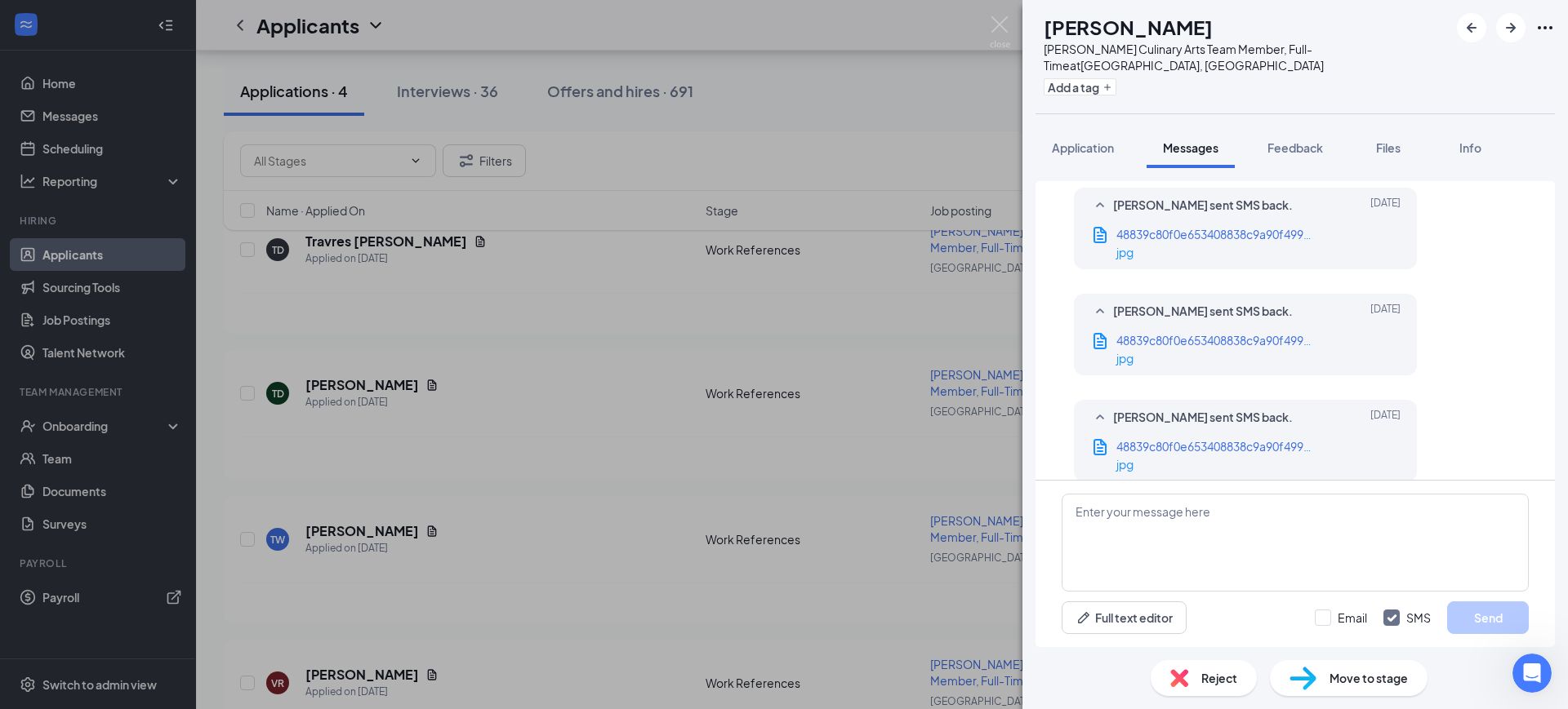
scroll to position [2550, 0]
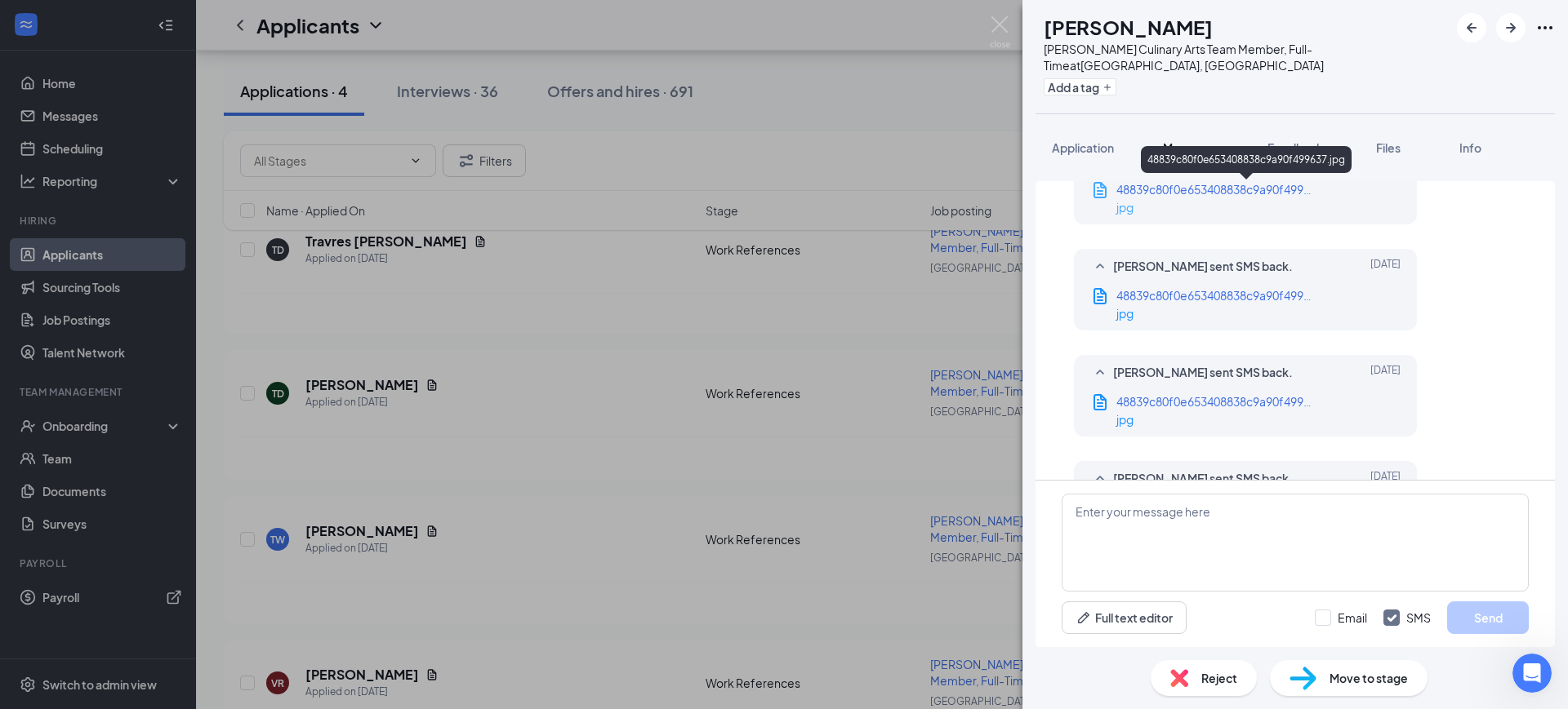
click at [1220, 192] on span "48839c80f0e653408838c9a90f499637.jpg" at bounding box center [1229, 189] width 227 height 14
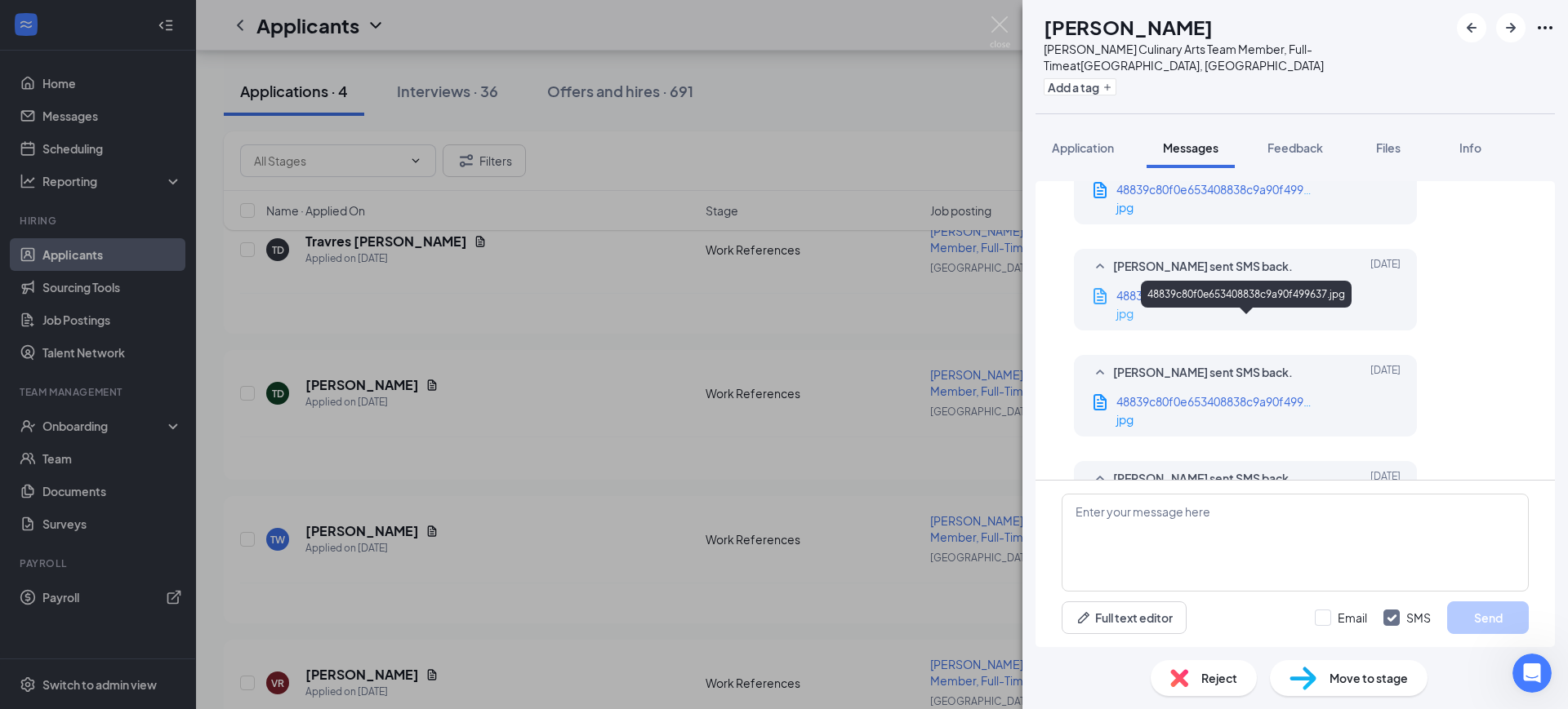
click at [1235, 303] on span "48839c80f0e653408838c9a90f499637.jpg" at bounding box center [1229, 295] width 227 height 14
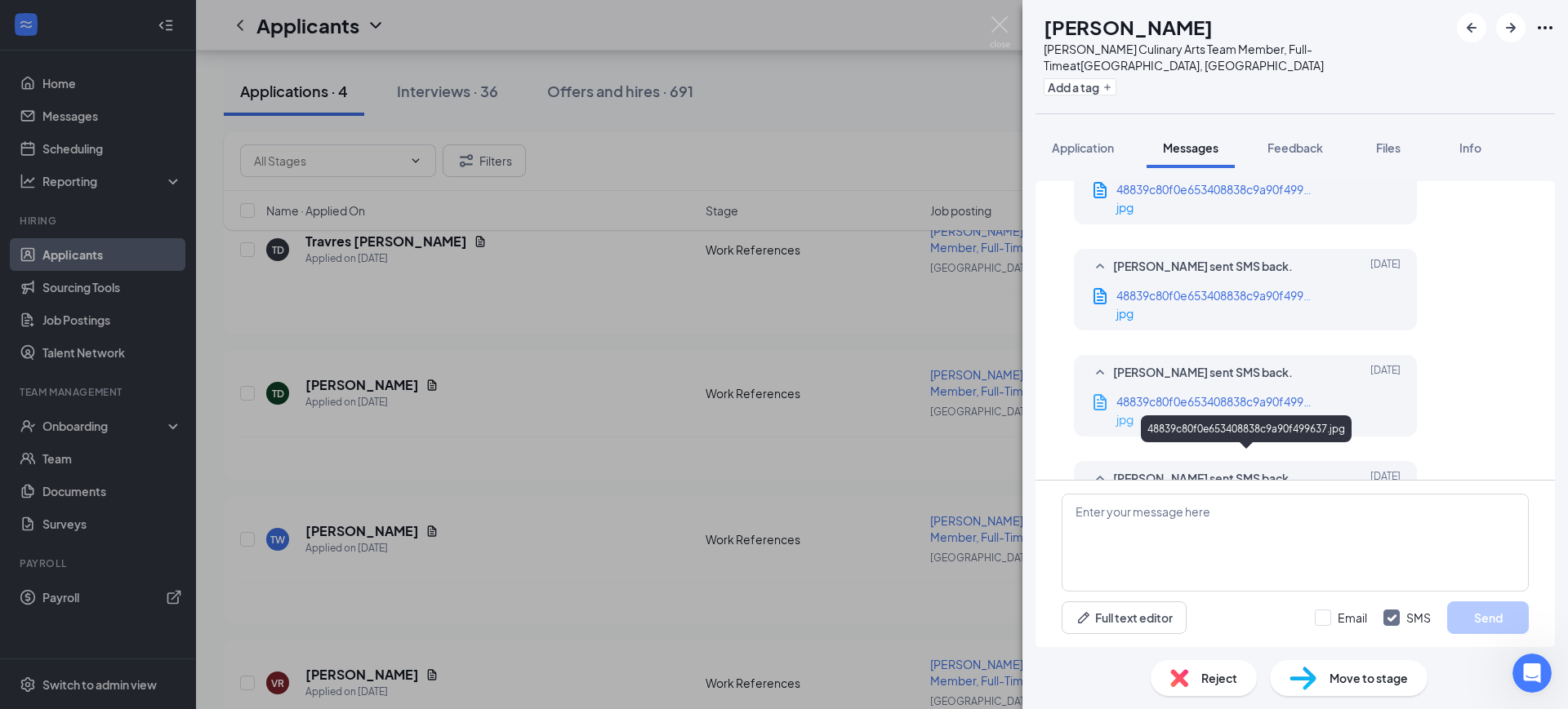
click at [1248, 410] on div "48839c80f0e653408838c9a90f499637.jpg" at bounding box center [1214, 401] width 196 height 18
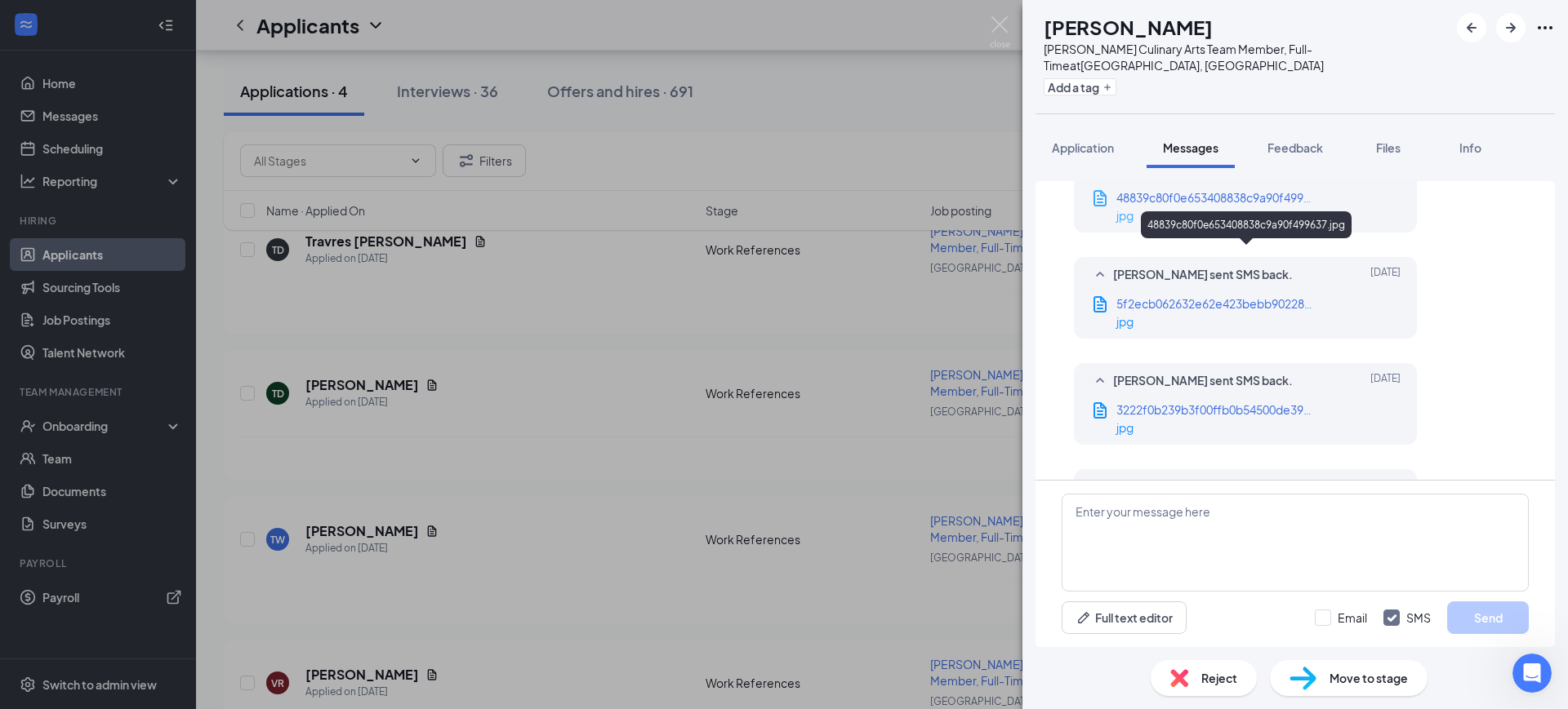
click at [1262, 205] on span "48839c80f0e653408838c9a90f499637.jpg" at bounding box center [1229, 197] width 227 height 14
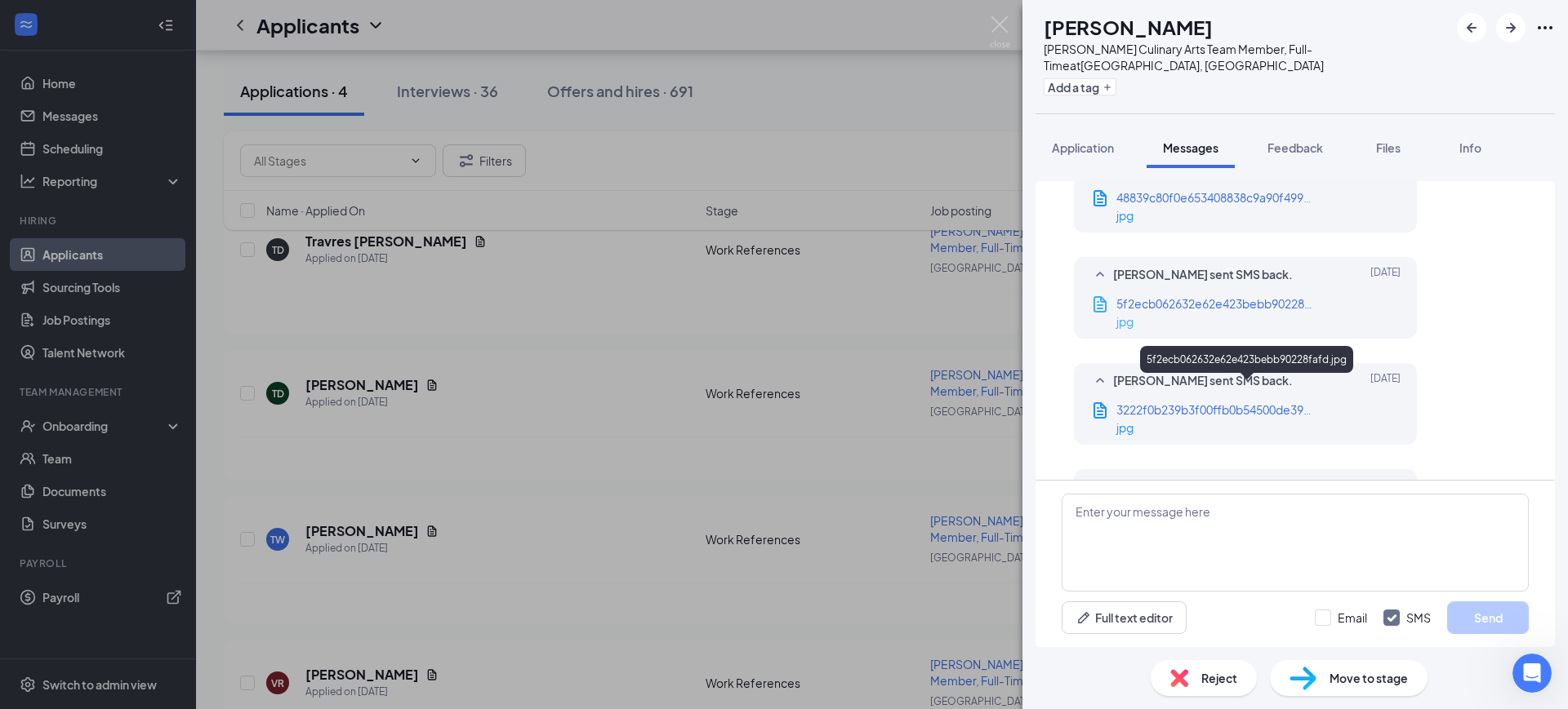
click at [1244, 311] on span "5f2ecb062632e62e423bebb90228fafd.jpg" at bounding box center [1232, 303] width 232 height 14
click at [1280, 311] on span "5f2ecb062632e62e423bebb90228fafd.jpg" at bounding box center [1232, 303] width 232 height 14
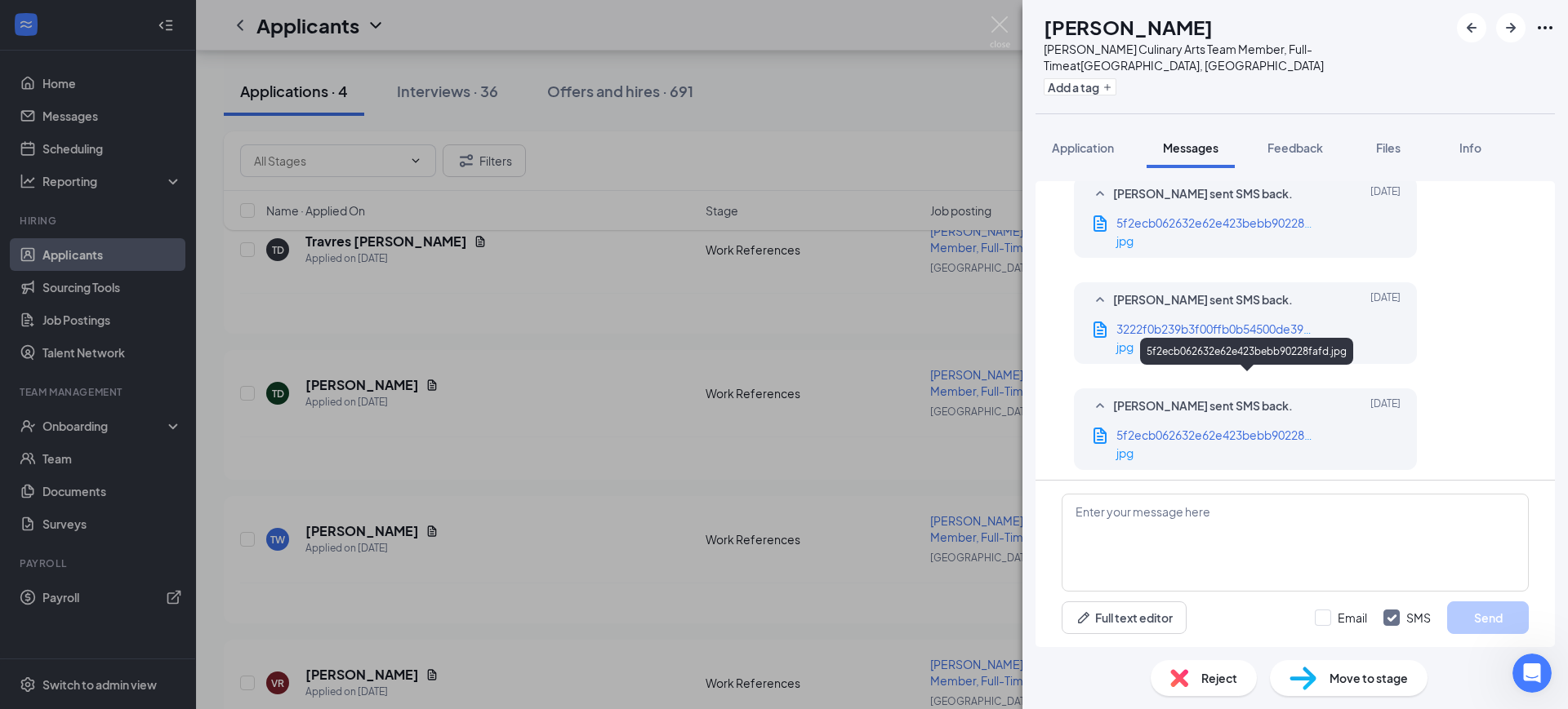
scroll to position [2856, 0]
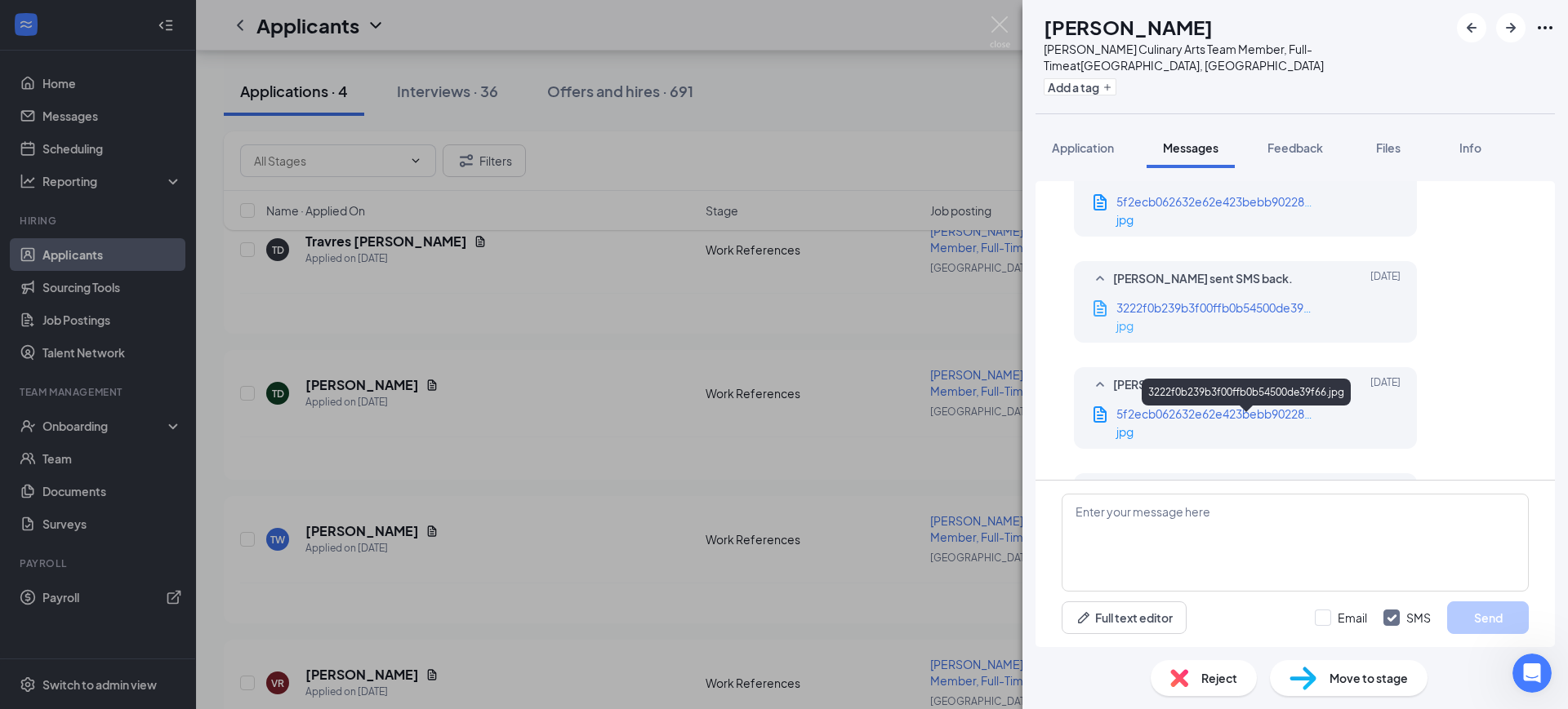
click at [1245, 315] on span "3222f0b239b3f00ffb0b54500de39f66.jpg" at bounding box center [1228, 307] width 225 height 14
click at [1277, 315] on span "3222f0b239b3f00ffb0b54500de39f66.jpg" at bounding box center [1228, 307] width 225 height 14
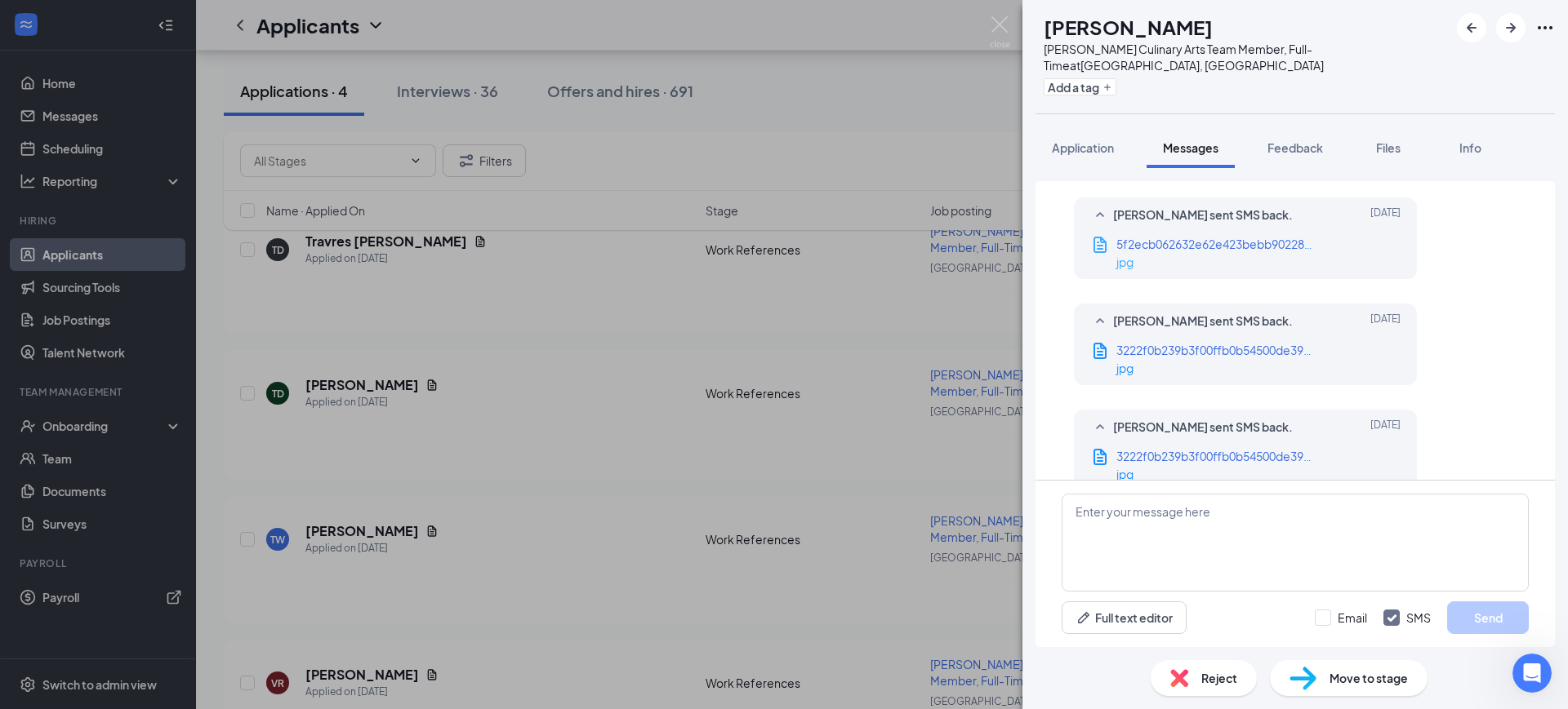
scroll to position [3060, 0]
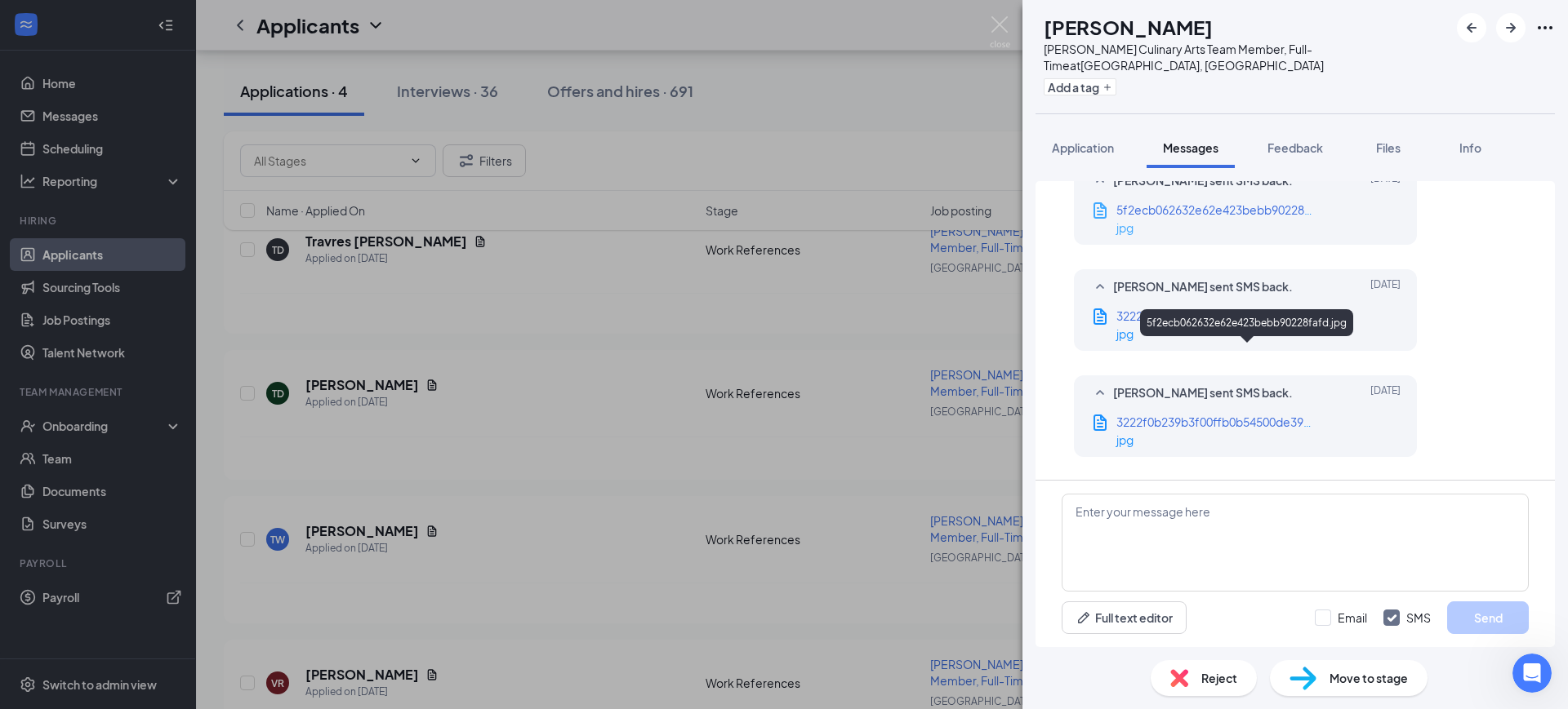
click at [1235, 217] on span "5f2ecb062632e62e423bebb90228fafd.jpg" at bounding box center [1232, 209] width 232 height 14
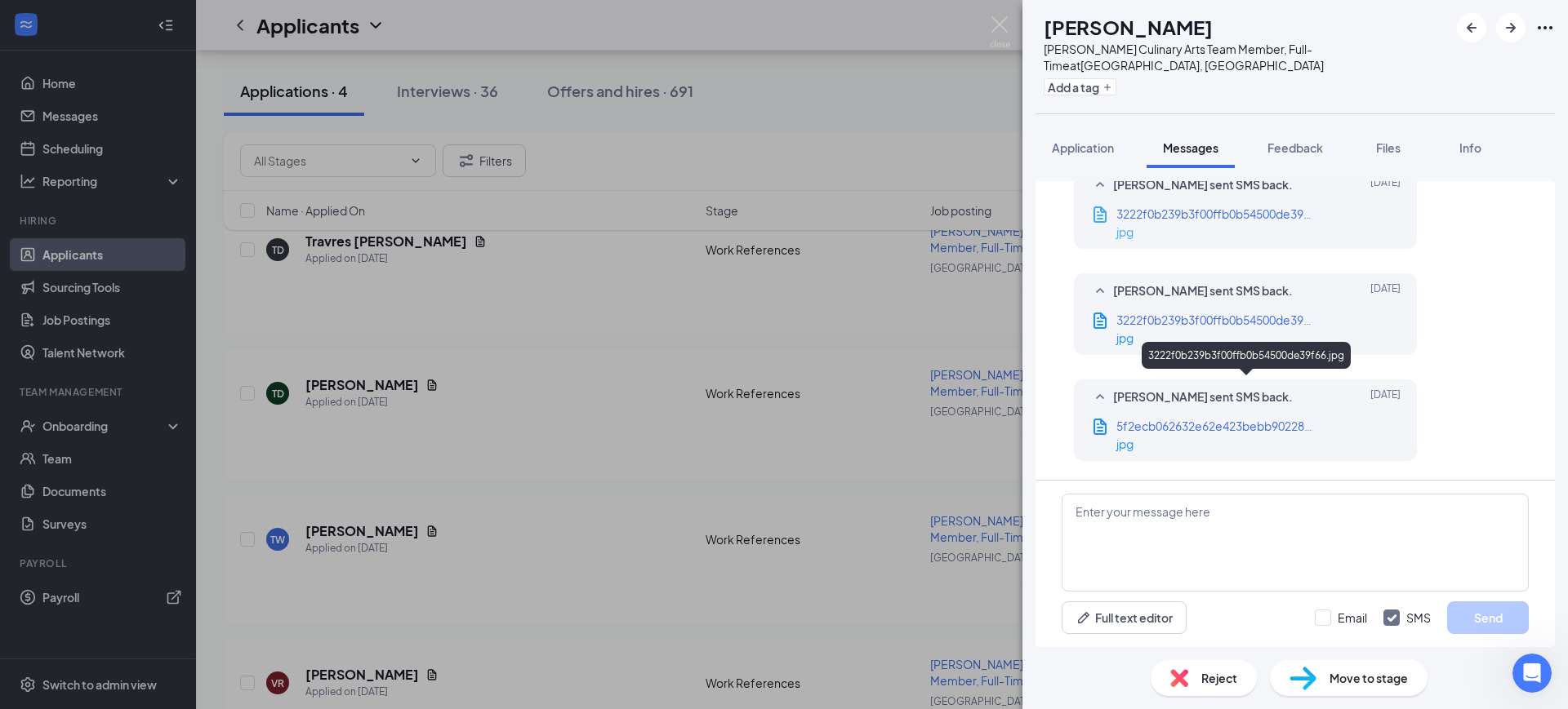
click at [1207, 221] on span "3222f0b239b3f00ffb0b54500de39f66.jpg" at bounding box center [1228, 213] width 225 height 14
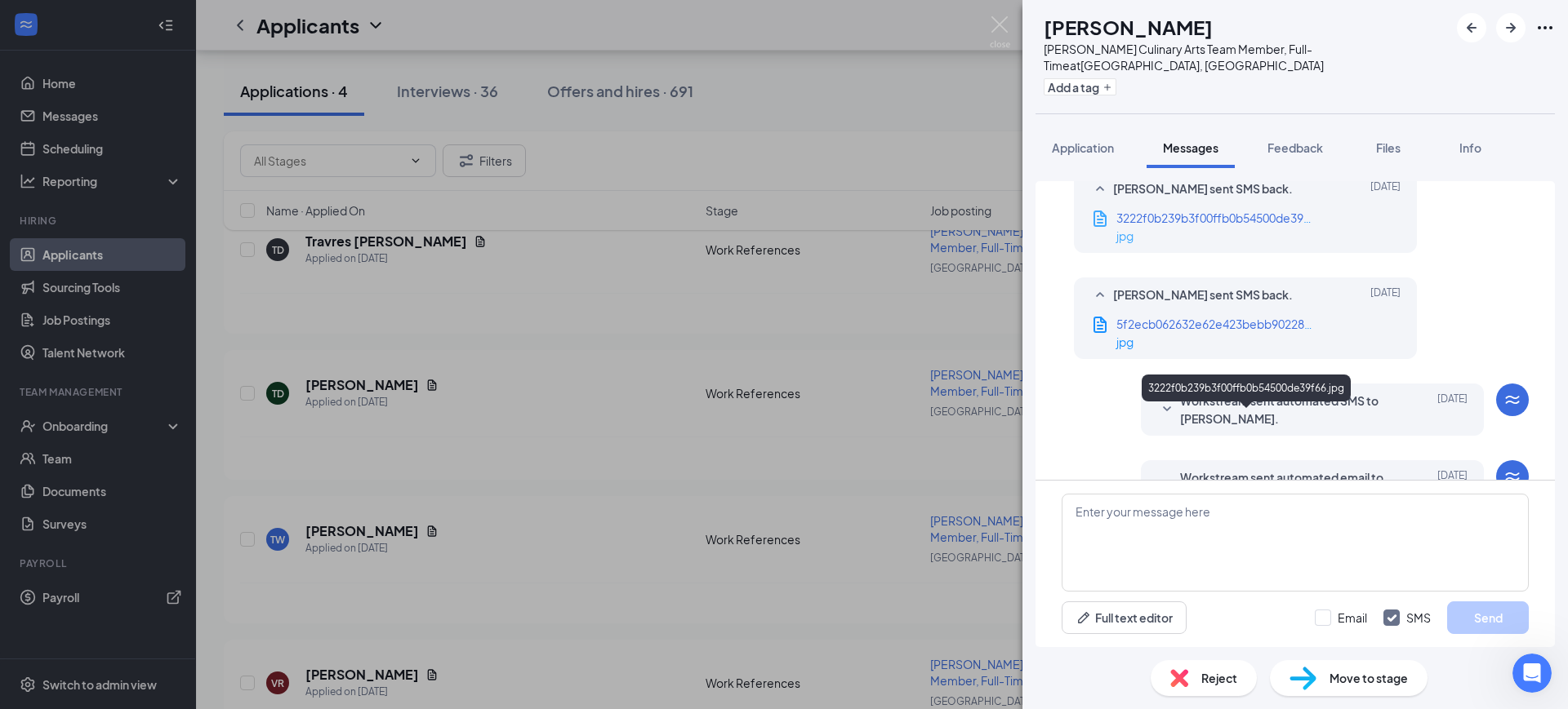
click at [1221, 225] on span "3222f0b239b3f00ffb0b54500de39f66.jpg" at bounding box center [1228, 217] width 225 height 14
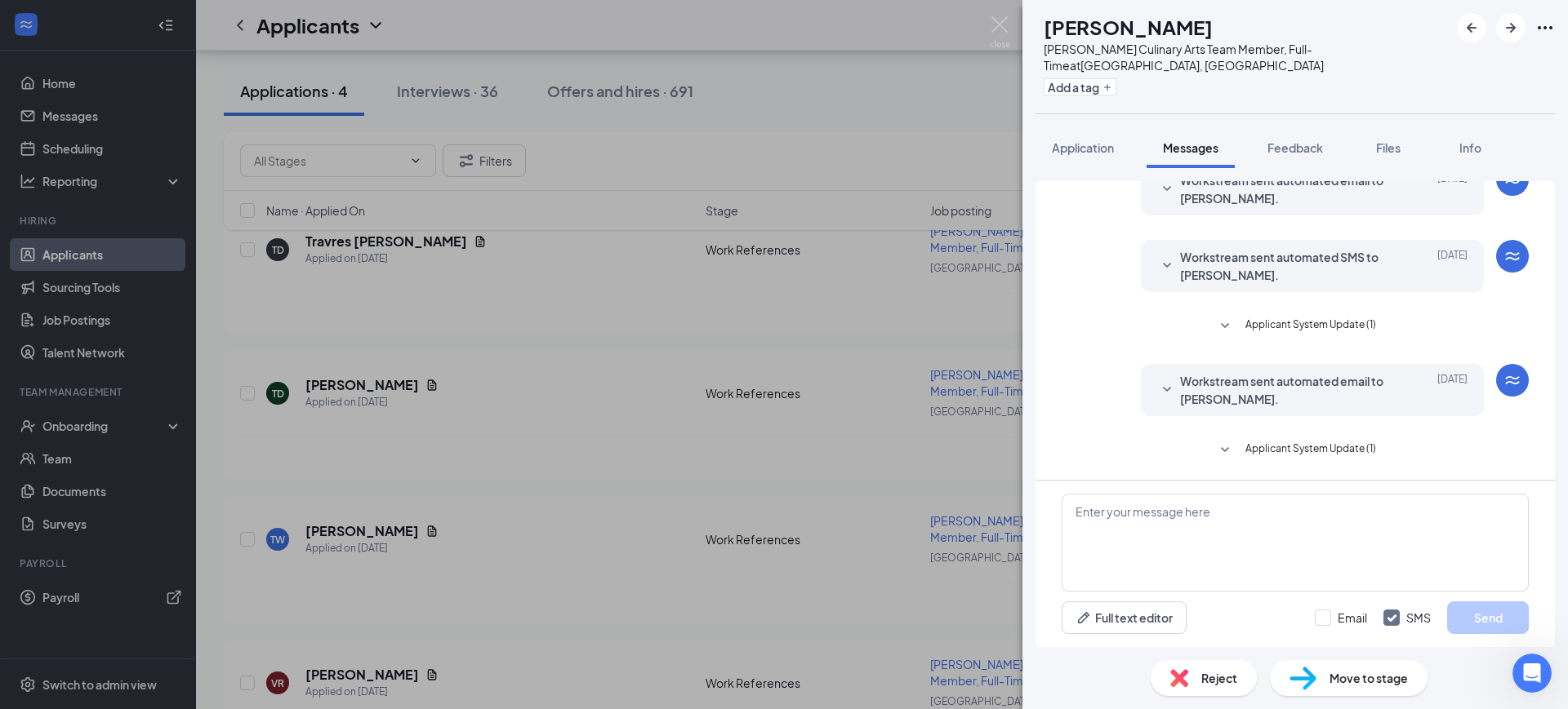
scroll to position [3570, 0]
click at [1225, 35] on span "5f2ecb062632e62e423bebb90228fafd.jpg" at bounding box center [1232, 26] width 232 height 14
click at [1277, 141] on span "Feedback" at bounding box center [1295, 147] width 56 height 14
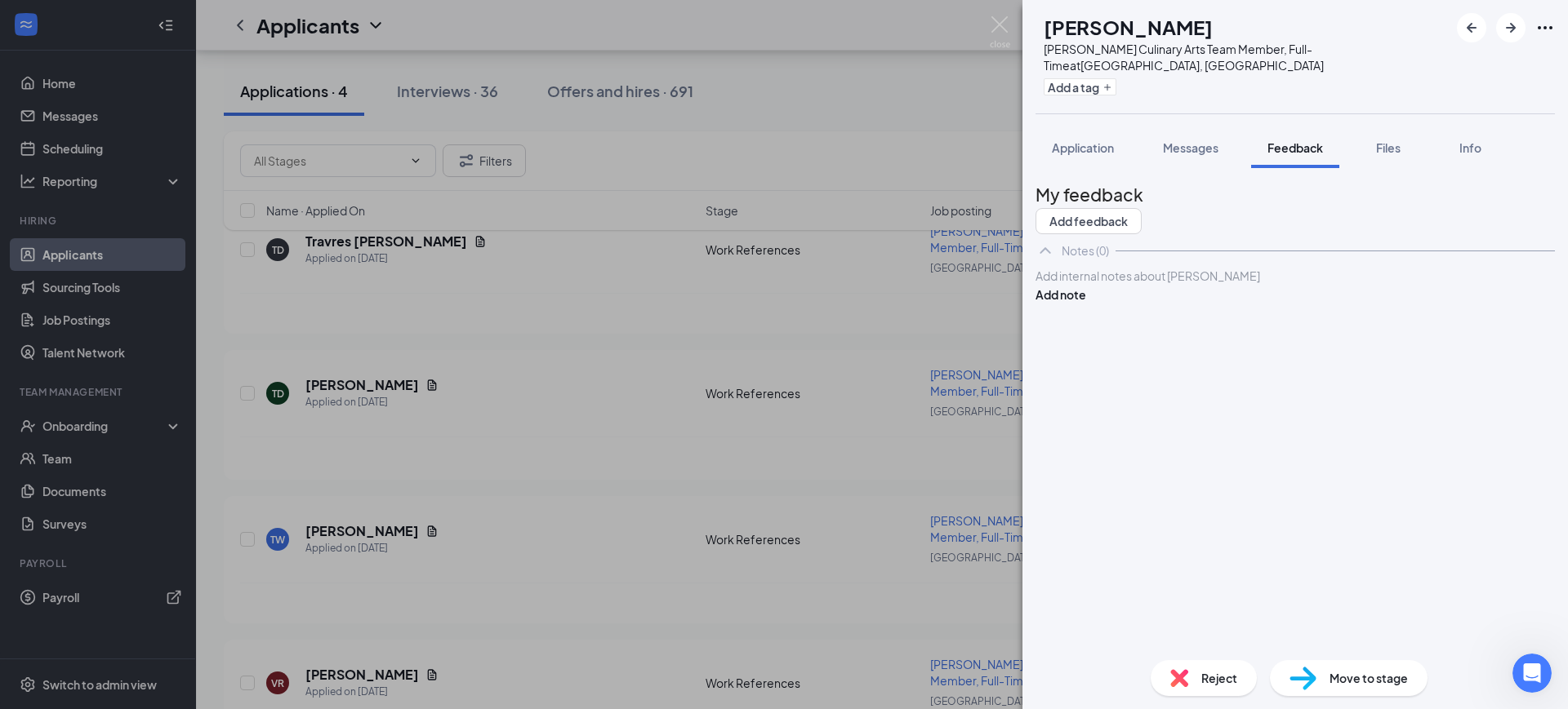
scroll to position [540, 0]
click at [1096, 141] on span "Application" at bounding box center [1083, 147] width 62 height 14
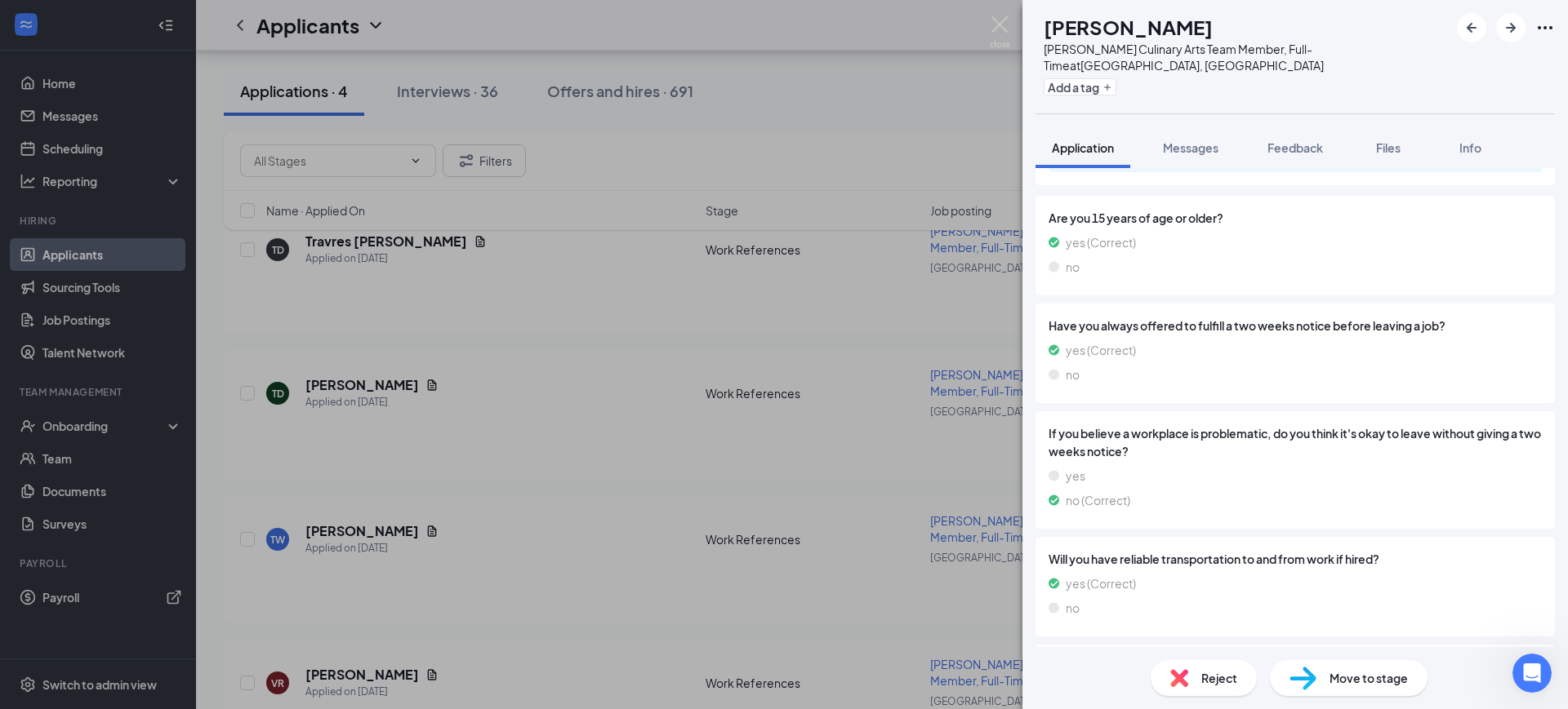
scroll to position [1031, 0]
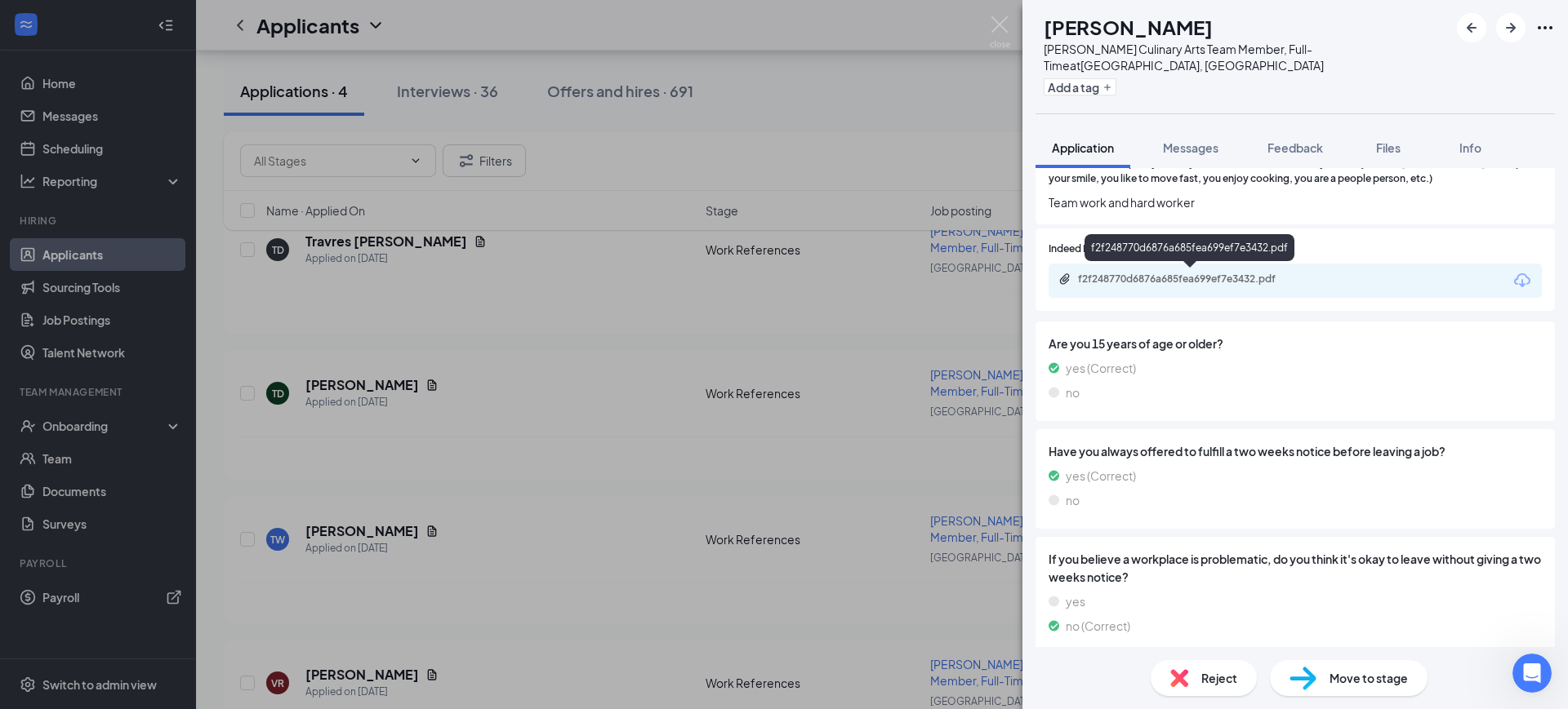
click at [1162, 280] on div "f2f248770d6876a685fea699ef7e3432.pdf" at bounding box center [1191, 280] width 228 height 13
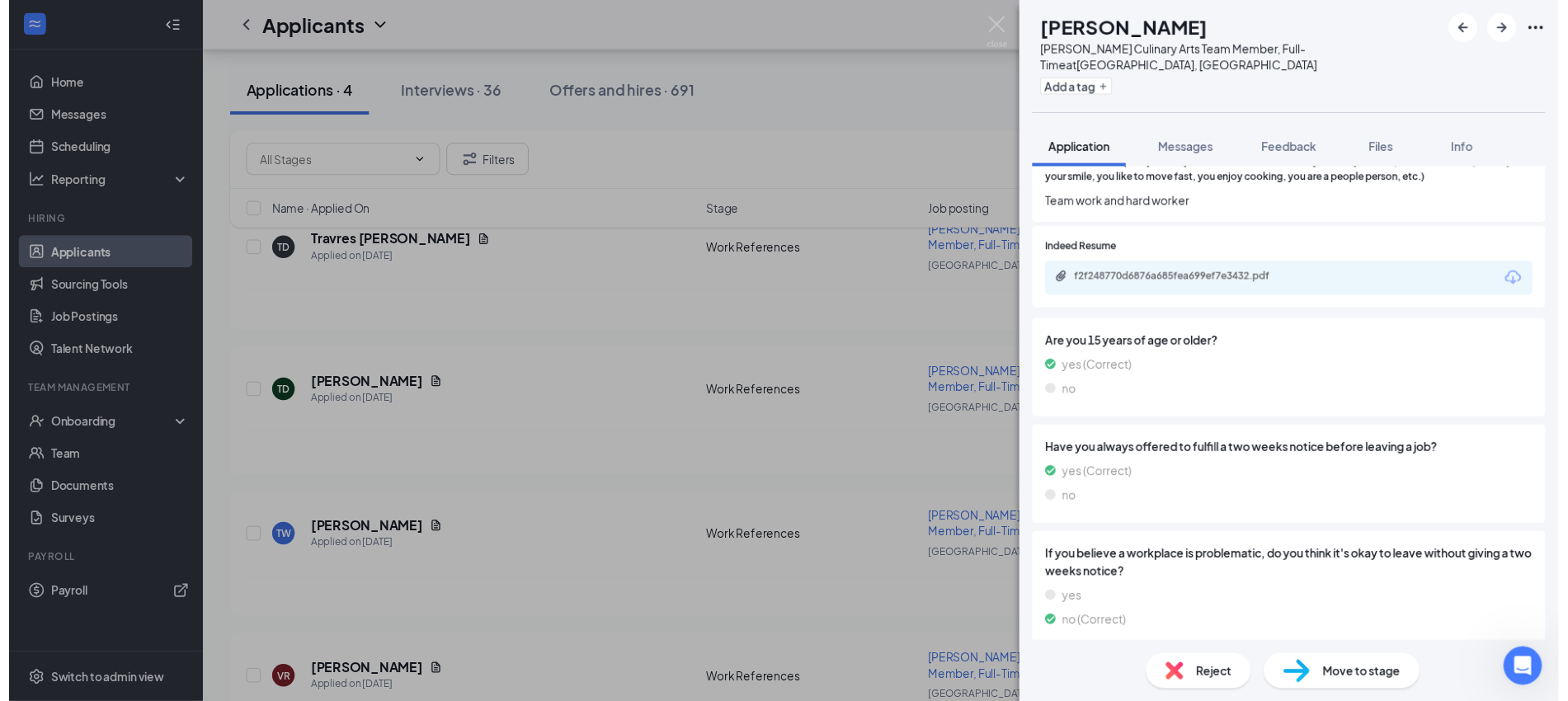
scroll to position [545, 0]
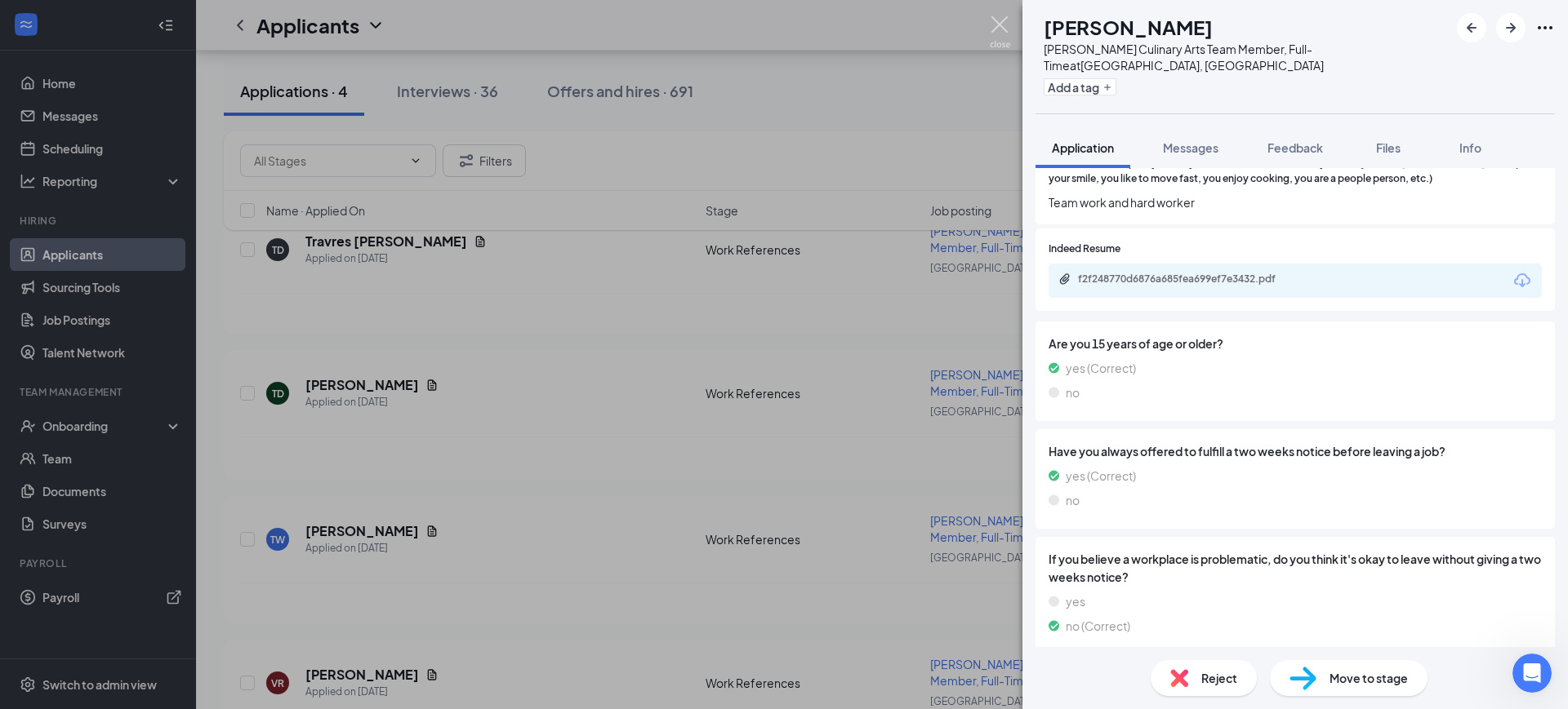
click at [904, 62] on div "TD [PERSON_NAME] [PERSON_NAME] Culinary Arts Team Member, Full-Time at [GEOGRAP…" at bounding box center [784, 354] width 1568 height 709
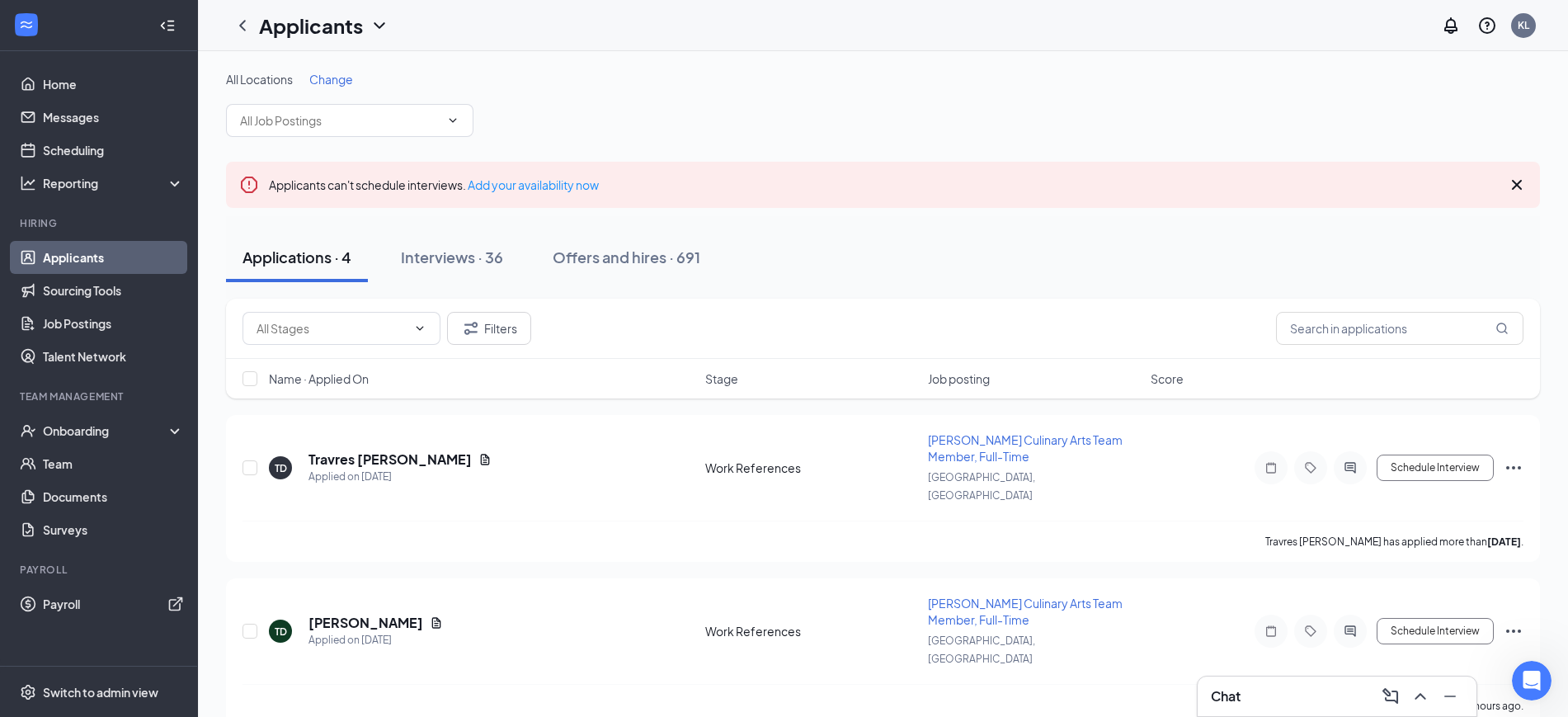
scroll to position [609, 0]
click at [439, 253] on div "Interviews · 36" at bounding box center [452, 257] width 102 height 20
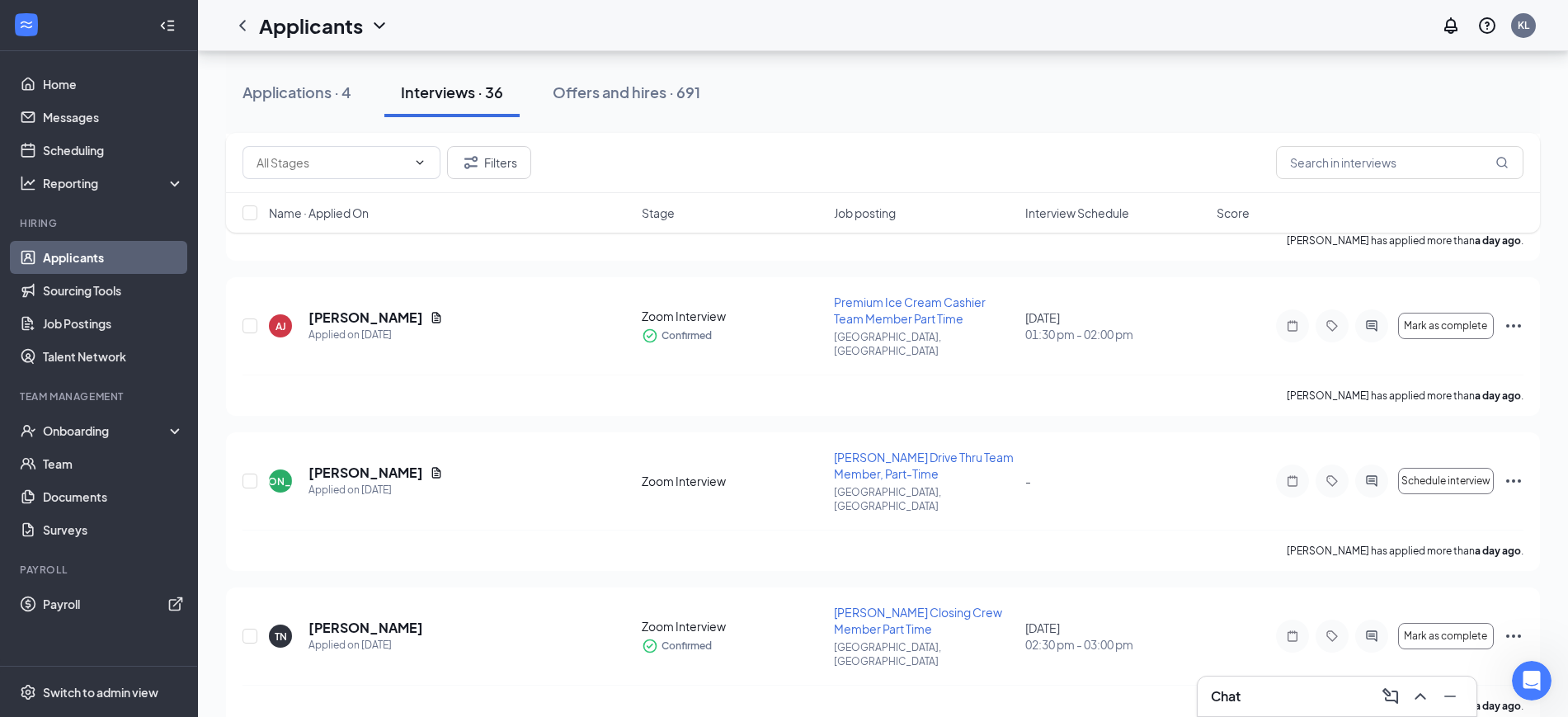
scroll to position [722, 0]
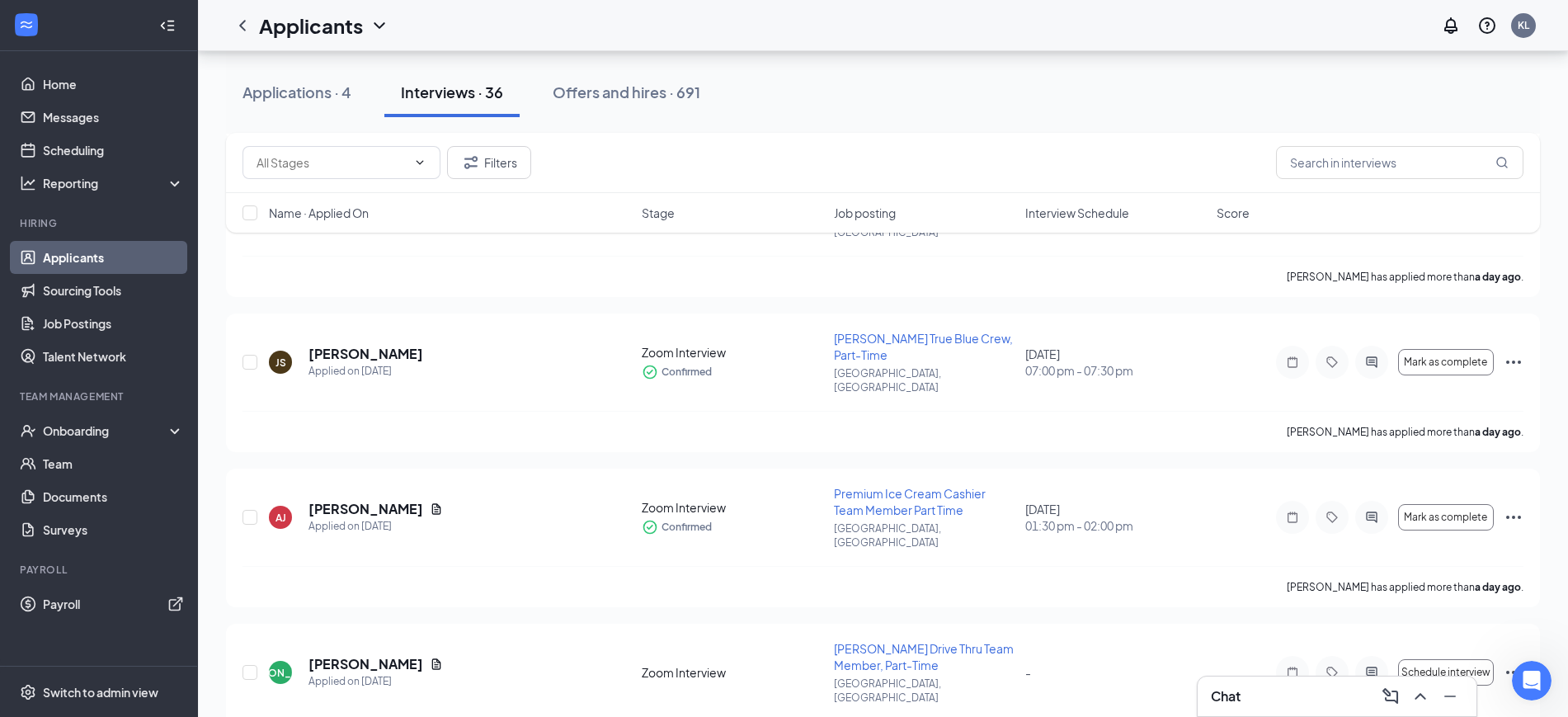
click at [1144, 209] on div "Interview Schedule" at bounding box center [1116, 212] width 181 height 16
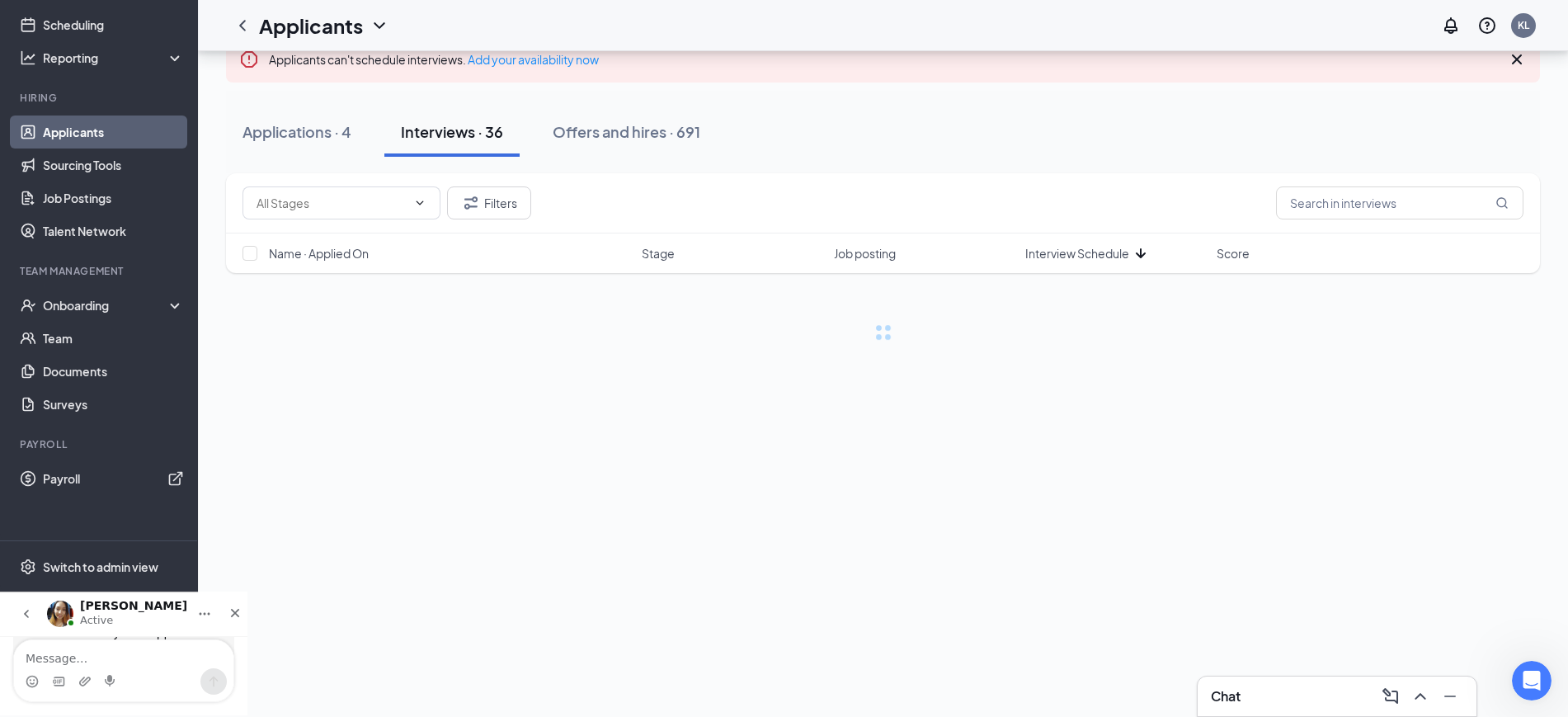
scroll to position [0, 0]
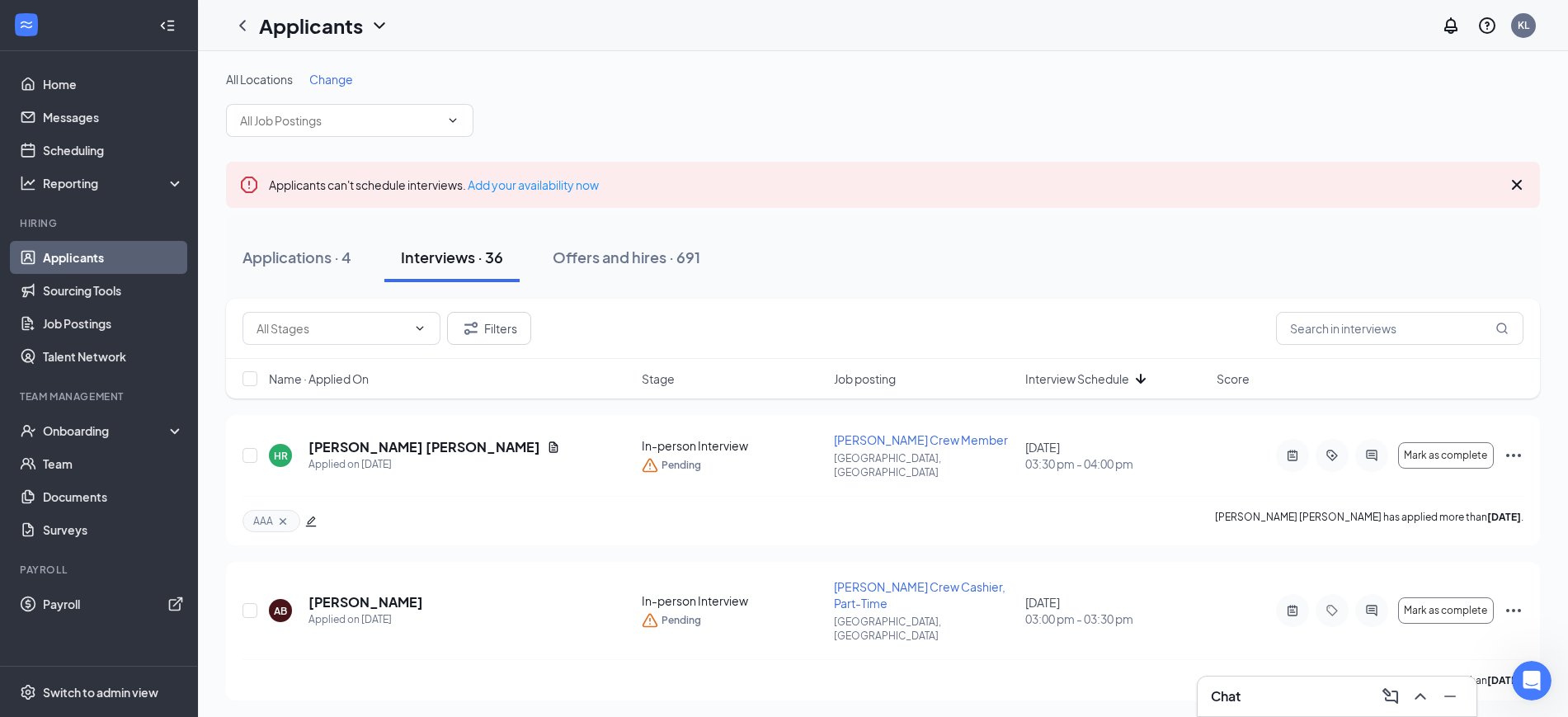
click at [1153, 379] on div "Interview Schedule" at bounding box center [1116, 378] width 181 height 16
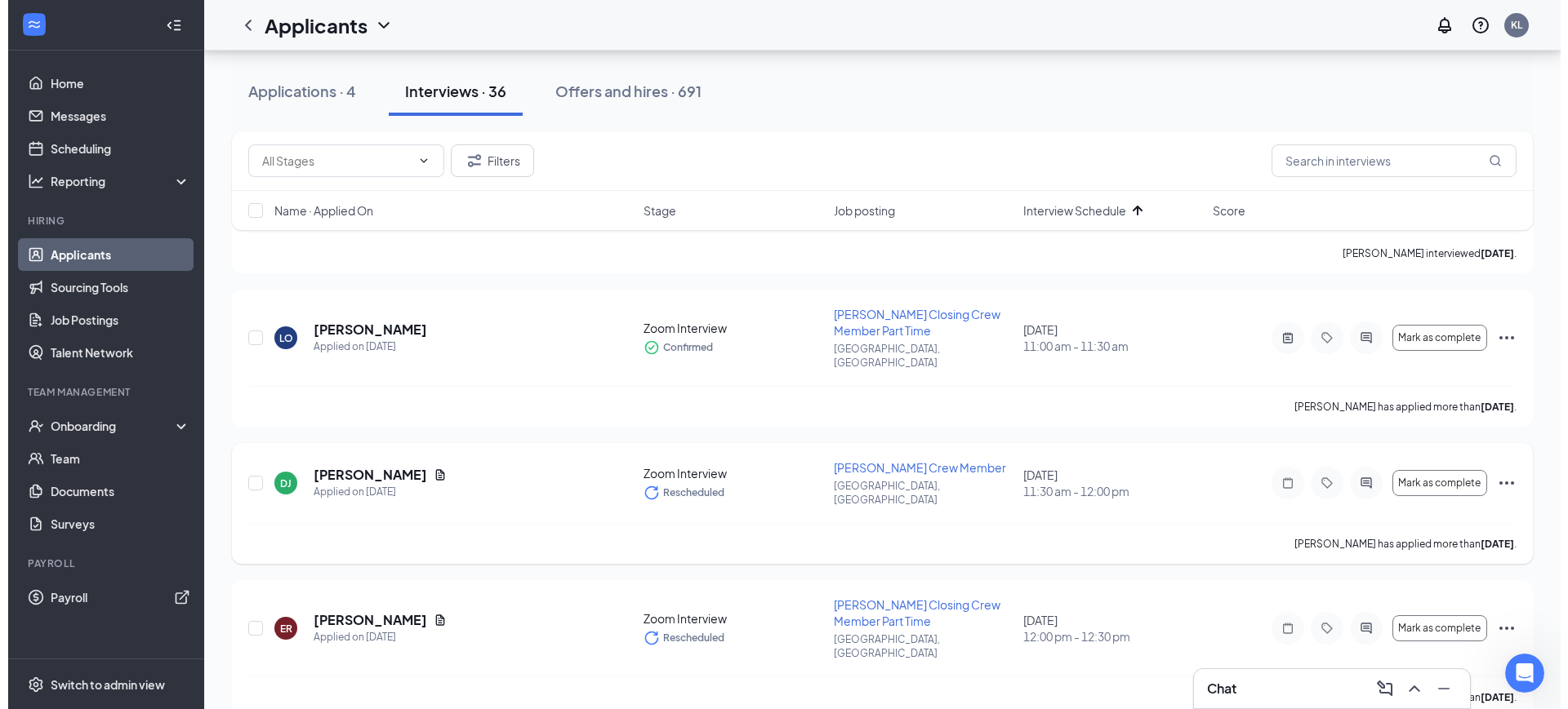
scroll to position [612, 0]
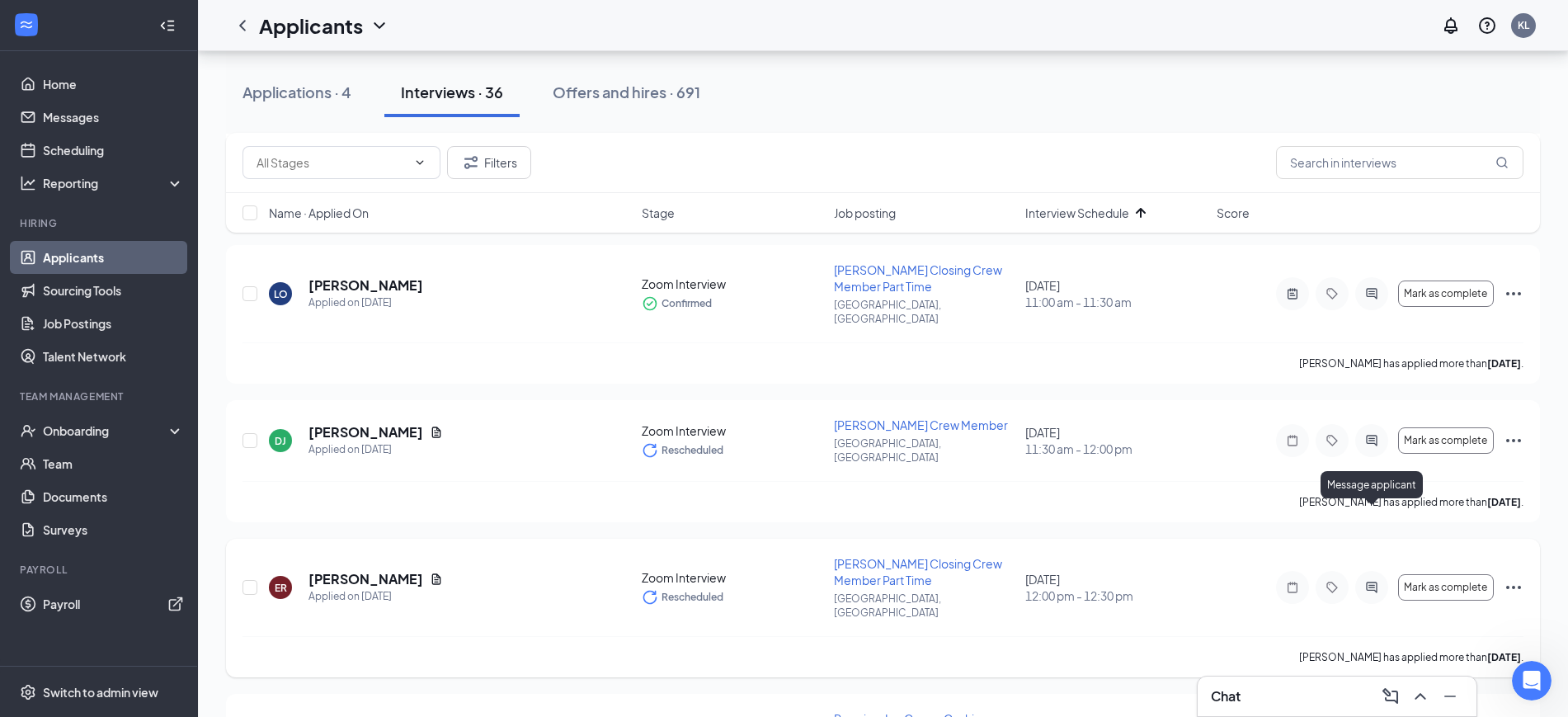
click at [1373, 582] on icon "ActiveChat" at bounding box center [1371, 587] width 11 height 11
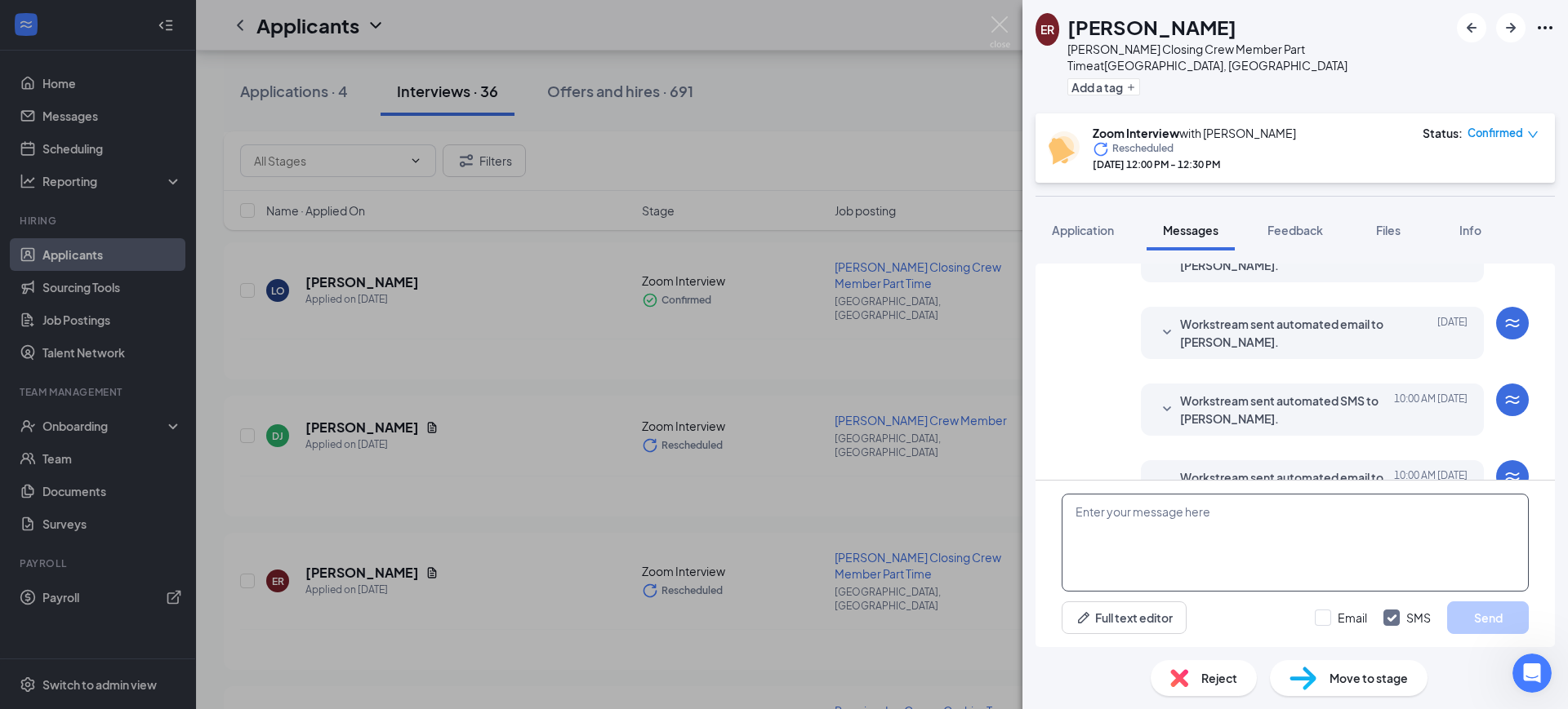
scroll to position [528, 0]
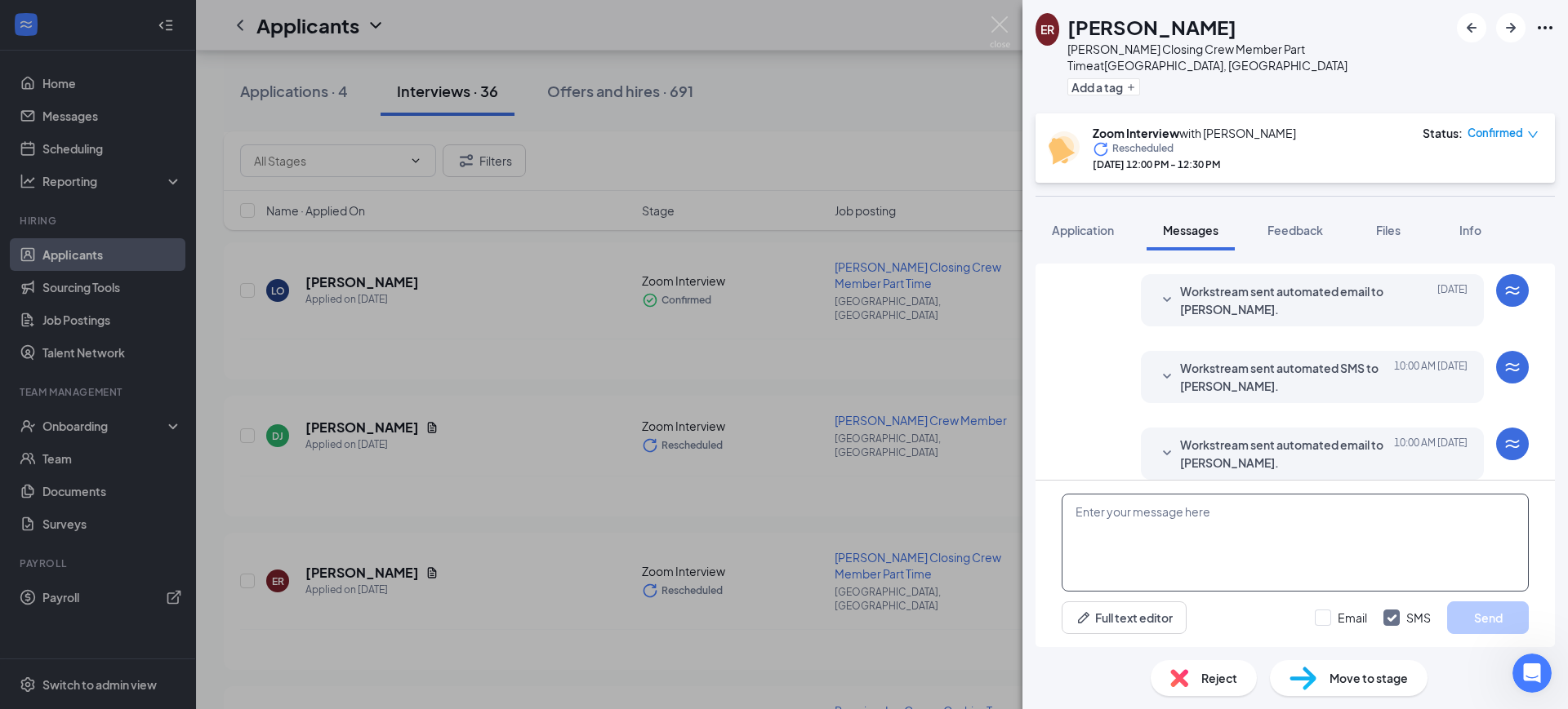
click at [1239, 527] on textarea at bounding box center [1295, 542] width 467 height 98
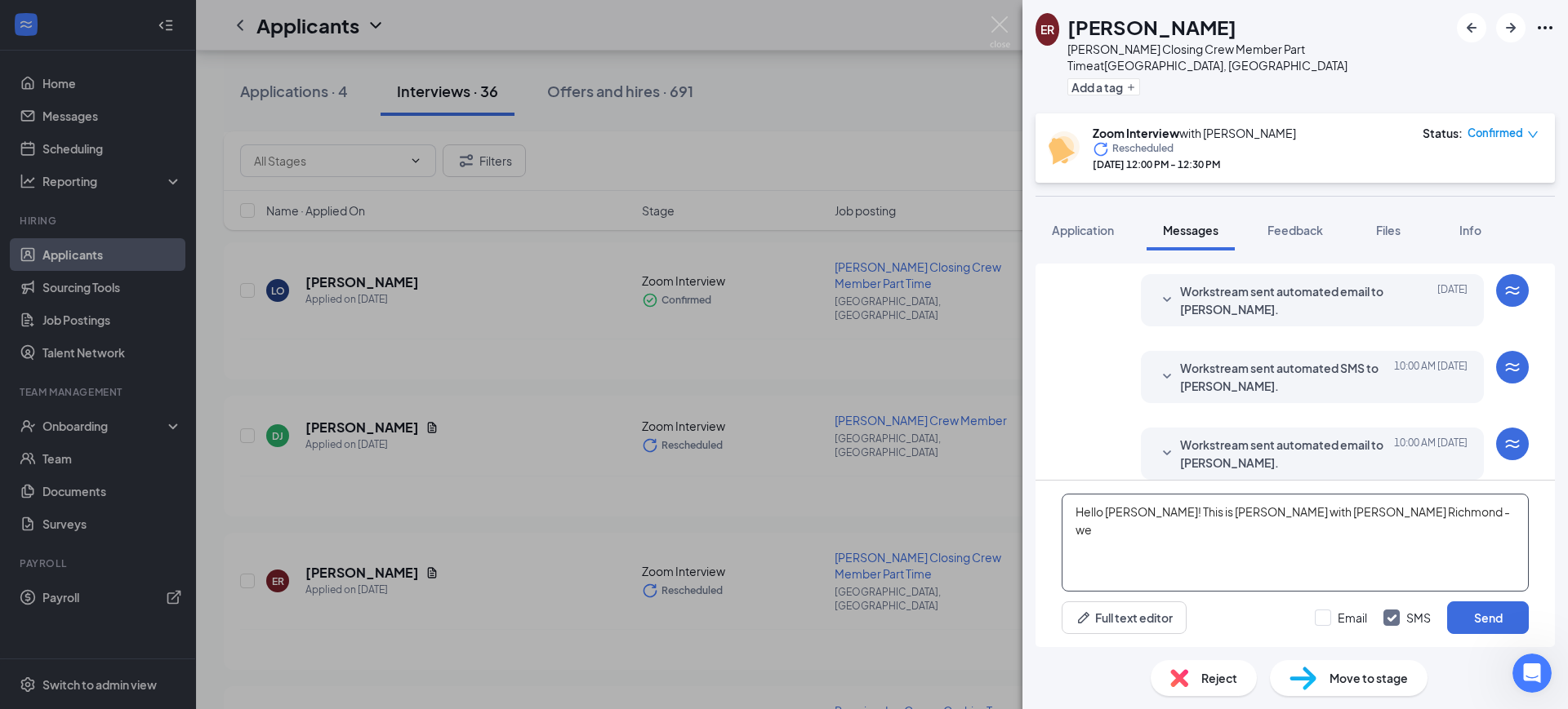
scroll to position [602, 0]
click at [1292, 438] on span "Workstream sent automated email to [PERSON_NAME]." at bounding box center [1287, 453] width 214 height 36
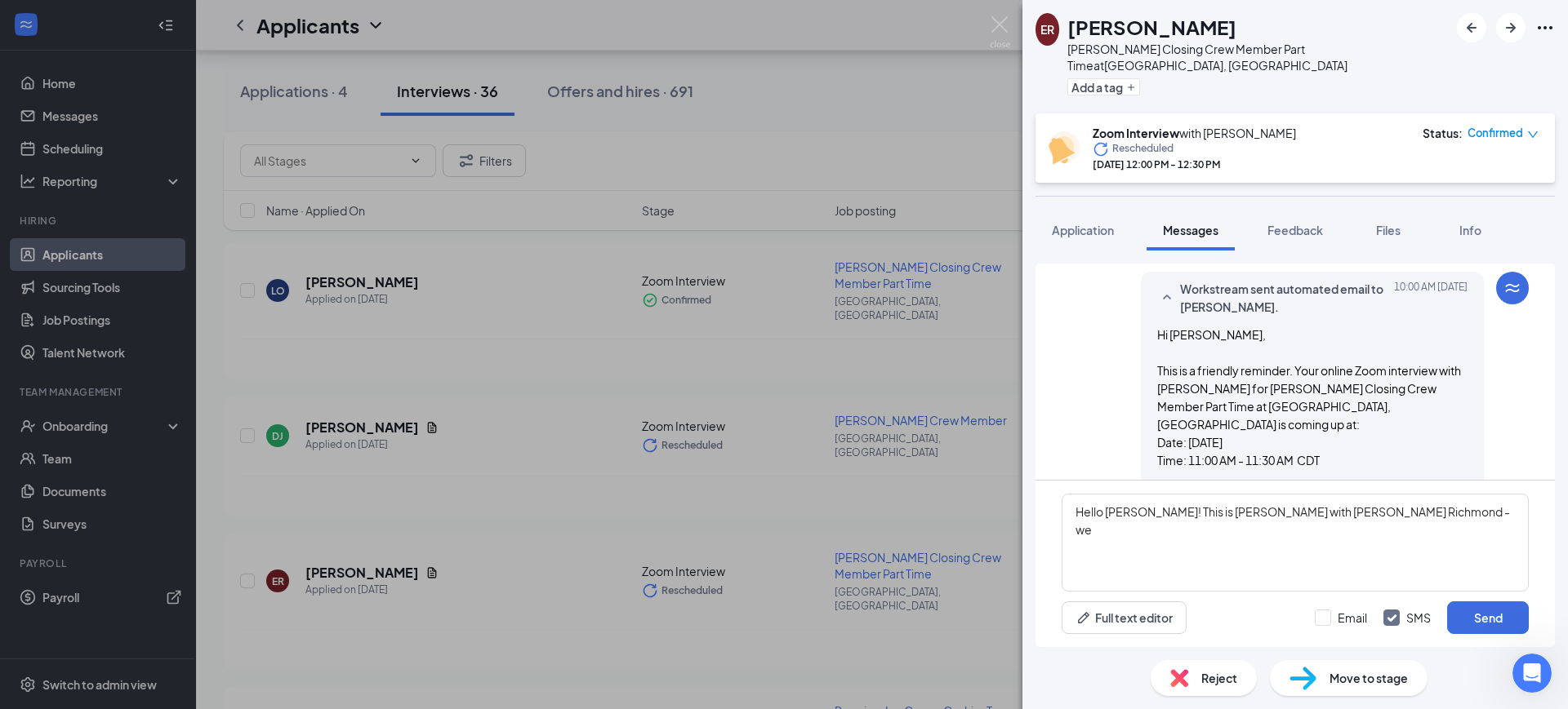
scroll to position [732, 0]
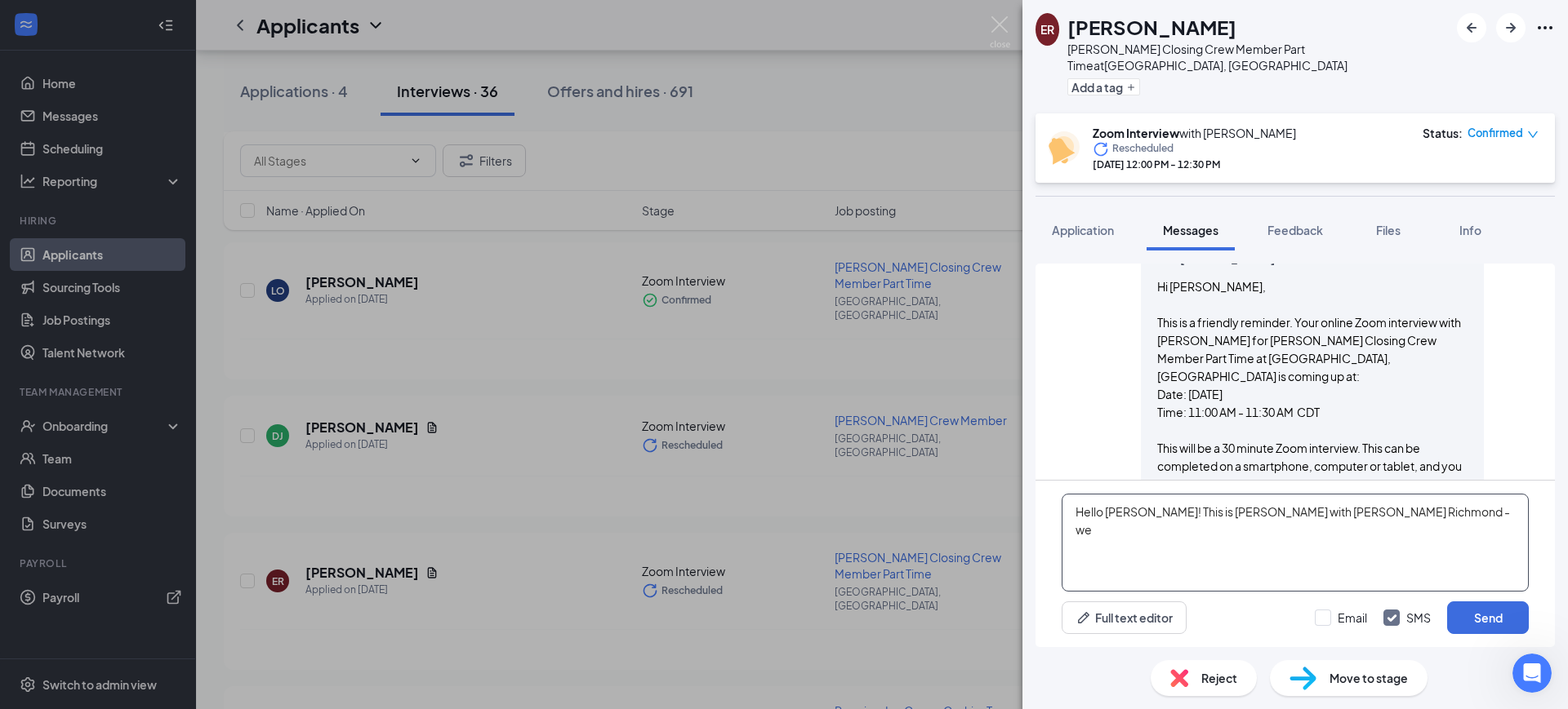
click at [1436, 519] on textarea "Hello [PERSON_NAME]! This is [PERSON_NAME] with [PERSON_NAME] Richmond - we" at bounding box center [1295, 542] width 467 height 98
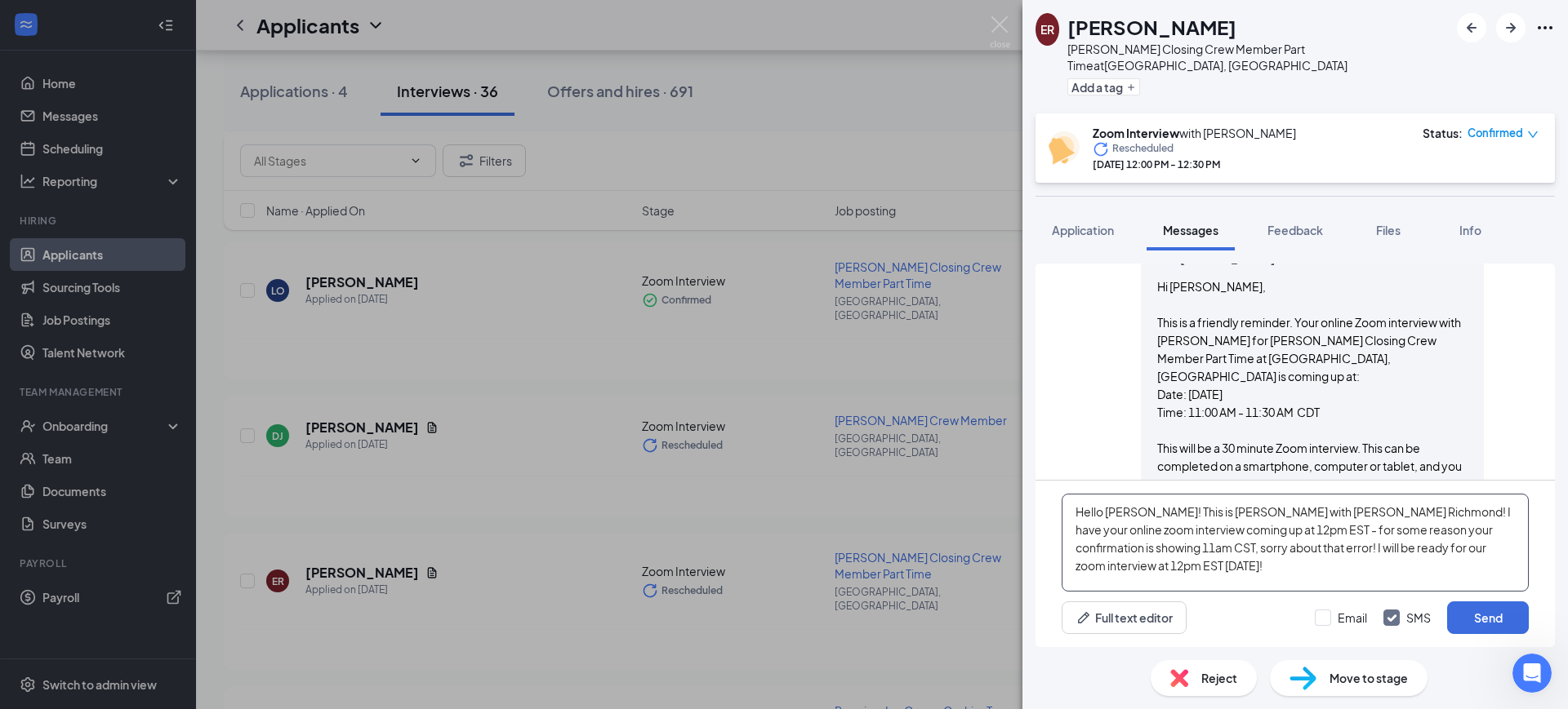
scroll to position [936, 0]
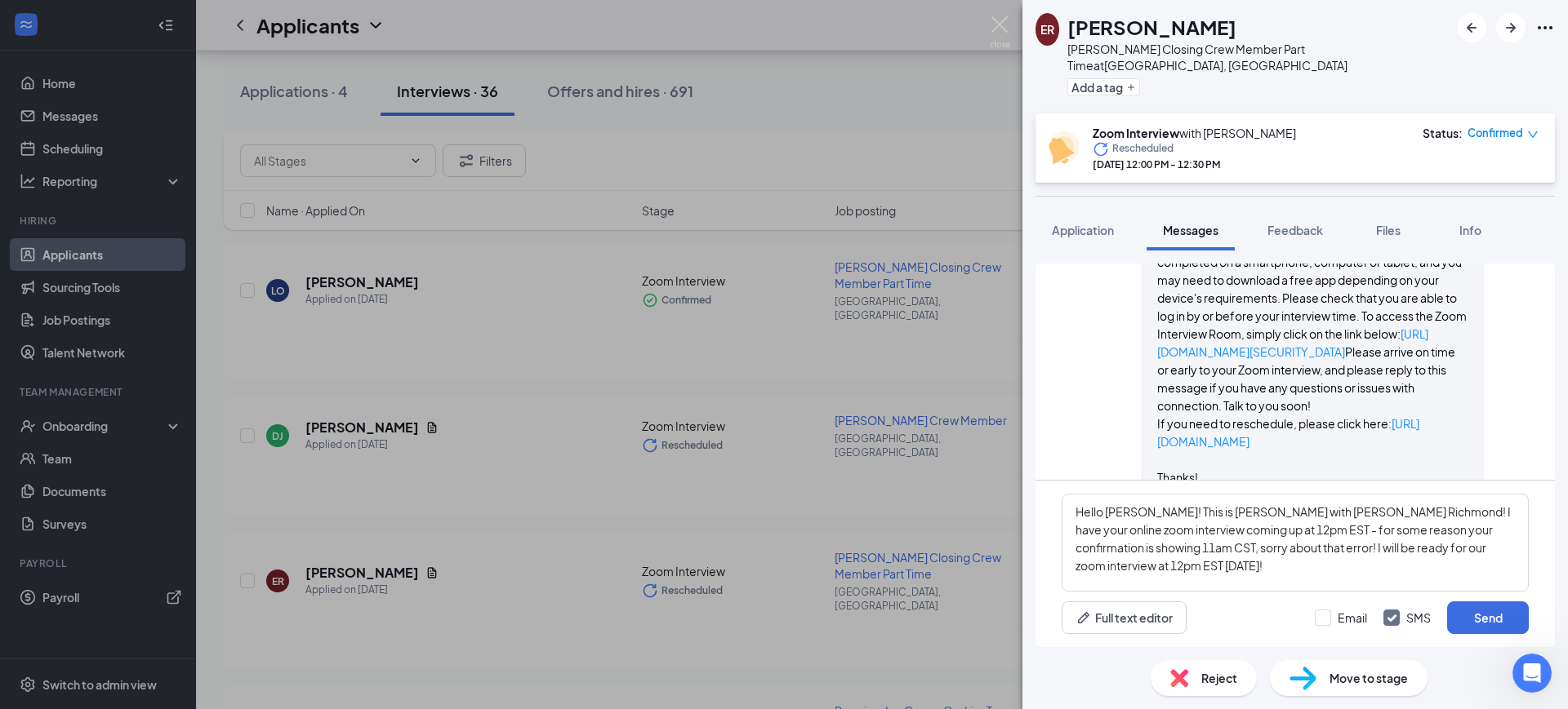
drag, startPoint x: 1413, startPoint y: 361, endPoint x: 1135, endPoint y: 335, distance: 279.2
click at [1141, 335] on div "Workstream sent automated email to [PERSON_NAME]. [DATE] 10:00 AM Hi [PERSON_NA…" at bounding box center [1312, 265] width 343 height 493
copy link "[URL][DOMAIN_NAME][SECURITY_DATA]"
drag, startPoint x: 1234, startPoint y: 564, endPoint x: 1247, endPoint y: 570, distance: 14.3
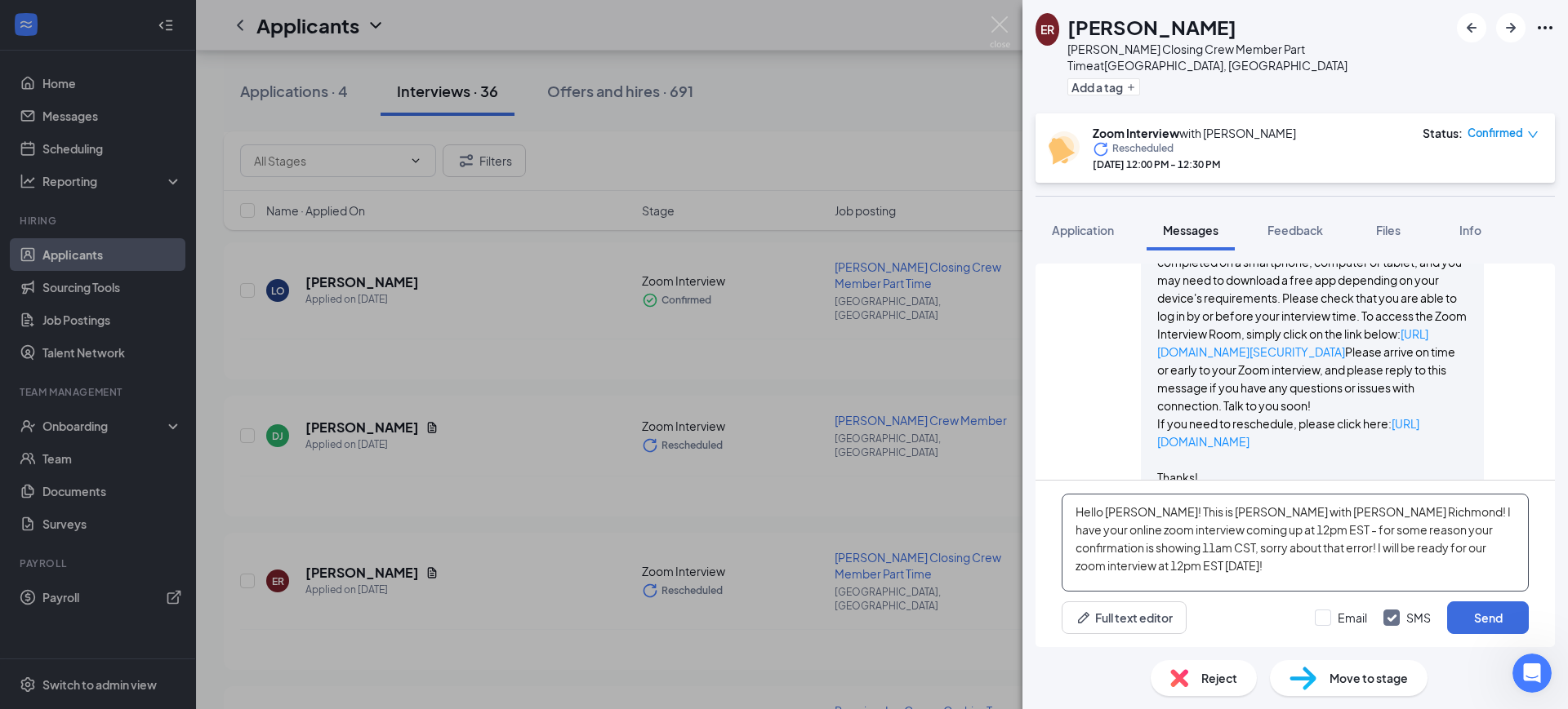
click at [1235, 564] on textarea "Hello [PERSON_NAME]! This is [PERSON_NAME] with [PERSON_NAME] Richmond! I have …" at bounding box center [1295, 542] width 467 height 98
paste textarea "[URL][DOMAIN_NAME][SECURITY_DATA]"
type textarea "Hello [PERSON_NAME]! This is [PERSON_NAME] with [PERSON_NAME] Richmond! I have …"
click at [1343, 618] on input "Email" at bounding box center [1341, 617] width 52 height 16
checkbox input "true"
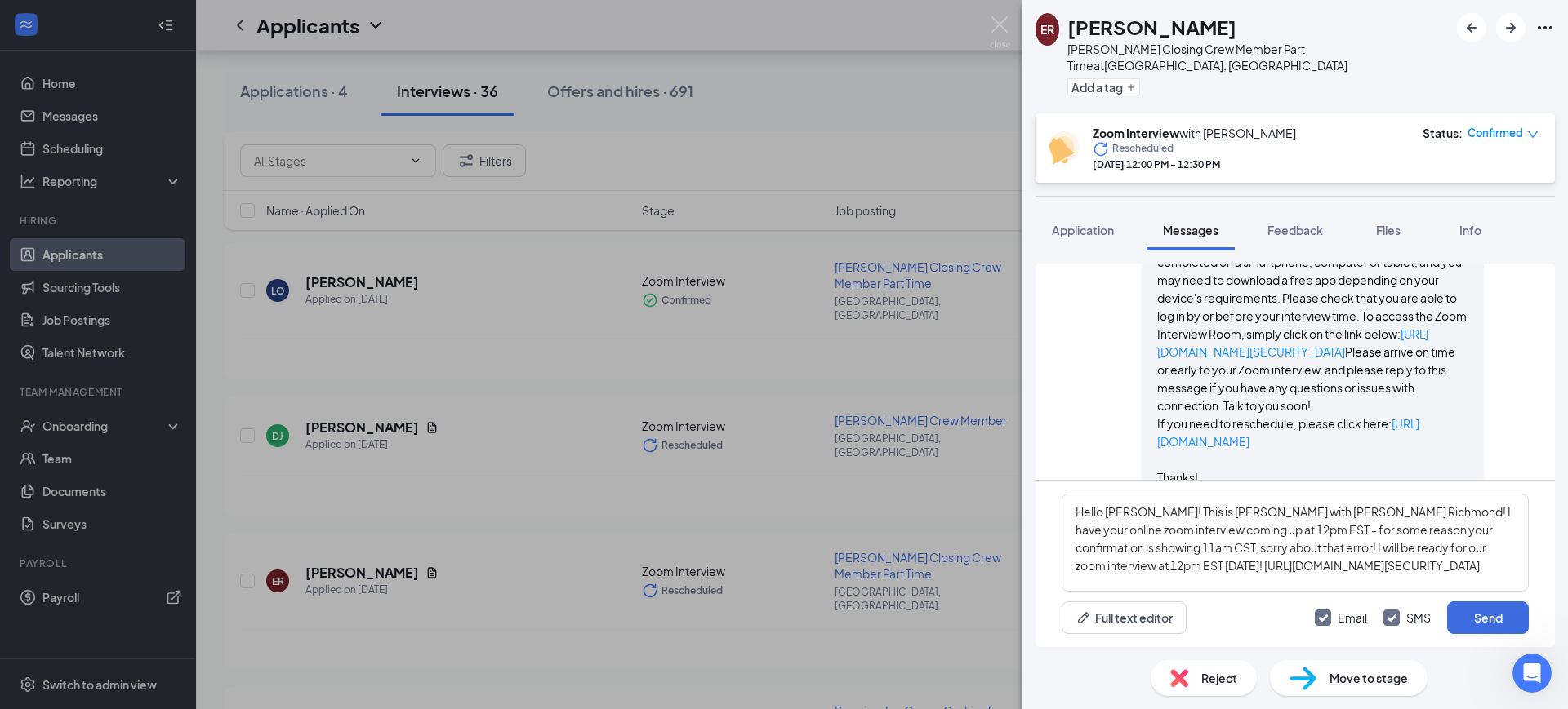
scroll to position [834, 0]
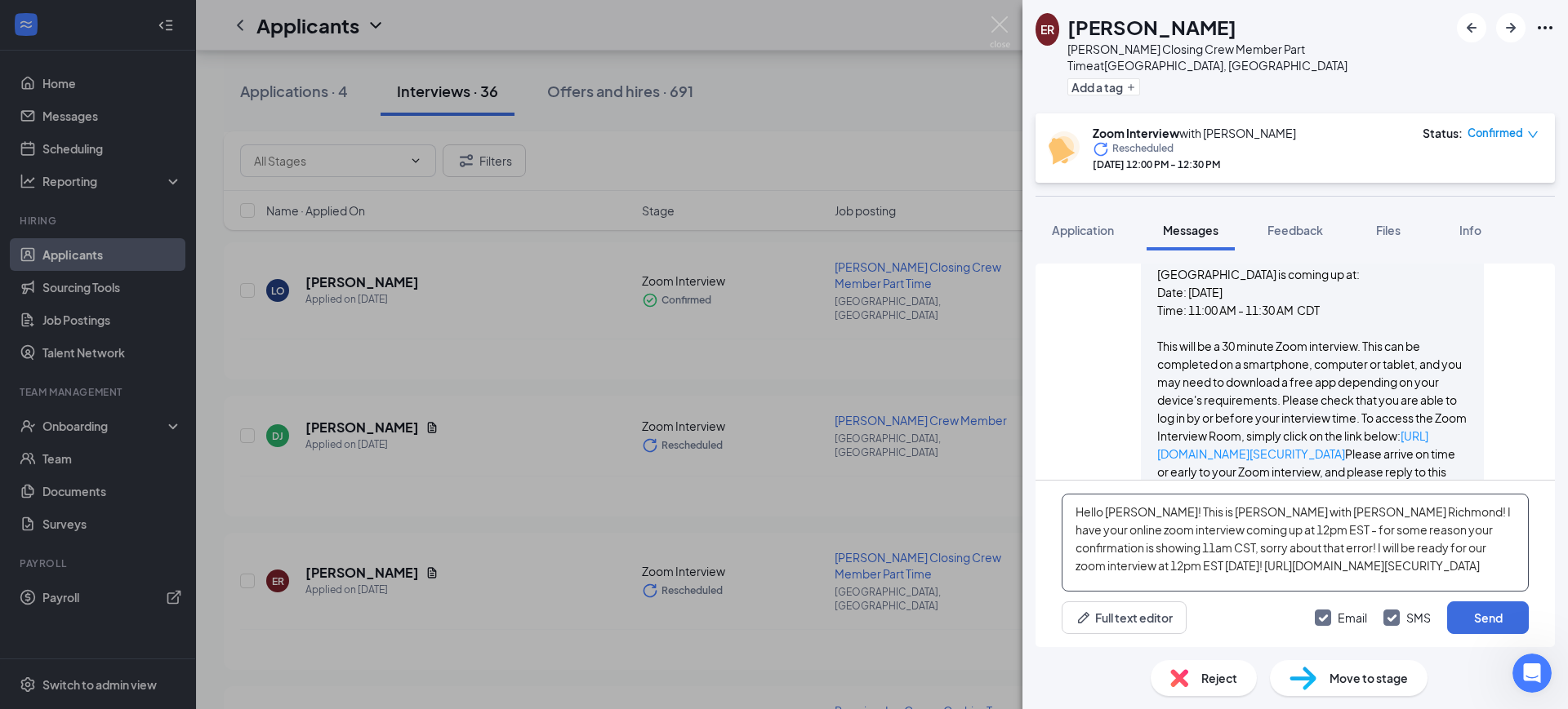
click at [1269, 544] on textarea "Hello [PERSON_NAME]! This is [PERSON_NAME] with [PERSON_NAME] Richmond! I have …" at bounding box center [1295, 542] width 467 height 98
click at [1296, 552] on textarea "Hello [PERSON_NAME]! This is [PERSON_NAME] with [PERSON_NAME] Richmond! I have …" at bounding box center [1295, 542] width 467 height 98
click at [1399, 583] on textarea "Hello [PERSON_NAME]! This is [PERSON_NAME] with [PERSON_NAME] Richmond! I have …" at bounding box center [1295, 542] width 467 height 98
type textarea "Hello [PERSON_NAME]! This is [PERSON_NAME] with [PERSON_NAME] Richmond! I have …"
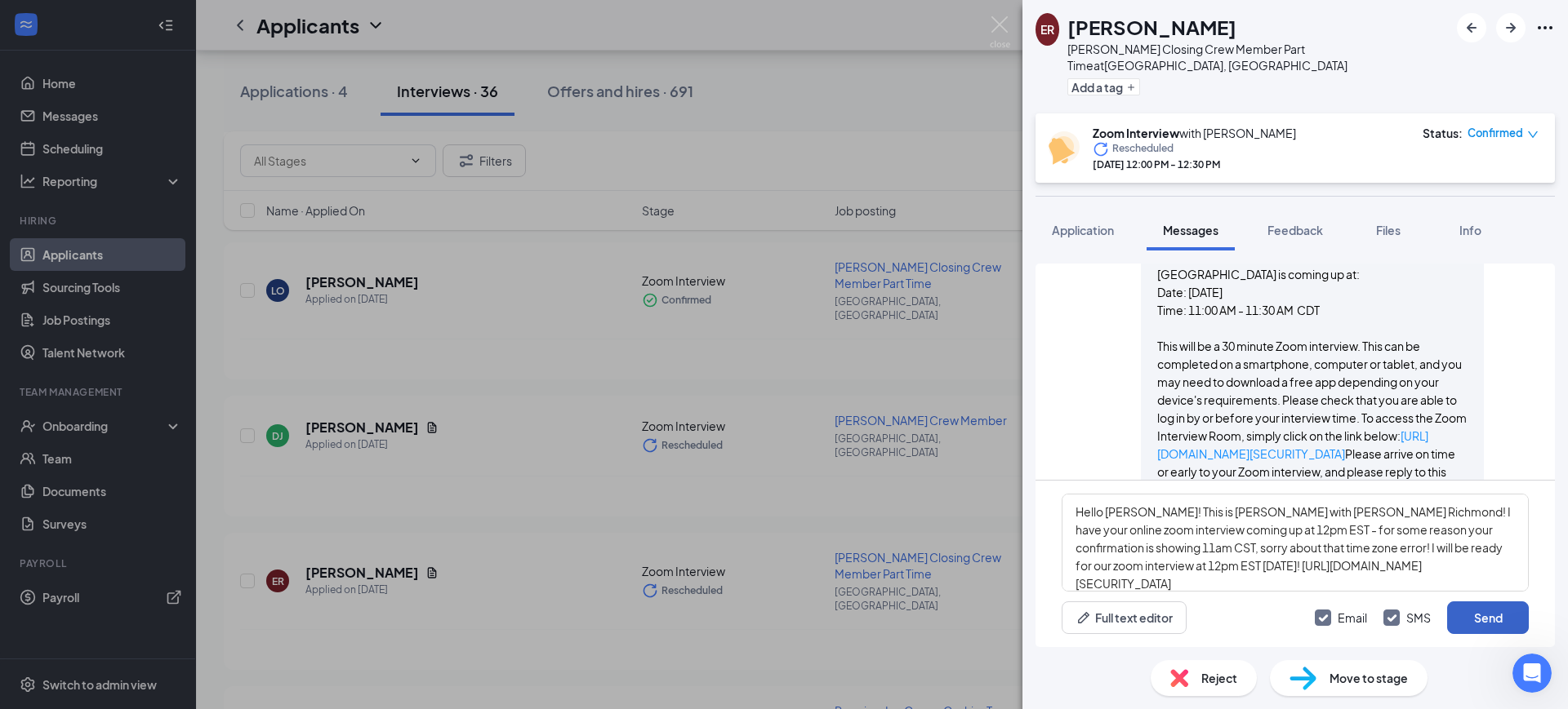
click at [1501, 617] on button "Send" at bounding box center [1487, 617] width 82 height 33
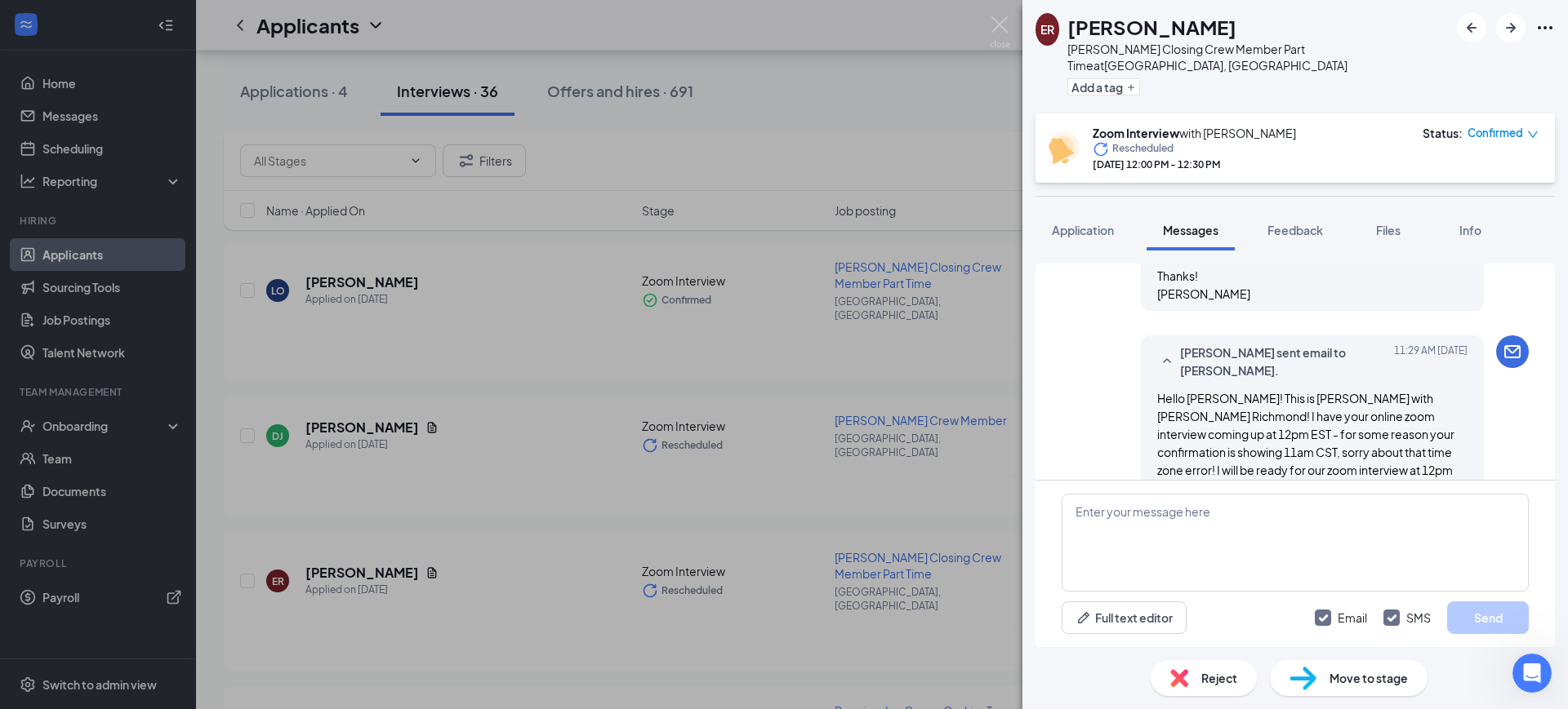
scroll to position [1429, 0]
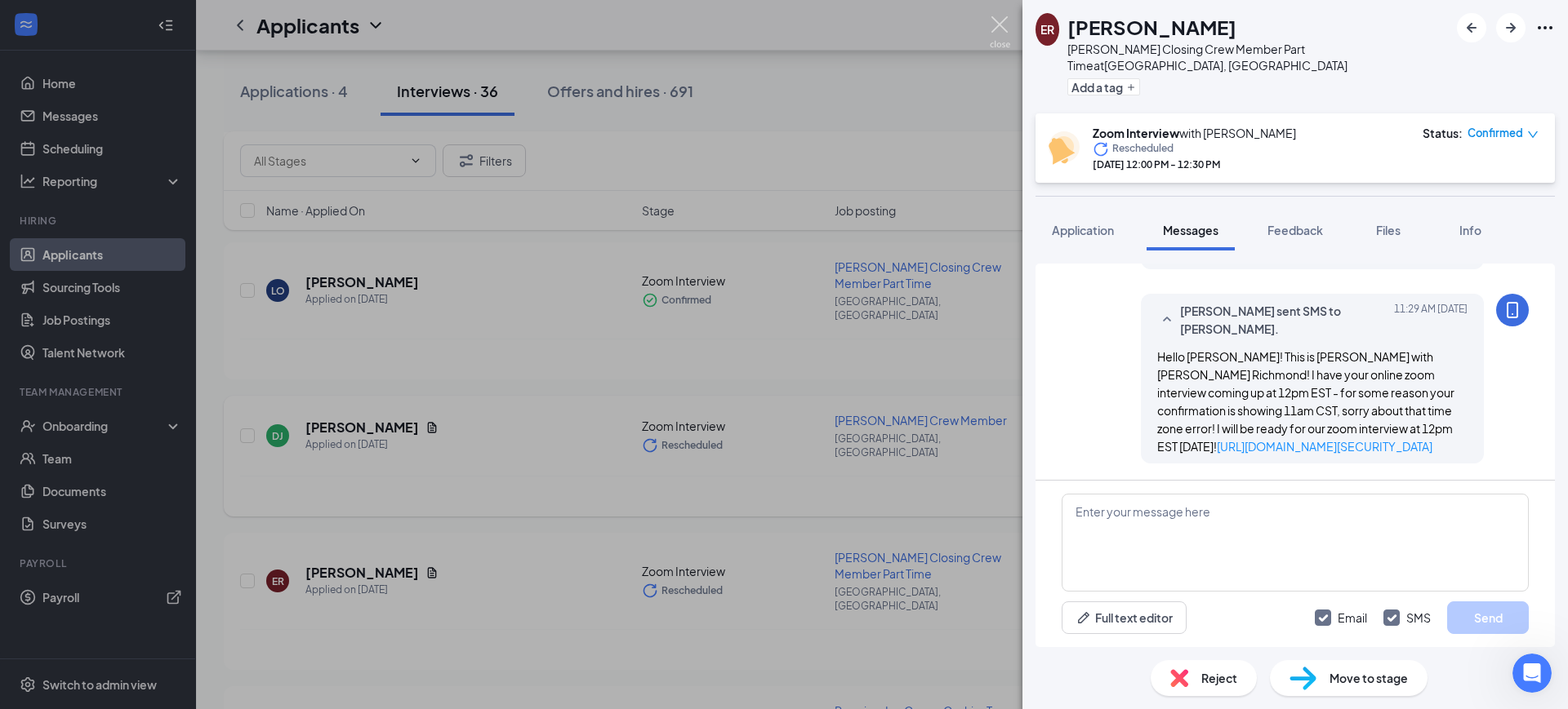
click at [1002, 26] on img at bounding box center [999, 32] width 20 height 32
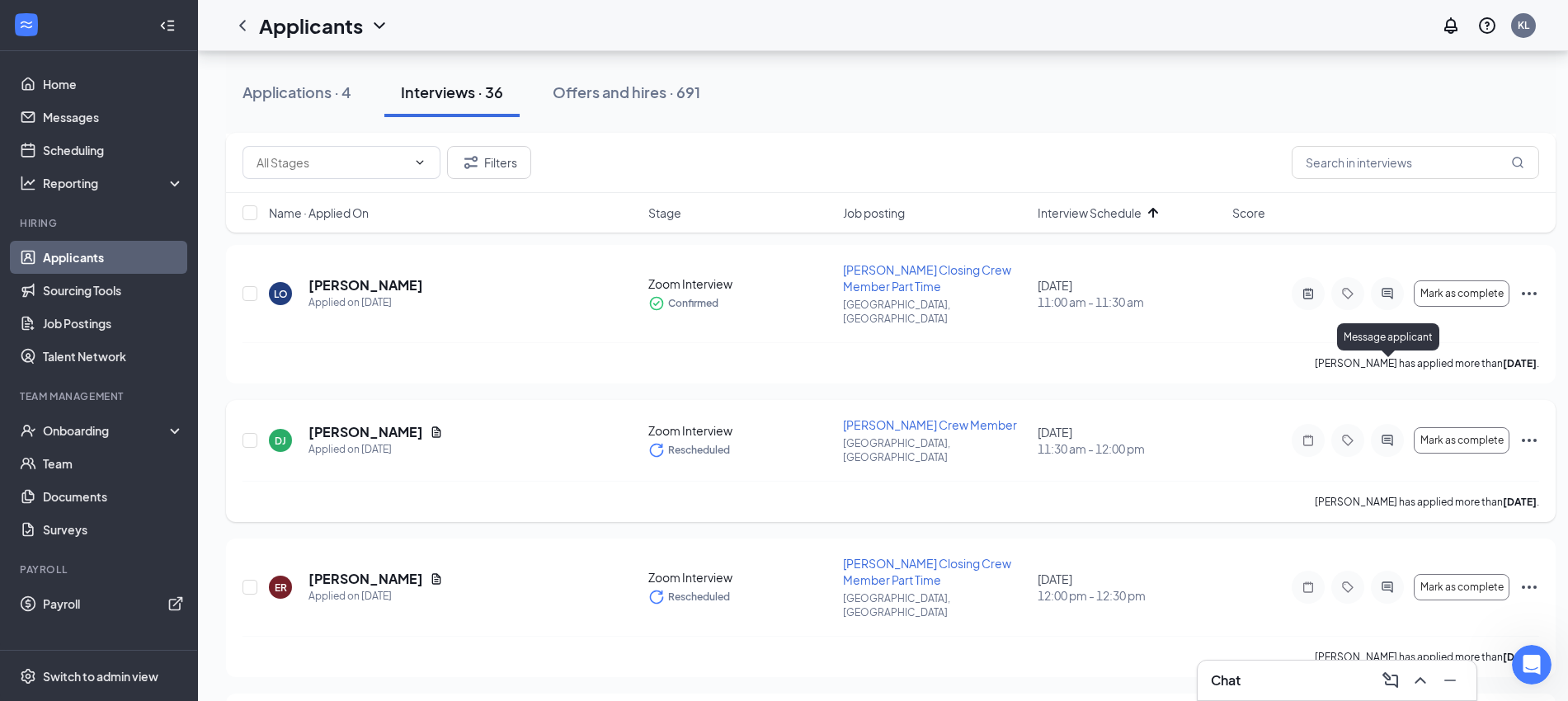
click at [1391, 434] on icon "ActiveChat" at bounding box center [1387, 441] width 20 height 14
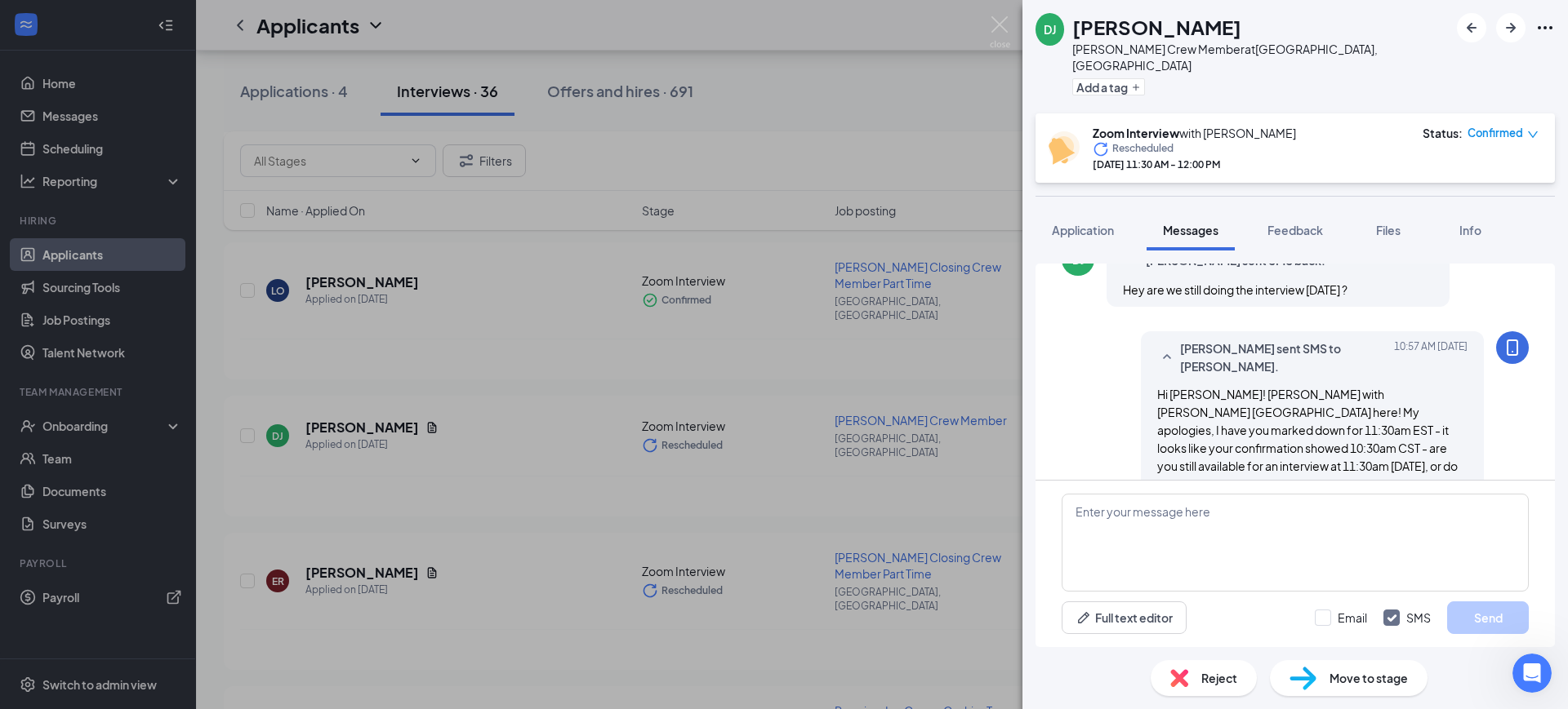
scroll to position [770, 0]
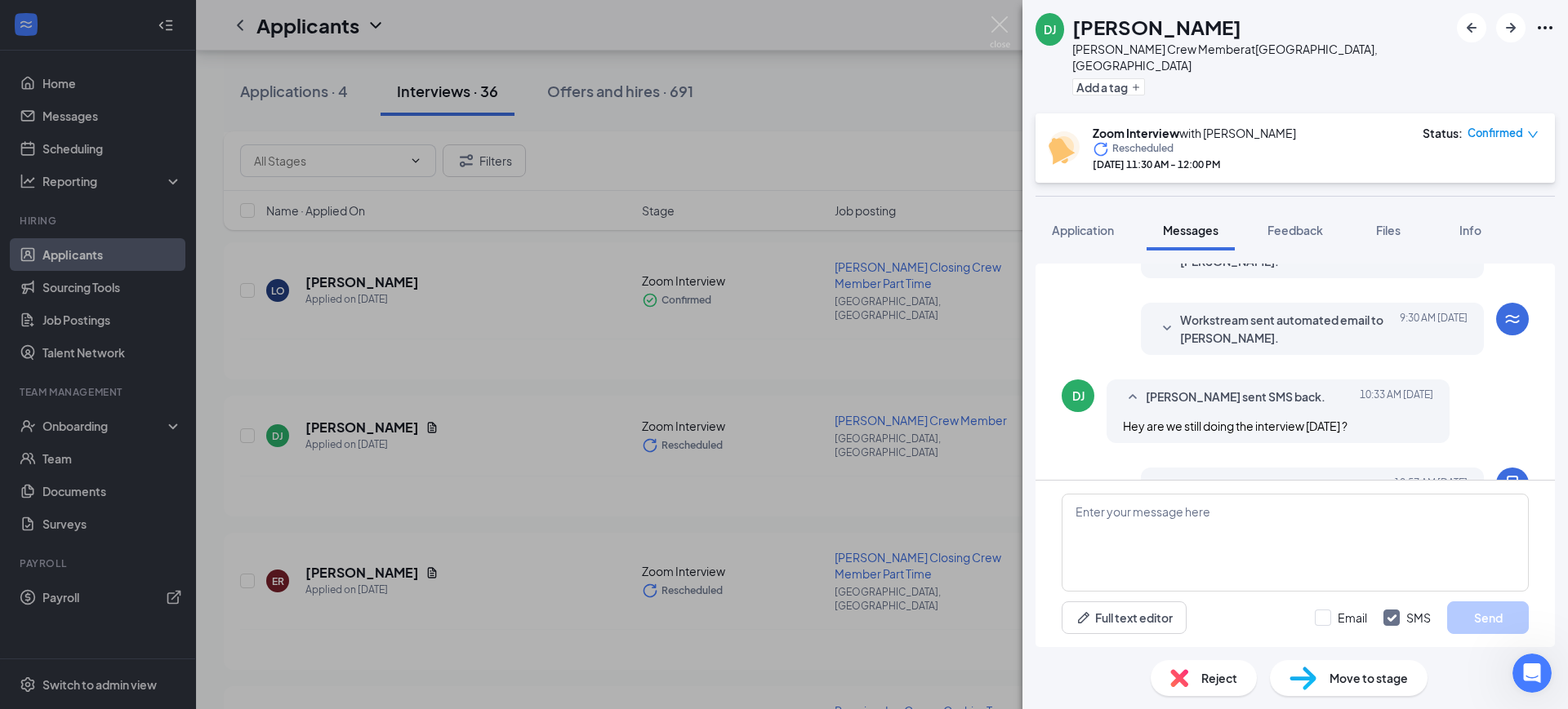
scroll to position [566, 0]
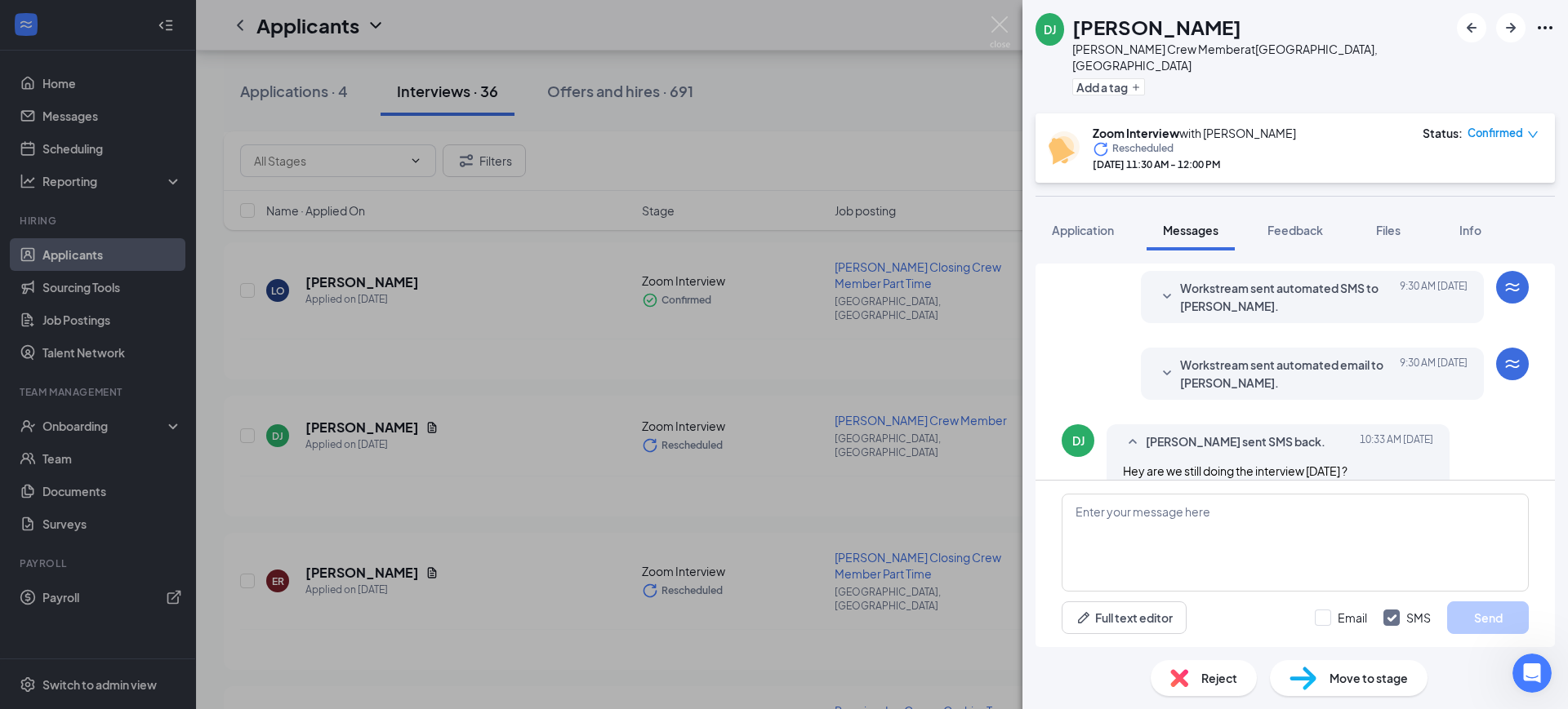
click at [1326, 360] on span "Workstream sent automated email to [PERSON_NAME]." at bounding box center [1287, 374] width 214 height 36
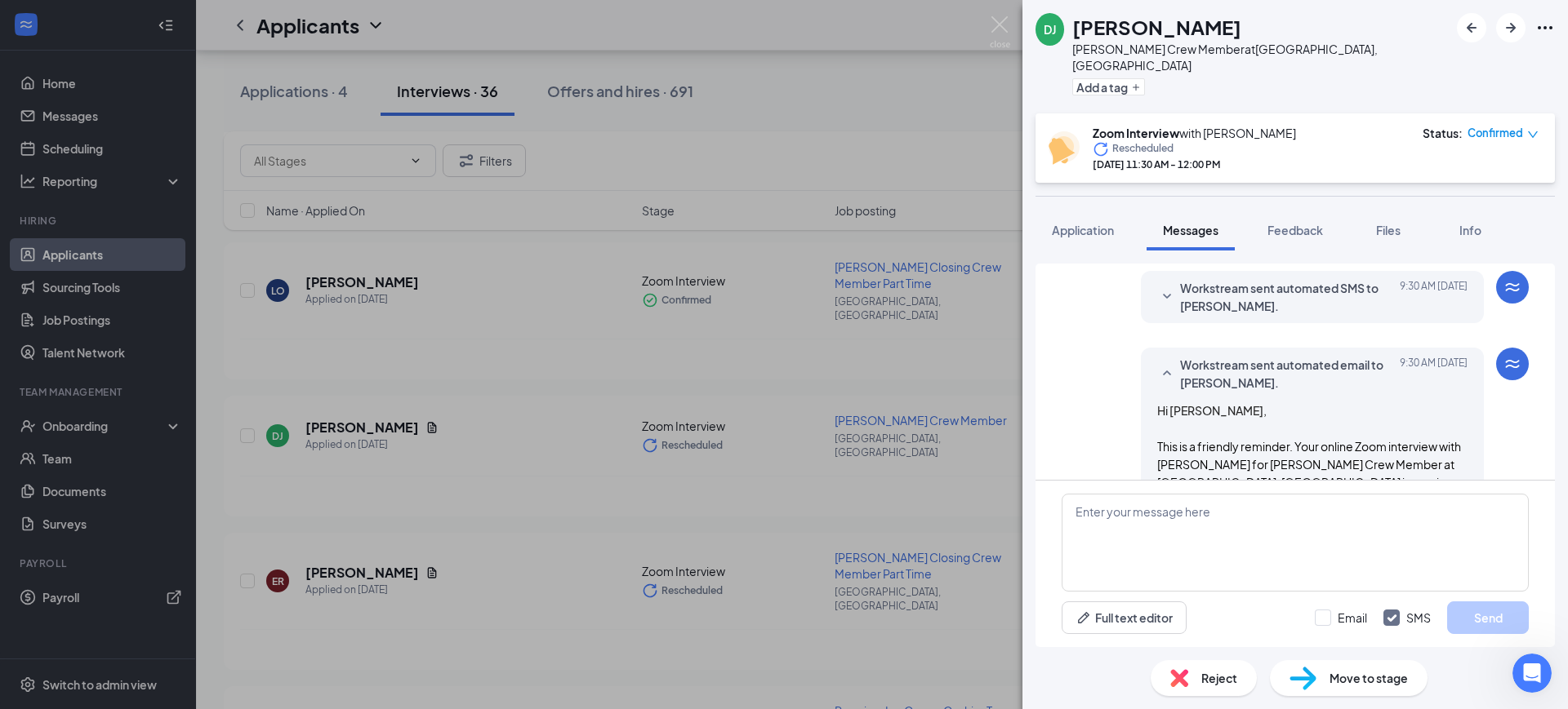
scroll to position [668, 0]
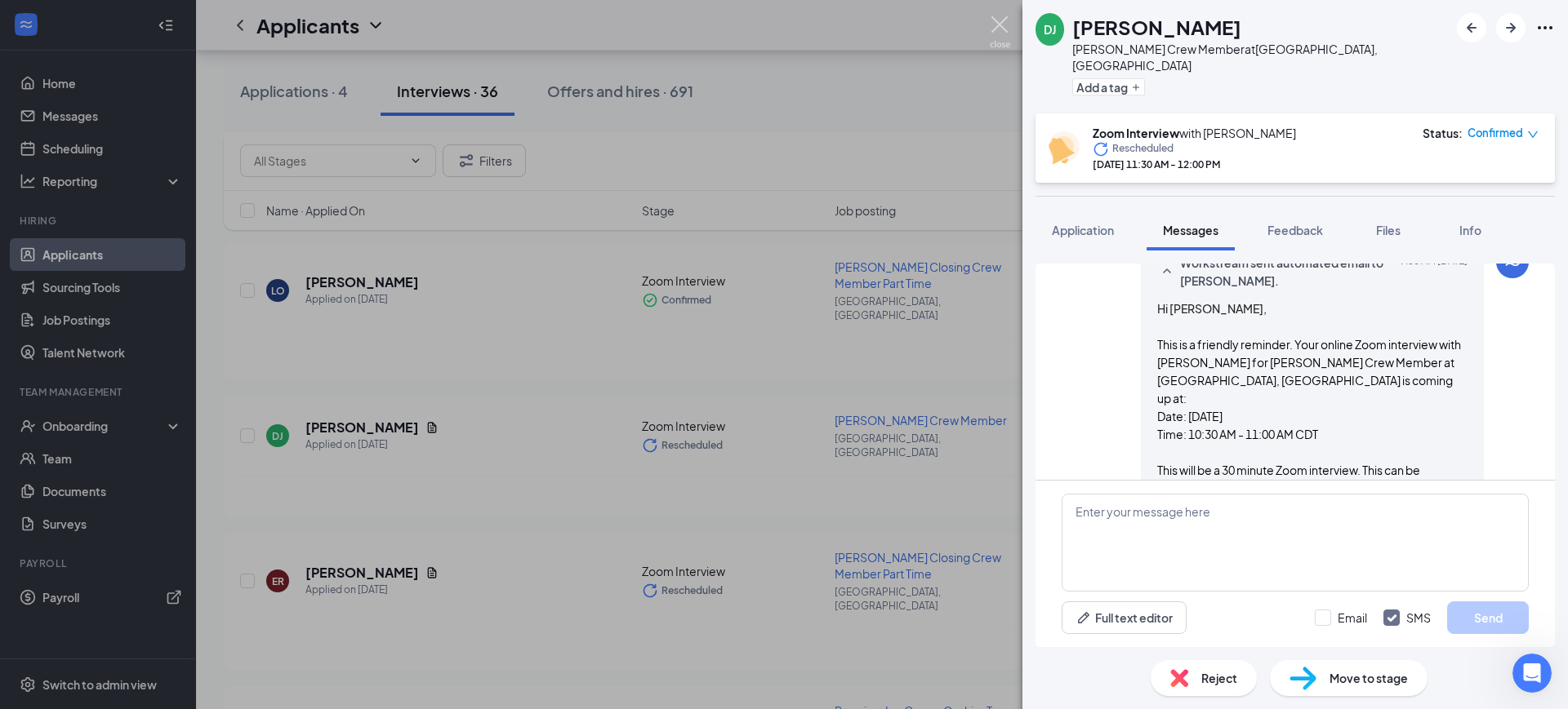
click at [1003, 23] on img at bounding box center [999, 32] width 20 height 32
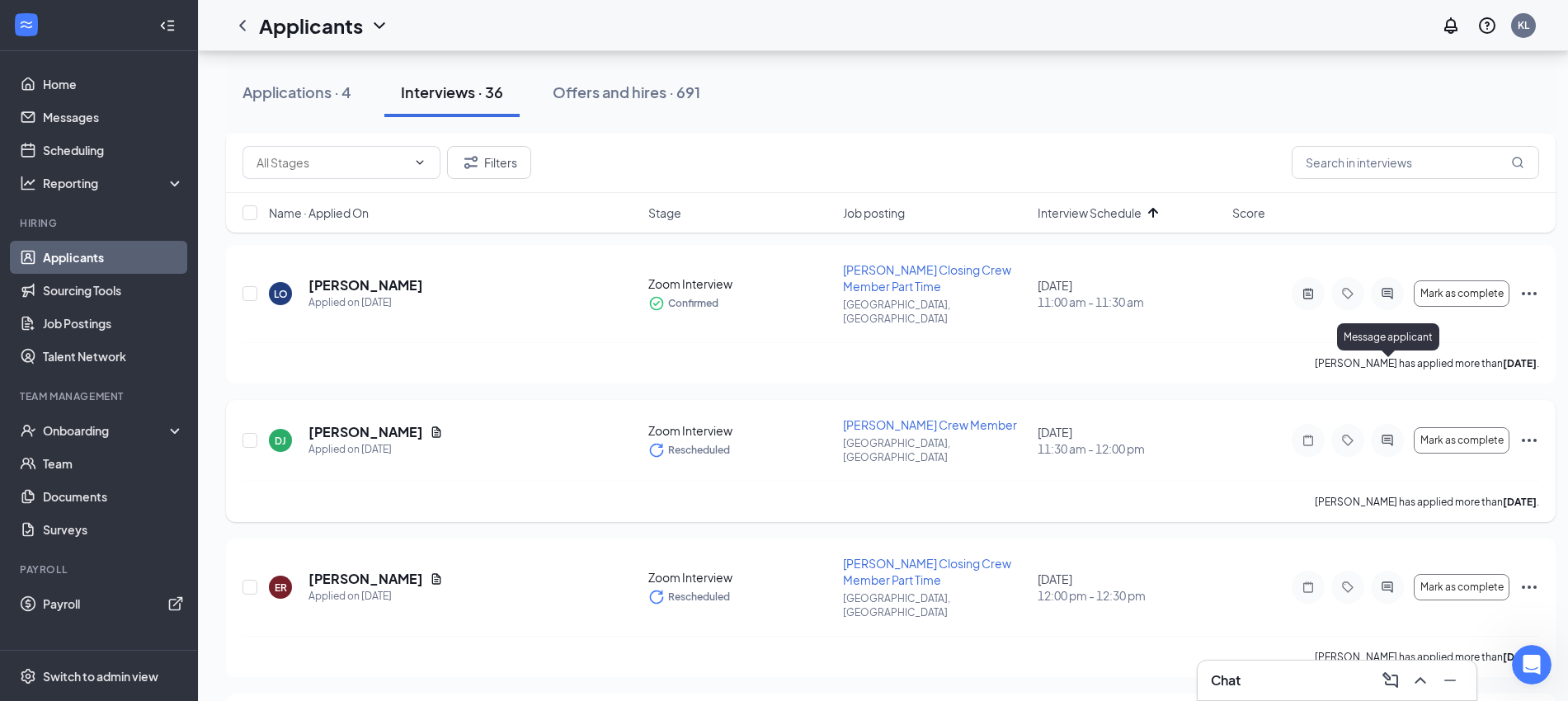
click at [1386, 435] on icon "ActiveChat" at bounding box center [1387, 440] width 11 height 11
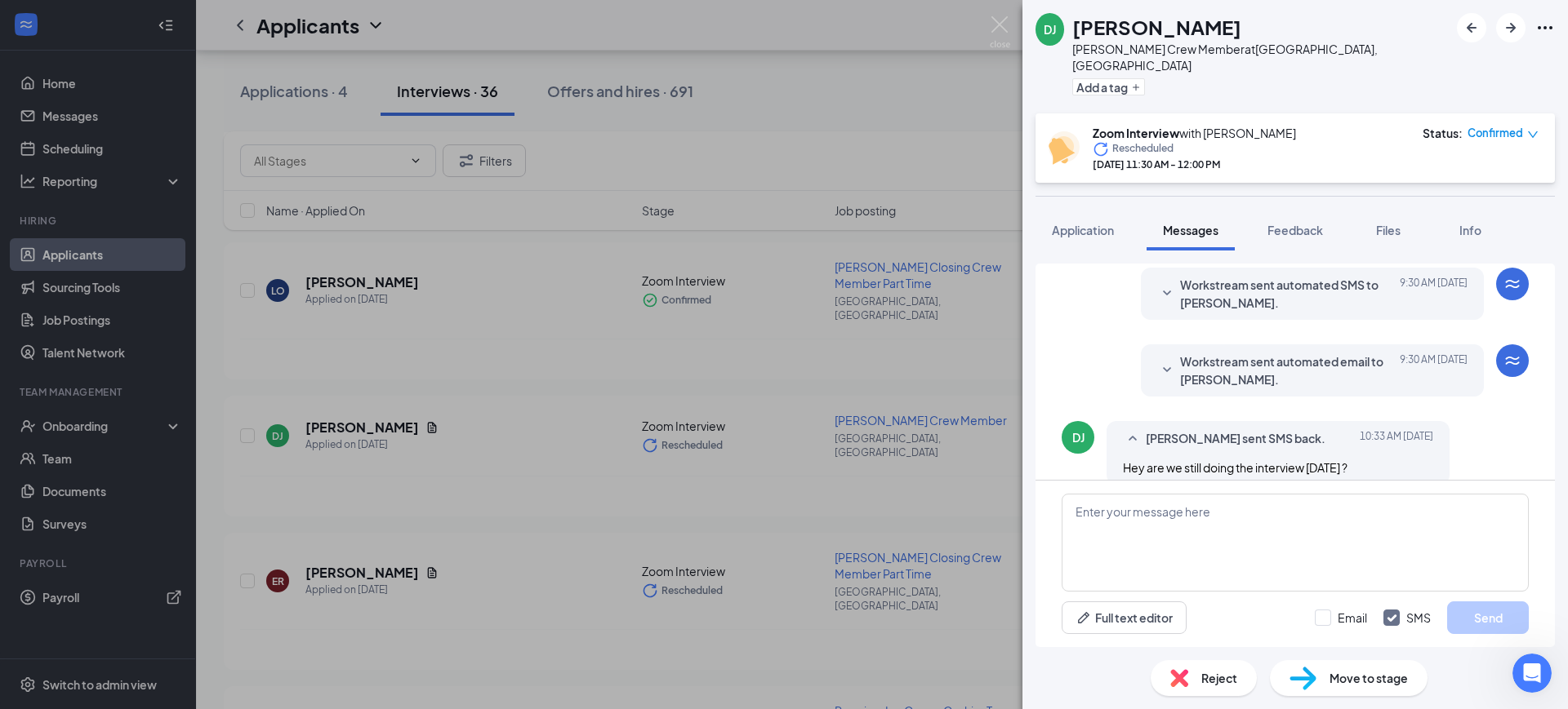
scroll to position [566, 0]
click at [1254, 363] on span "Workstream sent automated email to [PERSON_NAME]." at bounding box center [1287, 374] width 214 height 36
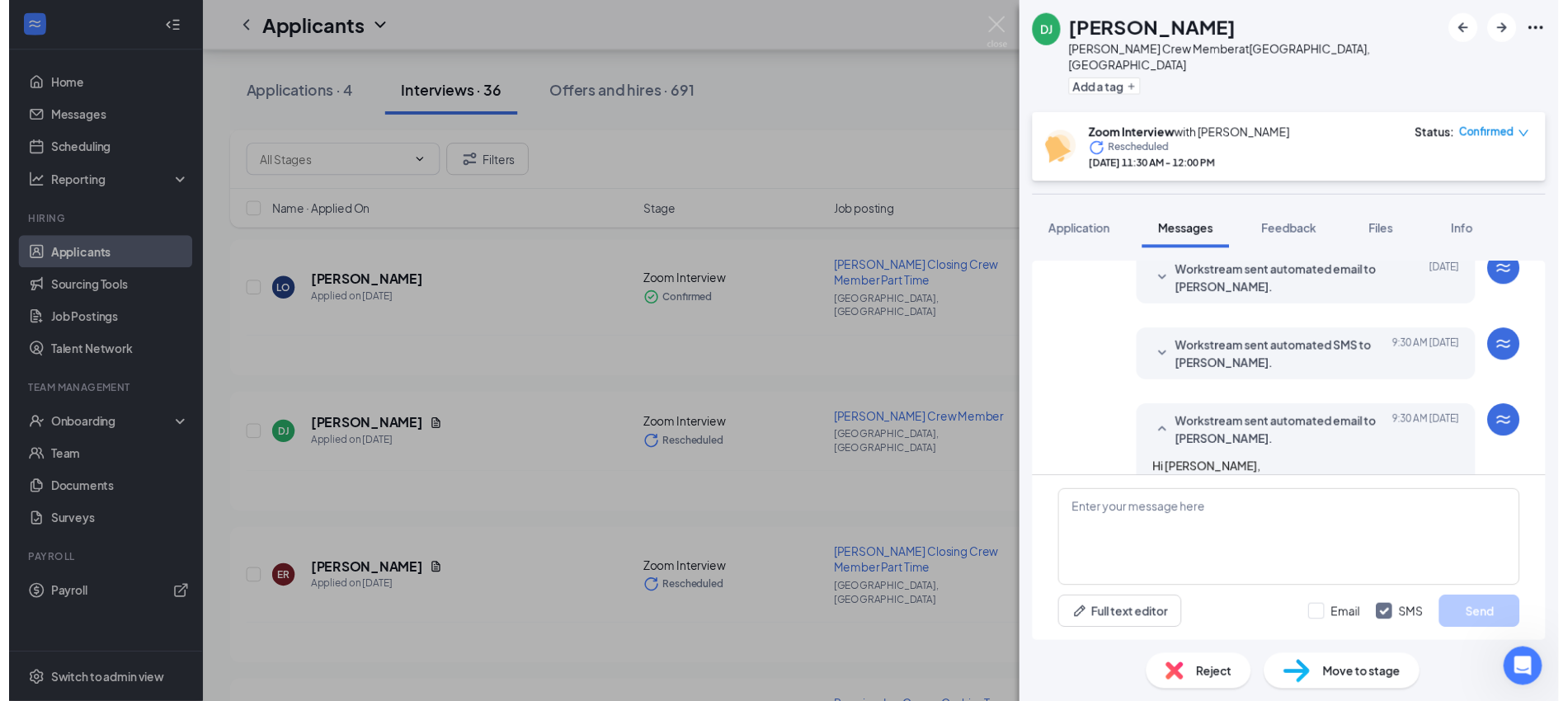
scroll to position [365, 0]
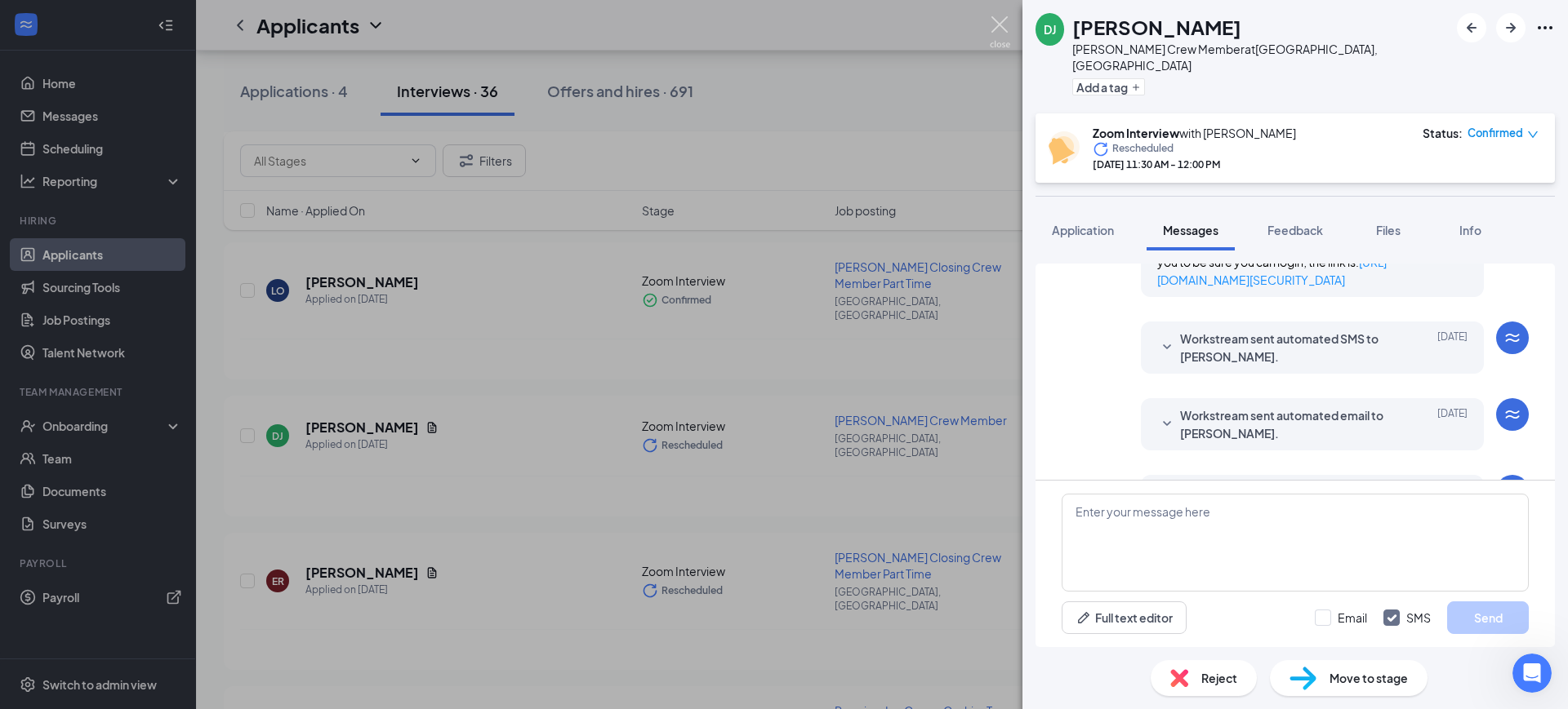
click at [1005, 24] on img at bounding box center [999, 32] width 20 height 32
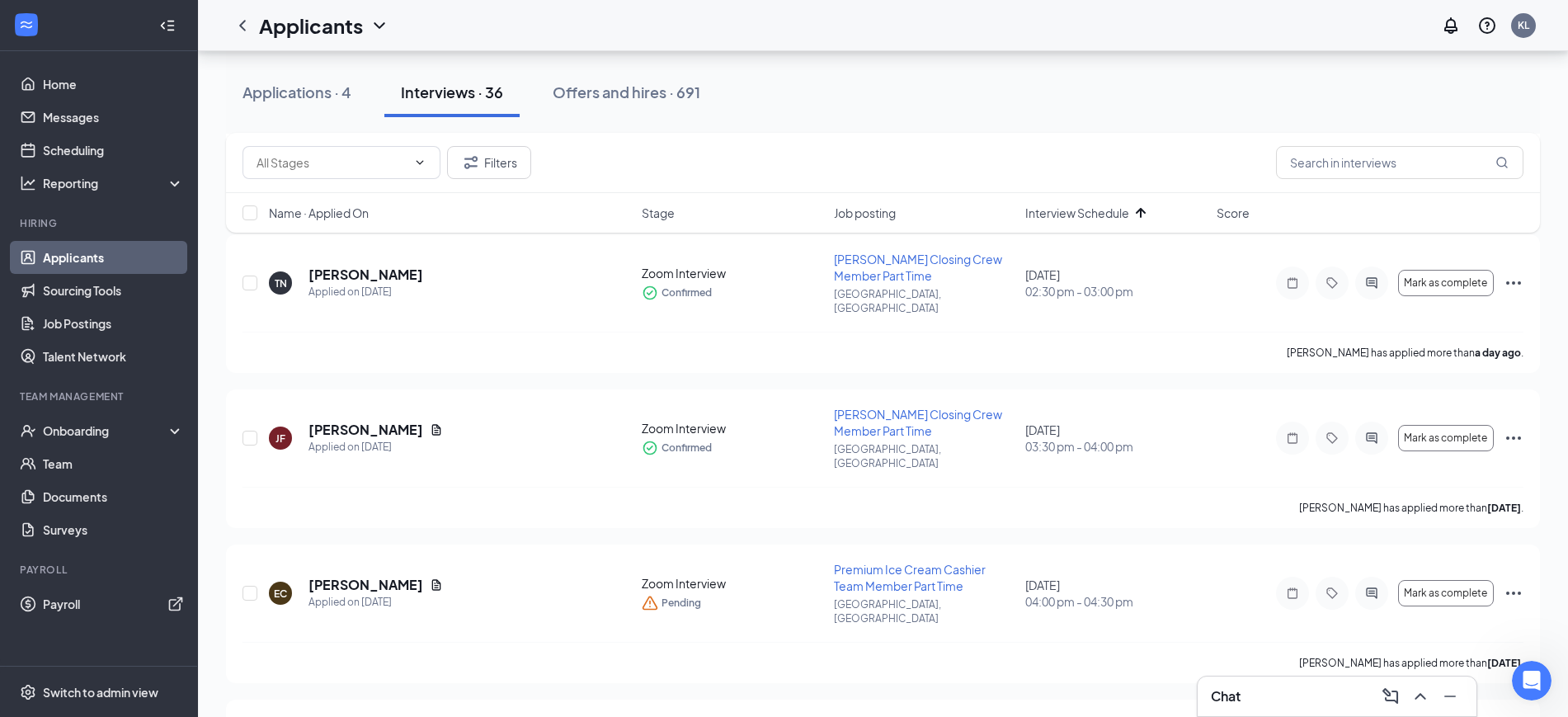
scroll to position [2481, 0]
